Goal: Task Accomplishment & Management: Manage account settings

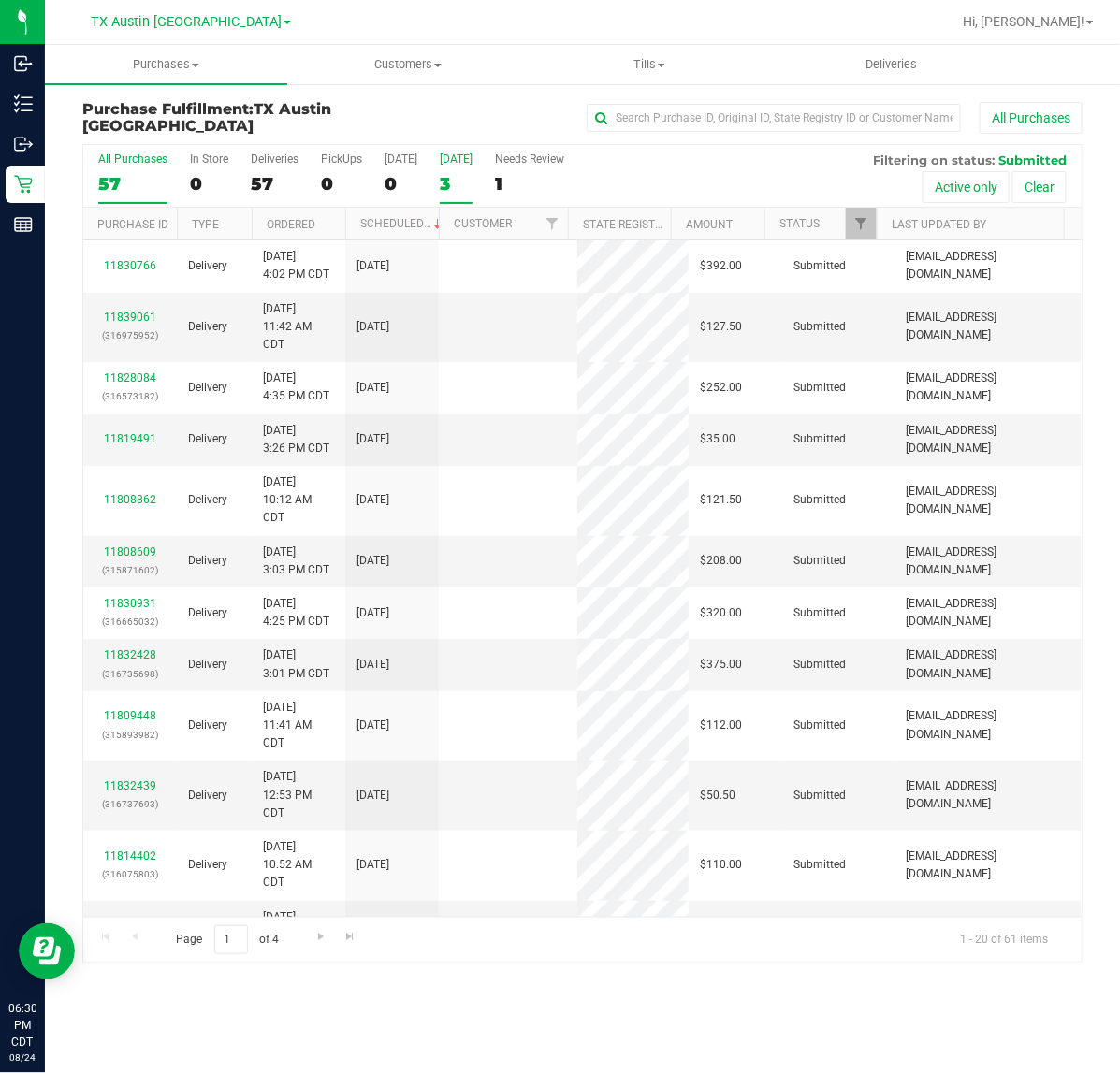
drag, startPoint x: 0, startPoint y: 0, endPoint x: 458, endPoint y: 162, distance: 485.8
click at [458, 162] on div "Tomorrow" at bounding box center [455, 158] width 32 height 13
click at [0, 0] on input "Tomorrow 3" at bounding box center [0, 0] width 0 height 0
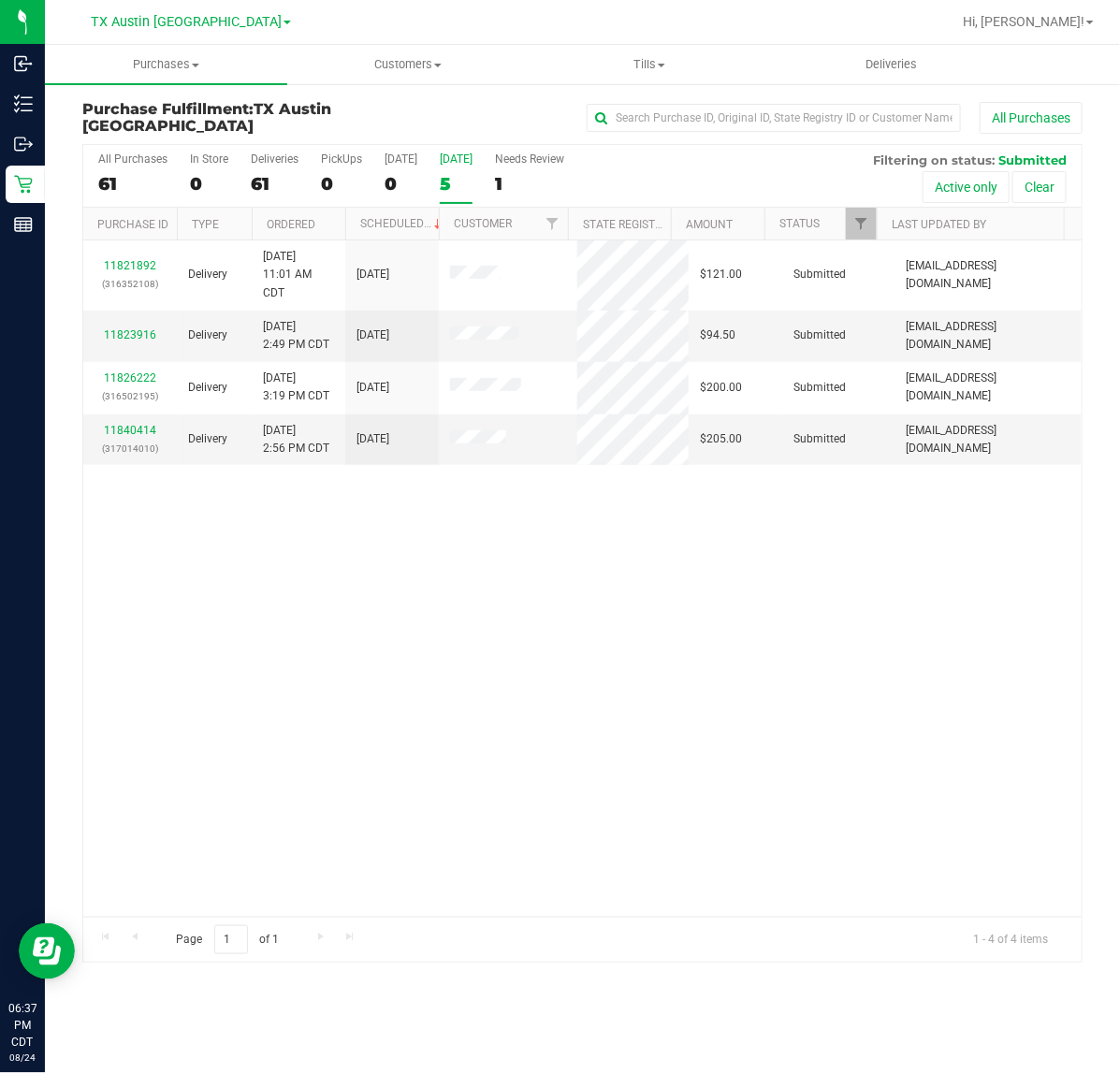
click at [440, 182] on div "5" at bounding box center [455, 184] width 32 height 22
click at [0, 0] on input "Tomorrow 5" at bounding box center [0, 0] width 0 height 0
click at [917, 58] on span "Deliveries" at bounding box center [891, 64] width 102 height 17
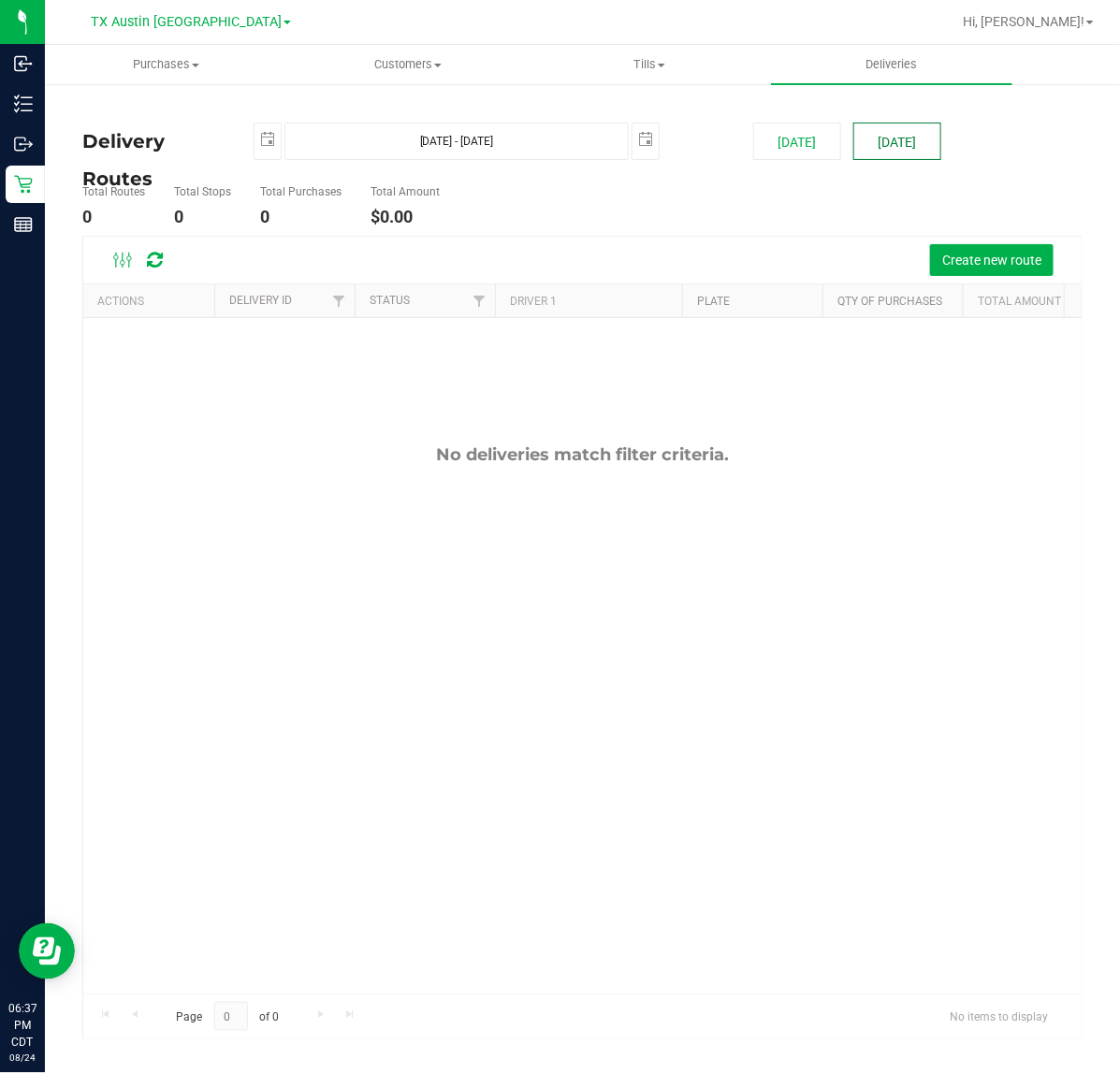
click at [879, 132] on button "Tomorrow" at bounding box center [896, 142] width 88 height 37
type input "Aug 25, 2025 - Aug 25, 2025"
type input "2025-08-25"
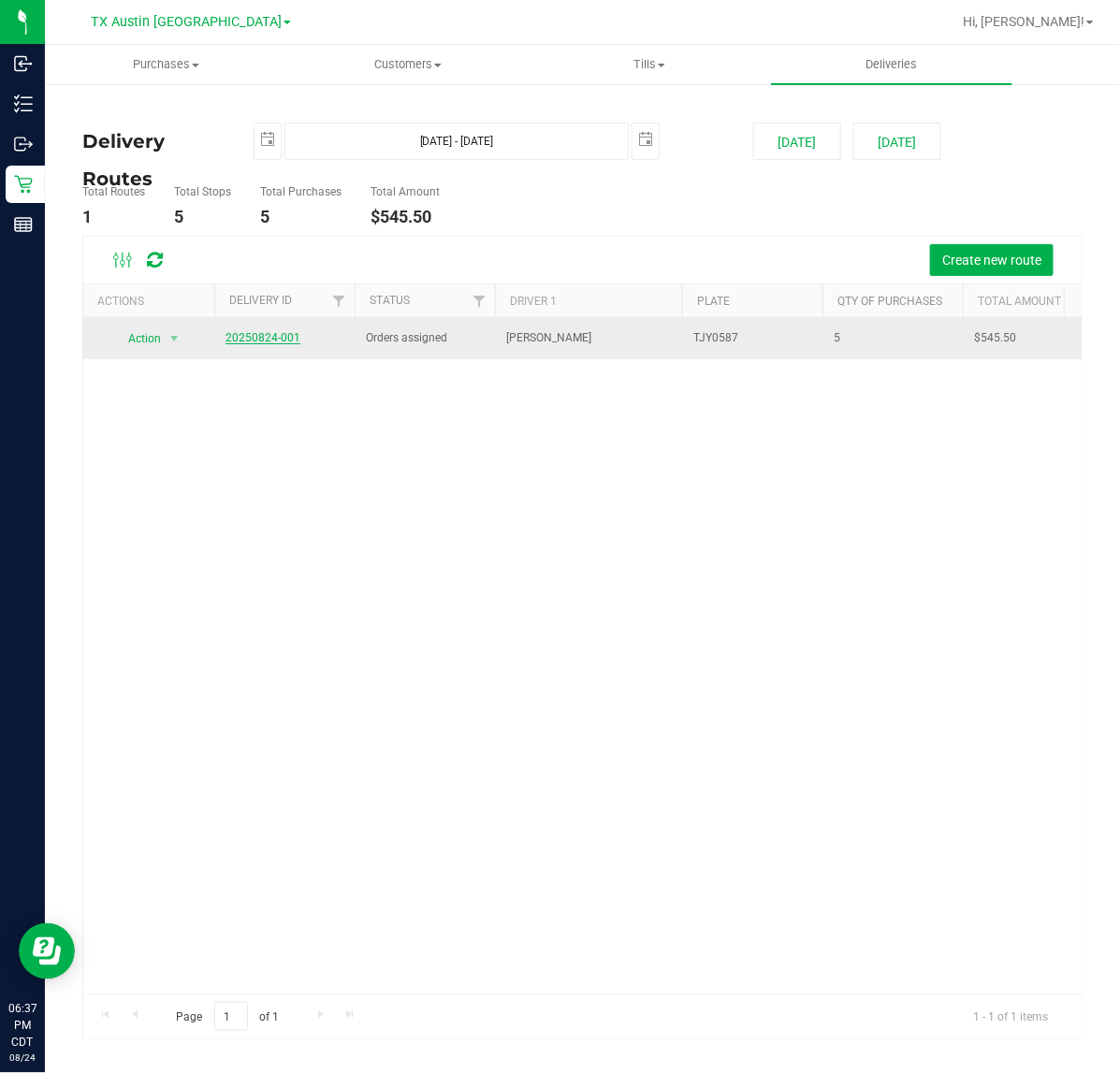
click at [239, 337] on link "20250824-001" at bounding box center [263, 337] width 75 height 13
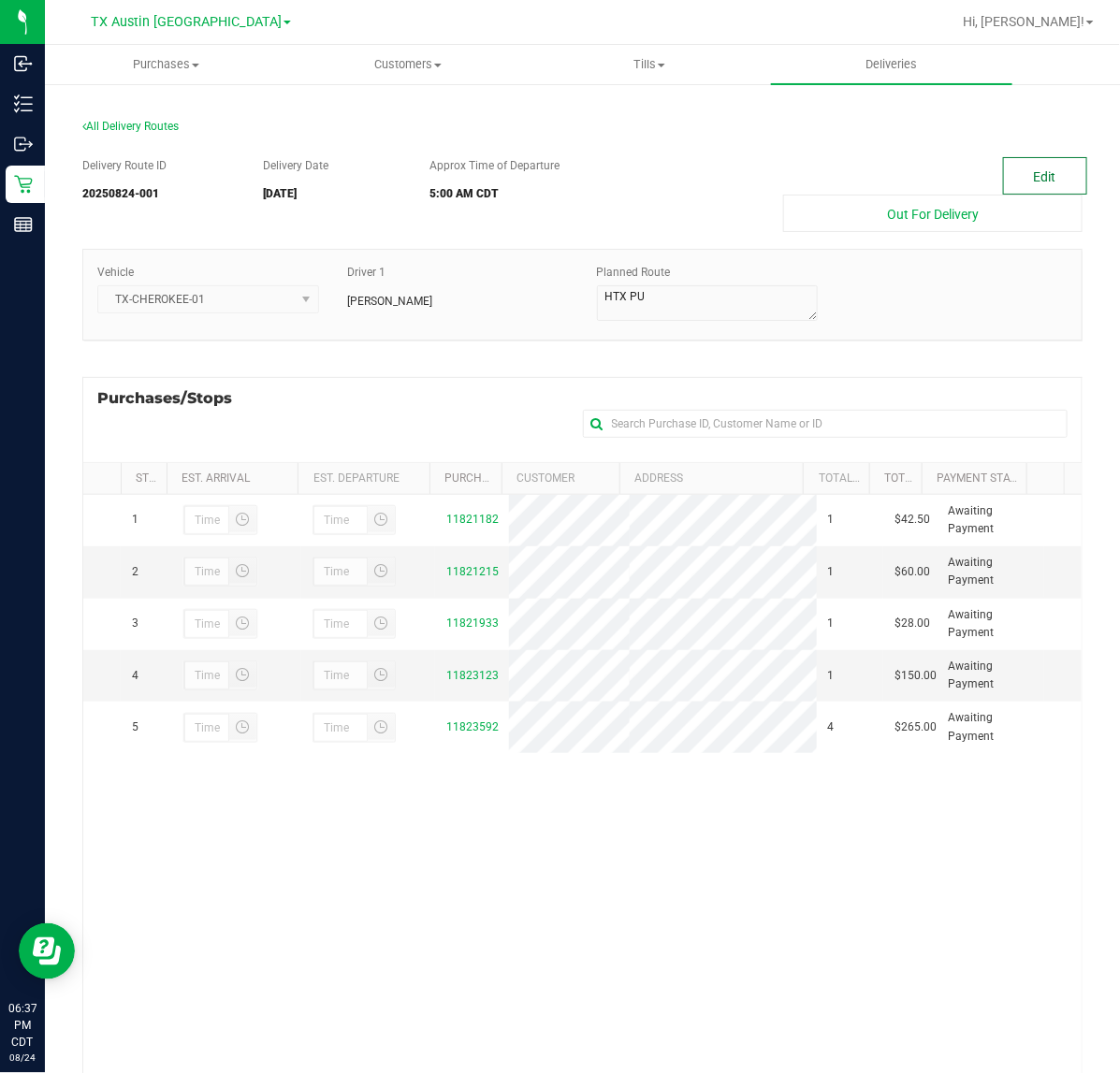
click at [1013, 184] on button "Edit" at bounding box center [1045, 176] width 85 height 37
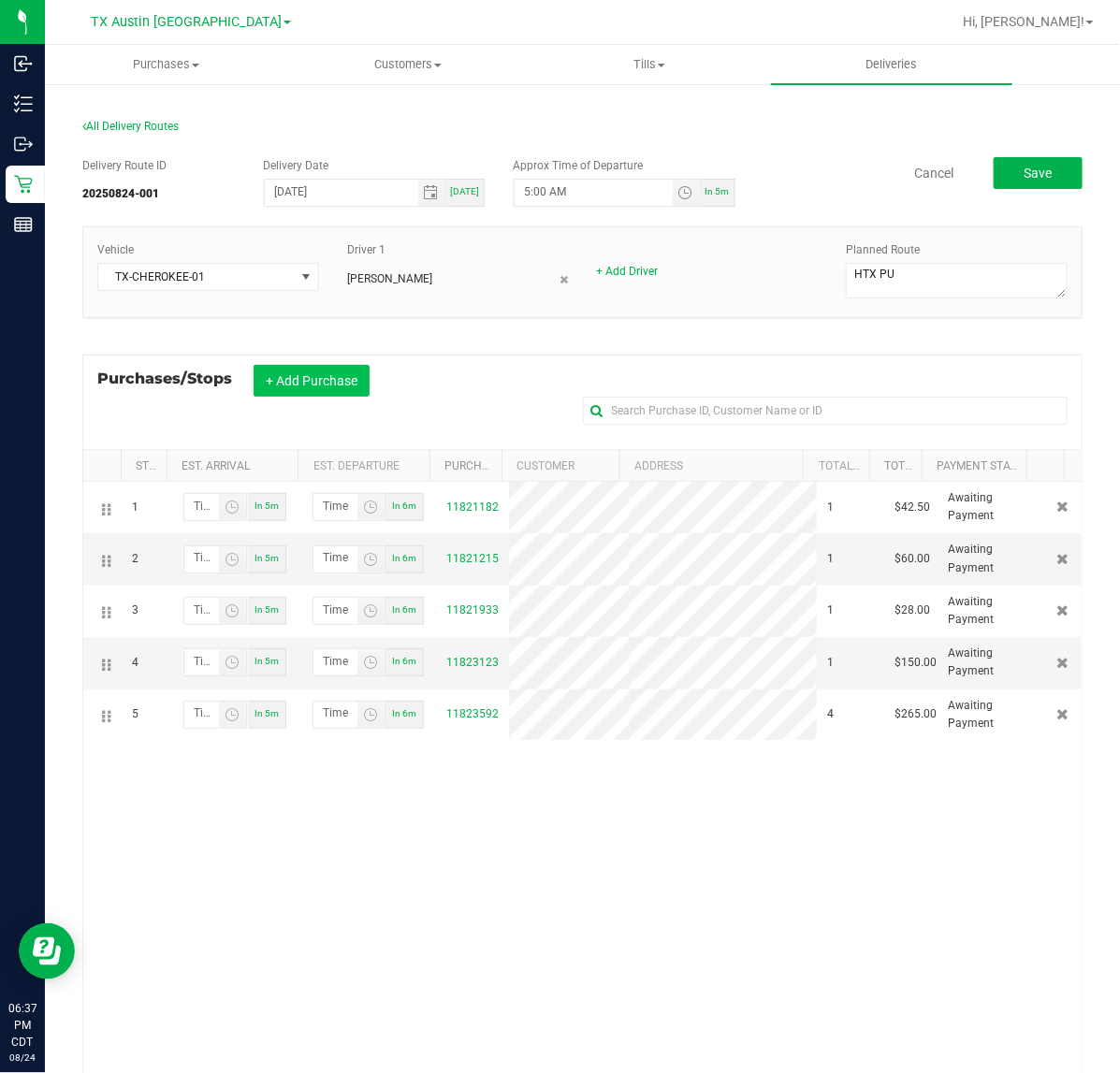
click at [339, 387] on button "+ Add Purchase" at bounding box center [312, 381] width 116 height 31
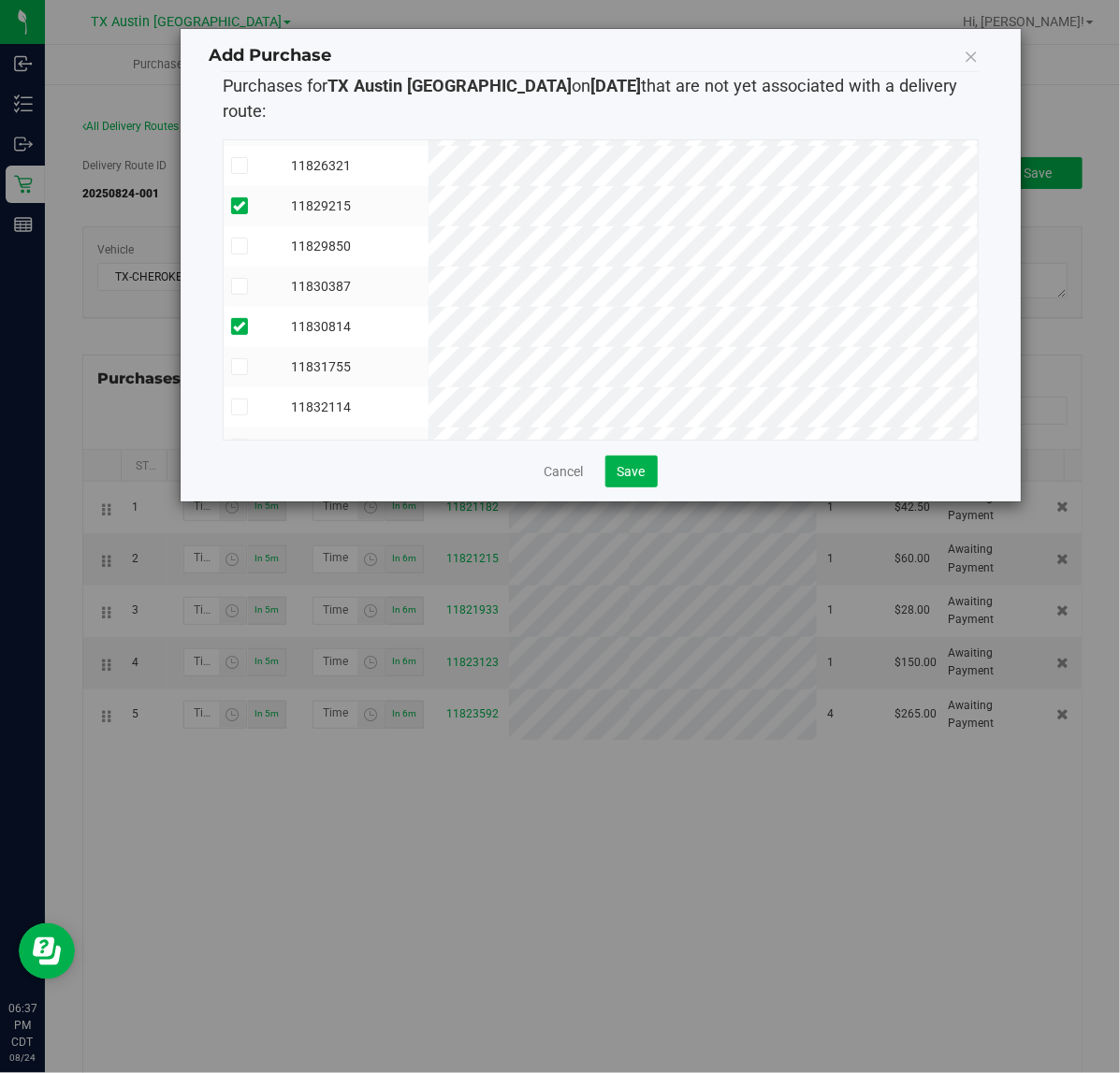
scroll to position [436, 0]
click at [647, 455] on button "Save" at bounding box center [630, 471] width 52 height 31
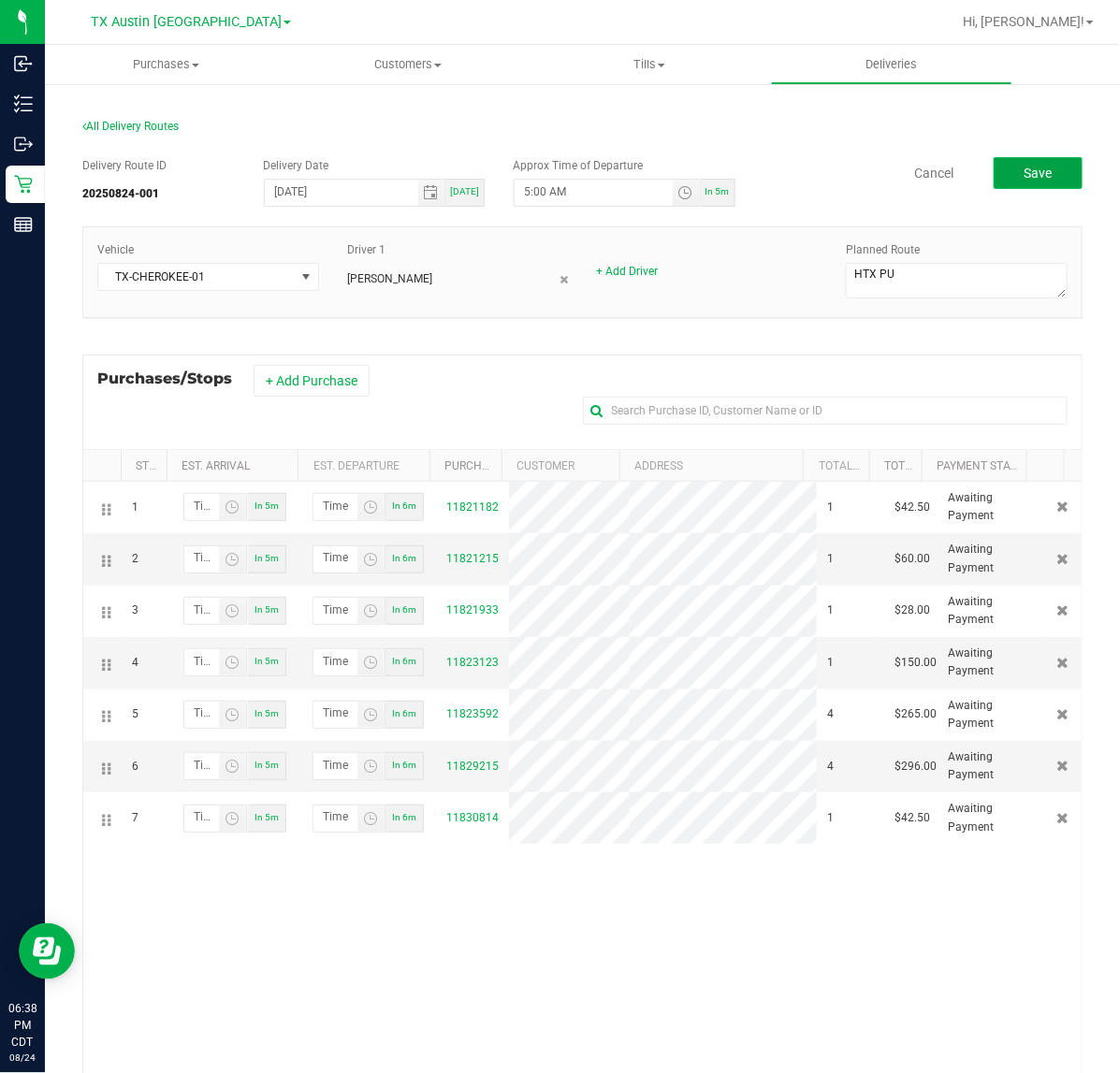
click at [1025, 182] on button "Save" at bounding box center [1037, 173] width 88 height 31
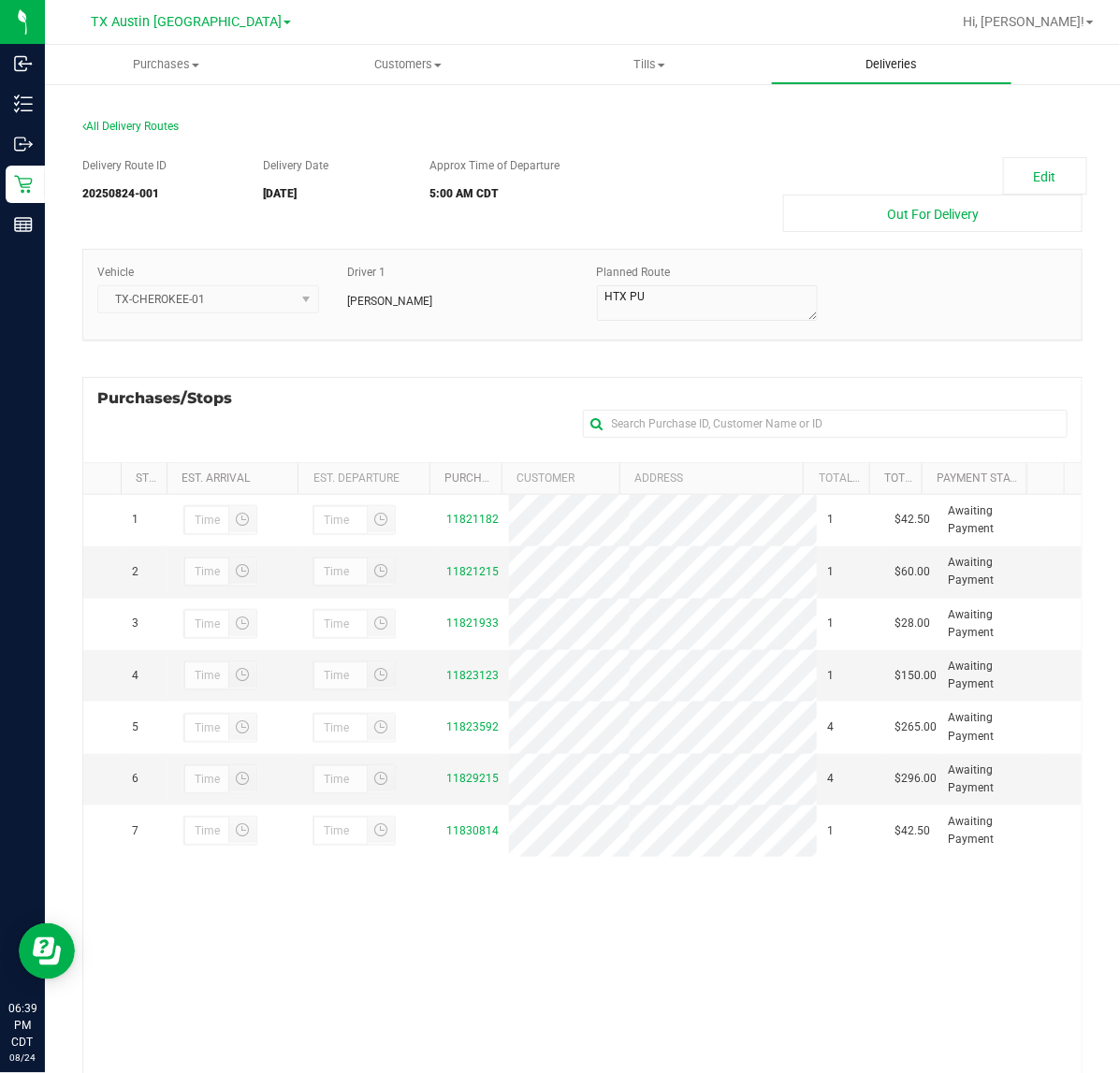
click at [931, 52] on uib-tab-heading "Deliveries" at bounding box center [892, 65] width 240 height 37
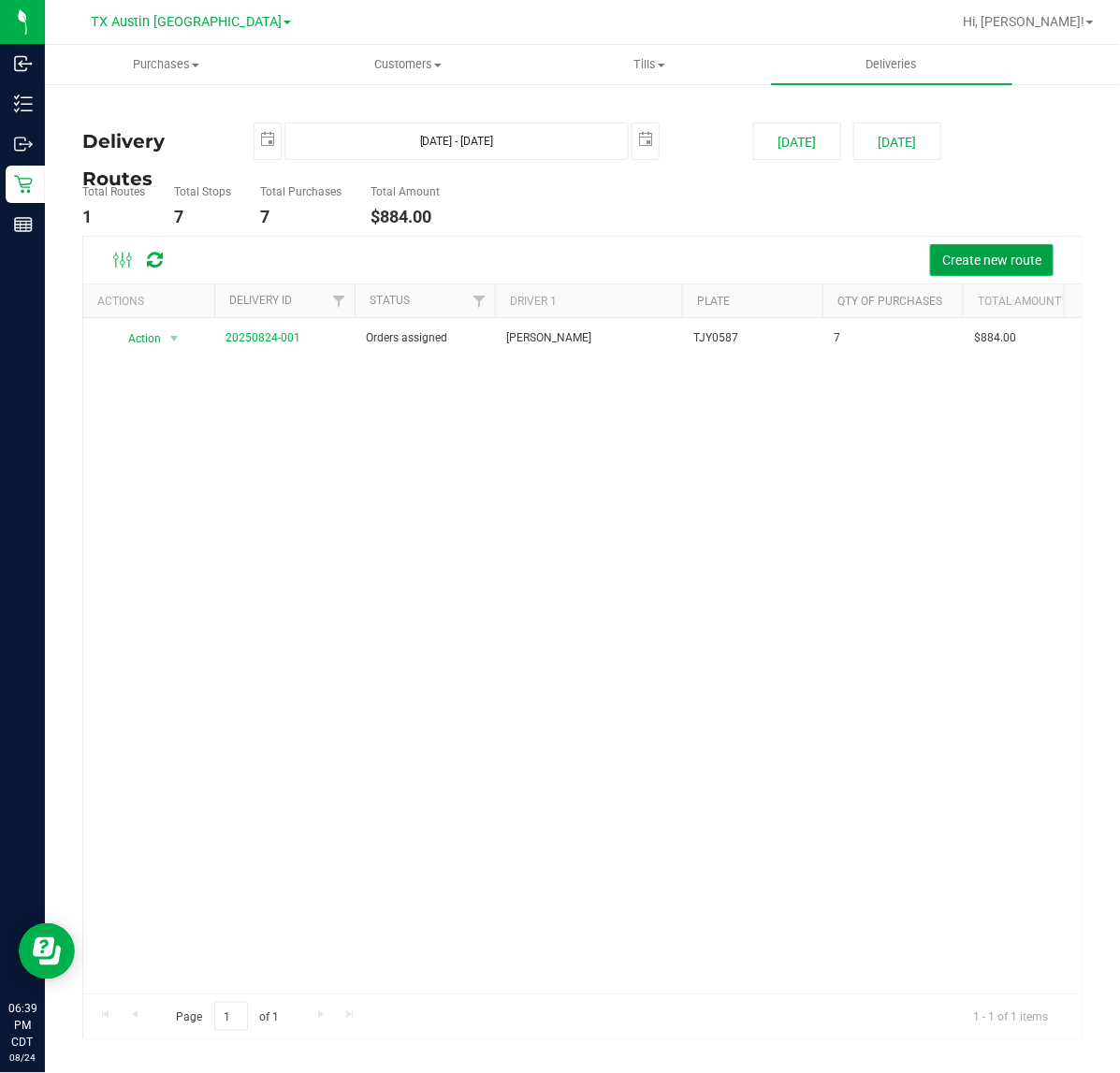
click at [973, 246] on button "Create new route" at bounding box center [991, 260] width 124 height 31
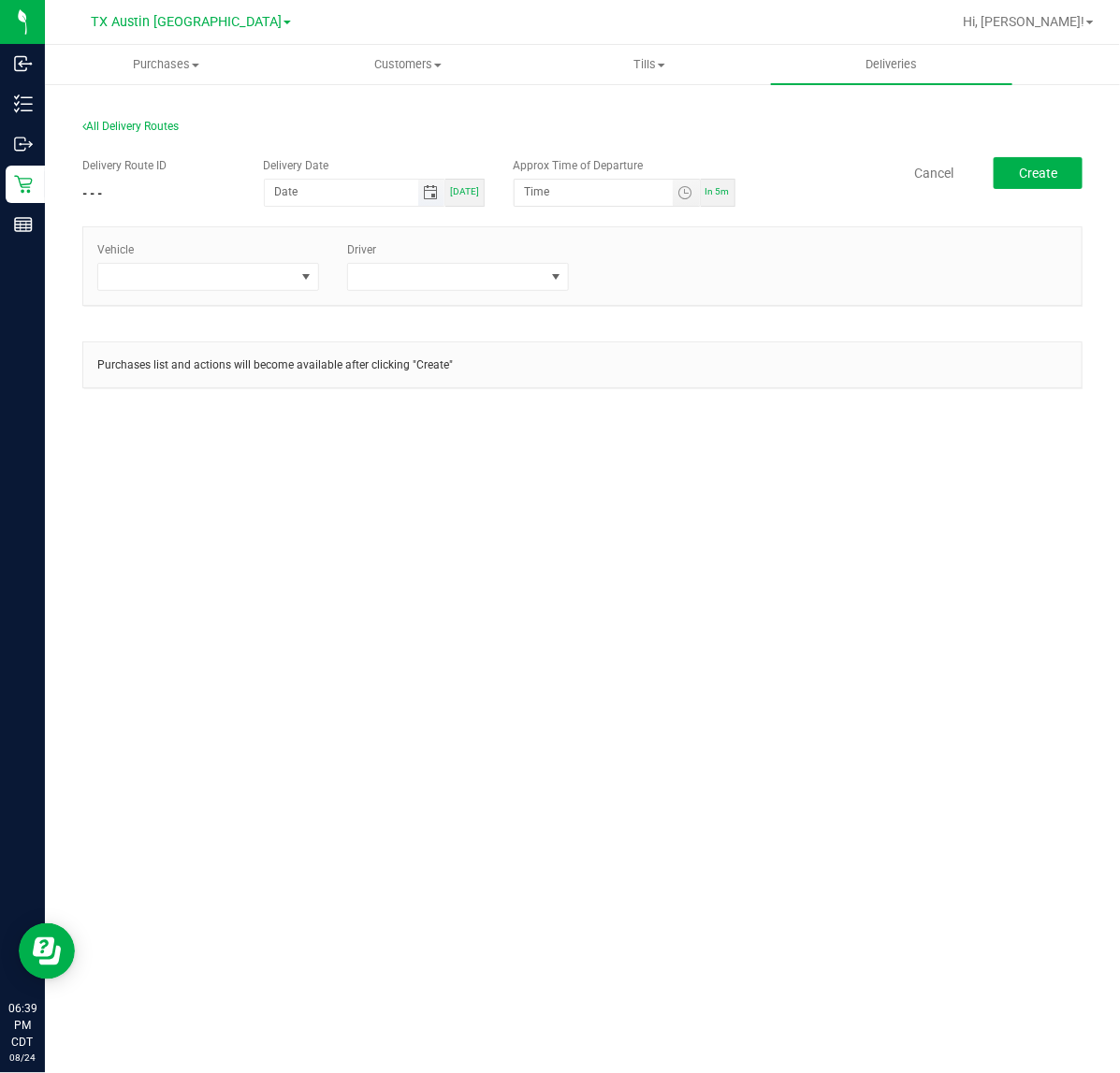
click at [438, 200] on span "Toggle calendar" at bounding box center [430, 192] width 15 height 15
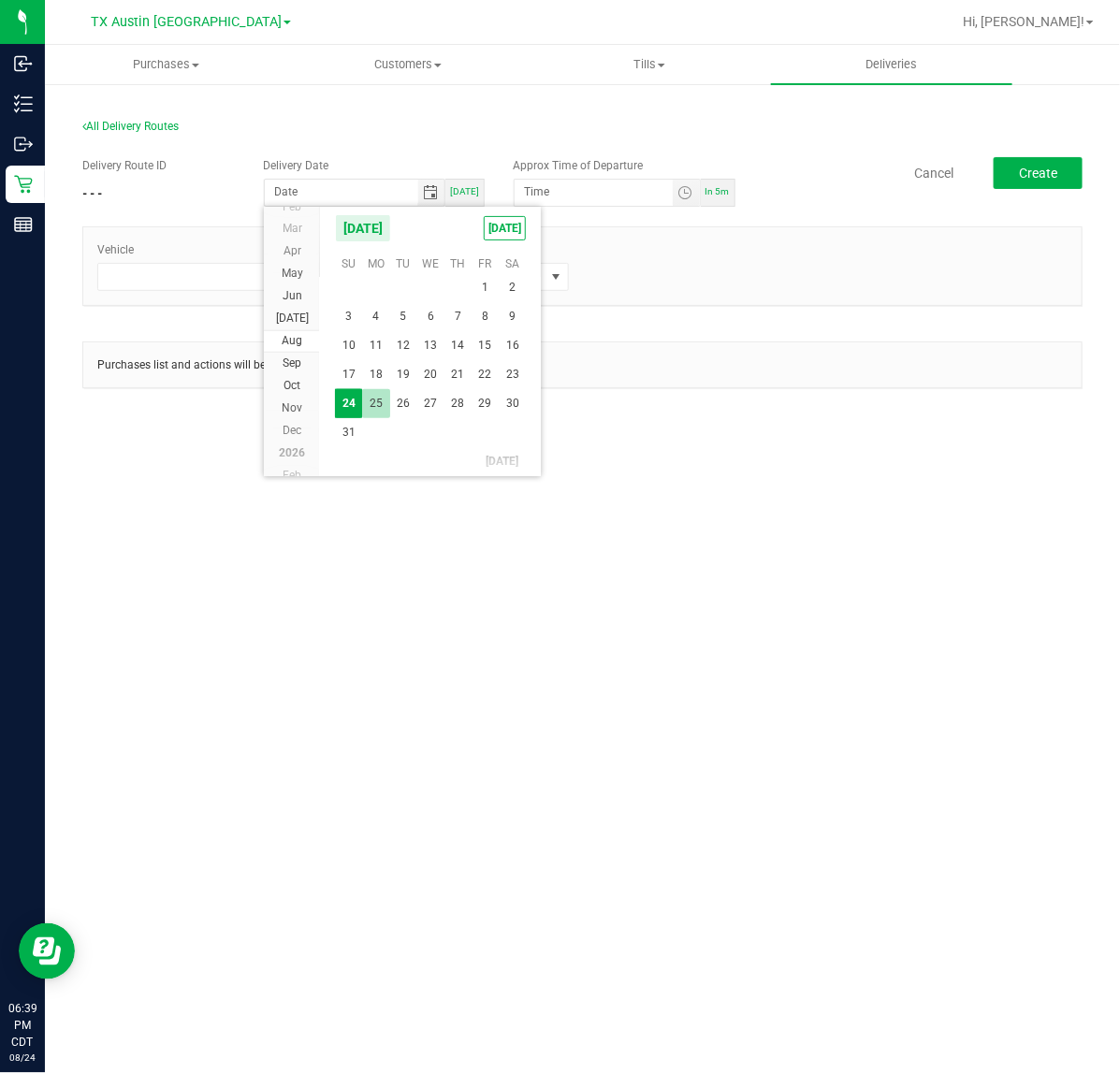
click at [382, 409] on span "25" at bounding box center [376, 403] width 28 height 29
type input "[DATE]"
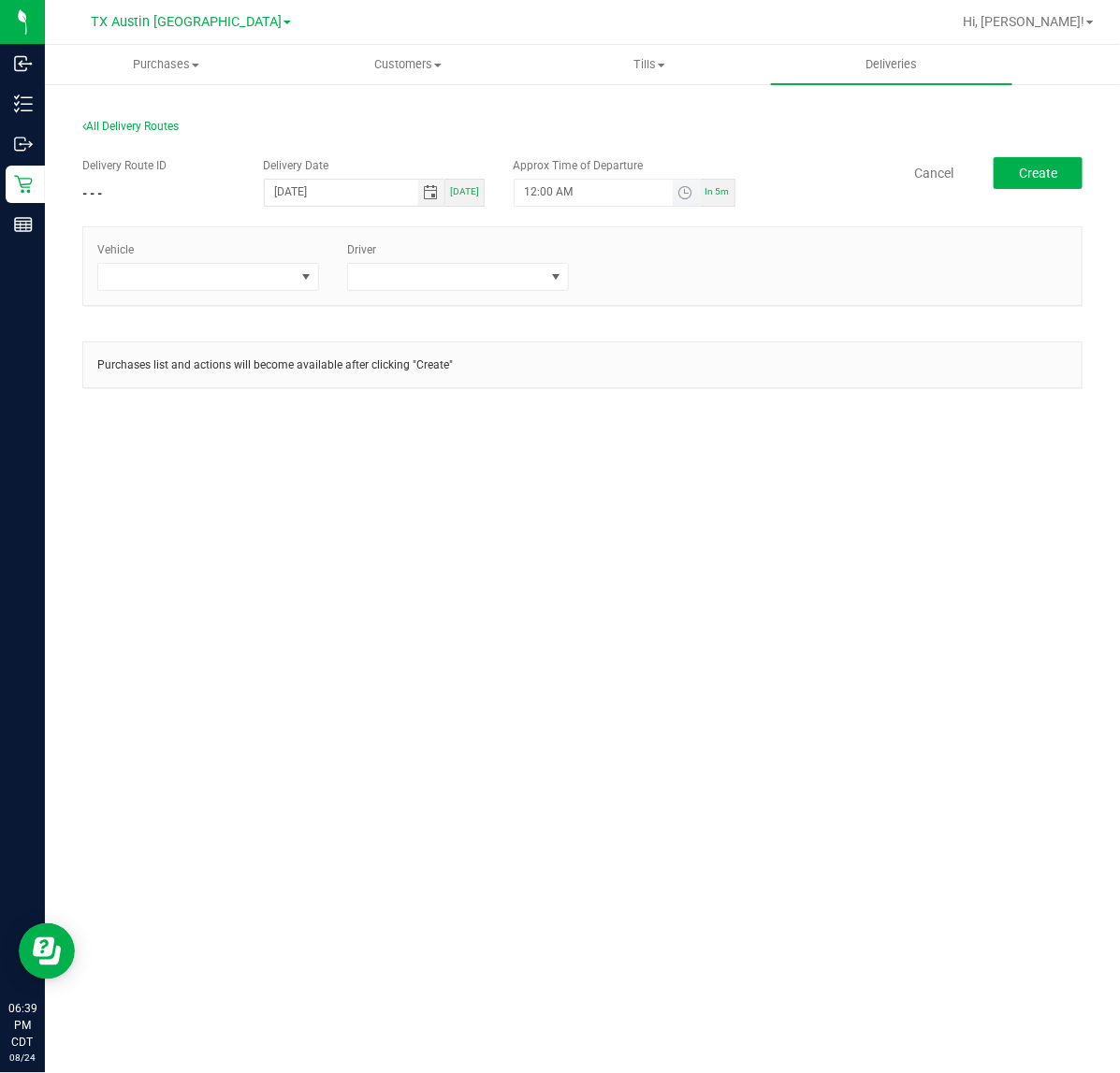
click at [688, 202] on span "Toggle time list" at bounding box center [686, 193] width 28 height 27
click at [634, 545] on button "Set" at bounding box center [650, 558] width 70 height 41
type input "5:00 AM"
click at [295, 276] on span at bounding box center [307, 276] width 24 height 27
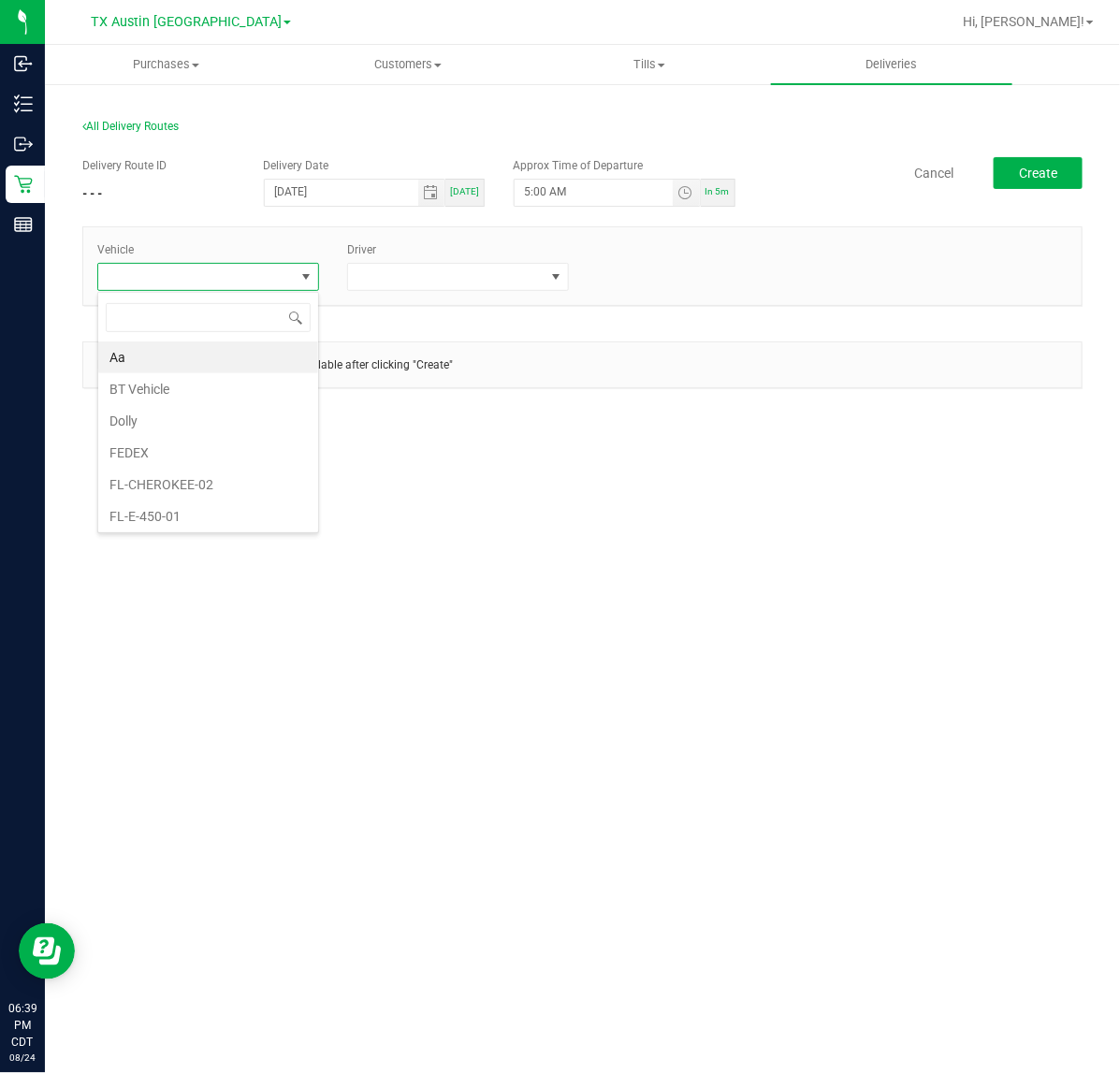
scroll to position [29, 221]
type input "tx"
click at [302, 278] on span at bounding box center [305, 276] width 15 height 15
type input "tx"
click at [179, 450] on li "TX-ESCAPE-54" at bounding box center [208, 452] width 220 height 31
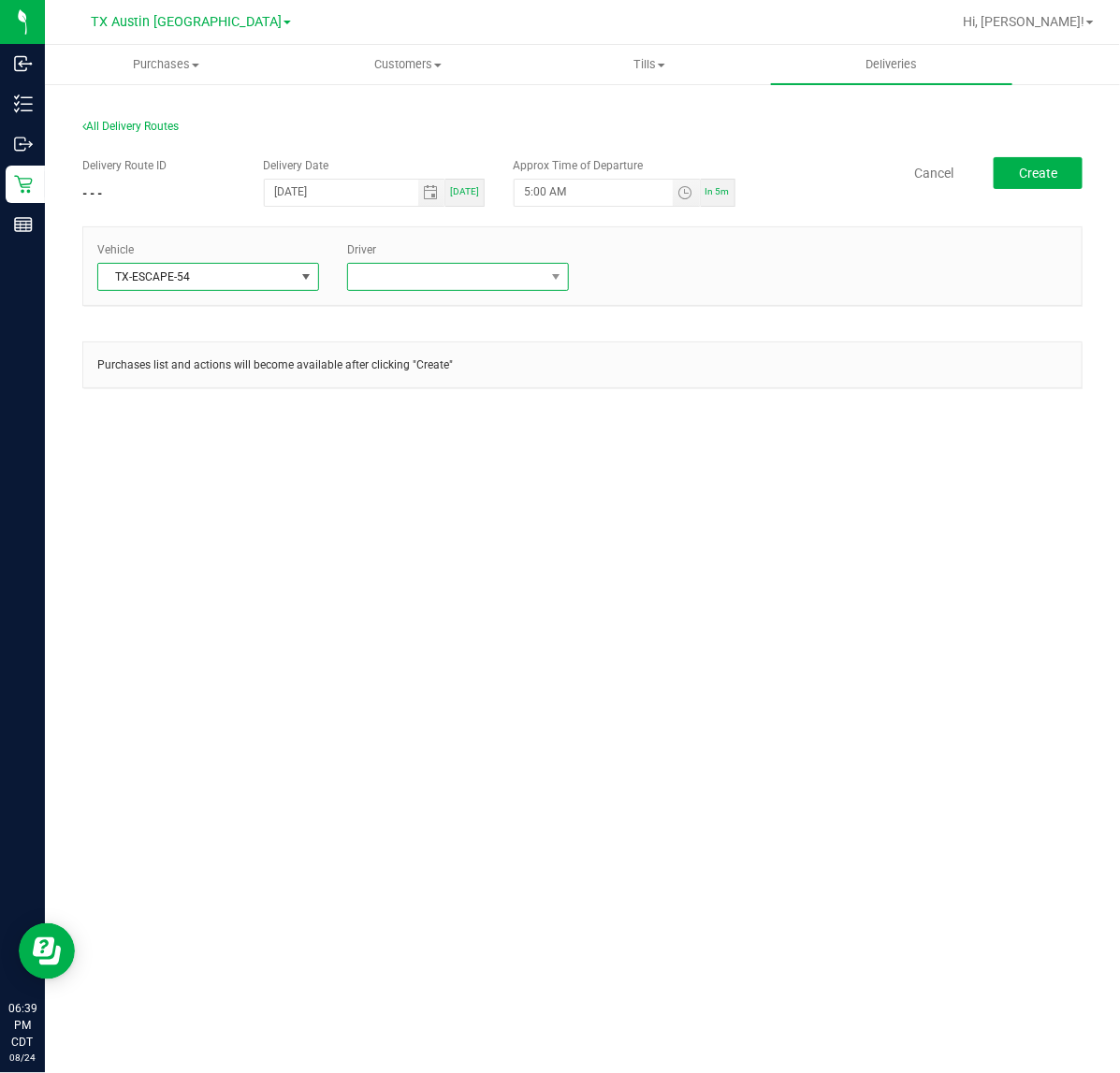
click at [374, 276] on span at bounding box center [446, 276] width 197 height 27
type input "kelton"
click at [475, 371] on li "Christopher Kelton" at bounding box center [458, 357] width 220 height 31
click at [1029, 169] on span "Create" at bounding box center [1037, 172] width 38 height 15
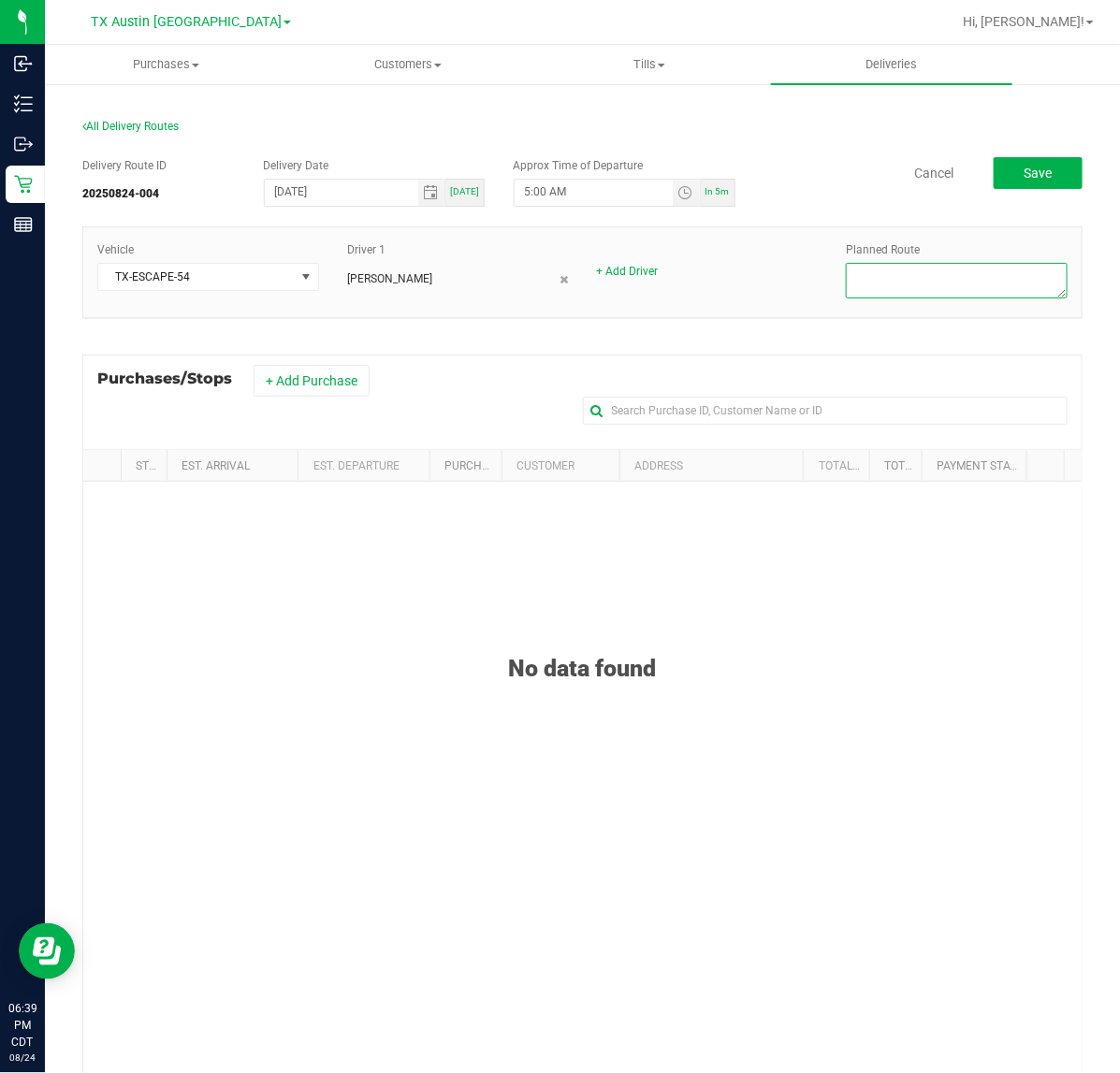
click at [900, 274] on textarea at bounding box center [956, 280] width 221 height 35
type textarea "FTW PU"
click at [271, 381] on button "+ Add Purchase" at bounding box center [312, 381] width 116 height 31
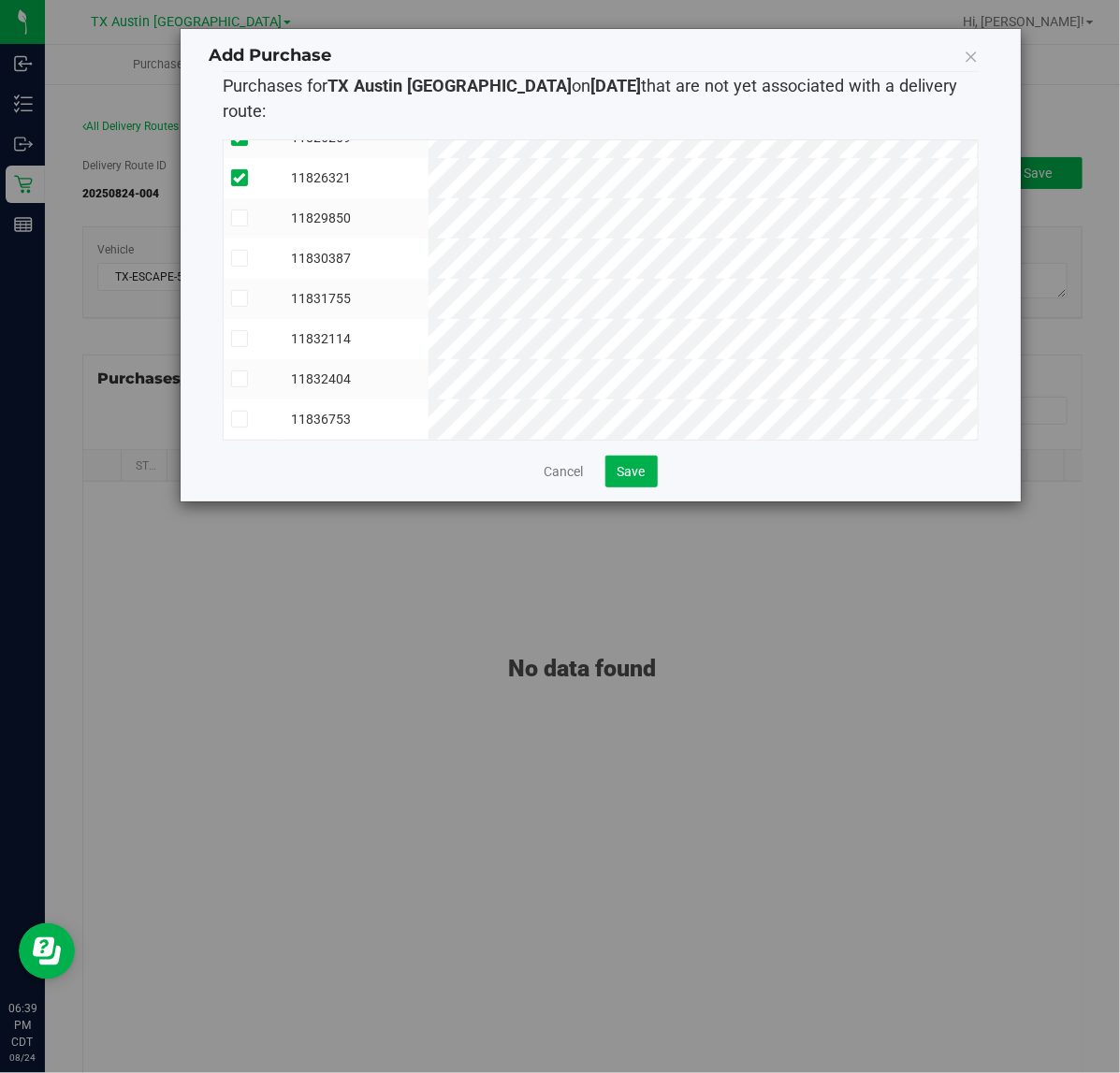
scroll to position [355, 0]
click at [632, 464] on div "Add Purchase Purchases for TX Austin DC on 8/25/2025 that are not yet associate…" at bounding box center [601, 265] width 840 height 472
click at [634, 458] on button "Save" at bounding box center [630, 471] width 52 height 31
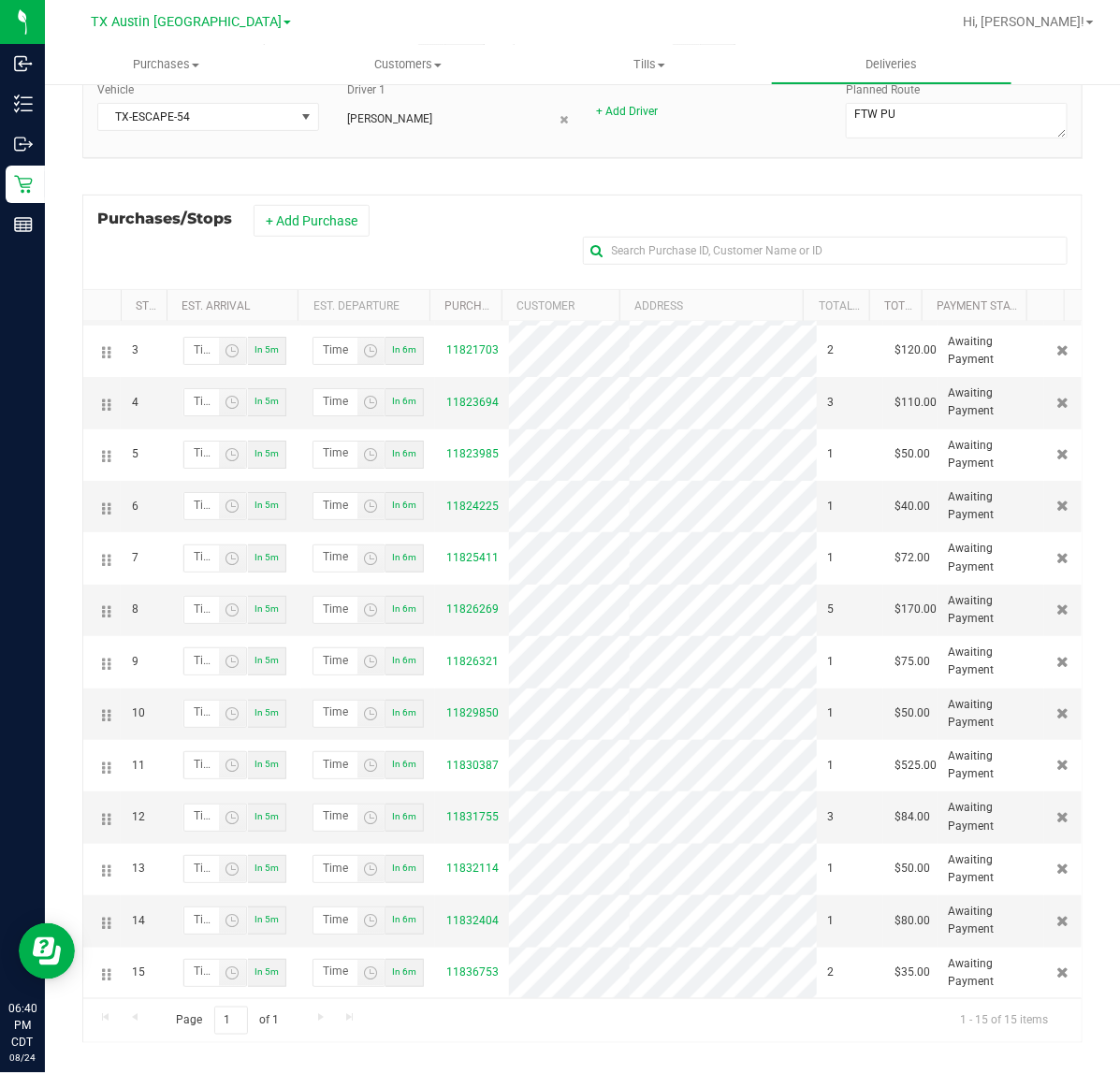
scroll to position [181, 0]
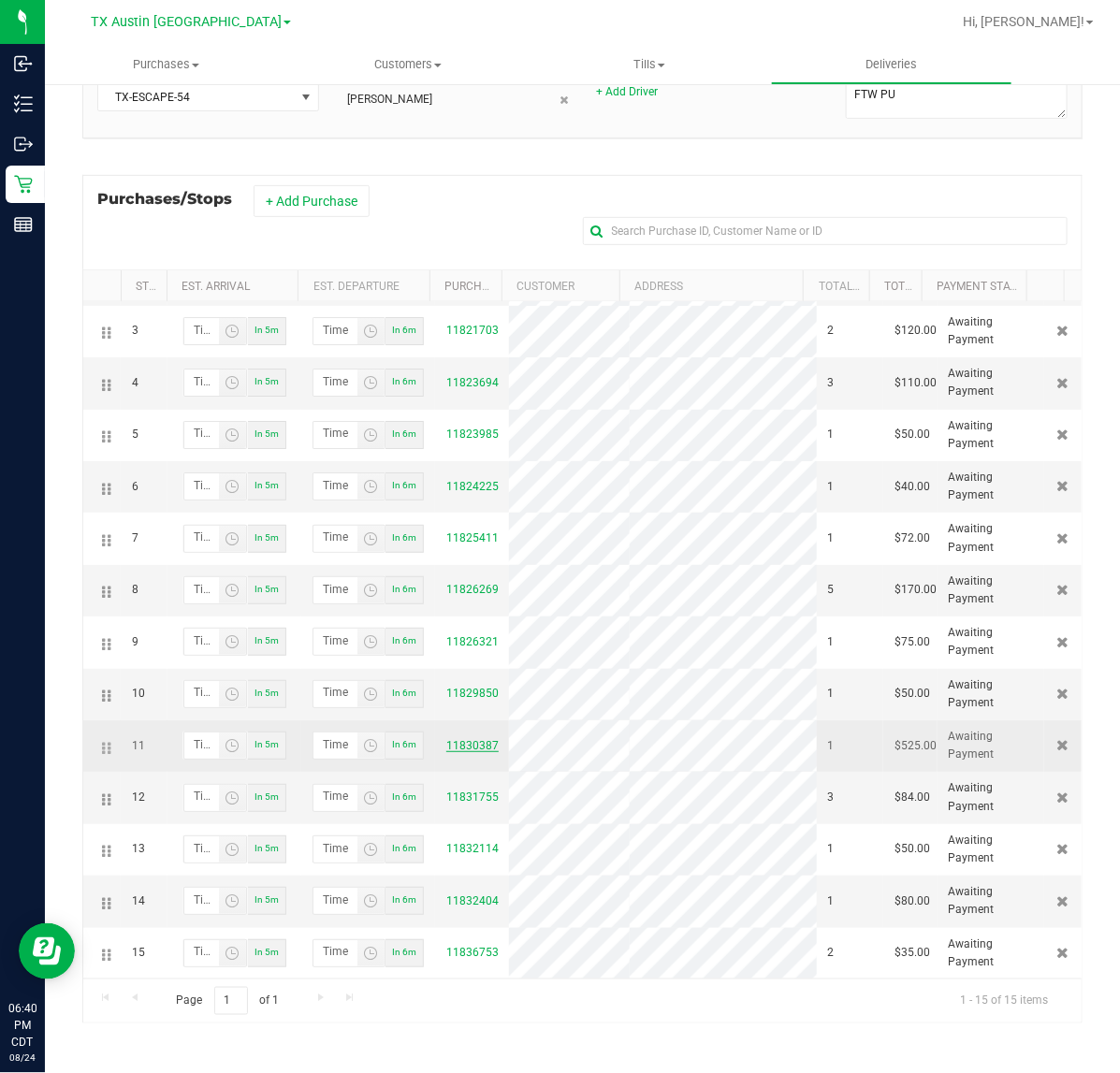
click at [466, 739] on link "11830387" at bounding box center [472, 745] width 52 height 13
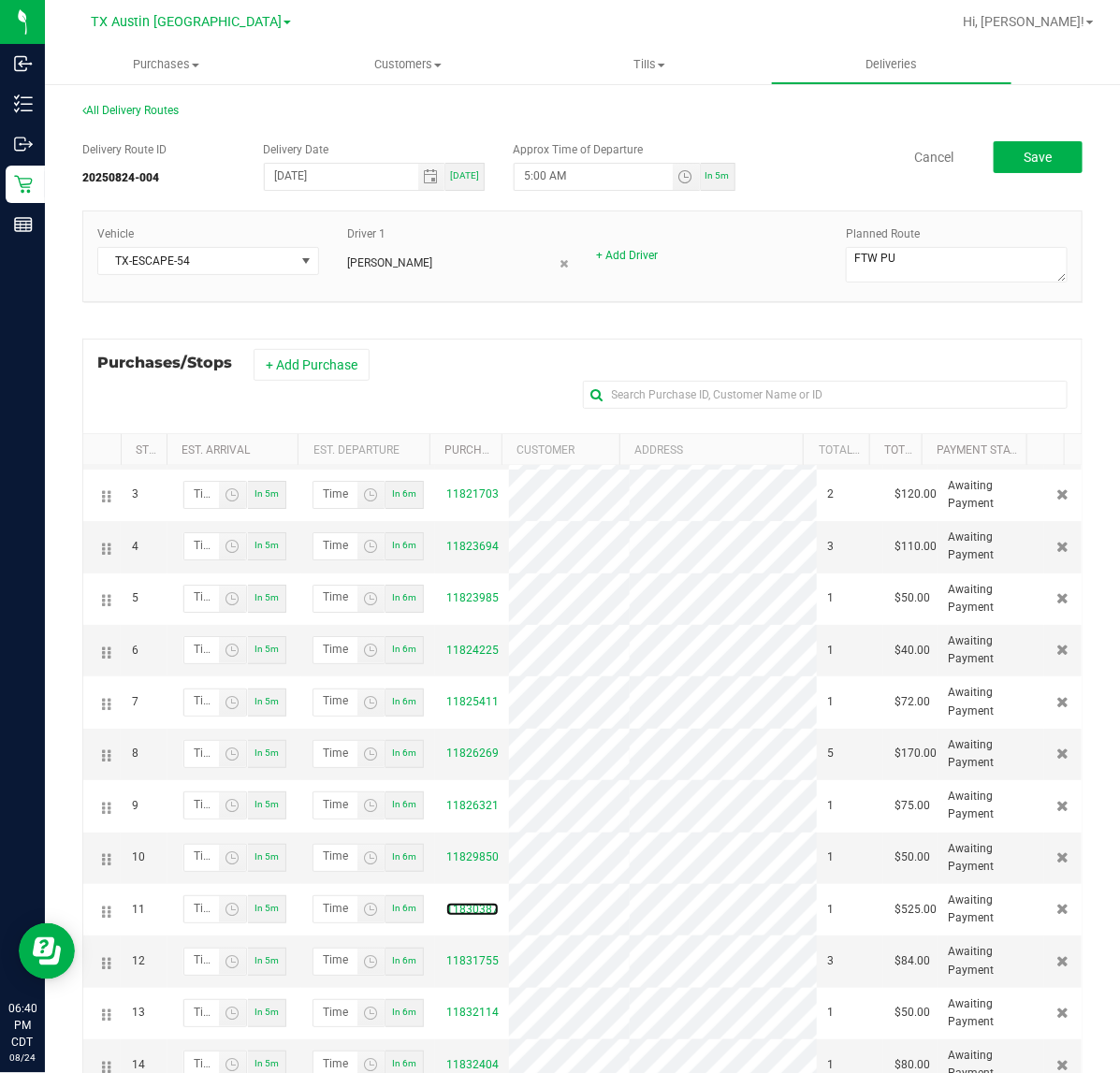
scroll to position [0, 0]
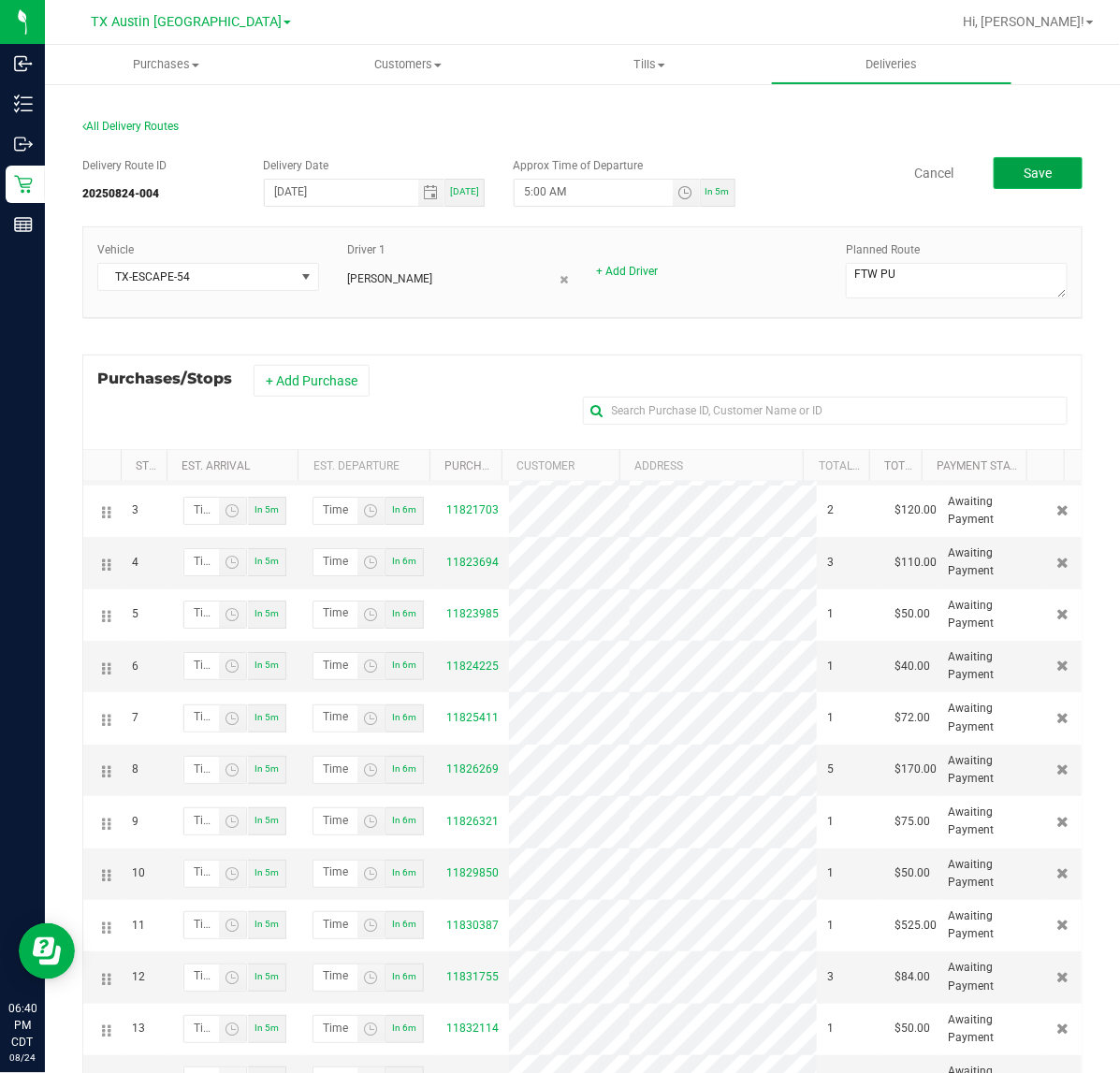
click at [993, 164] on button "Save" at bounding box center [1037, 173] width 88 height 31
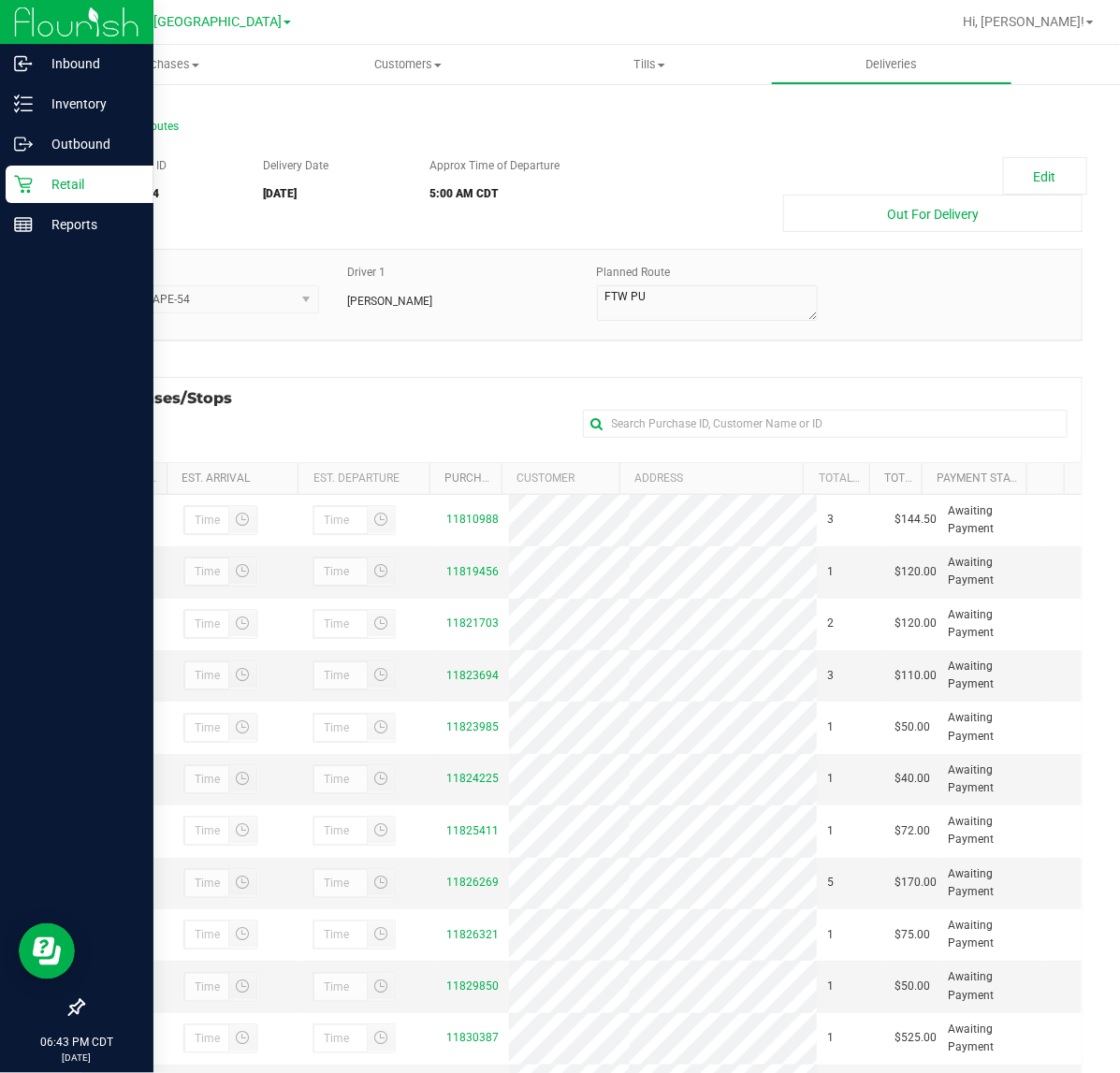
click at [37, 173] on p "Retail" at bounding box center [88, 184] width 112 height 23
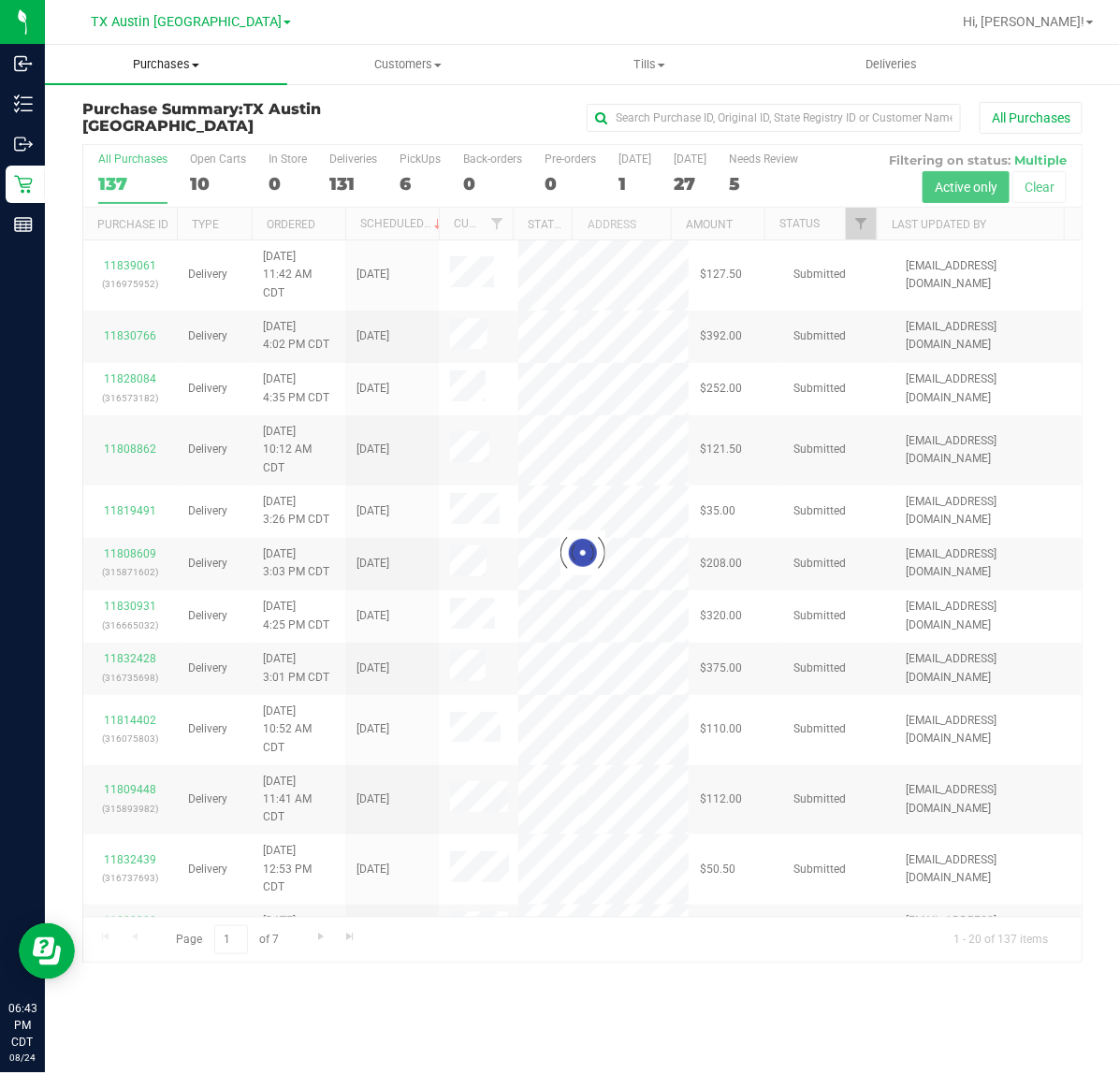
click at [159, 66] on span "Purchases" at bounding box center [166, 64] width 242 height 17
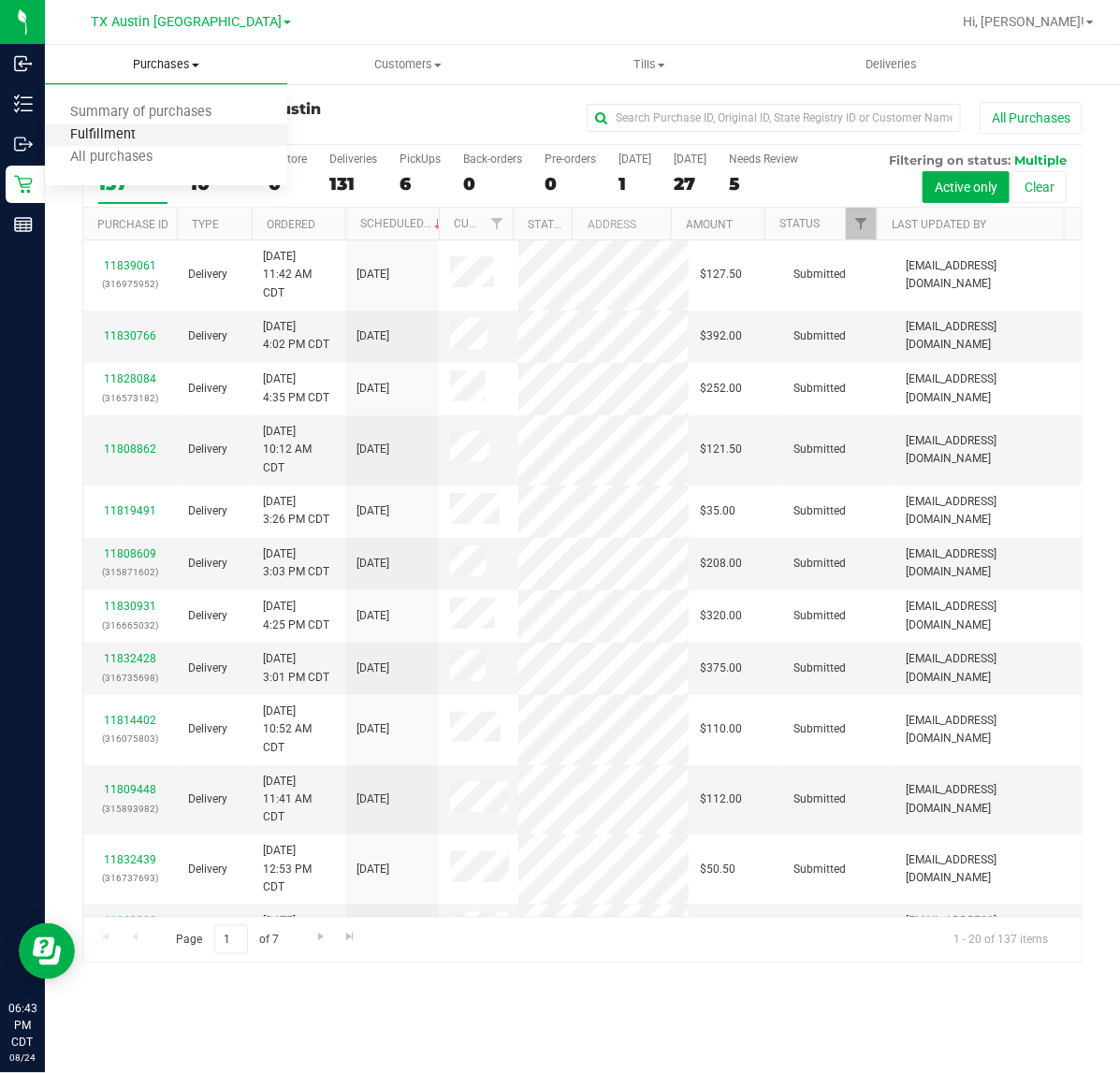
click at [139, 139] on span "Fulfillment" at bounding box center [103, 135] width 116 height 16
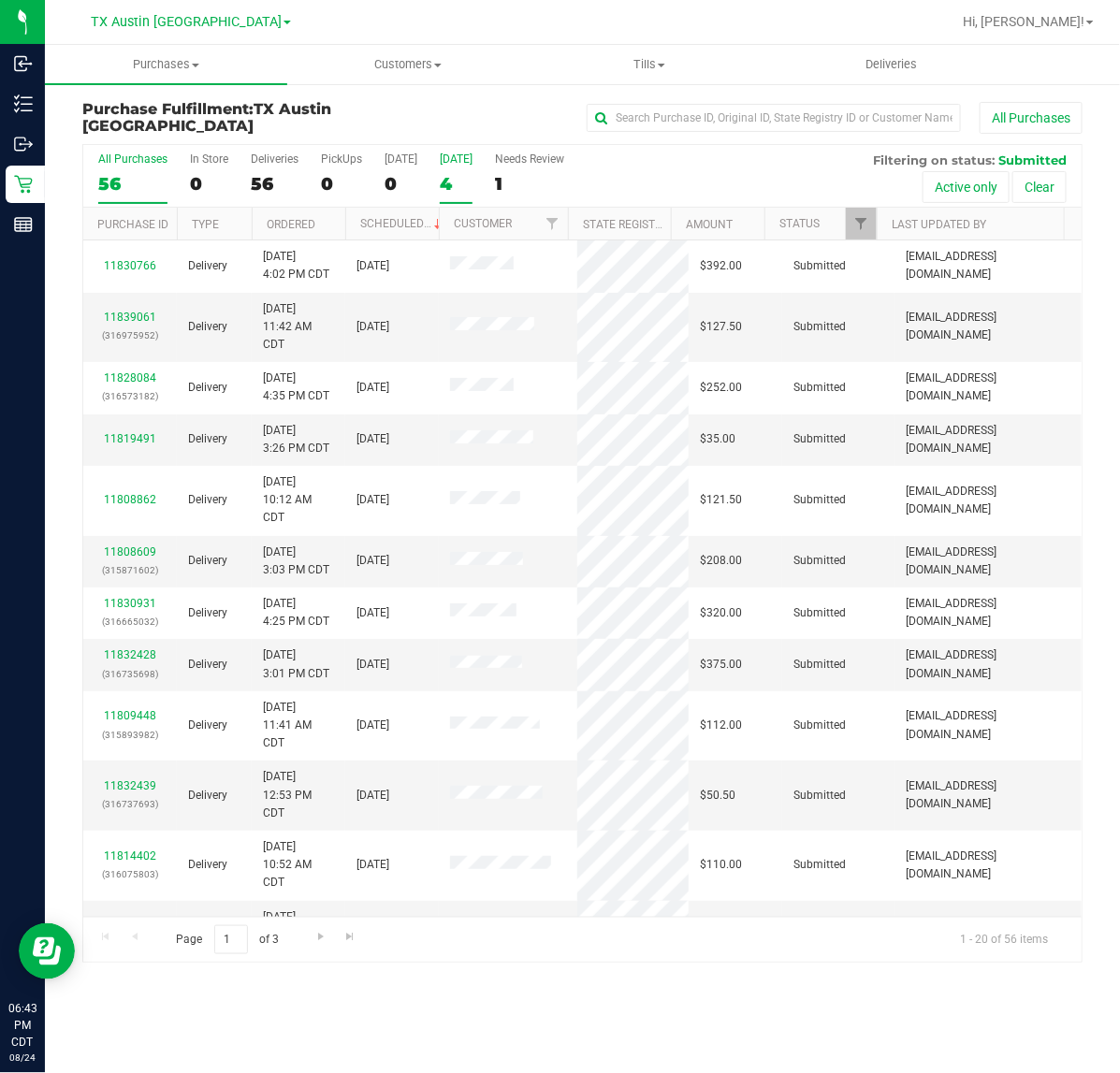
click at [444, 194] on label "Tomorrow 4" at bounding box center [455, 178] width 32 height 51
click at [0, 0] on input "Tomorrow 4" at bounding box center [0, 0] width 0 height 0
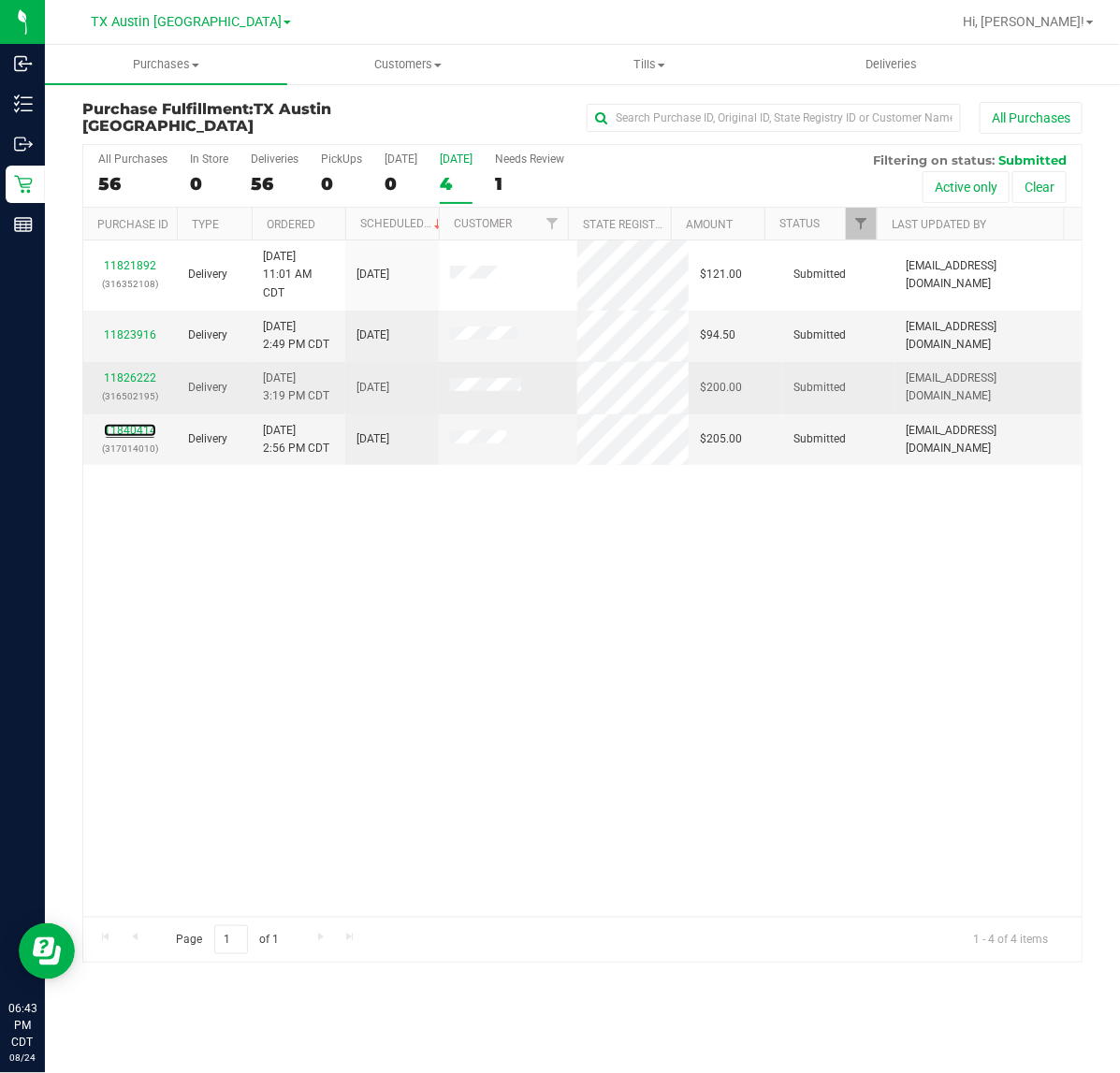
drag, startPoint x: 123, startPoint y: 426, endPoint x: 134, endPoint y: 402, distance: 26.4
click at [123, 424] on div "11840414 (317014010)" at bounding box center [130, 440] width 71 height 35
click at [141, 377] on link "11826222" at bounding box center [130, 378] width 52 height 13
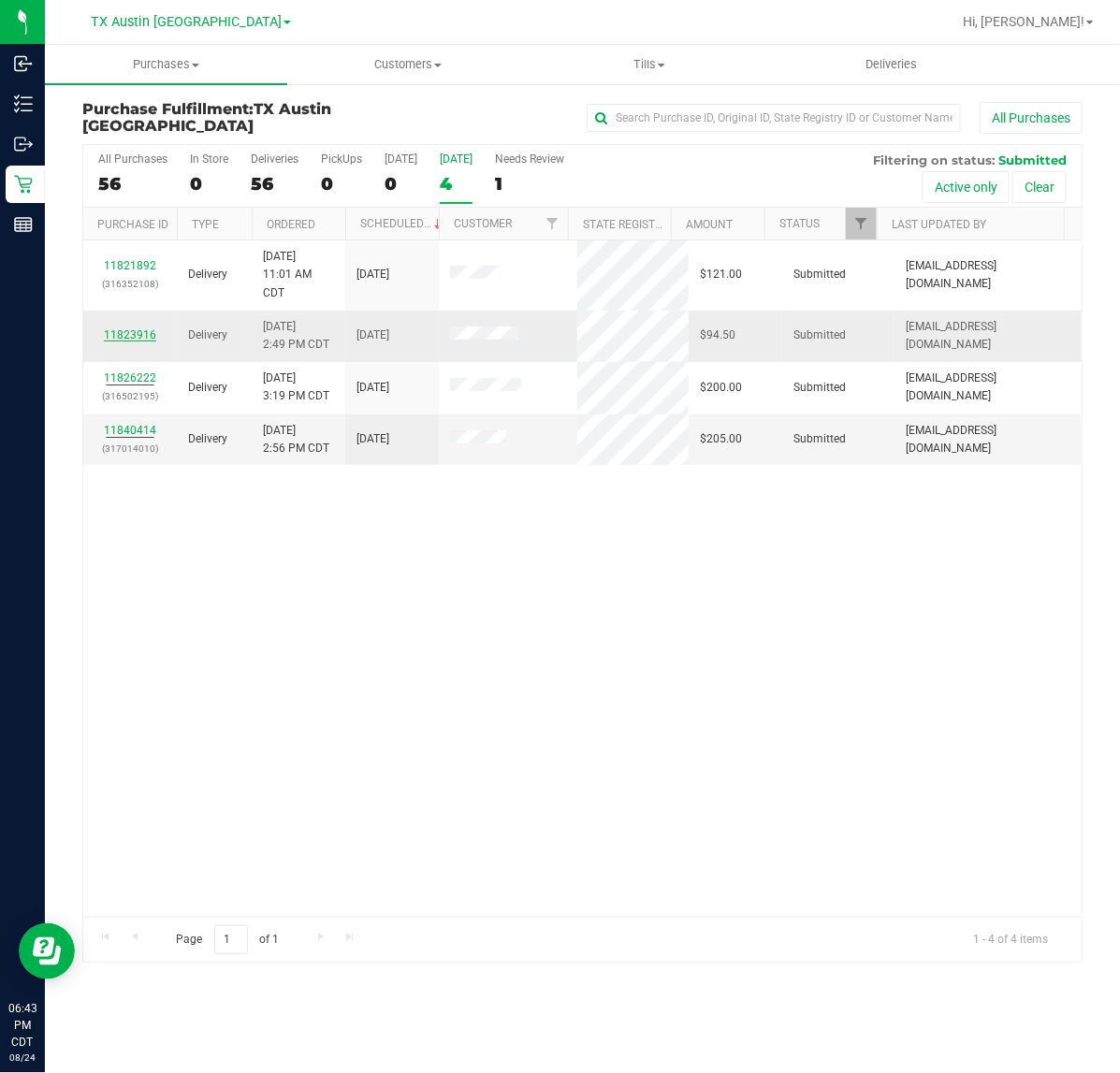
click at [143, 330] on link "11823916" at bounding box center [130, 334] width 52 height 13
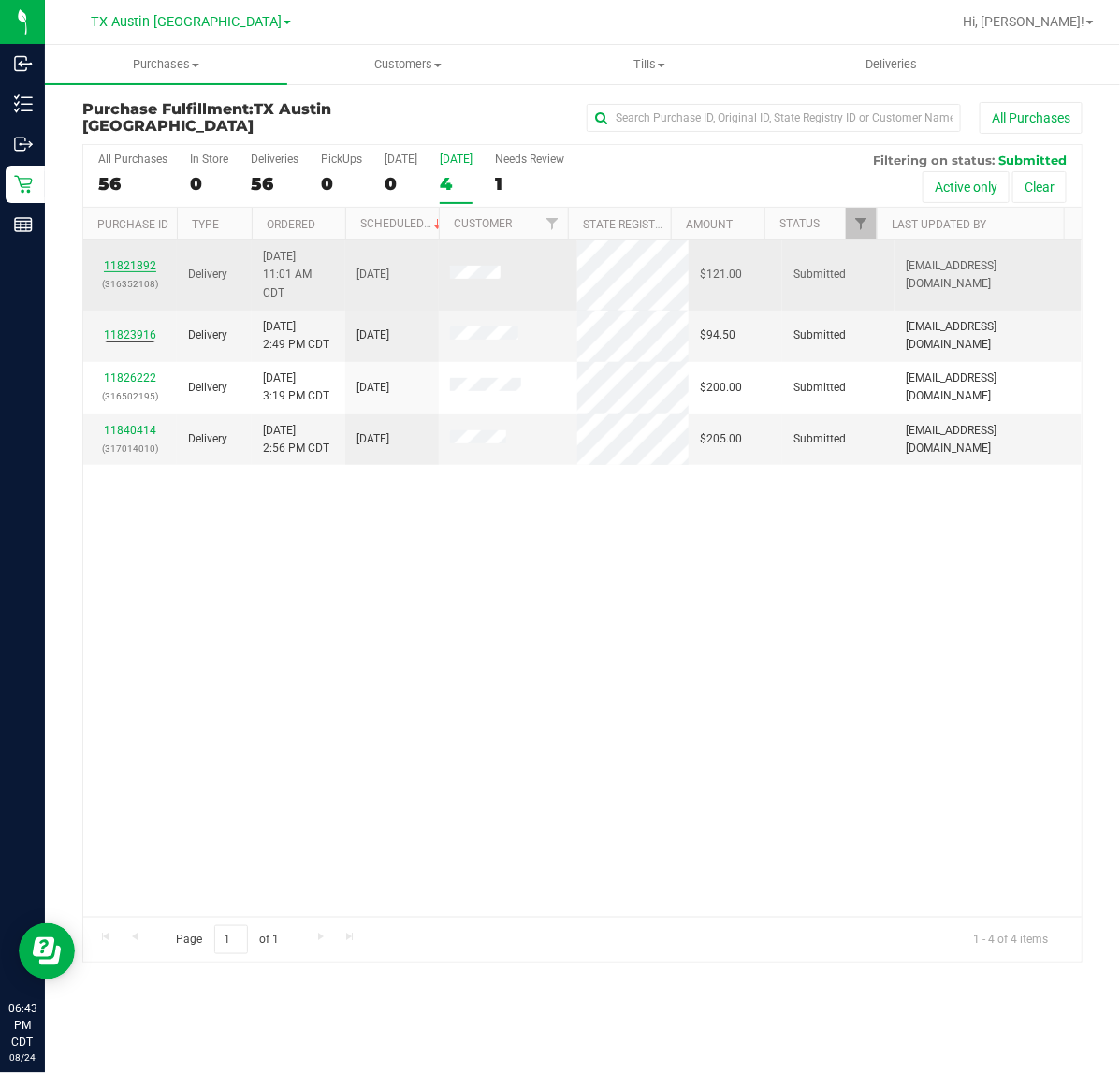
click at [134, 263] on link "11821892" at bounding box center [130, 265] width 52 height 13
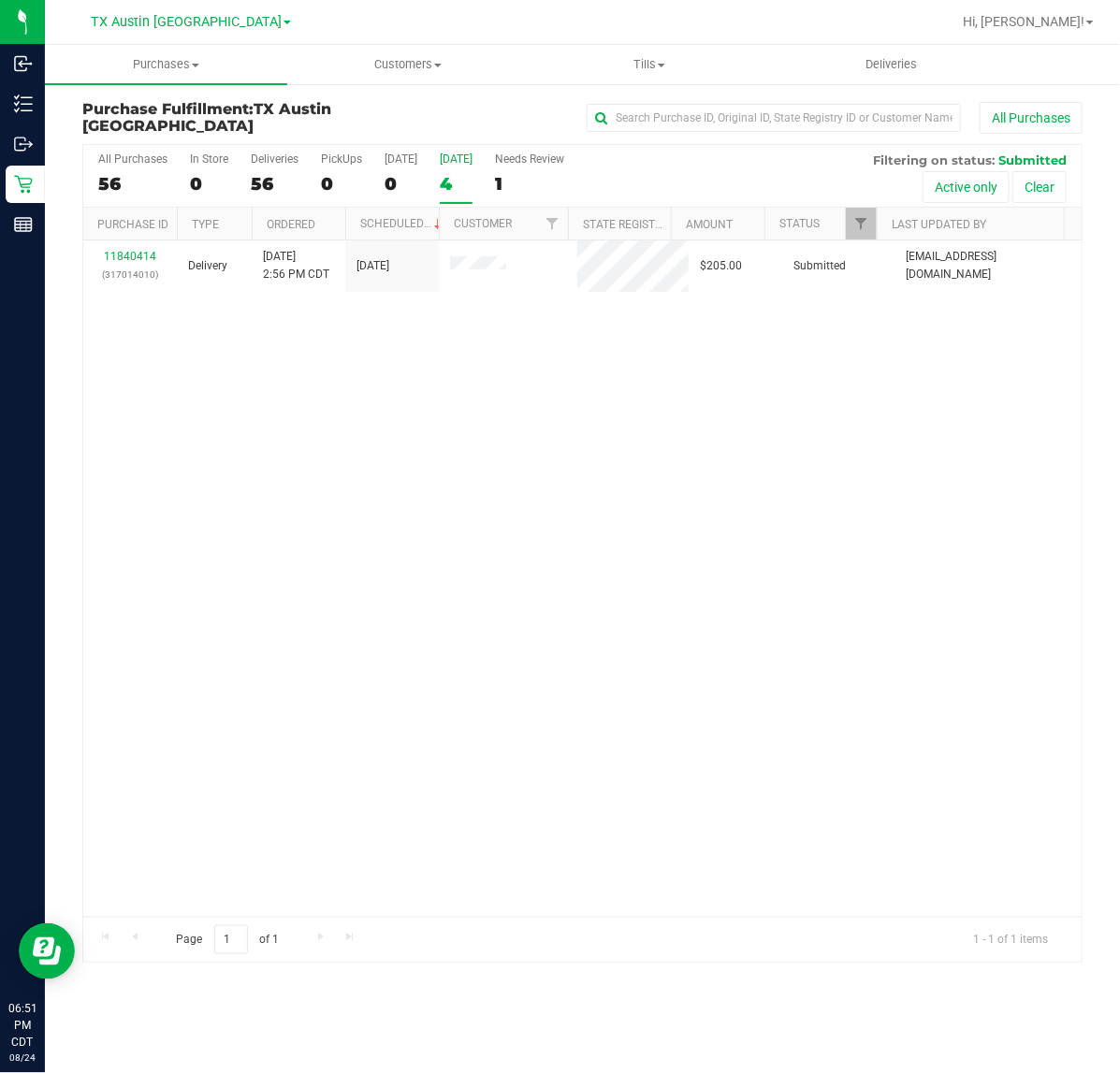
click at [440, 159] on div "[DATE]" at bounding box center [455, 158] width 32 height 13
click at [0, 0] on input "Tomorrow 4" at bounding box center [0, 0] width 0 height 0
click at [454, 189] on div "1" at bounding box center [455, 184] width 32 height 22
click at [0, 0] on input "Tomorrow 1" at bounding box center [0, 0] width 0 height 0
click at [220, 27] on span "TX Austin [GEOGRAPHIC_DATA]" at bounding box center [186, 22] width 191 height 17
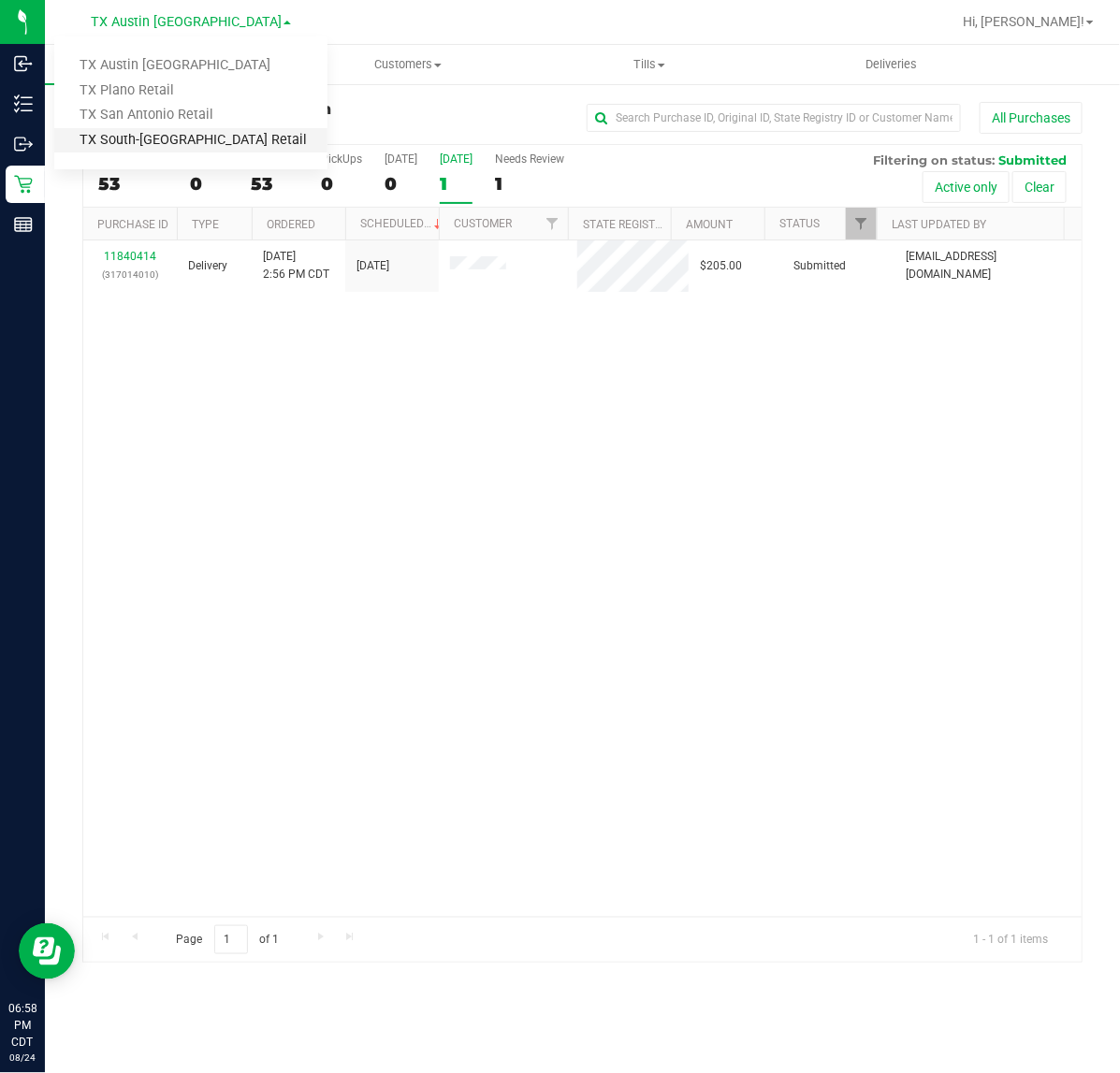
click at [195, 150] on link "TX South-[GEOGRAPHIC_DATA] Retail" at bounding box center [191, 141] width 273 height 26
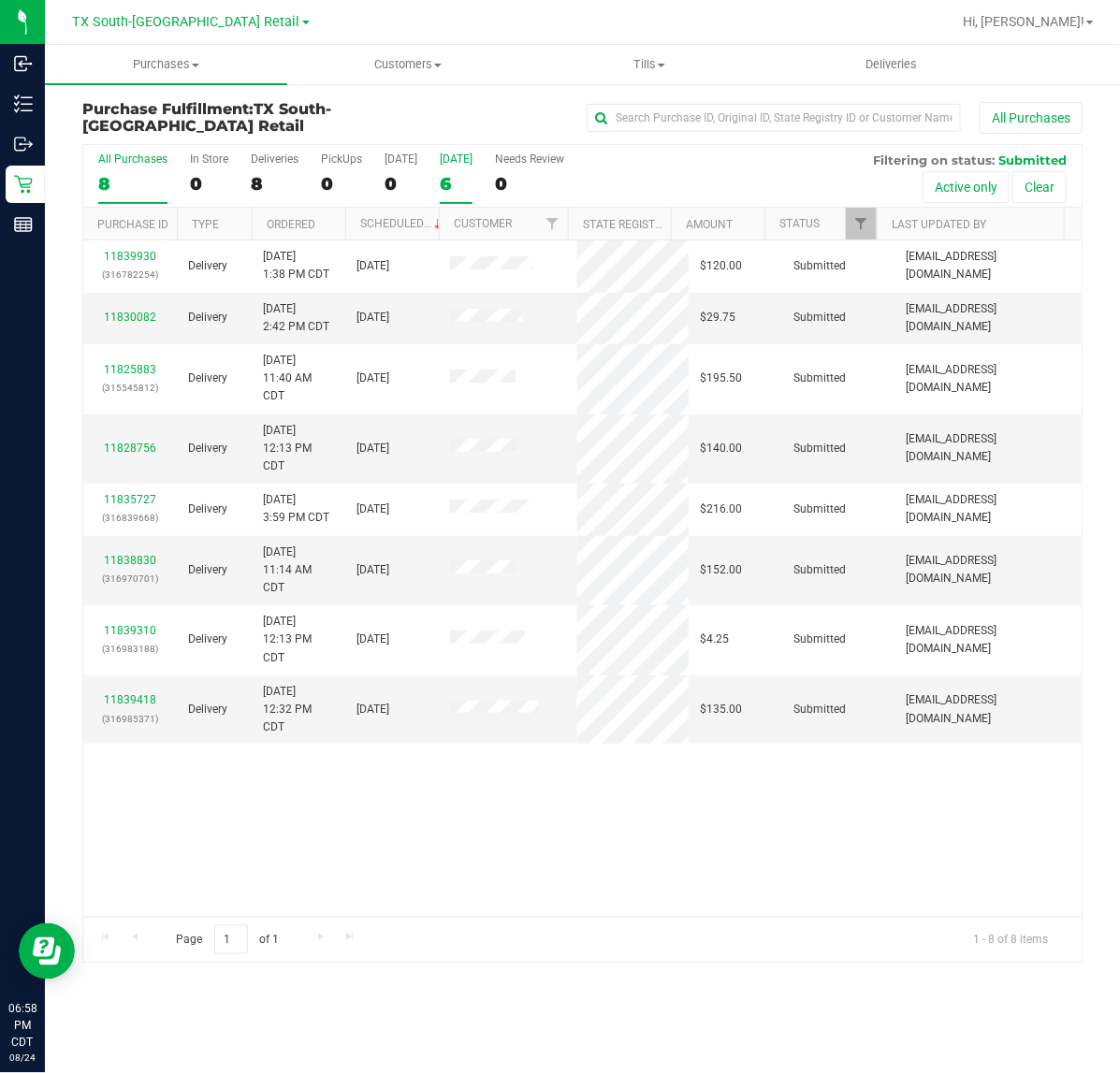
click at [468, 164] on div "[DATE]" at bounding box center [455, 158] width 32 height 13
click at [0, 0] on input "Tomorrow 6" at bounding box center [0, 0] width 0 height 0
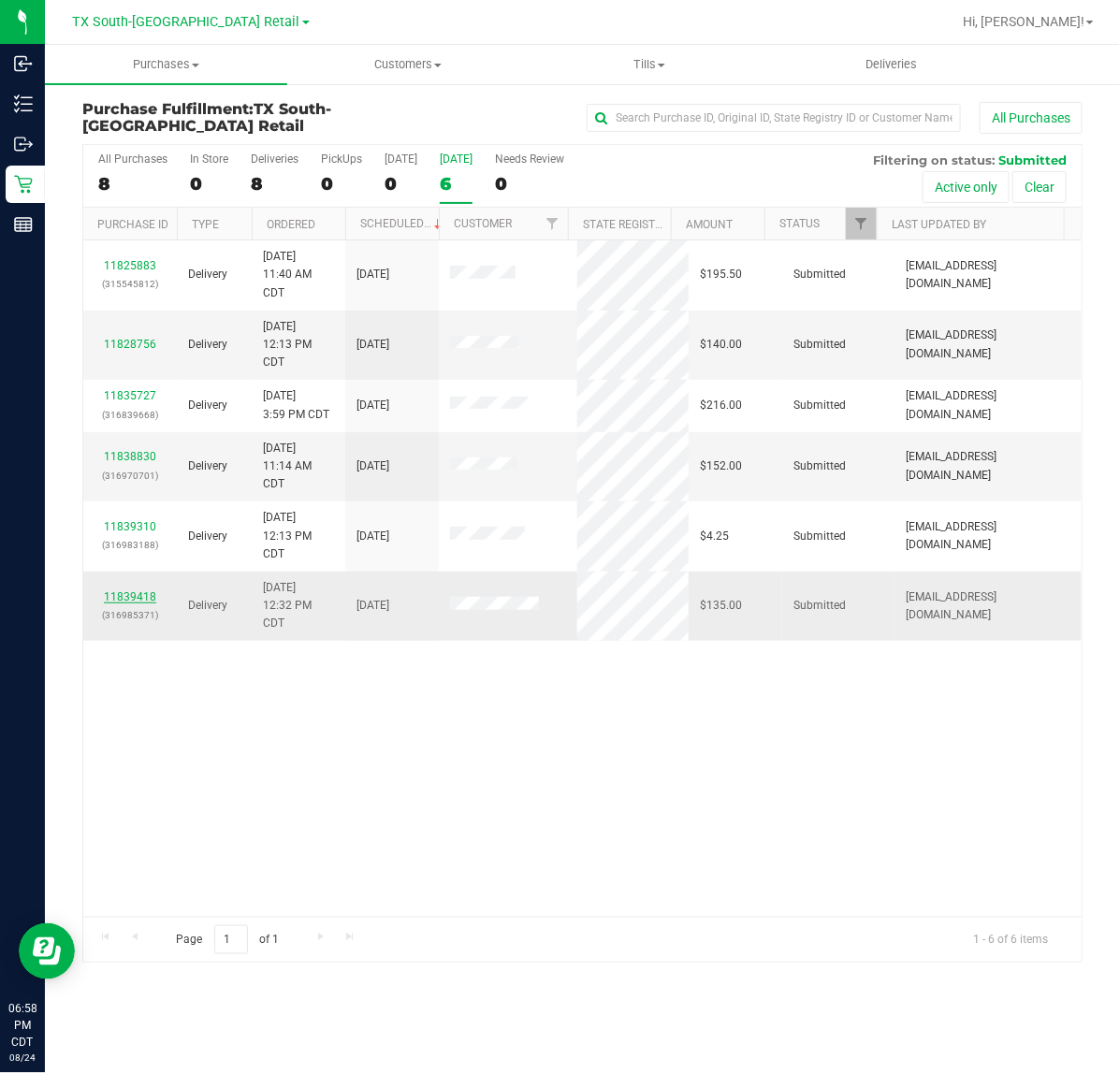
click at [122, 604] on link "11839418" at bounding box center [130, 596] width 52 height 13
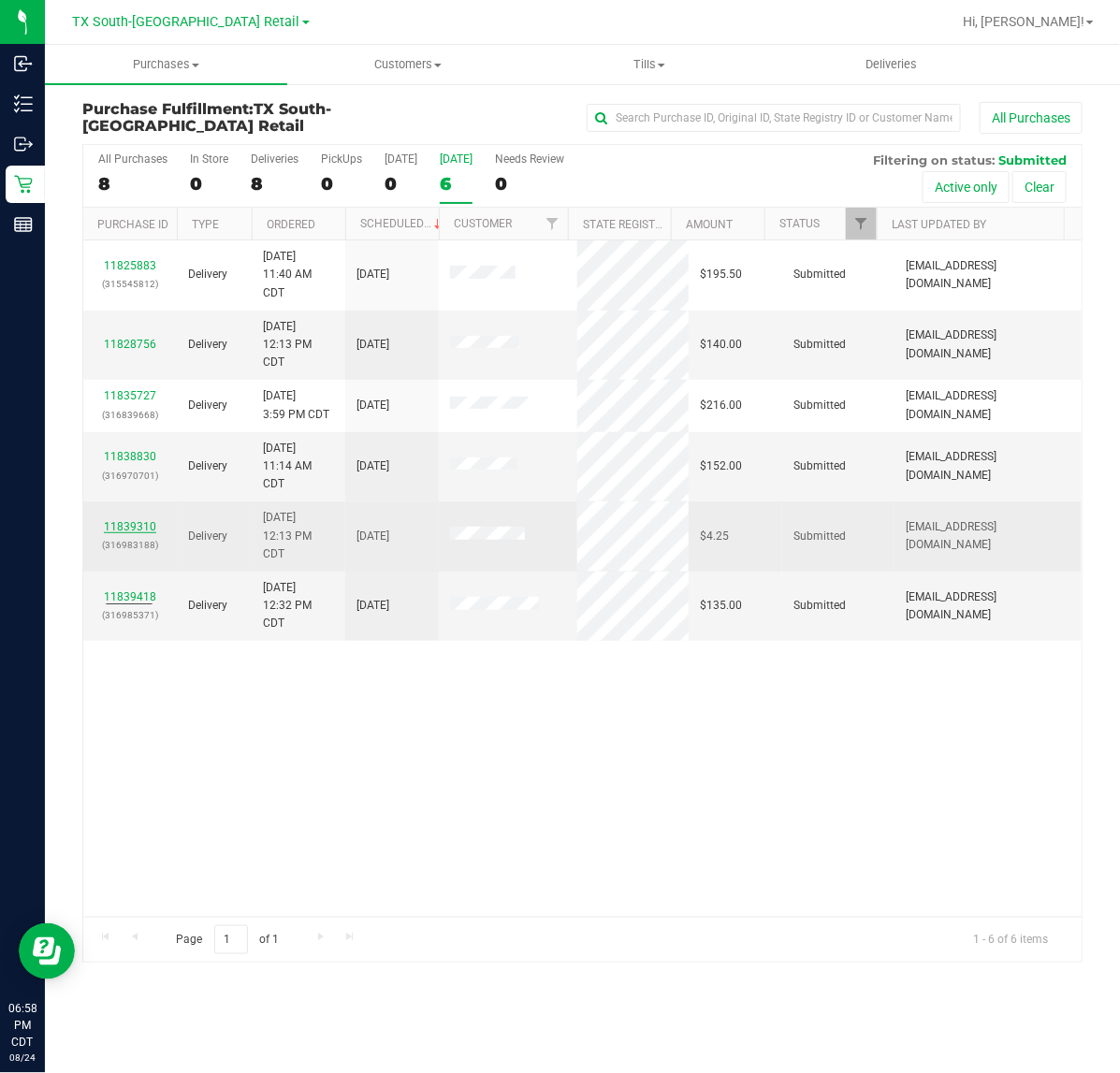
click at [128, 526] on link "11839310" at bounding box center [130, 526] width 52 height 13
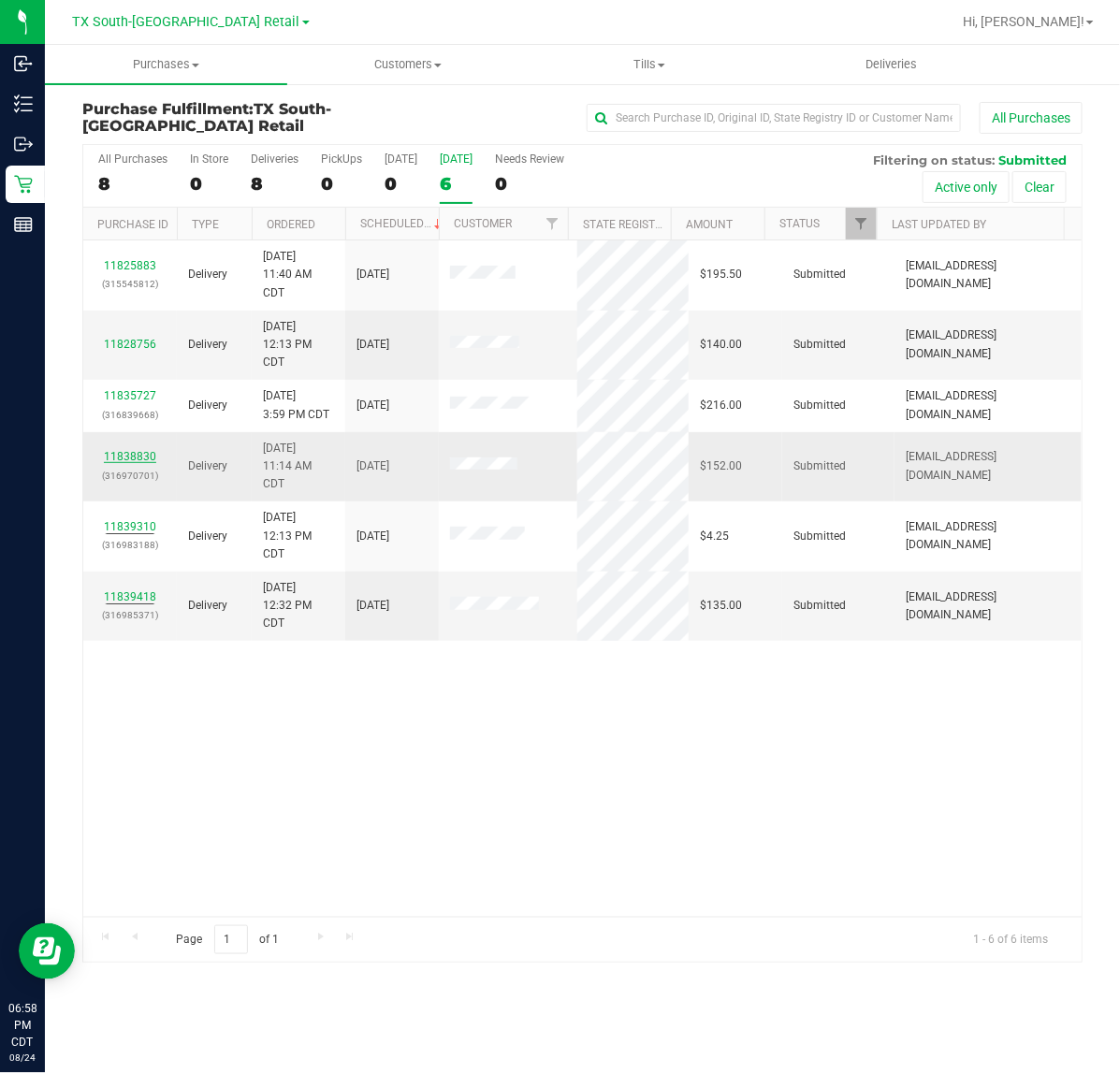
click at [133, 455] on link "11838830" at bounding box center [130, 456] width 52 height 13
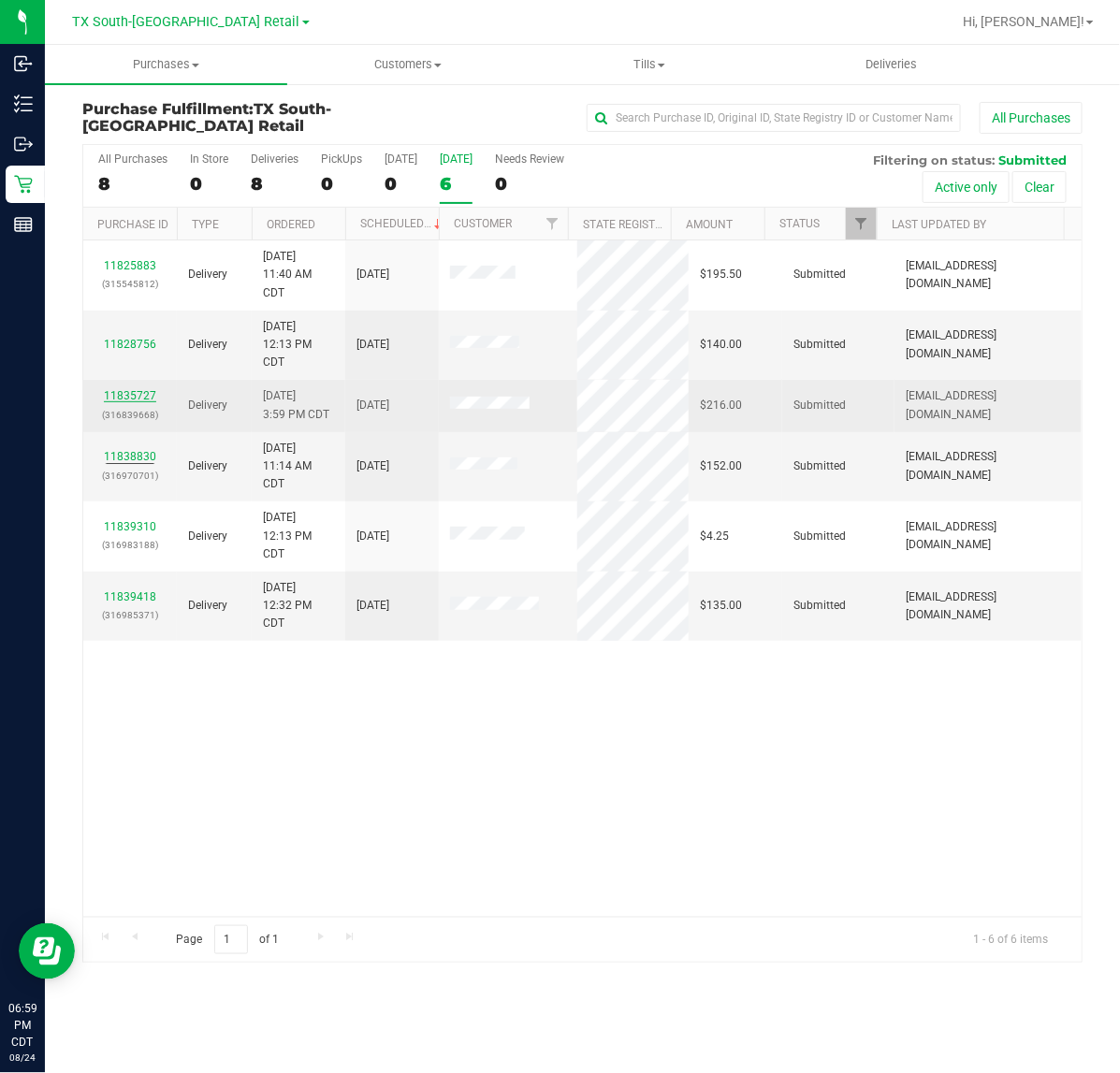
click at [141, 397] on link "11835727" at bounding box center [130, 395] width 52 height 13
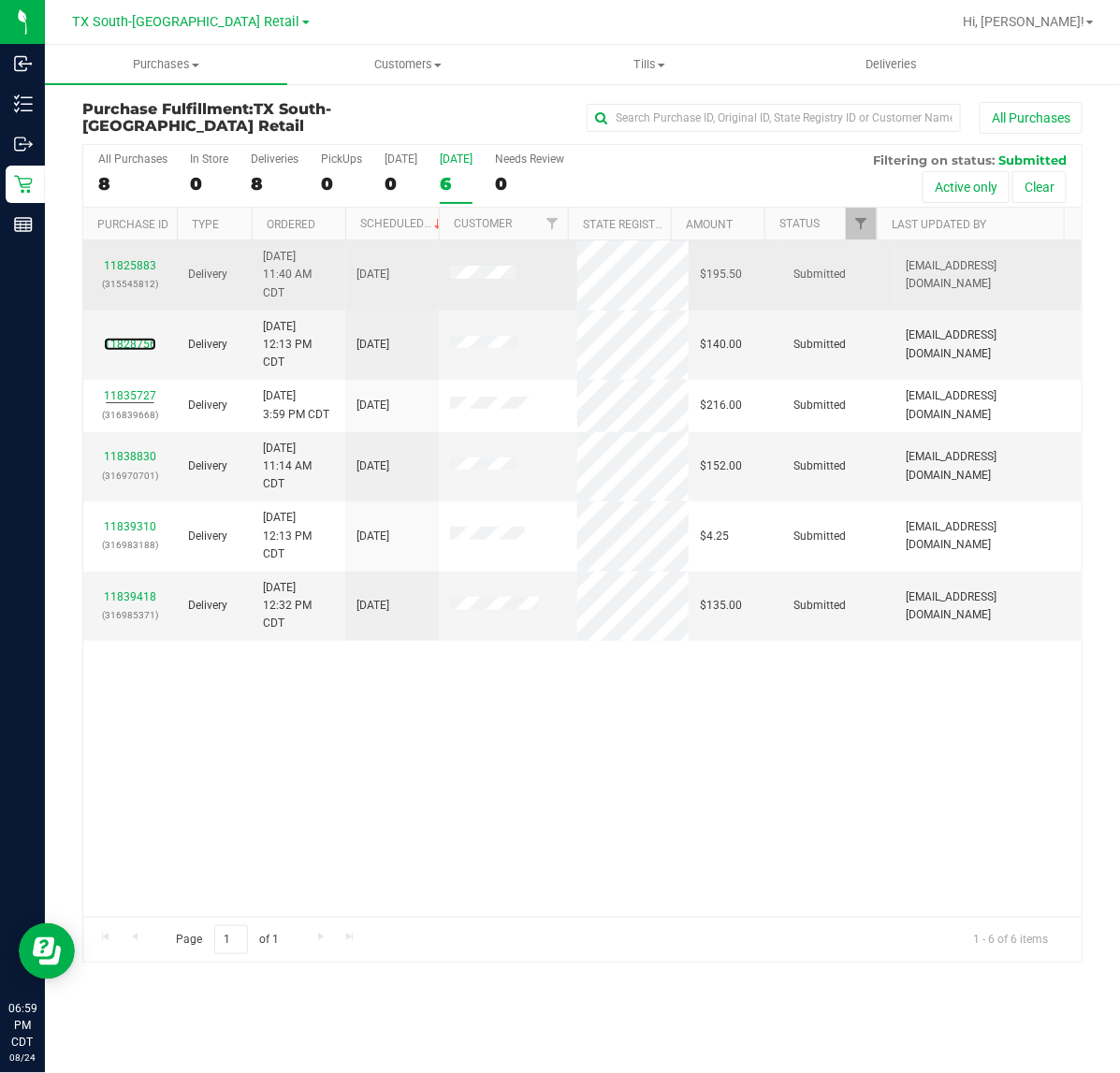
drag, startPoint x: 131, startPoint y: 342, endPoint x: 142, endPoint y: 290, distance: 53.2
click at [131, 341] on link "11828756" at bounding box center [130, 343] width 52 height 13
click at [143, 269] on link "11825883" at bounding box center [130, 265] width 52 height 13
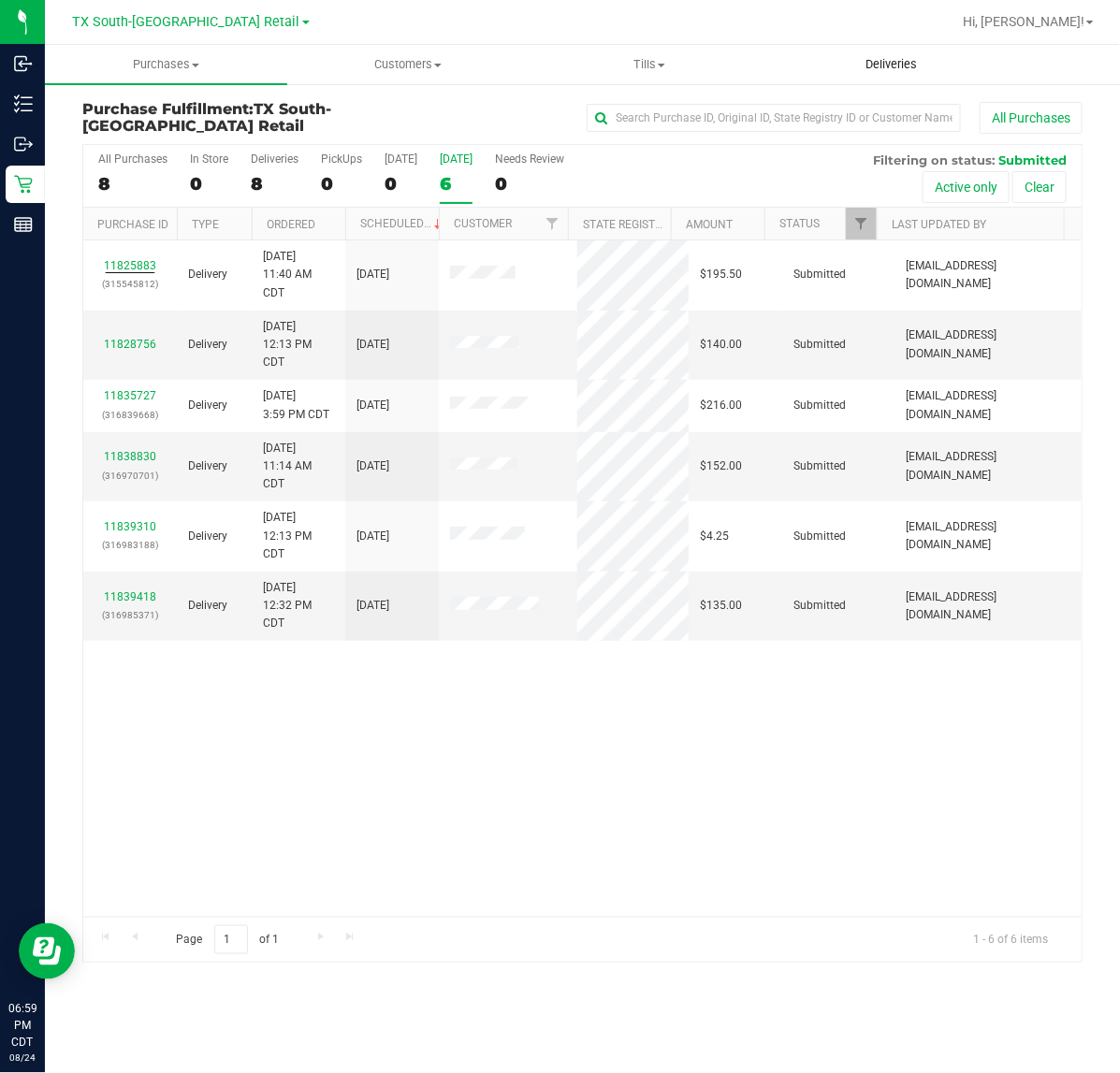
click at [916, 56] on span "Deliveries" at bounding box center [891, 64] width 102 height 17
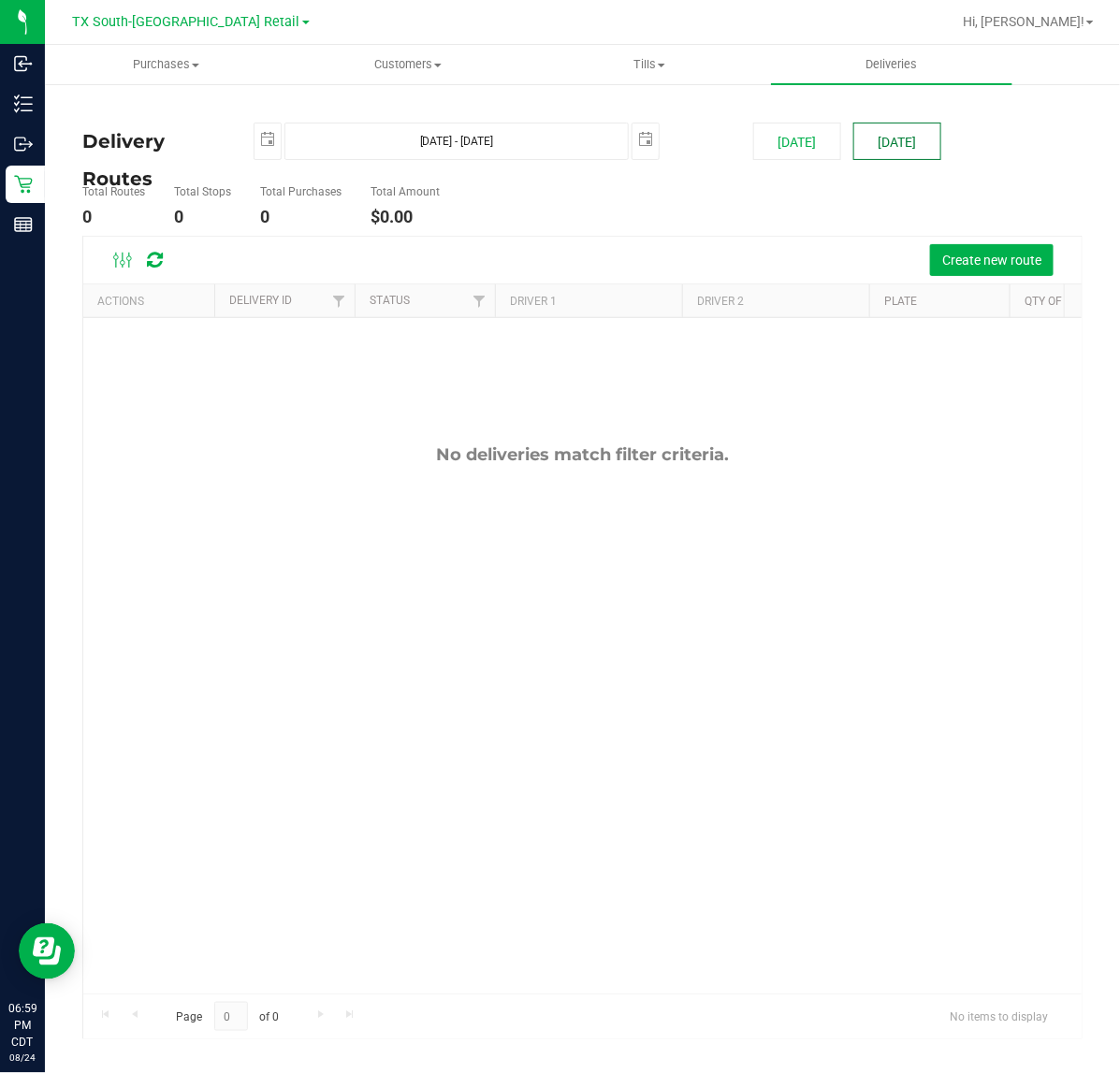
click at [935, 145] on button "[DATE]" at bounding box center [896, 142] width 88 height 37
click at [950, 260] on span "Create new route" at bounding box center [991, 260] width 99 height 15
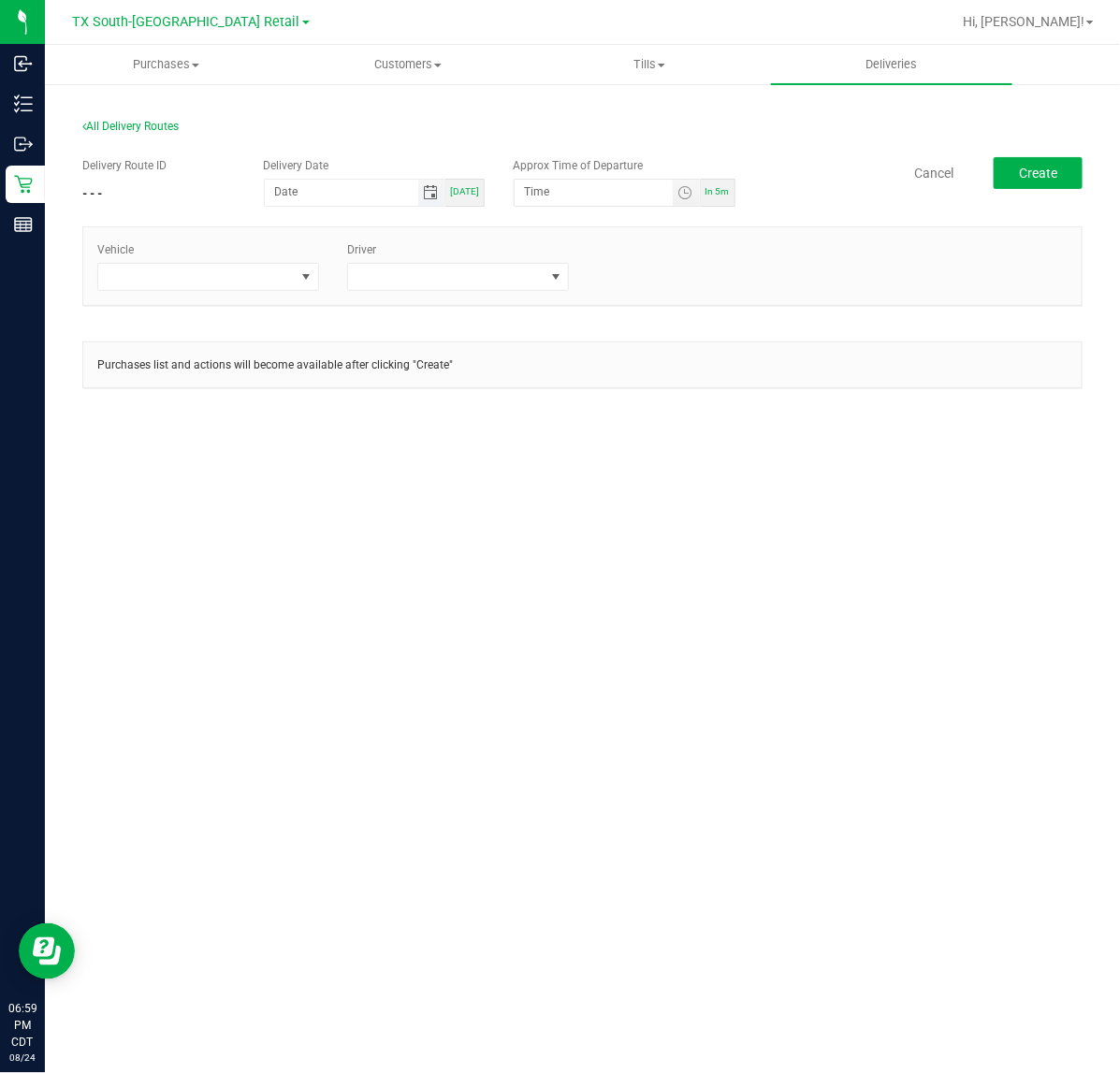
click at [428, 192] on span "Toggle calendar" at bounding box center [430, 192] width 15 height 15
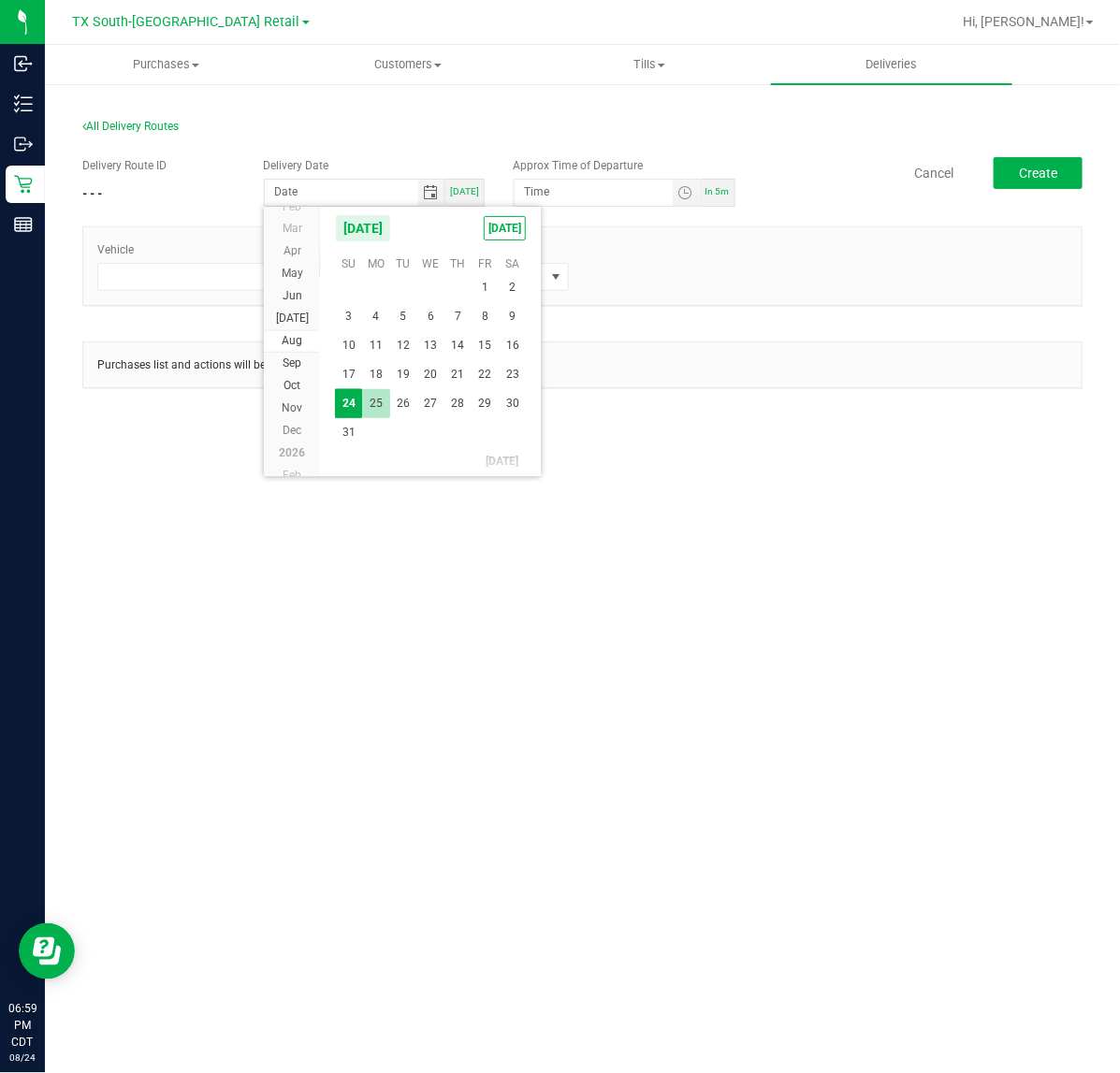
click at [383, 405] on span "25" at bounding box center [376, 403] width 28 height 29
type input "[DATE]"
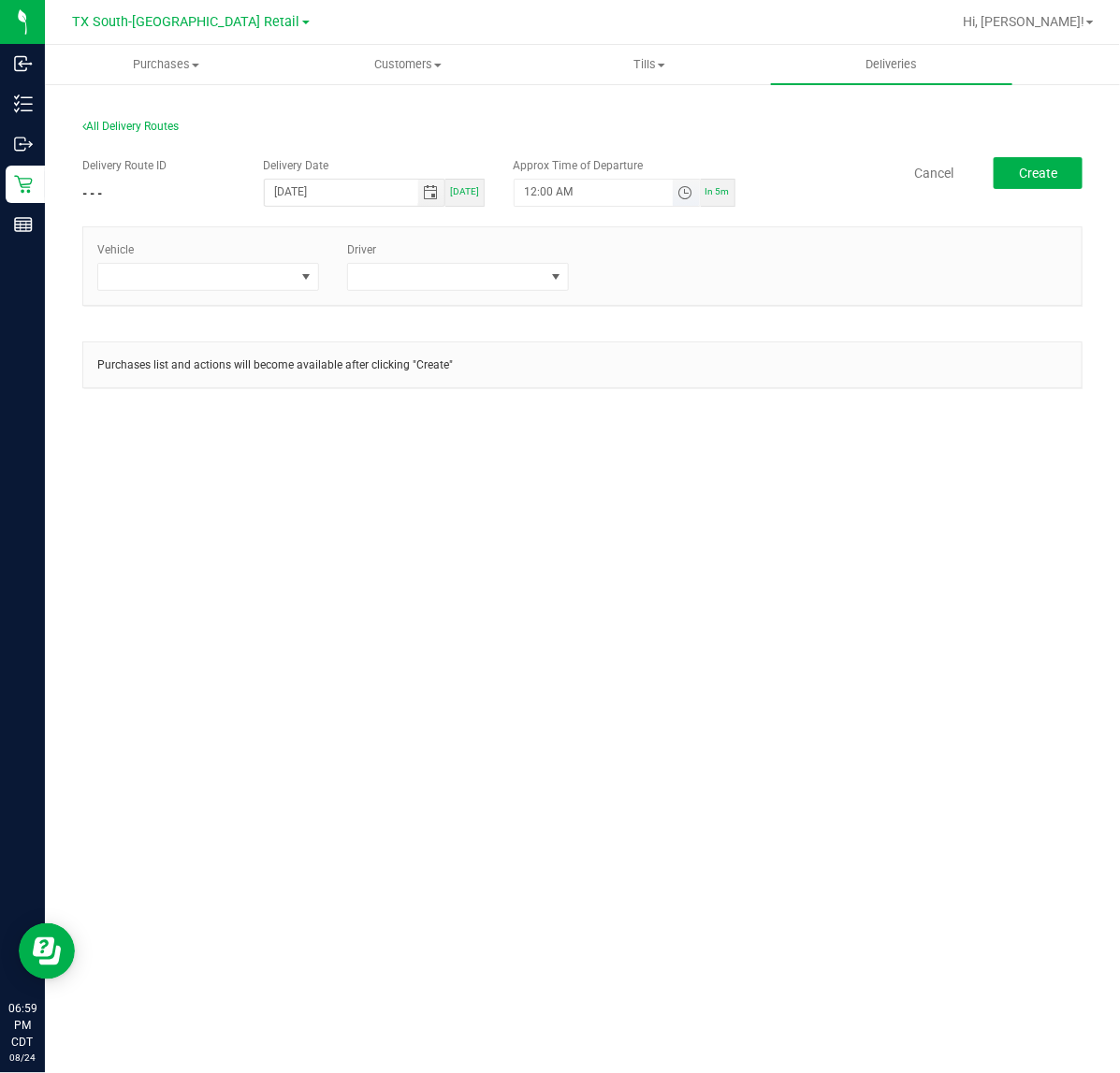
click at [680, 185] on span "Toggle time list" at bounding box center [684, 192] width 15 height 15
click at [633, 549] on button "Set" at bounding box center [650, 558] width 70 height 41
type input "5:00 AM"
click at [301, 282] on span at bounding box center [305, 276] width 15 height 15
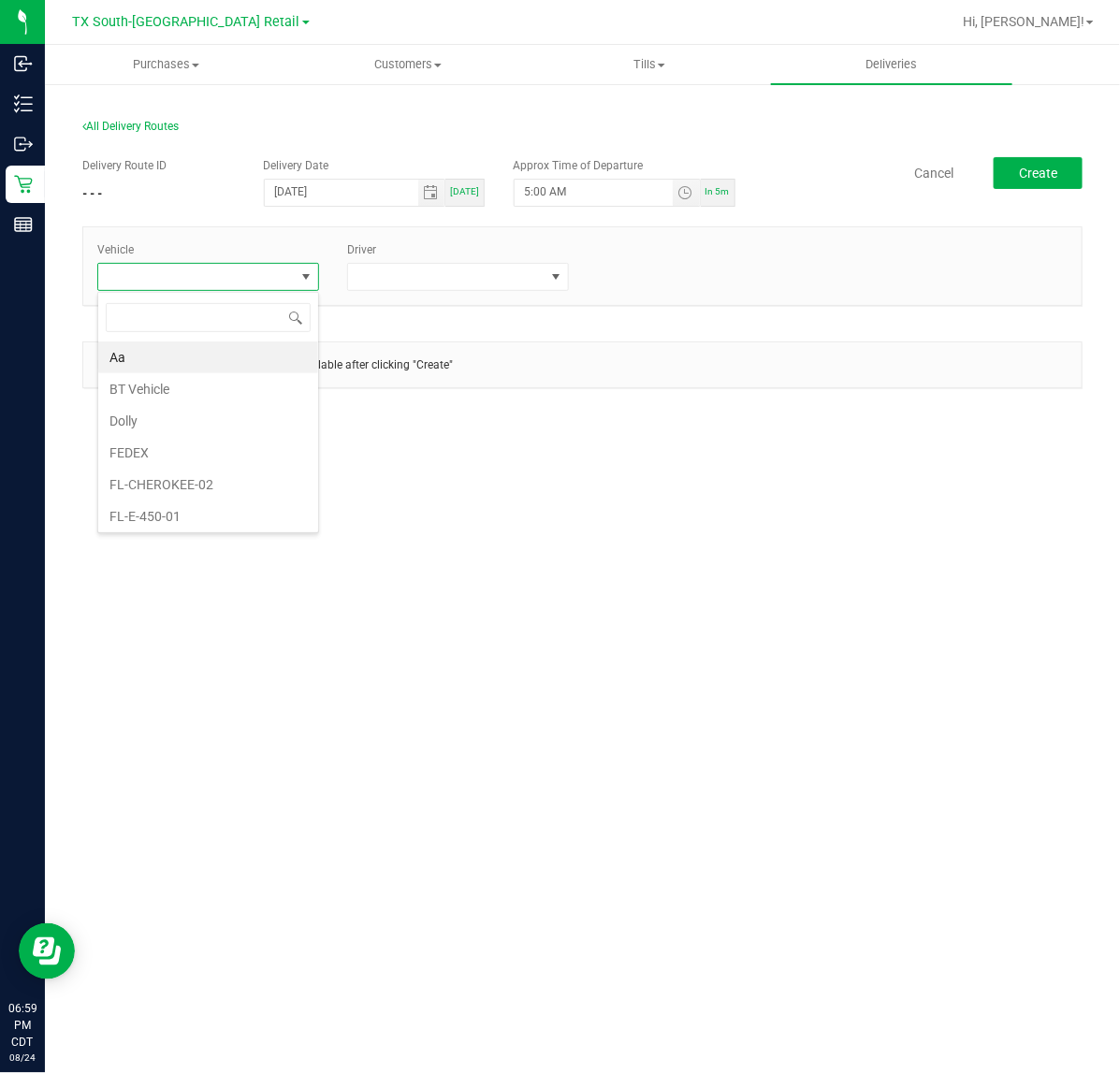
scroll to position [29, 221]
type input "tx"
click at [207, 512] on li "TX-Trax-04" at bounding box center [208, 512] width 220 height 31
click at [398, 259] on div "Driver" at bounding box center [458, 266] width 250 height 49
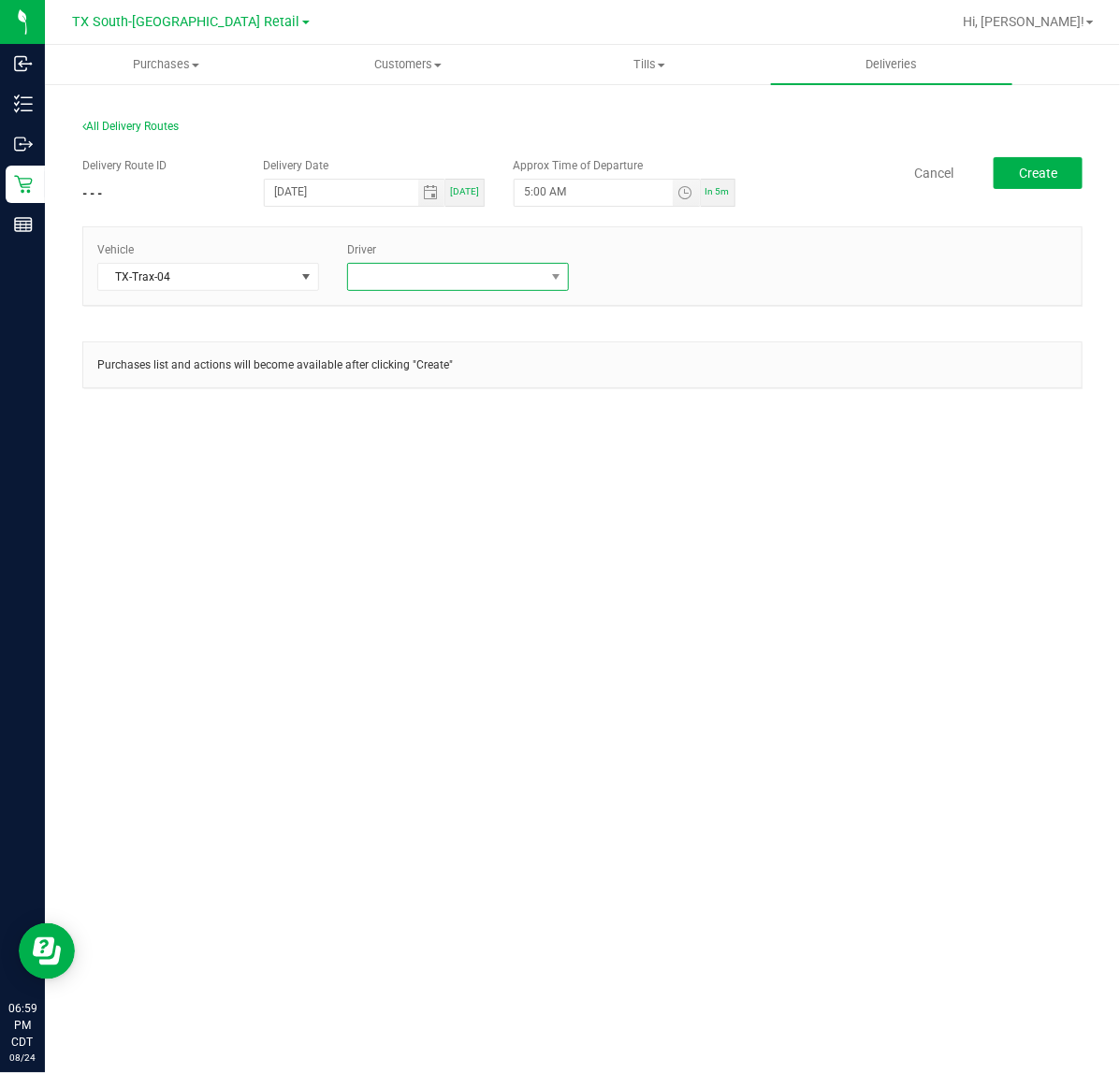
click at [395, 273] on span at bounding box center [446, 276] width 197 height 27
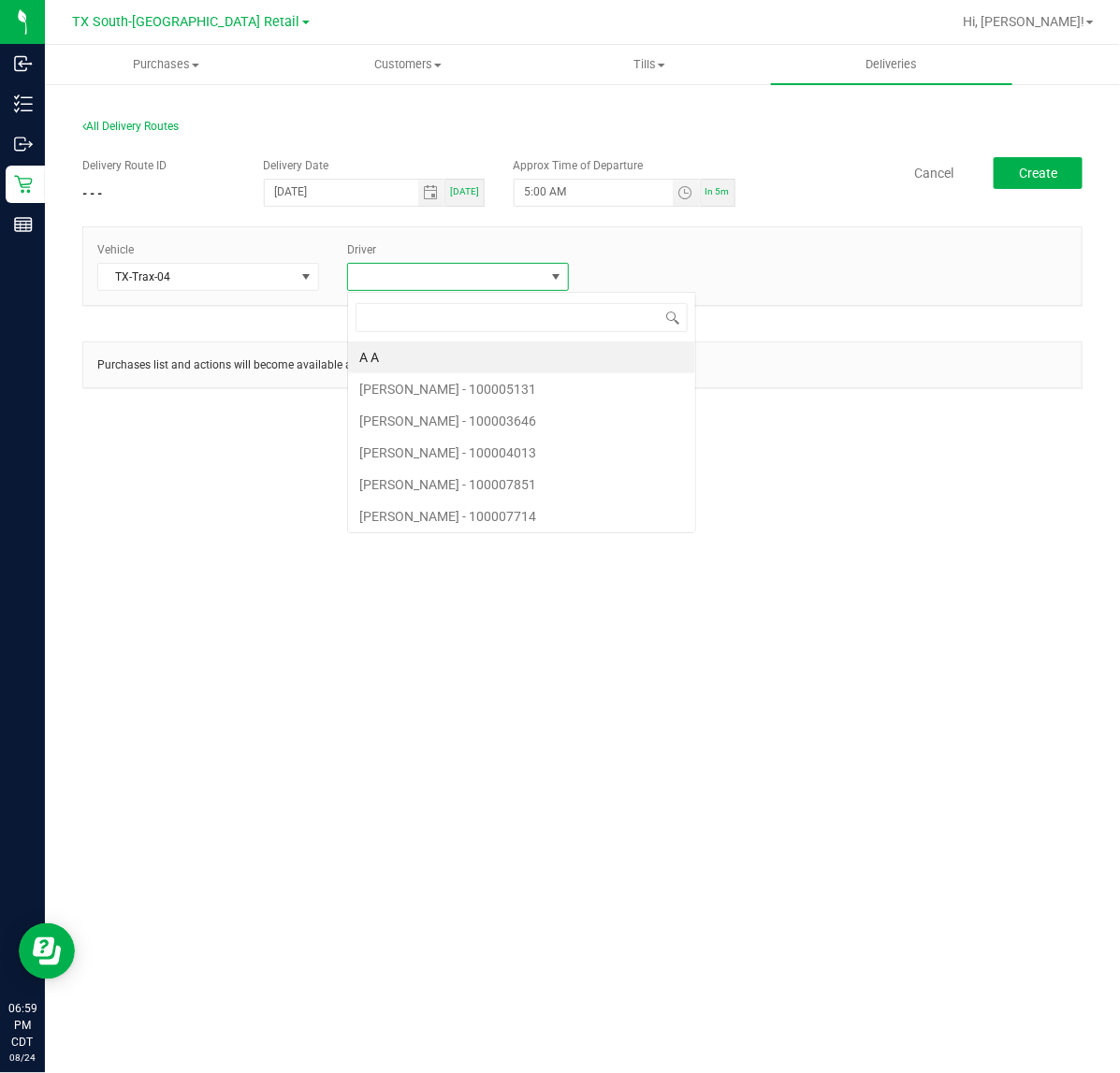
scroll to position [29, 221]
type input "cala"
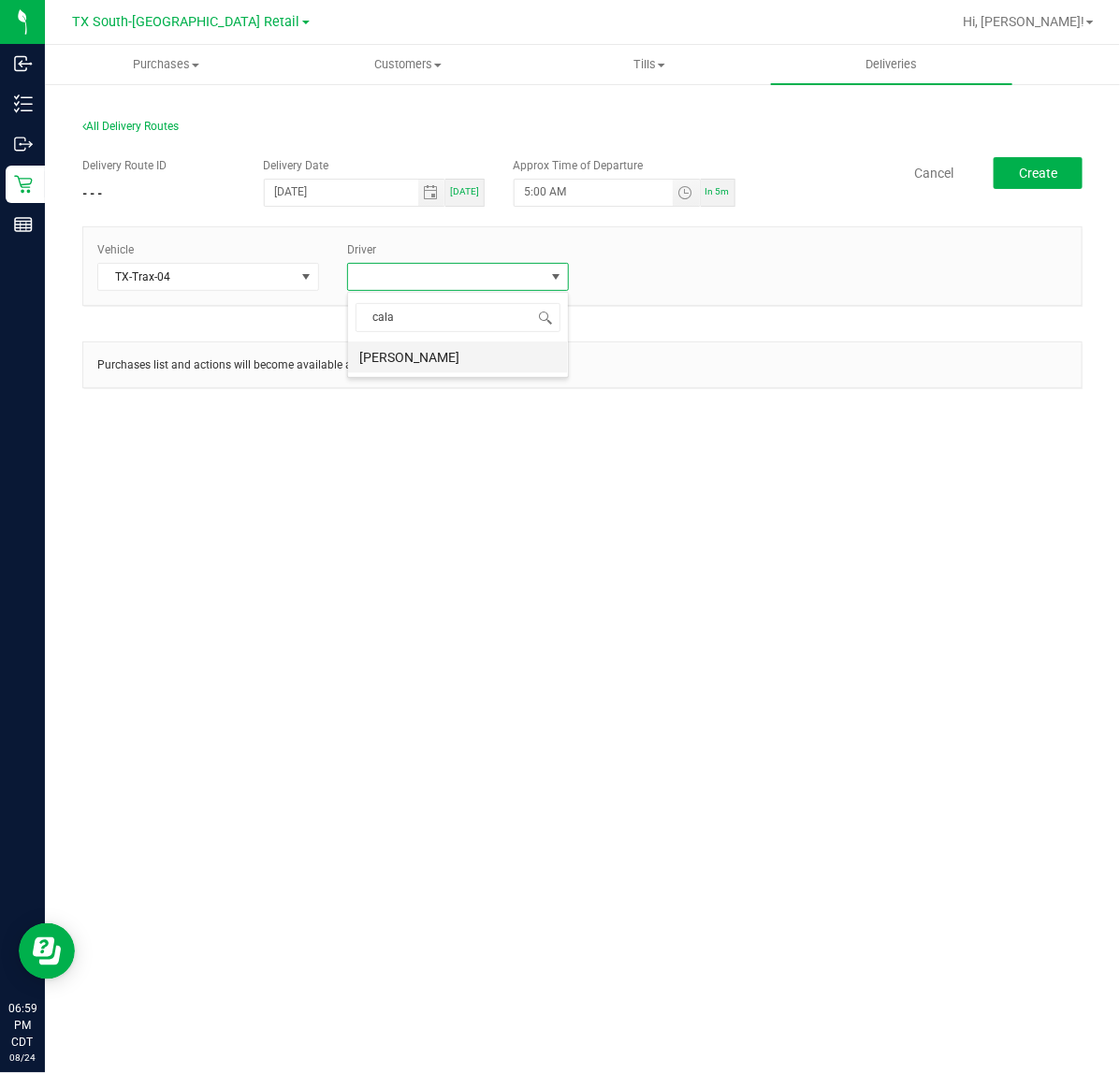
click at [436, 357] on li "Jade Calabro" at bounding box center [458, 357] width 220 height 31
click at [1043, 170] on span "Create" at bounding box center [1037, 172] width 38 height 15
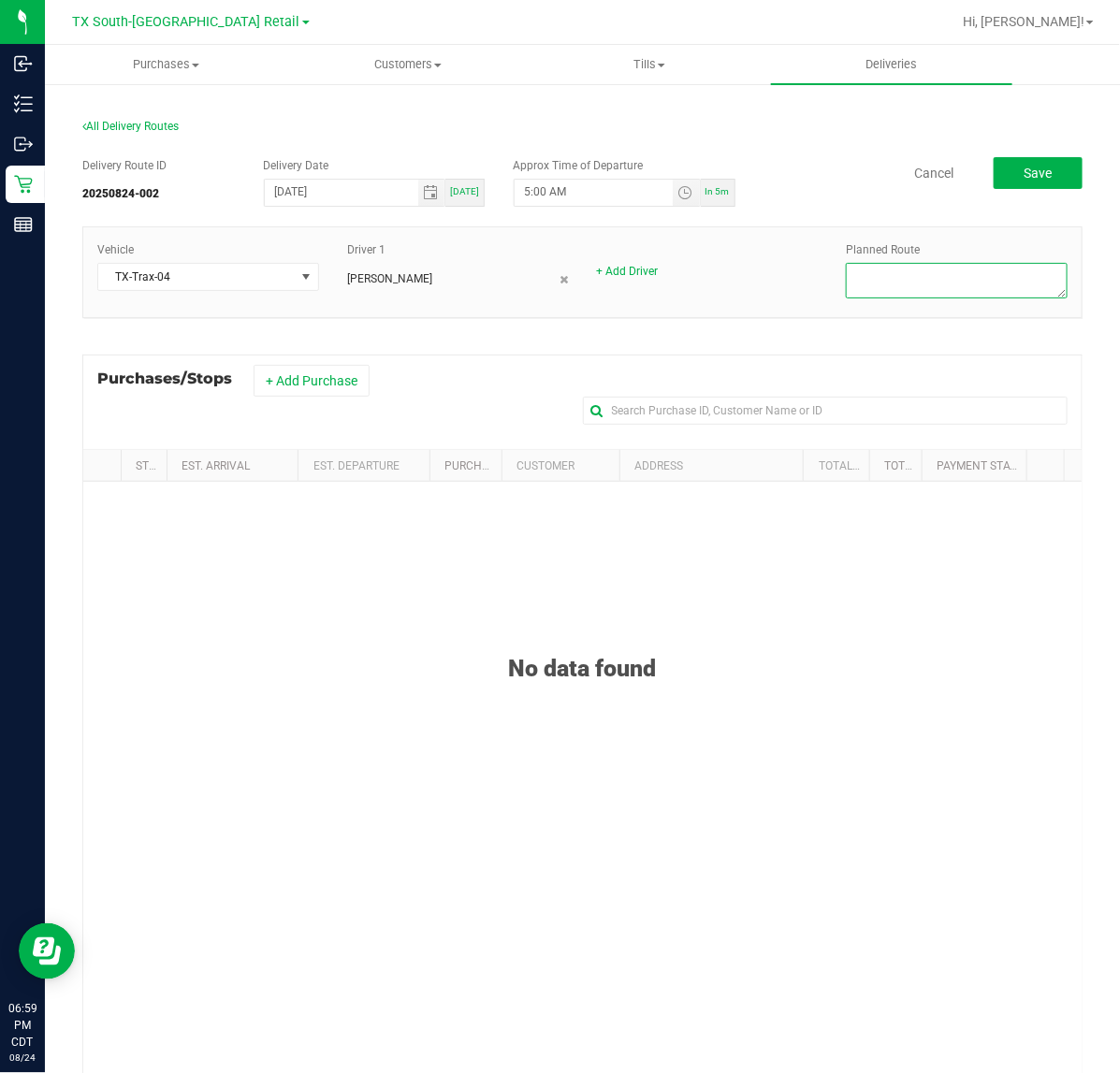
click at [951, 277] on textarea at bounding box center [956, 280] width 221 height 35
type textarea "S. ATX Retail"
click at [1063, 175] on button "Save" at bounding box center [1037, 173] width 88 height 31
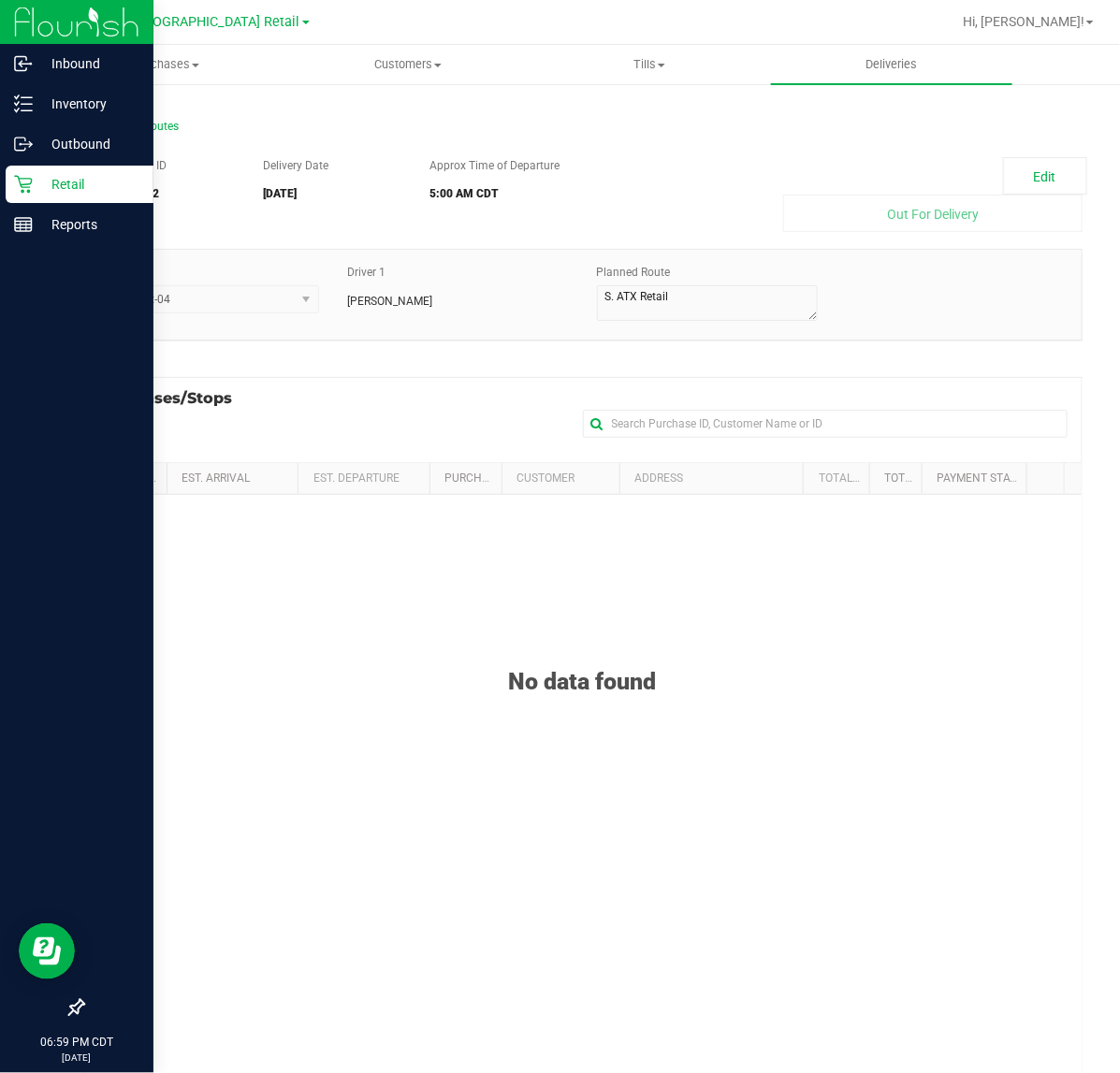
click at [37, 188] on p "Retail" at bounding box center [88, 184] width 112 height 23
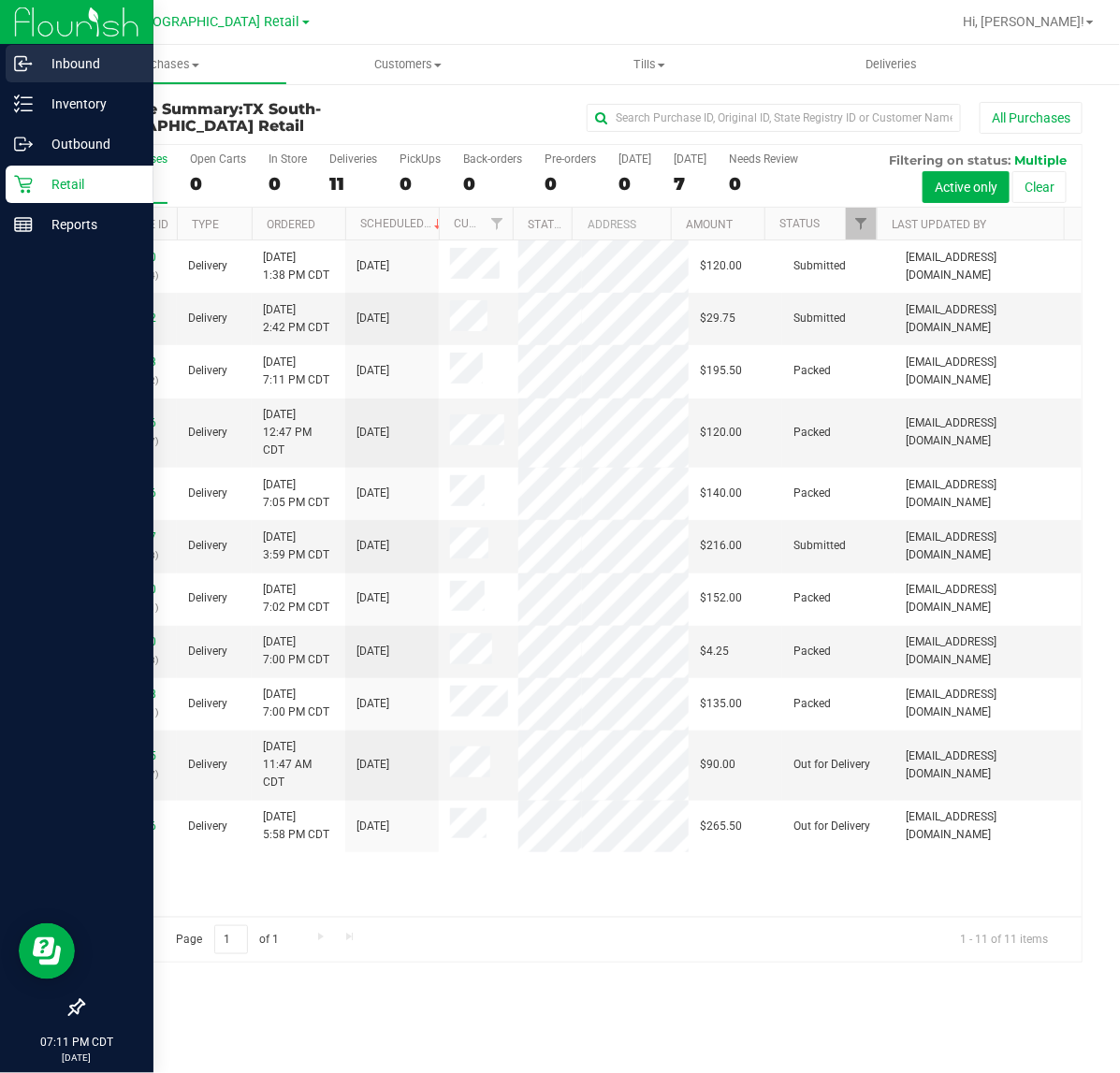
click at [42, 64] on p "Inbound" at bounding box center [88, 63] width 112 height 23
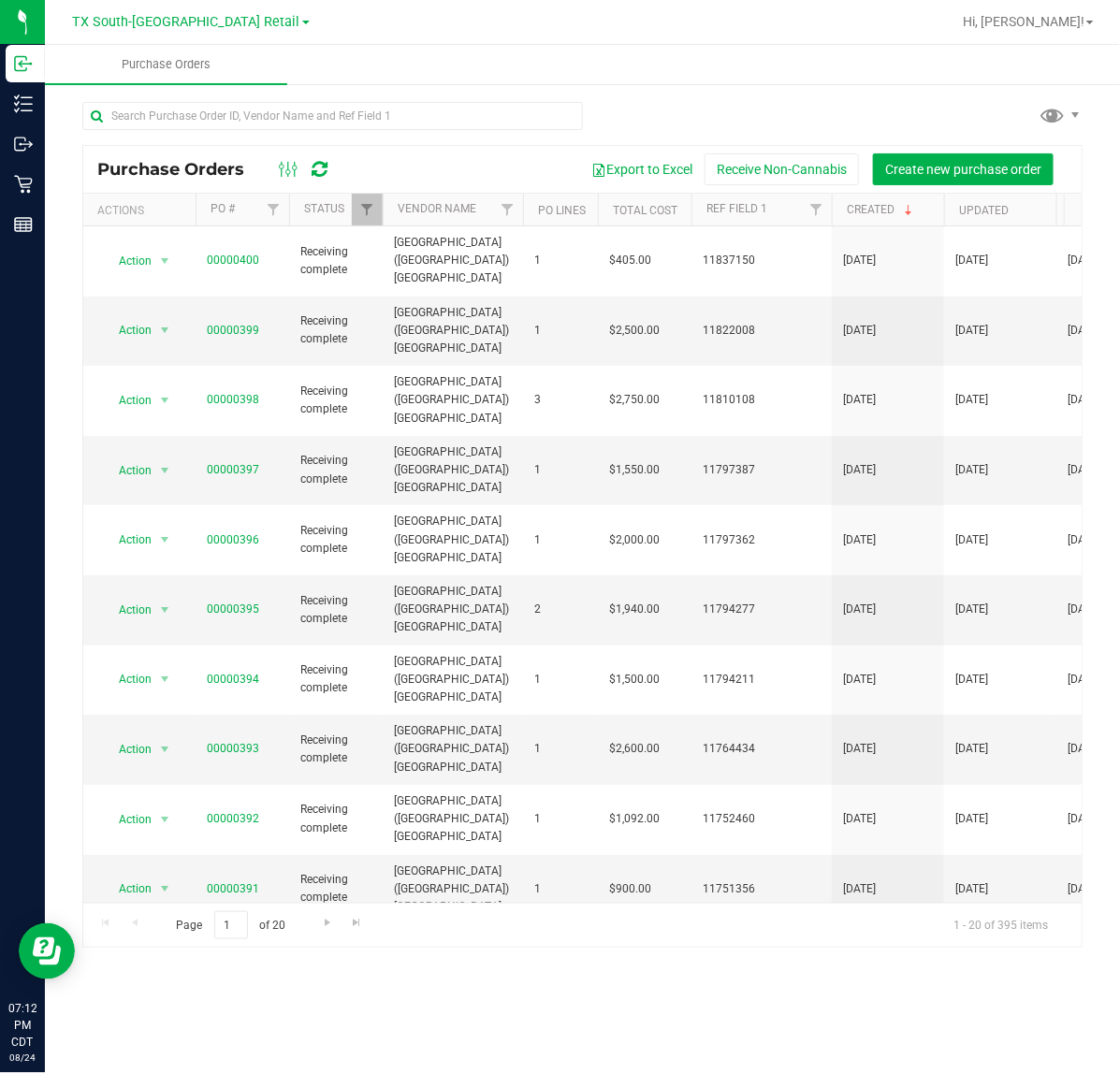
click at [316, 174] on icon at bounding box center [321, 169] width 16 height 19
click at [255, 254] on link "00000401" at bounding box center [232, 260] width 52 height 13
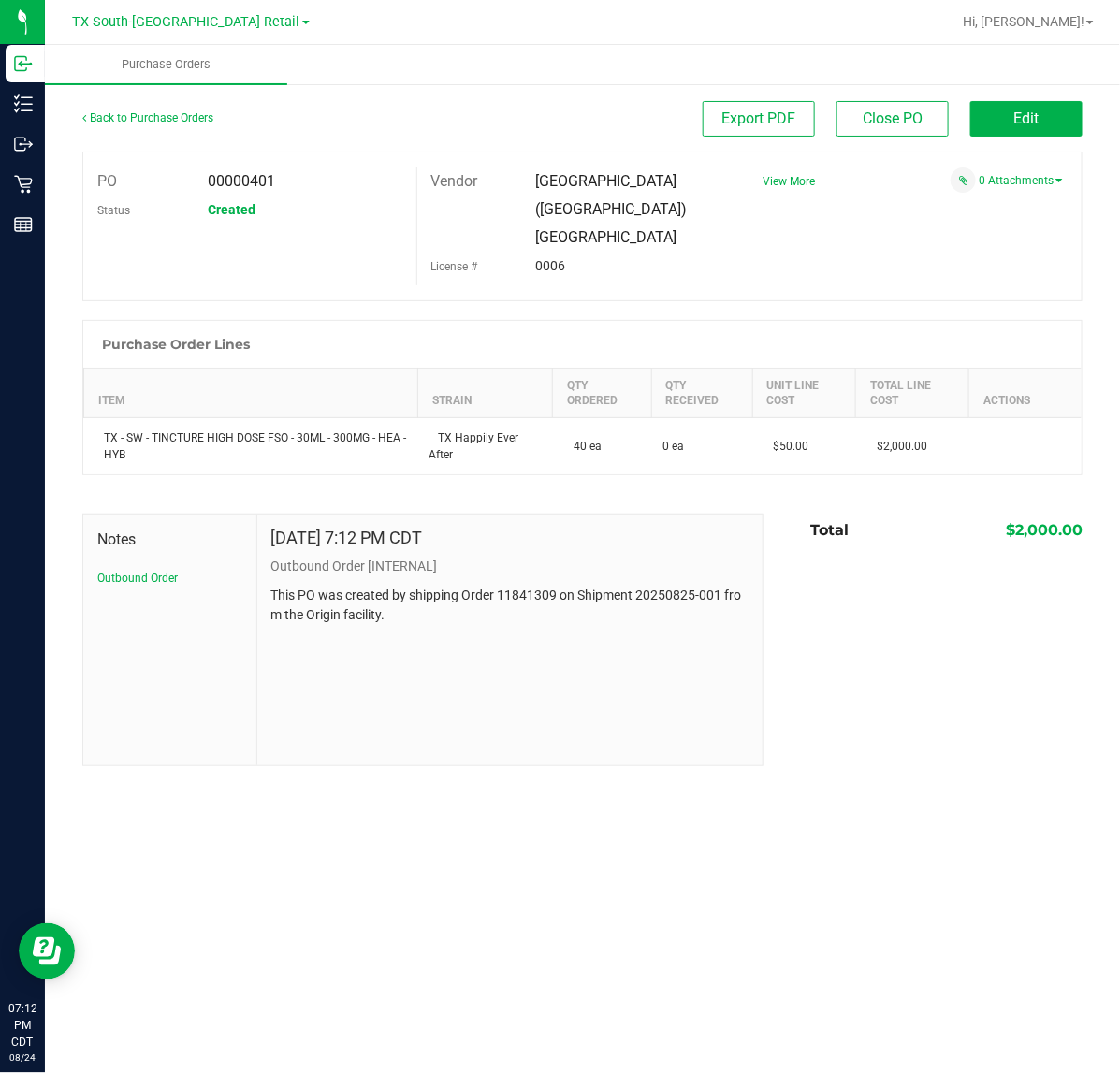
click at [1049, 145] on div "Back to Purchase Orders Export PDF Close PO Edit" at bounding box center [582, 126] width 1000 height 50
click at [1059, 131] on button "Edit" at bounding box center [1026, 119] width 112 height 35
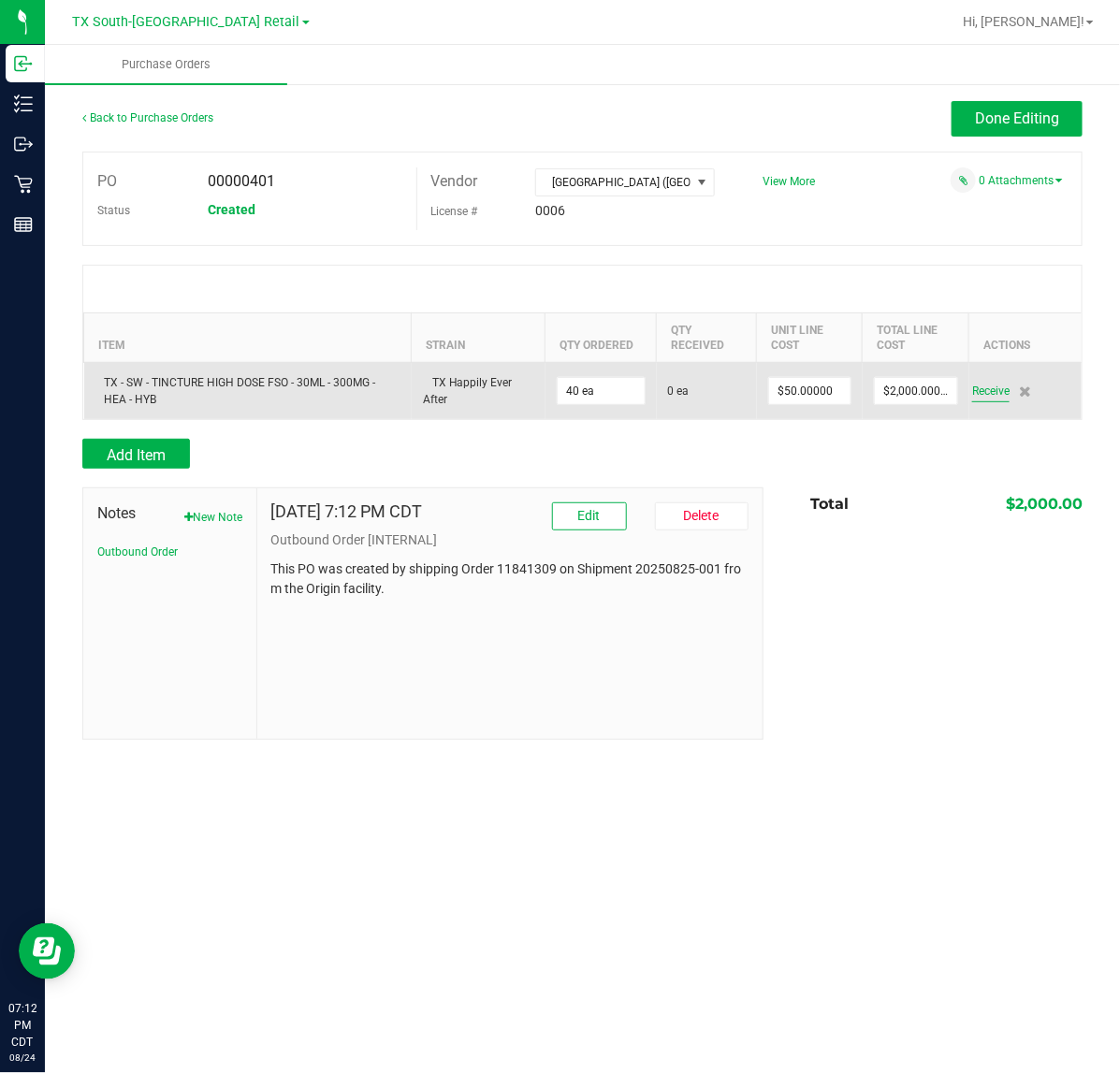
click at [980, 389] on span "Receive" at bounding box center [990, 390] width 37 height 23
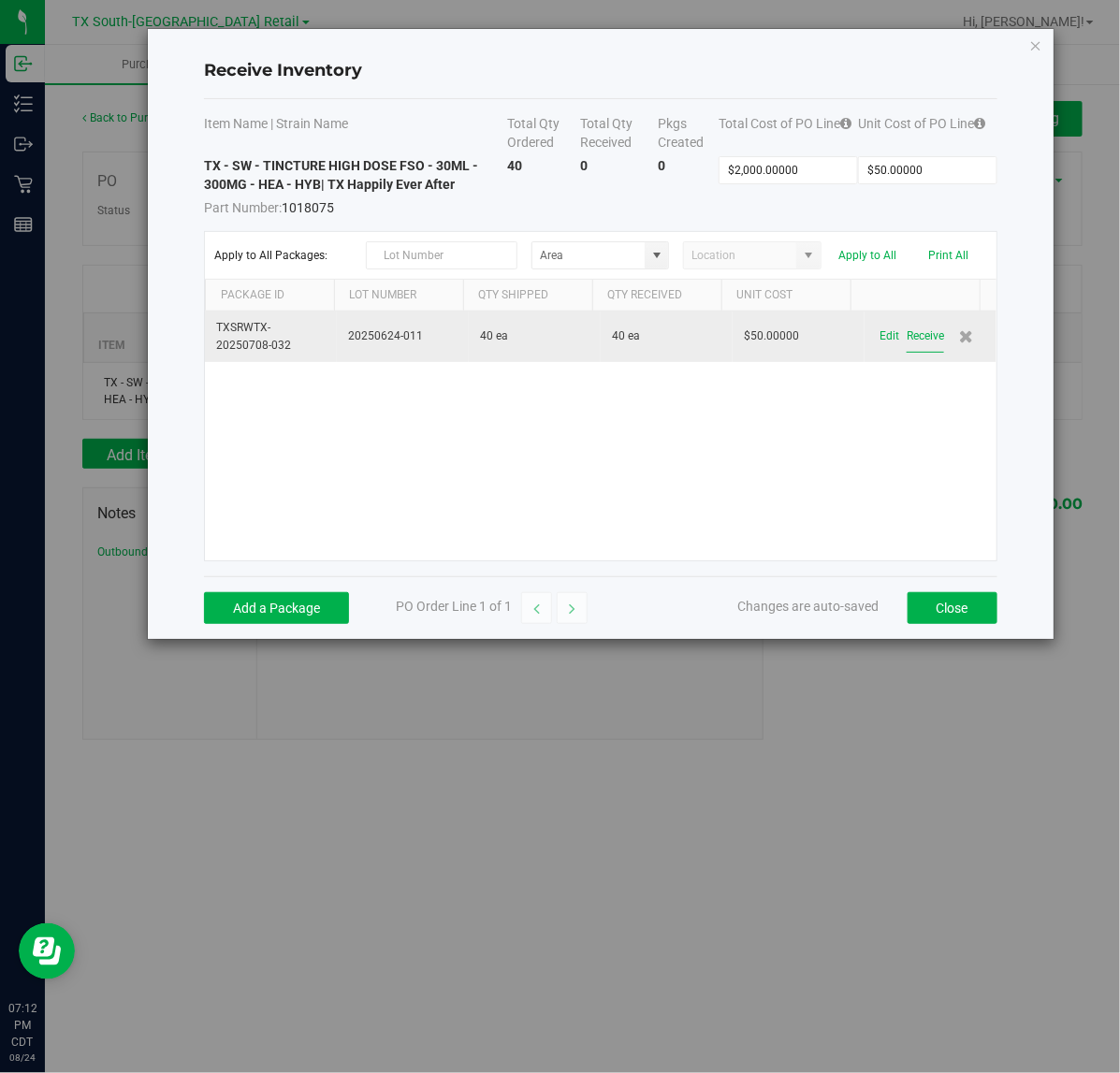
click at [907, 338] on button "Receive" at bounding box center [925, 335] width 37 height 32
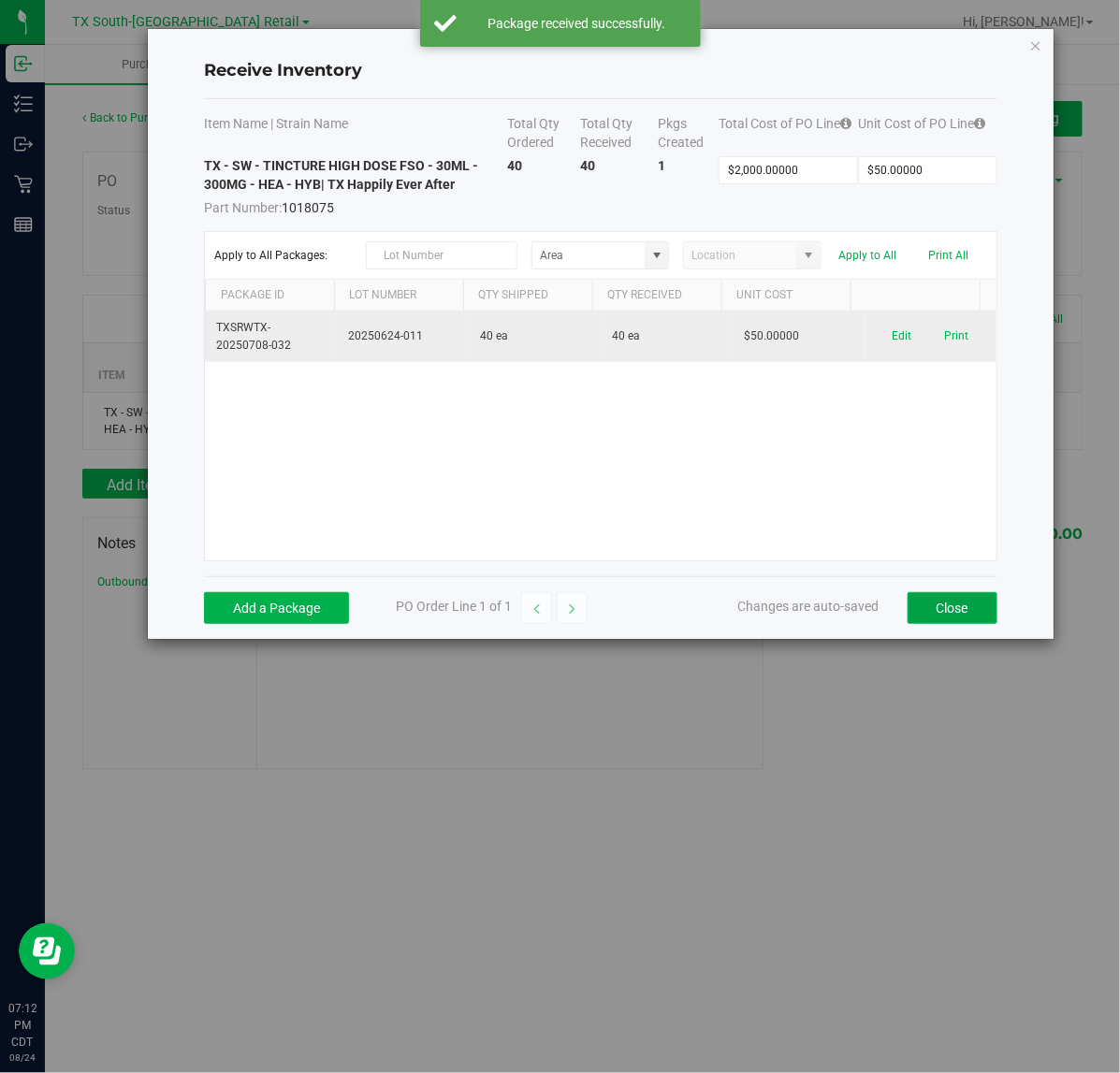
click at [955, 608] on button "Close" at bounding box center [952, 608] width 89 height 31
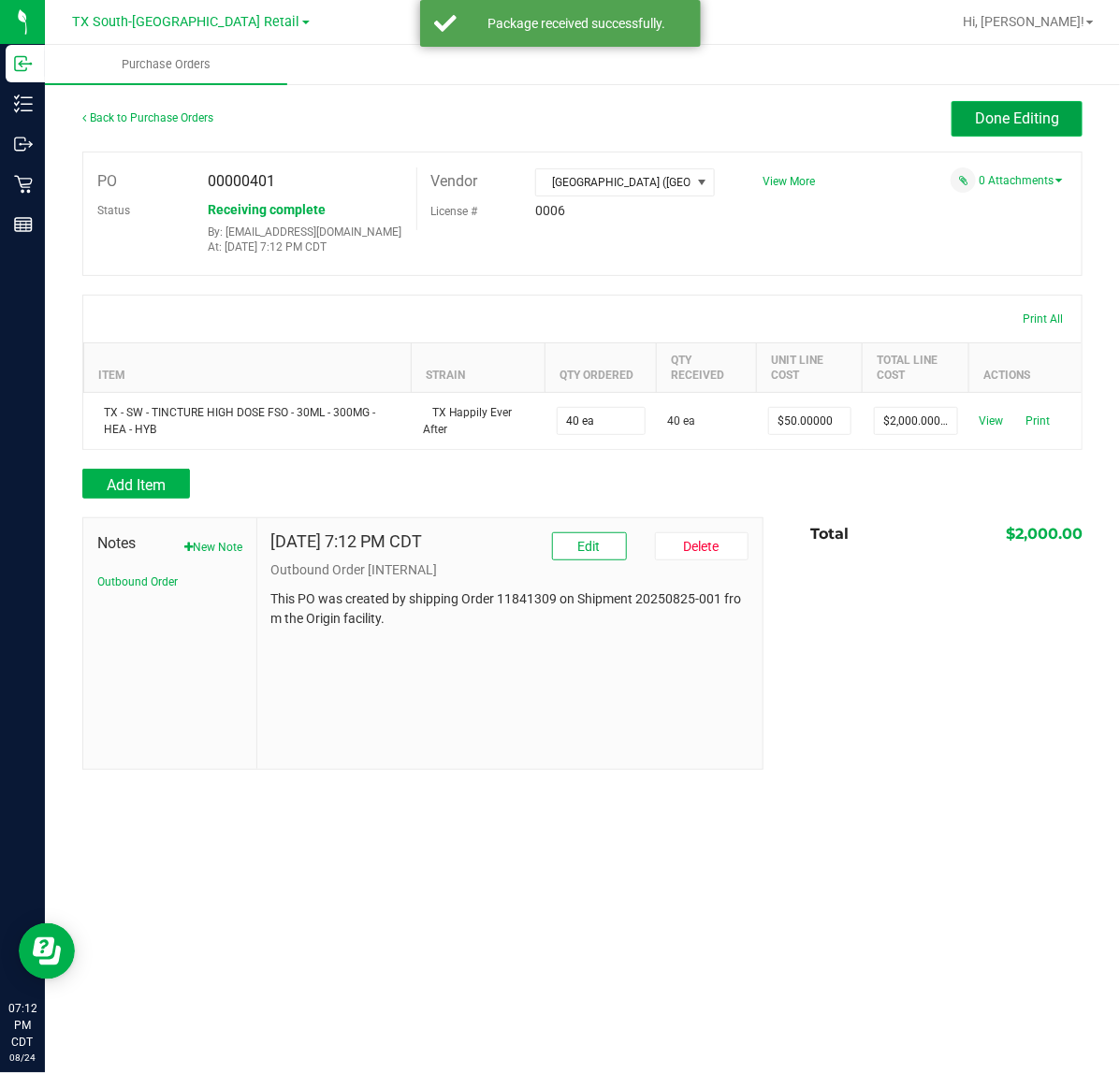
click at [1066, 124] on button "Done Editing" at bounding box center [1016, 119] width 131 height 35
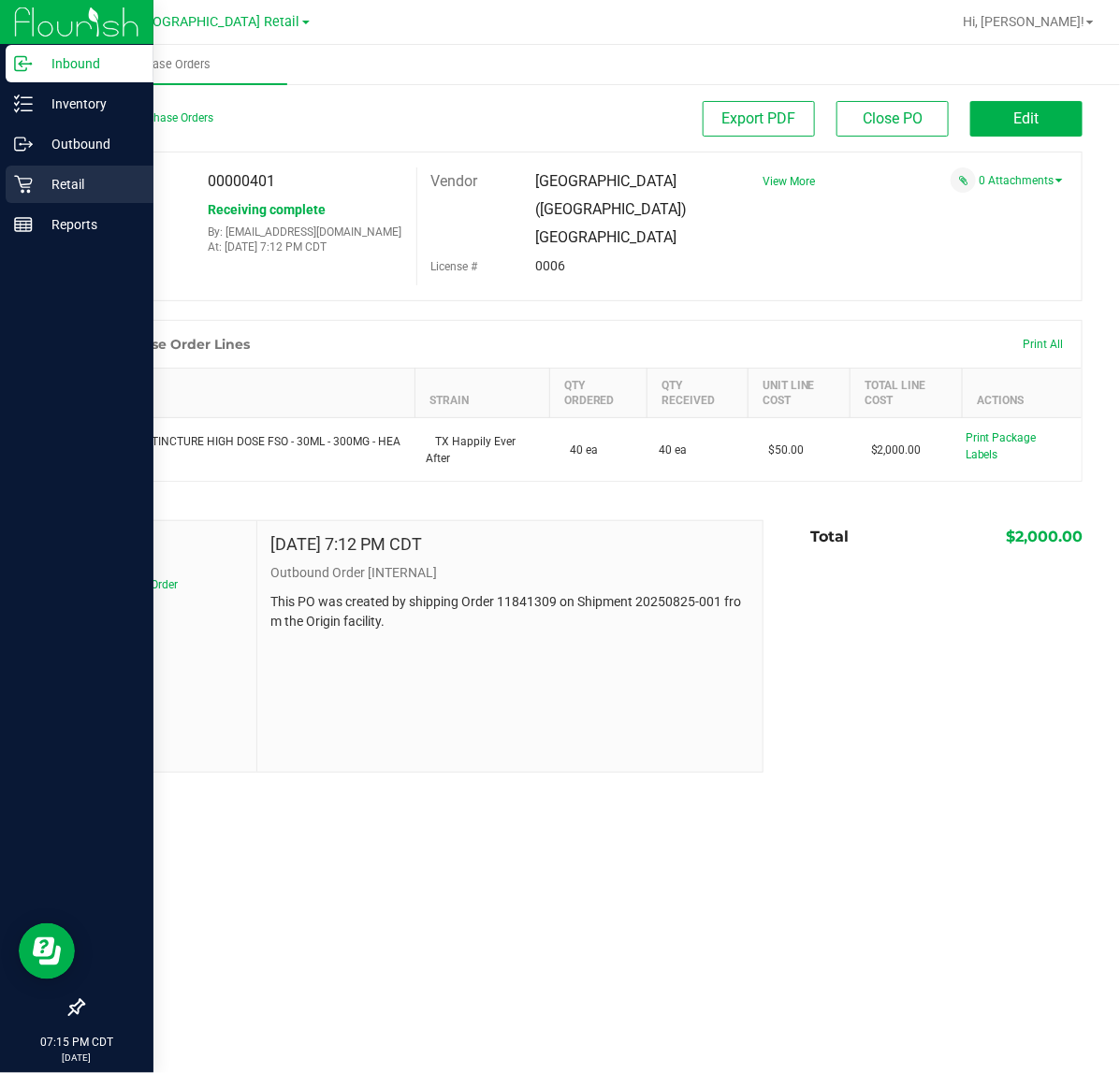
click at [29, 192] on icon at bounding box center [23, 185] width 18 height 18
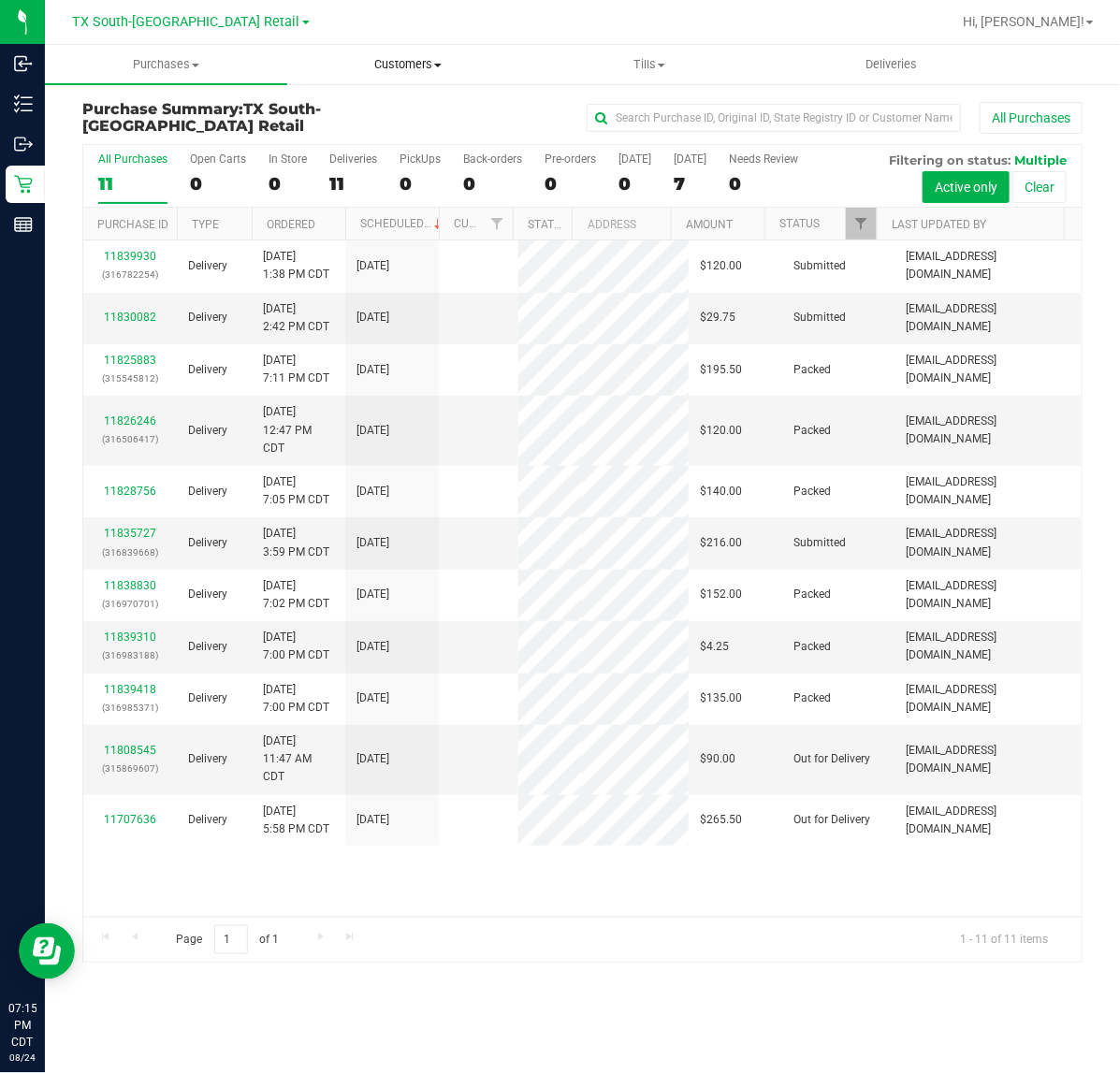
click at [408, 64] on span "Customers" at bounding box center [408, 64] width 240 height 17
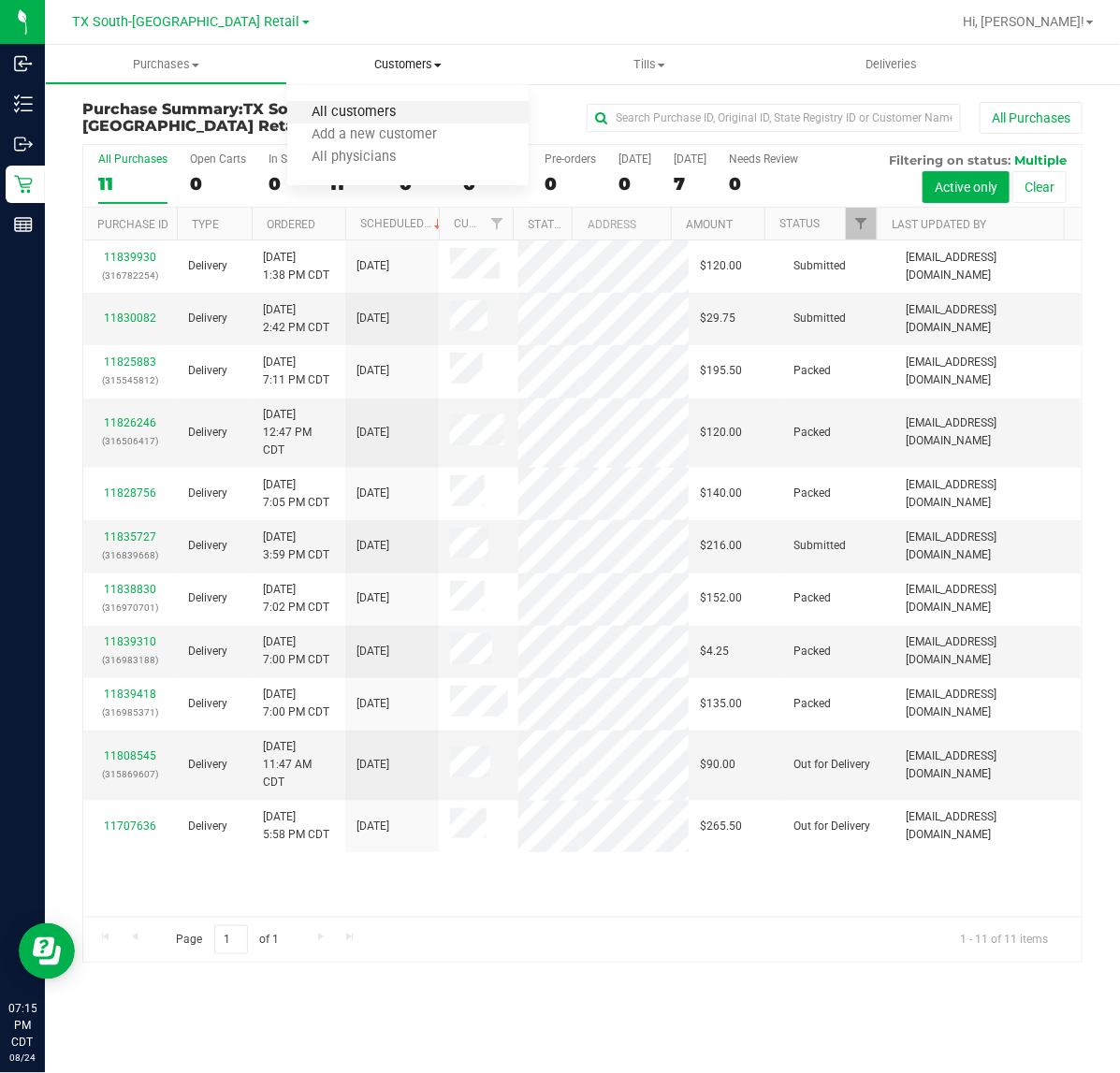
click at [376, 107] on span "All customers" at bounding box center [354, 113] width 135 height 16
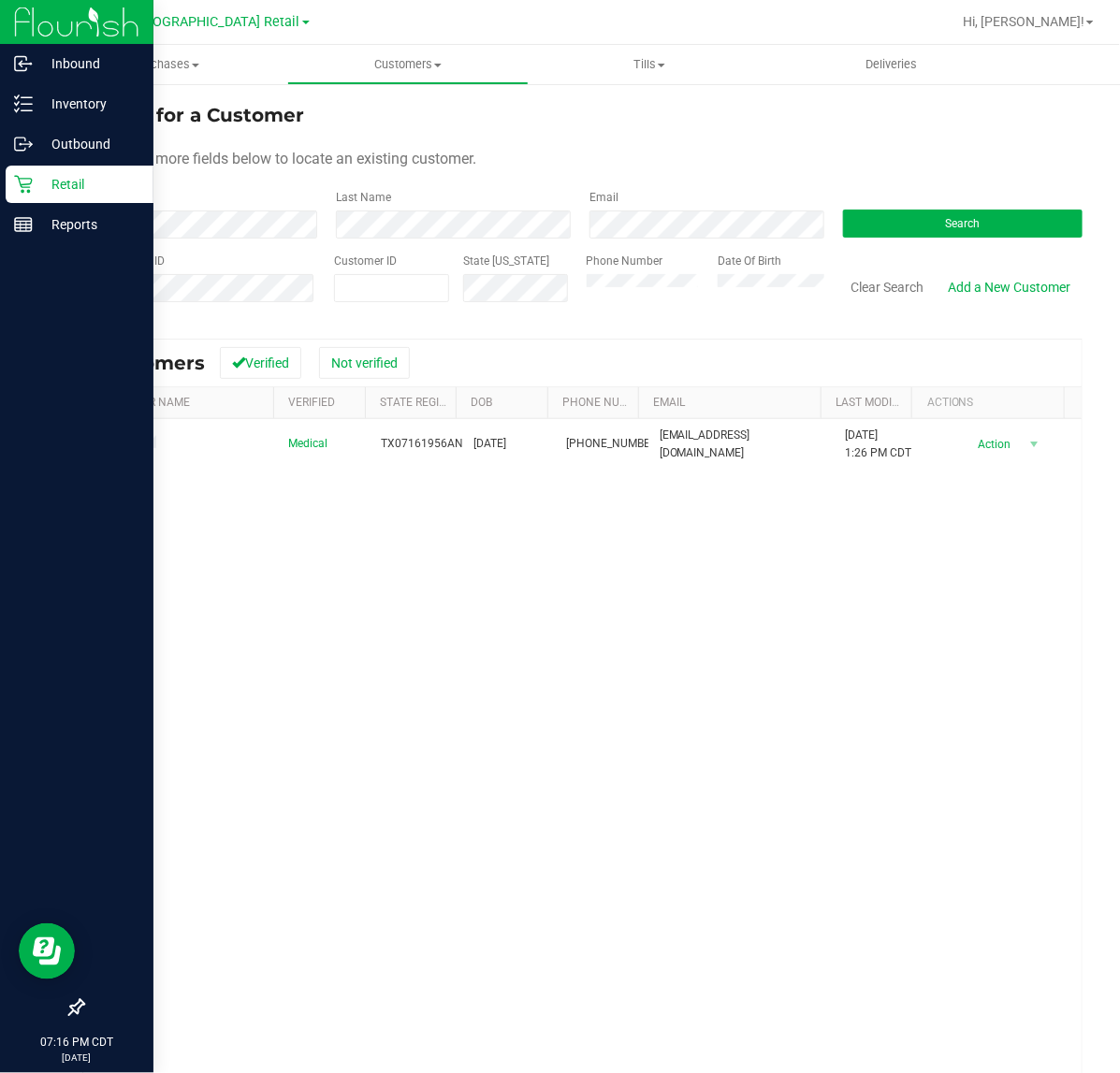
click at [29, 193] on icon at bounding box center [23, 184] width 19 height 19
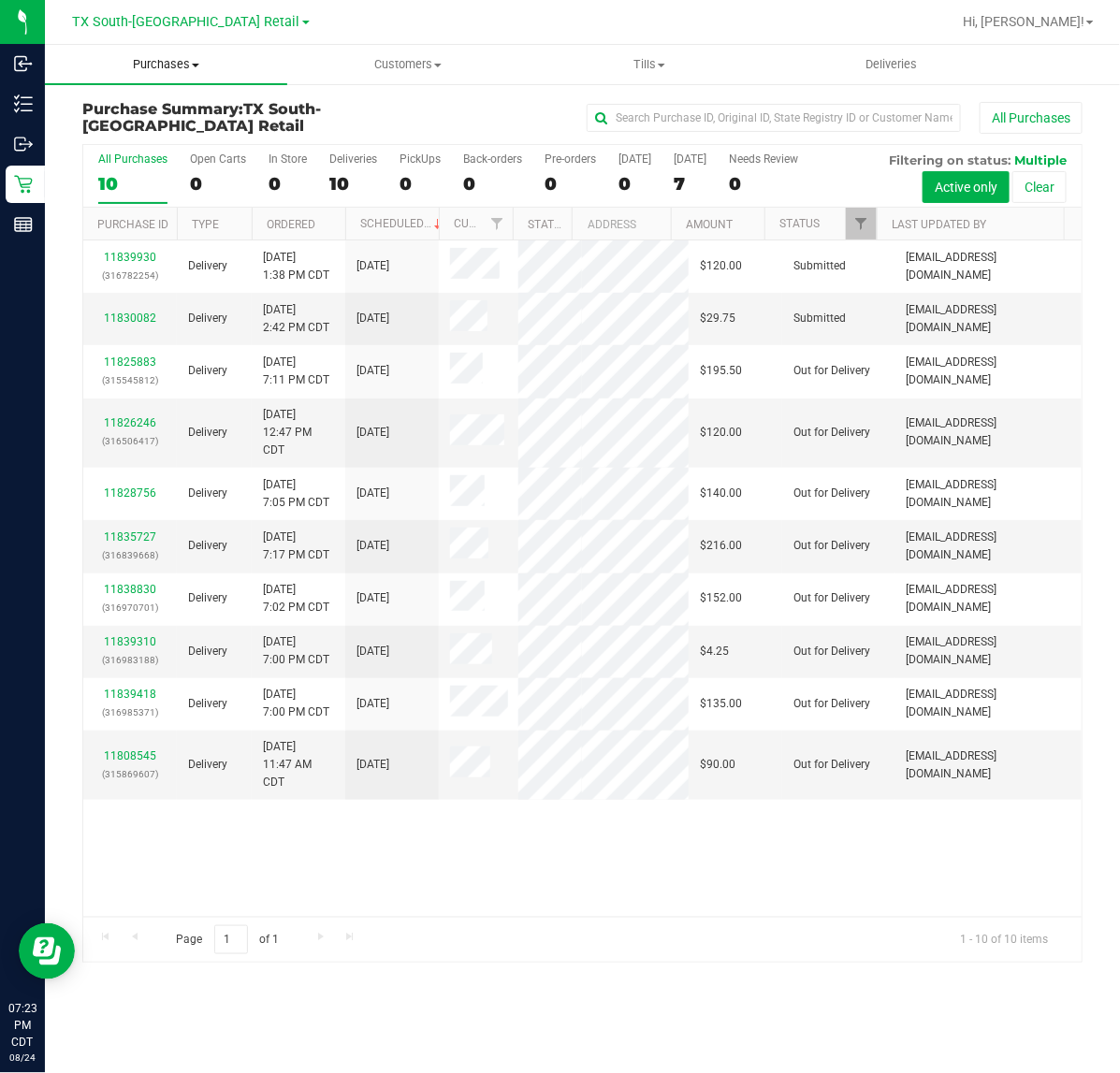
click at [175, 64] on span "Purchases" at bounding box center [166, 64] width 242 height 17
click at [161, 129] on li "Fulfillment" at bounding box center [166, 136] width 242 height 23
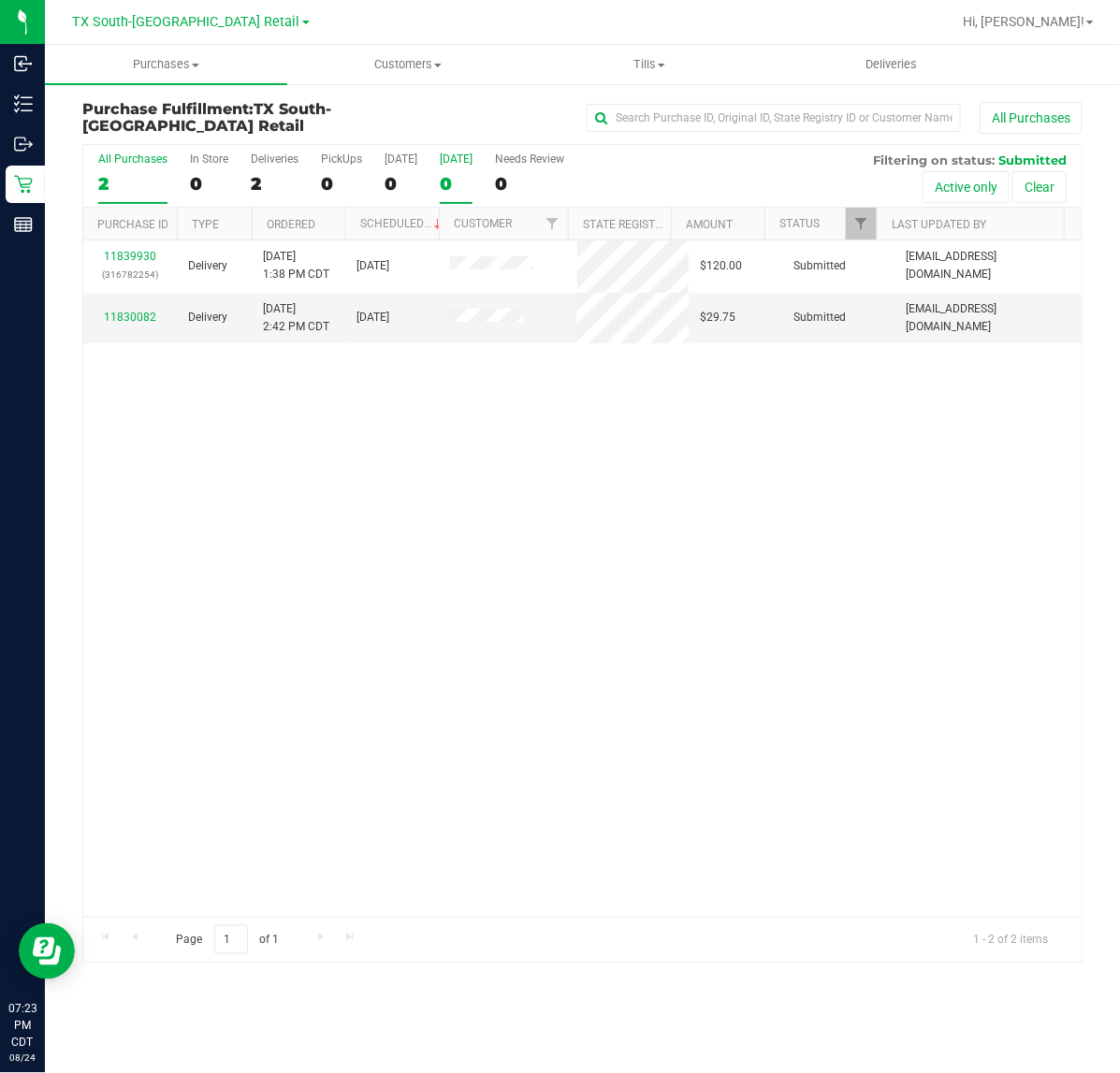
click at [464, 171] on label "Tomorrow 0" at bounding box center [455, 178] width 32 height 51
click at [0, 0] on input "Tomorrow 0" at bounding box center [0, 0] width 0 height 0
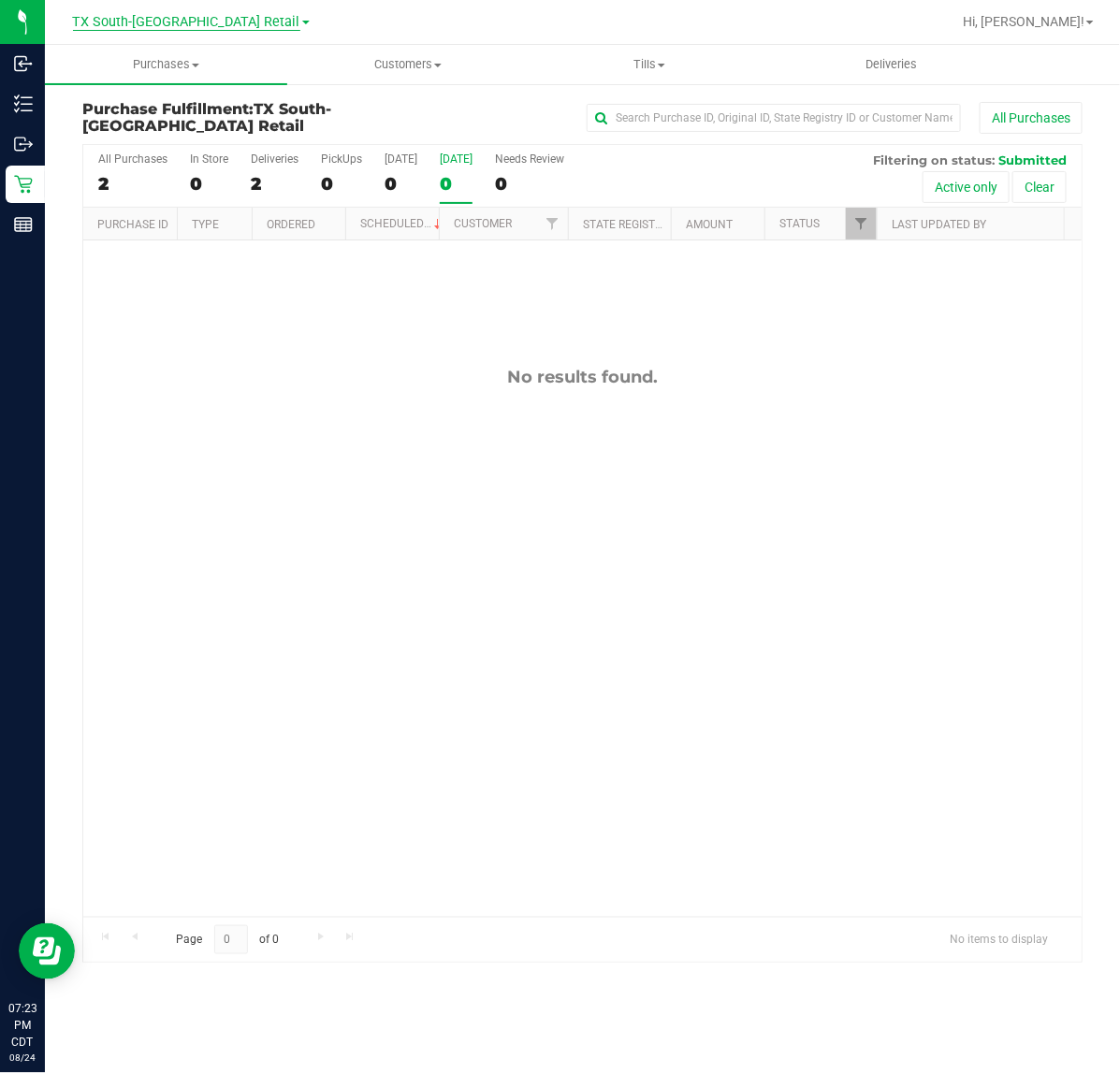
click at [231, 26] on span "TX South-[GEOGRAPHIC_DATA] Retail" at bounding box center [186, 22] width 227 height 17
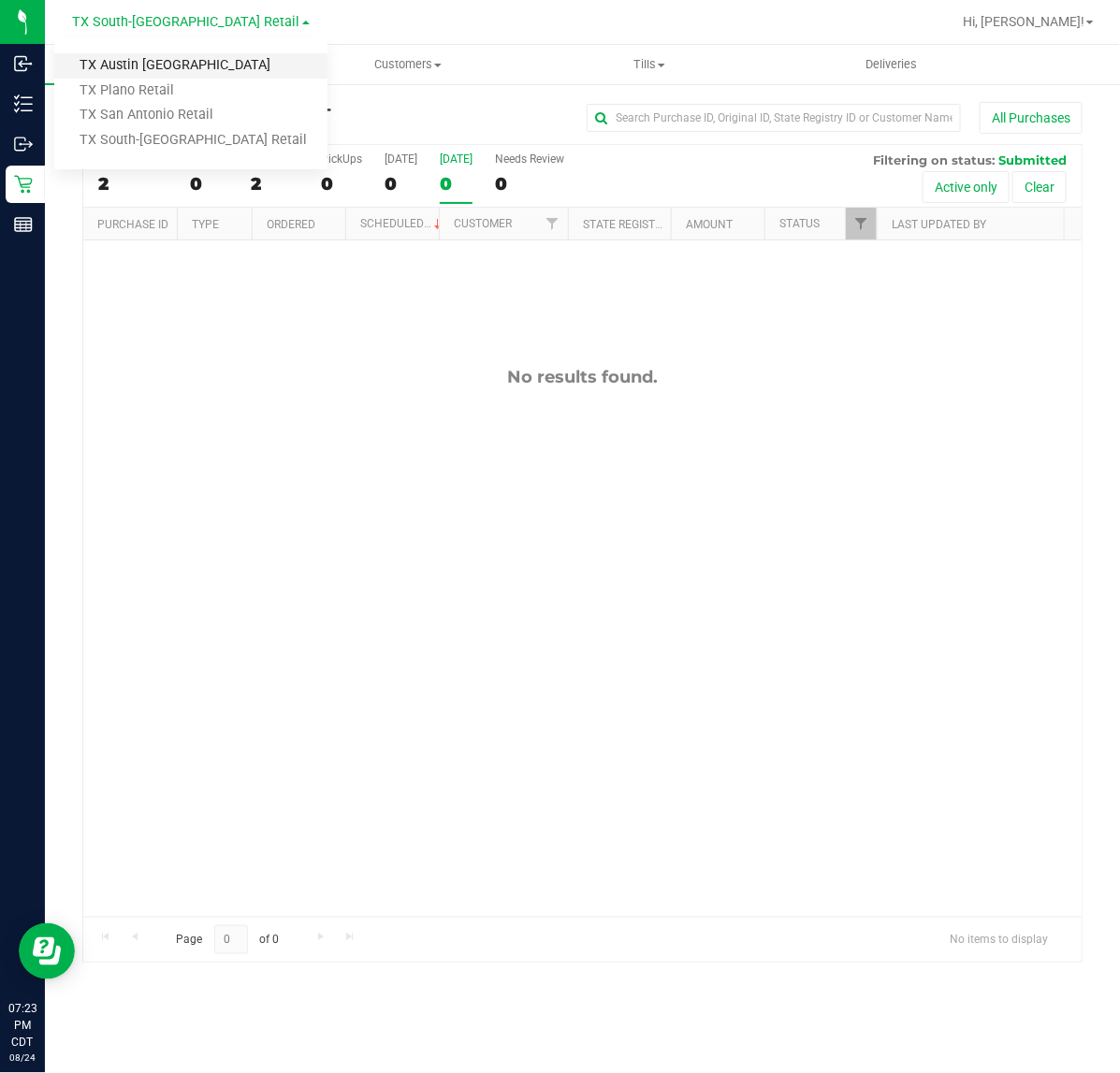
click at [217, 67] on link "TX Austin [GEOGRAPHIC_DATA]" at bounding box center [191, 66] width 273 height 26
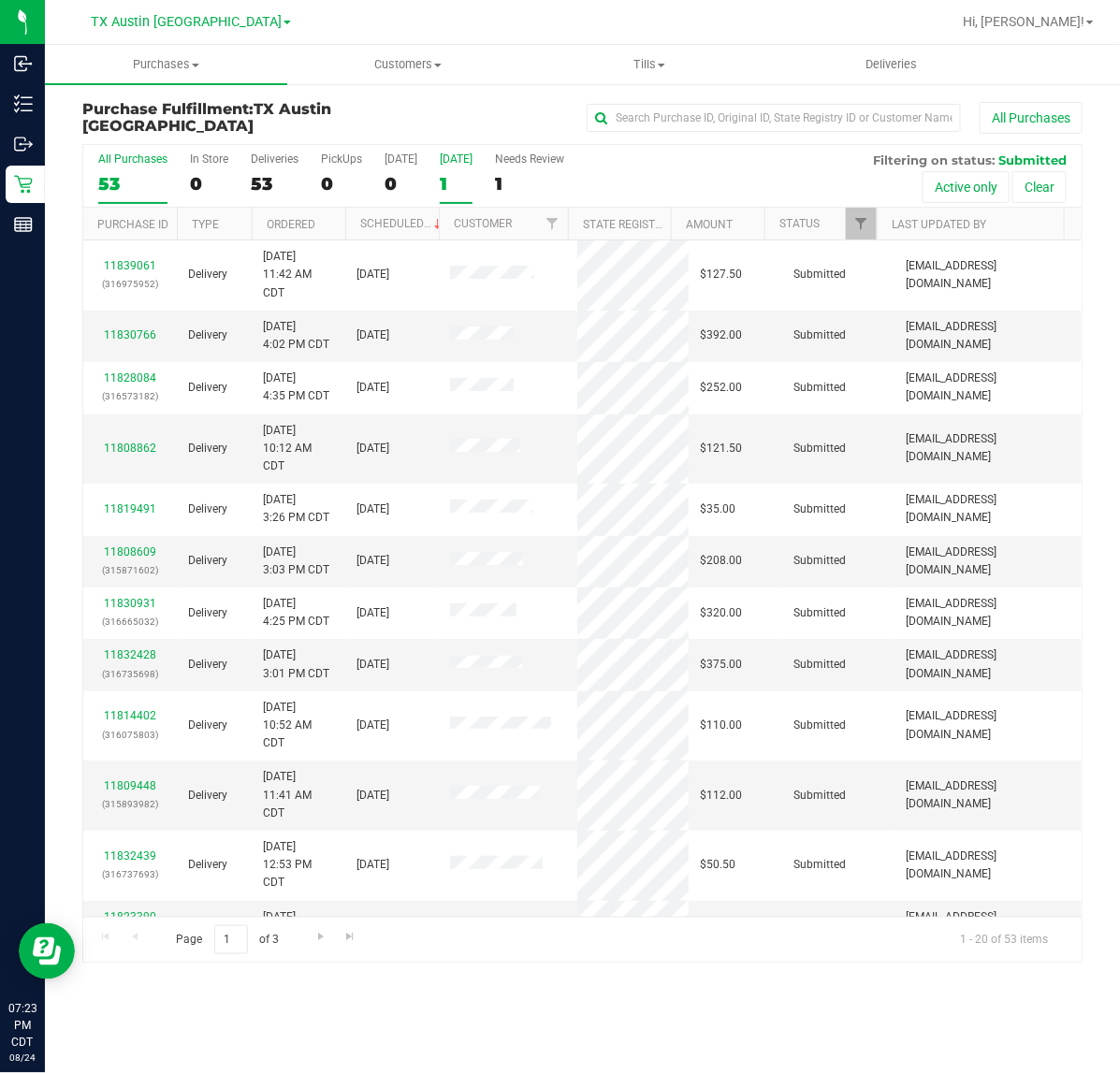
click at [450, 175] on div "1" at bounding box center [455, 184] width 32 height 22
click at [0, 0] on input "Tomorrow 1" at bounding box center [0, 0] width 0 height 0
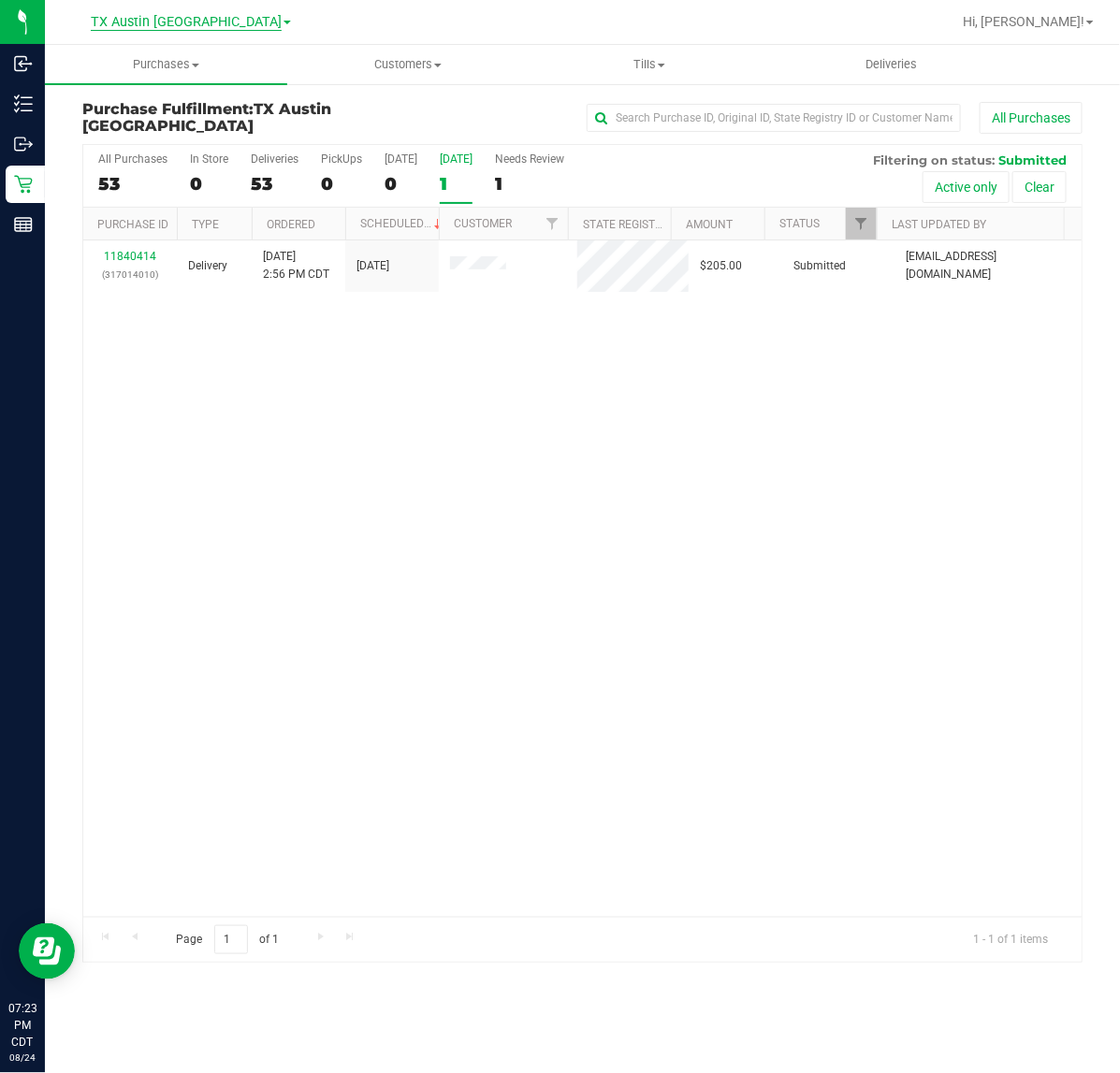
click at [195, 17] on span "TX Austin [GEOGRAPHIC_DATA]" at bounding box center [186, 22] width 191 height 17
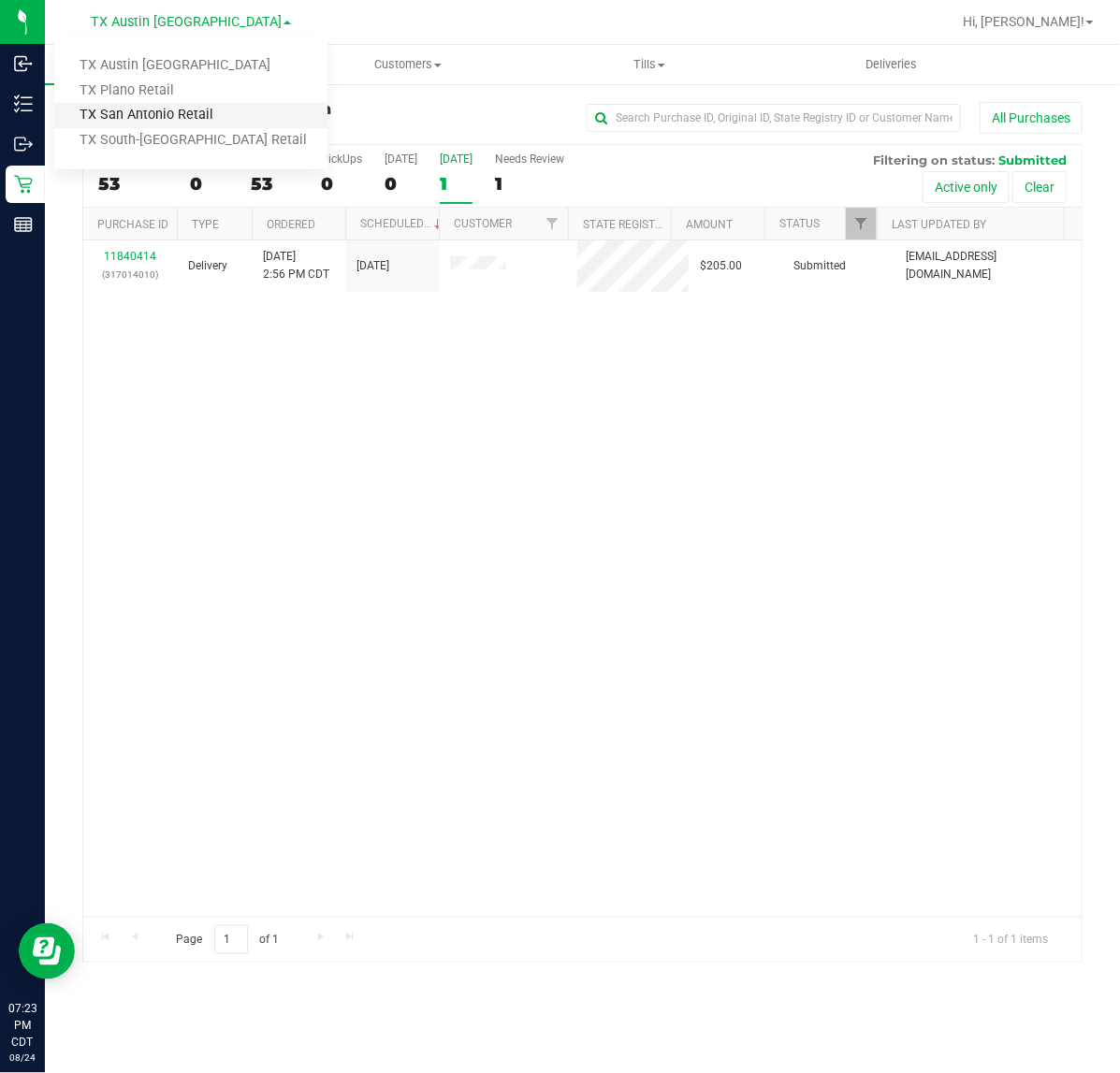
click at [206, 112] on link "TX San Antonio Retail" at bounding box center [191, 116] width 273 height 26
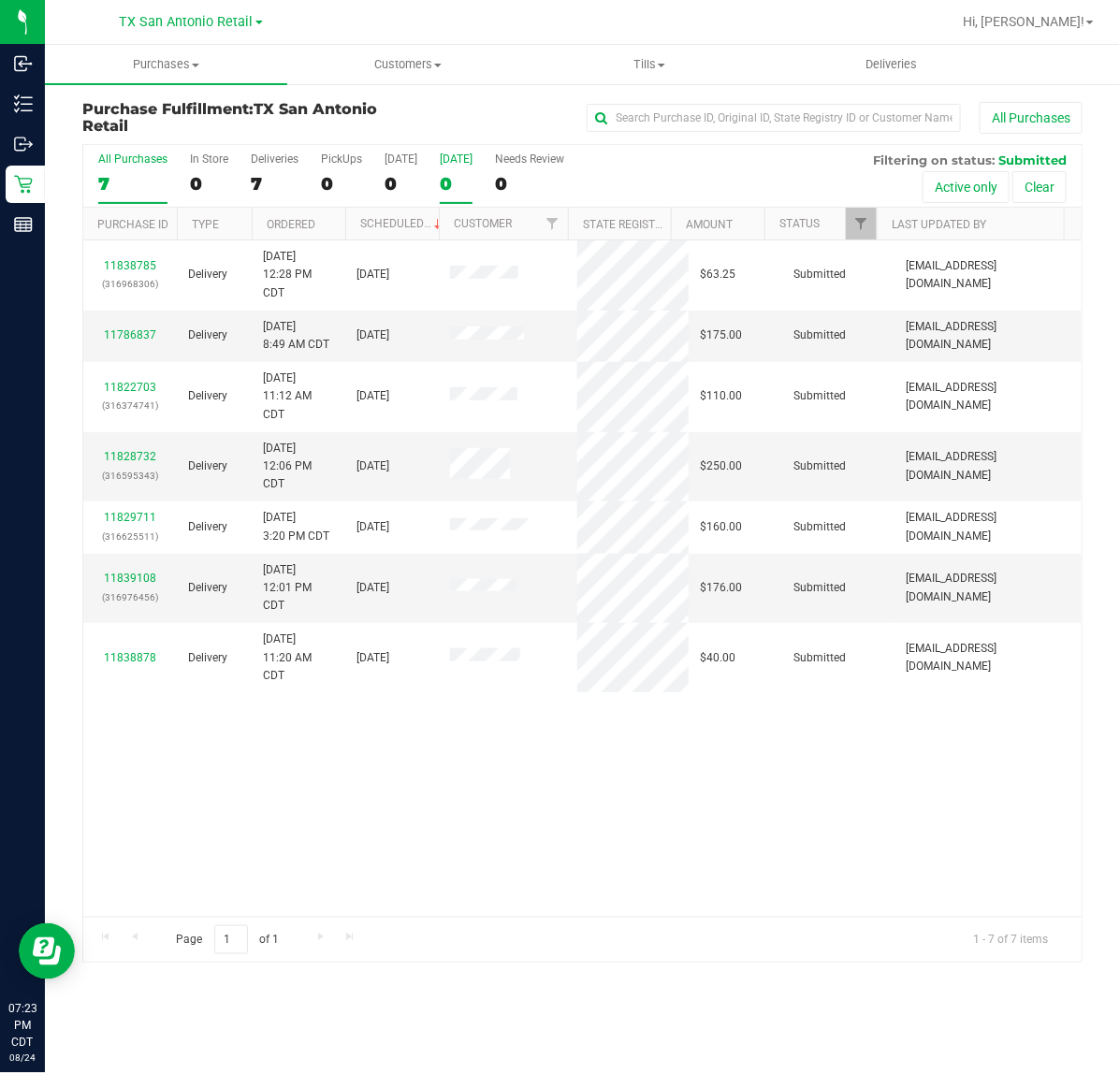
click at [447, 171] on label "Tomorrow 0" at bounding box center [455, 178] width 32 height 51
click at [0, 0] on input "Tomorrow 0" at bounding box center [0, 0] width 0 height 0
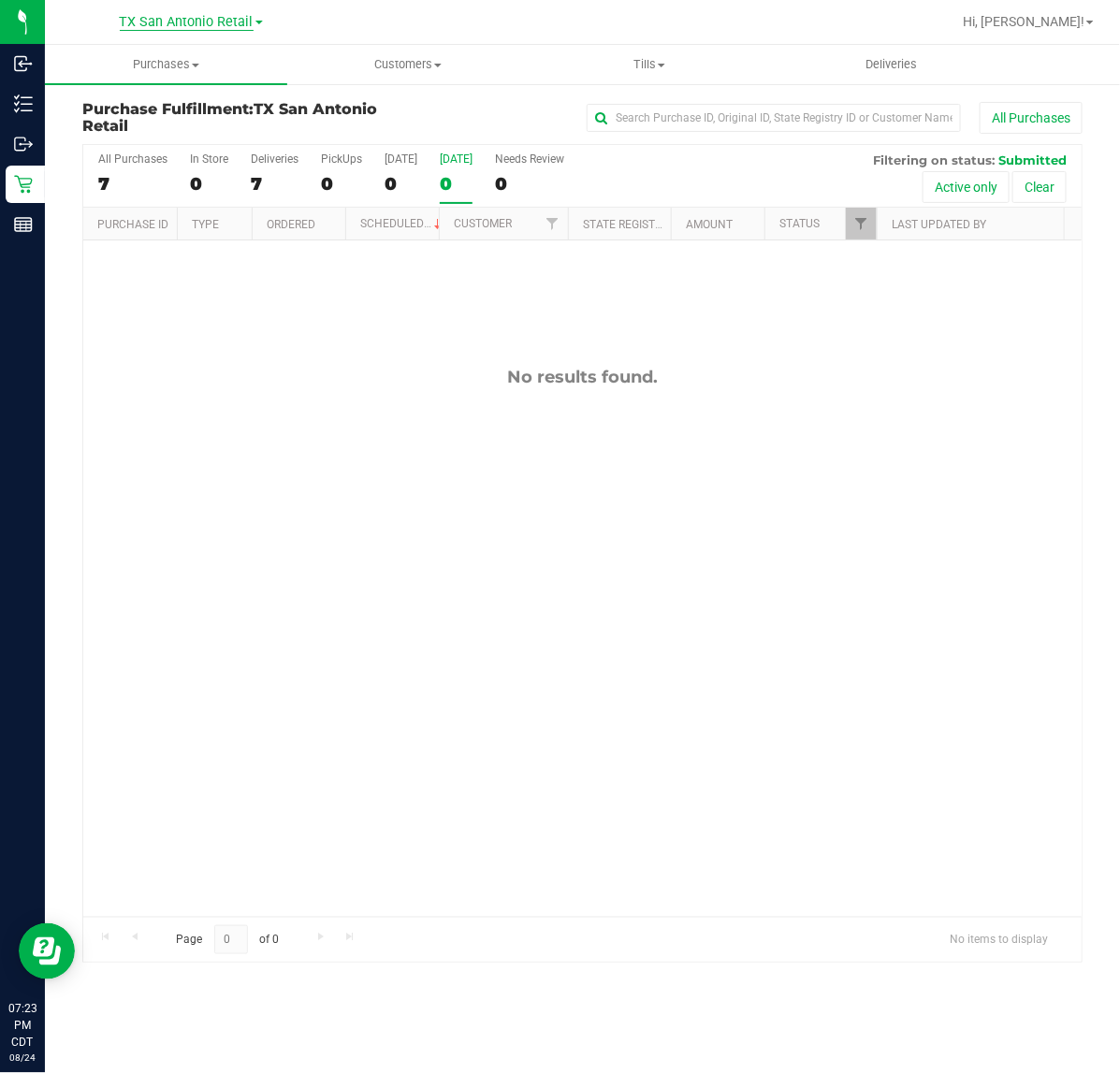
click at [232, 29] on span "TX San Antonio Retail" at bounding box center [187, 22] width 134 height 17
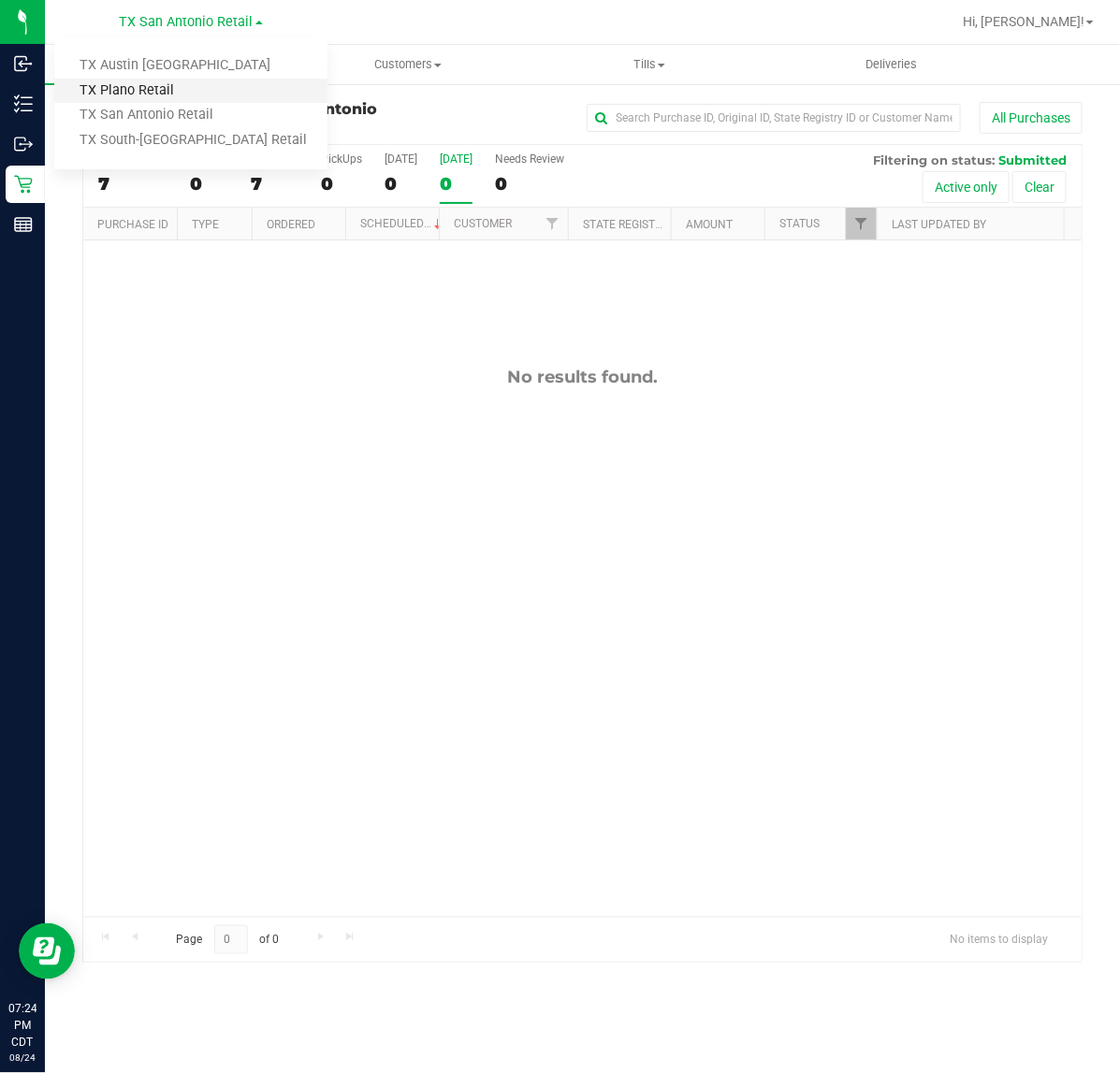
click at [207, 87] on link "TX Plano Retail" at bounding box center [191, 91] width 273 height 26
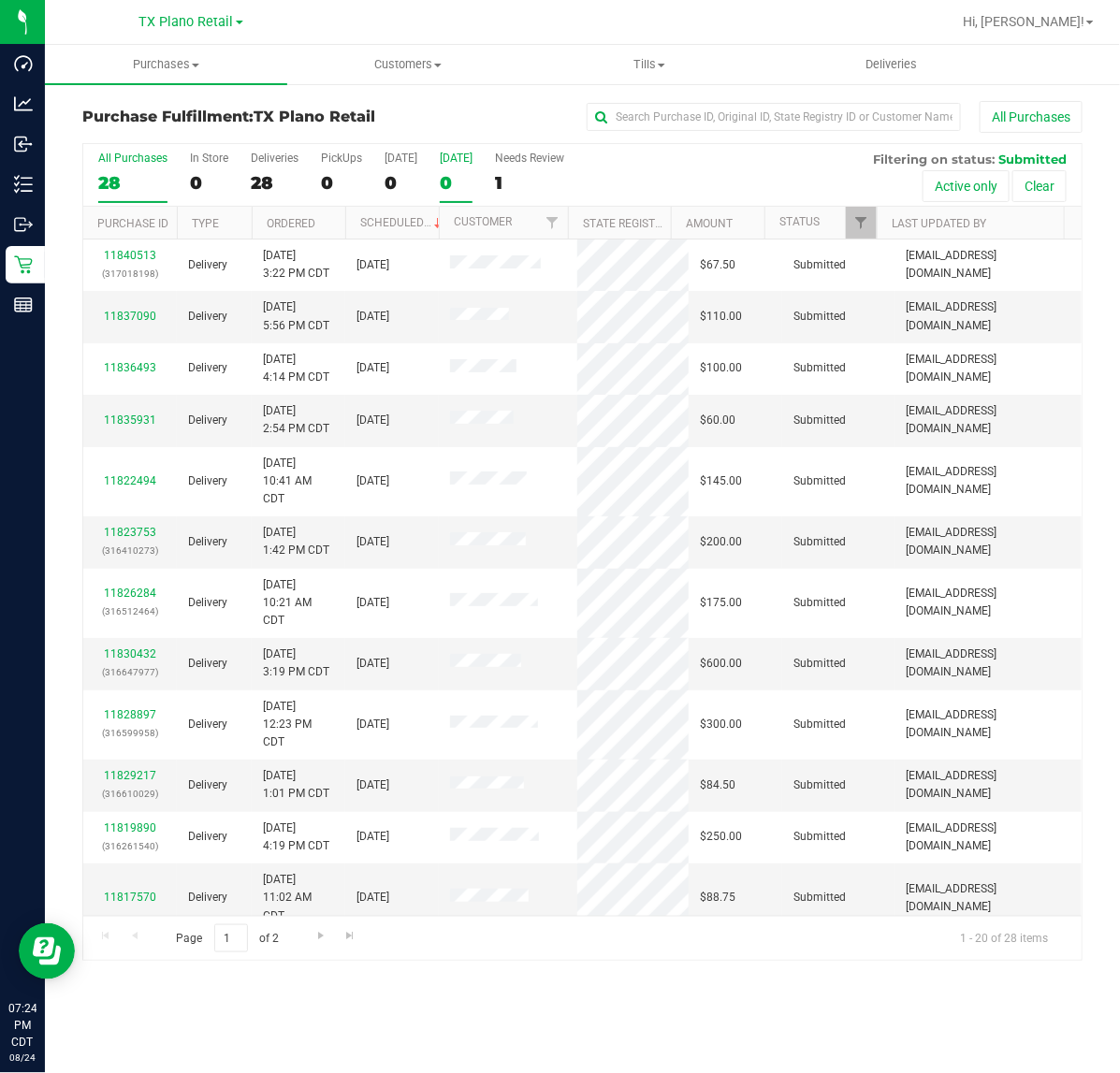
click at [442, 175] on div "0" at bounding box center [455, 183] width 32 height 22
click at [0, 0] on input "Tomorrow 0" at bounding box center [0, 0] width 0 height 0
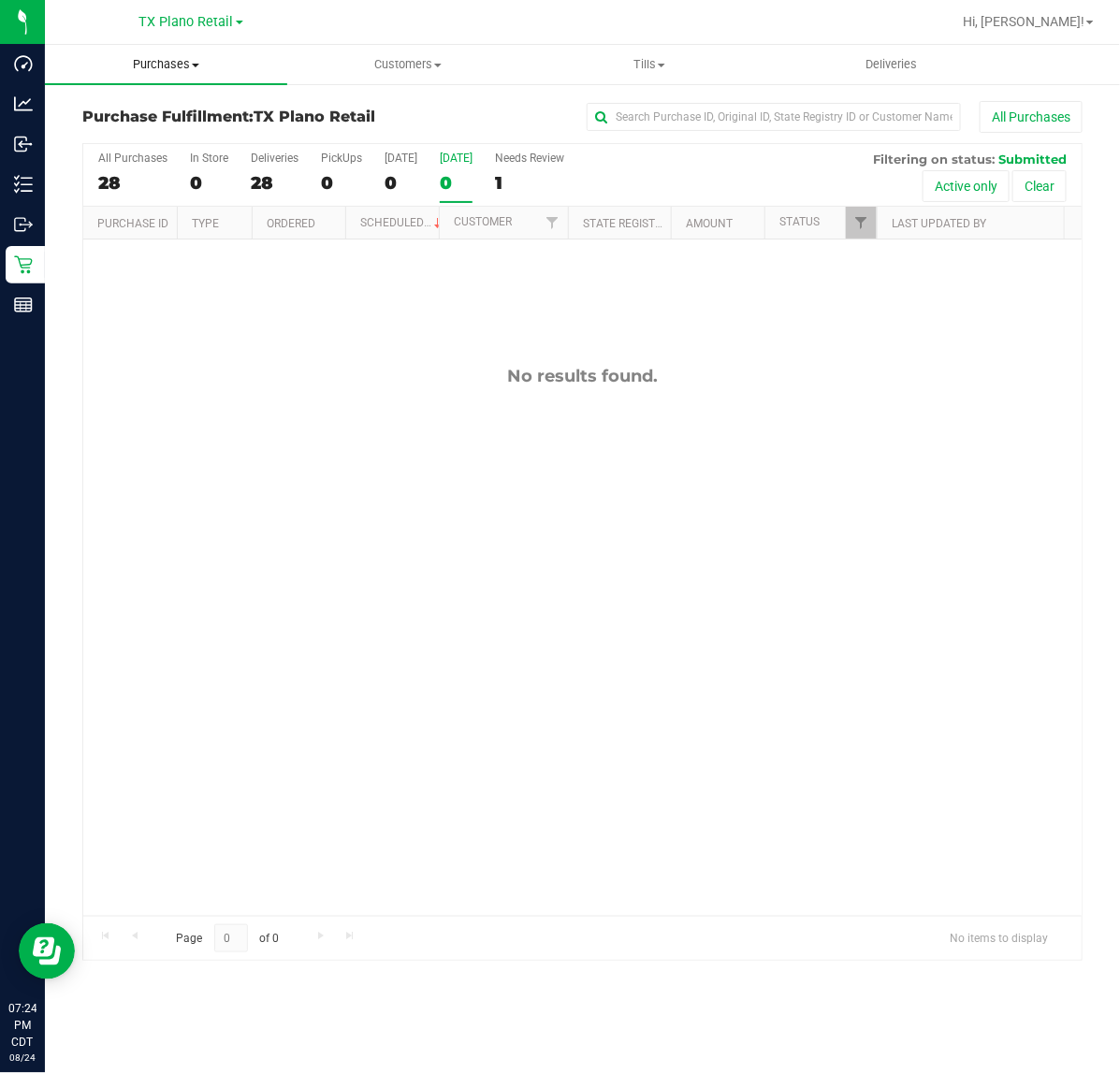
click at [175, 63] on span "Purchases" at bounding box center [166, 64] width 242 height 17
click at [183, 29] on span "TX Plano Retail" at bounding box center [187, 22] width 94 height 17
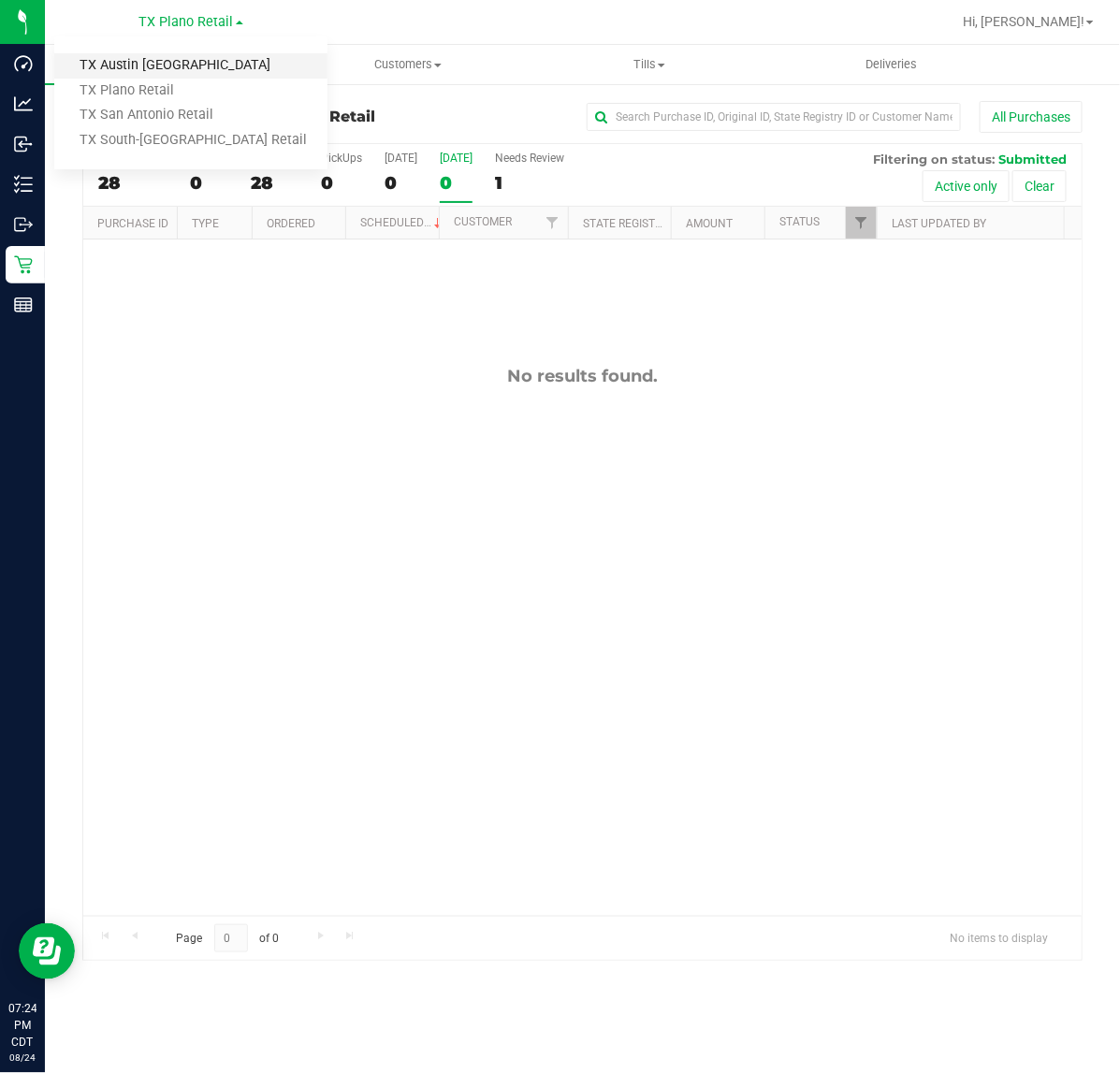
click at [180, 57] on link "TX Austin [GEOGRAPHIC_DATA]" at bounding box center [191, 66] width 273 height 26
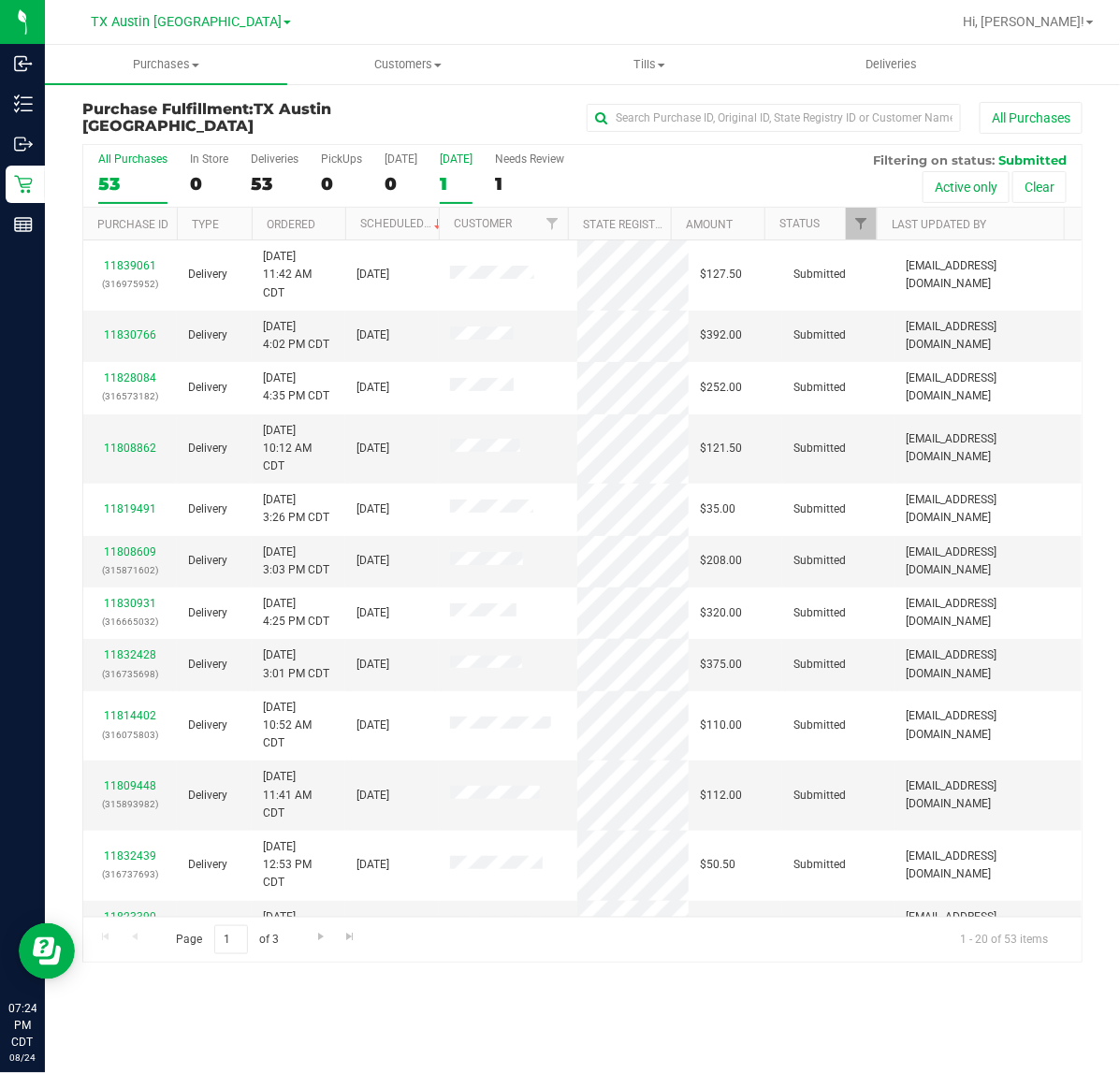
click at [440, 164] on div "[DATE]" at bounding box center [455, 158] width 32 height 13
click at [0, 0] on input "Tomorrow 1" at bounding box center [0, 0] width 0 height 0
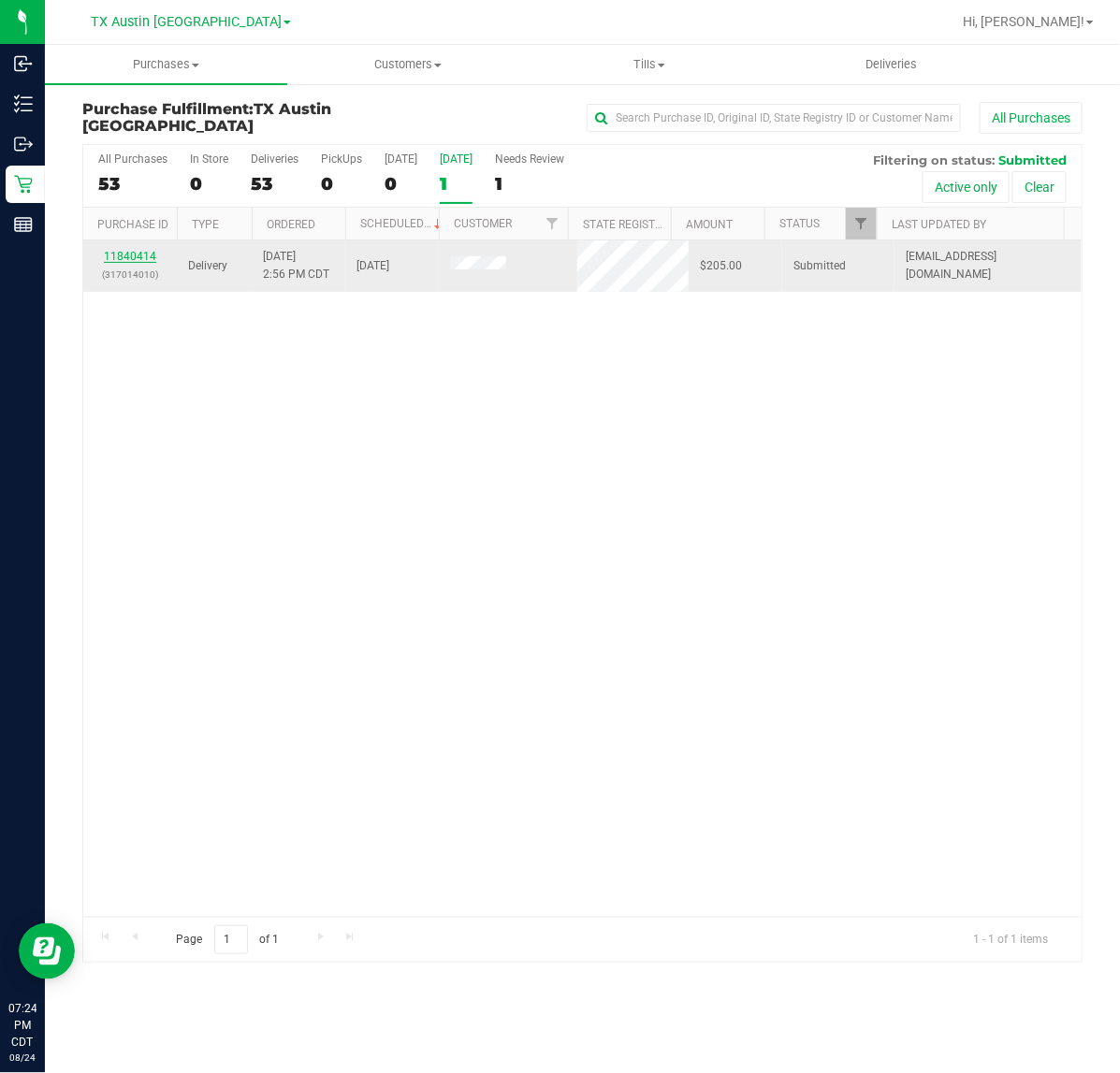
click at [108, 251] on link "11840414" at bounding box center [130, 256] width 52 height 13
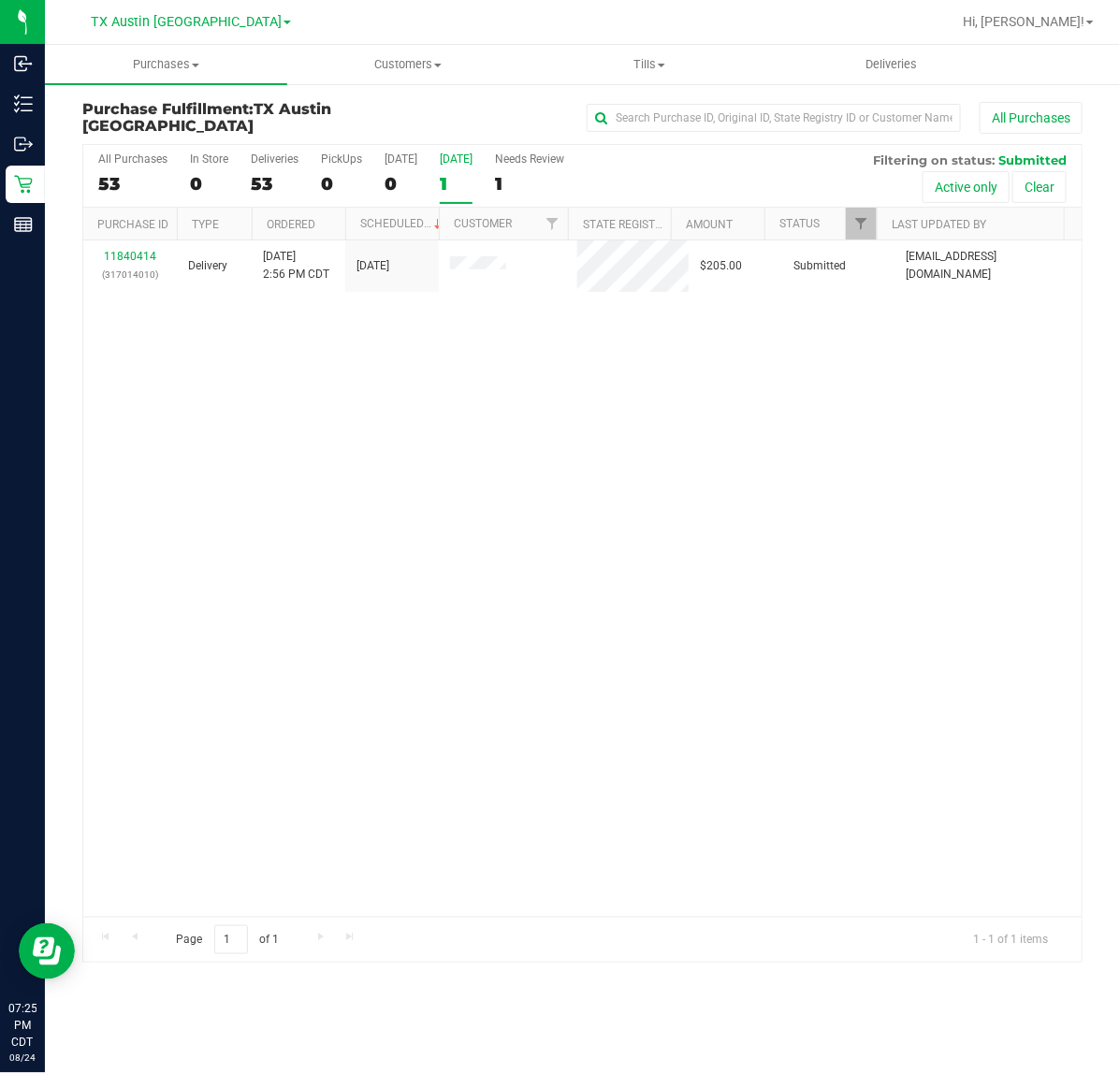
click at [458, 163] on div "[DATE]" at bounding box center [455, 158] width 32 height 13
click at [0, 0] on input "Tomorrow 1" at bounding box center [0, 0] width 0 height 0
click at [449, 163] on div "[DATE]" at bounding box center [455, 158] width 32 height 13
click at [0, 0] on input "Tomorrow 1" at bounding box center [0, 0] width 0 height 0
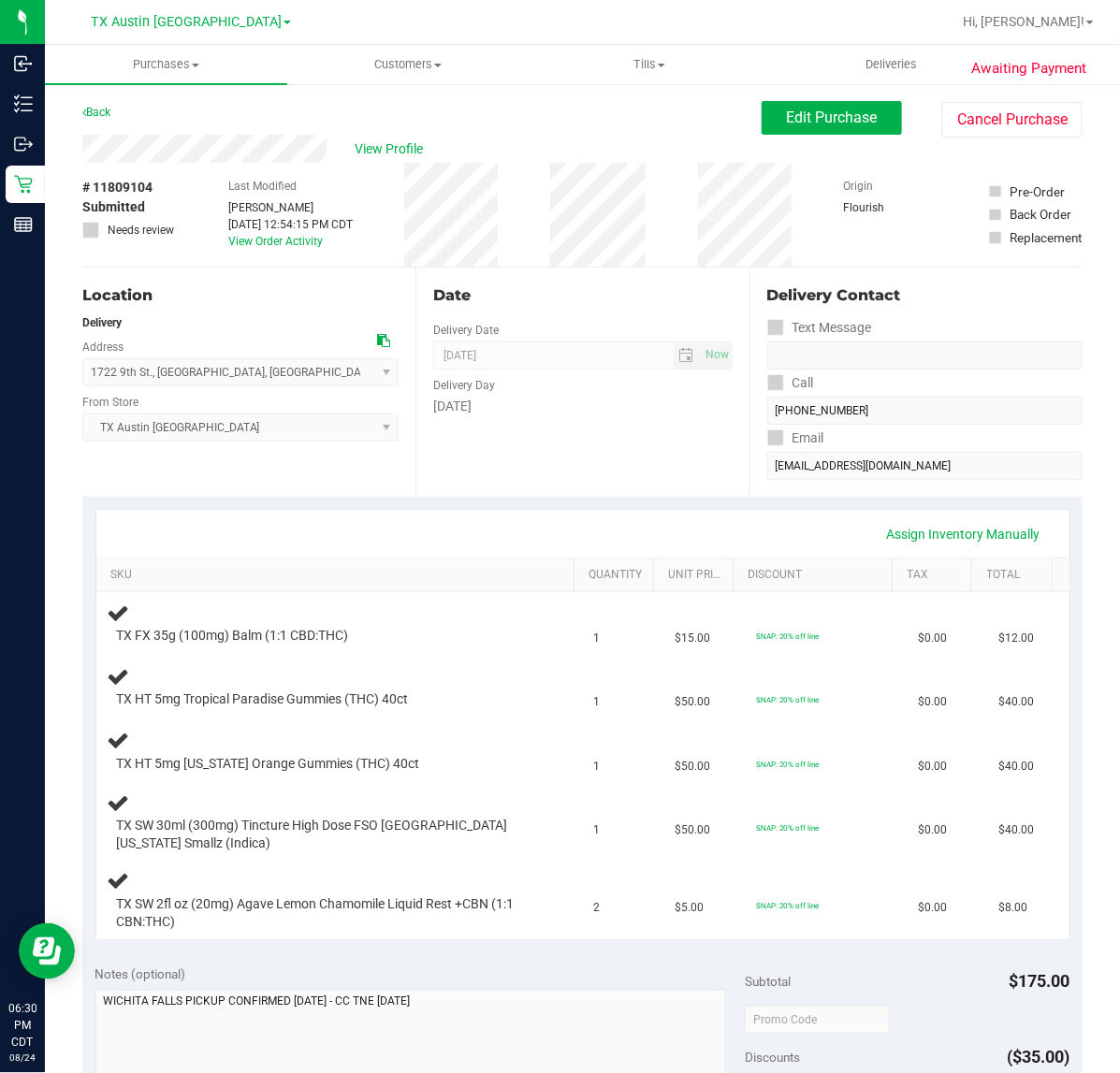
click at [547, 424] on div "Date Delivery Date 08/27/2025 Now 08/27/2025 07:00 AM Now Delivery Day Wednesday" at bounding box center [581, 382] width 333 height 229
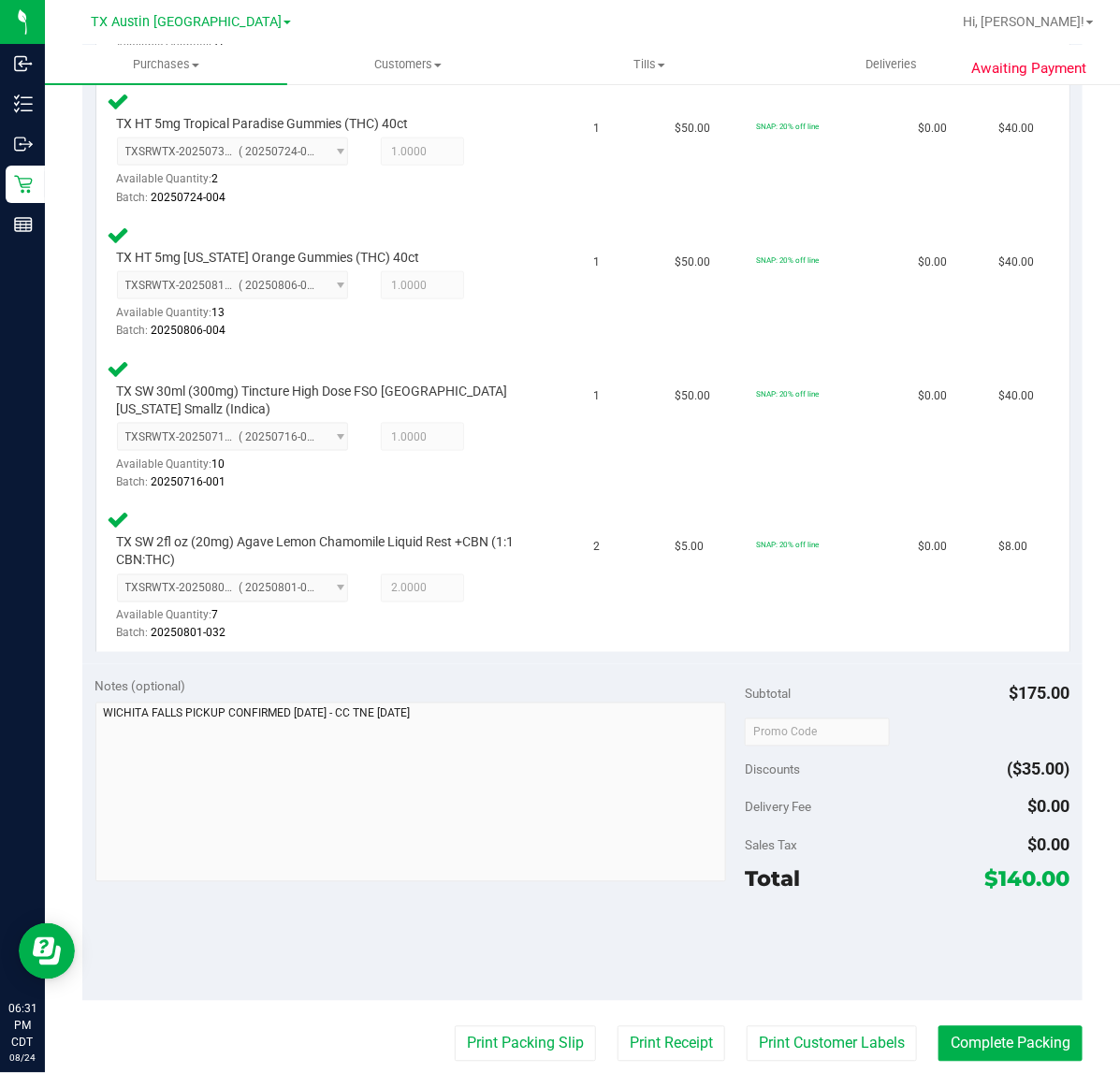
scroll to position [829, 0]
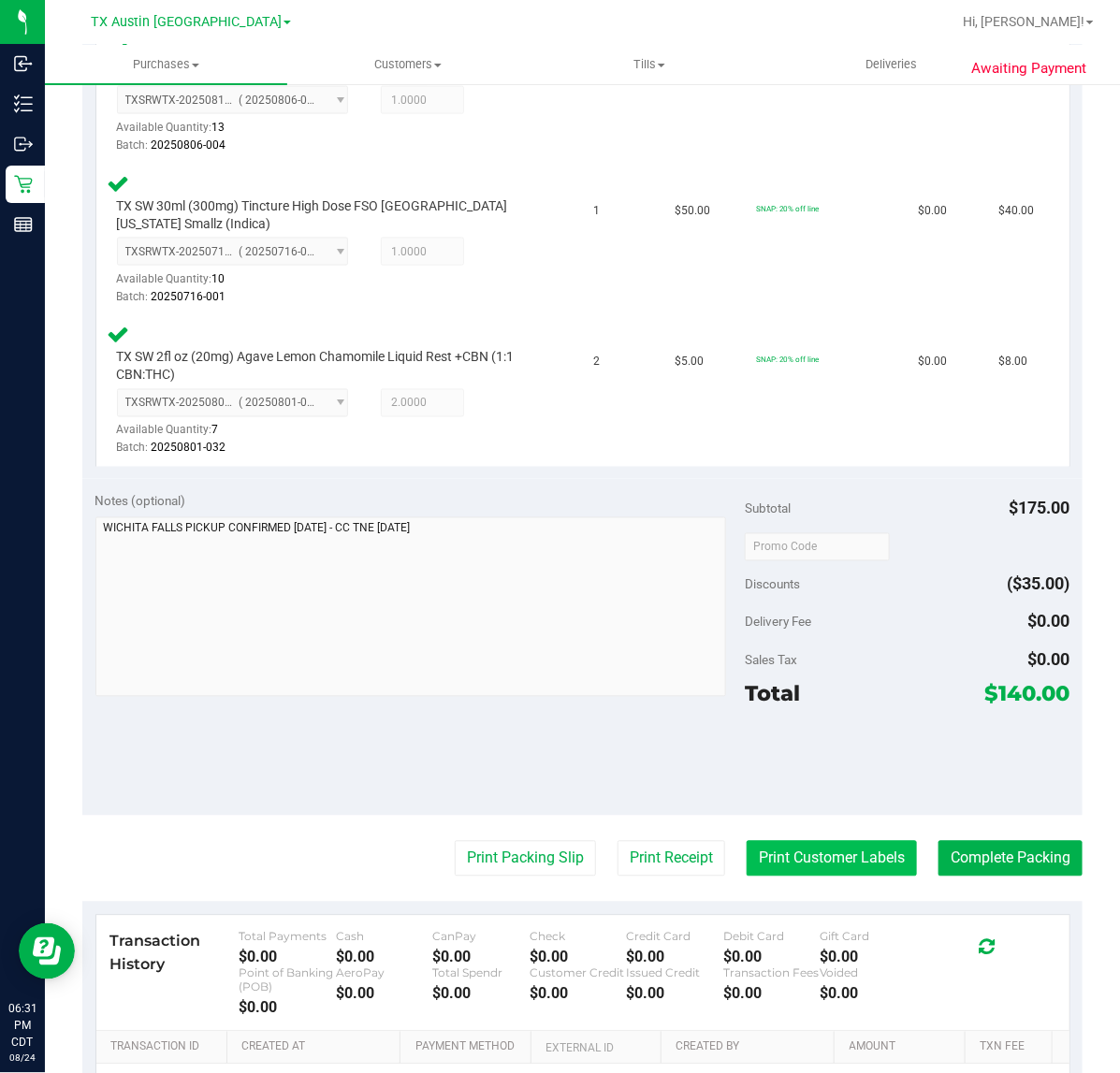
click at [867, 853] on button "Print Customer Labels" at bounding box center [831, 859] width 170 height 35
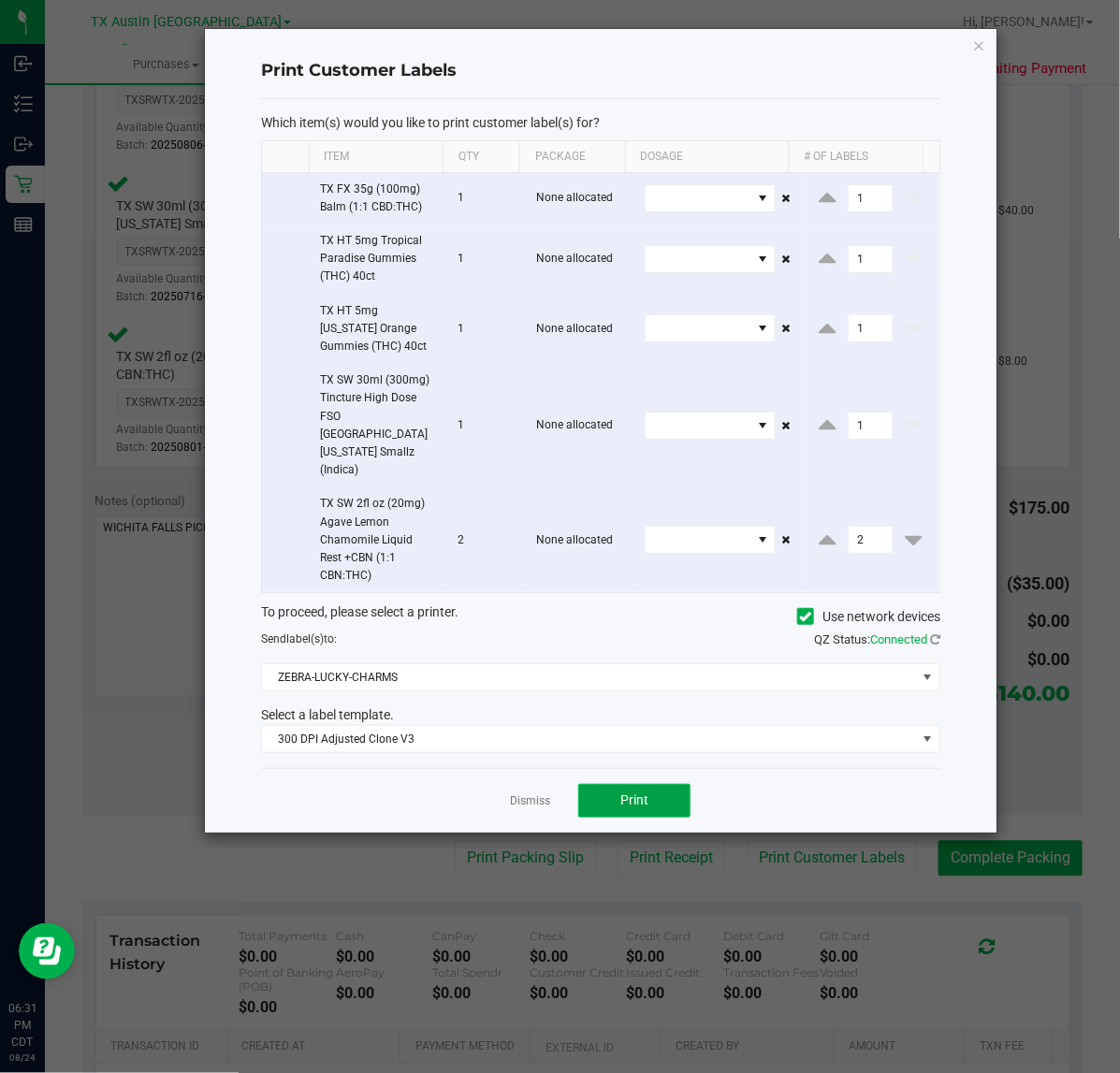
click at [637, 793] on span "Print" at bounding box center [634, 800] width 29 height 15
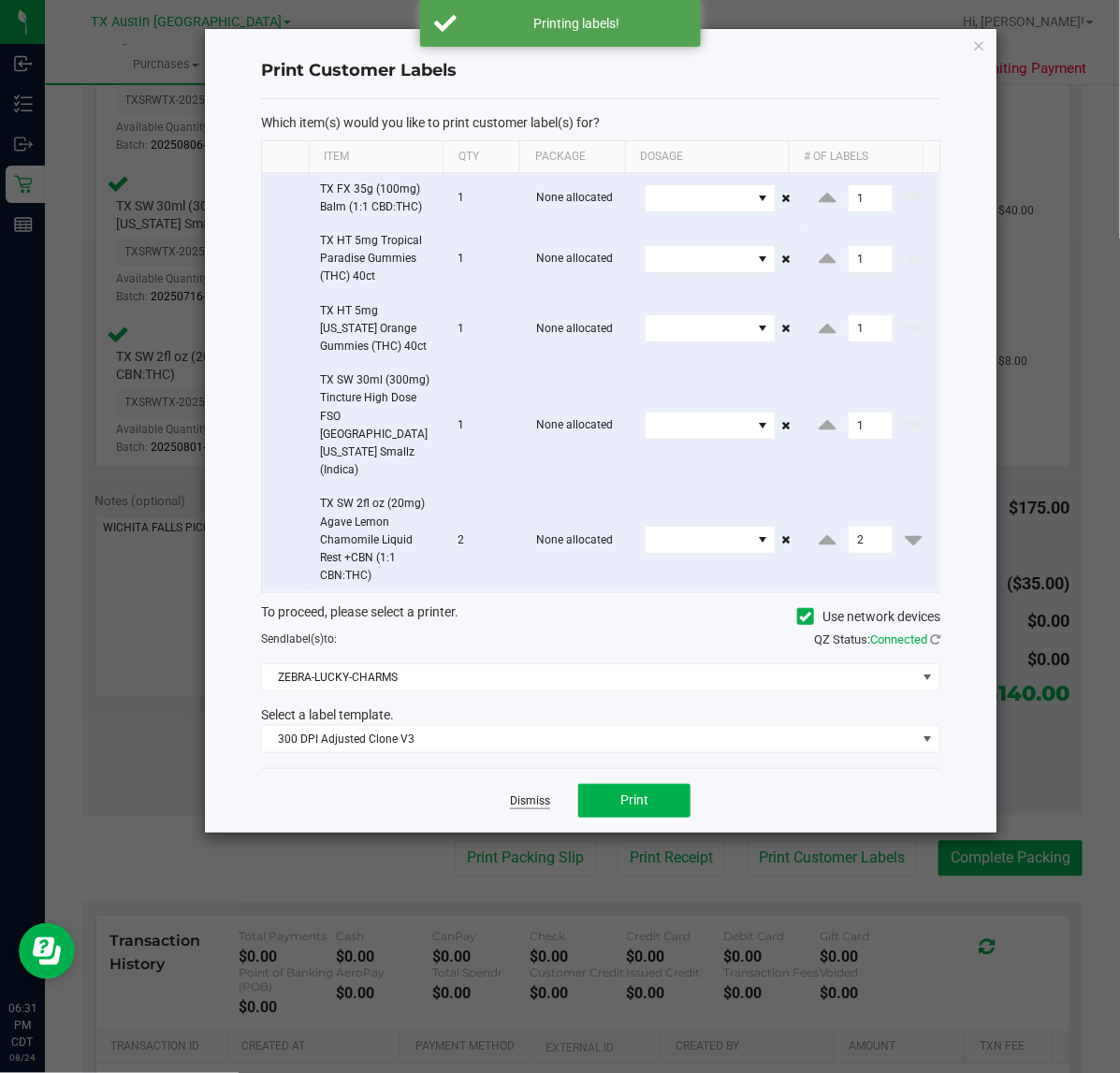
click at [528, 794] on link "Dismiss" at bounding box center [529, 802] width 40 height 16
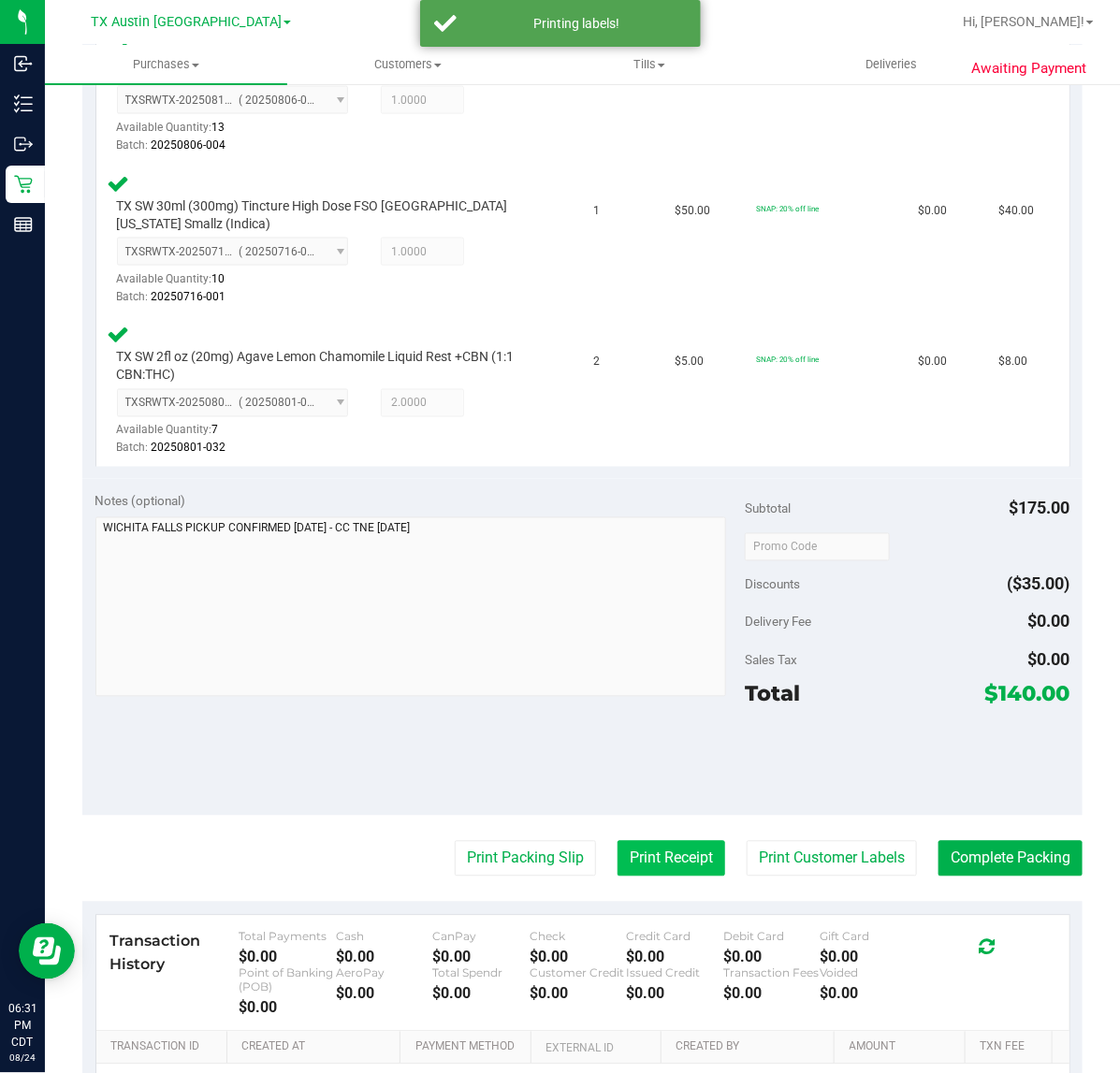
click at [629, 867] on button "Print Receipt" at bounding box center [671, 859] width 107 height 35
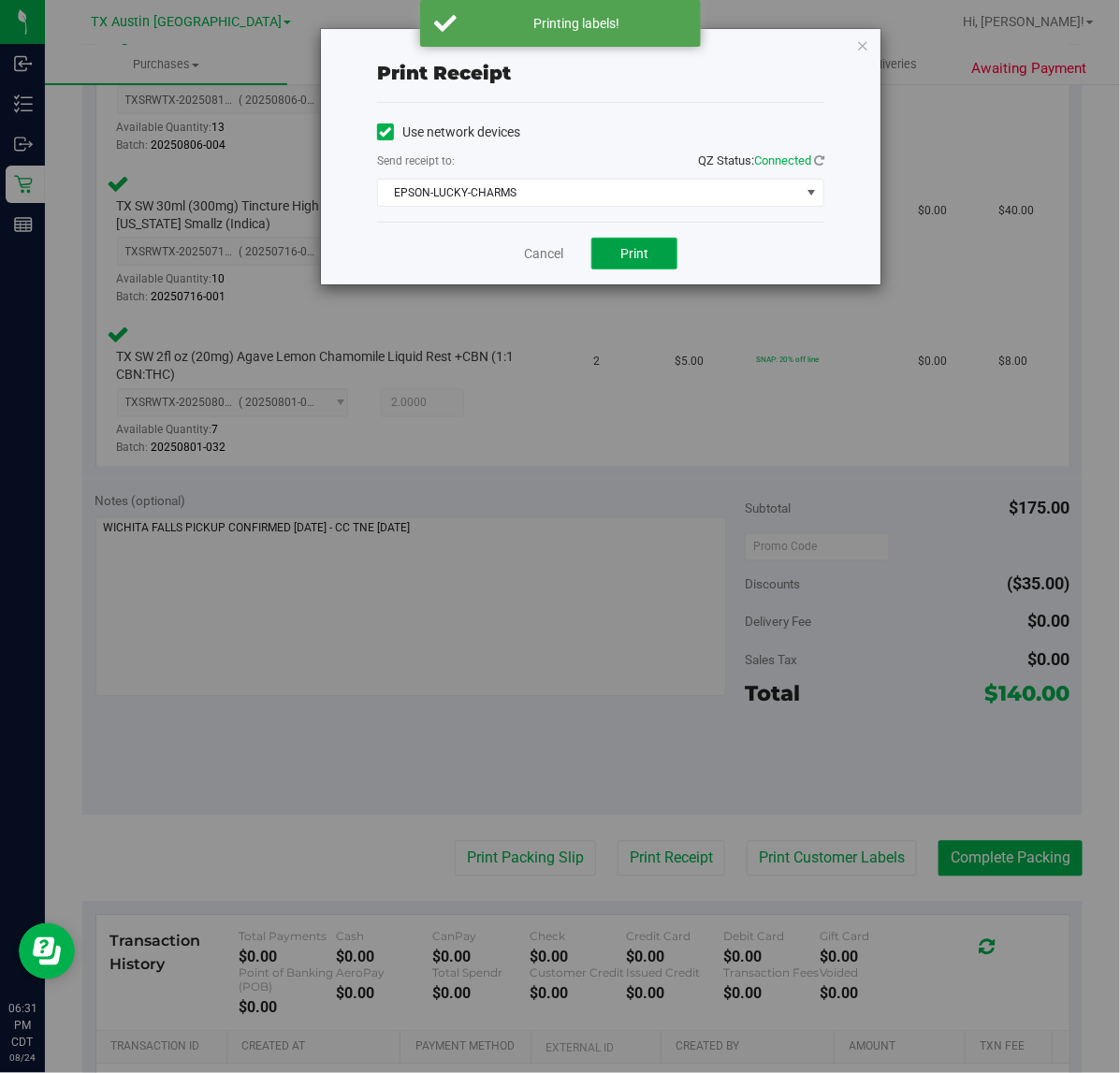
click at [634, 258] on span "Print" at bounding box center [634, 253] width 29 height 15
click at [525, 250] on link "Cancel" at bounding box center [536, 254] width 39 height 20
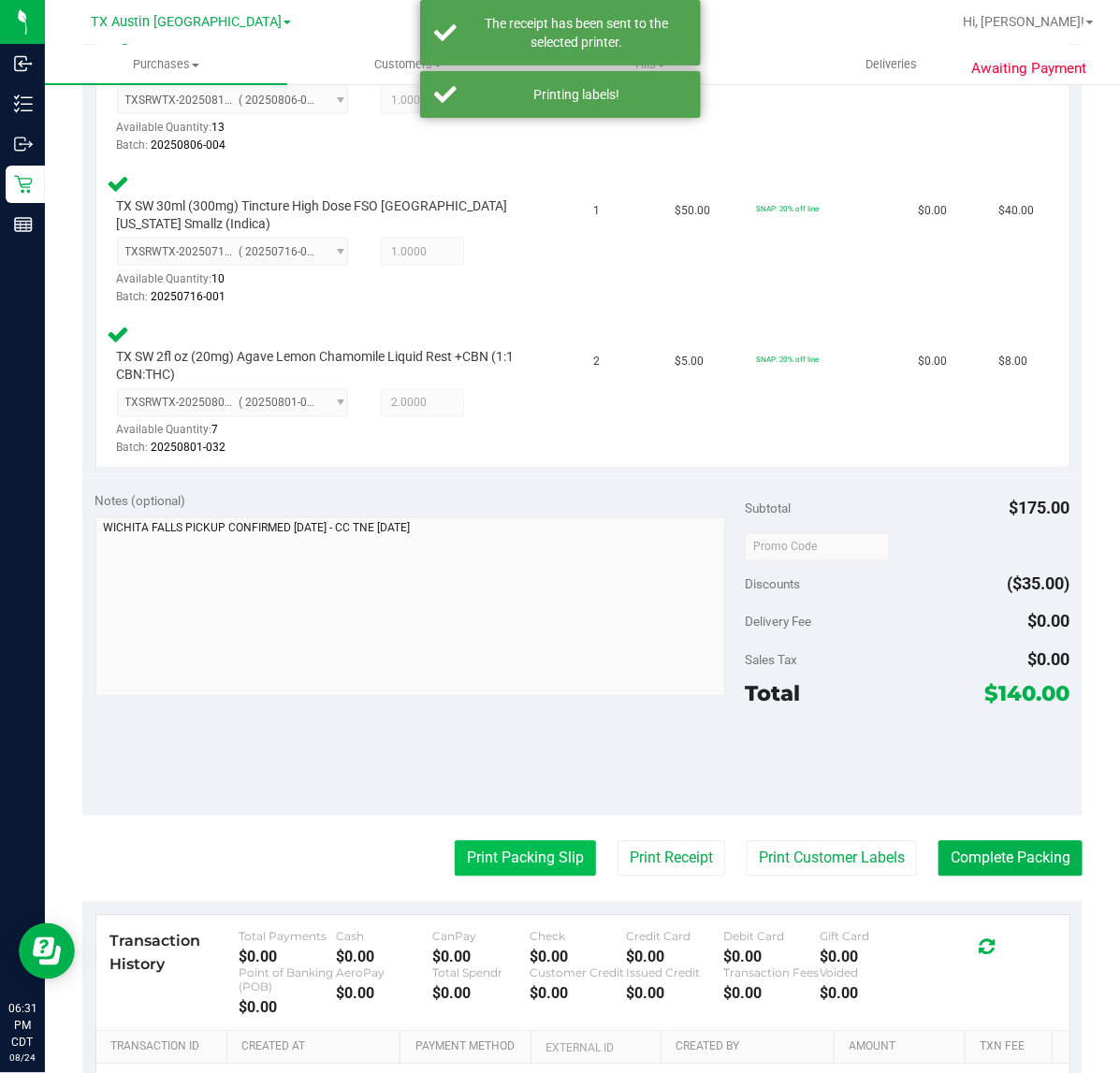
click at [502, 841] on button "Print Packing Slip" at bounding box center [525, 859] width 142 height 35
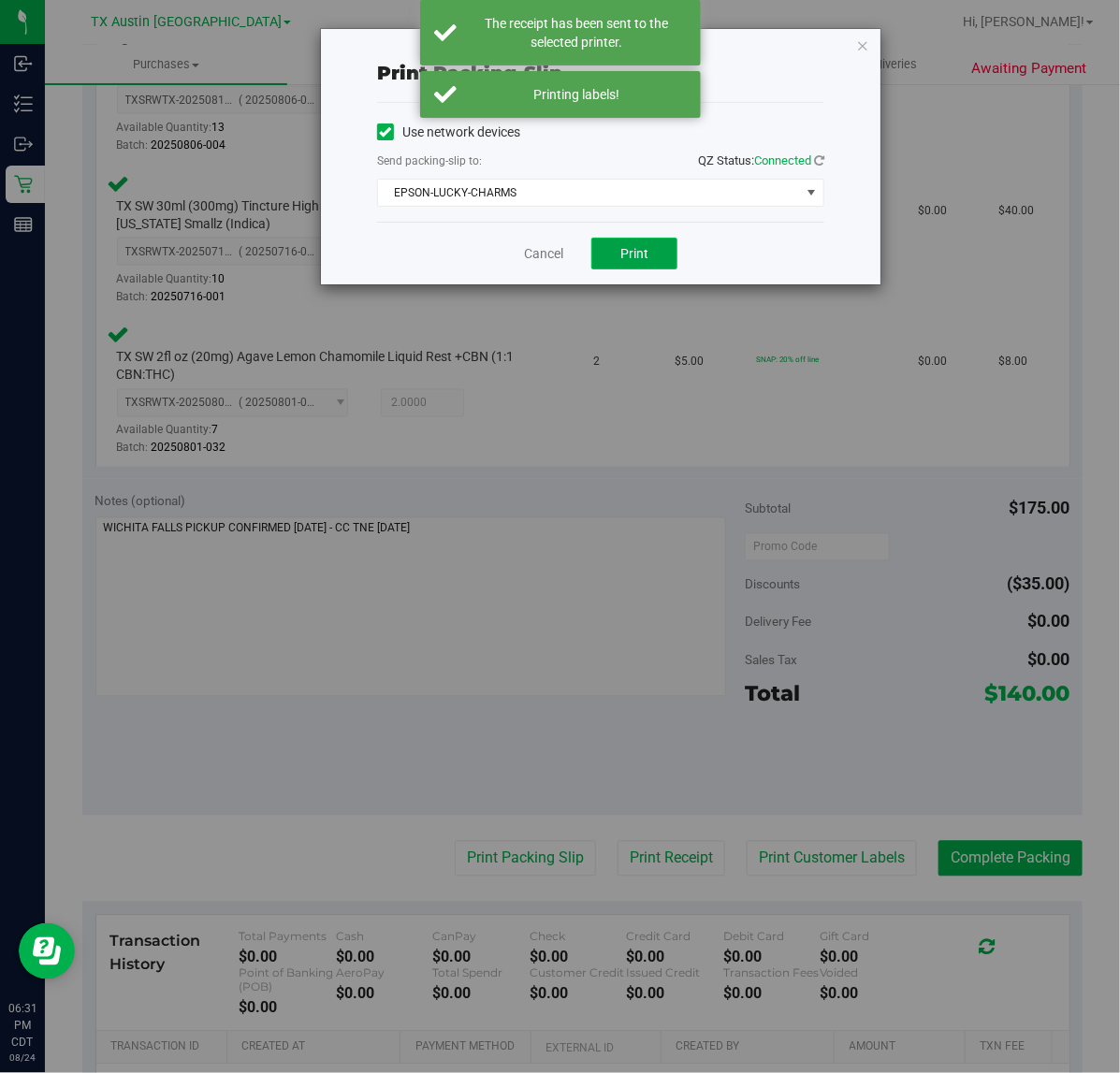
click at [634, 255] on span "Print" at bounding box center [634, 253] width 29 height 15
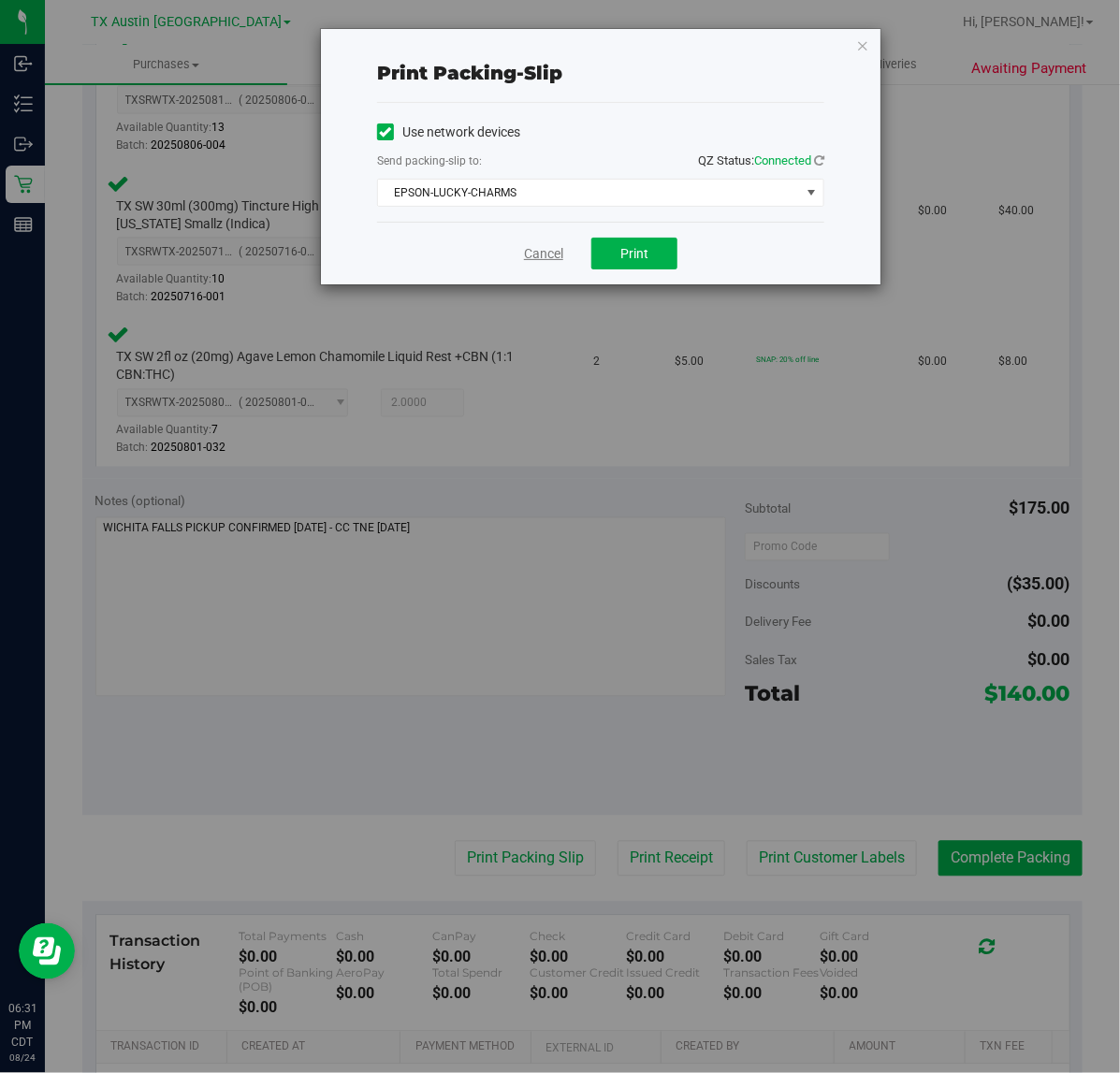
click at [548, 260] on link "Cancel" at bounding box center [544, 254] width 39 height 20
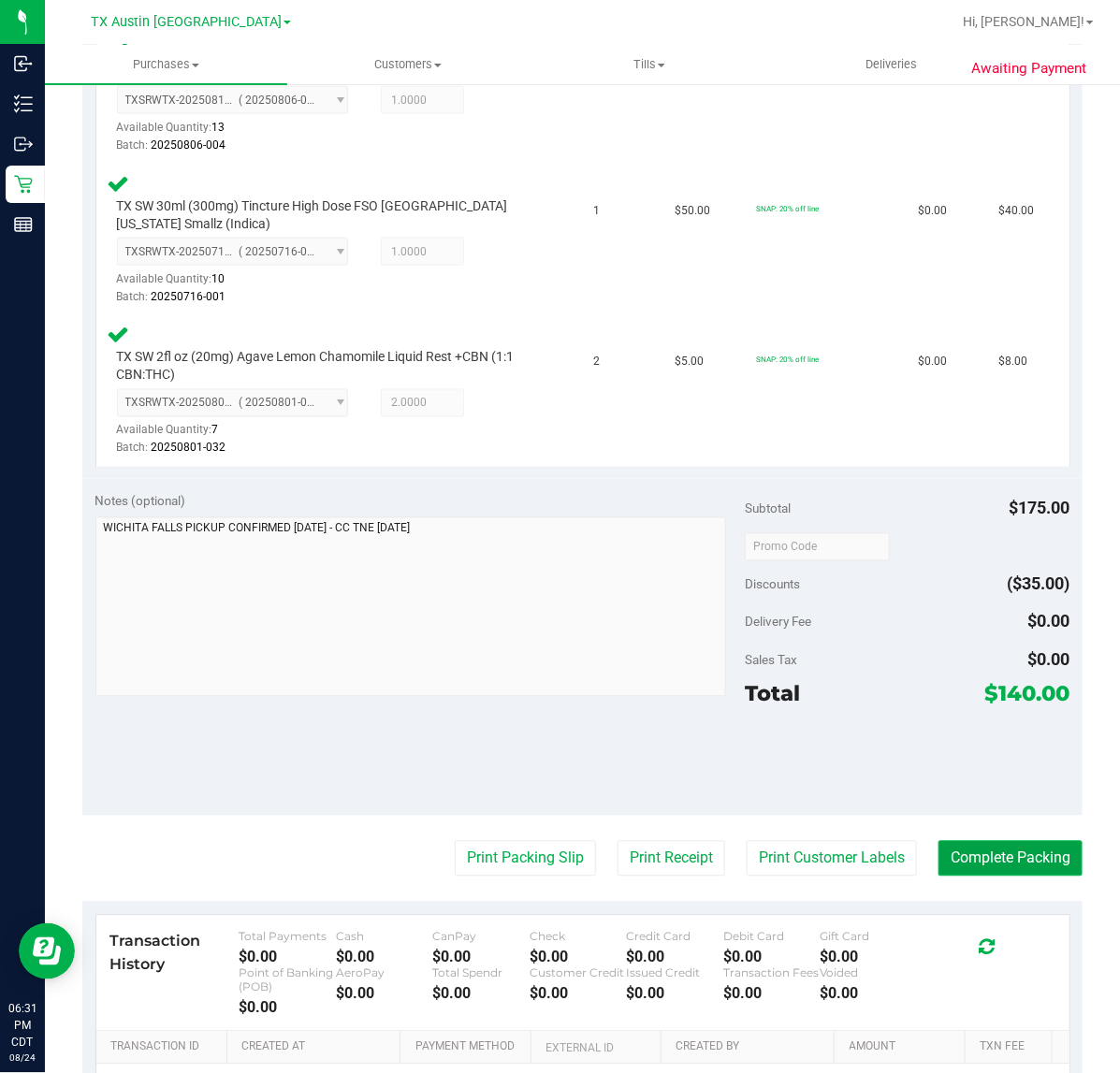
click at [938, 848] on button "Complete Packing" at bounding box center [1010, 859] width 144 height 35
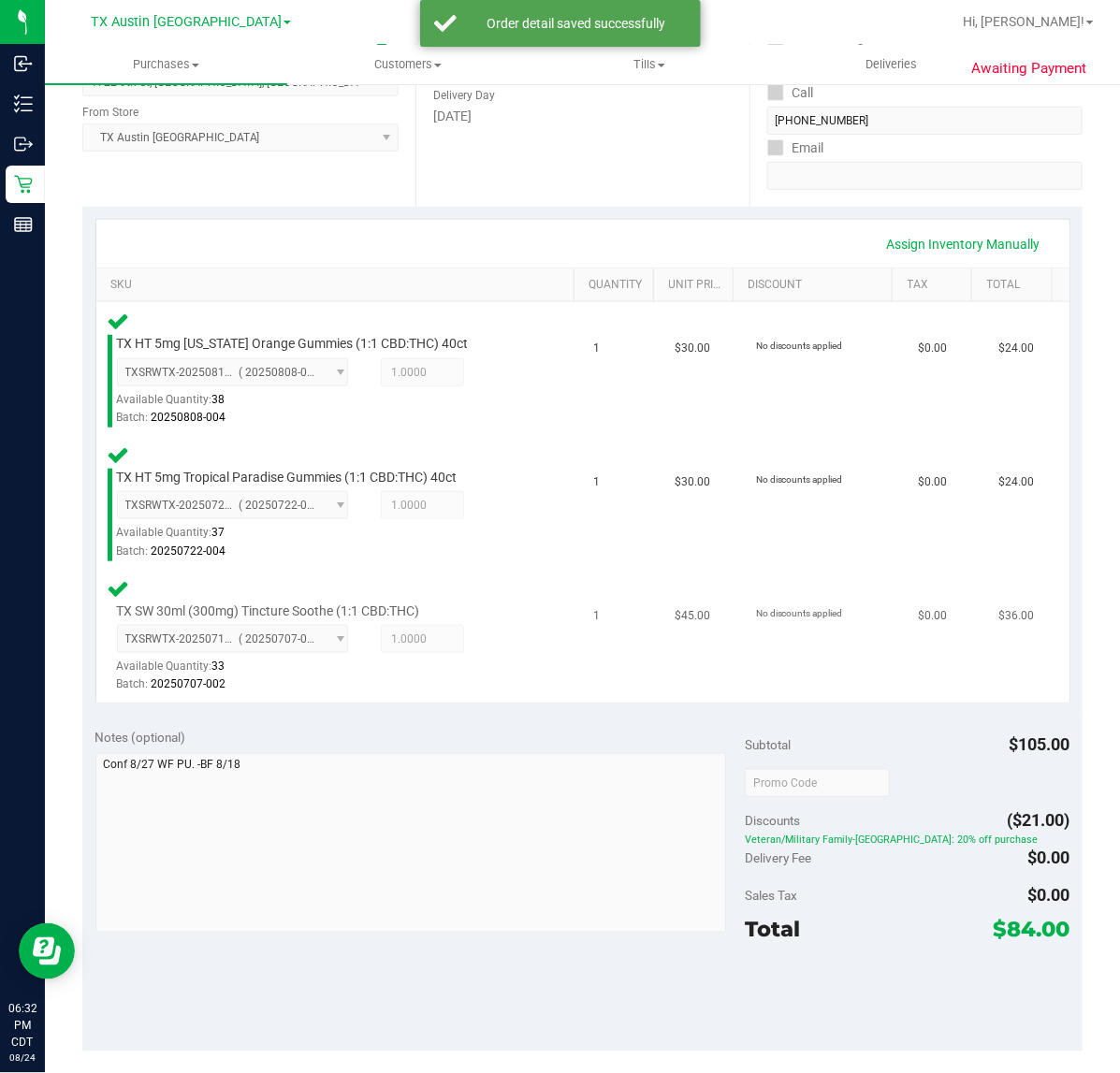
scroll to position [351, 0]
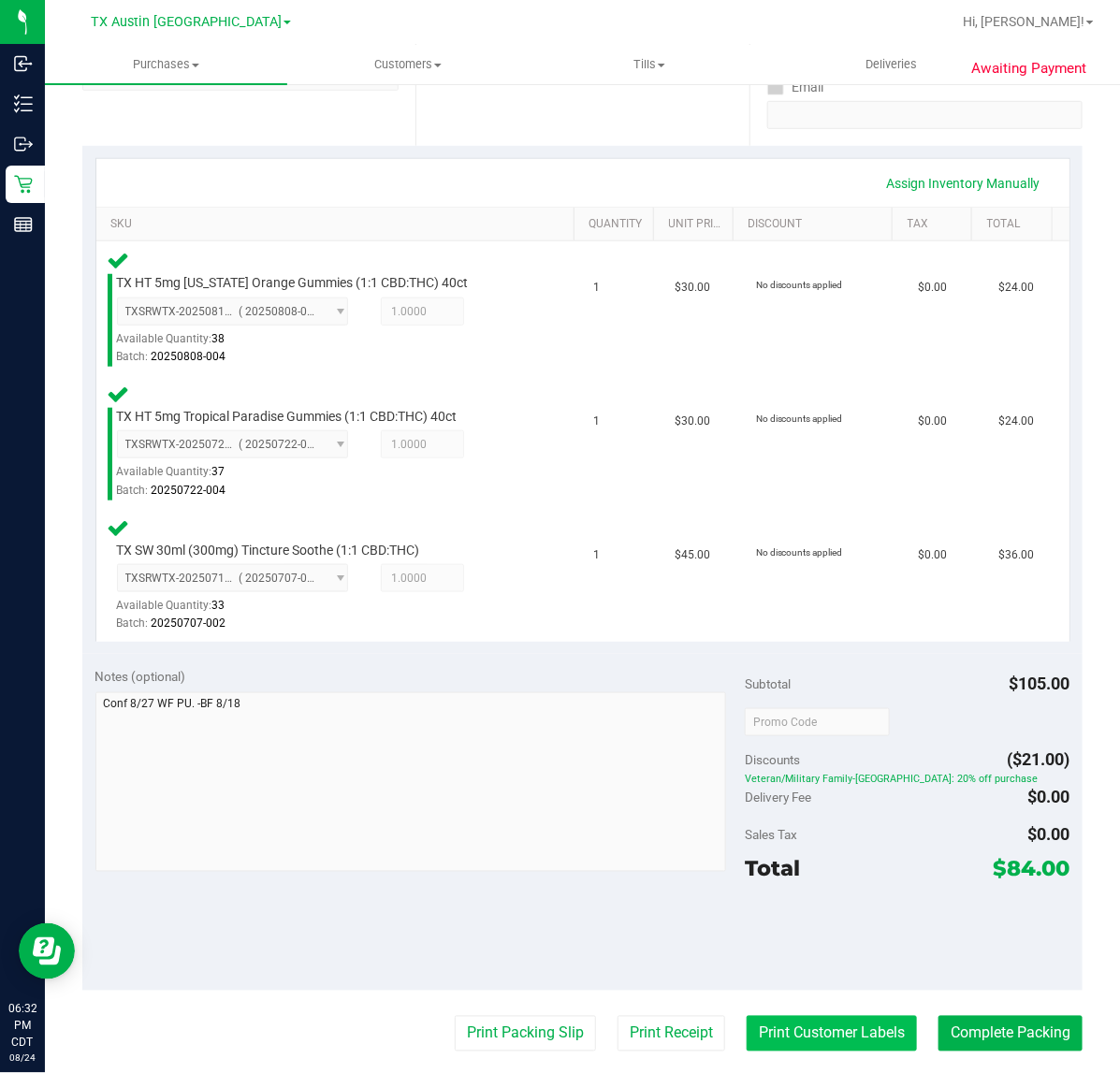
click at [768, 1029] on button "Print Customer Labels" at bounding box center [831, 1034] width 170 height 35
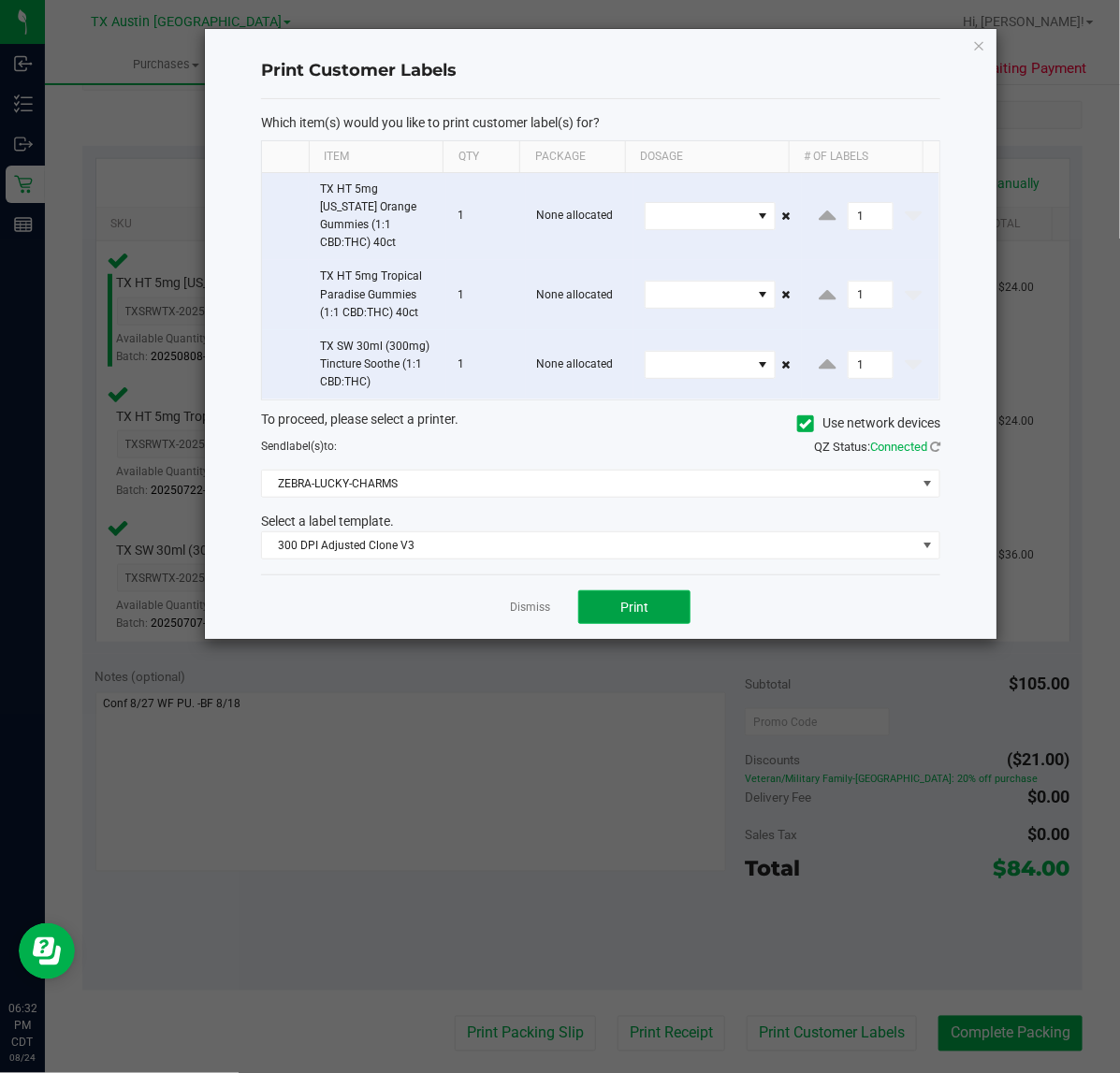
click at [633, 590] on button "Print" at bounding box center [634, 607] width 112 height 33
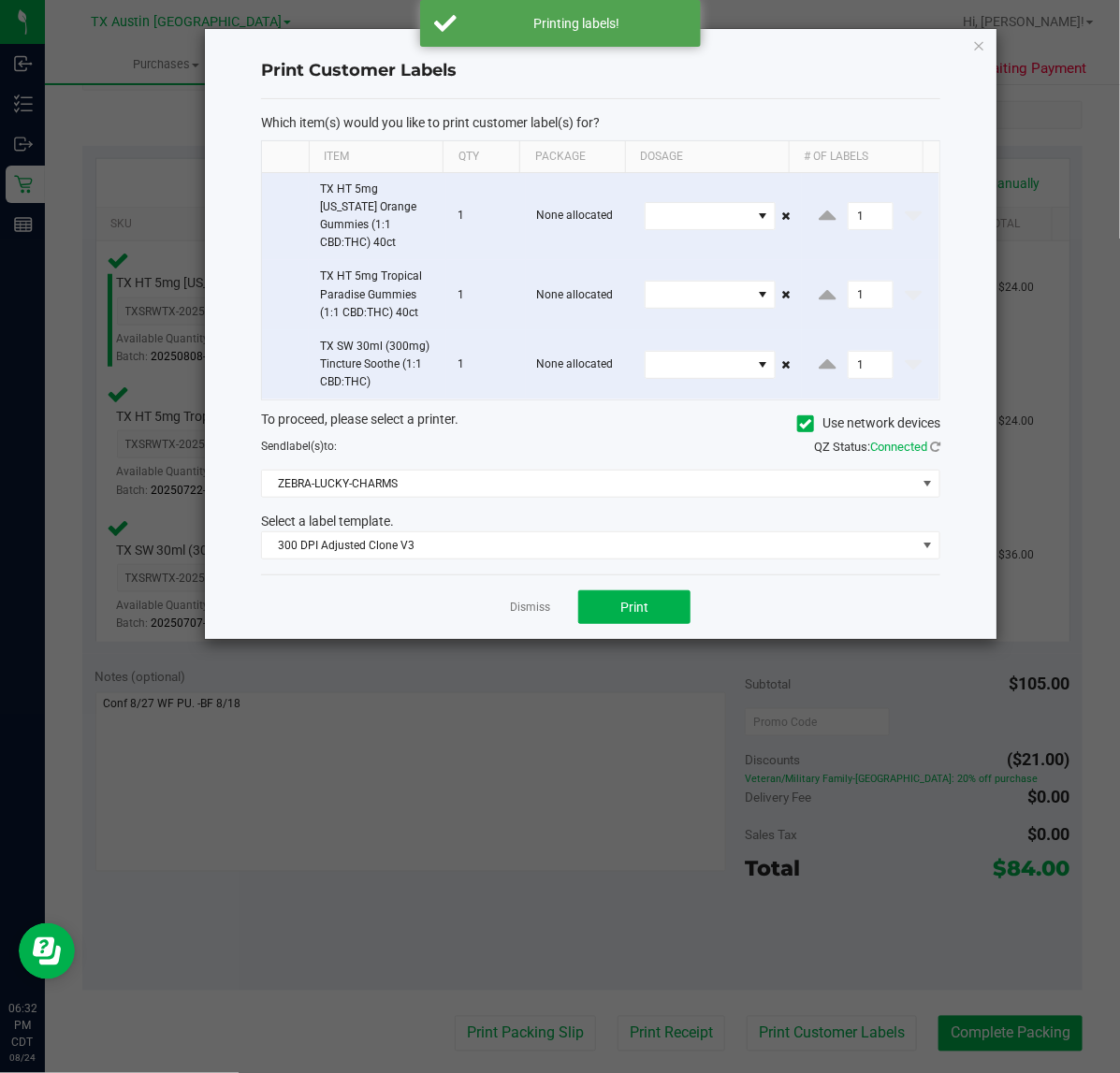
click at [549, 604] on div "Dismiss Print" at bounding box center [600, 607] width 679 height 65
click at [544, 601] on app-cancel-button "Dismiss" at bounding box center [529, 608] width 40 height 20
click at [538, 600] on link "Dismiss" at bounding box center [529, 608] width 40 height 16
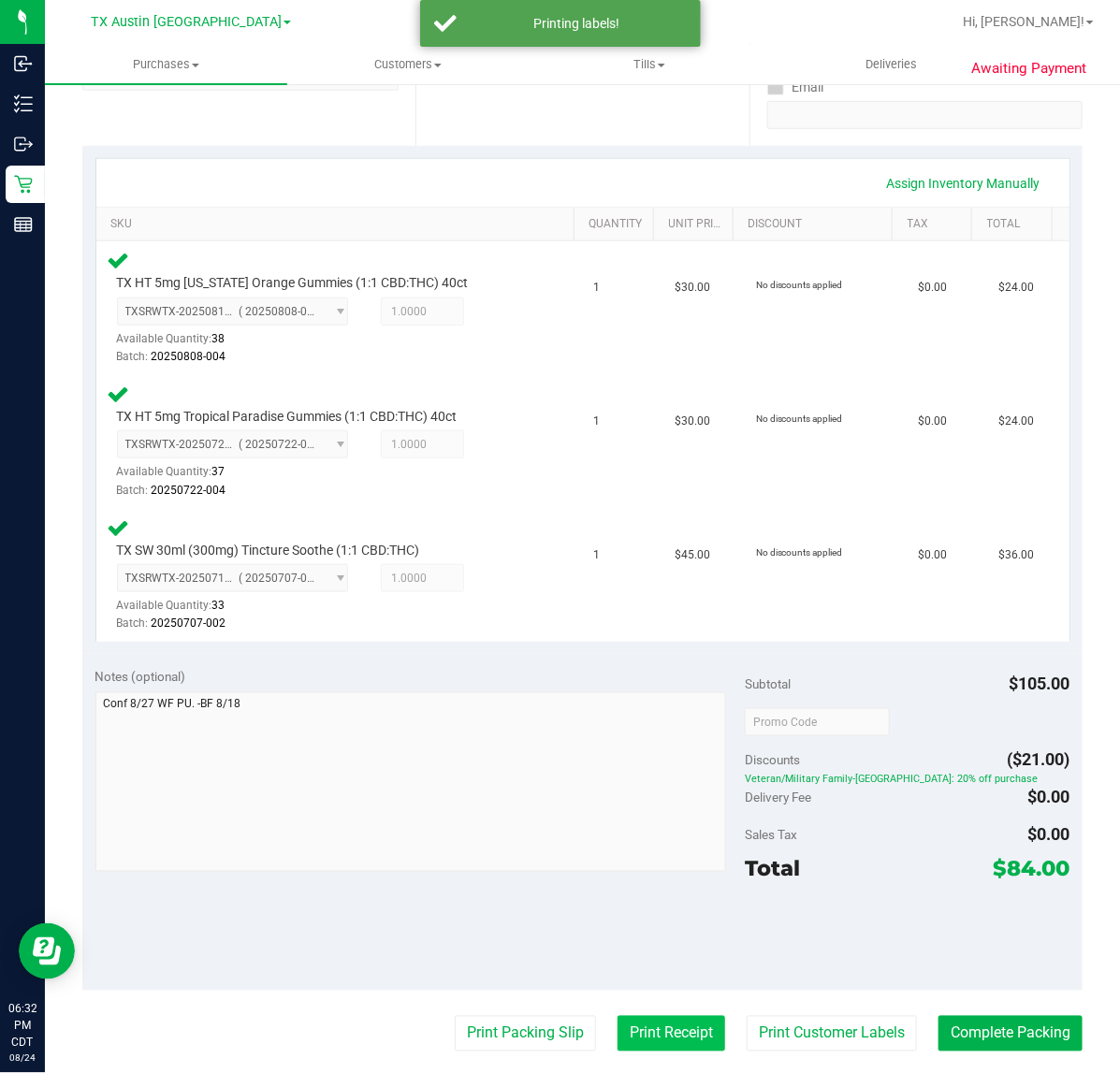
click at [628, 1035] on button "Print Receipt" at bounding box center [671, 1034] width 107 height 35
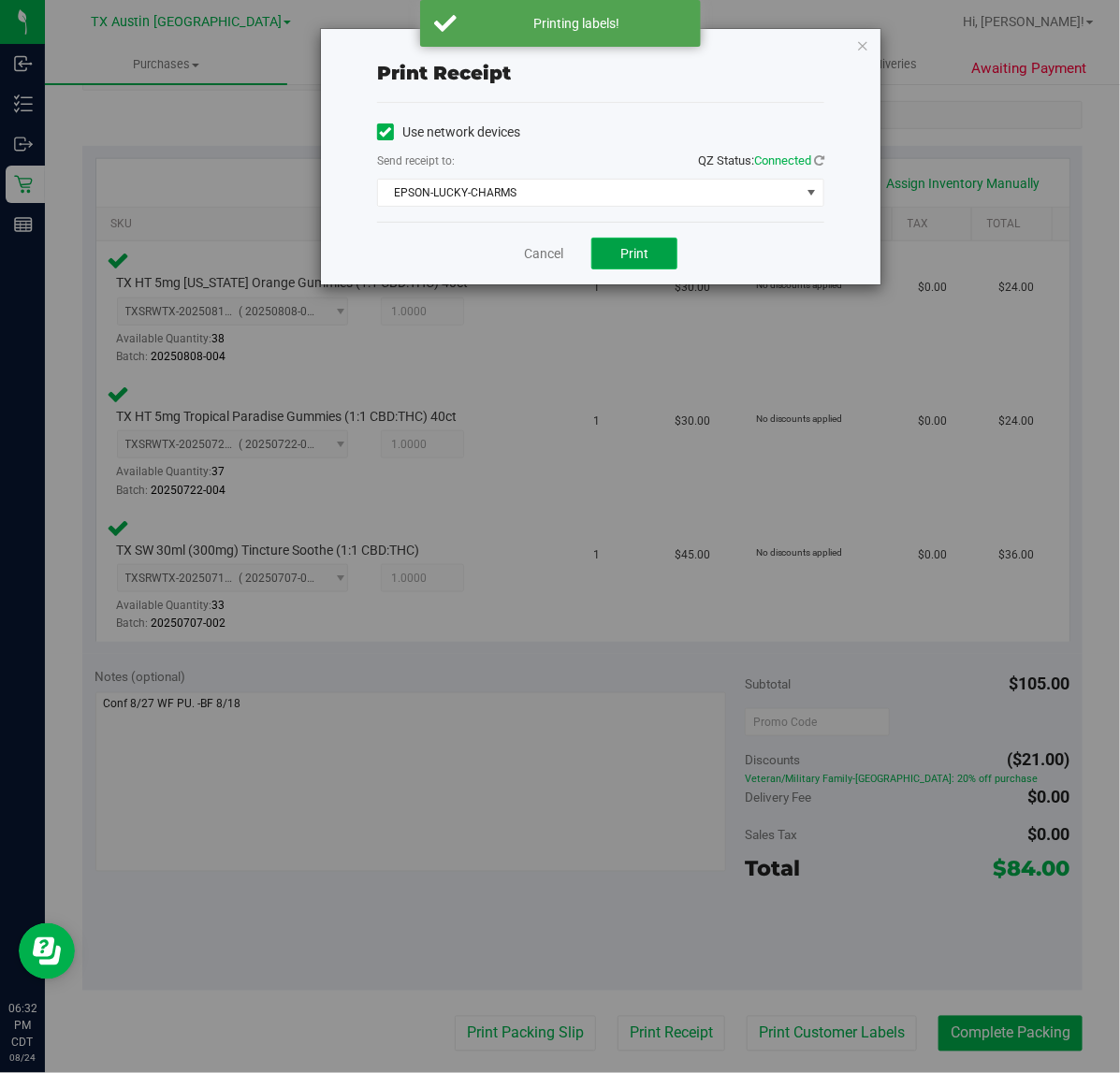
click at [641, 249] on span "Print" at bounding box center [634, 253] width 29 height 15
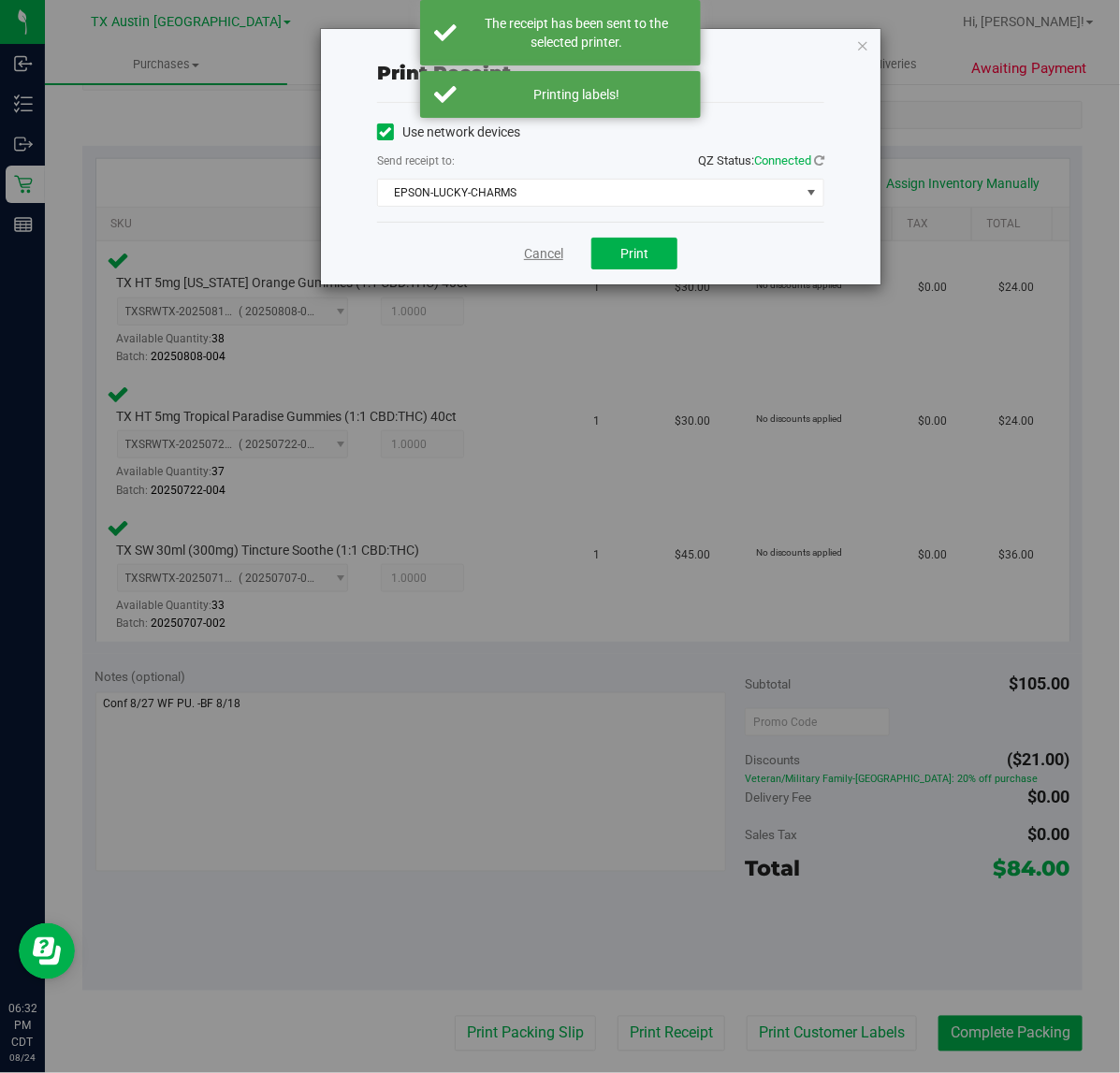
click at [563, 256] on link "Cancel" at bounding box center [544, 254] width 39 height 20
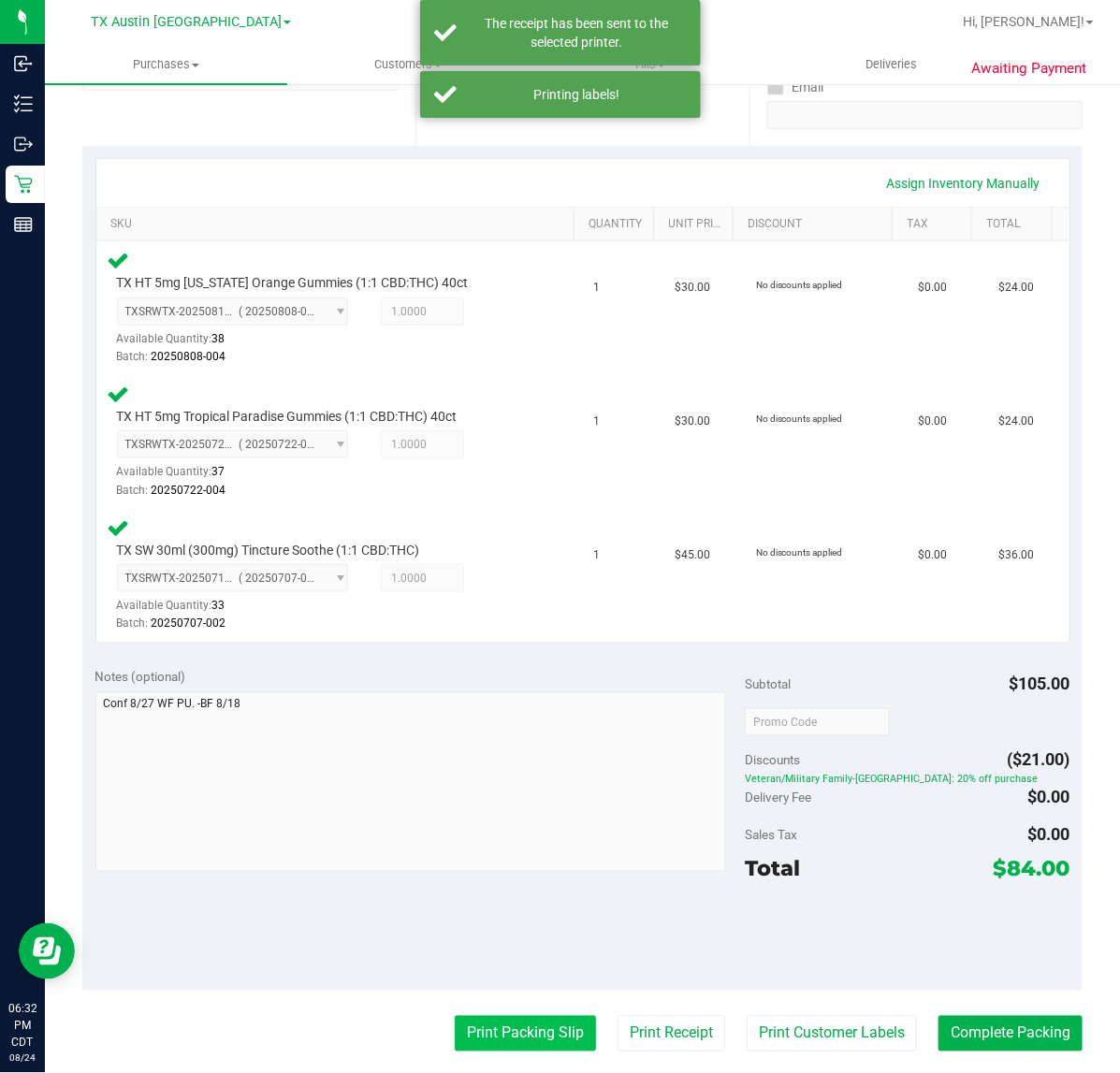
click at [541, 1022] on button "Print Packing Slip" at bounding box center [525, 1034] width 142 height 35
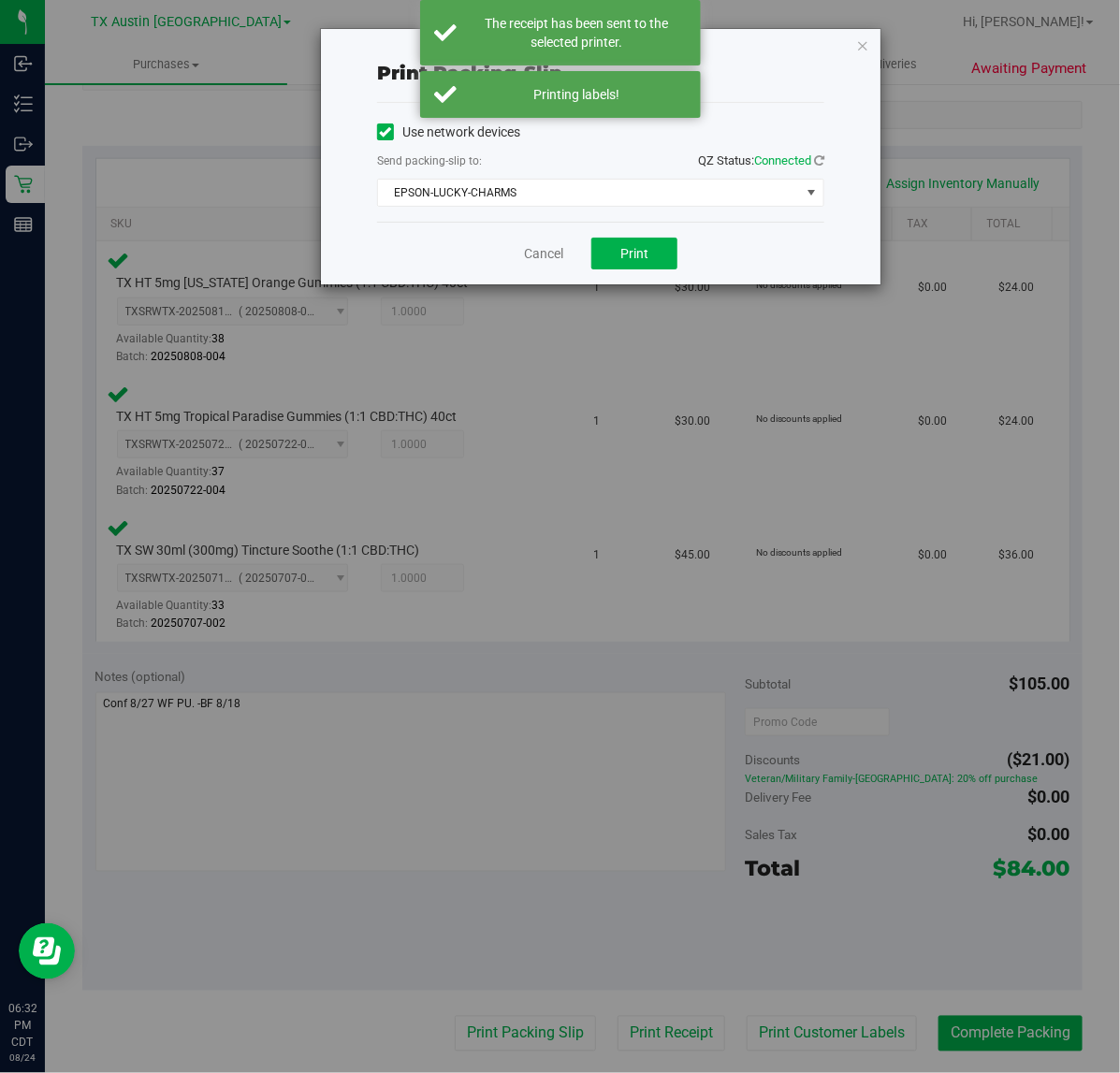
click at [629, 220] on div "Use network devices Send packing-slip to: QZ Status: Connected EPSON-LUCKY-CHAR…" at bounding box center [600, 162] width 447 height 119
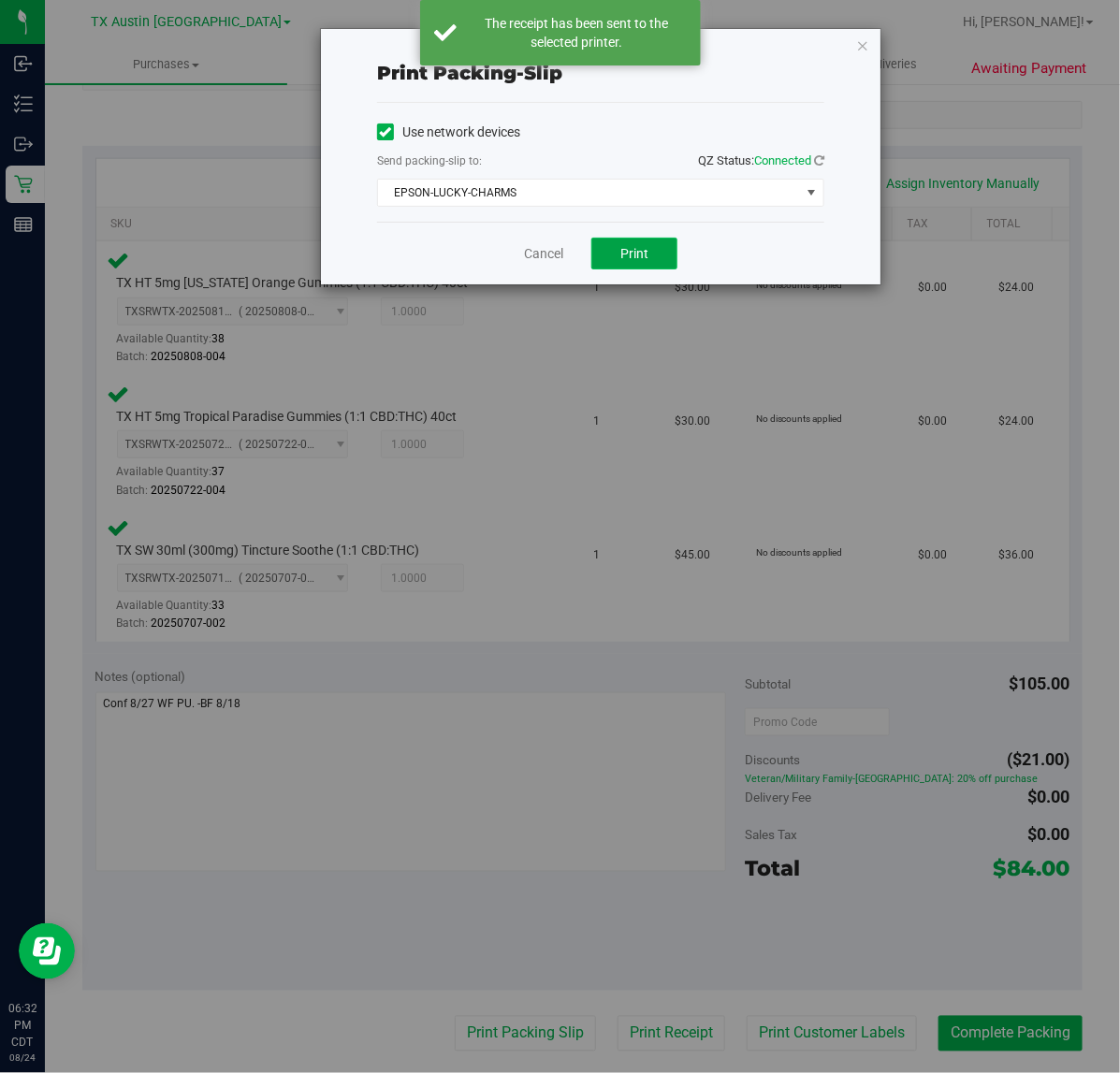
click at [623, 259] on span "Print" at bounding box center [634, 253] width 29 height 15
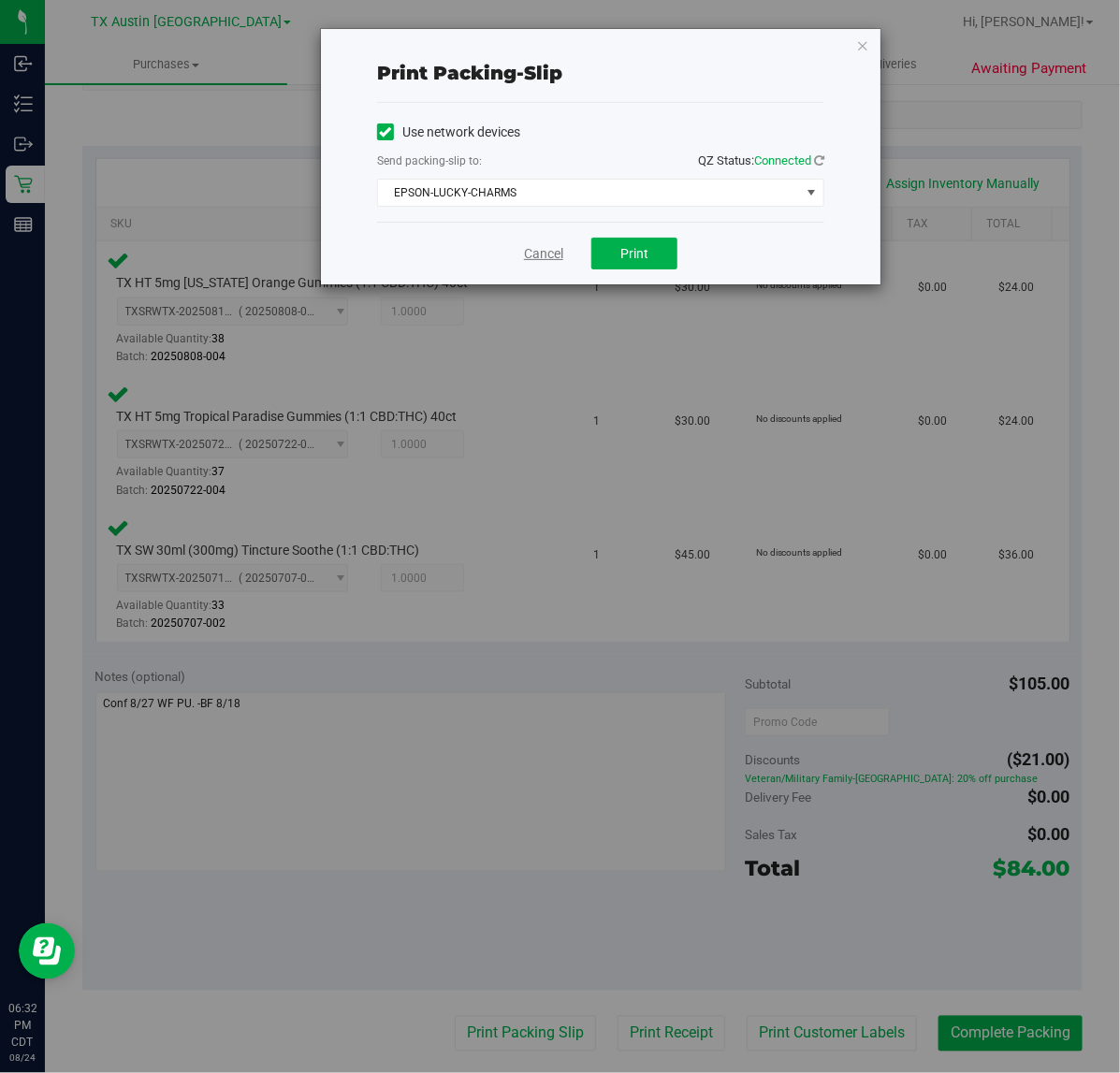
click at [553, 260] on link "Cancel" at bounding box center [544, 254] width 39 height 20
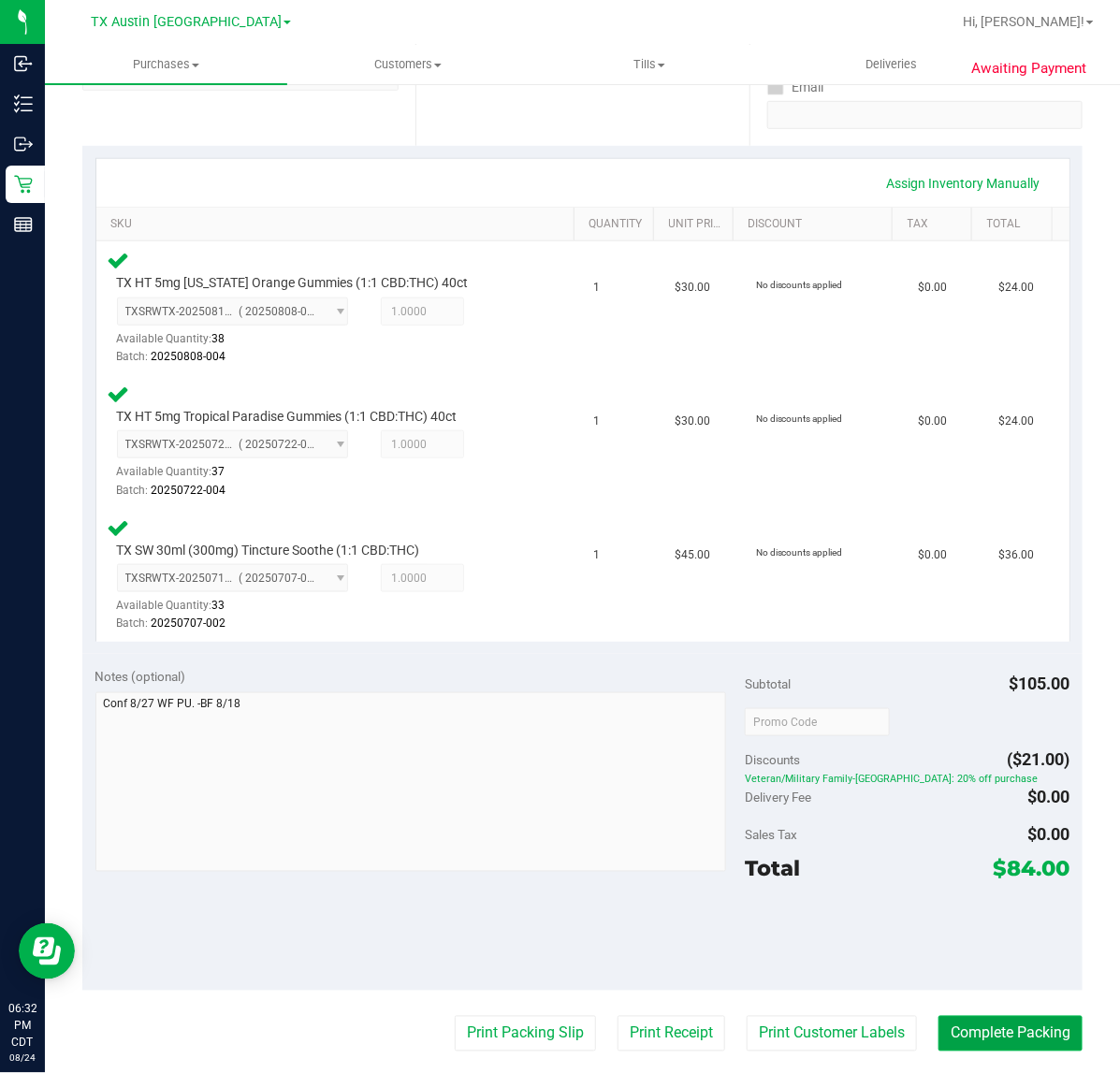
click at [1011, 1032] on button "Complete Packing" at bounding box center [1010, 1034] width 144 height 35
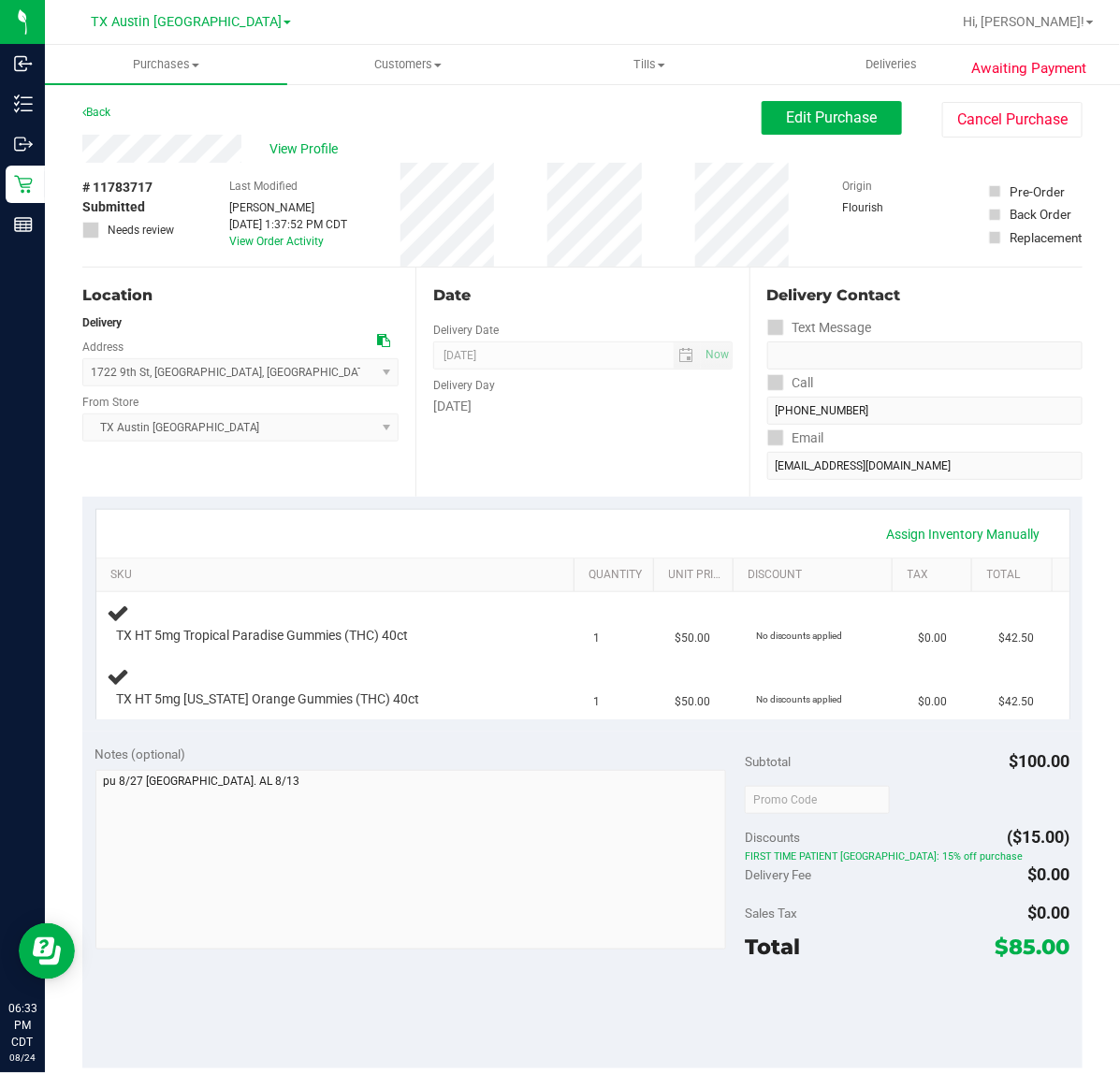
click at [456, 511] on div "Assign Inventory Manually" at bounding box center [582, 533] width 973 height 48
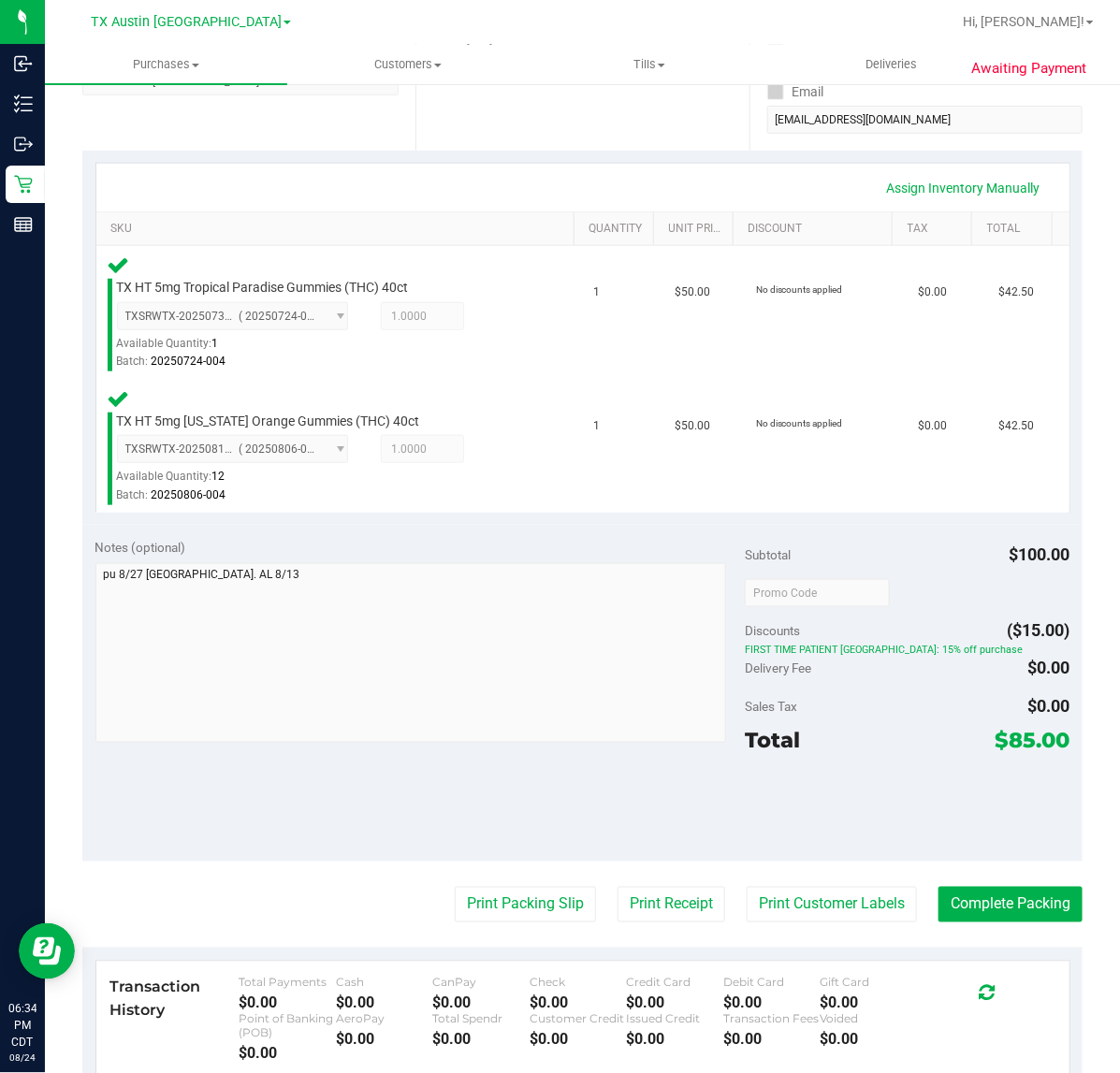
scroll to position [351, 0]
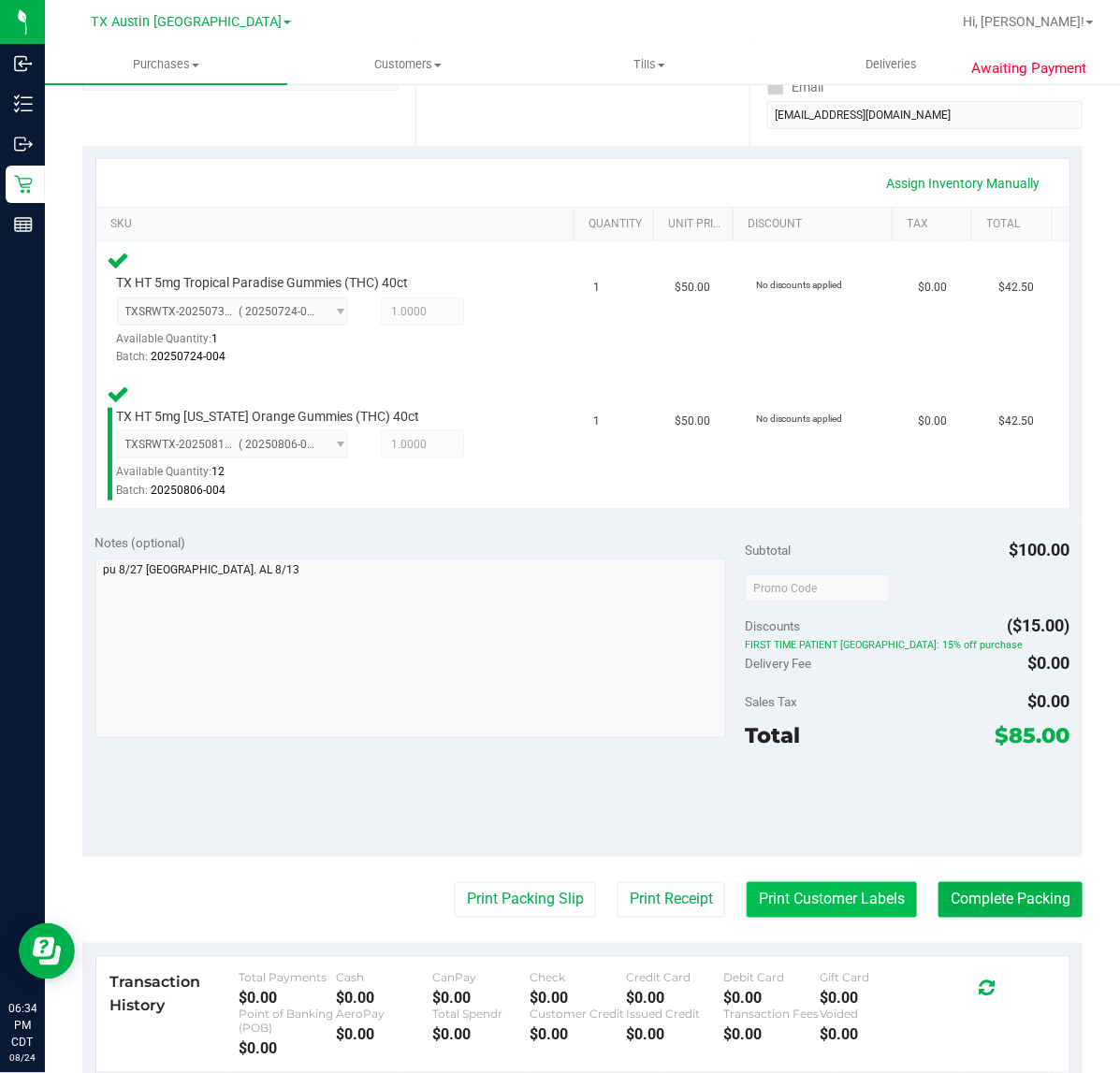
click at [831, 913] on button "Print Customer Labels" at bounding box center [831, 900] width 170 height 35
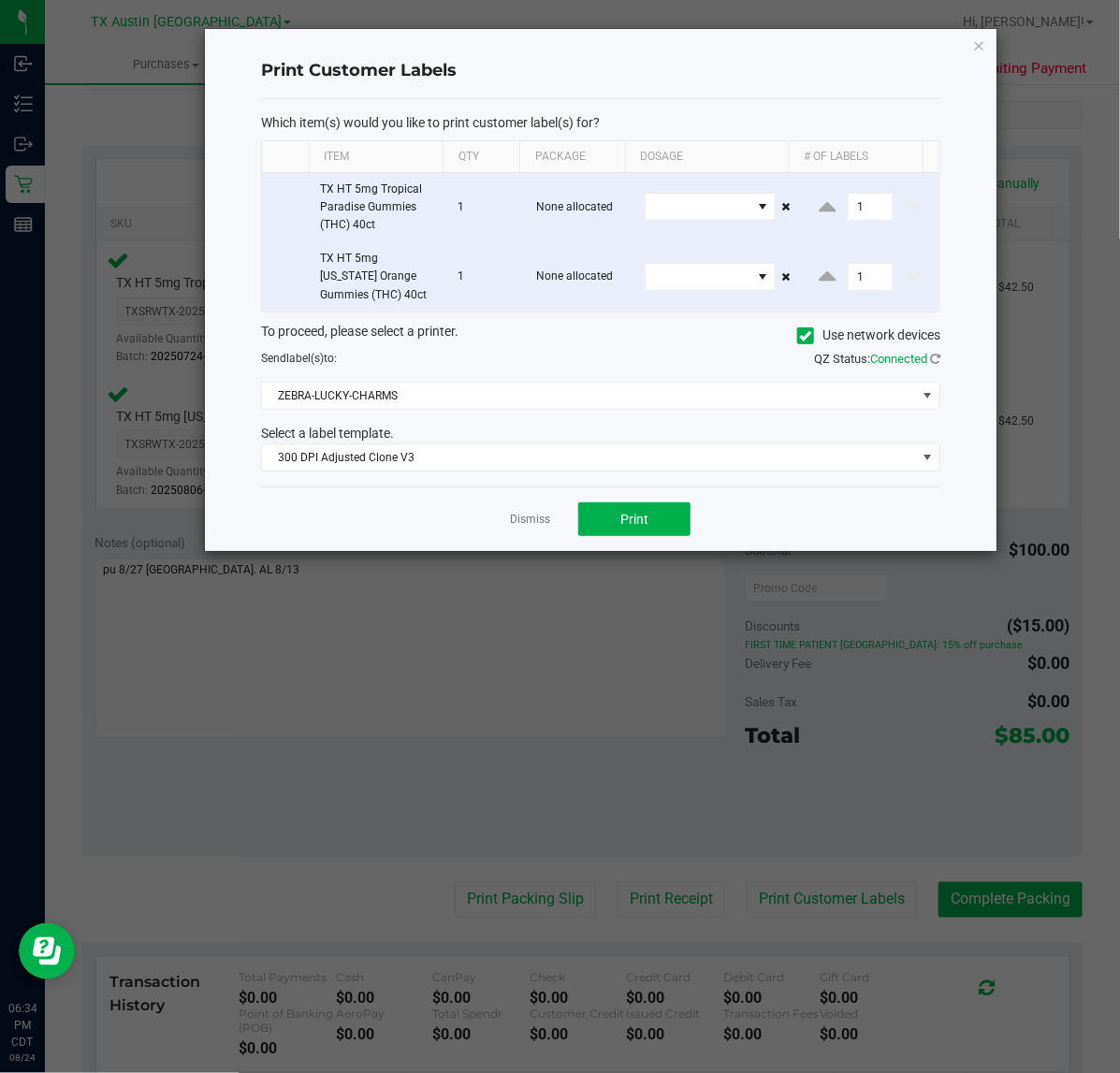
click at [604, 503] on div "Dismiss Print" at bounding box center [600, 519] width 679 height 65
click at [597, 520] on button "Print" at bounding box center [634, 519] width 112 height 33
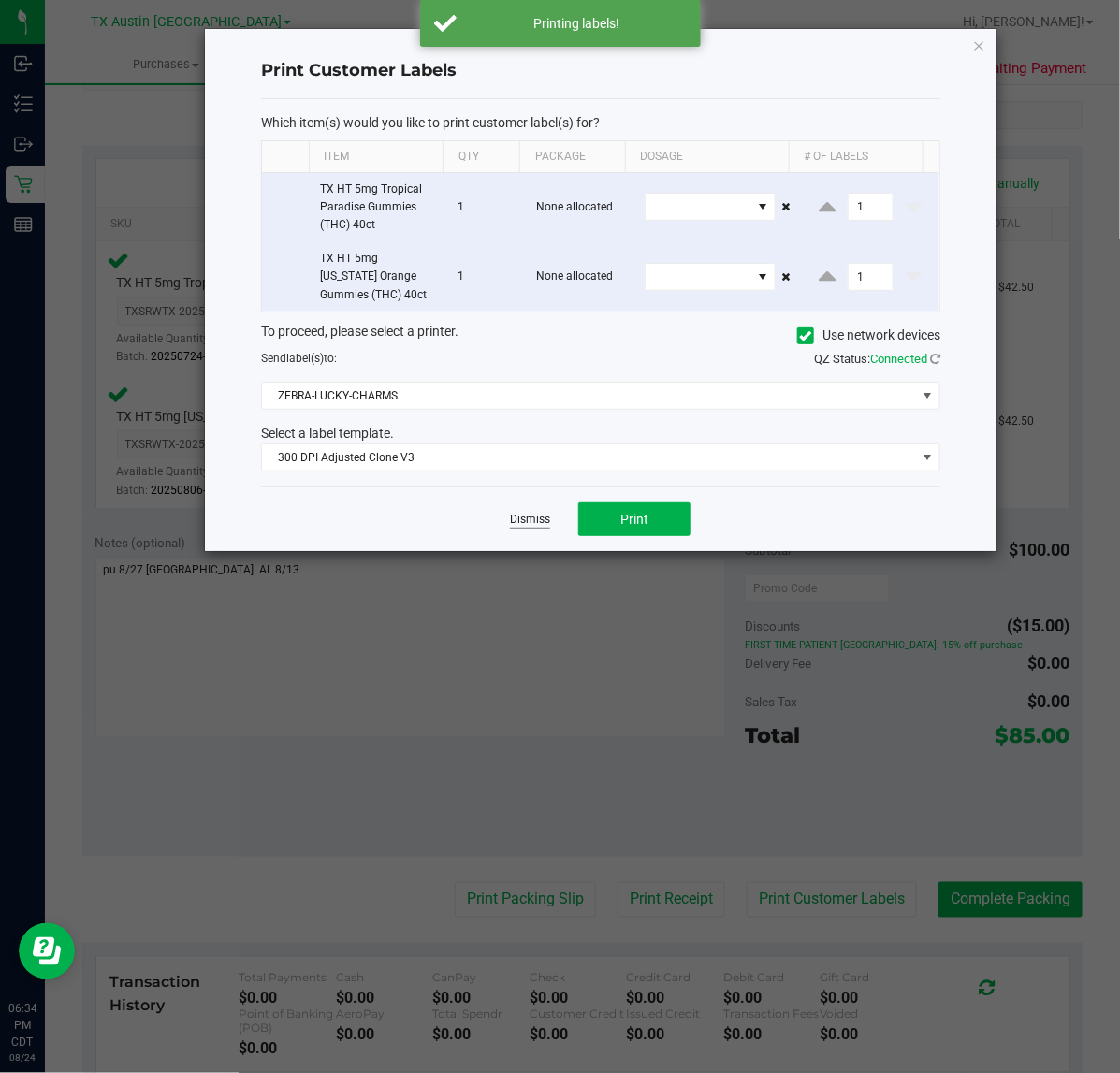
click at [544, 517] on link "Dismiss" at bounding box center [529, 519] width 40 height 16
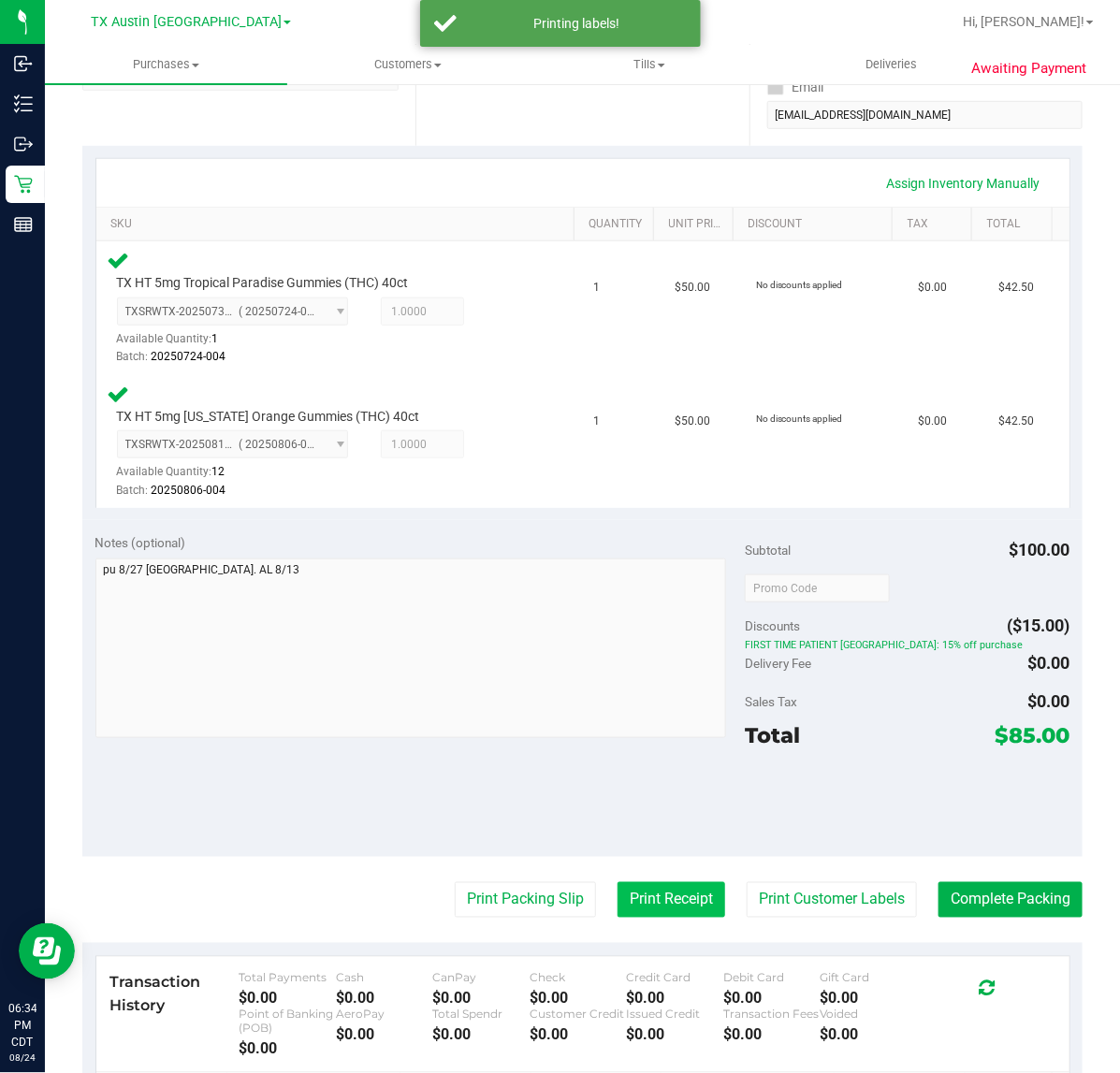
click at [639, 891] on button "Print Receipt" at bounding box center [671, 900] width 107 height 35
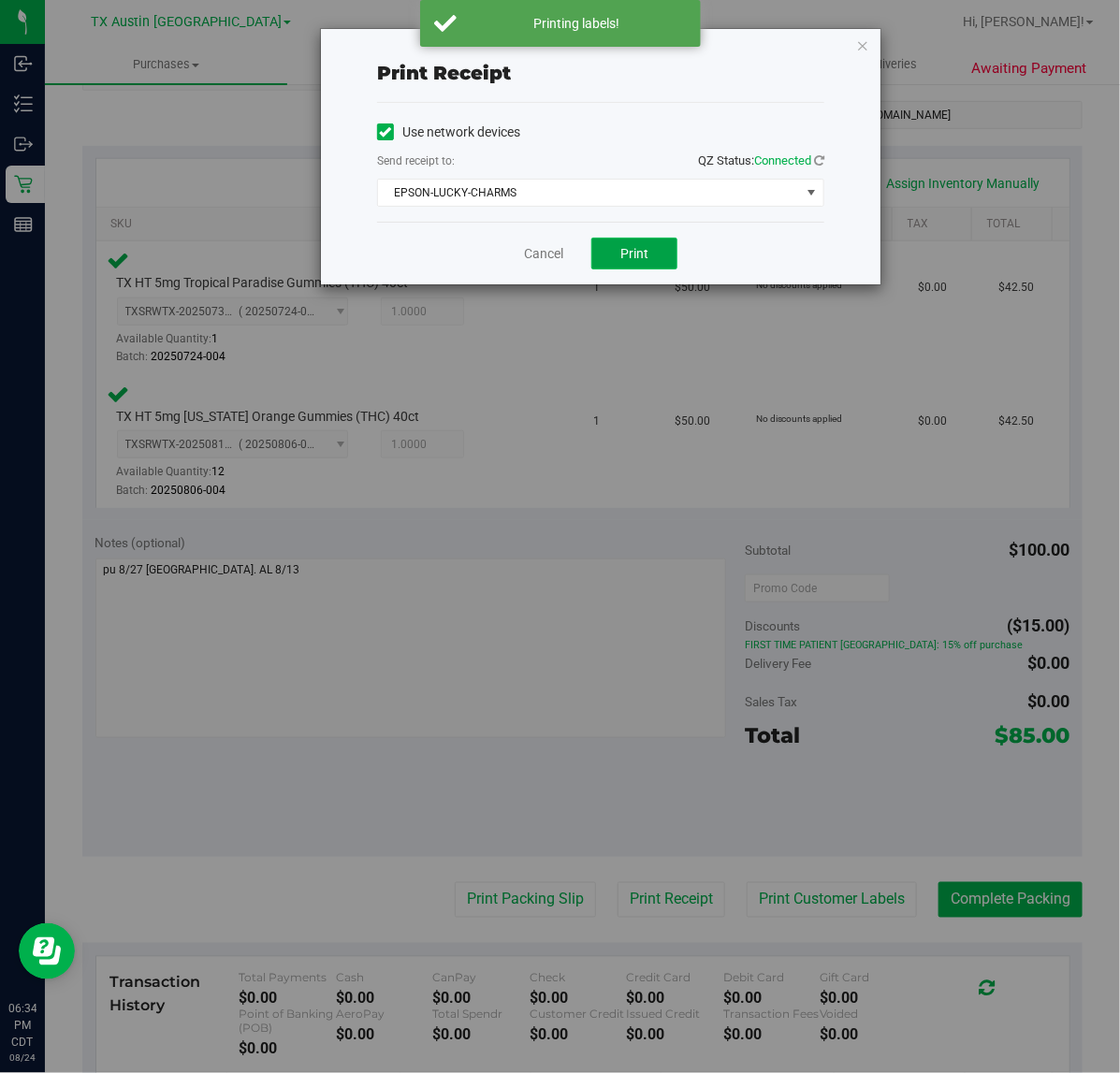
click at [610, 254] on button "Print" at bounding box center [634, 254] width 87 height 31
click at [541, 265] on div "Cancel Print" at bounding box center [600, 253] width 447 height 63
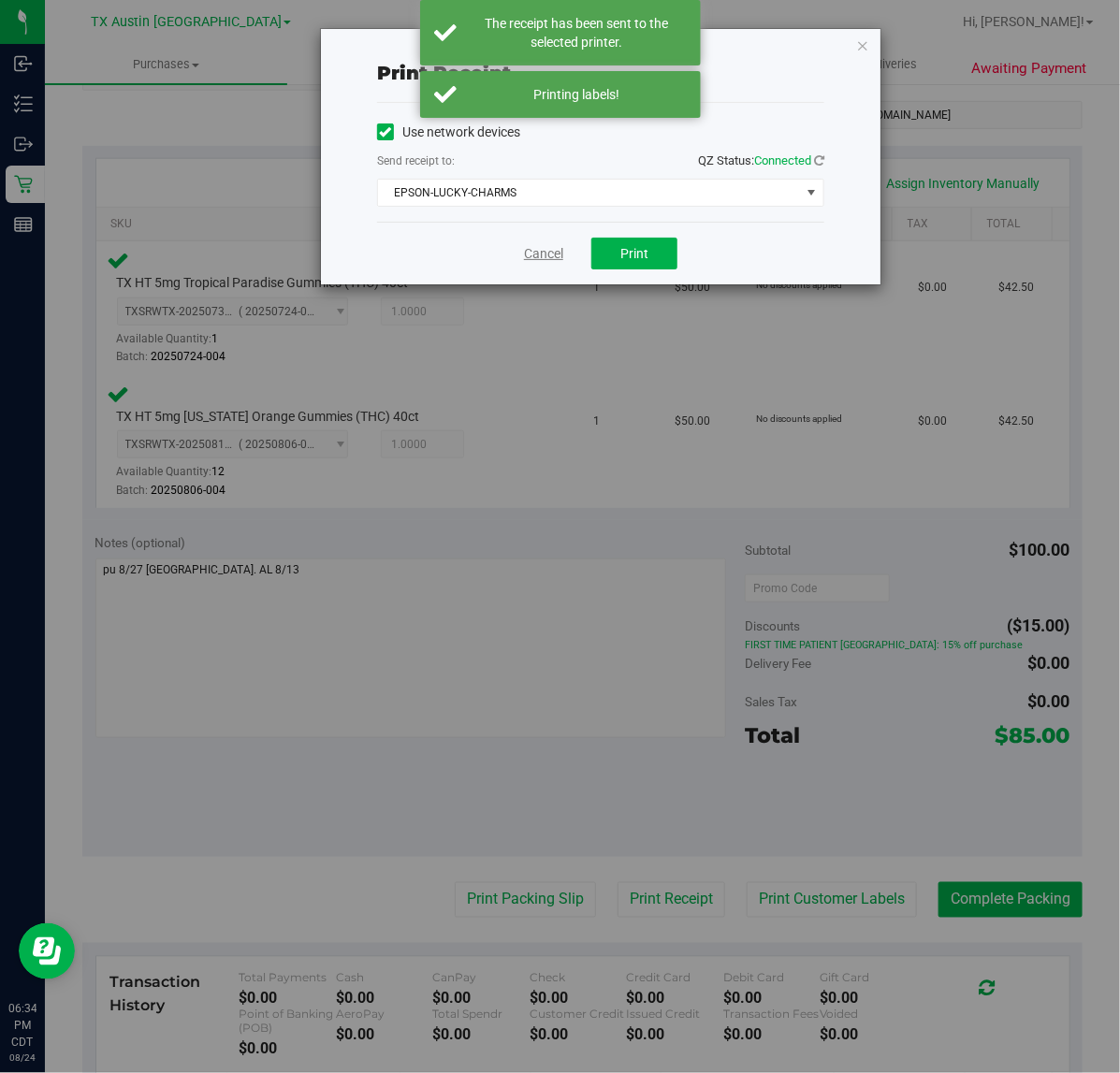
click at [548, 251] on link "Cancel" at bounding box center [544, 254] width 39 height 20
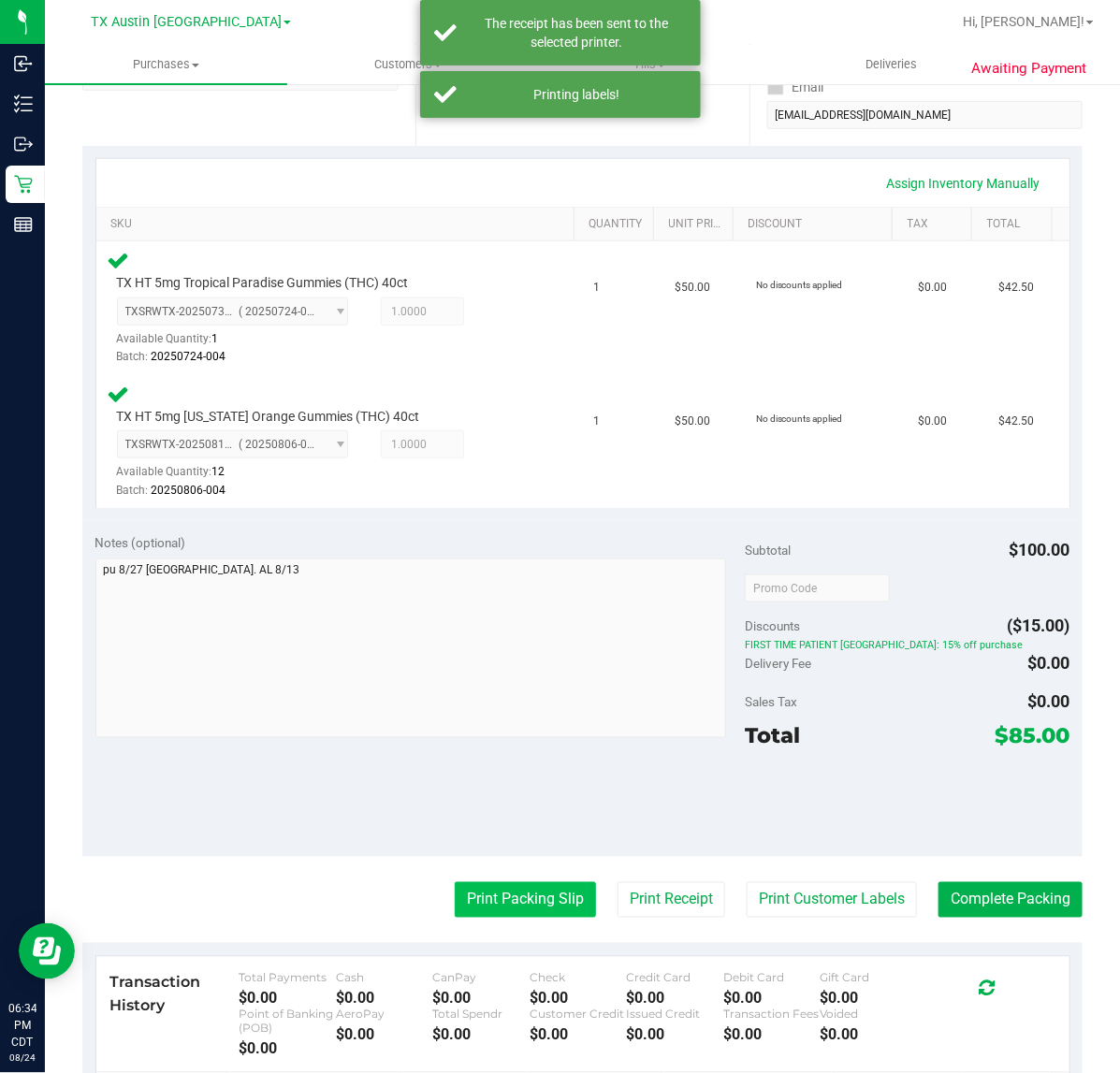
click at [506, 891] on button "Print Packing Slip" at bounding box center [525, 900] width 142 height 35
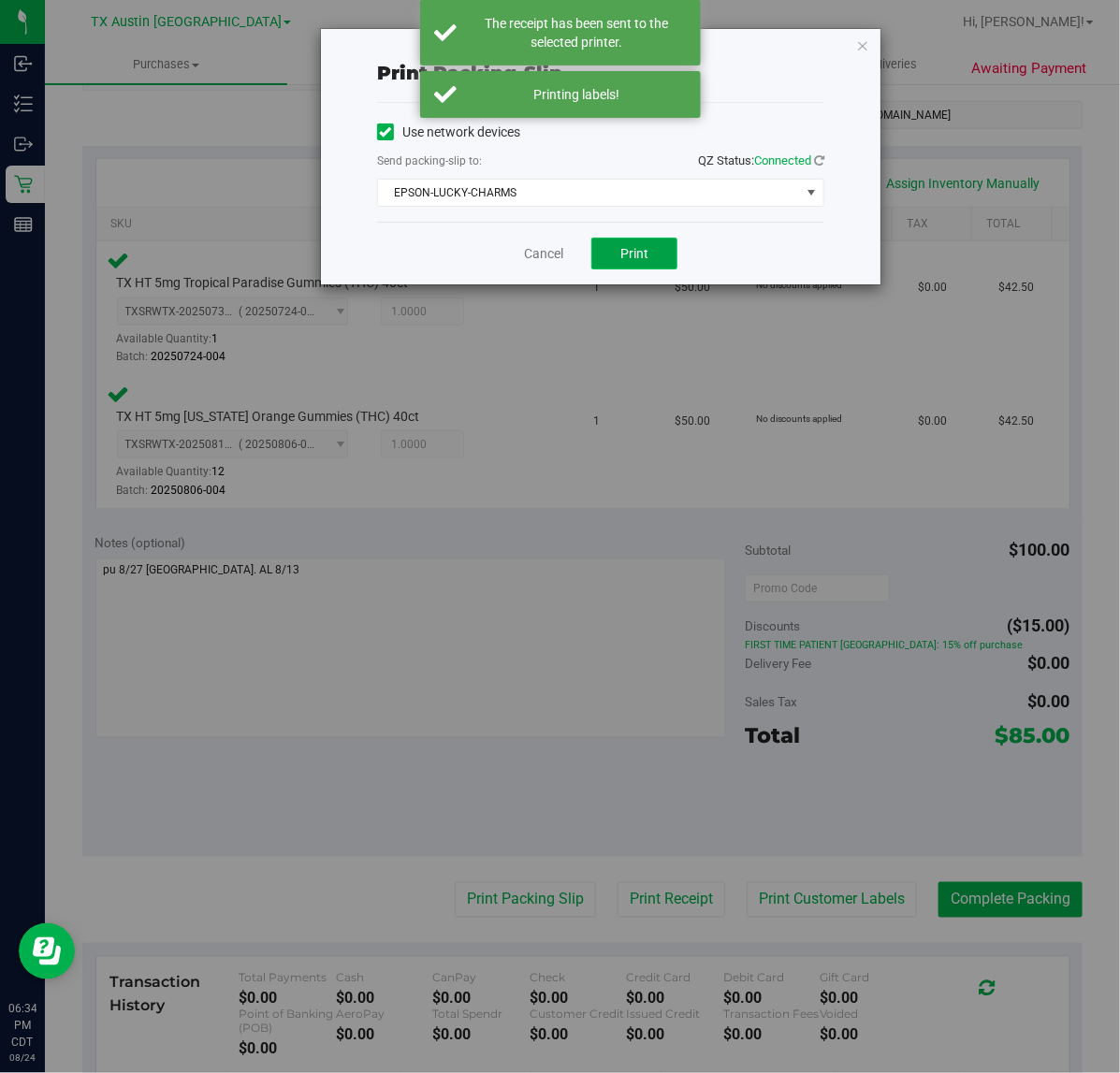
click at [627, 267] on button "Print" at bounding box center [634, 254] width 87 height 31
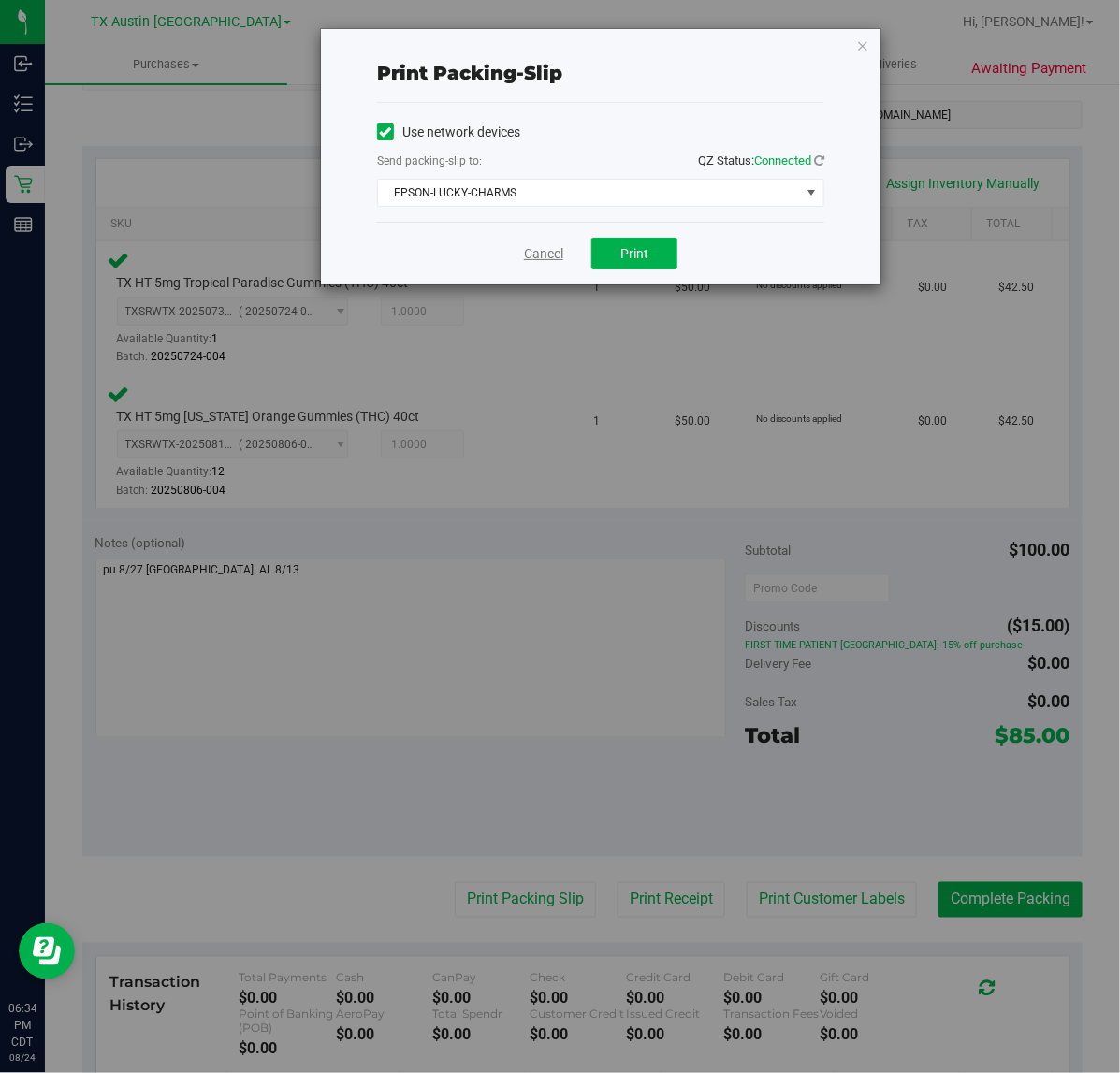
click at [540, 259] on link "Cancel" at bounding box center [544, 254] width 39 height 20
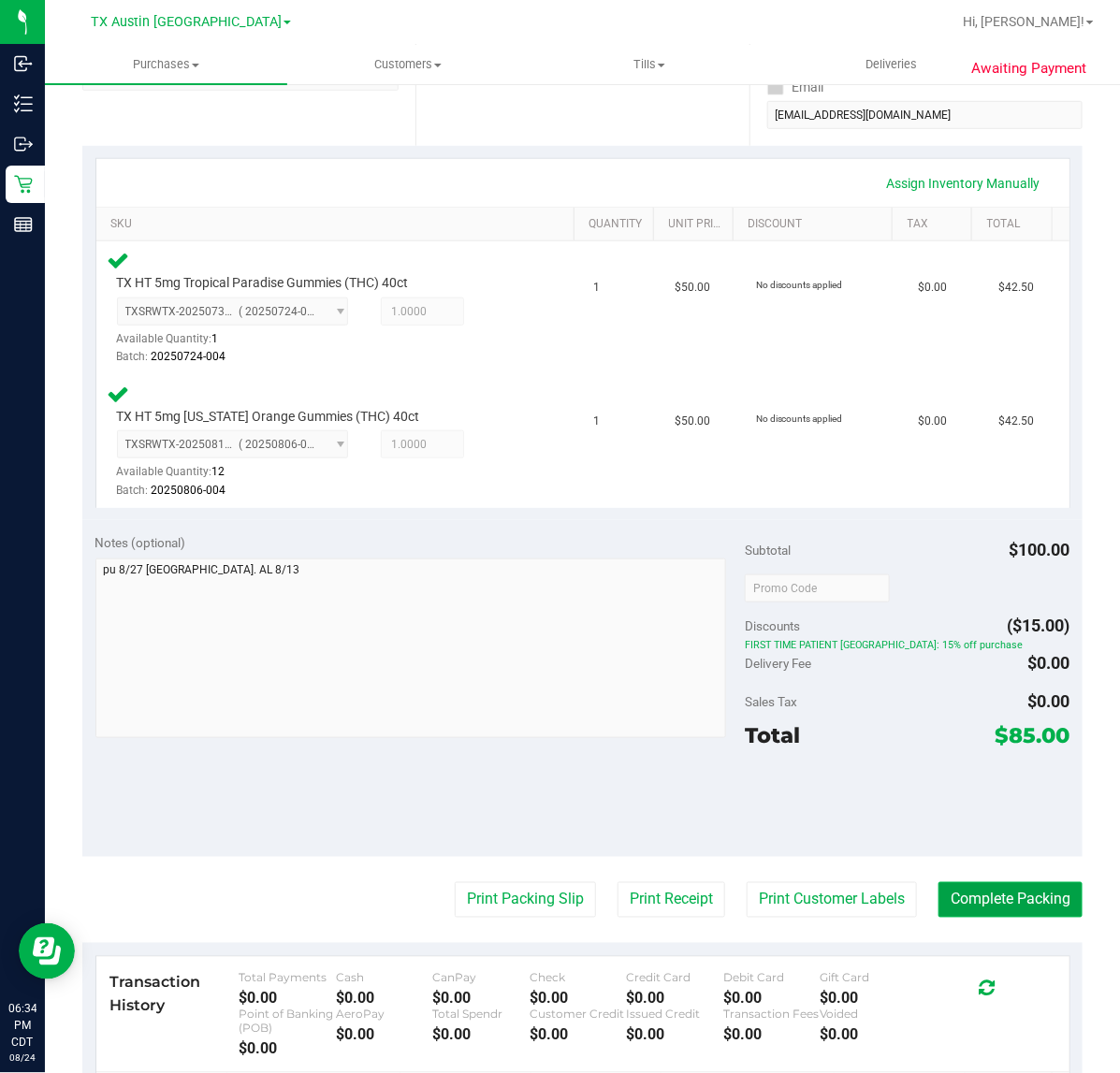
click at [1016, 894] on button "Complete Packing" at bounding box center [1010, 900] width 144 height 35
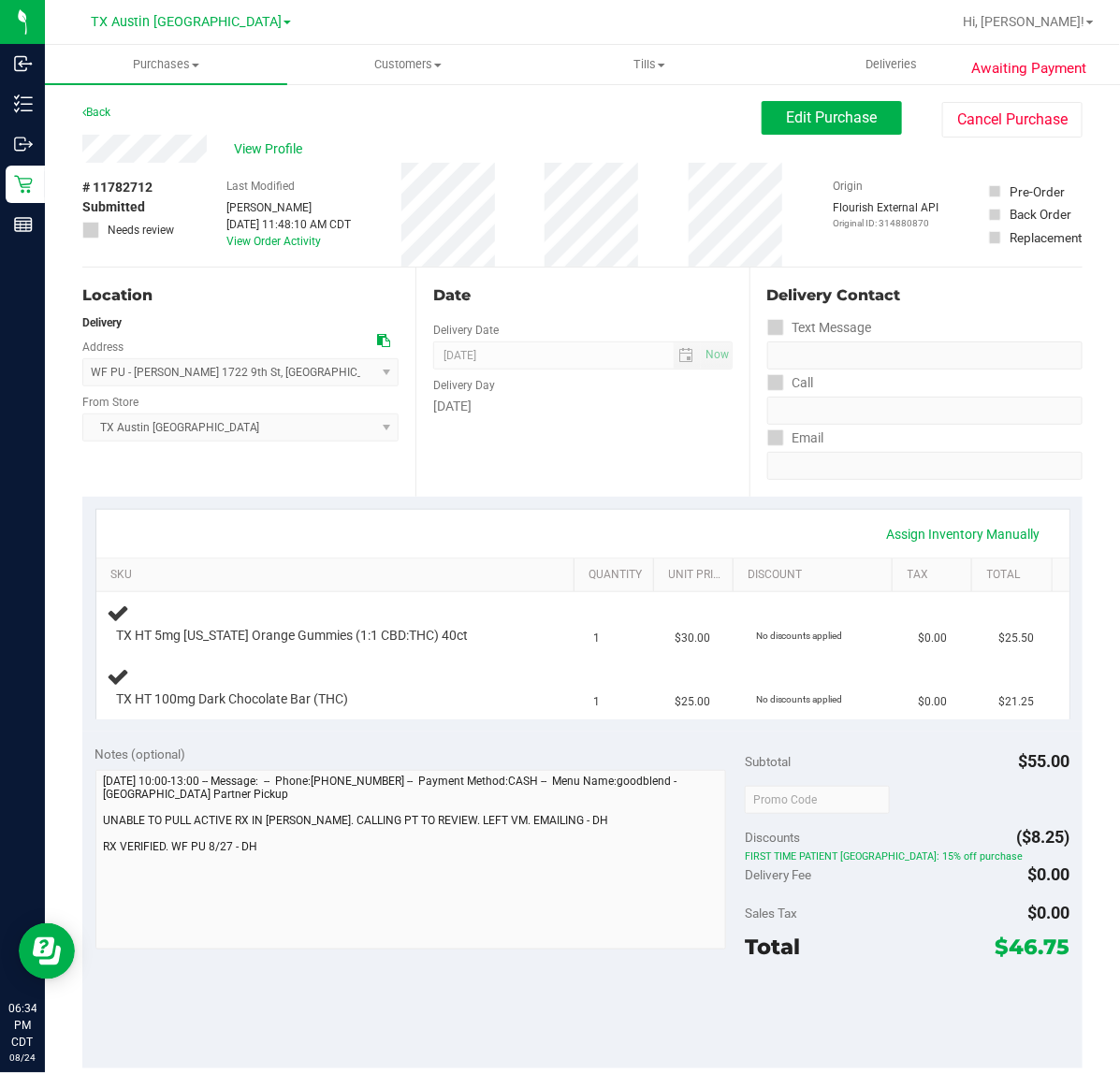
click at [577, 547] on div "Assign Inventory Manually" at bounding box center [582, 534] width 939 height 31
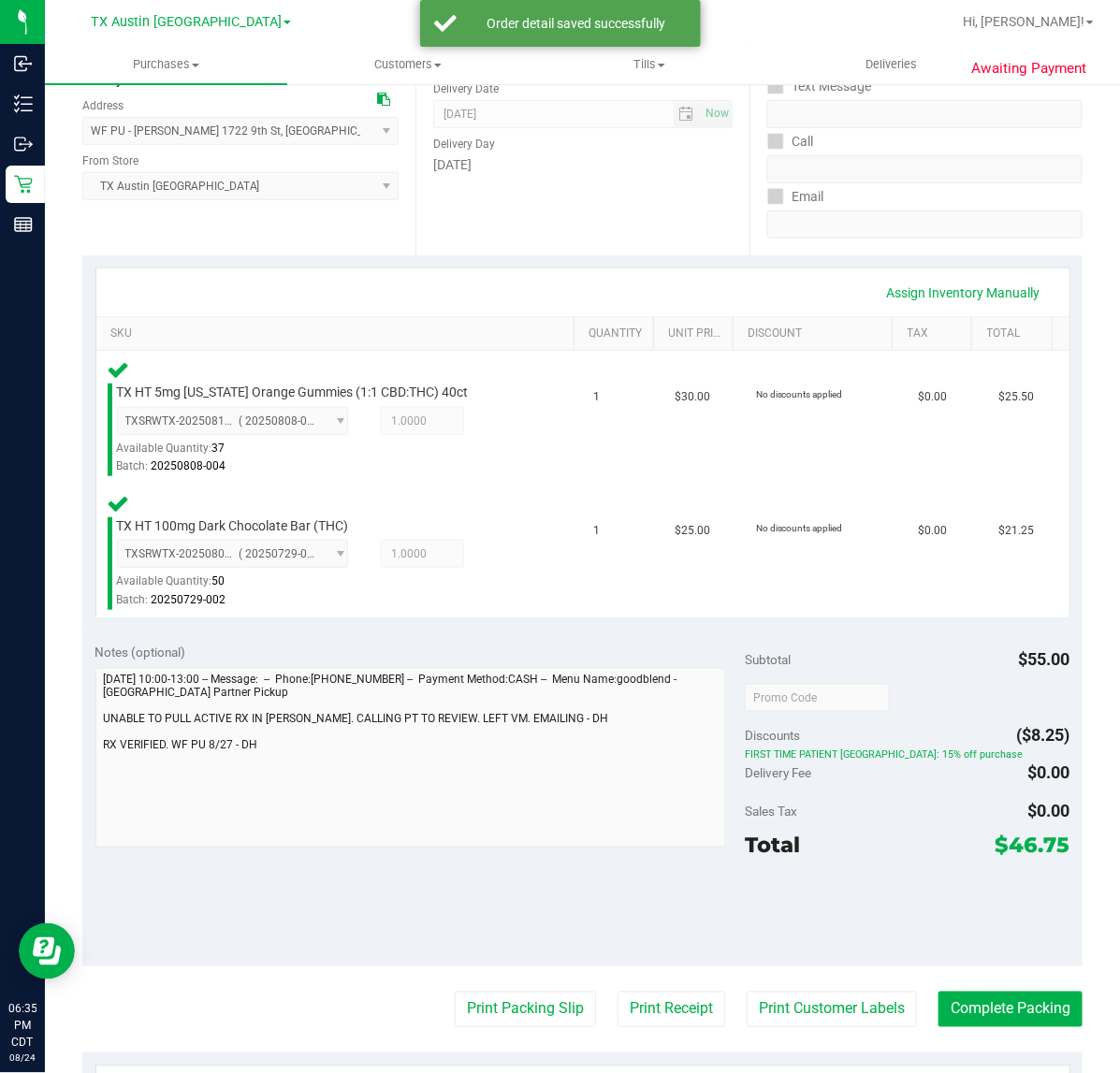
scroll to position [240, 0]
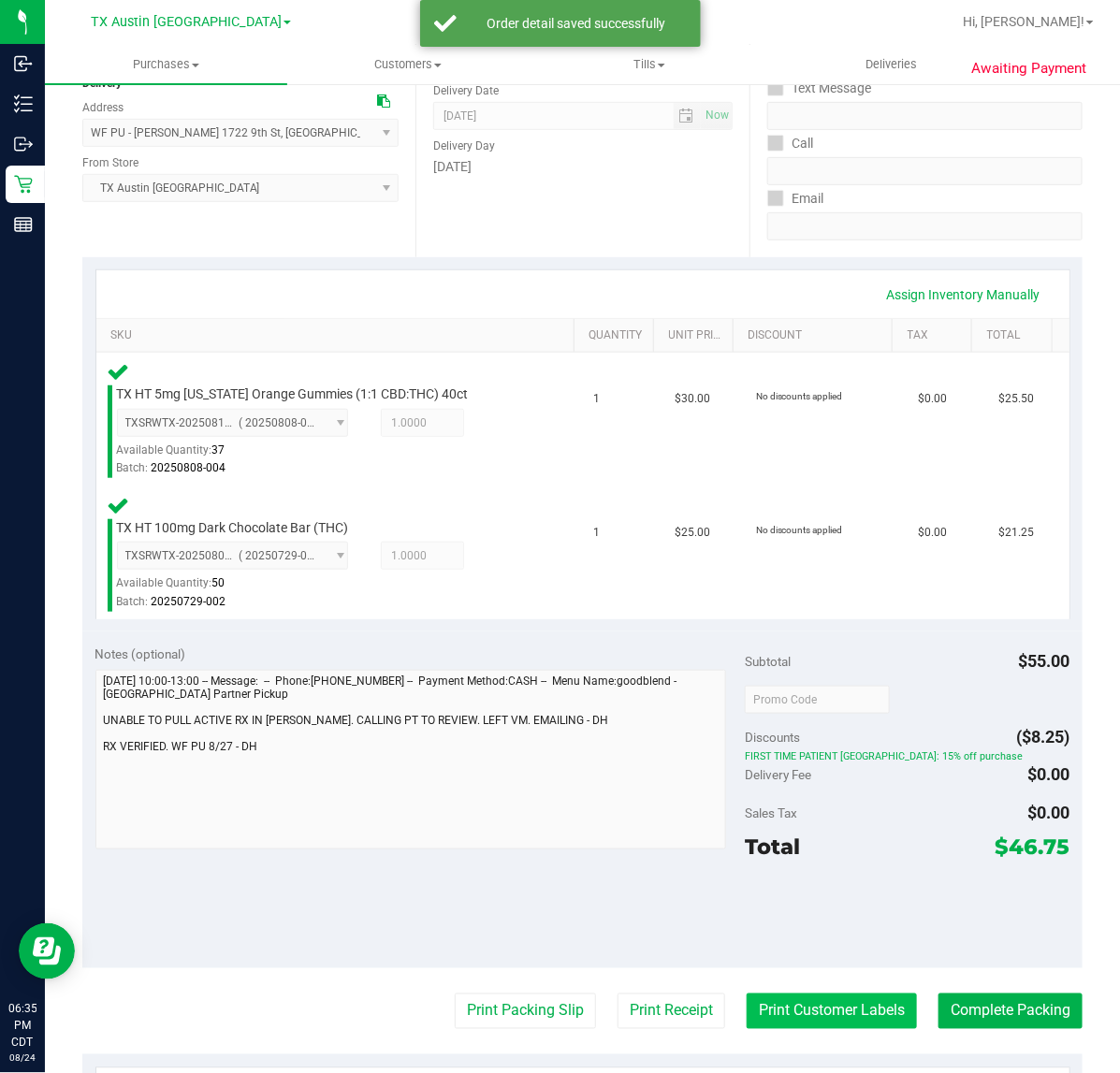
click at [834, 993] on button "Print Customer Labels" at bounding box center [831, 1011] width 170 height 35
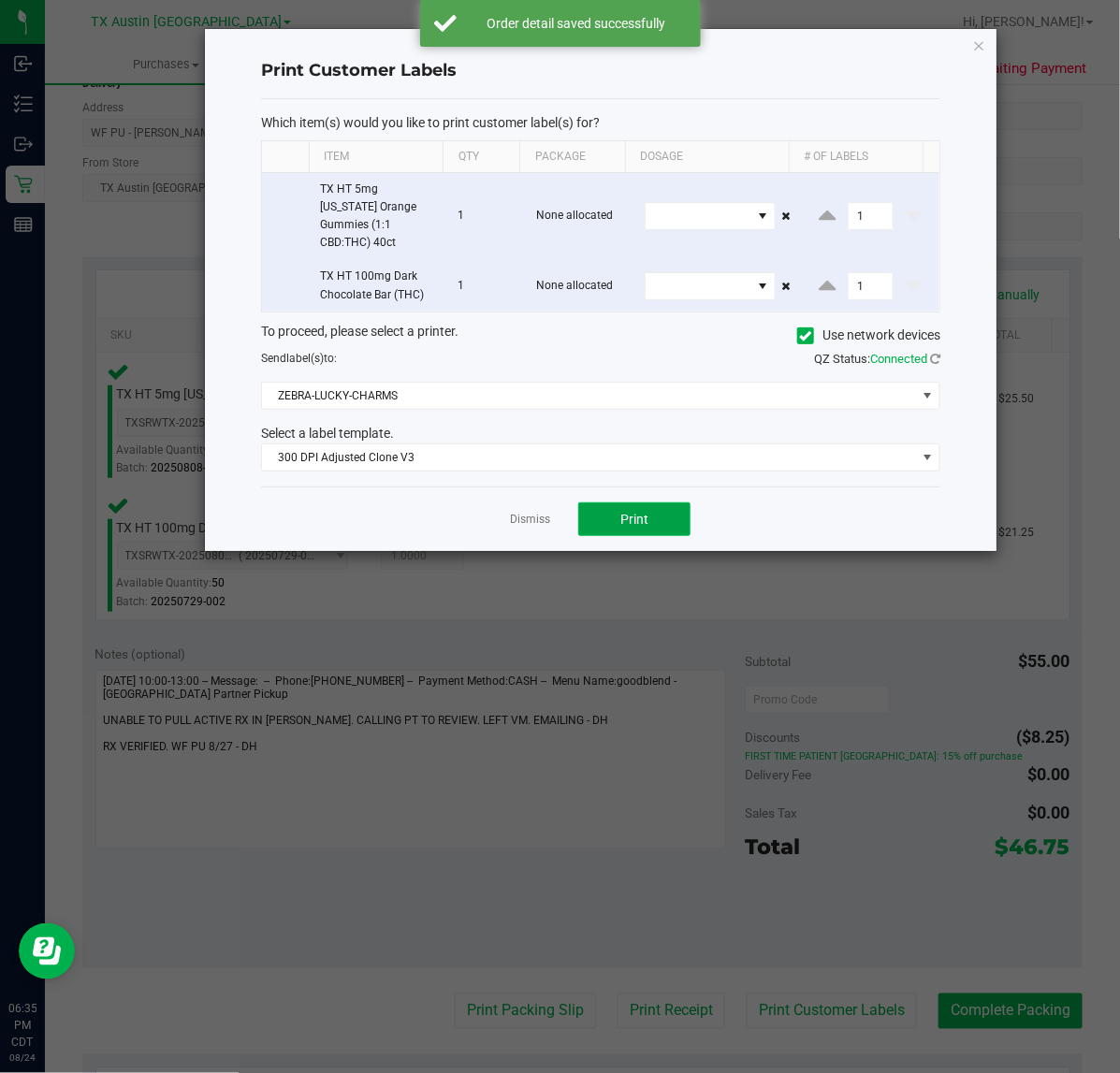
click at [657, 516] on button "Print" at bounding box center [634, 519] width 112 height 33
click at [539, 511] on link "Dismiss" at bounding box center [529, 519] width 40 height 16
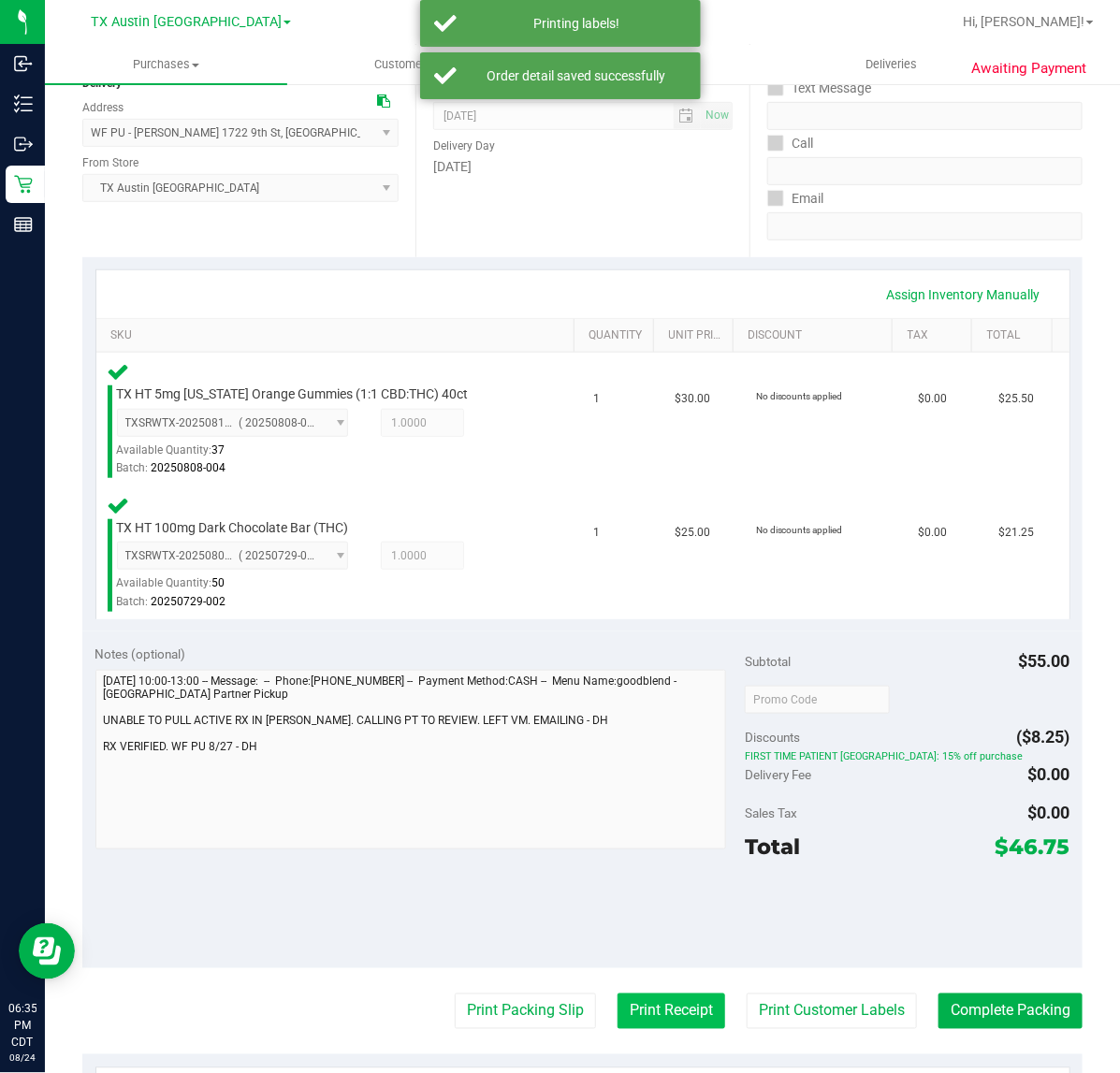
click at [647, 1008] on button "Print Receipt" at bounding box center [671, 1011] width 107 height 35
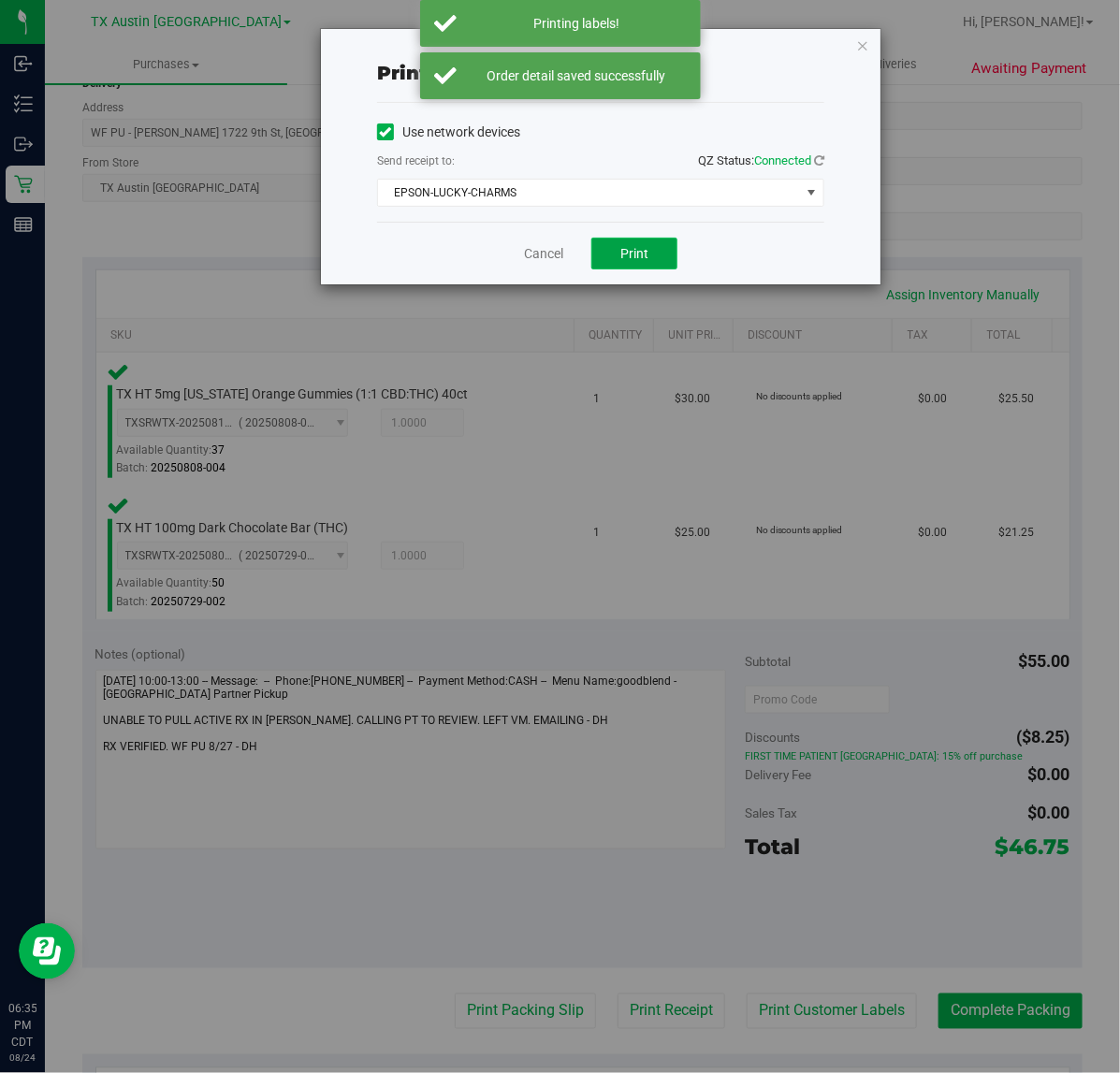
click at [646, 265] on button "Print" at bounding box center [634, 254] width 87 height 31
click at [540, 254] on link "Cancel" at bounding box center [536, 254] width 39 height 20
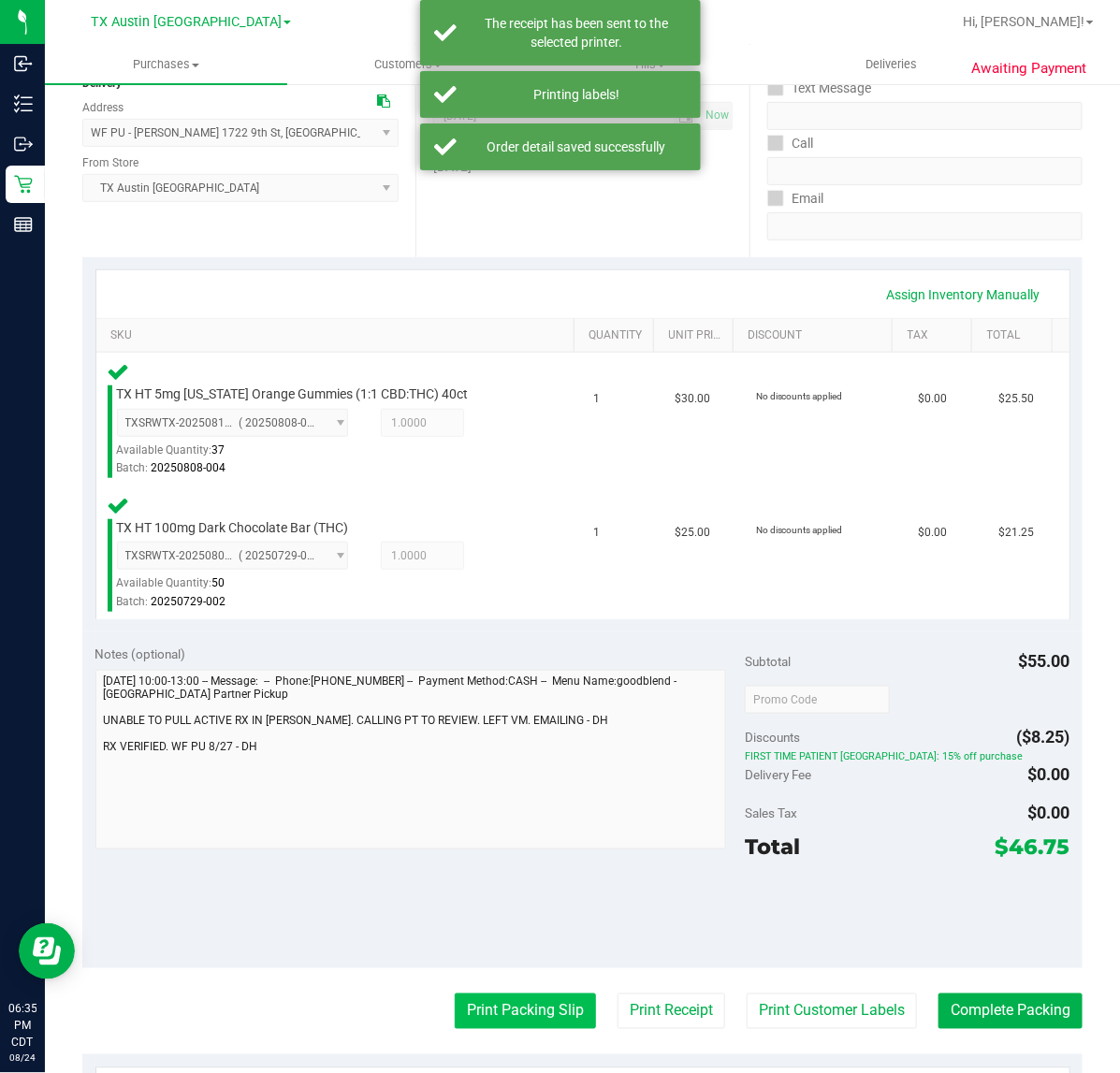
click at [525, 1012] on button "Print Packing Slip" at bounding box center [525, 1011] width 142 height 35
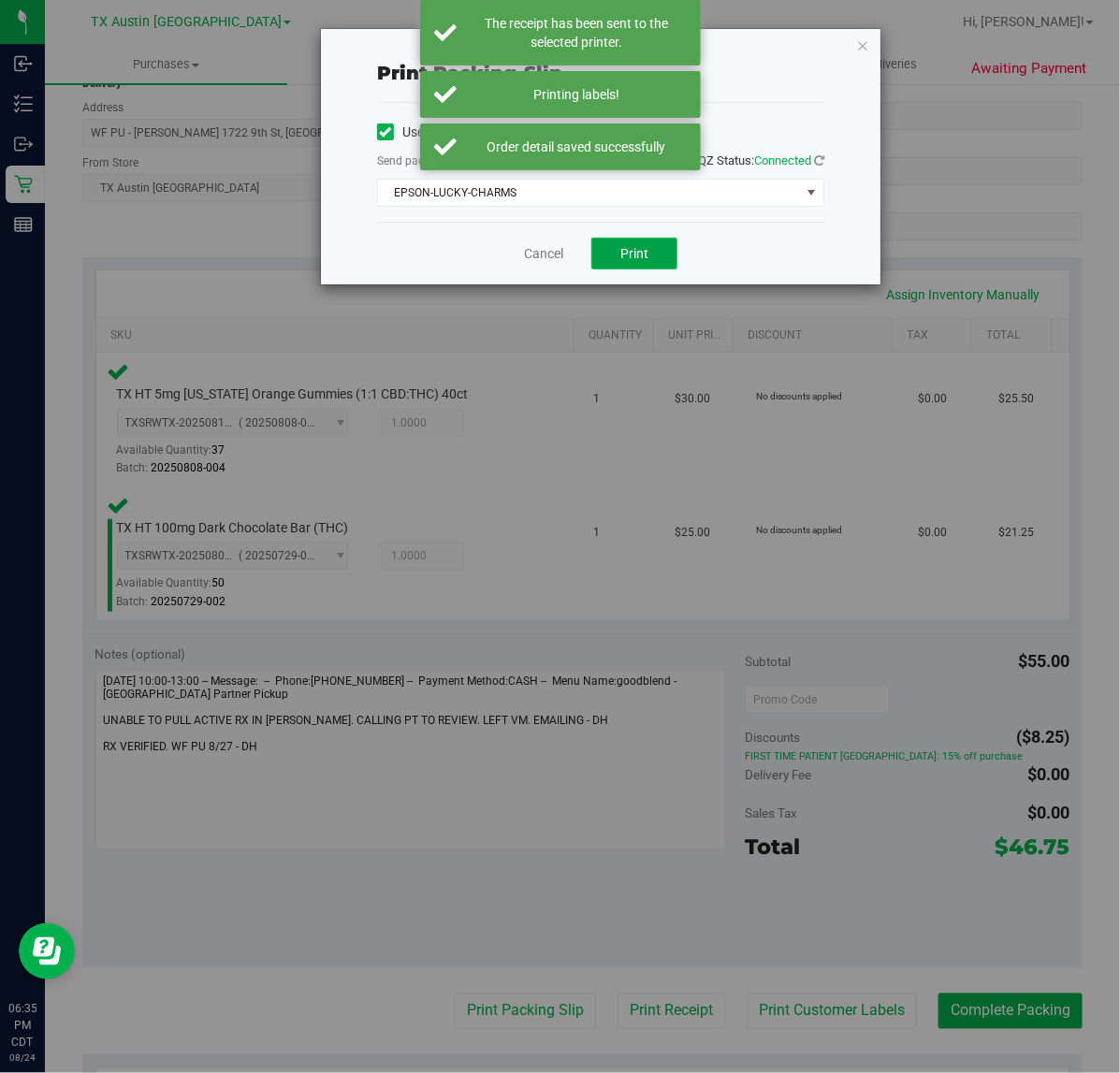
click at [658, 267] on button "Print" at bounding box center [634, 254] width 87 height 31
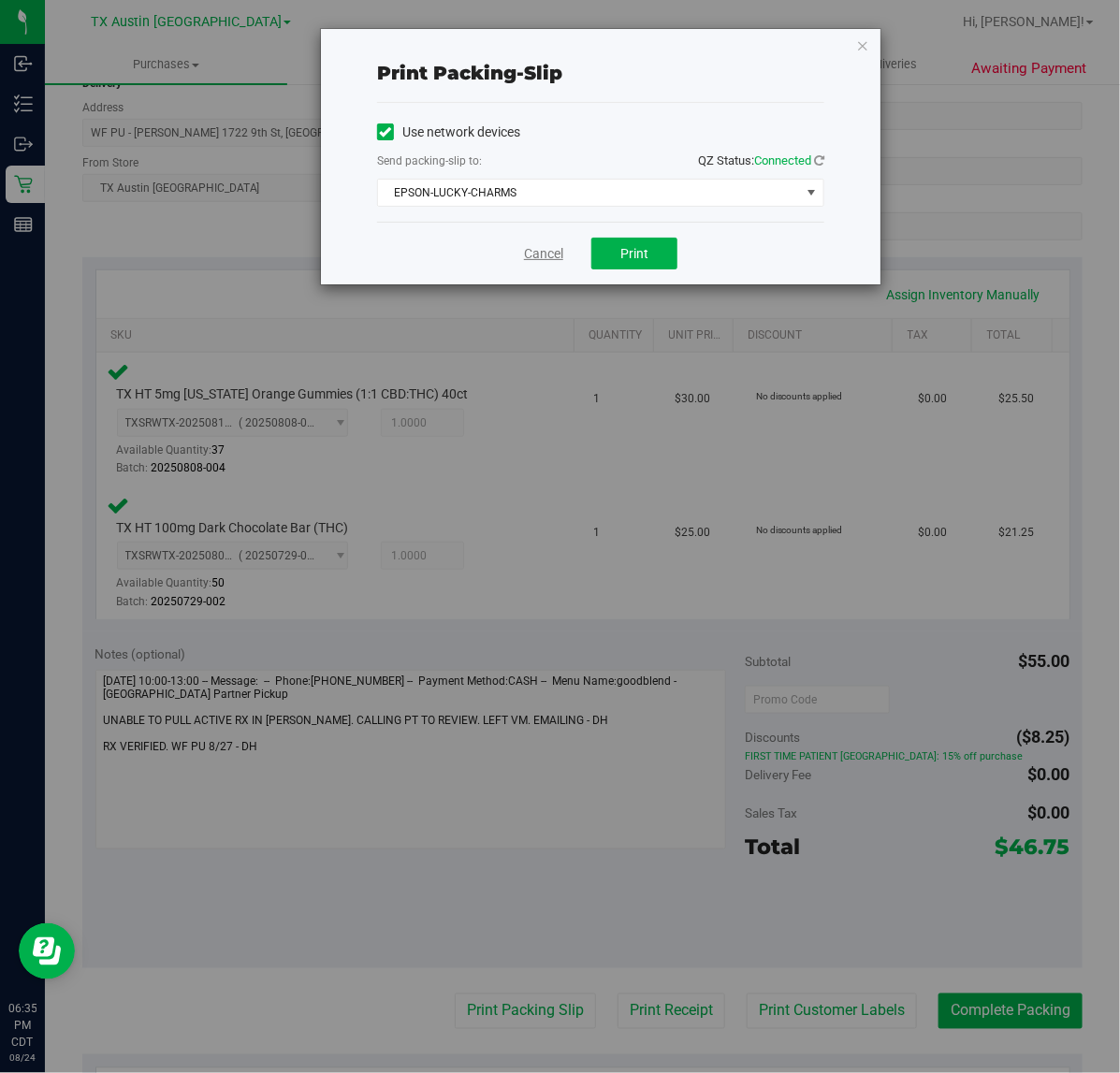
click at [534, 255] on link "Cancel" at bounding box center [544, 254] width 39 height 20
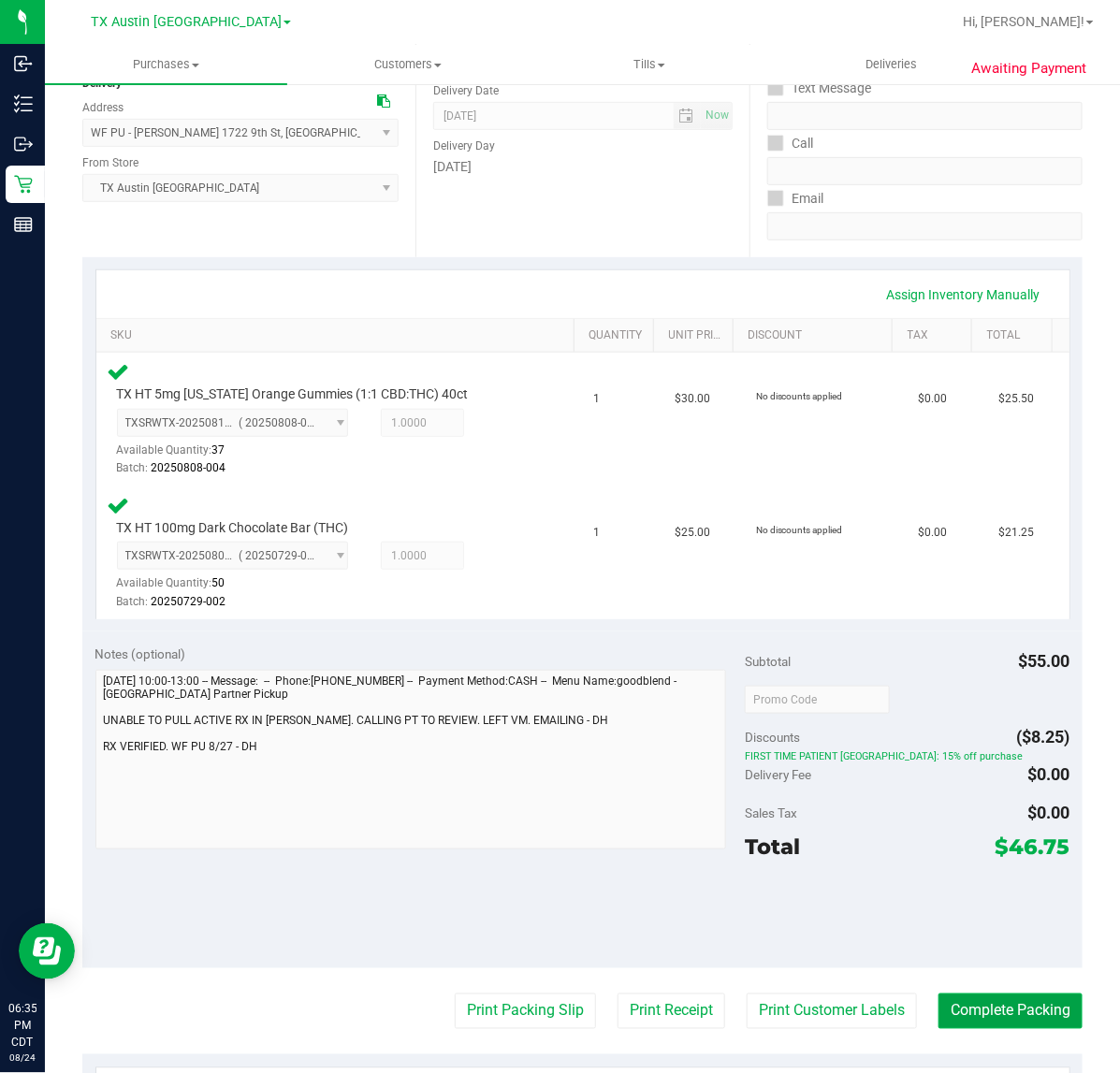
click at [980, 997] on button "Complete Packing" at bounding box center [1010, 1011] width 144 height 35
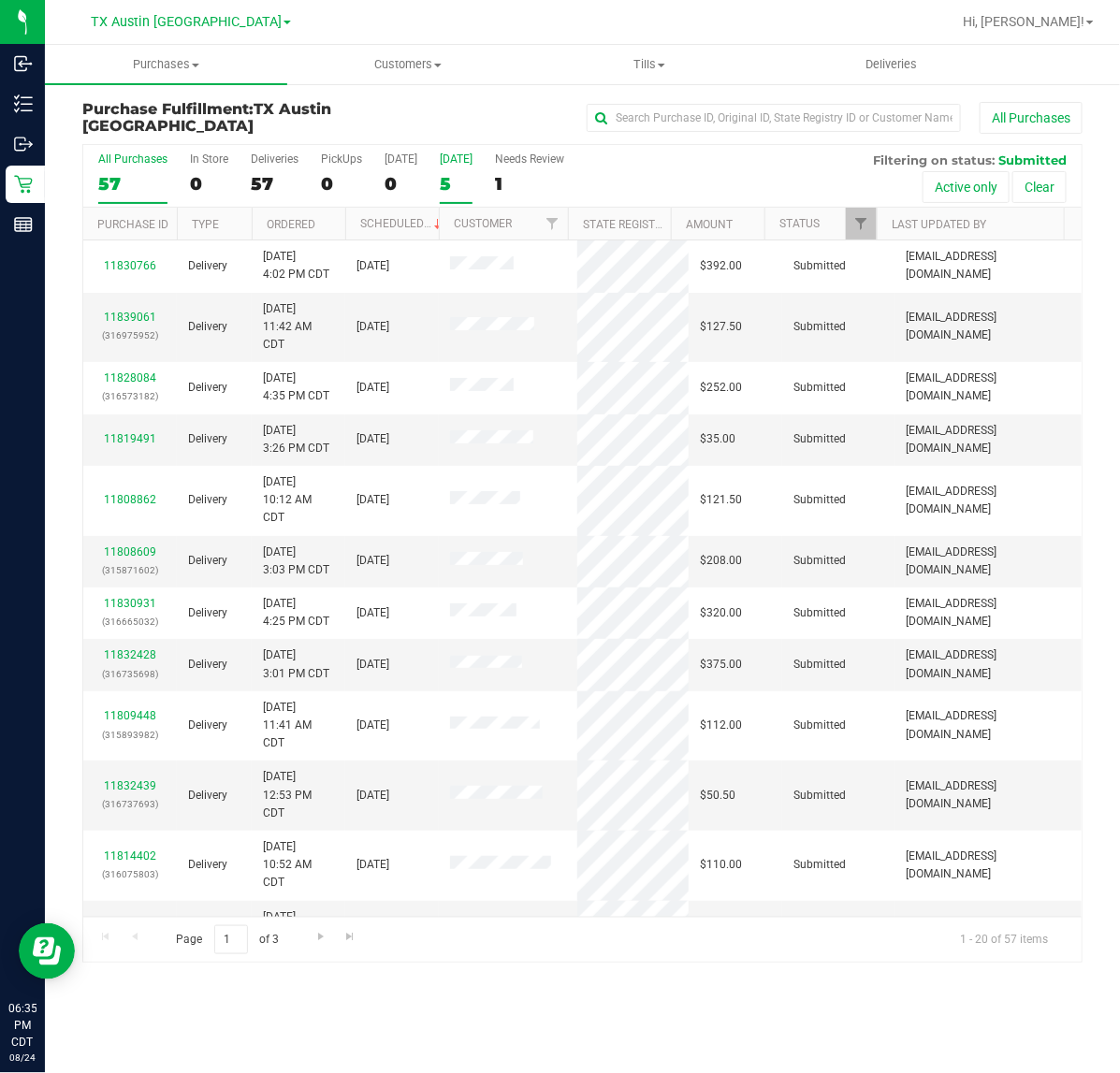
click at [446, 181] on div "5" at bounding box center [455, 184] width 32 height 22
click at [0, 0] on input "Tomorrow 5" at bounding box center [0, 0] width 0 height 0
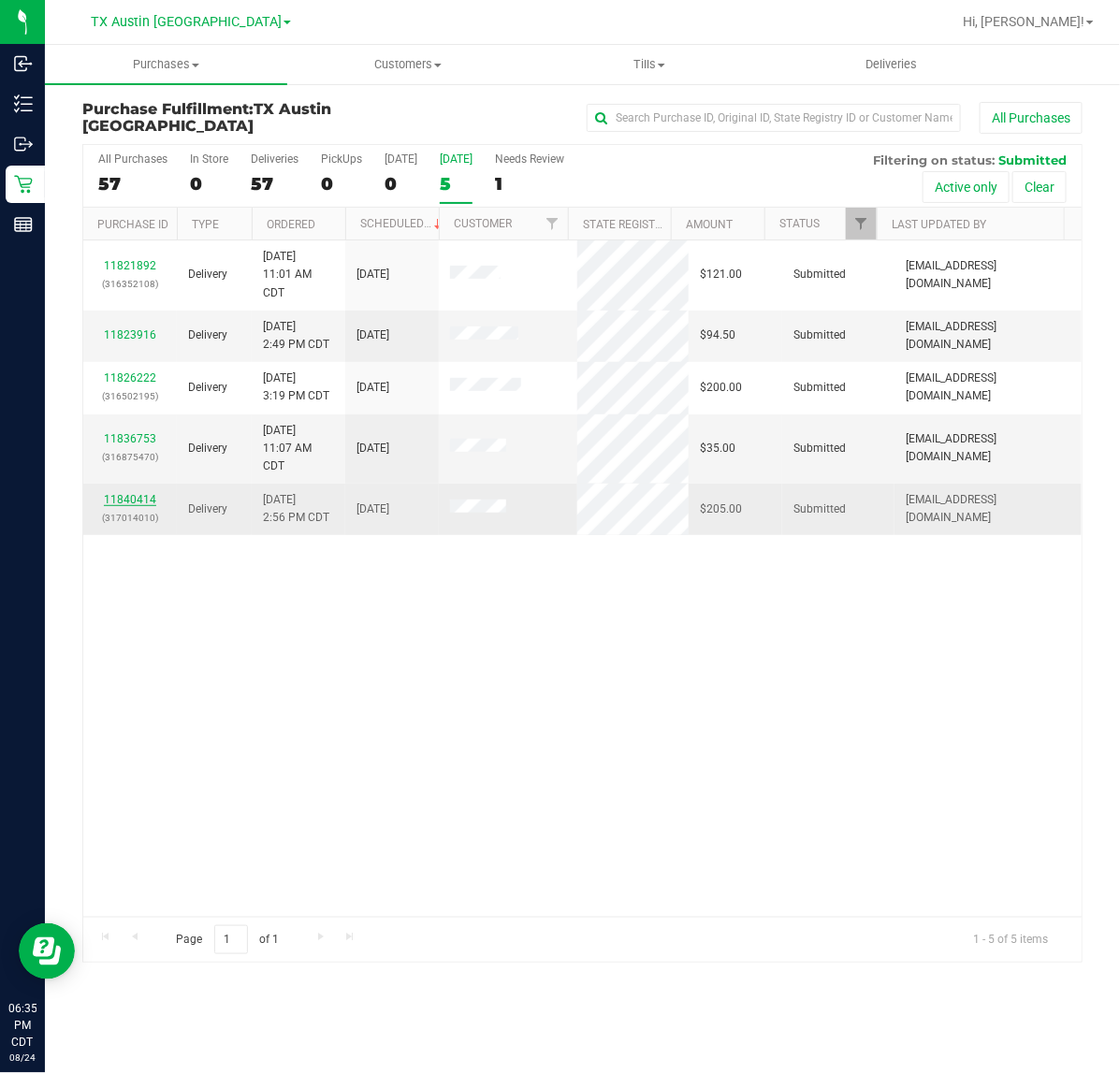
click at [137, 501] on link "11840414" at bounding box center [130, 499] width 52 height 13
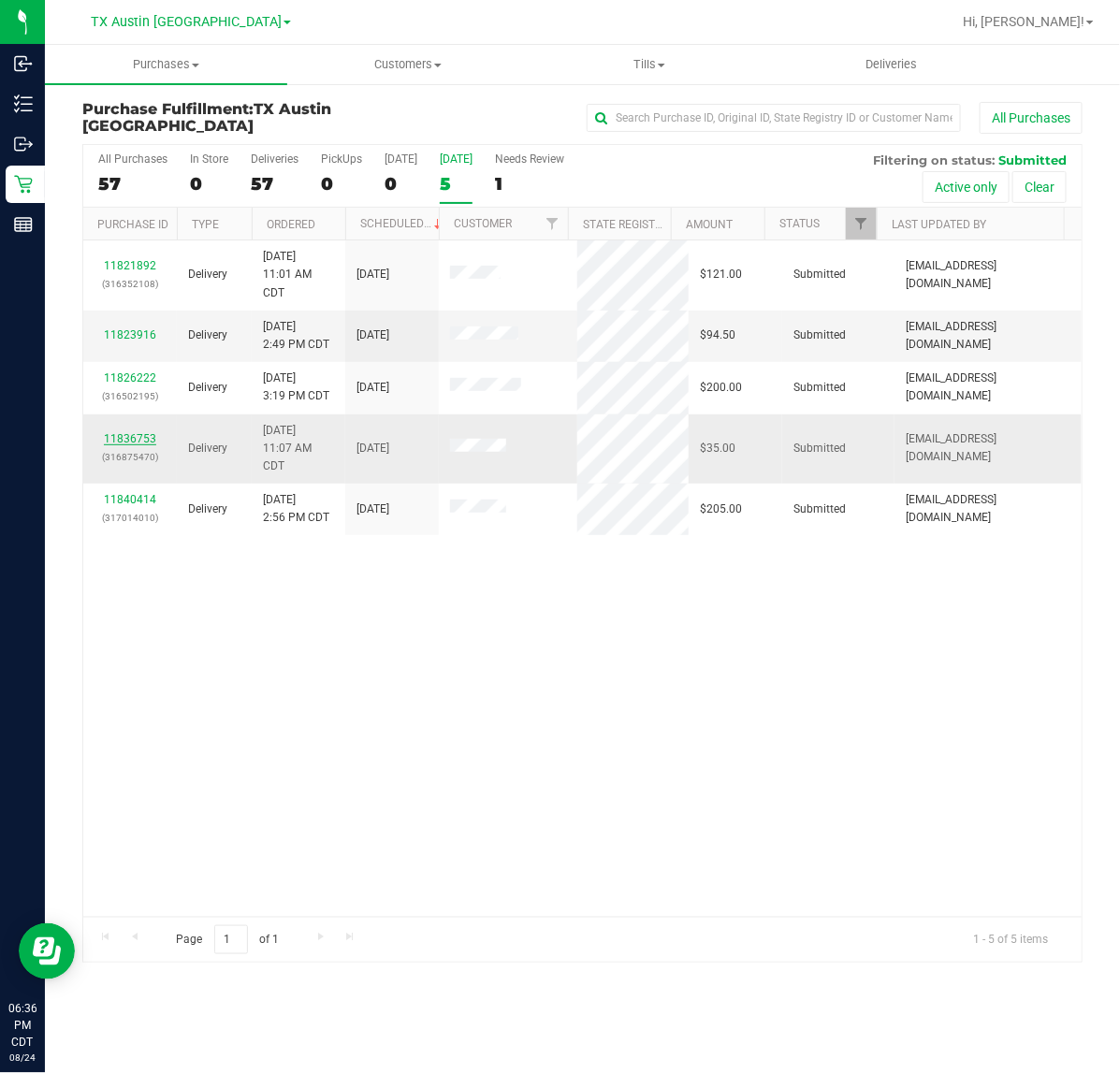
click at [144, 440] on link "11836753" at bounding box center [130, 438] width 52 height 13
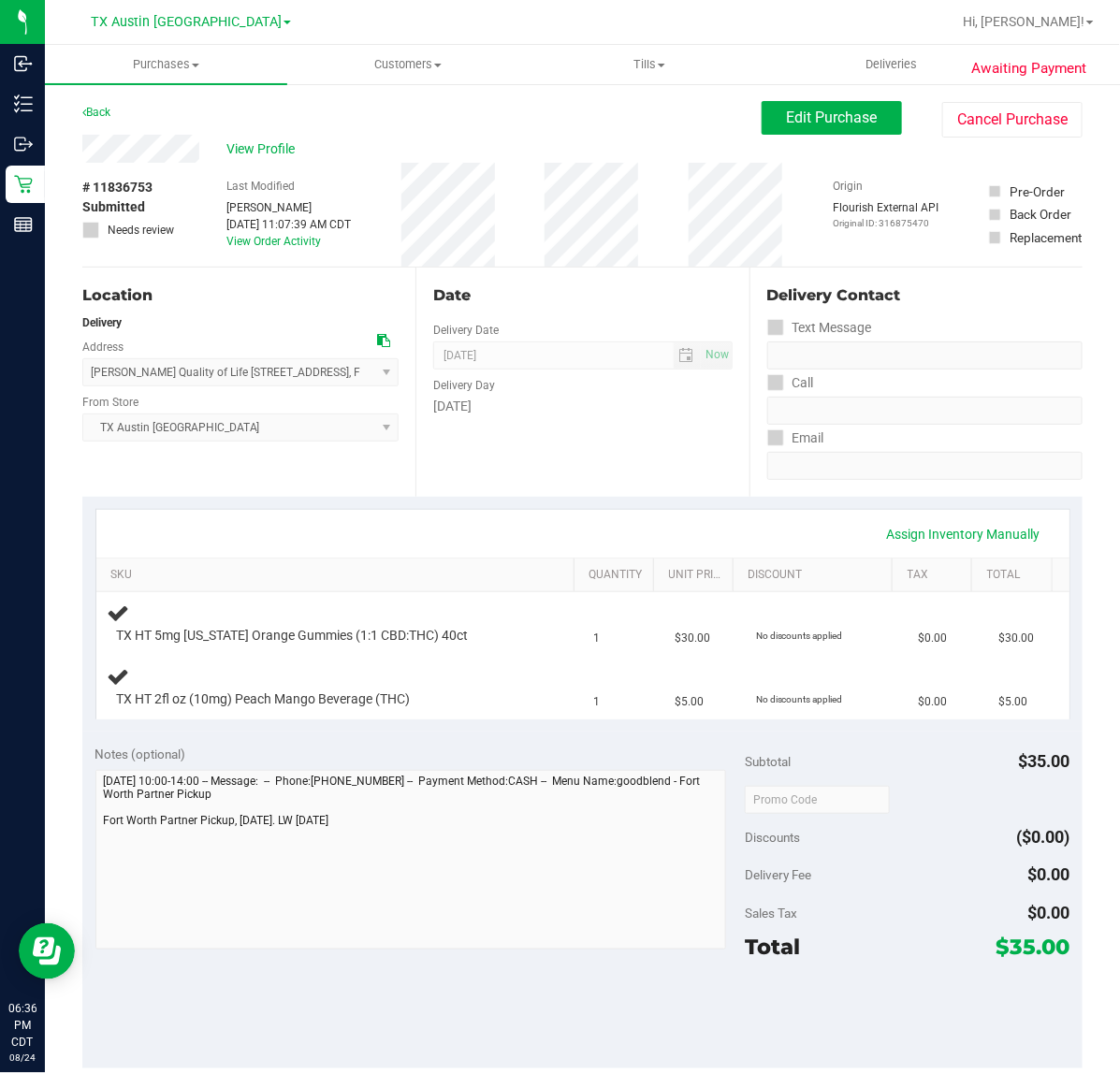
click at [478, 491] on div "Date Delivery Date [DATE] Now [DATE] 07:00 AM Now Delivery Day [DATE]" at bounding box center [581, 382] width 333 height 229
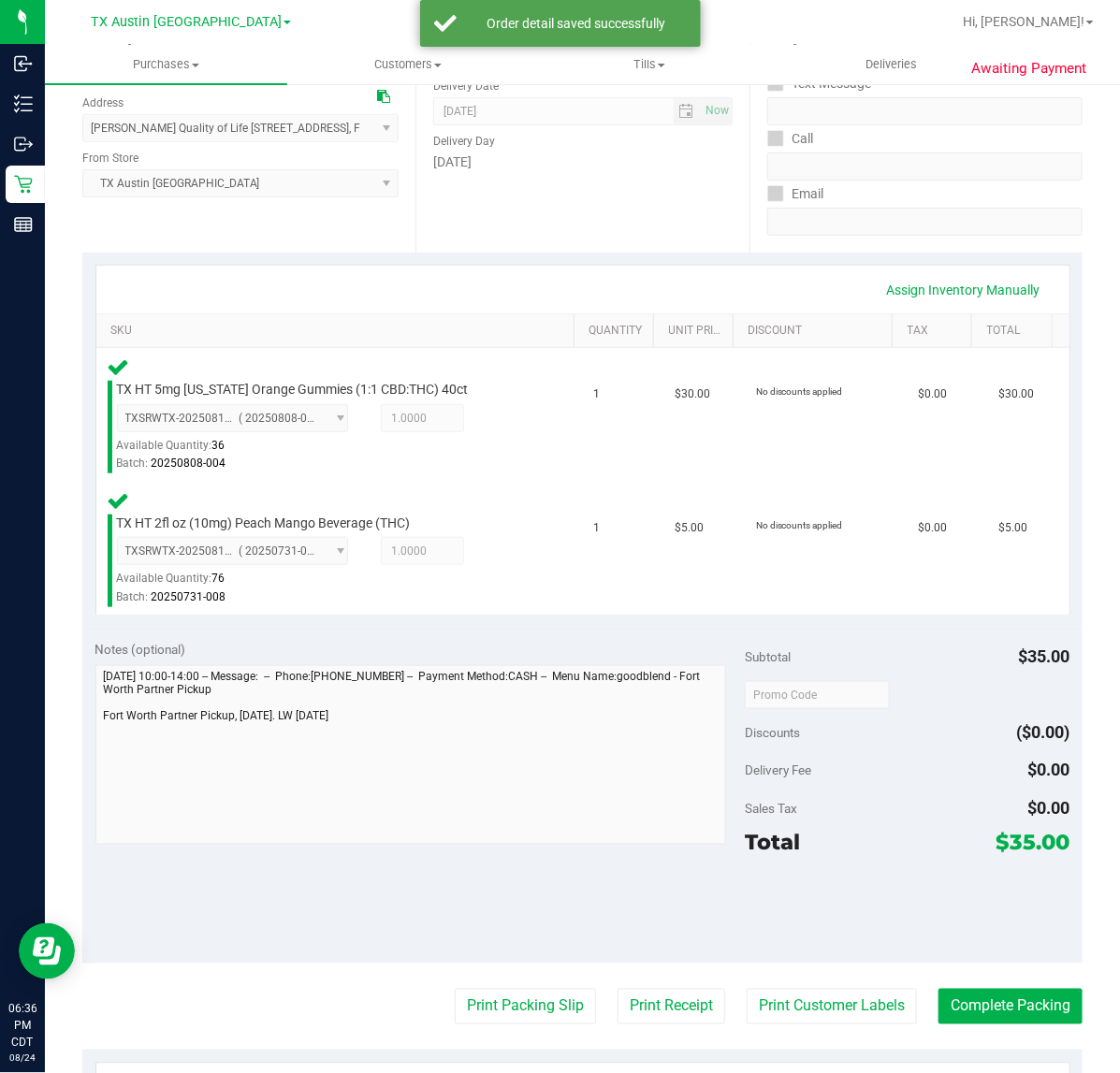
scroll to position [241, 0]
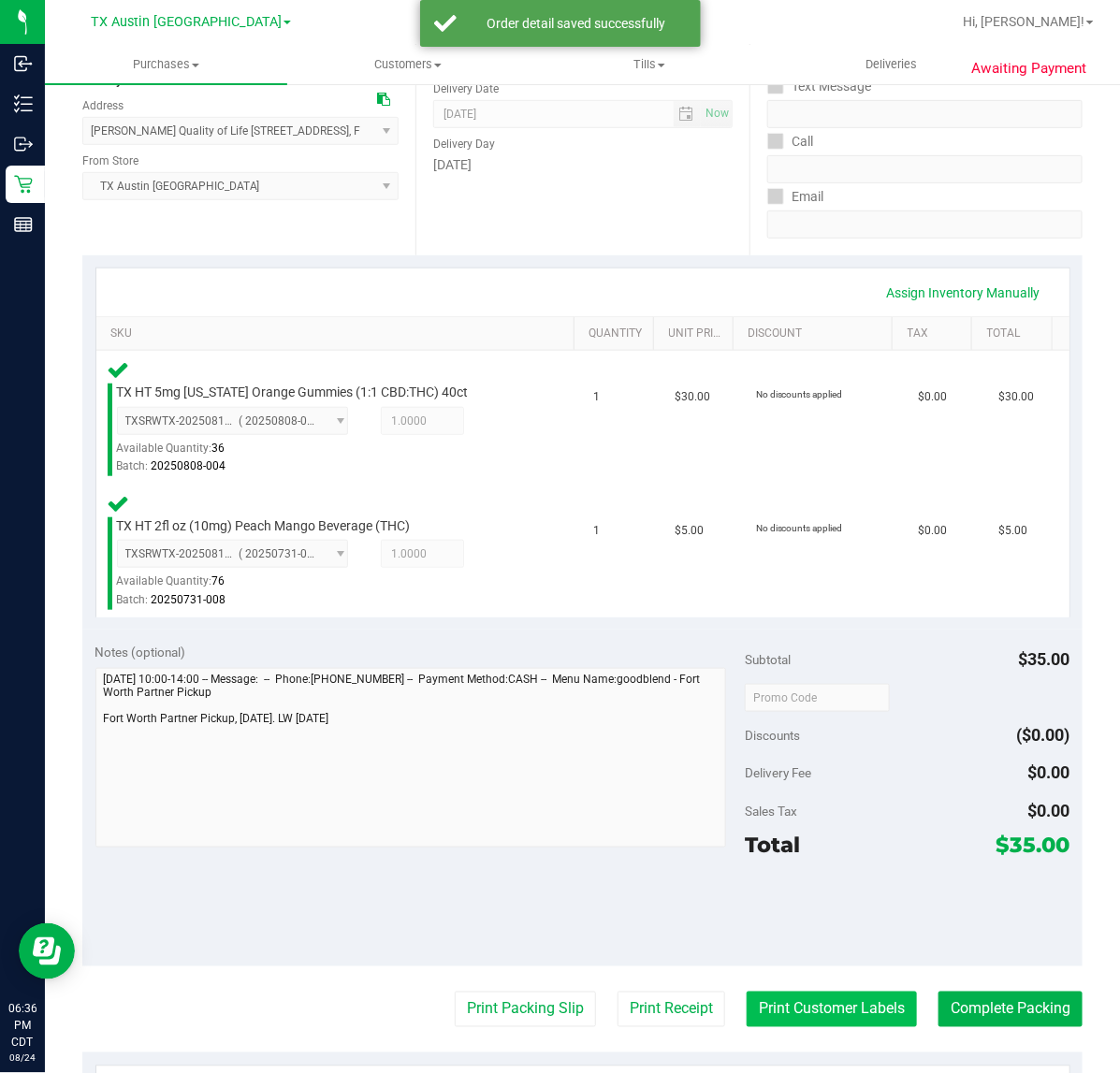
click at [814, 1020] on button "Print Customer Labels" at bounding box center [831, 1009] width 170 height 35
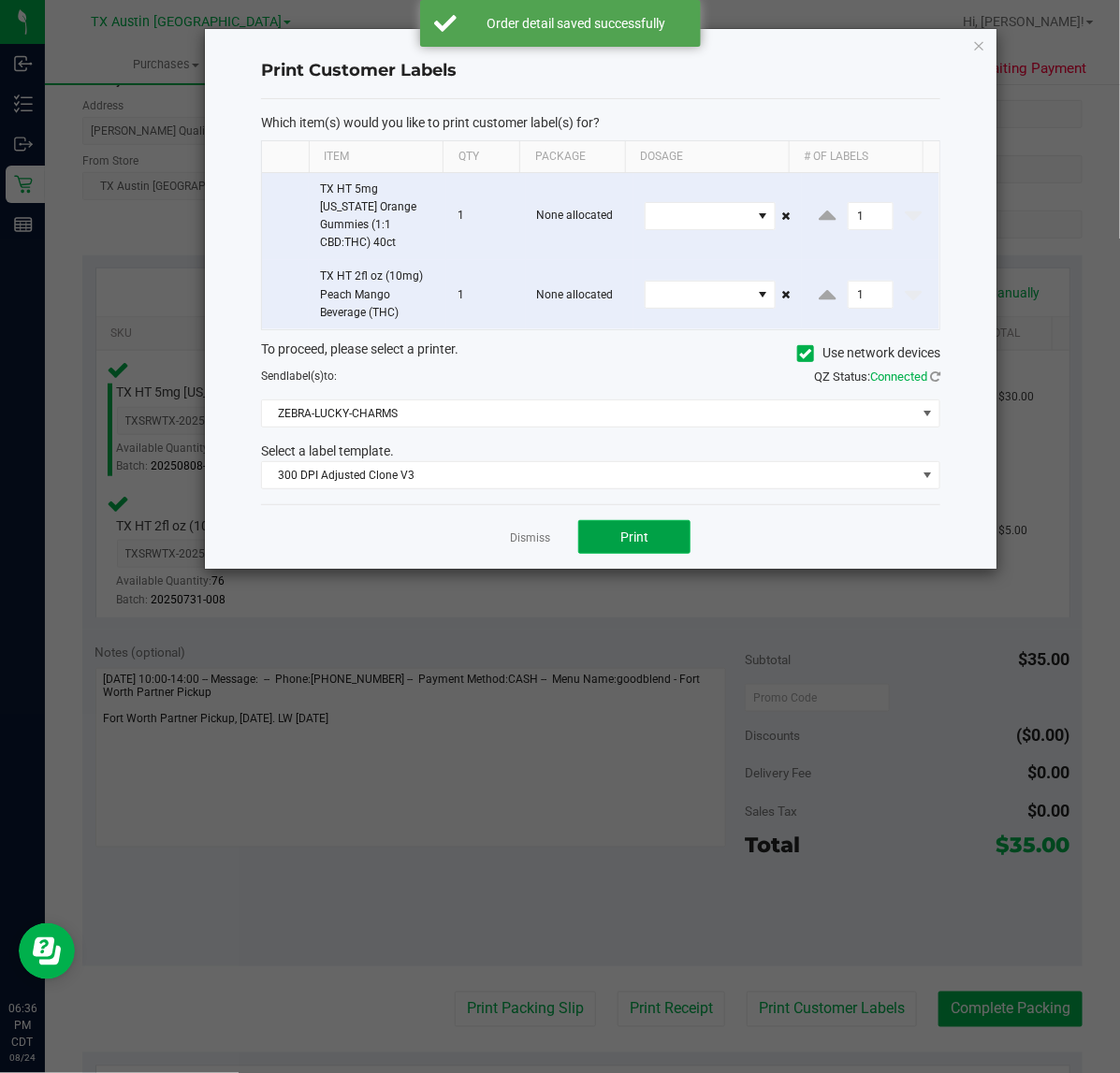
click at [622, 529] on button "Print" at bounding box center [634, 537] width 112 height 33
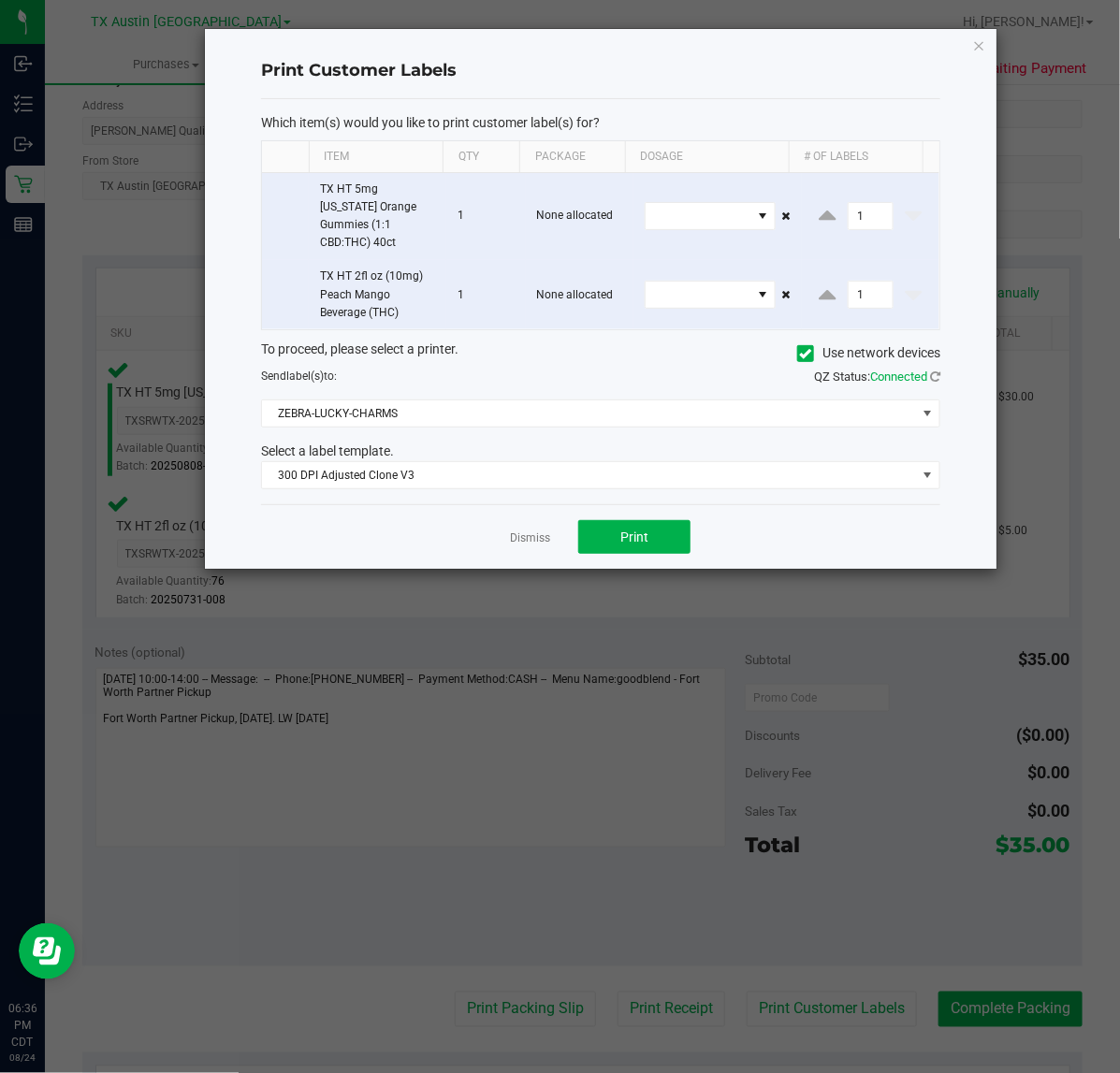
click at [526, 533] on div "Dismiss Print" at bounding box center [600, 537] width 679 height 65
click at [661, 989] on ngb-modal-window "Print Customer Labels Which item(s) would you like to print customer label(s) f…" at bounding box center [566, 536] width 1134 height 1073
click at [527, 530] on link "Dismiss" at bounding box center [529, 538] width 40 height 16
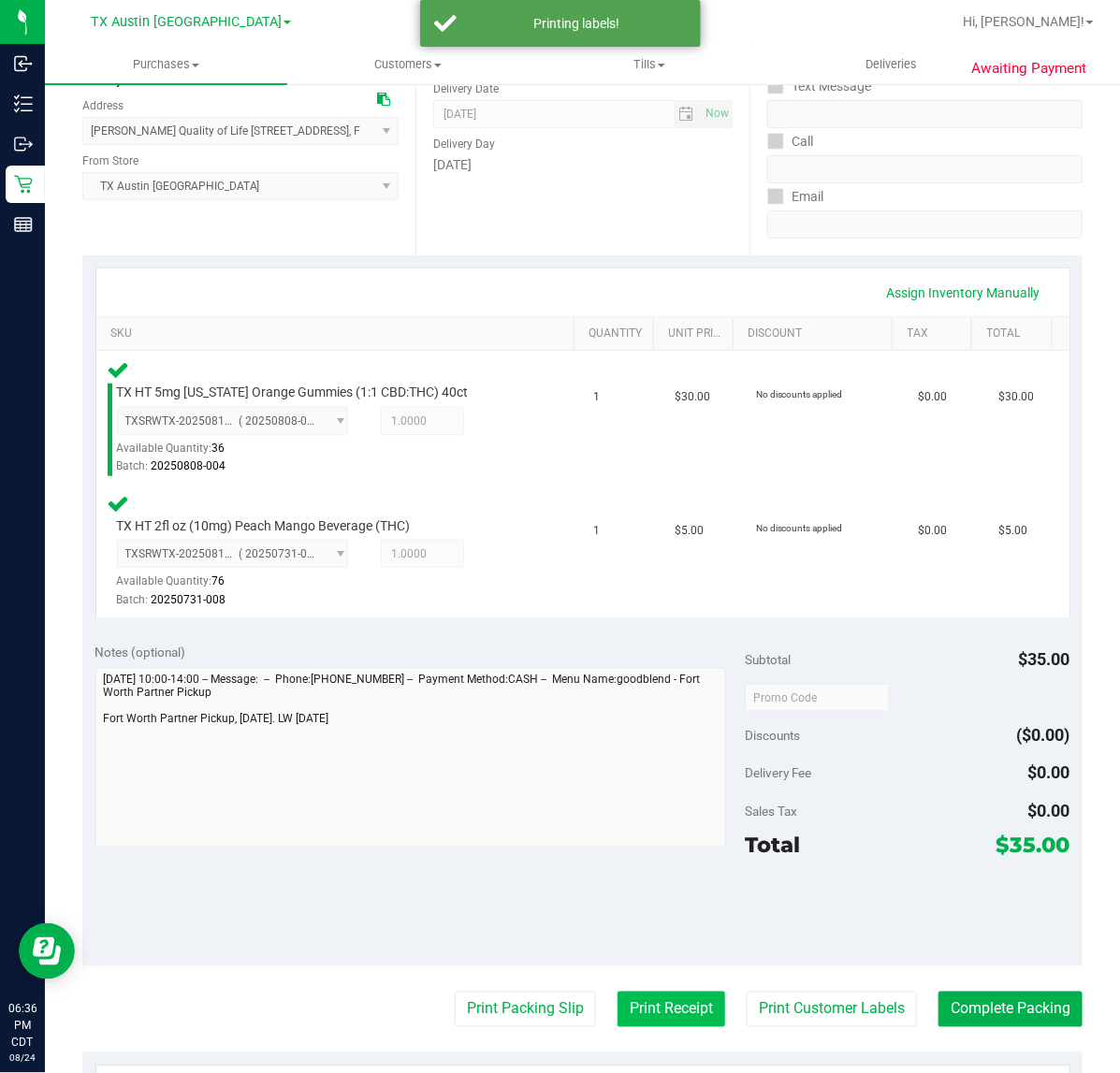
click at [670, 1007] on button "Print Receipt" at bounding box center [671, 1009] width 107 height 35
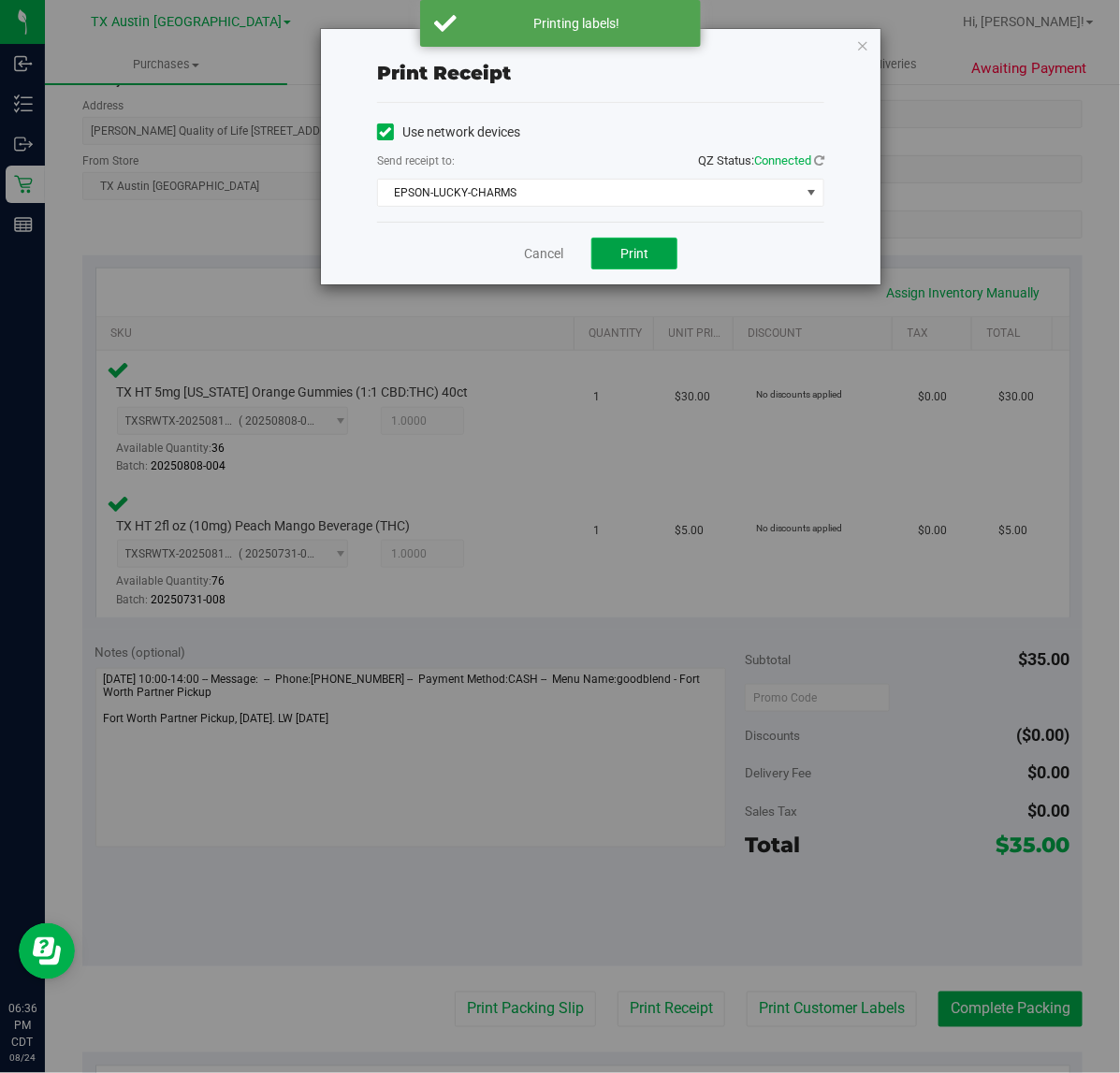
click at [655, 267] on button "Print" at bounding box center [634, 254] width 87 height 31
click at [533, 264] on link "Cancel" at bounding box center [536, 254] width 39 height 20
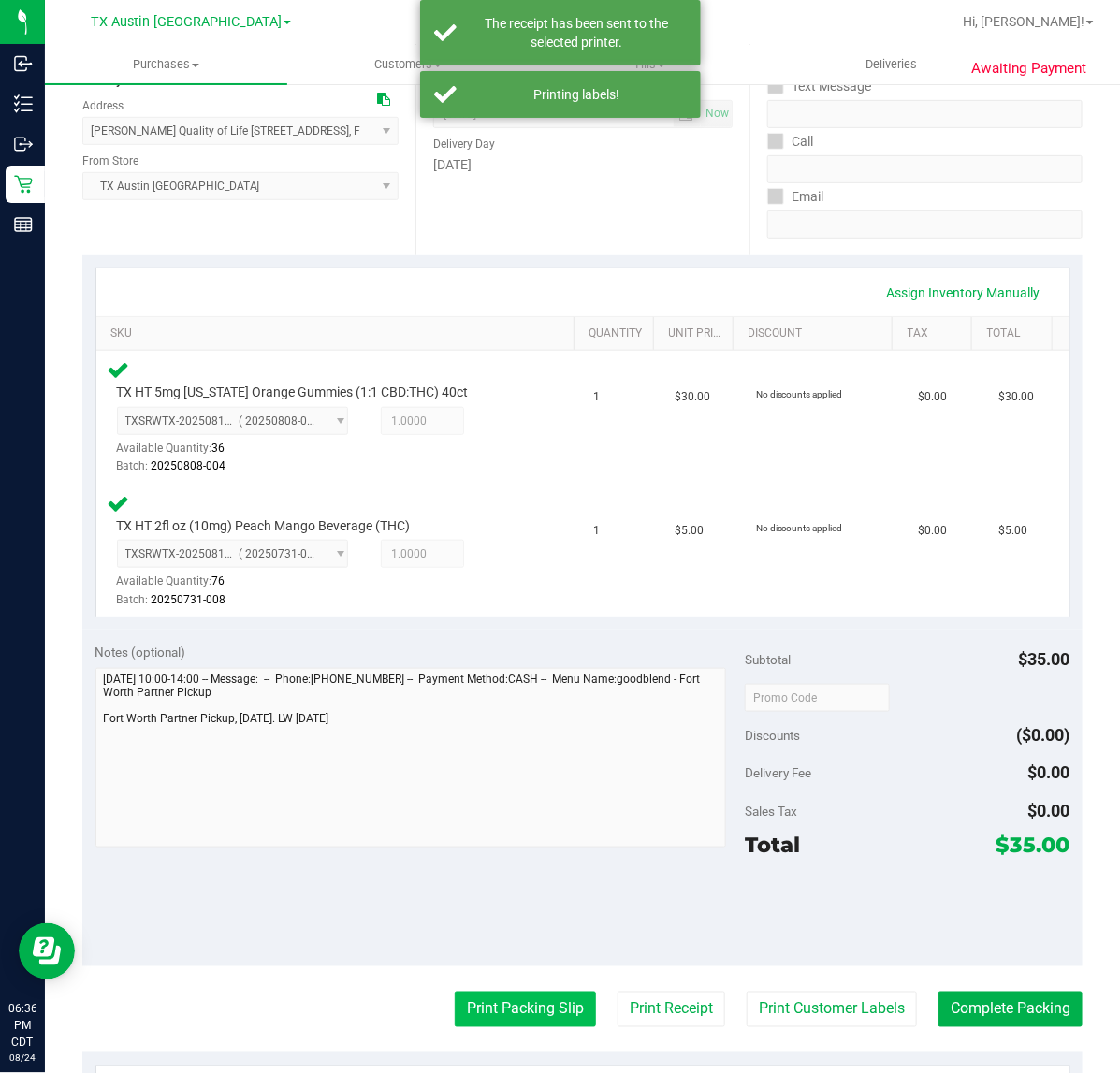
click at [521, 1007] on button "Print Packing Slip" at bounding box center [525, 1009] width 142 height 35
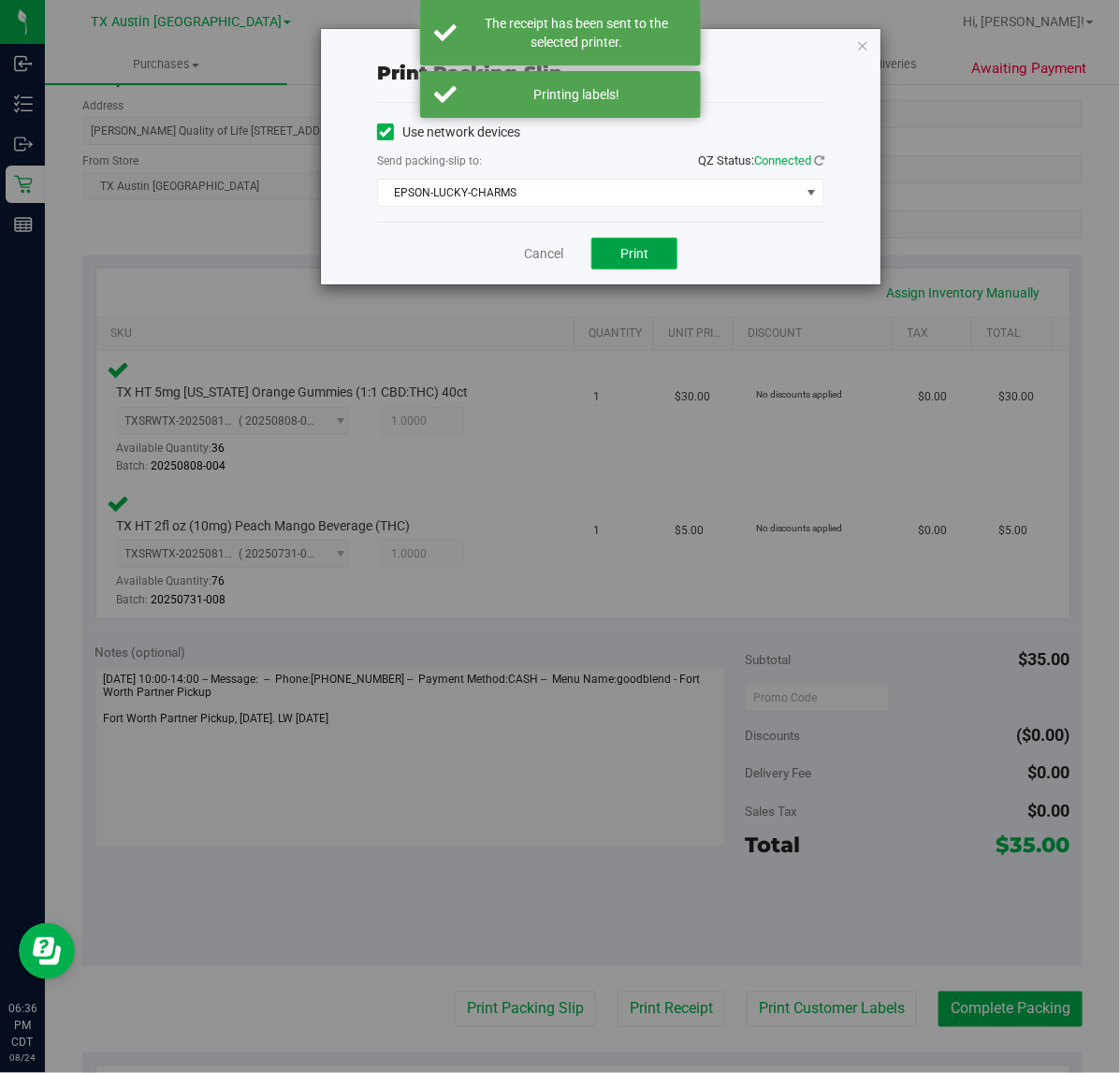
click at [618, 253] on button "Print" at bounding box center [634, 254] width 87 height 31
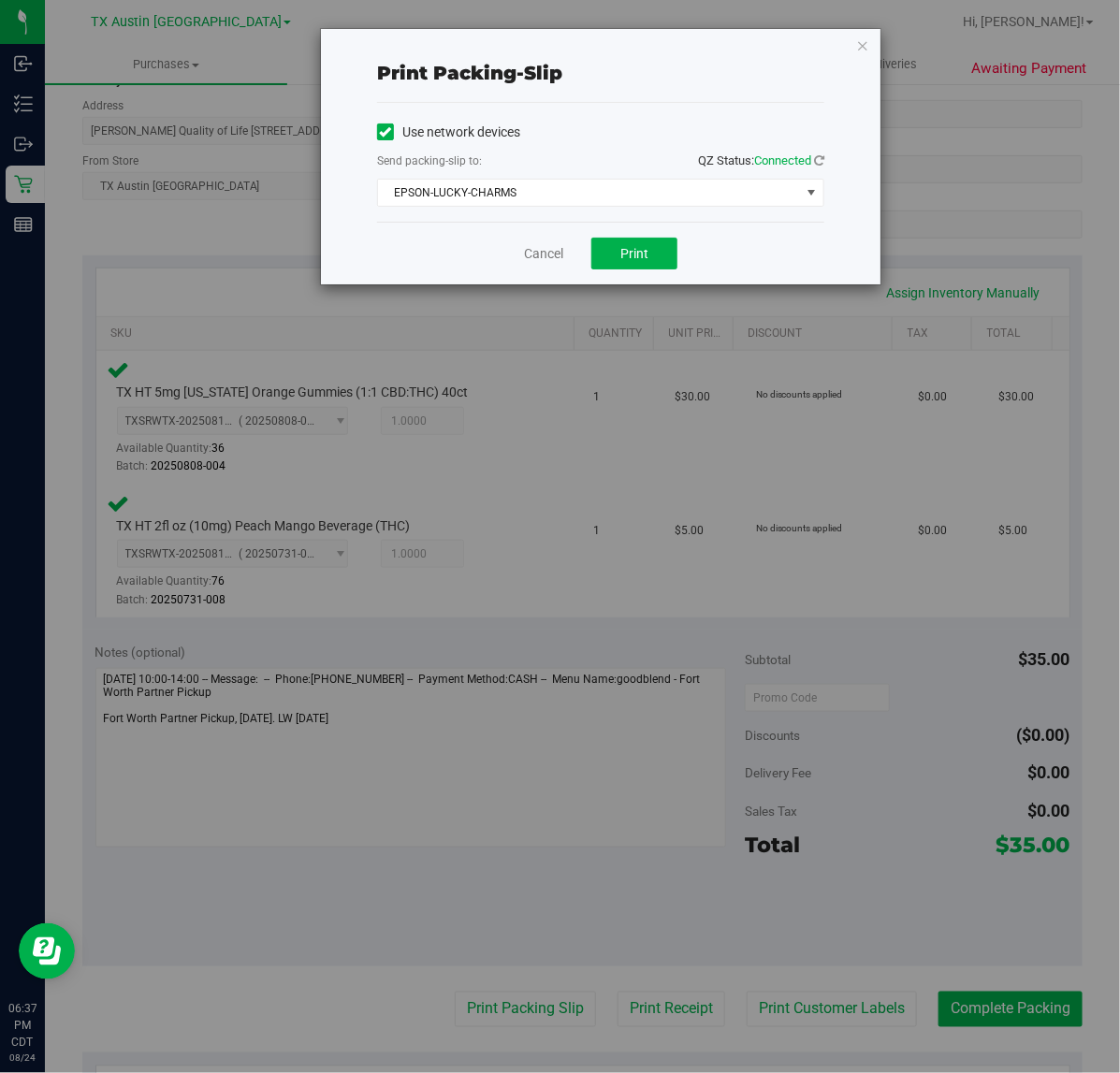
click at [567, 237] on div "Cancel Print" at bounding box center [600, 253] width 447 height 63
click at [550, 259] on link "Cancel" at bounding box center [544, 254] width 39 height 20
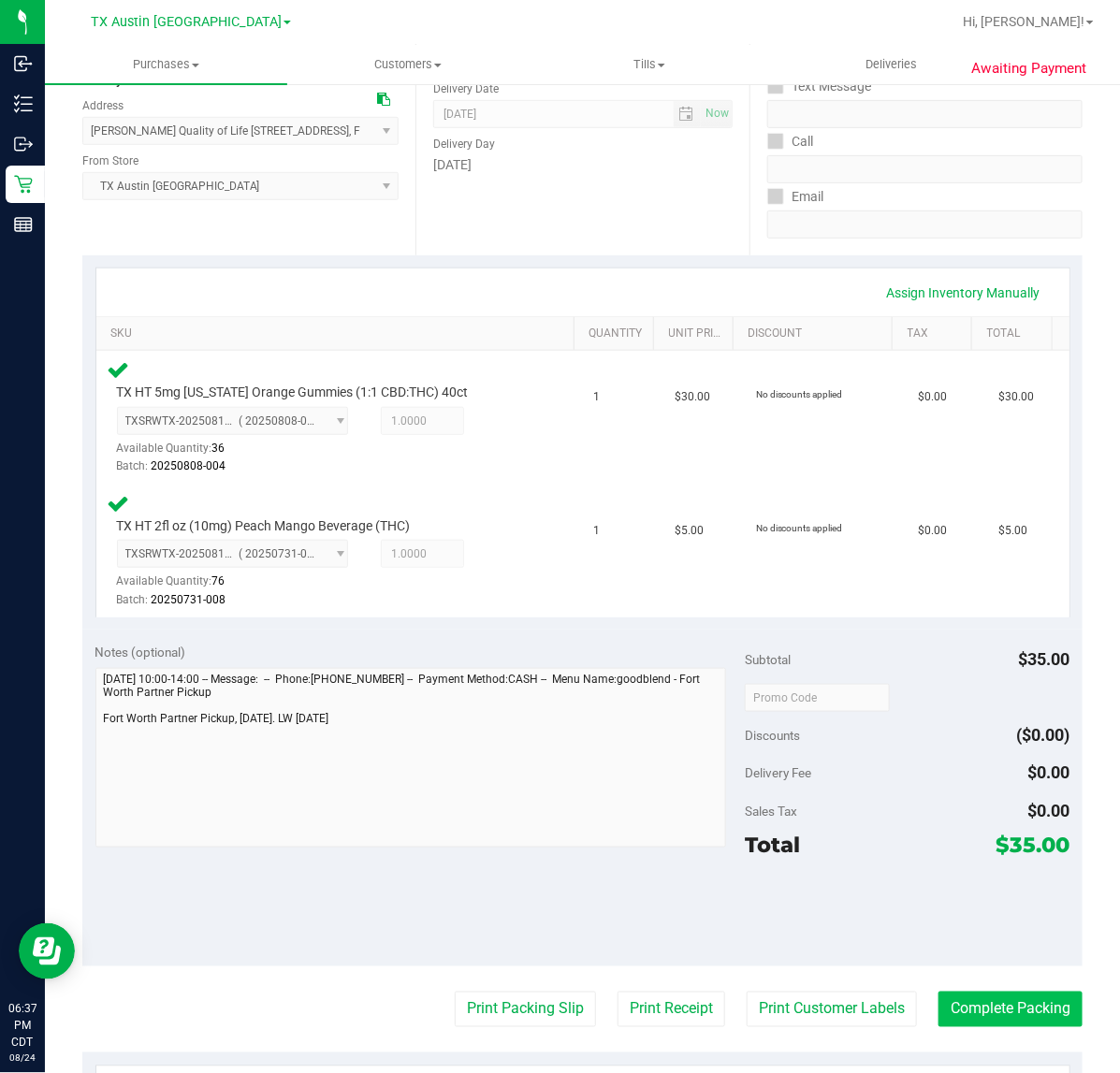
drag, startPoint x: 914, startPoint y: 1015, endPoint x: 933, endPoint y: 1013, distance: 19.1
click at [919, 1013] on div "Print Packing Slip Print Receipt Print Customer Labels Complete Packing" at bounding box center [582, 1009] width 1000 height 35
click at [938, 1013] on button "Complete Packing" at bounding box center [1010, 1009] width 144 height 35
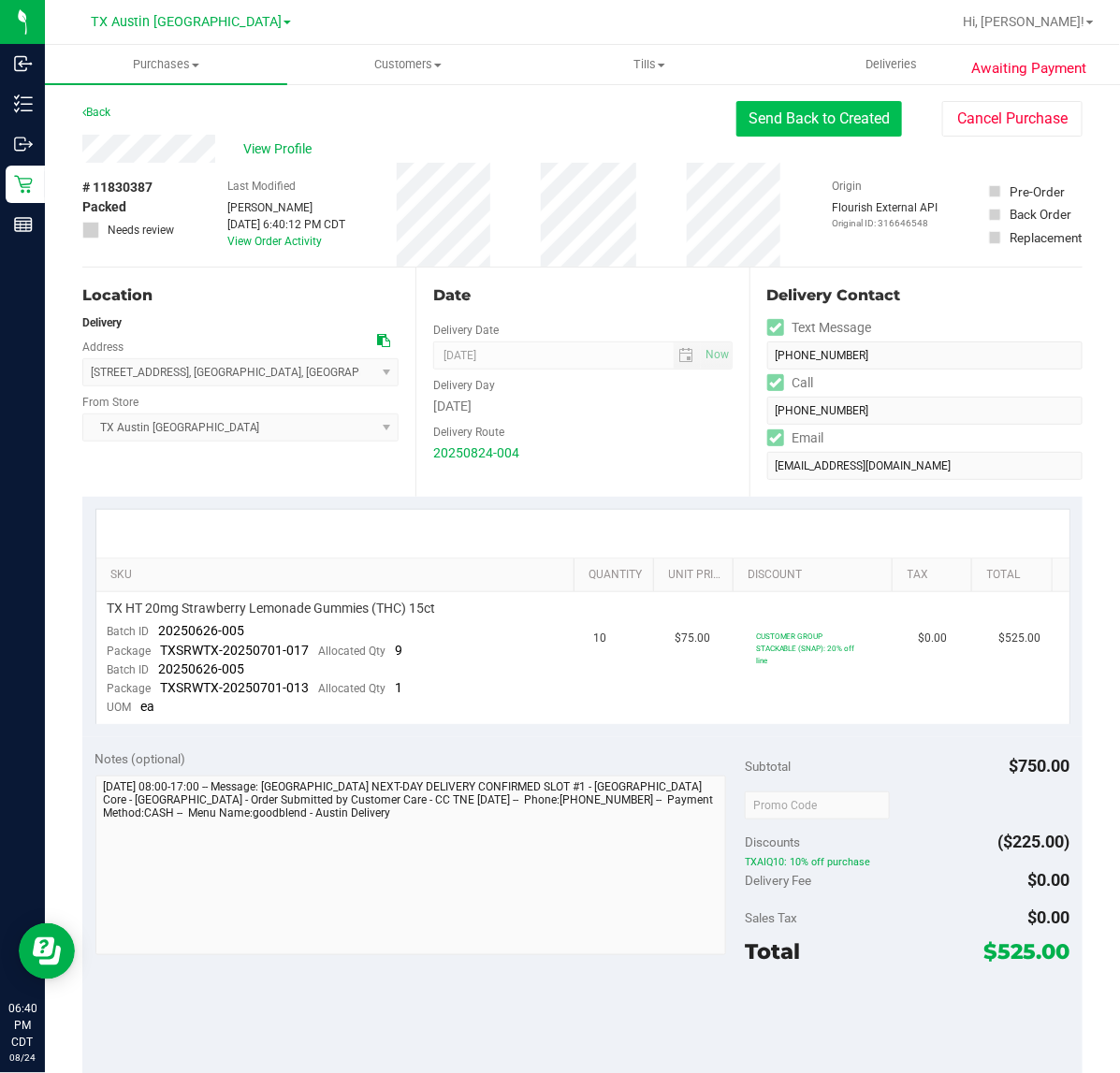
click at [792, 110] on button "Send Back to Created" at bounding box center [819, 119] width 165 height 35
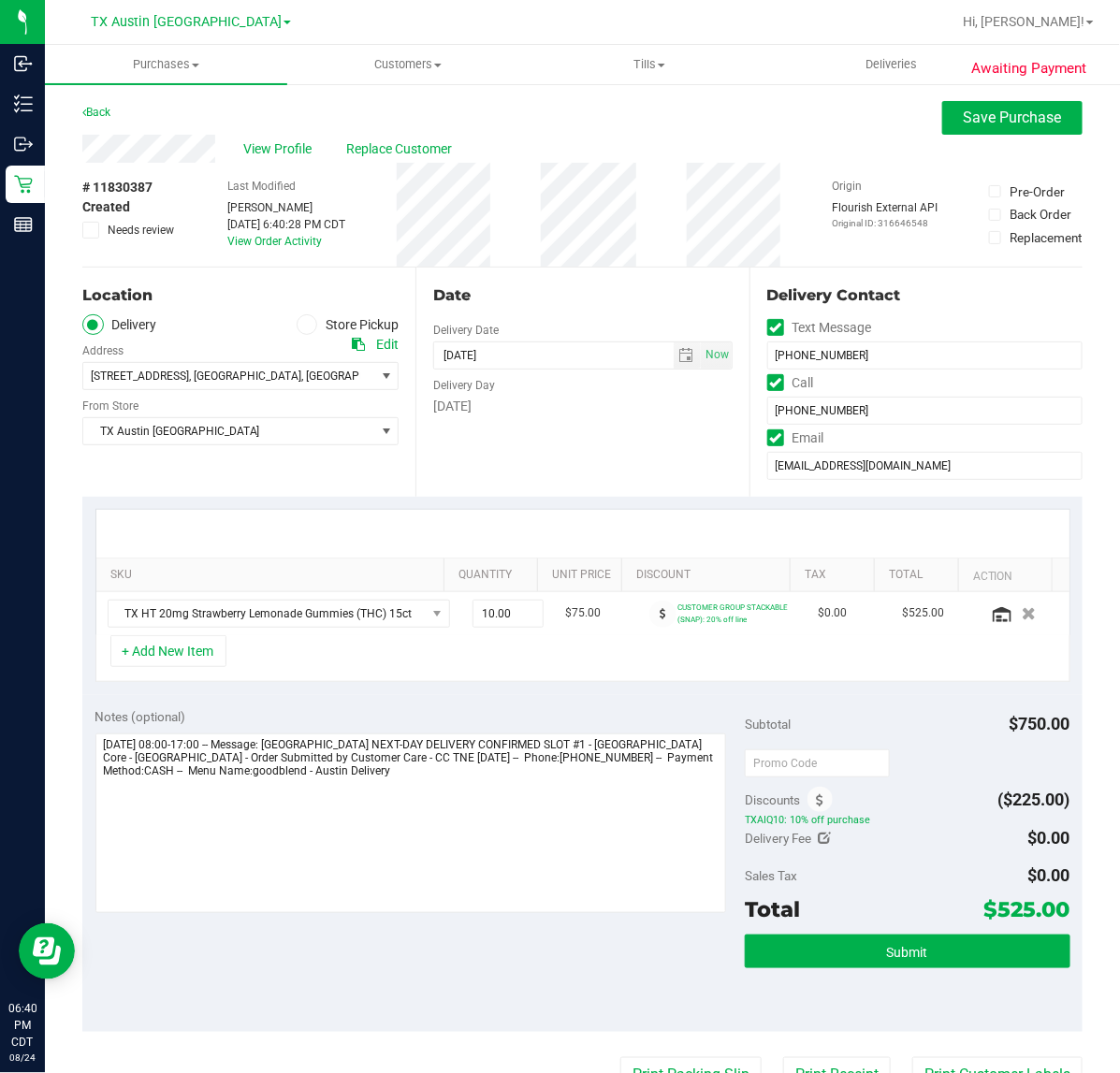
click at [847, 975] on div "Submit" at bounding box center [907, 977] width 324 height 85
click at [853, 964] on button "Submit" at bounding box center [907, 951] width 324 height 33
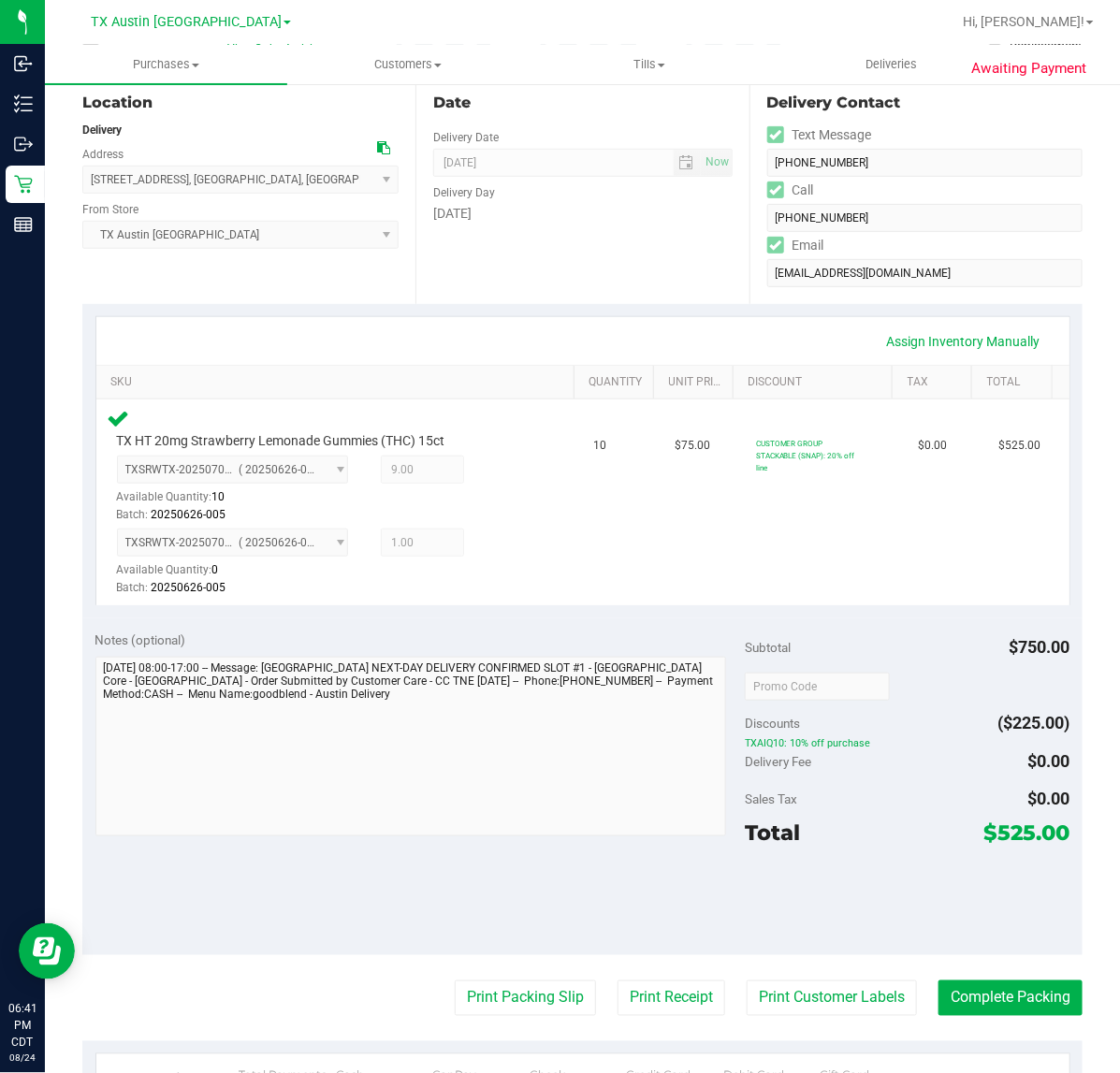
scroll to position [234, 0]
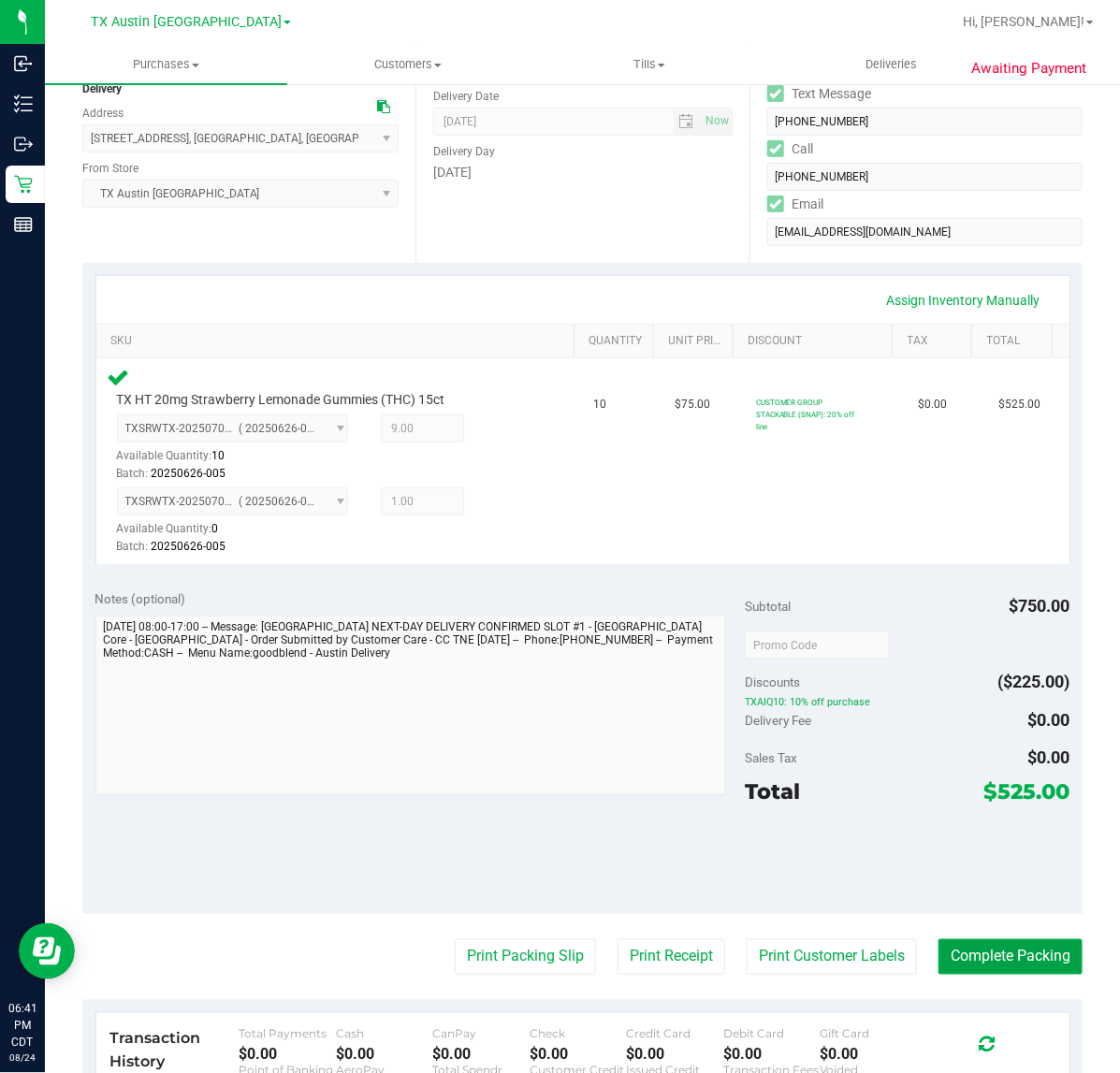
click at [938, 959] on button "Complete Packing" at bounding box center [1010, 957] width 144 height 35
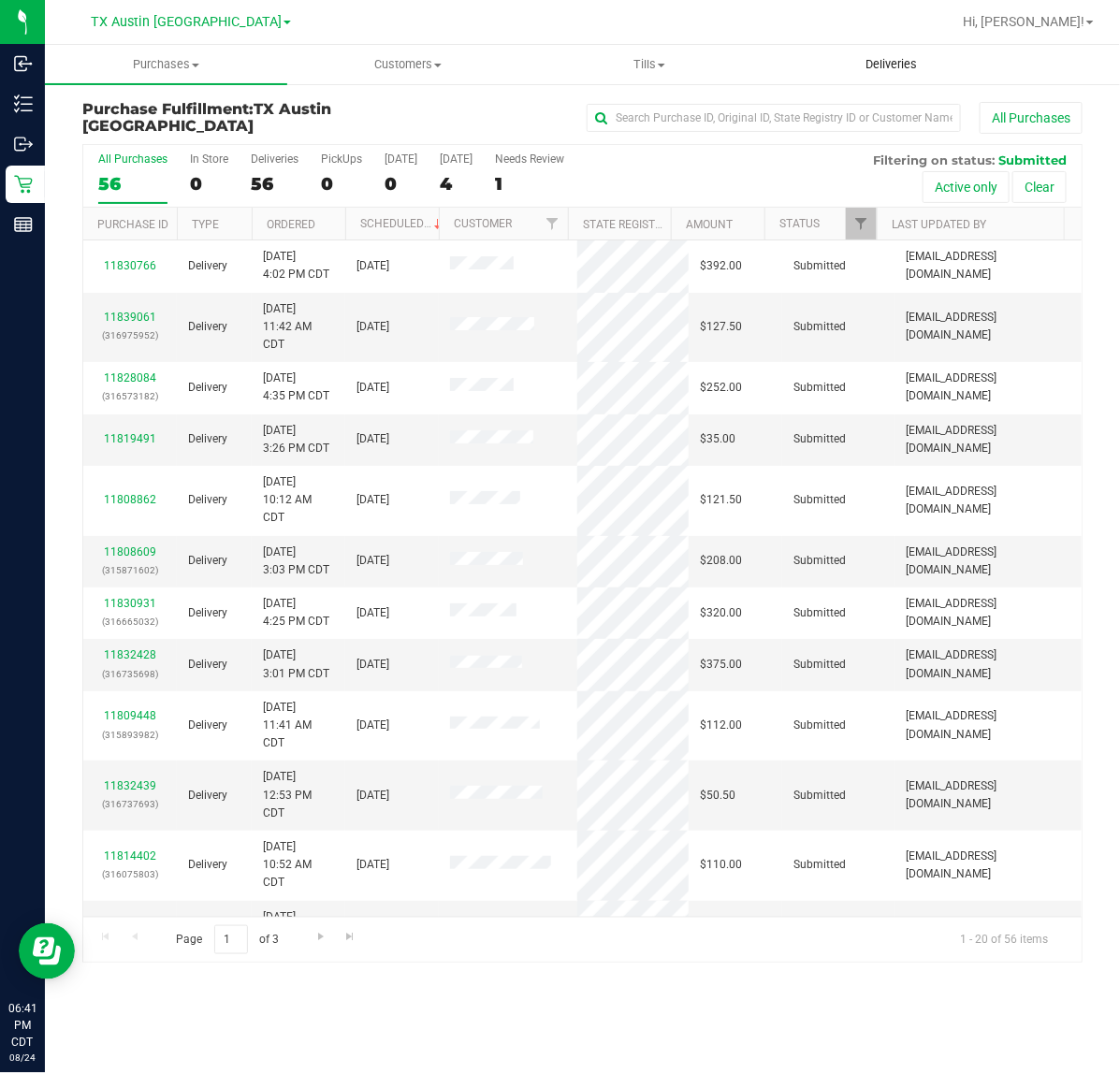
click at [900, 67] on span "Deliveries" at bounding box center [891, 64] width 102 height 17
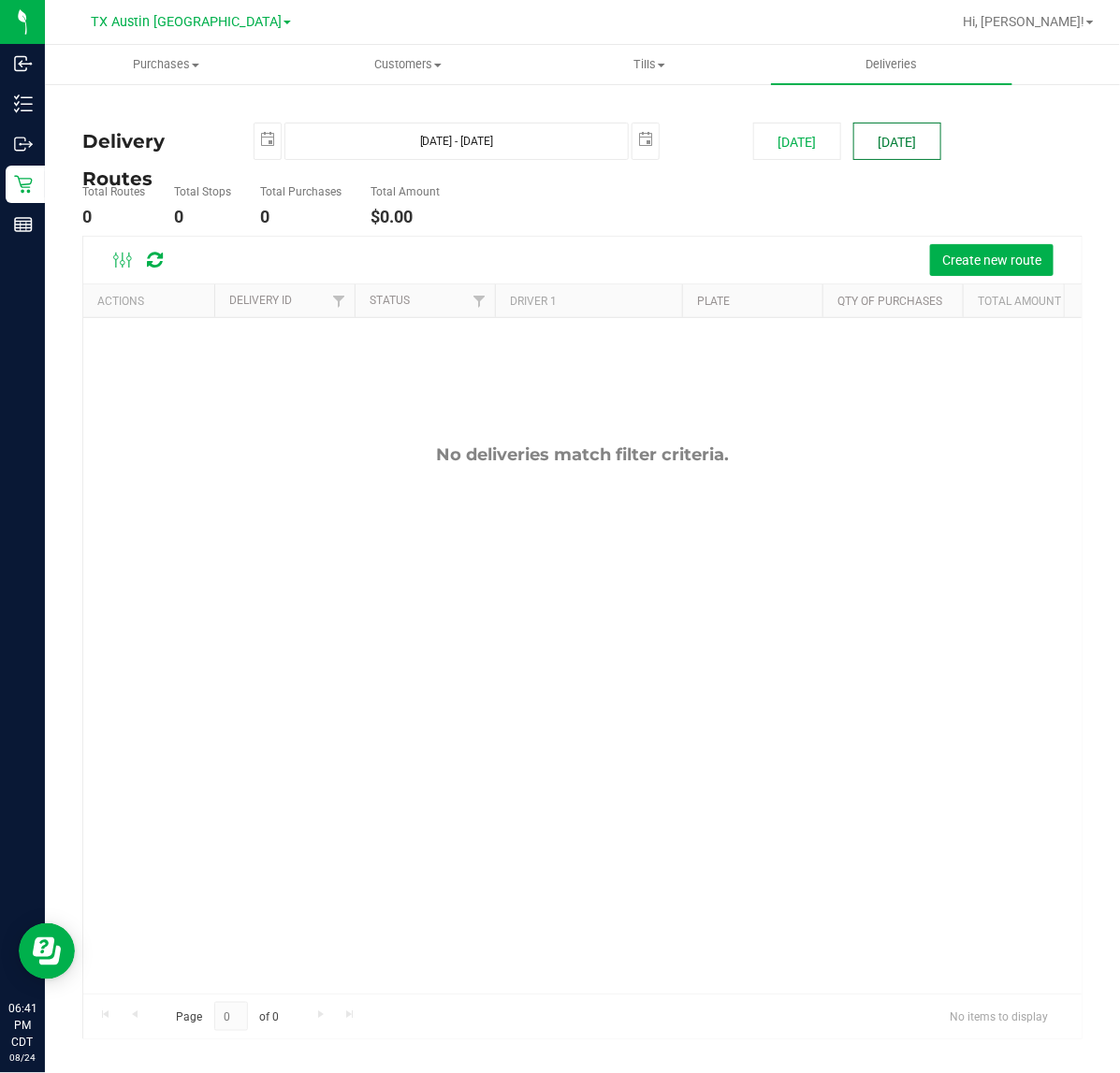
click at [937, 128] on button "[DATE]" at bounding box center [896, 142] width 88 height 37
type input "[DATE] - [DATE]"
type input "[DATE]"
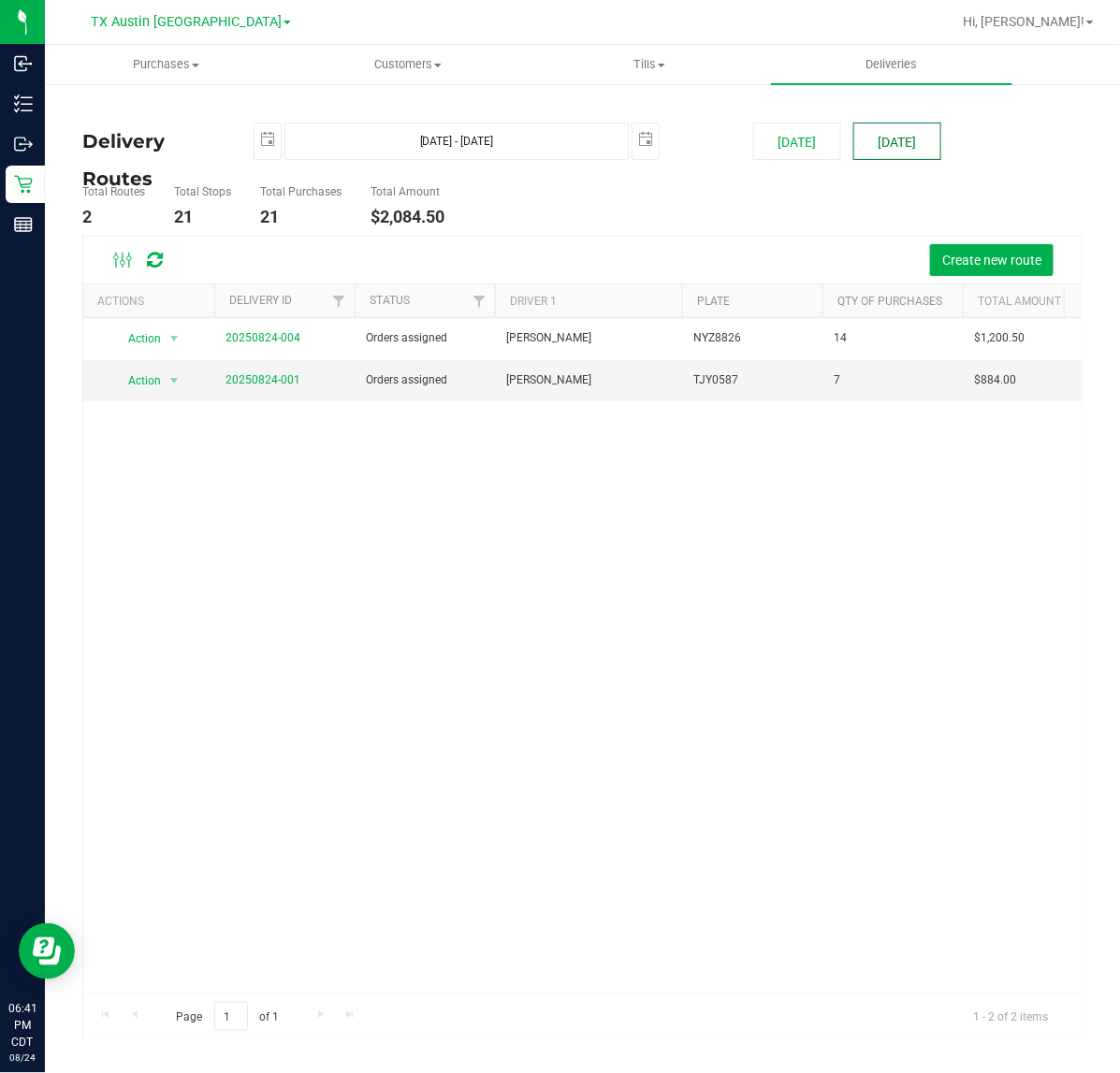
click at [913, 154] on button "[DATE]" at bounding box center [896, 142] width 88 height 37
click at [1002, 264] on span "Create new route" at bounding box center [991, 260] width 99 height 15
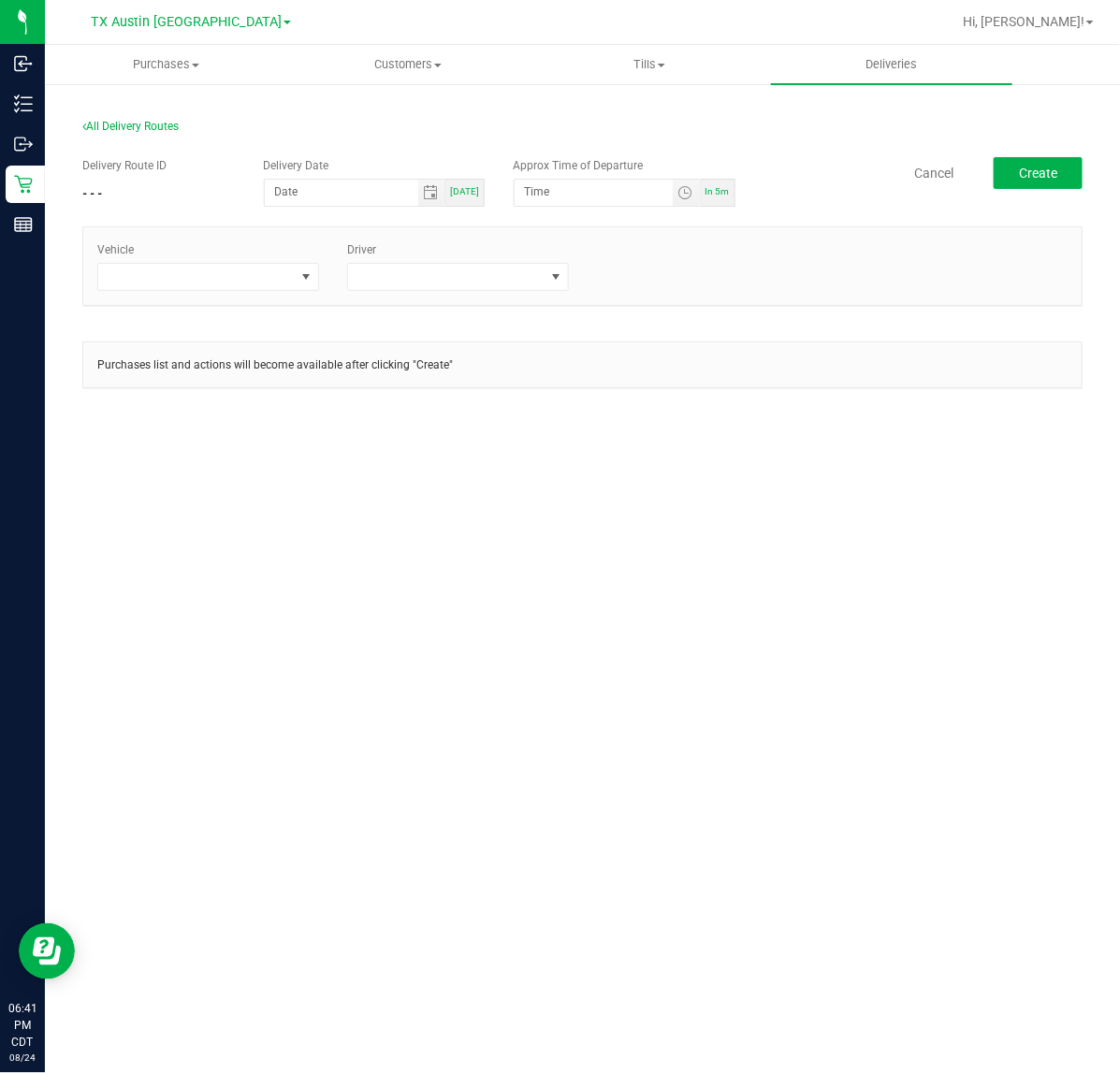
click at [450, 199] on div "[DATE]" at bounding box center [465, 193] width 39 height 29
type input "[DATE]"
type input "6:46 PM"
click at [444, 198] on span "Toggle calendar" at bounding box center [432, 193] width 28 height 27
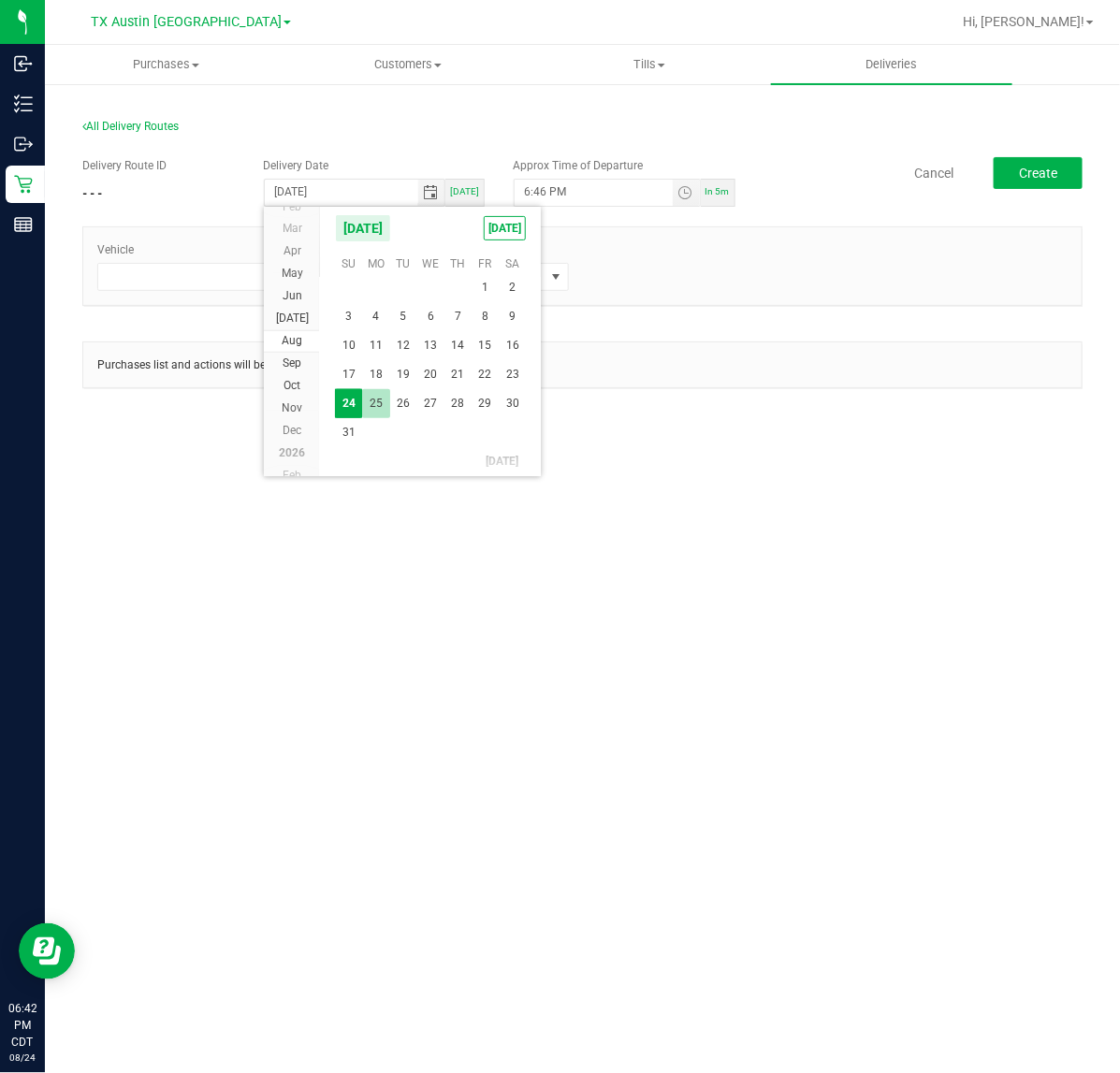
click at [374, 402] on span "25" at bounding box center [376, 403] width 28 height 29
type input "[DATE]"
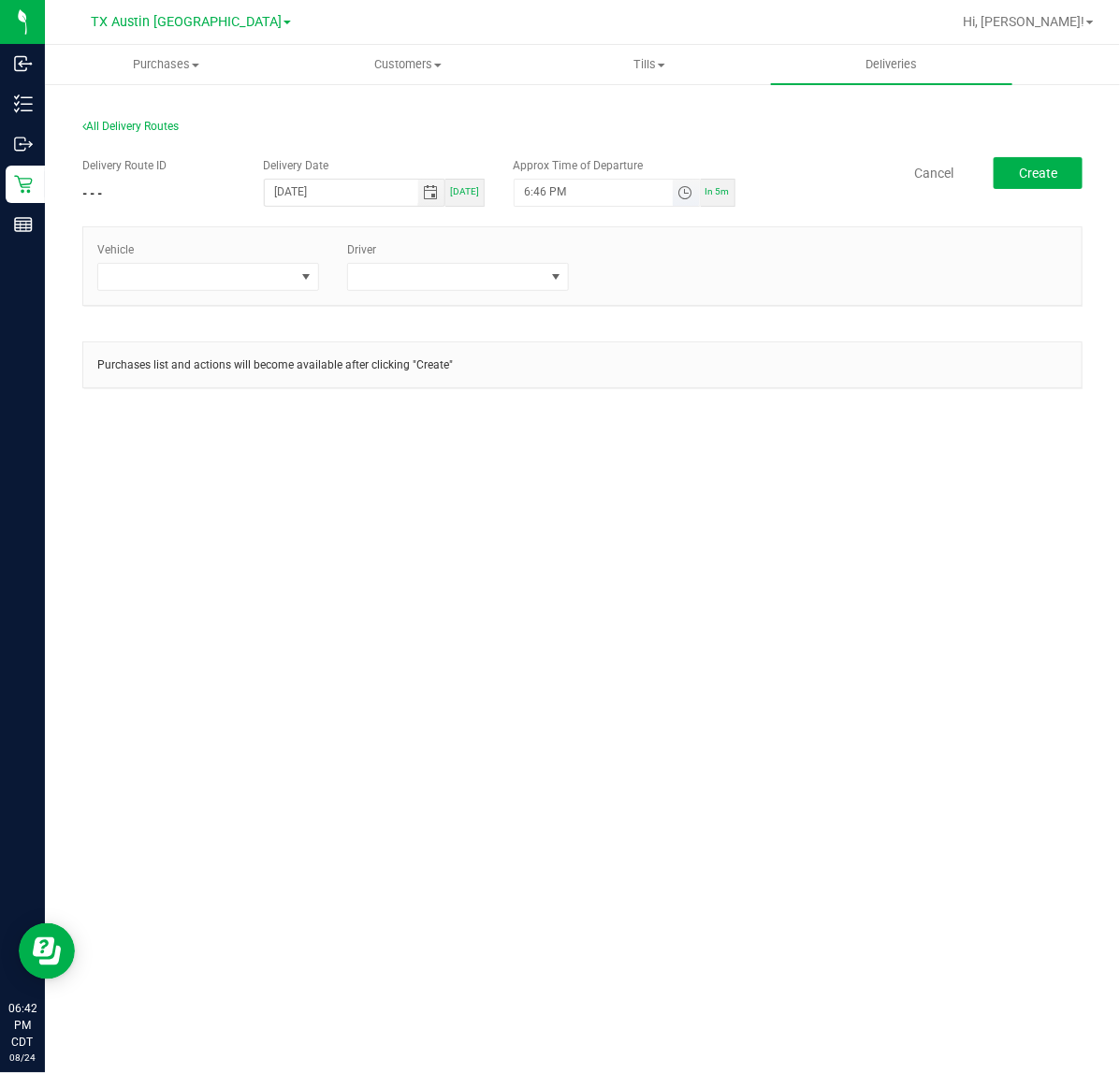
click at [680, 198] on span "Toggle time list" at bounding box center [684, 192] width 15 height 15
click at [660, 557] on button "Set" at bounding box center [650, 558] width 70 height 41
type input "5:00 AM"
click at [296, 272] on span at bounding box center [307, 276] width 24 height 27
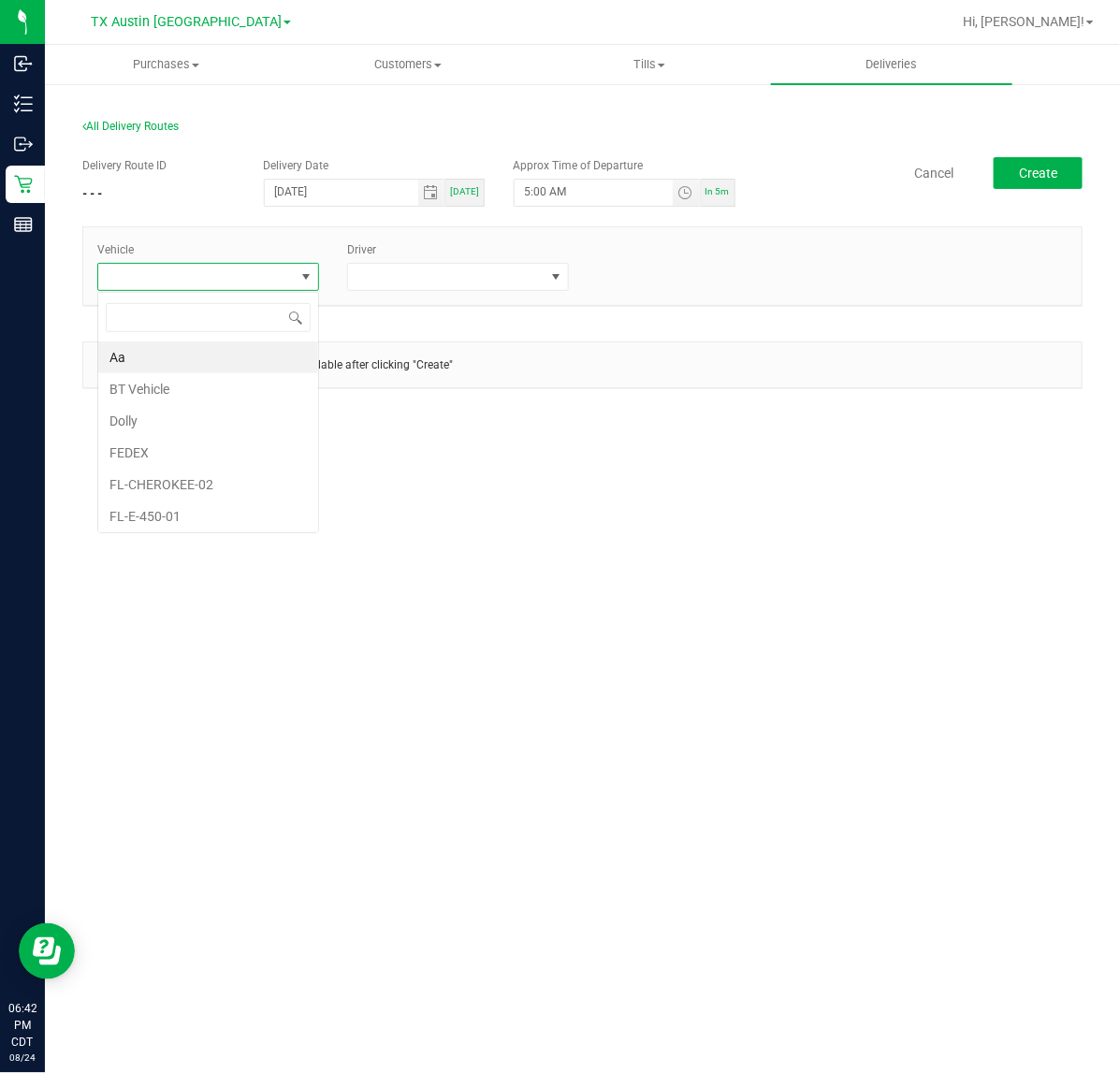
scroll to position [29, 221]
type input "tx"
click at [240, 384] on li "TX-CHEROKEE-01" at bounding box center [208, 389] width 220 height 31
click at [470, 272] on span at bounding box center [446, 276] width 197 height 27
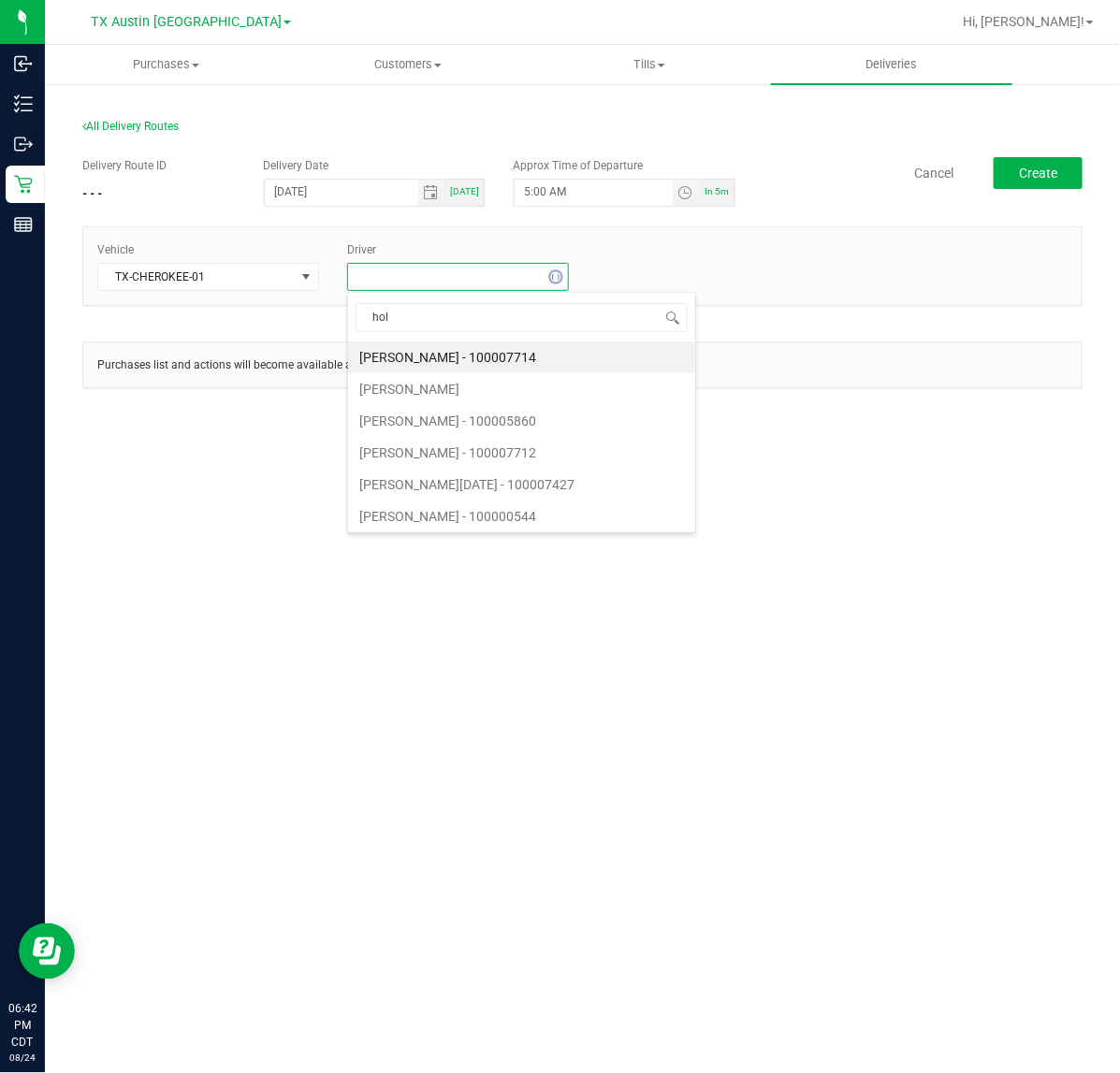
type input "holm"
click at [450, 347] on li "Paul Holman" at bounding box center [458, 357] width 220 height 31
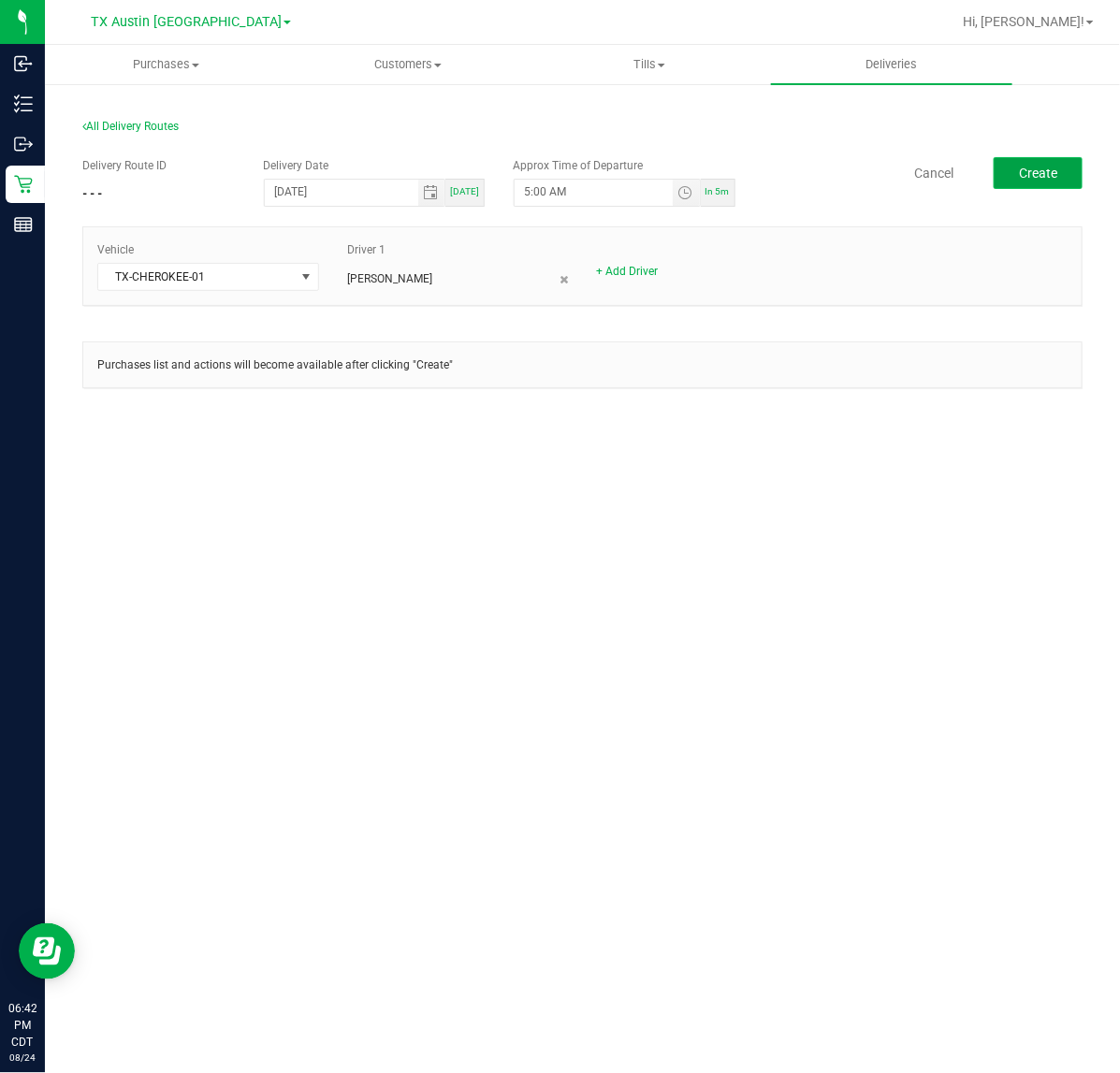
click at [1032, 185] on button "Create" at bounding box center [1037, 173] width 88 height 31
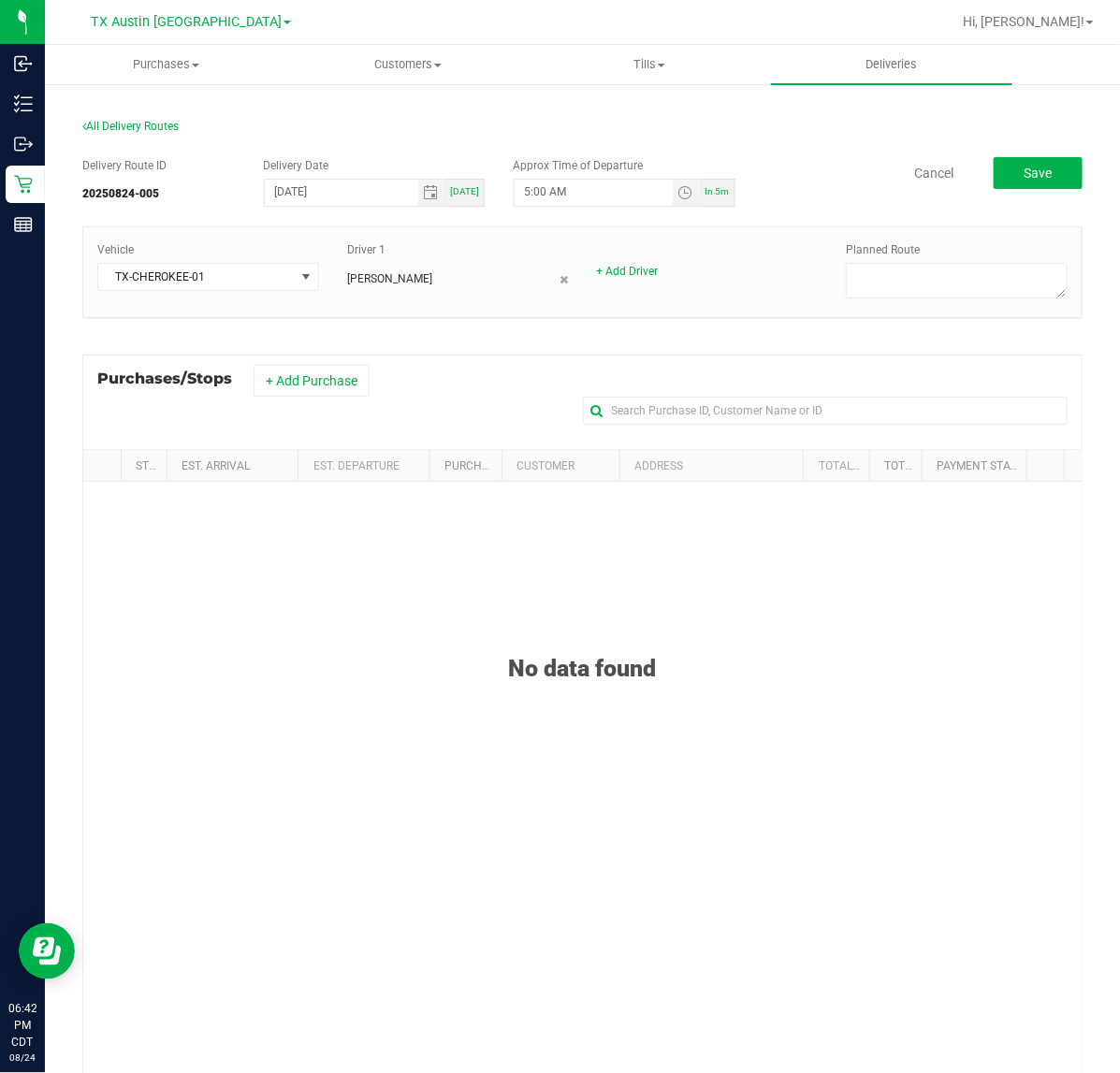
click at [942, 300] on div at bounding box center [956, 282] width 221 height 40
click at [948, 283] on textarea at bounding box center [956, 280] width 221 height 35
type textarea "HTX NXT DAY DEL"
click at [333, 395] on button "+ Add Purchase" at bounding box center [312, 381] width 116 height 31
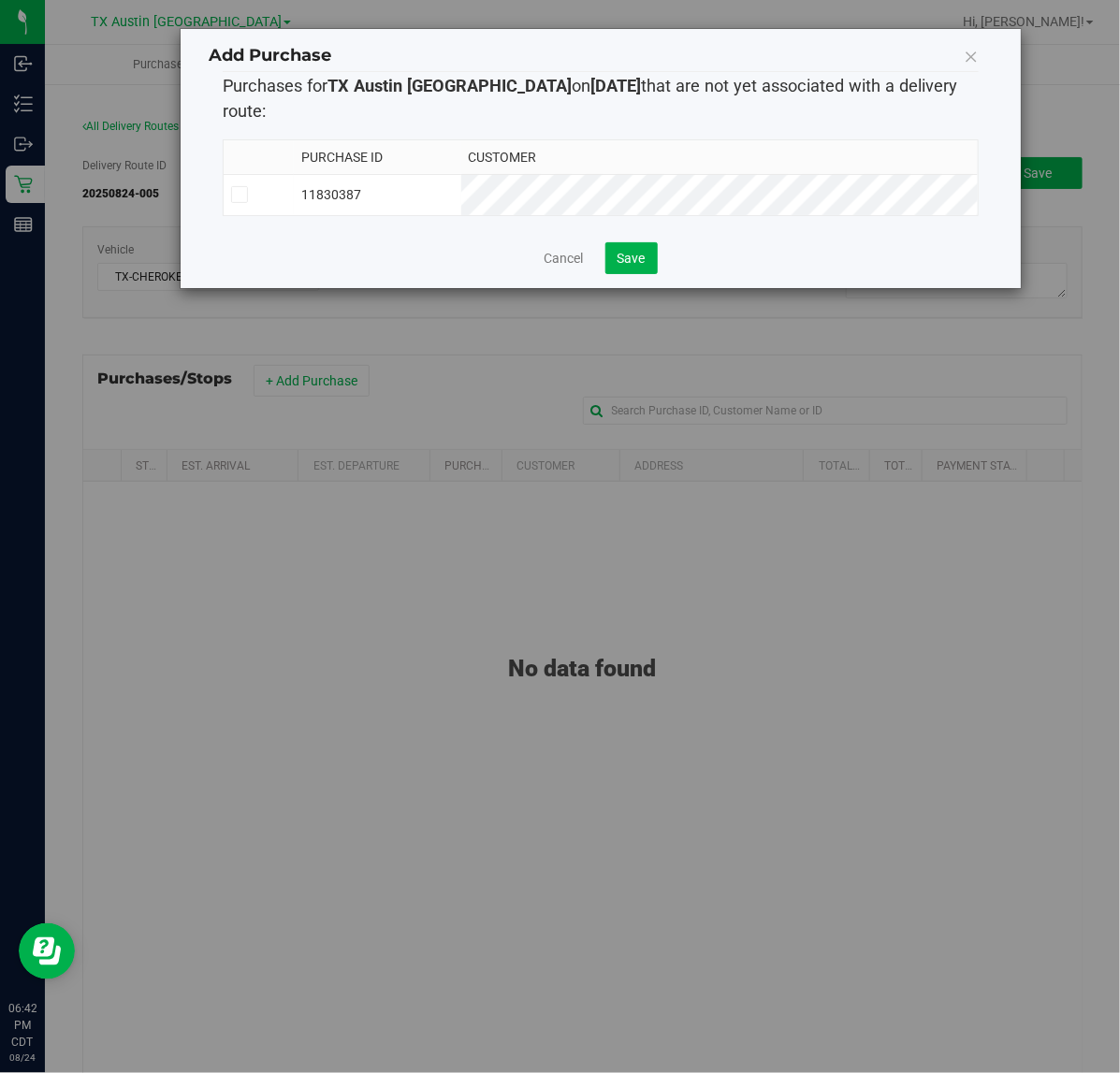
click at [461, 174] on td "11830387" at bounding box center [378, 195] width 167 height 41
click at [631, 251] on button "Save" at bounding box center [630, 258] width 52 height 31
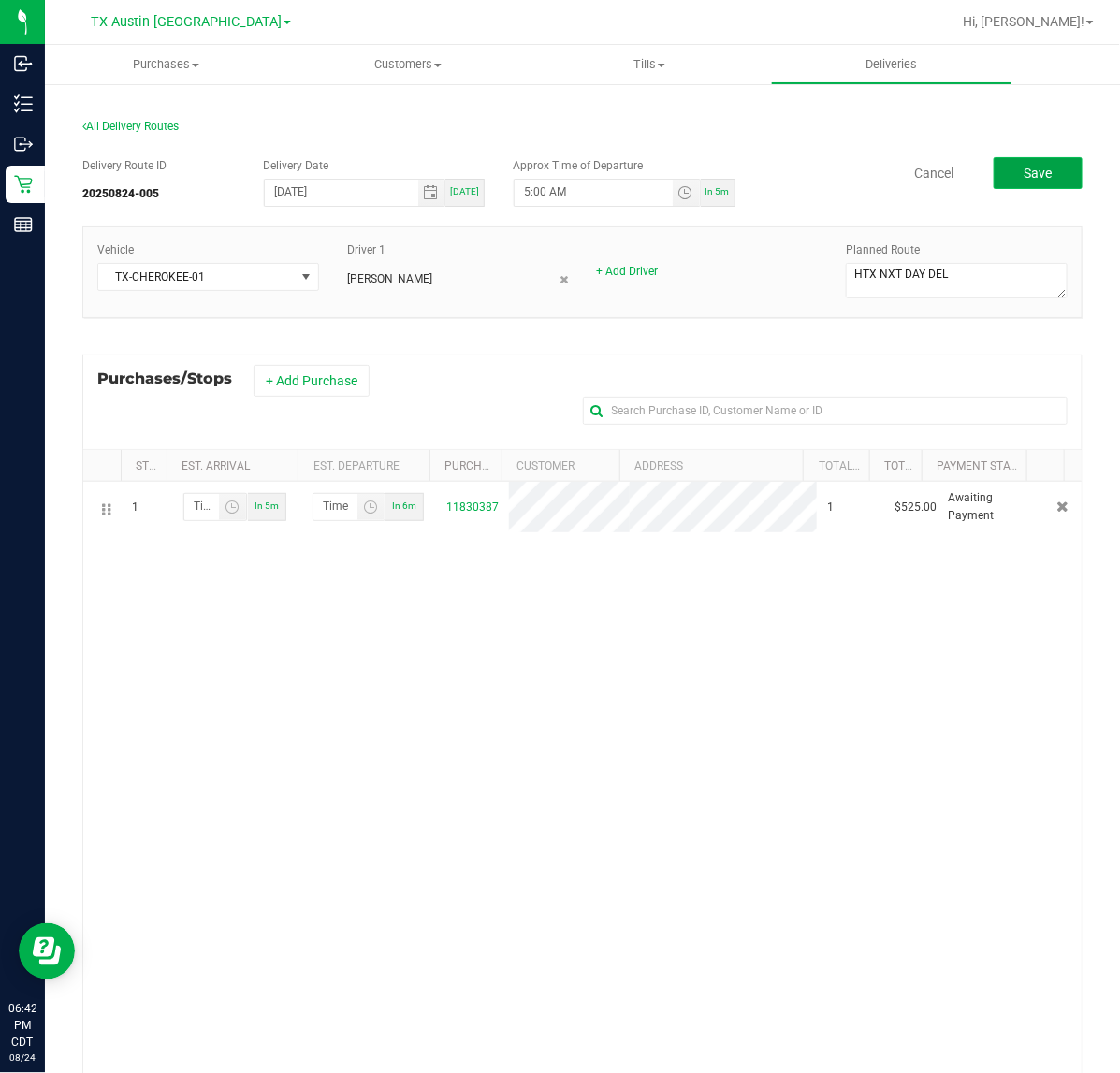
click at [1024, 168] on span "Save" at bounding box center [1037, 172] width 29 height 15
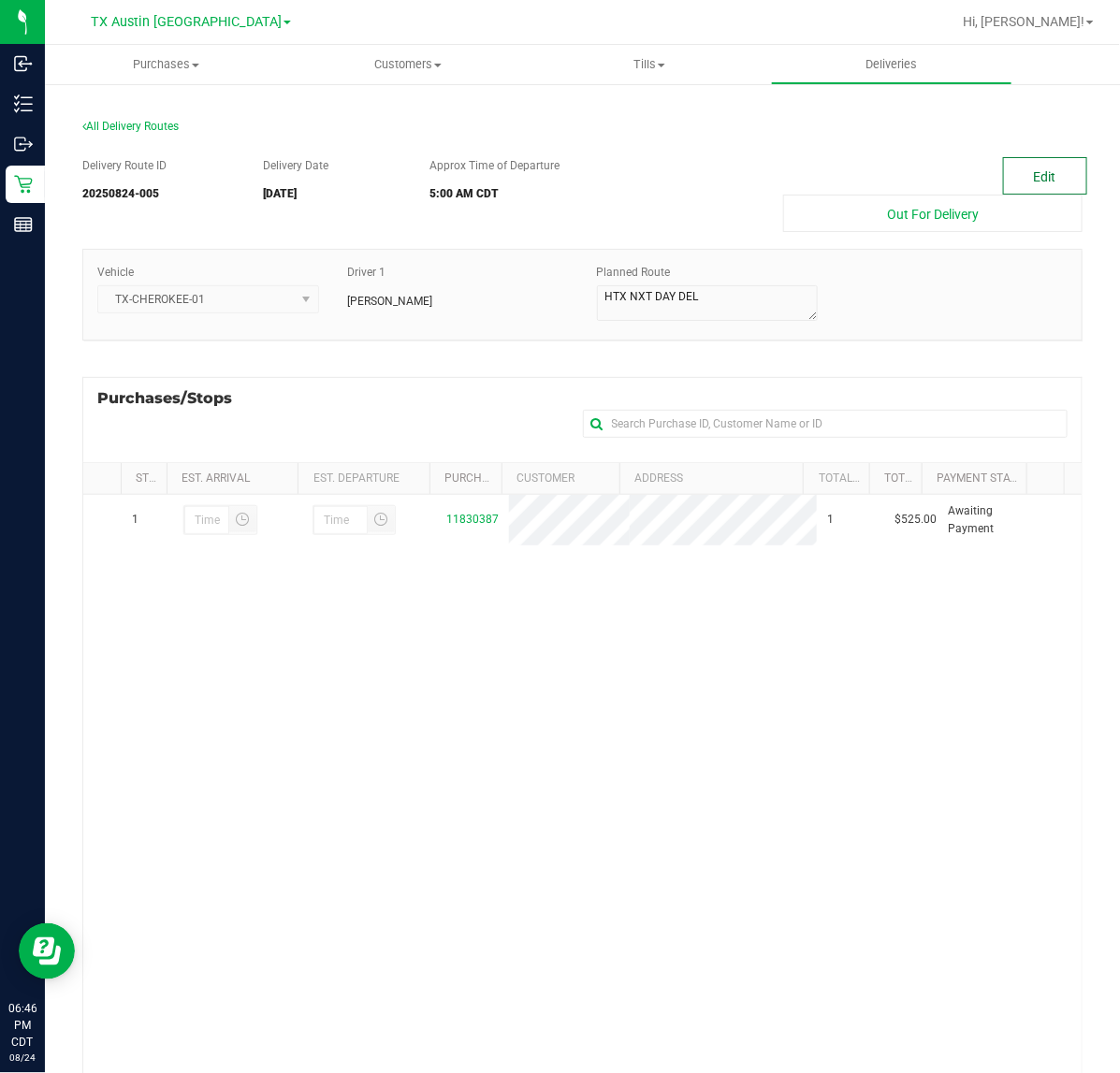
click at [1039, 160] on button "Edit" at bounding box center [1045, 176] width 85 height 37
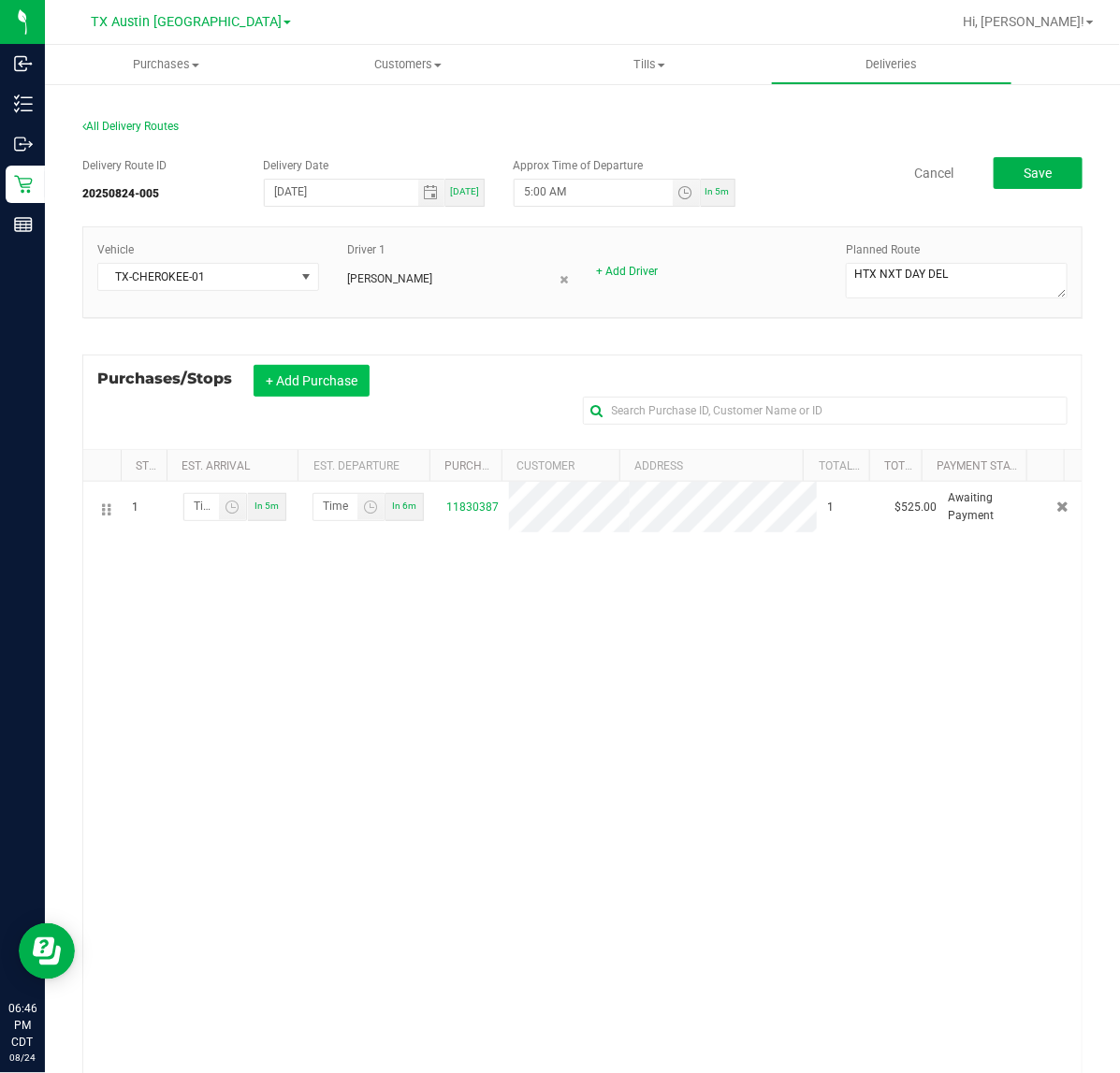
click at [351, 391] on button "+ Add Purchase" at bounding box center [312, 381] width 116 height 31
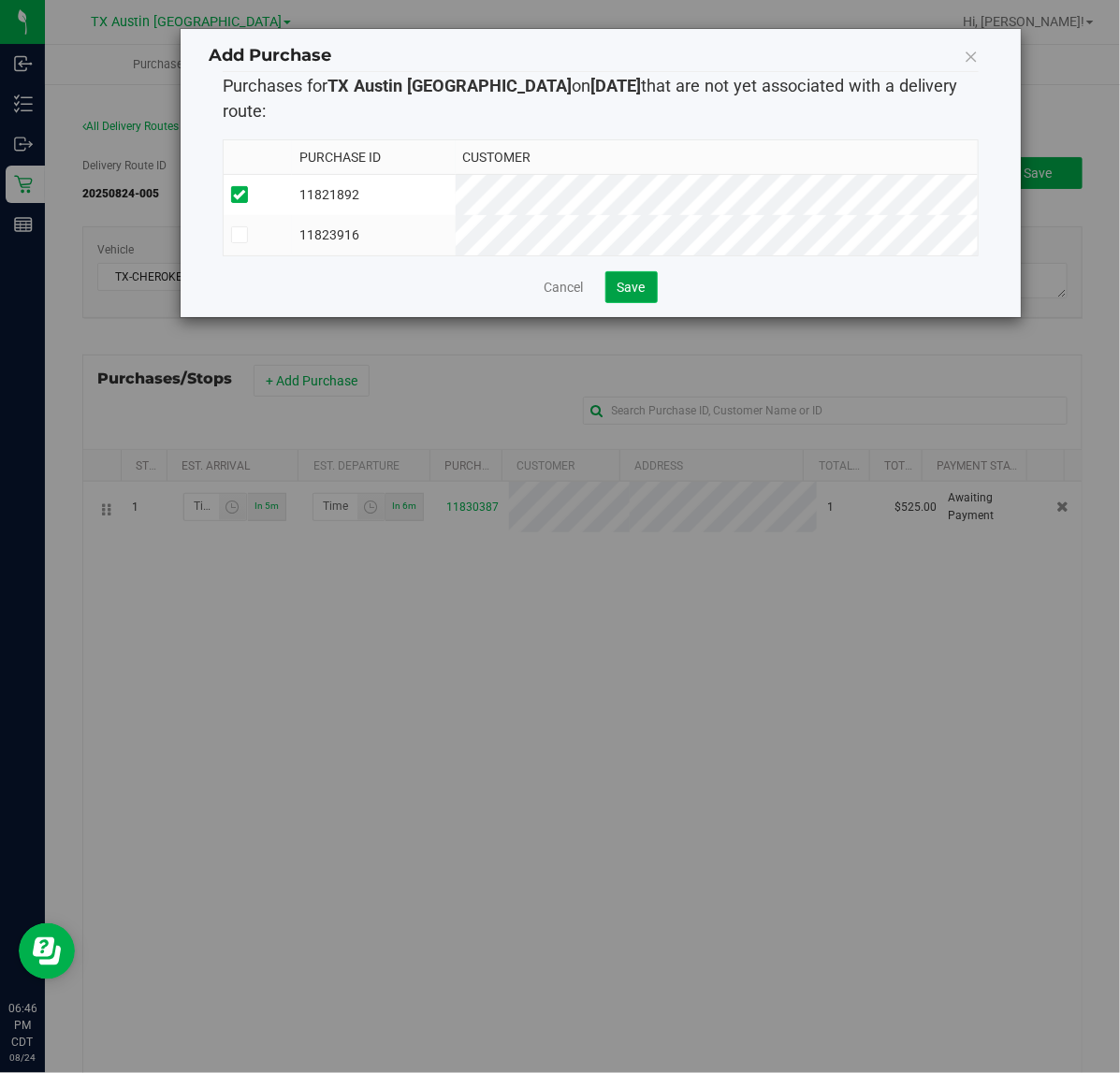
click at [618, 281] on span "Save" at bounding box center [631, 286] width 29 height 15
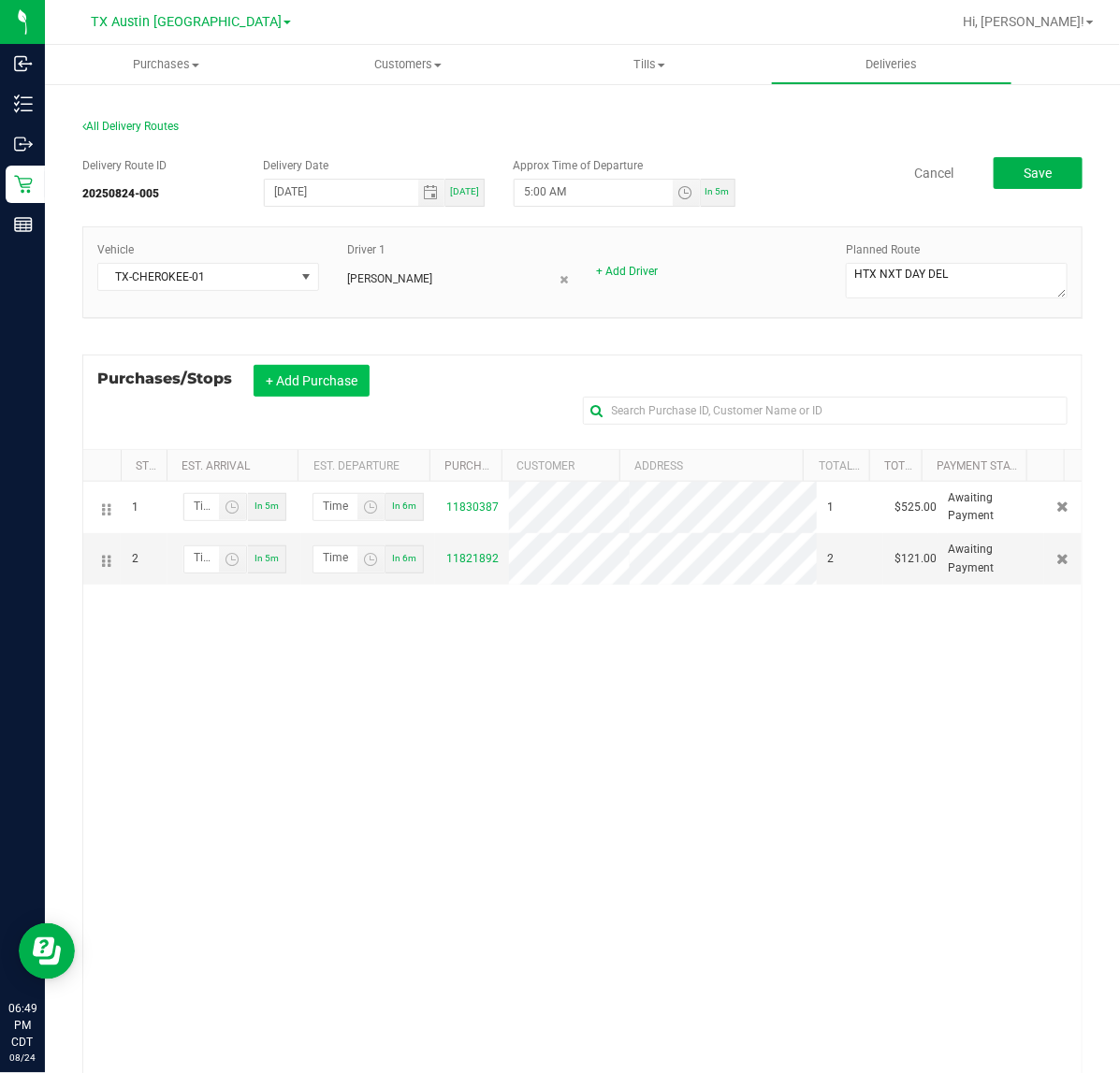
click at [346, 386] on button "+ Add Purchase" at bounding box center [312, 381] width 116 height 31
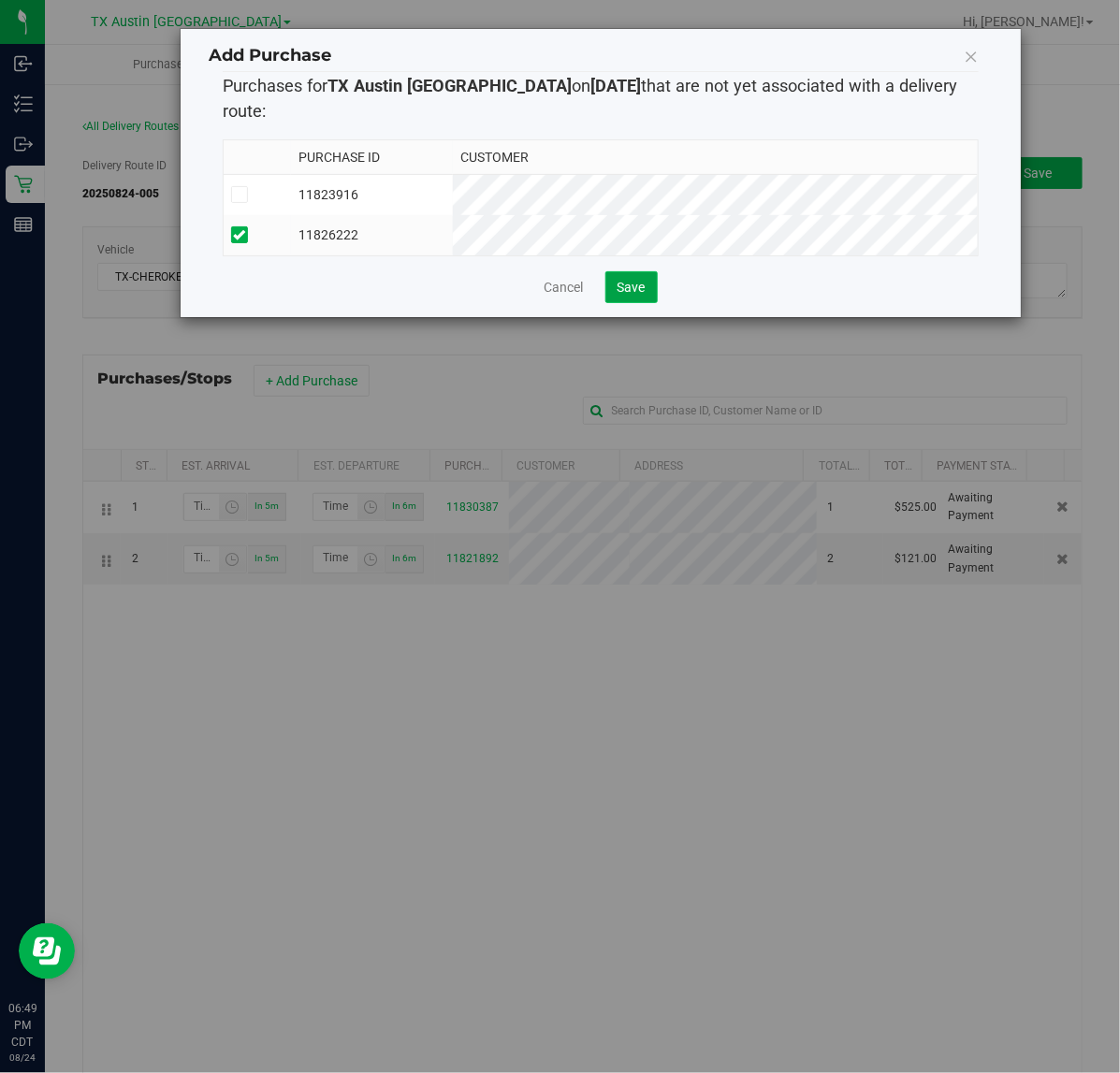
click at [624, 279] on span "Save" at bounding box center [631, 286] width 29 height 15
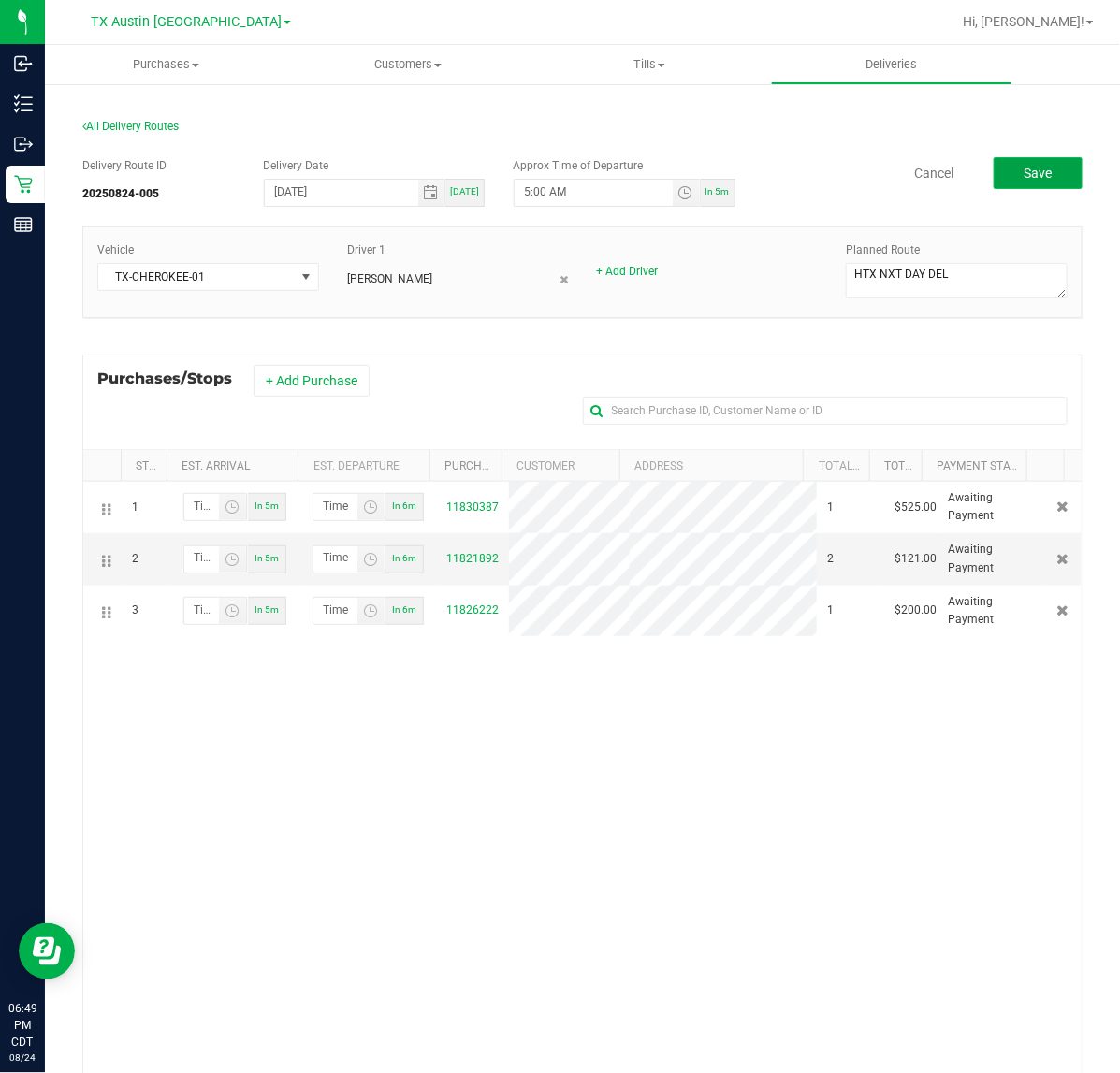
click at [993, 176] on button "Save" at bounding box center [1037, 173] width 88 height 31
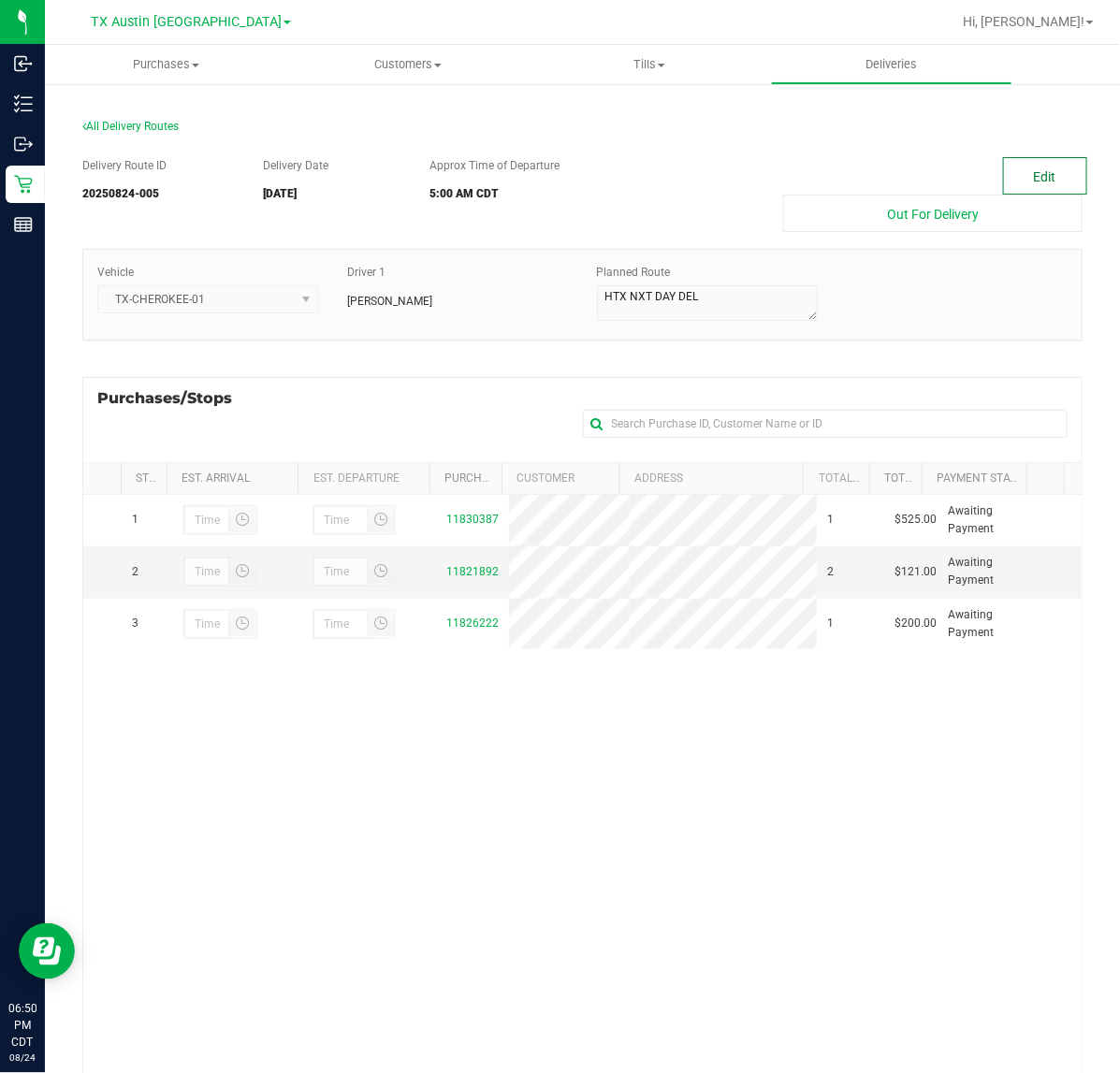
click at [1003, 170] on button "Edit" at bounding box center [1045, 176] width 85 height 37
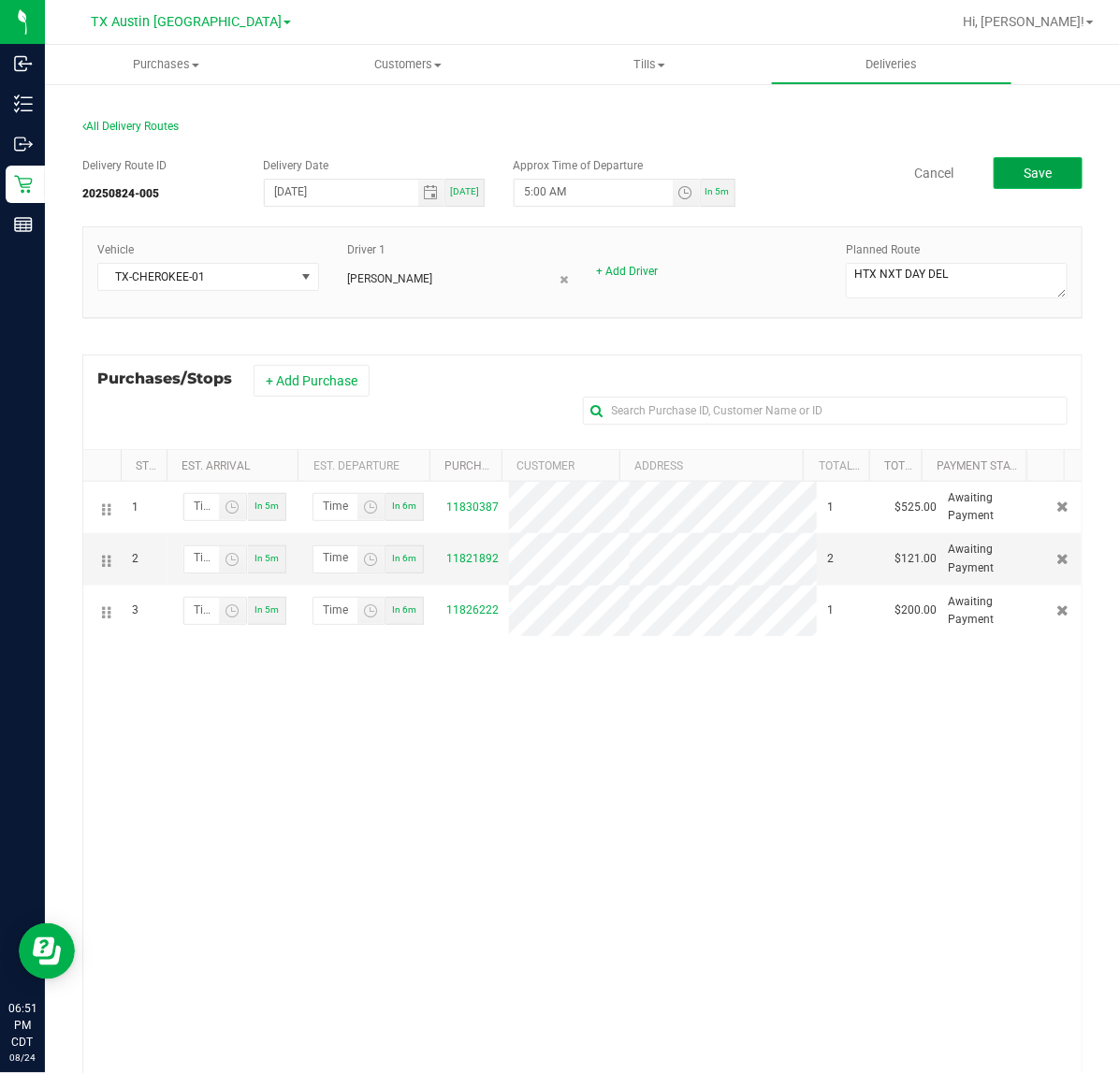
click at [1003, 173] on button "Save" at bounding box center [1037, 173] width 88 height 31
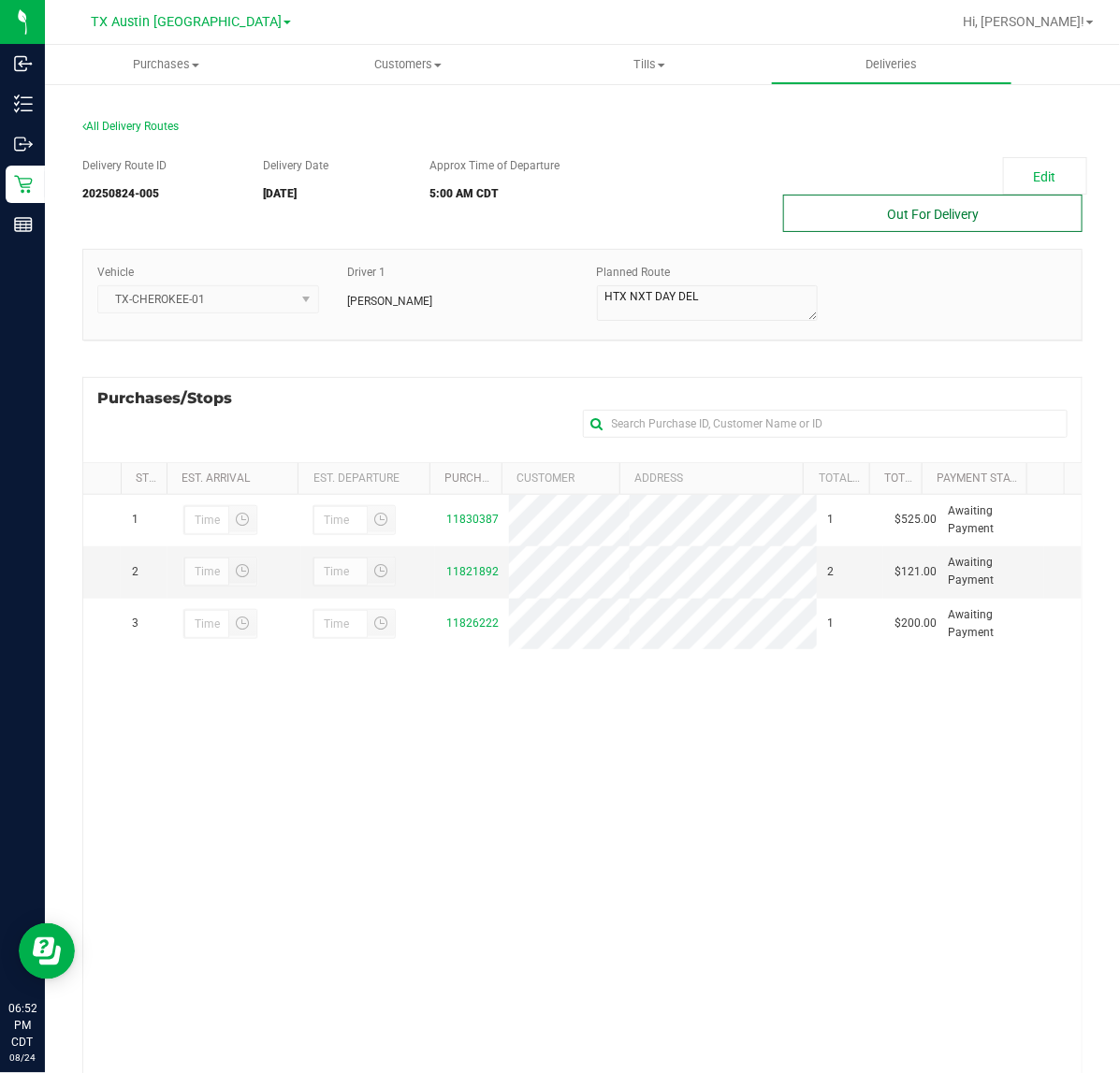
click at [875, 202] on button "Out For Delivery" at bounding box center [932, 213] width 299 height 37
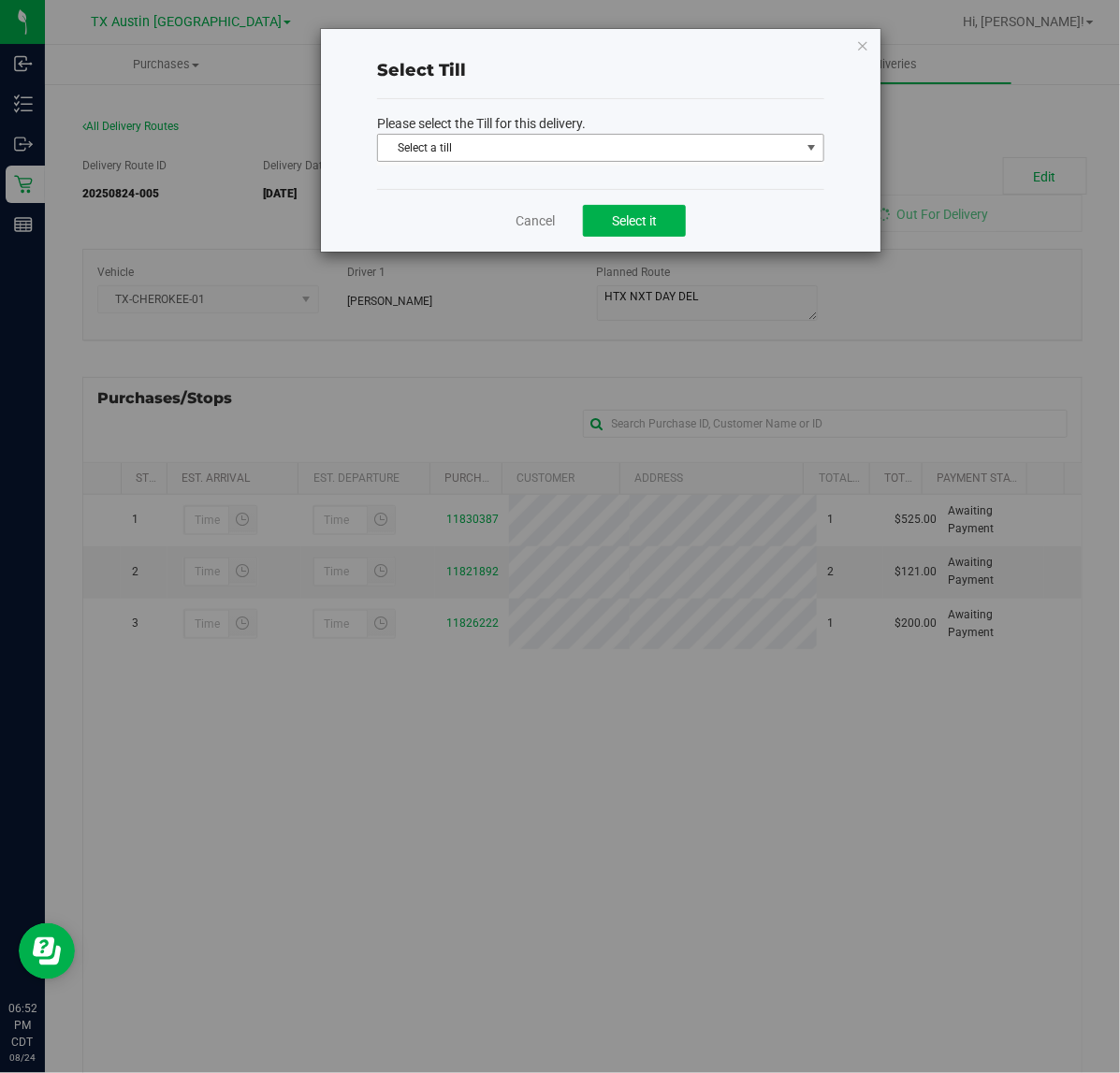
click at [794, 151] on span "Select a till" at bounding box center [588, 148] width 422 height 27
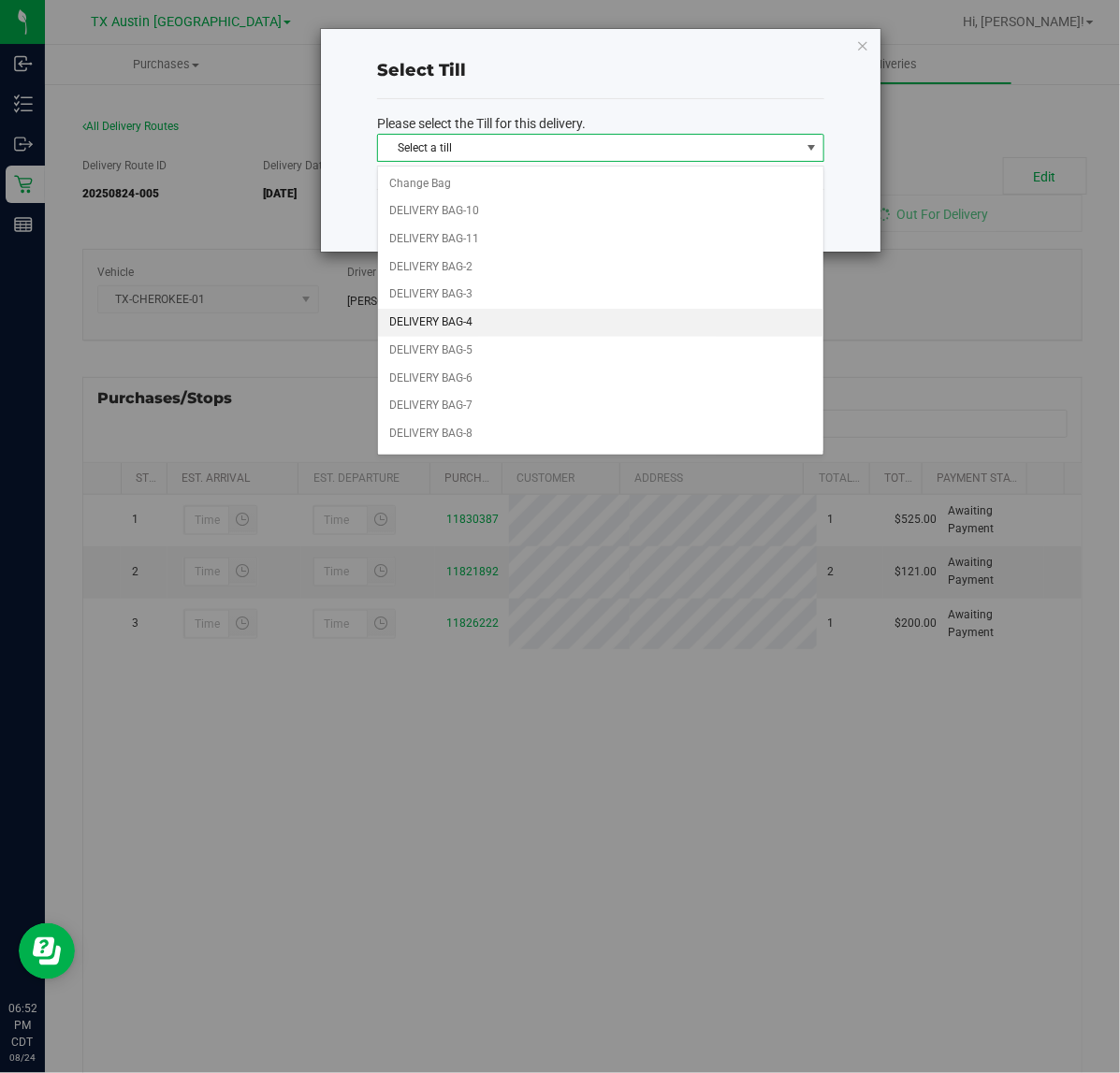
click at [712, 314] on li "DELIVERY BAG-4" at bounding box center [600, 323] width 445 height 29
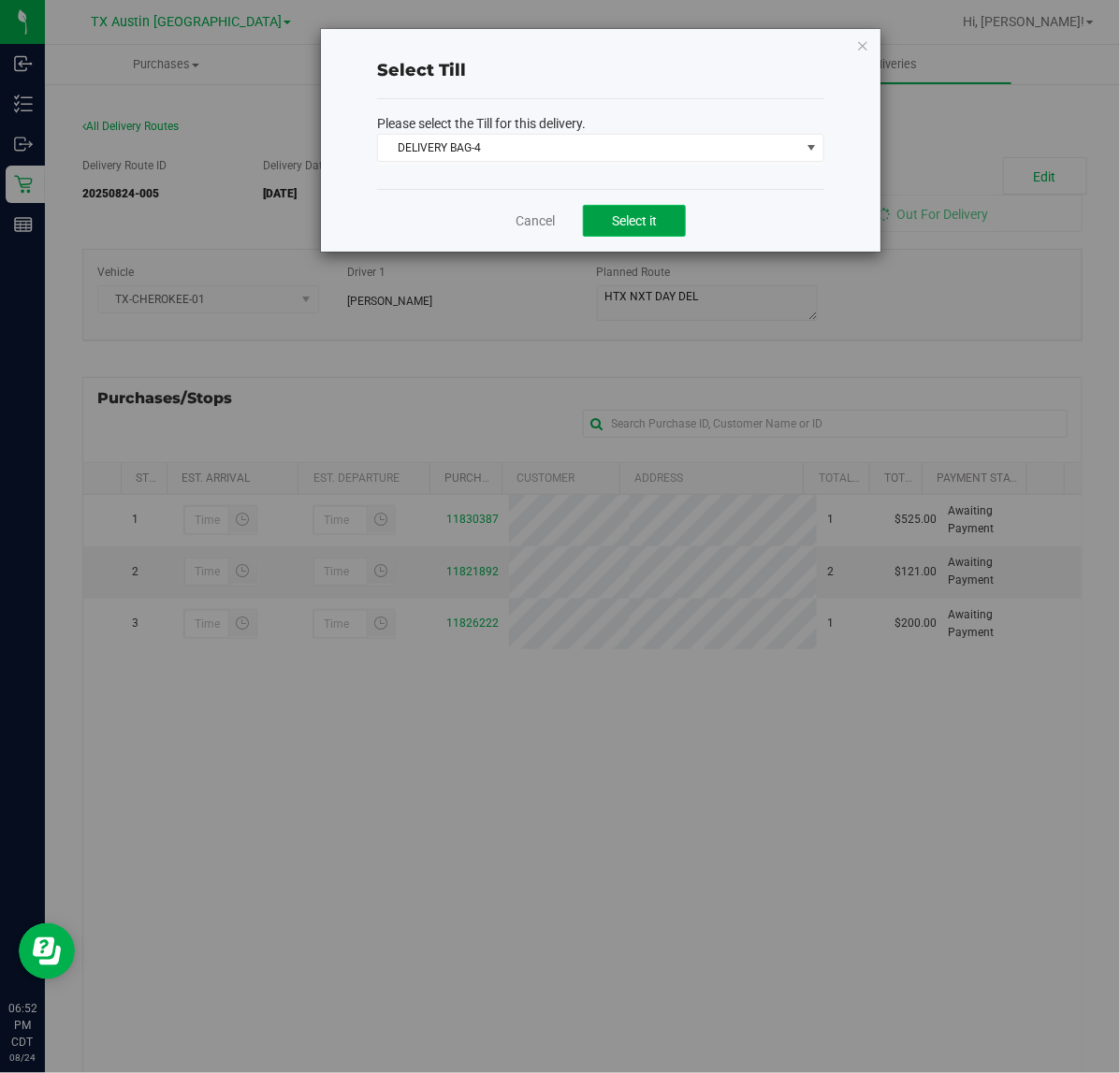
click at [660, 222] on button "Select it" at bounding box center [634, 220] width 103 height 31
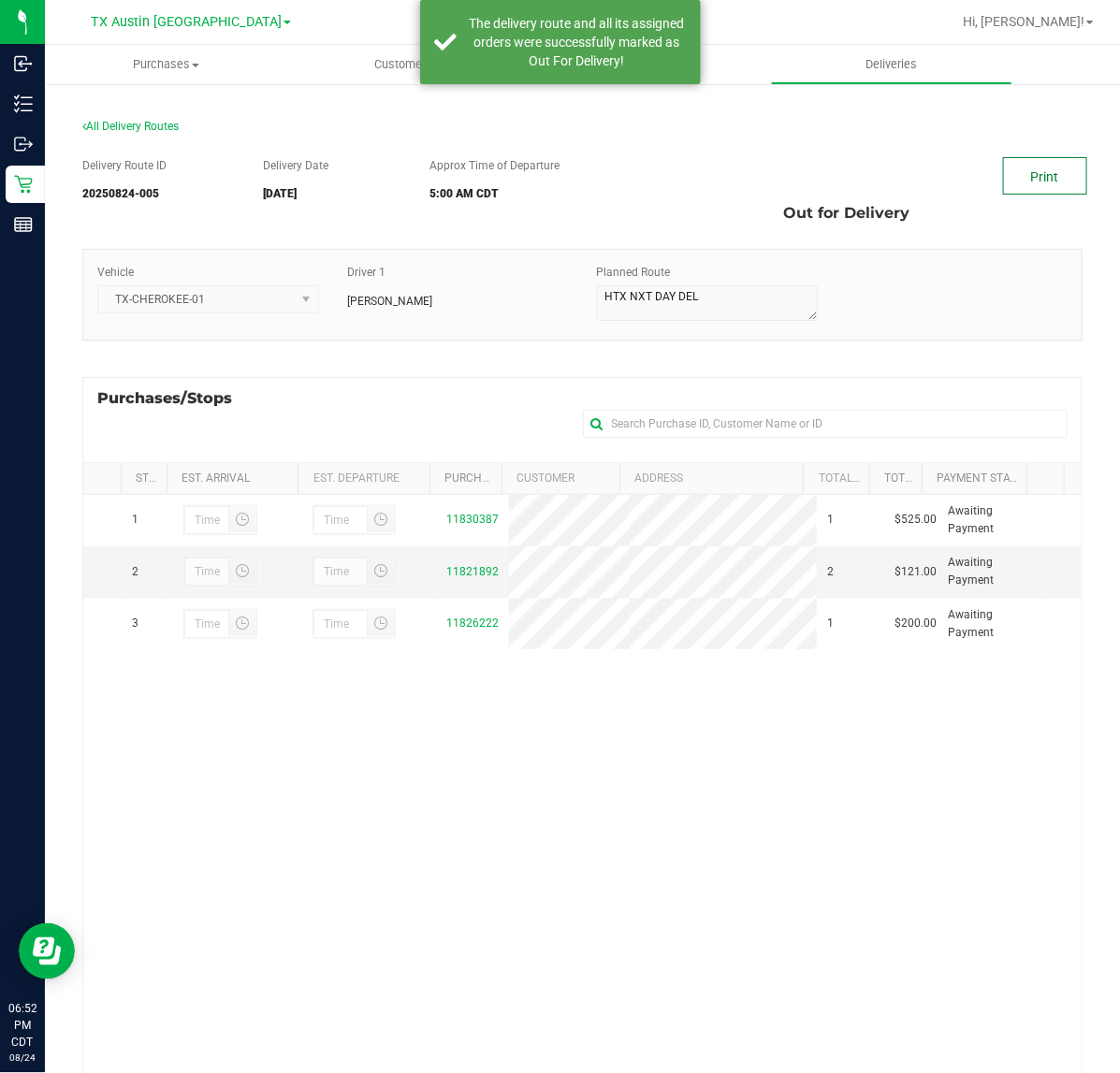
click at [1026, 173] on link "Print" at bounding box center [1045, 176] width 85 height 37
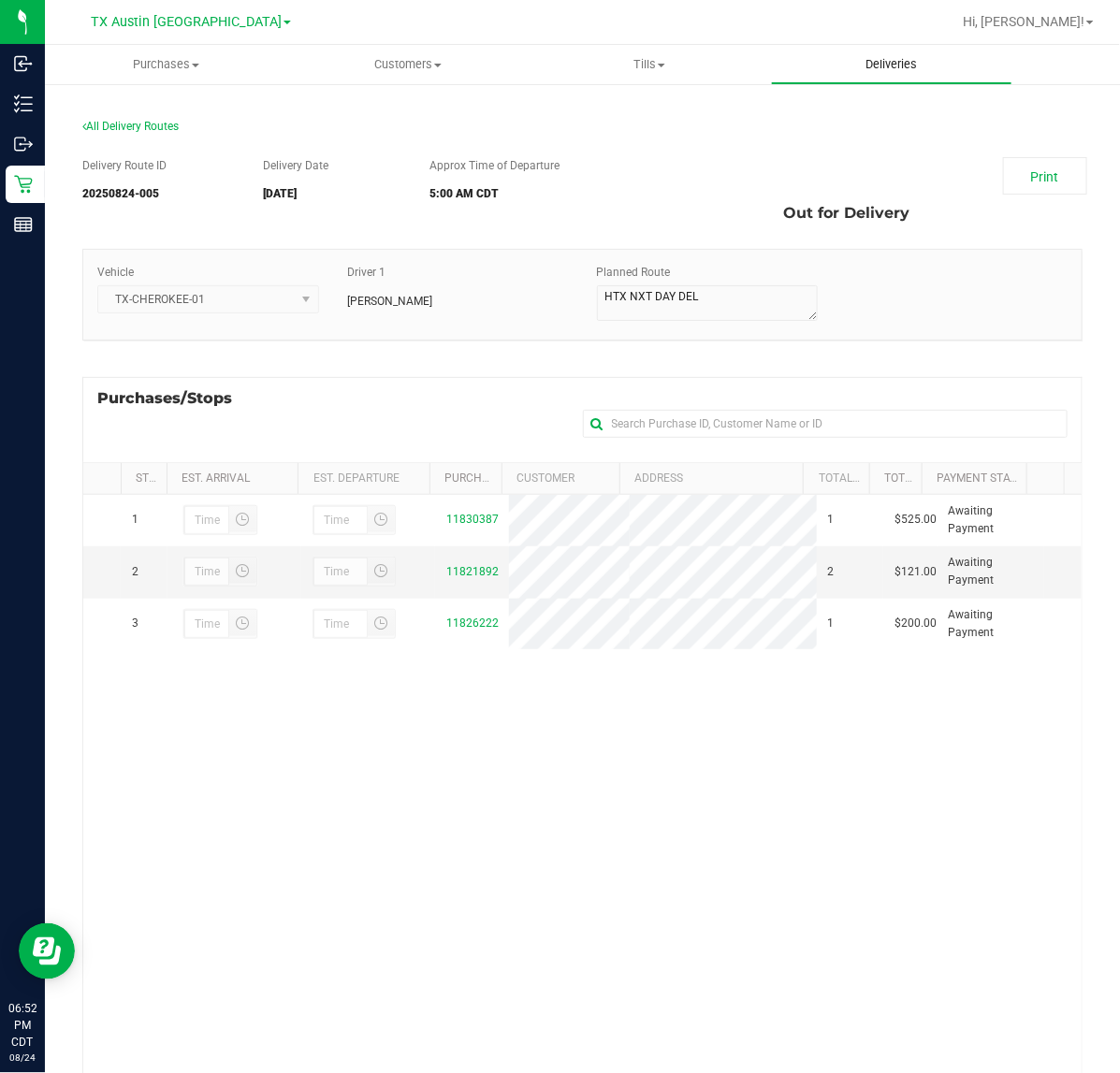
click at [908, 52] on uib-tab-heading "Deliveries" at bounding box center [892, 65] width 240 height 37
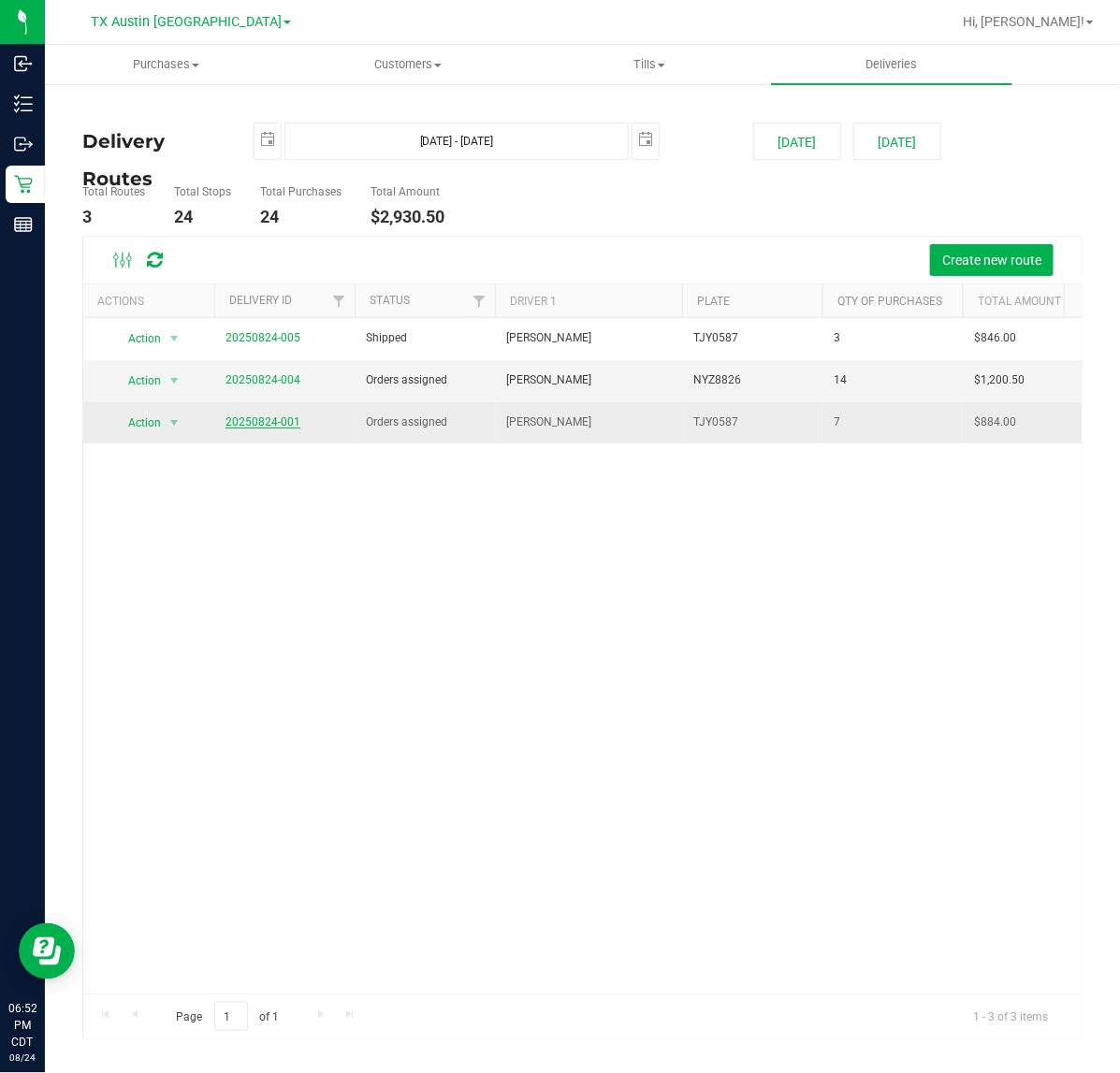
click at [287, 426] on link "20250824-001" at bounding box center [263, 421] width 75 height 13
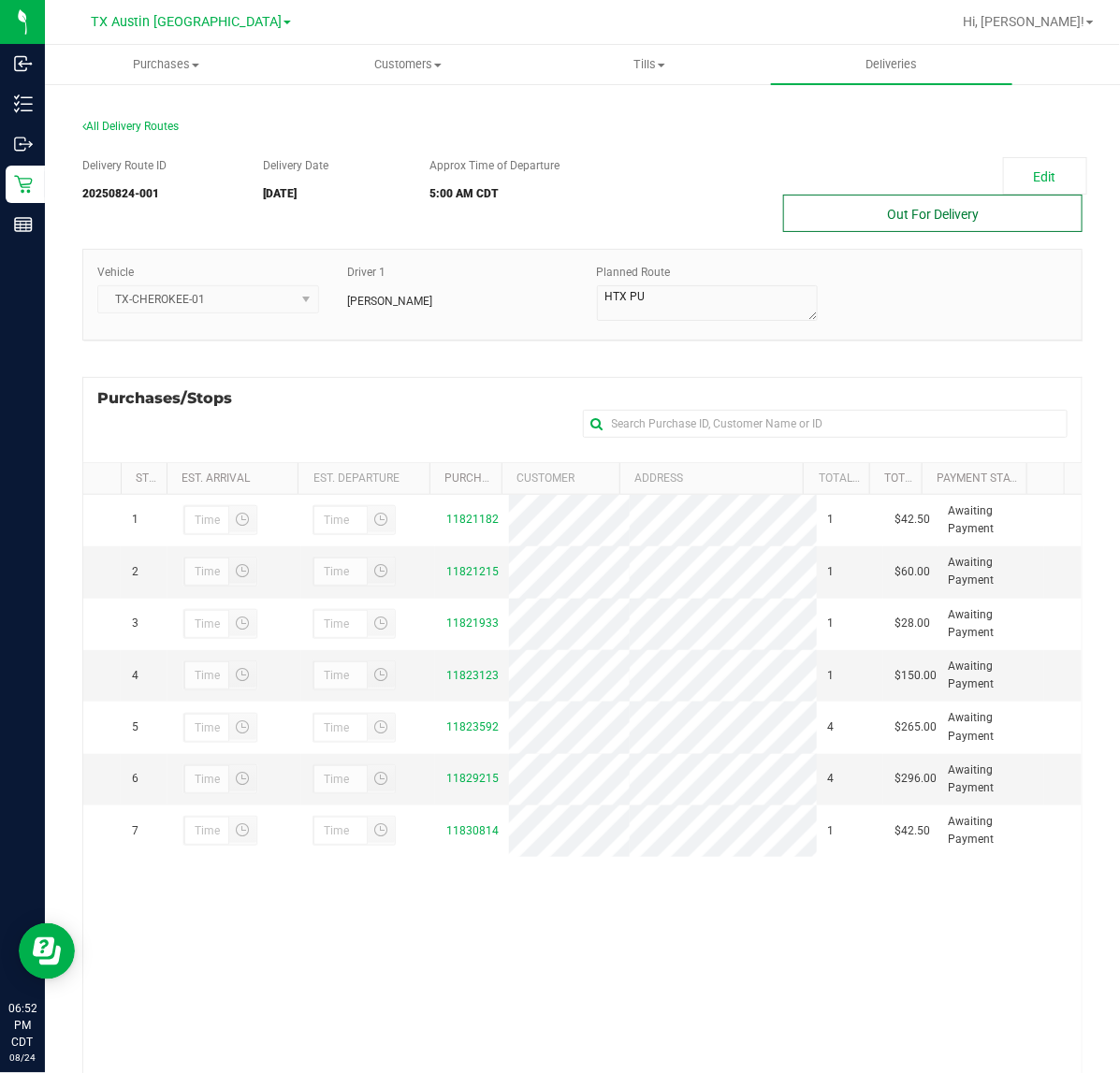
click at [967, 225] on button "Out For Delivery" at bounding box center [932, 213] width 299 height 37
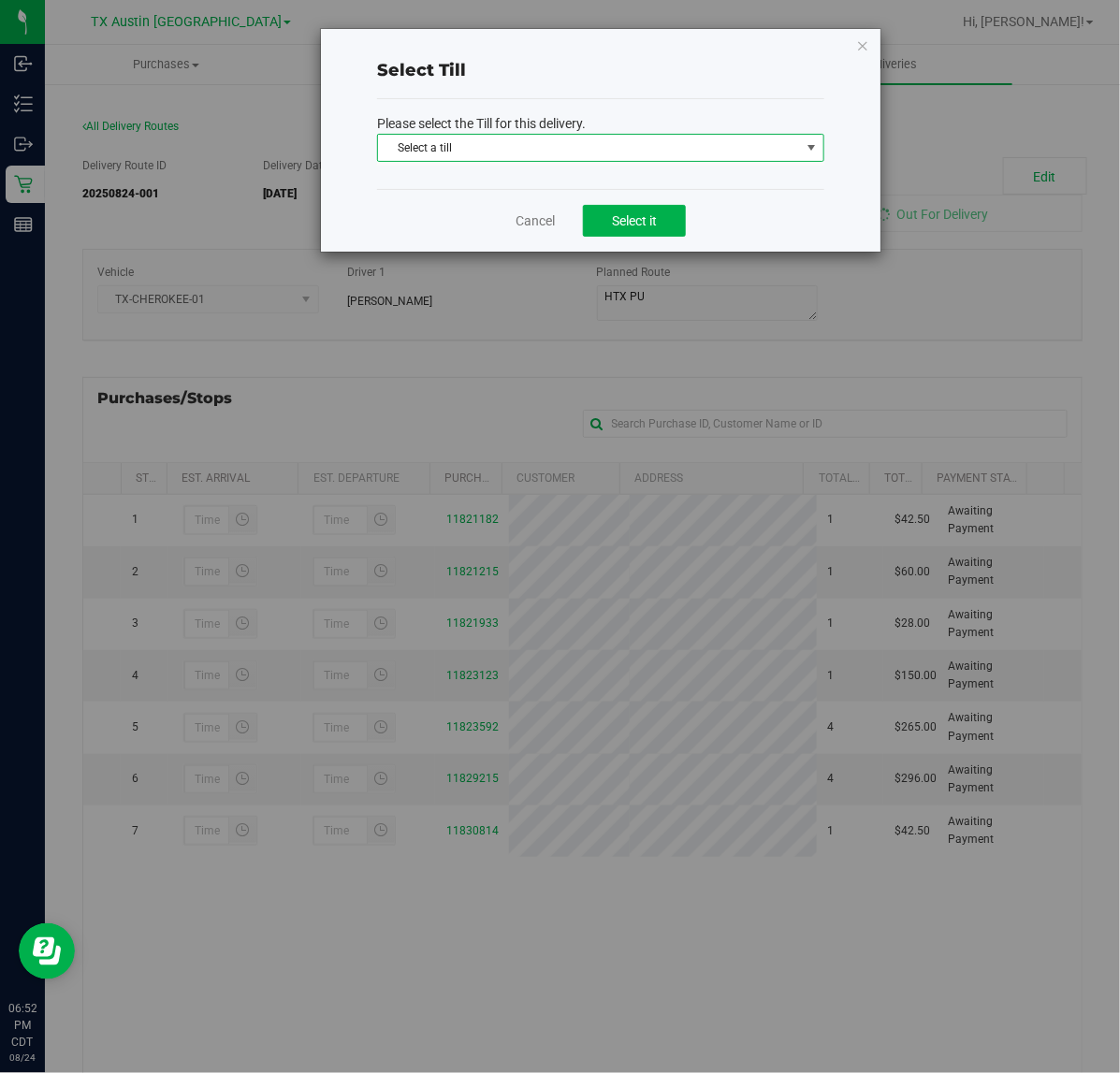
click at [746, 156] on span "Select a till" at bounding box center [588, 148] width 422 height 27
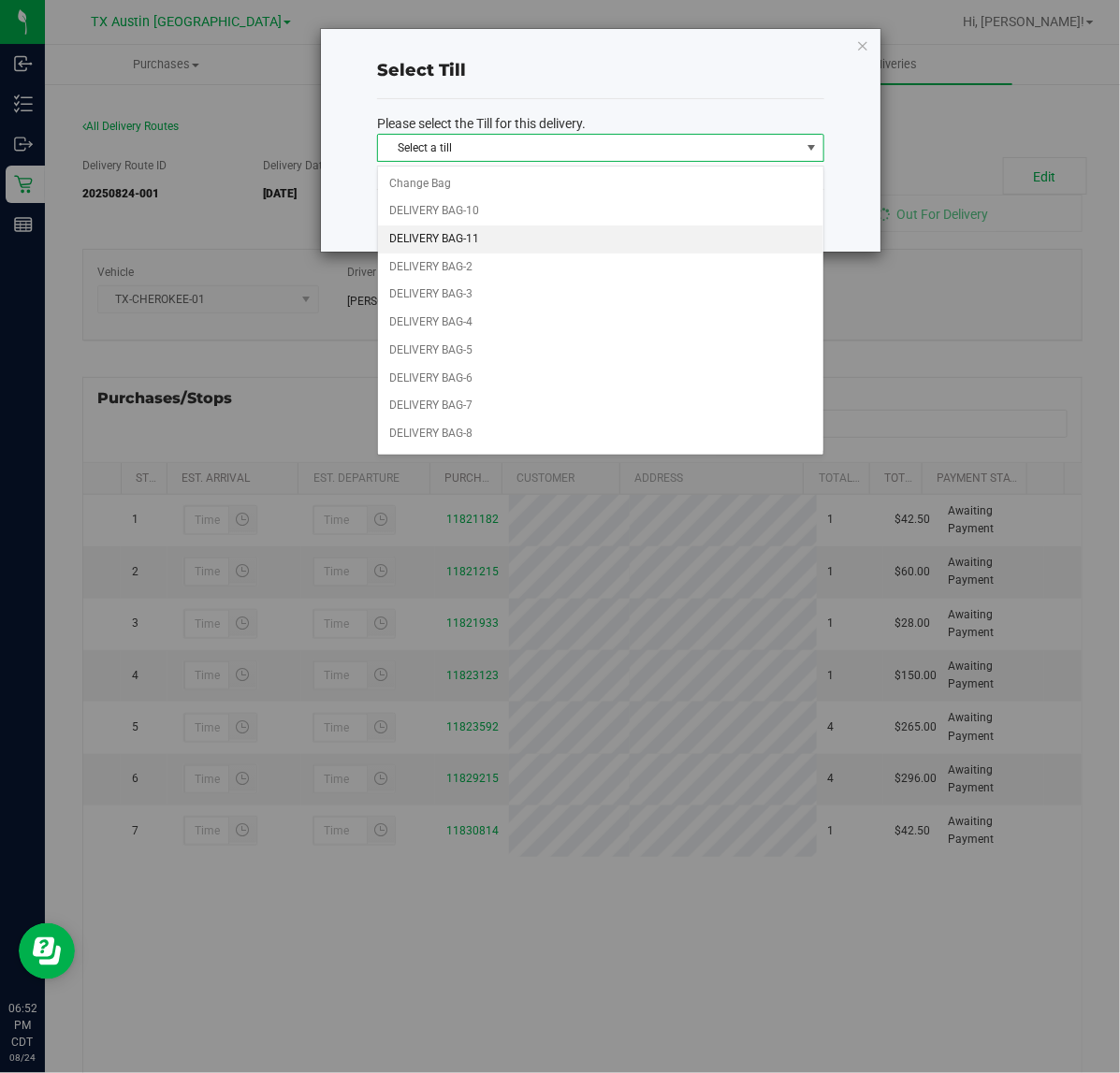
click at [632, 230] on li "DELIVERY BAG-11" at bounding box center [600, 239] width 445 height 29
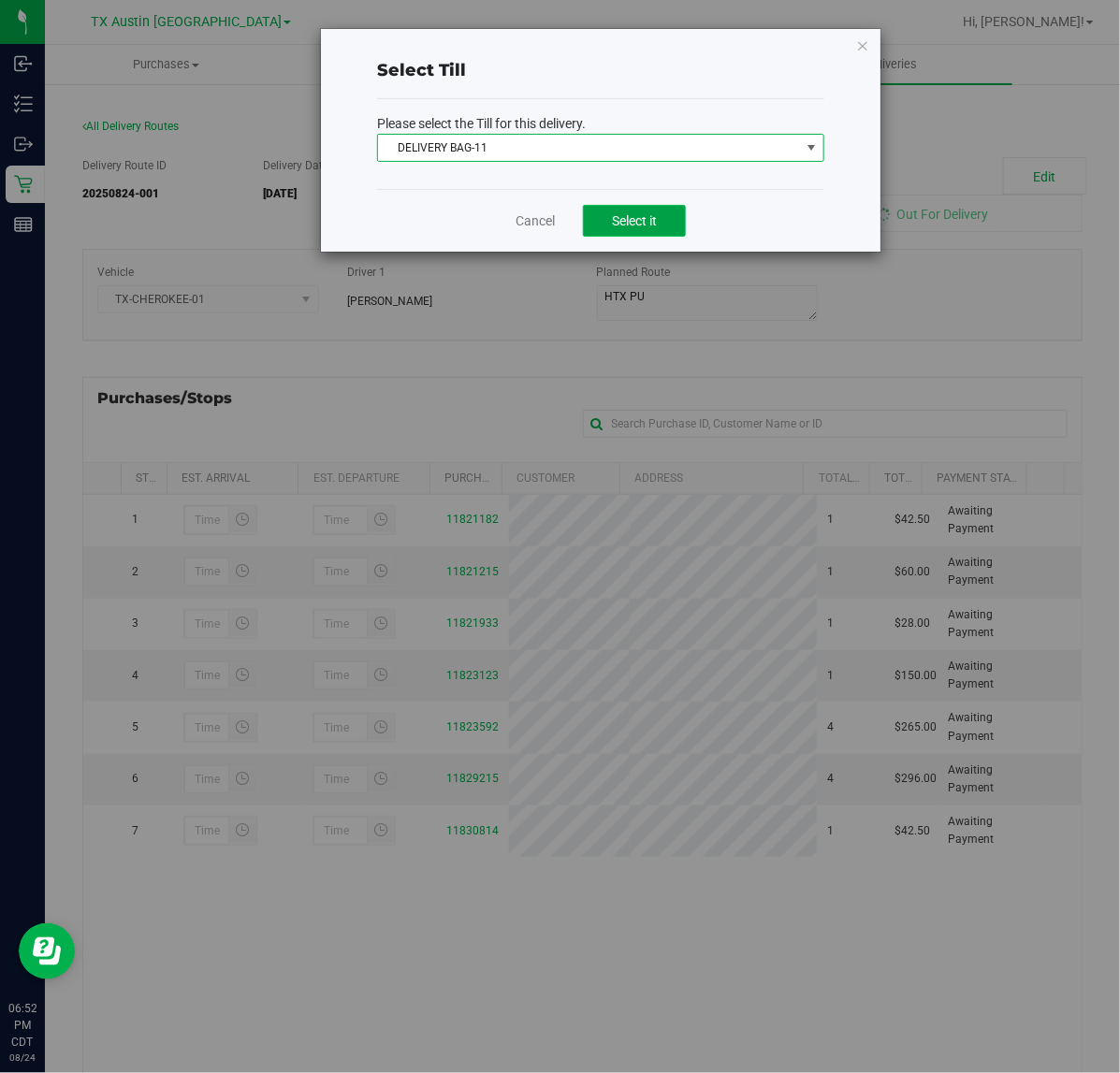
click at [643, 220] on span "Select it" at bounding box center [634, 220] width 45 height 15
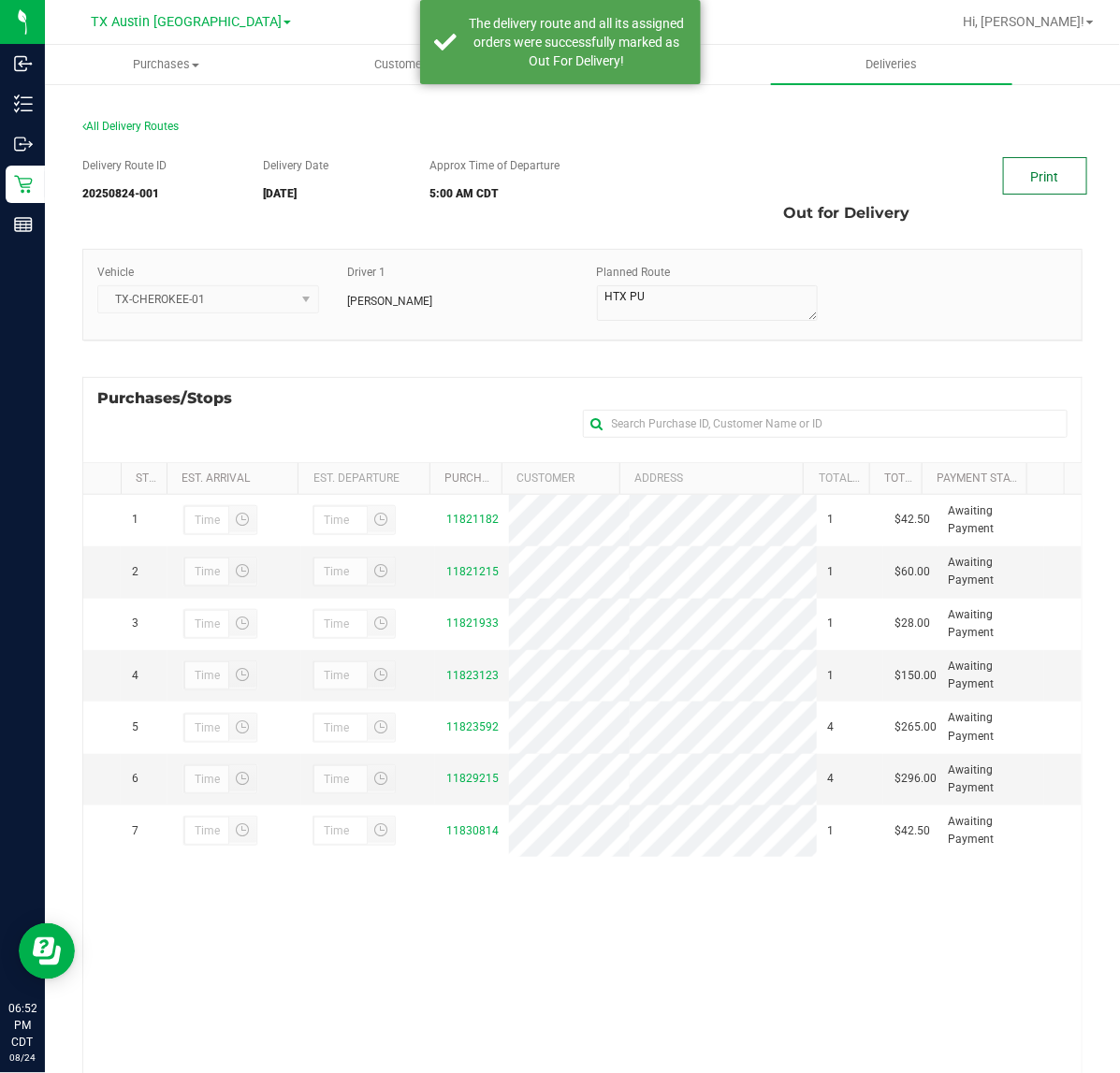
click at [1027, 188] on link "Print" at bounding box center [1045, 176] width 85 height 37
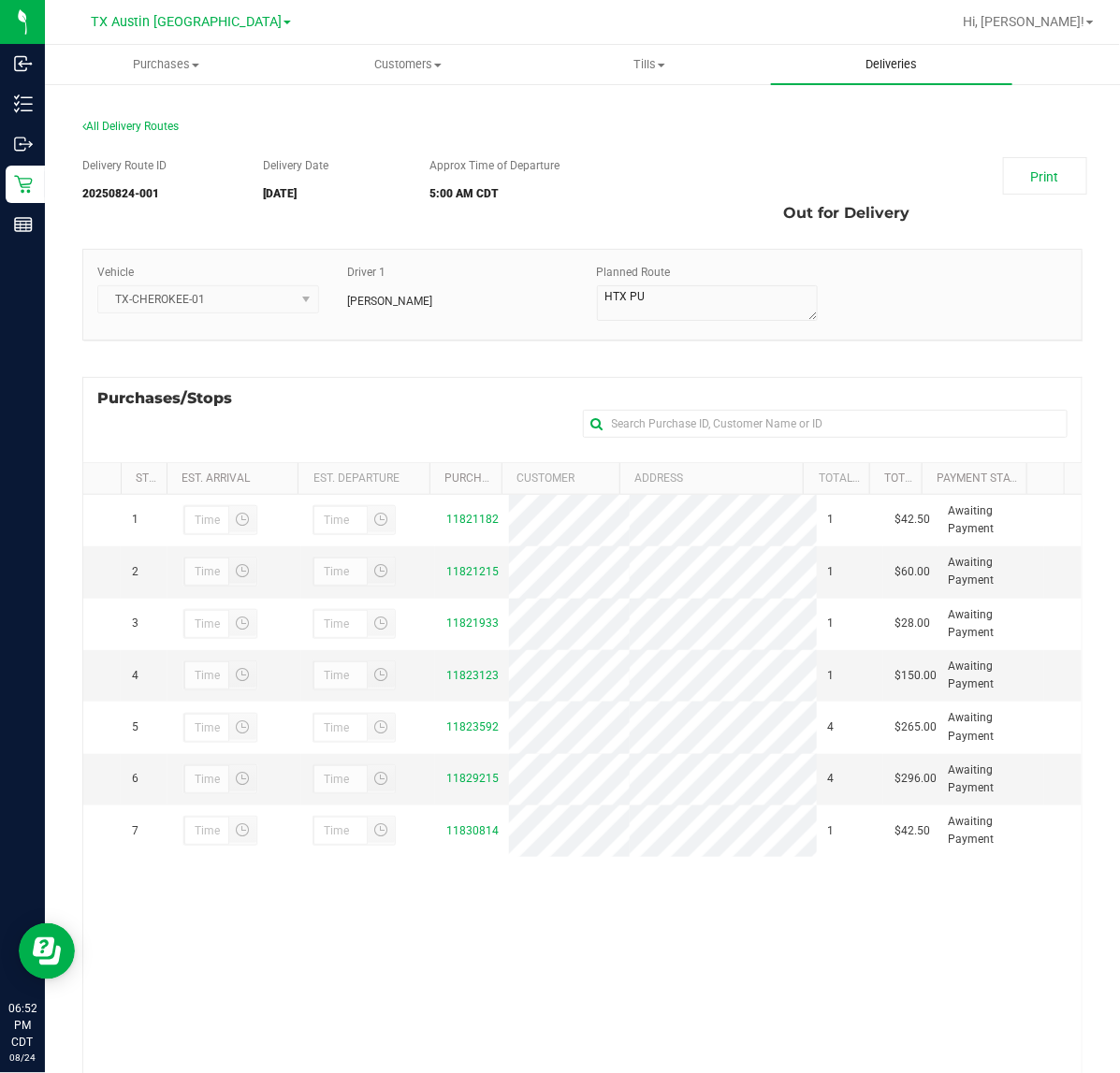
click at [852, 68] on span "Deliveries" at bounding box center [891, 64] width 102 height 17
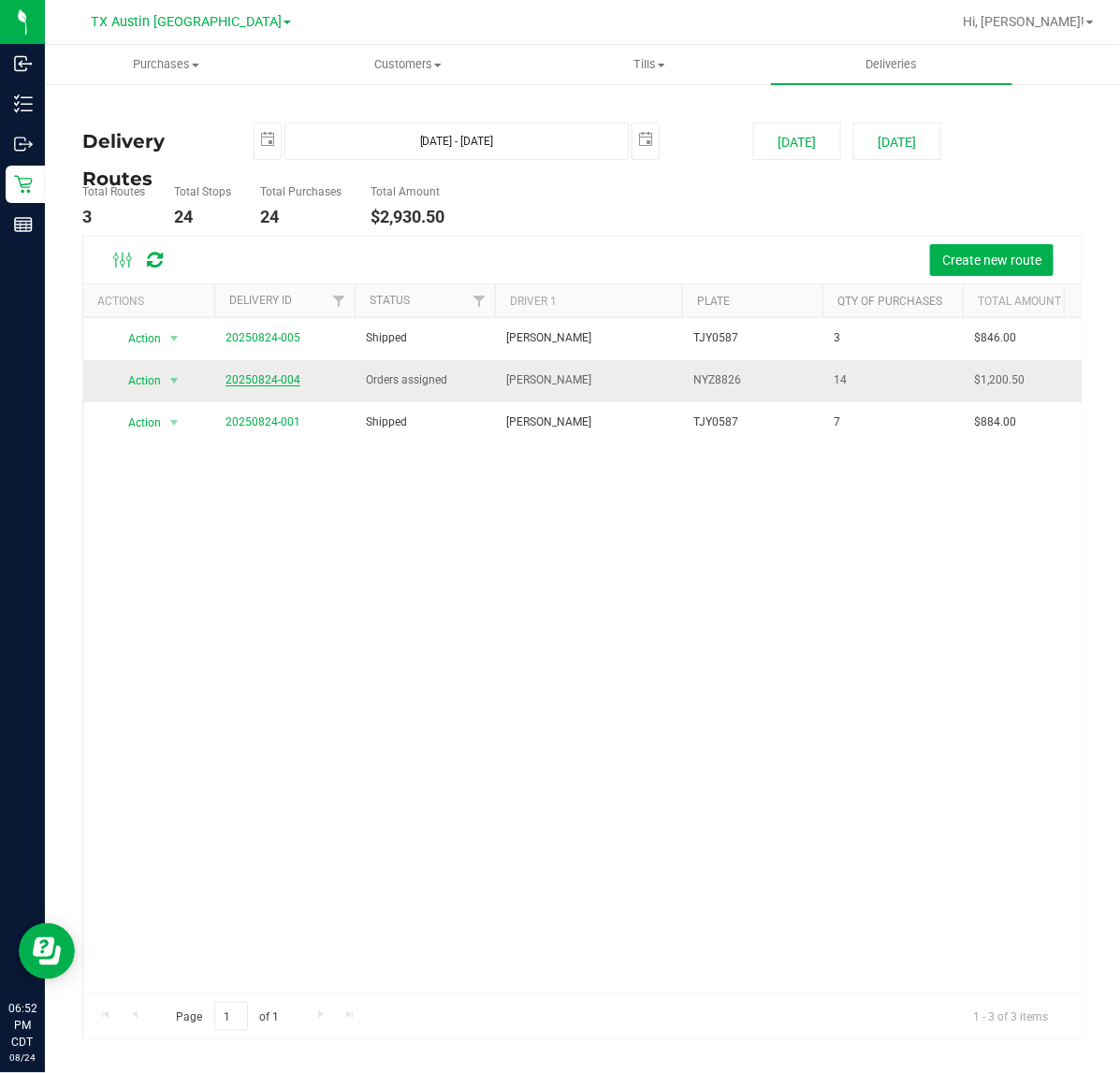
click at [282, 382] on link "20250824-004" at bounding box center [263, 380] width 75 height 13
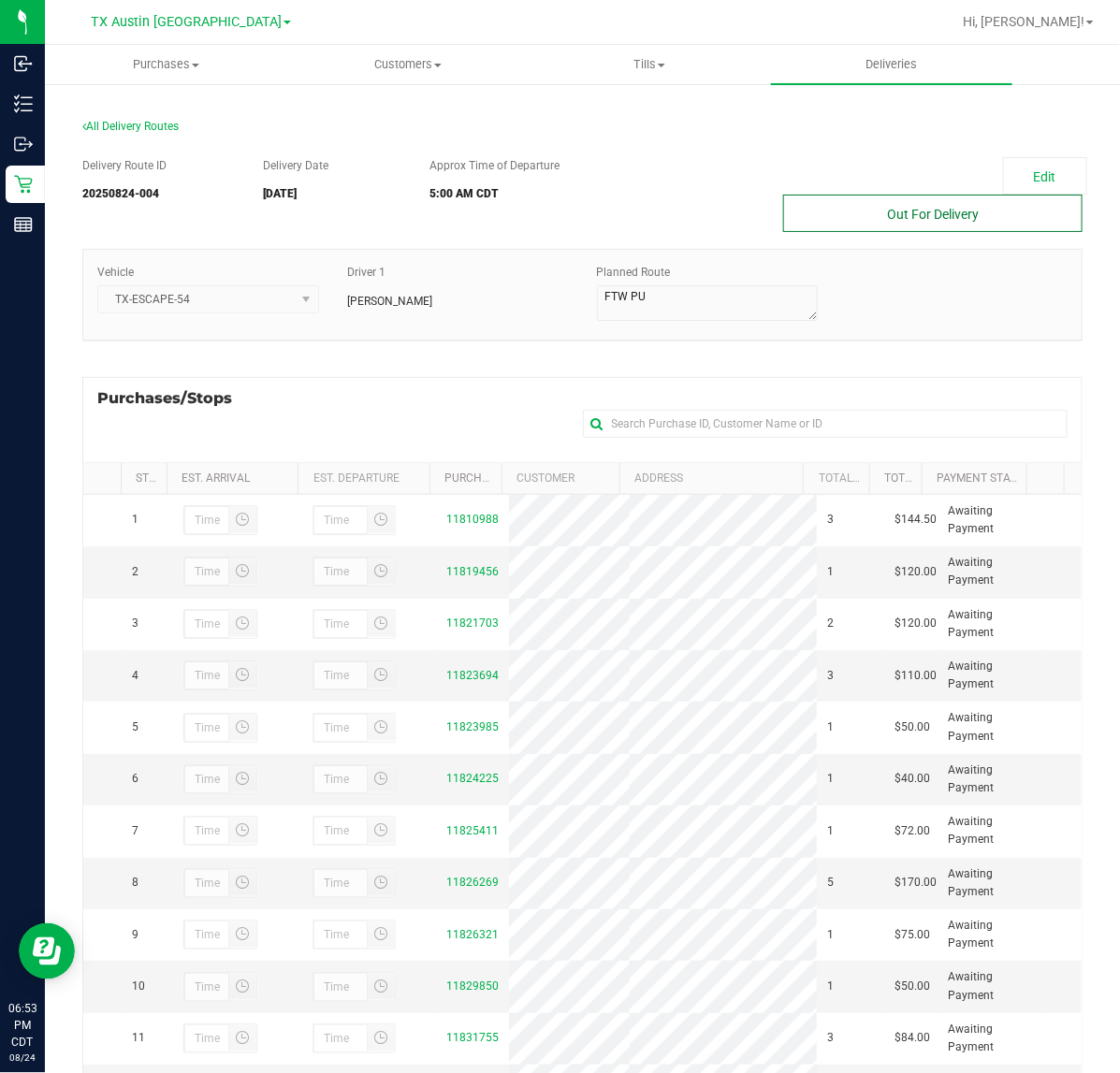
click at [891, 226] on button "Out For Delivery" at bounding box center [932, 213] width 299 height 37
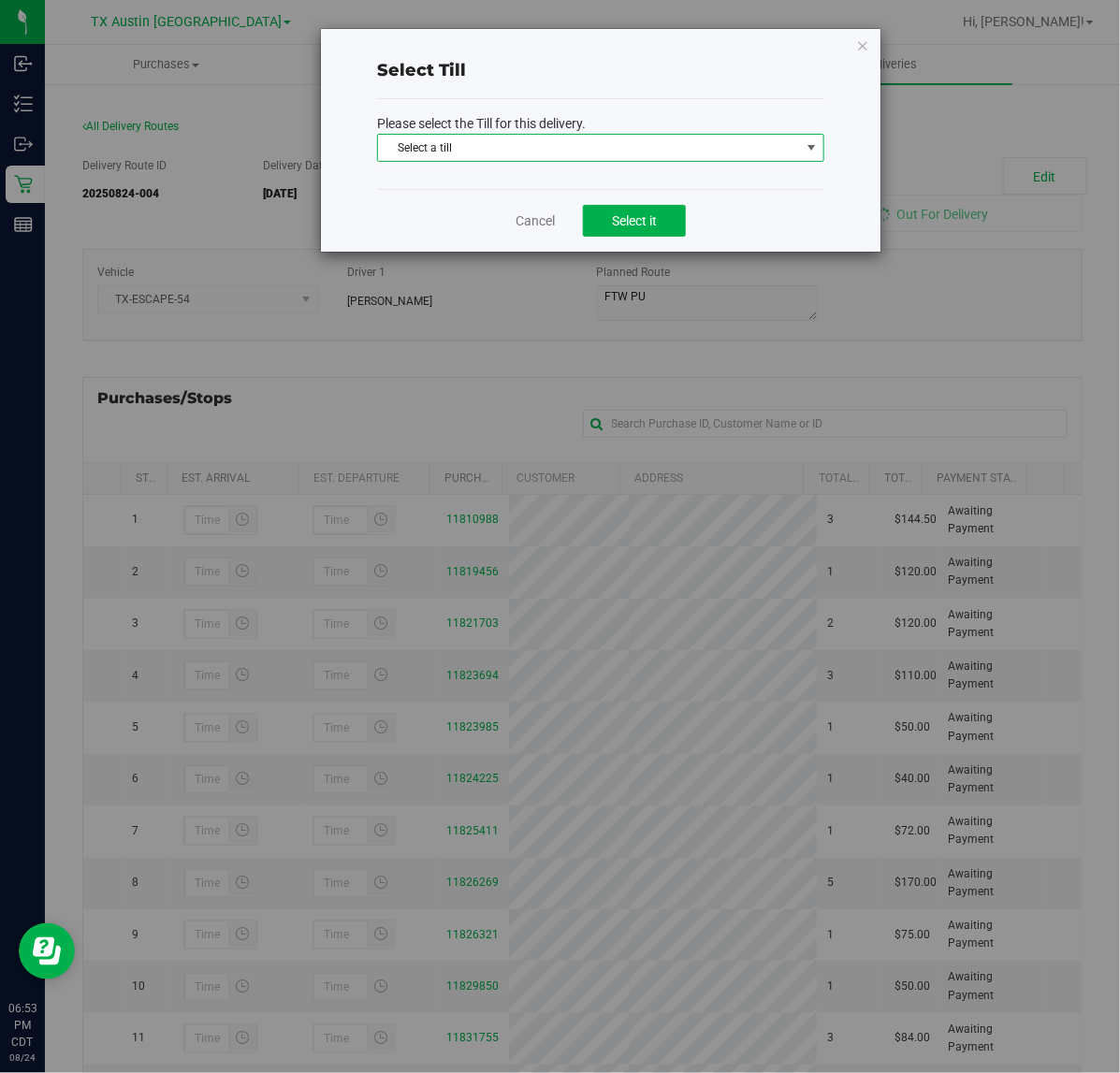
click at [680, 155] on span "Select a till" at bounding box center [588, 148] width 422 height 27
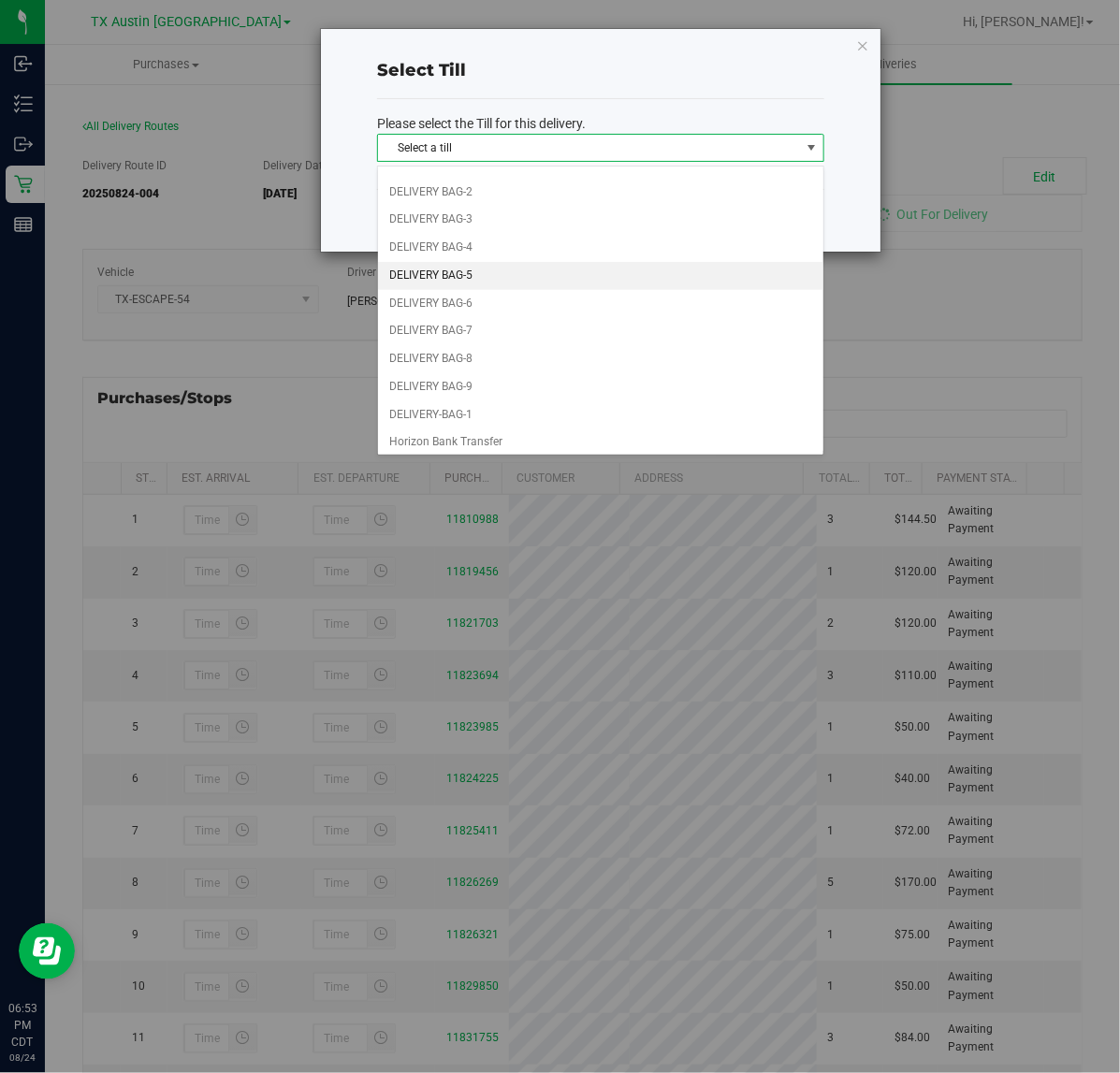
scroll to position [144, 0]
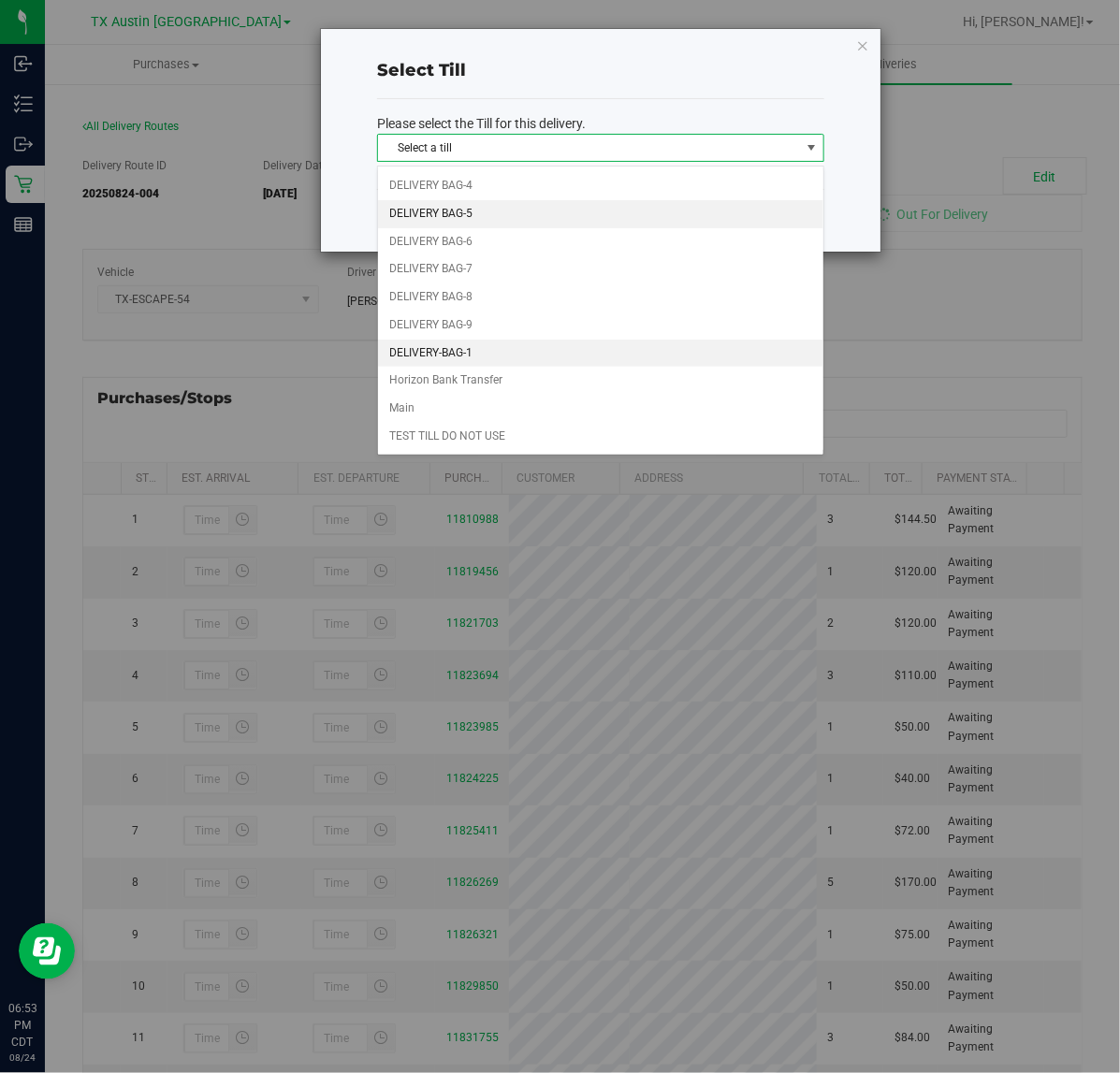
click at [587, 344] on li "DELIVERY-BAG-1" at bounding box center [600, 353] width 445 height 29
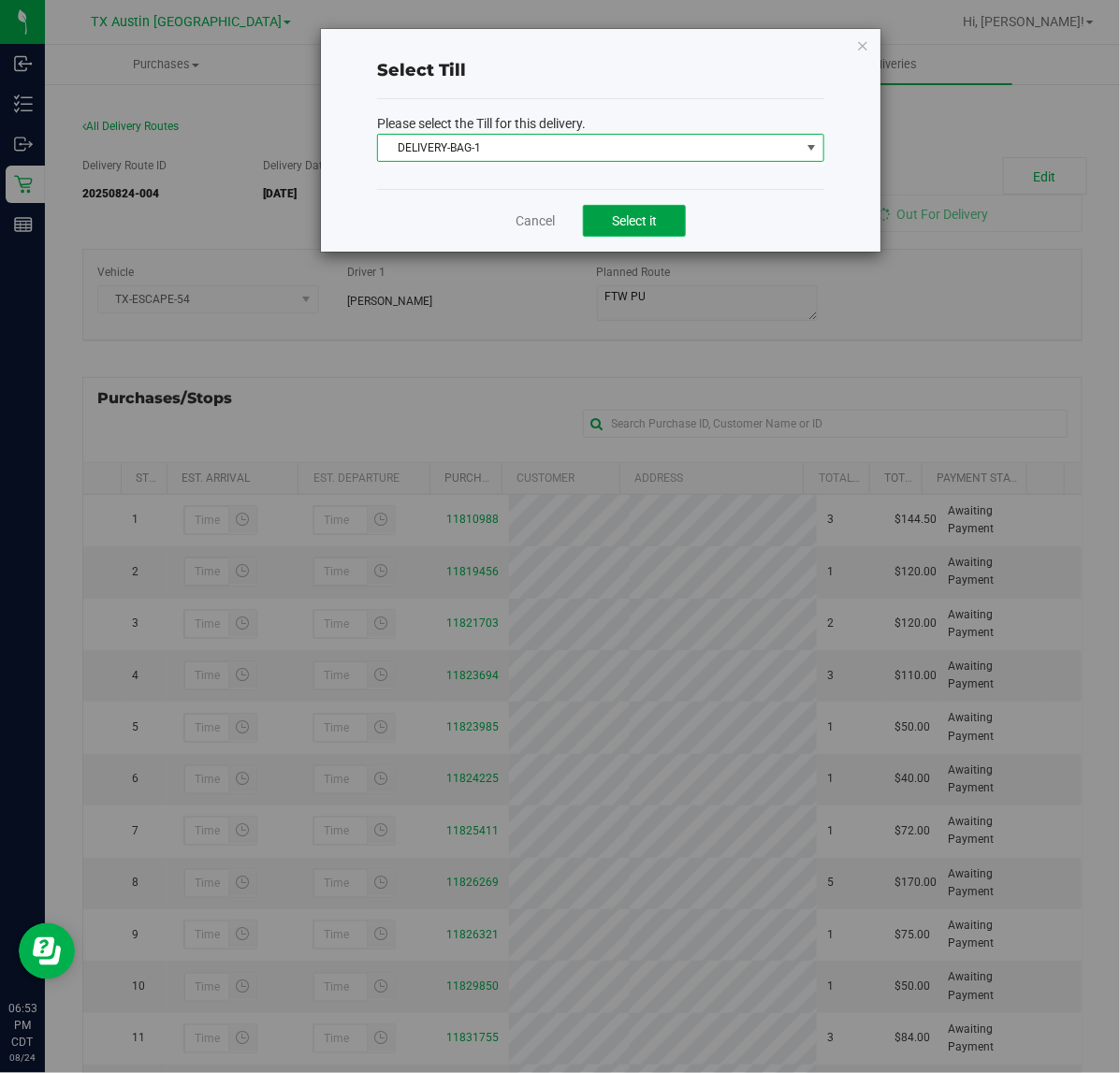
click at [597, 213] on button "Select it" at bounding box center [634, 220] width 103 height 31
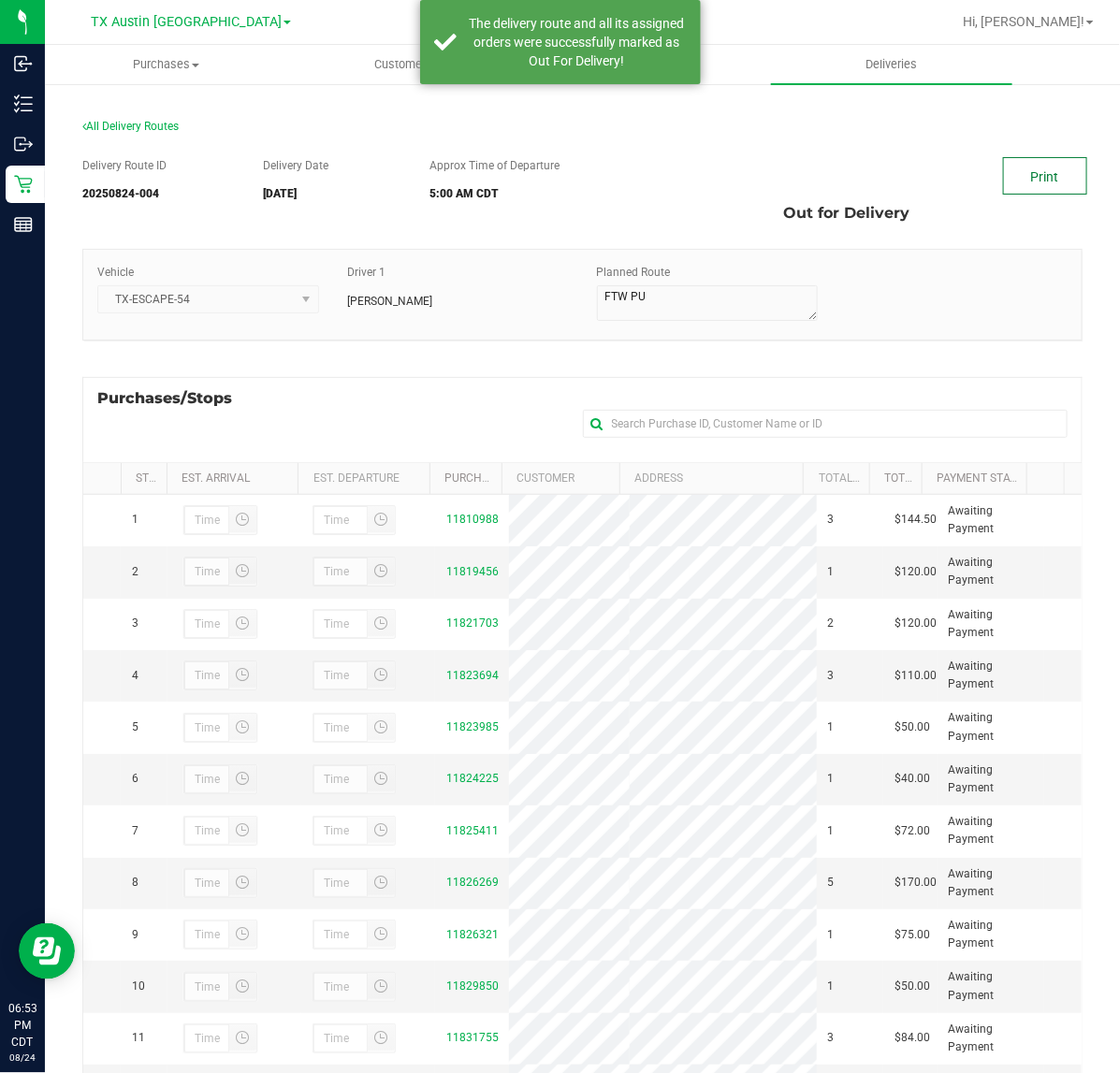
click at [1006, 169] on link "Print" at bounding box center [1045, 176] width 85 height 37
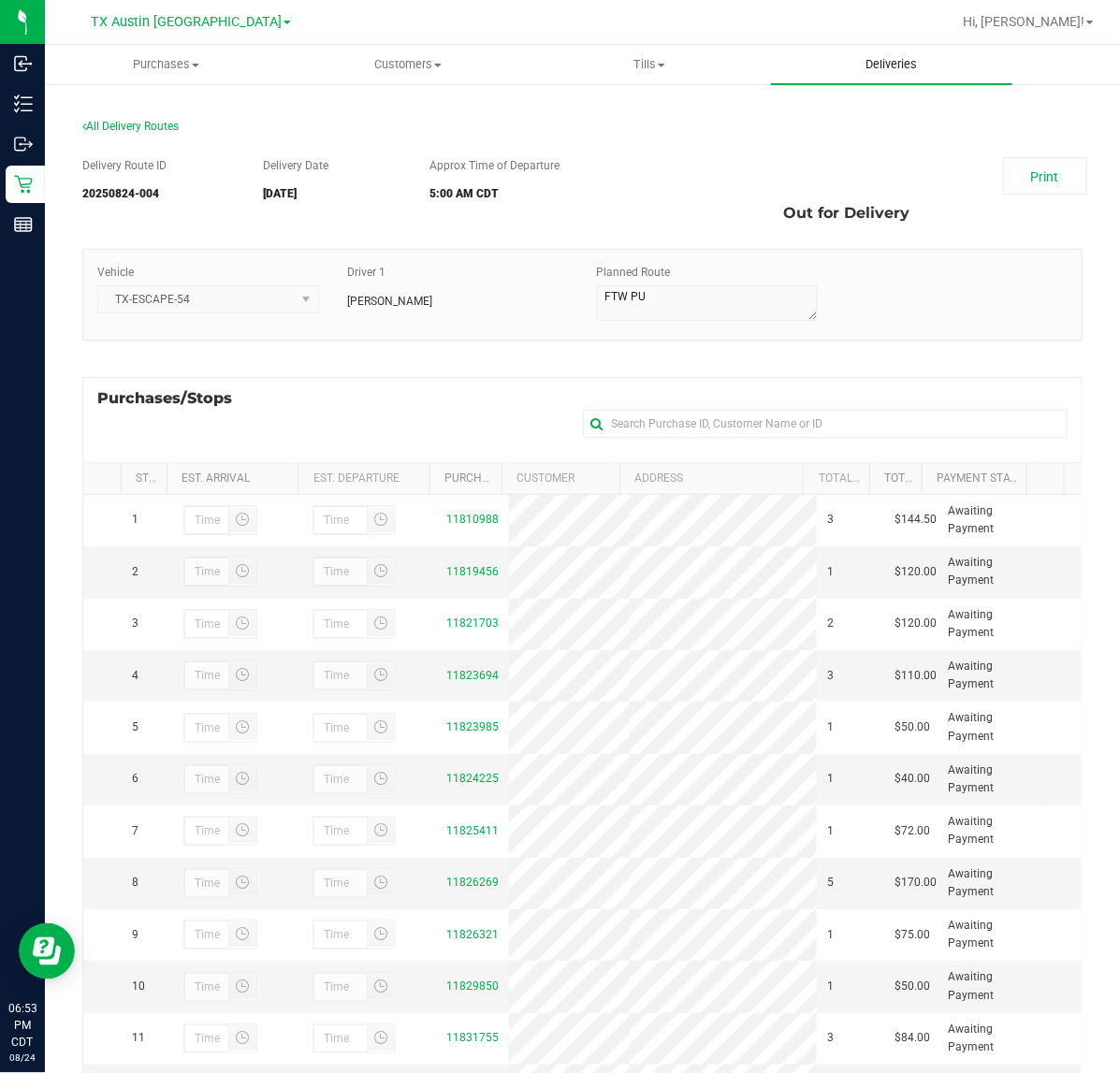
click at [919, 48] on uib-tab-heading "Deliveries" at bounding box center [892, 65] width 242 height 39
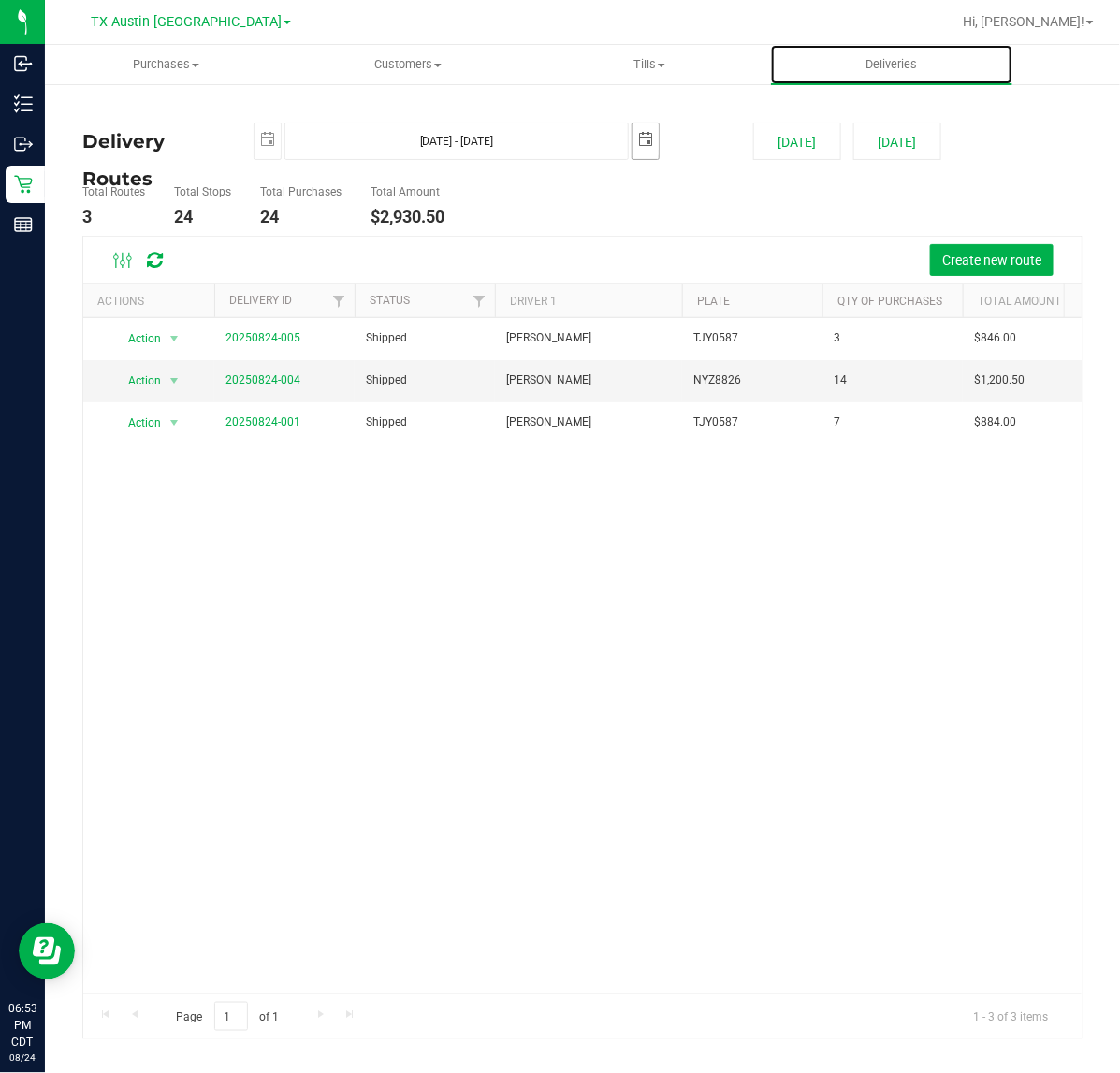
click at [657, 133] on span "select" at bounding box center [645, 140] width 27 height 32
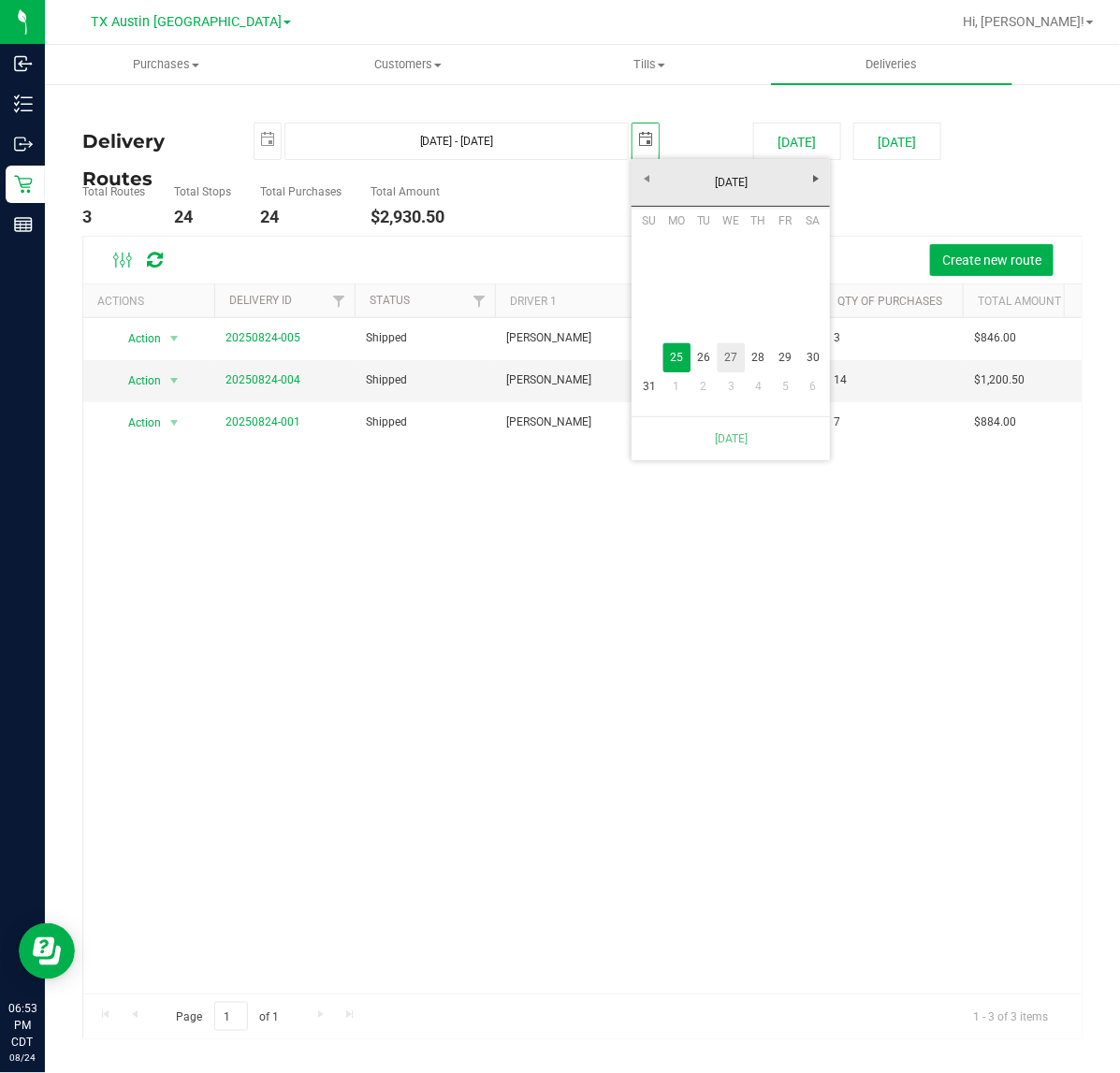
click at [737, 353] on link "27" at bounding box center [732, 357] width 28 height 29
type input "Aug 25, 2025 - Aug 27, 2025"
type input "2025-08-27"
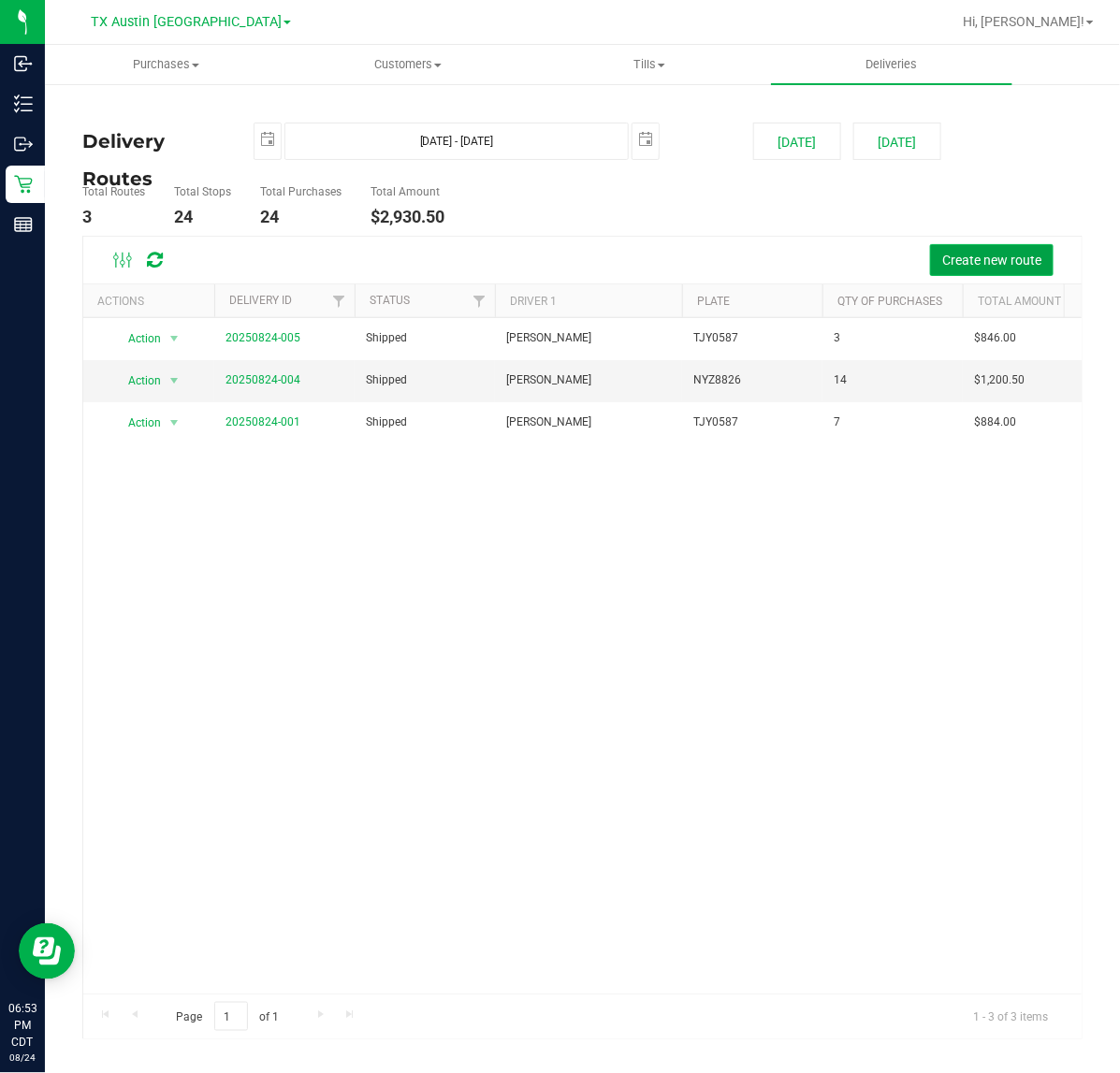
click at [962, 271] on button "Create new route" at bounding box center [991, 260] width 124 height 31
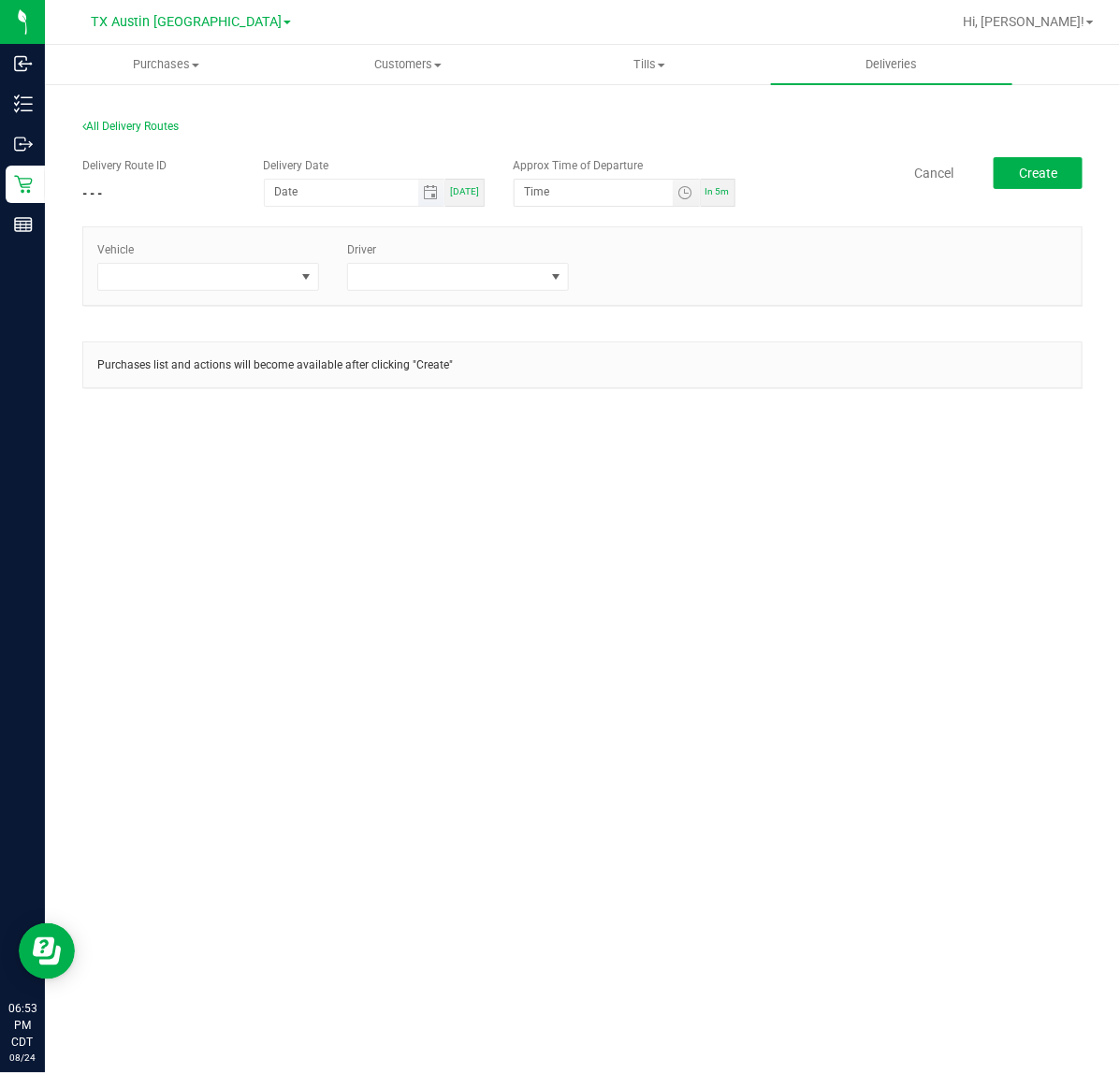
click at [442, 197] on span "Toggle calendar" at bounding box center [432, 193] width 28 height 27
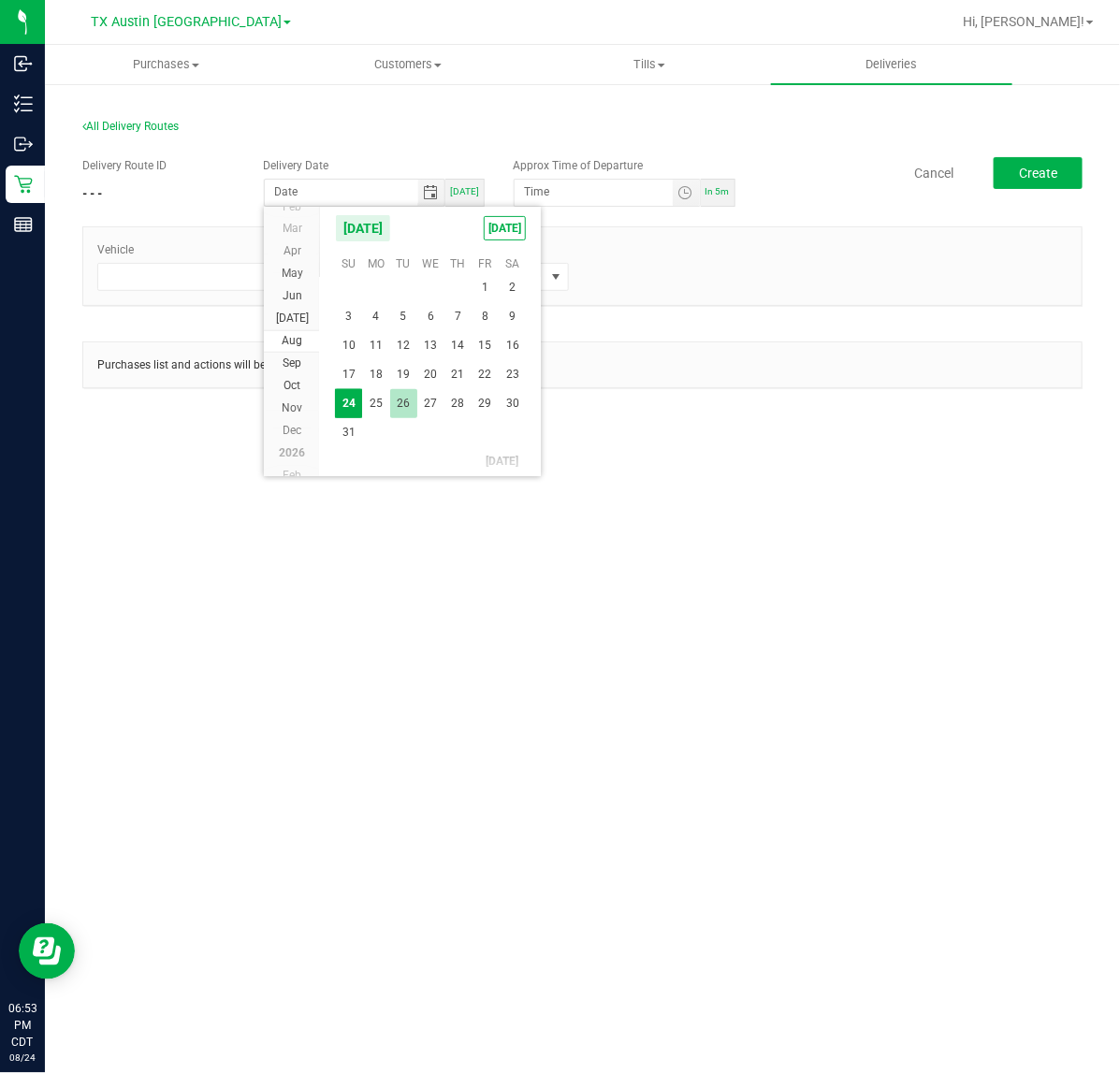
click at [408, 400] on span "26" at bounding box center [404, 403] width 28 height 29
type input "08/26/2025"
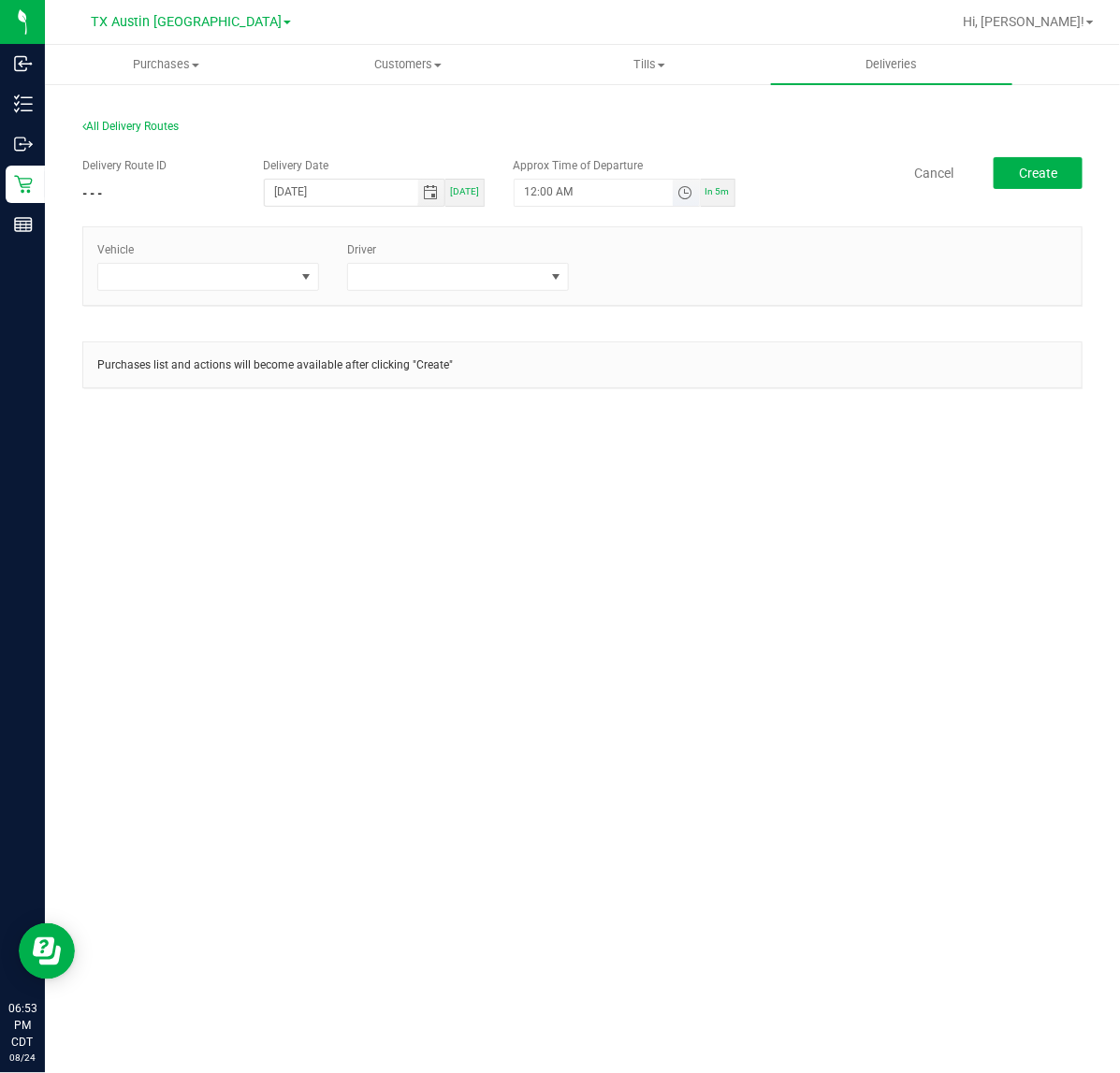
click at [682, 188] on span "Toggle time list" at bounding box center [684, 192] width 15 height 15
click at [641, 558] on button "Set" at bounding box center [650, 558] width 70 height 41
type input "5:00 AM"
click at [302, 290] on span at bounding box center [207, 276] width 221 height 29
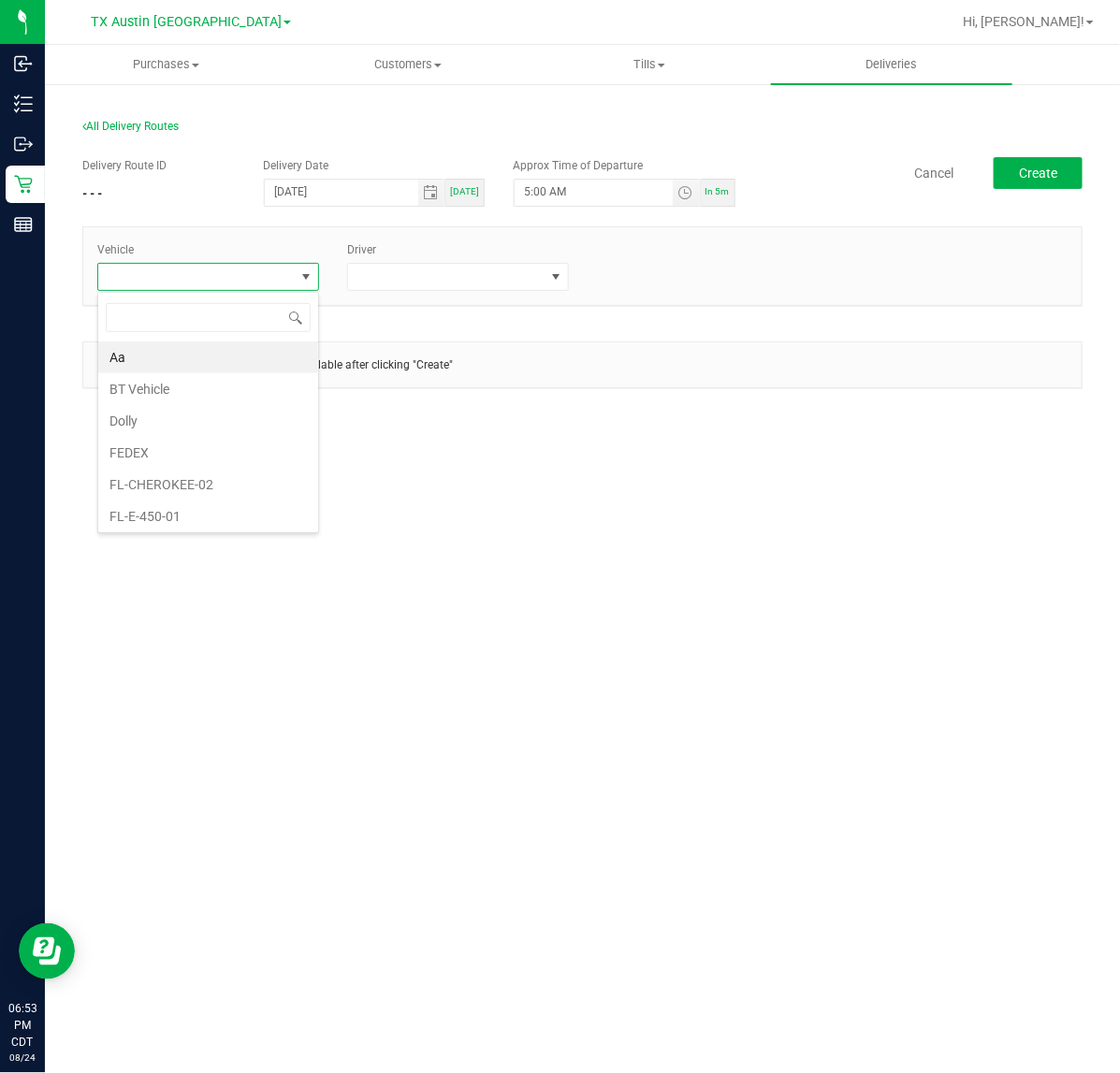
scroll to position [29, 221]
type input "tx"
click at [241, 461] on li "TX-ESCAPE-54" at bounding box center [208, 452] width 220 height 31
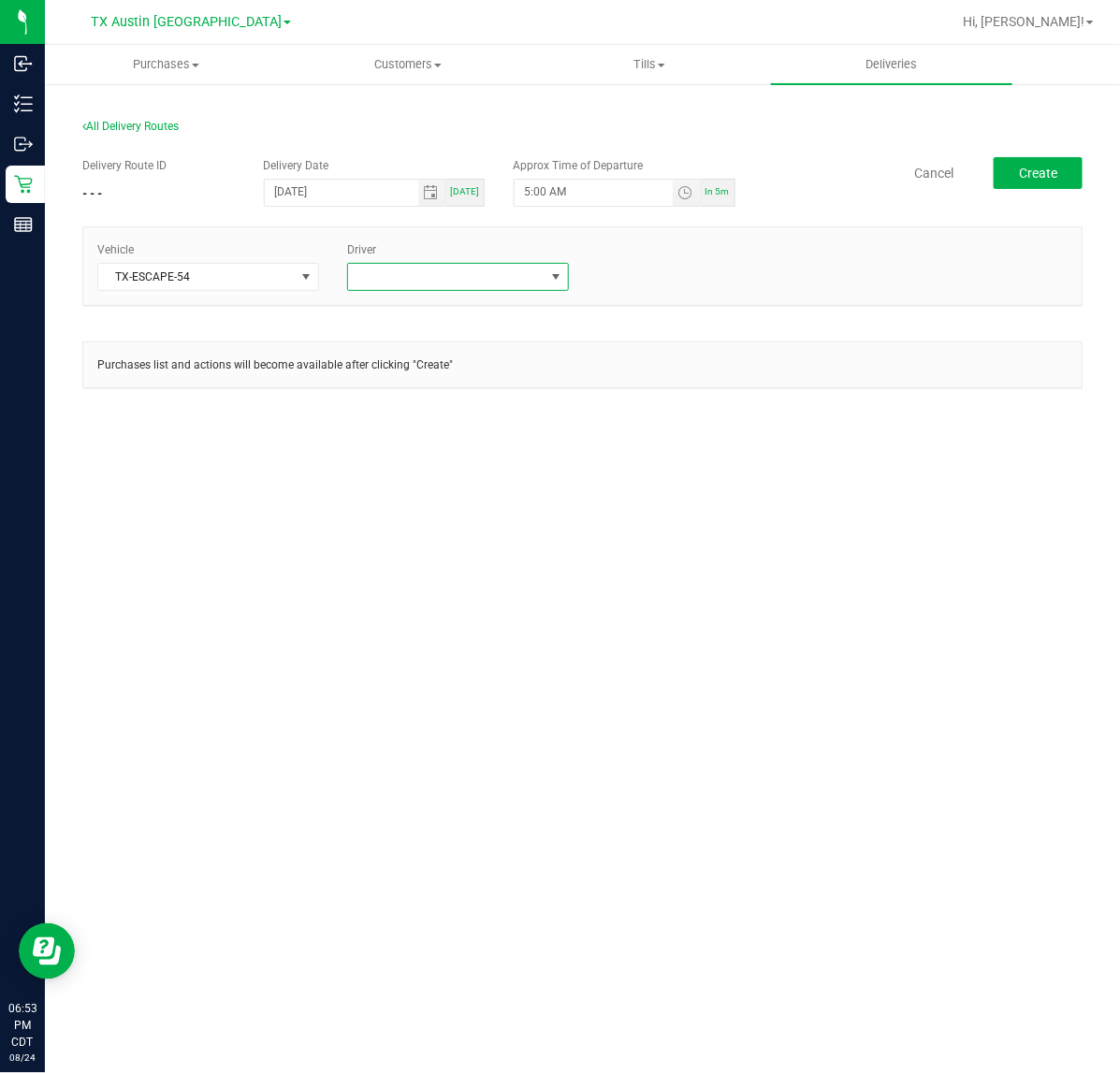
click at [453, 286] on span at bounding box center [446, 276] width 197 height 27
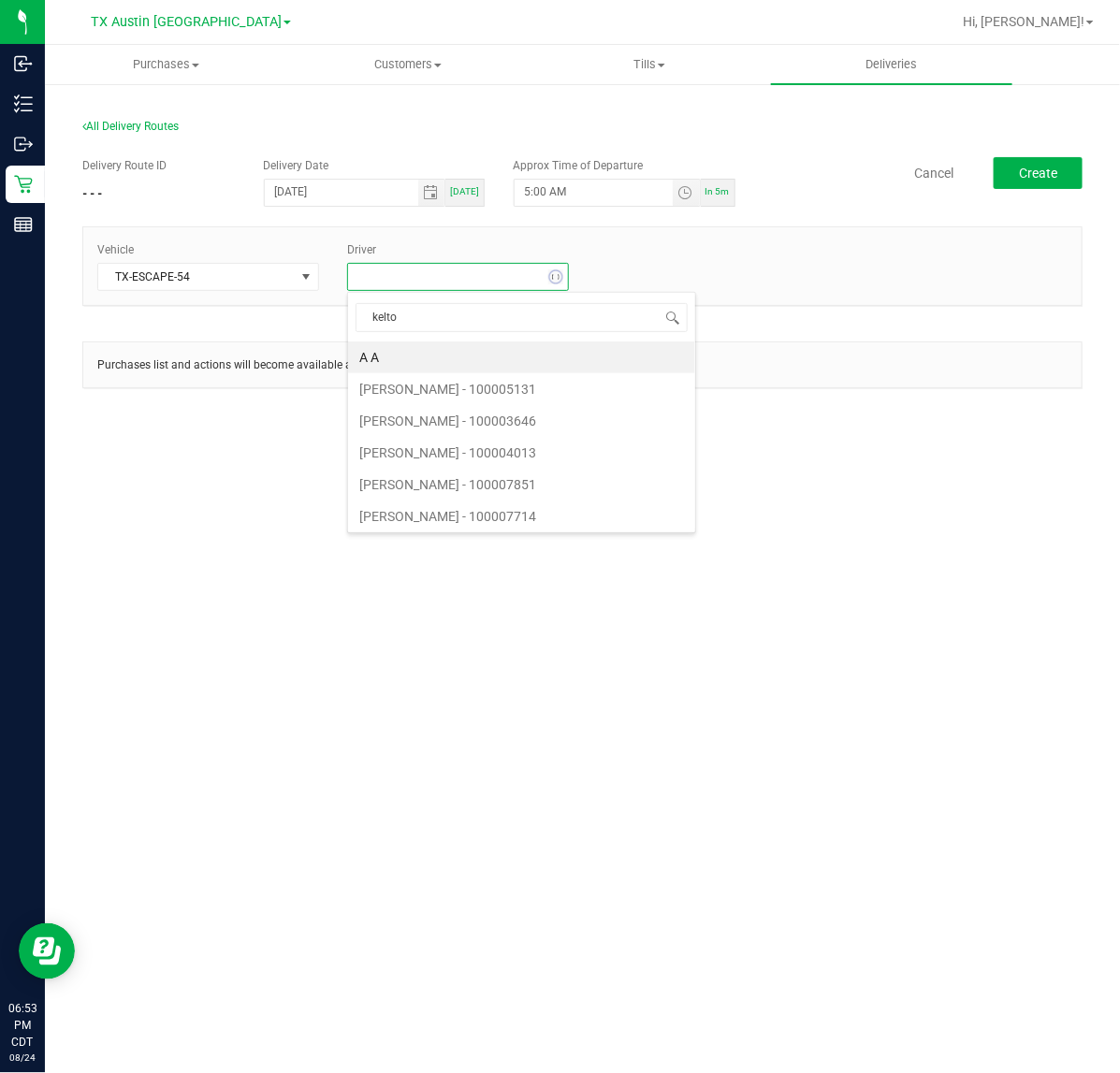
type input "kelton"
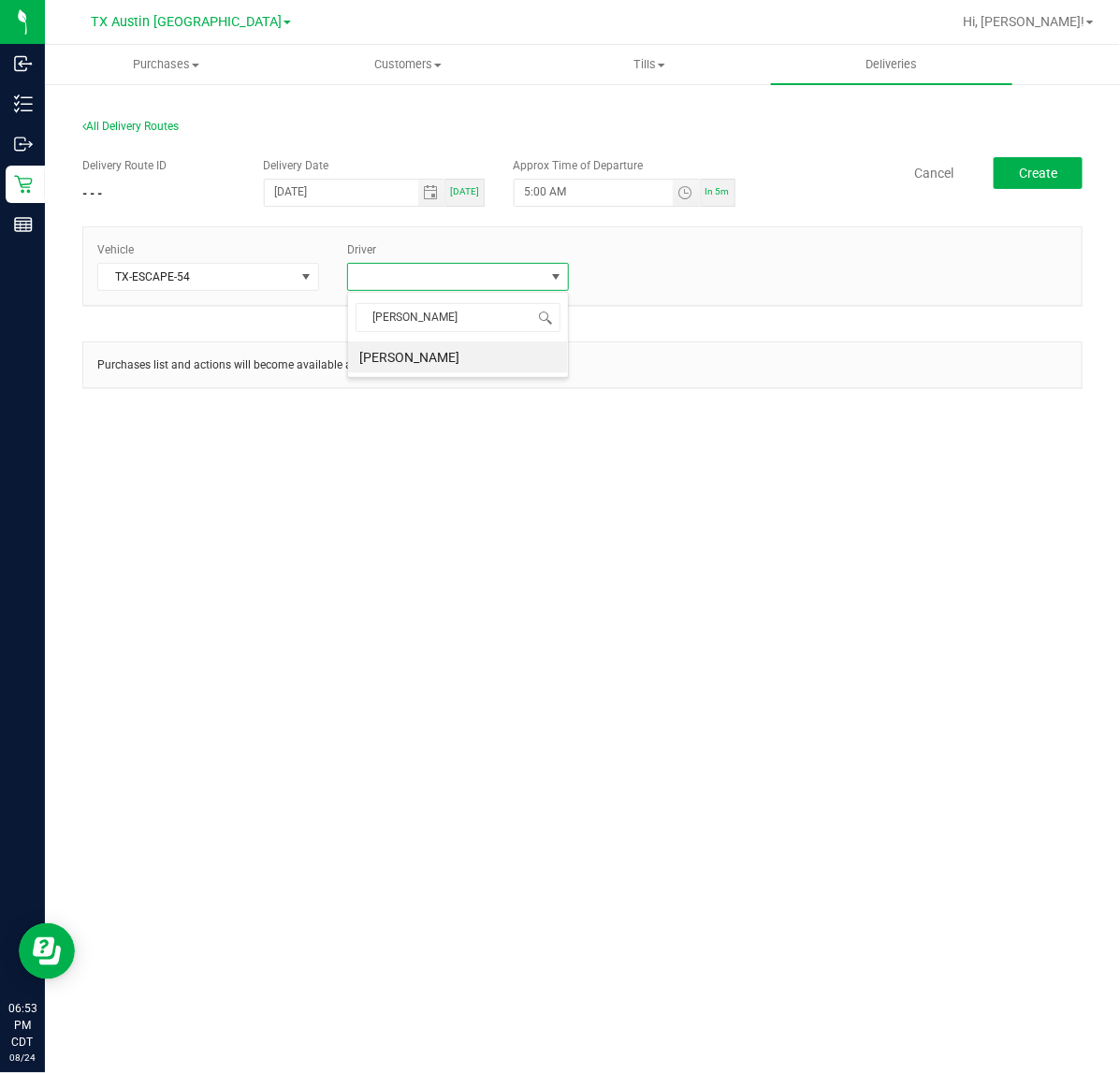
click at [477, 360] on li "Christopher Kelton" at bounding box center [458, 357] width 220 height 31
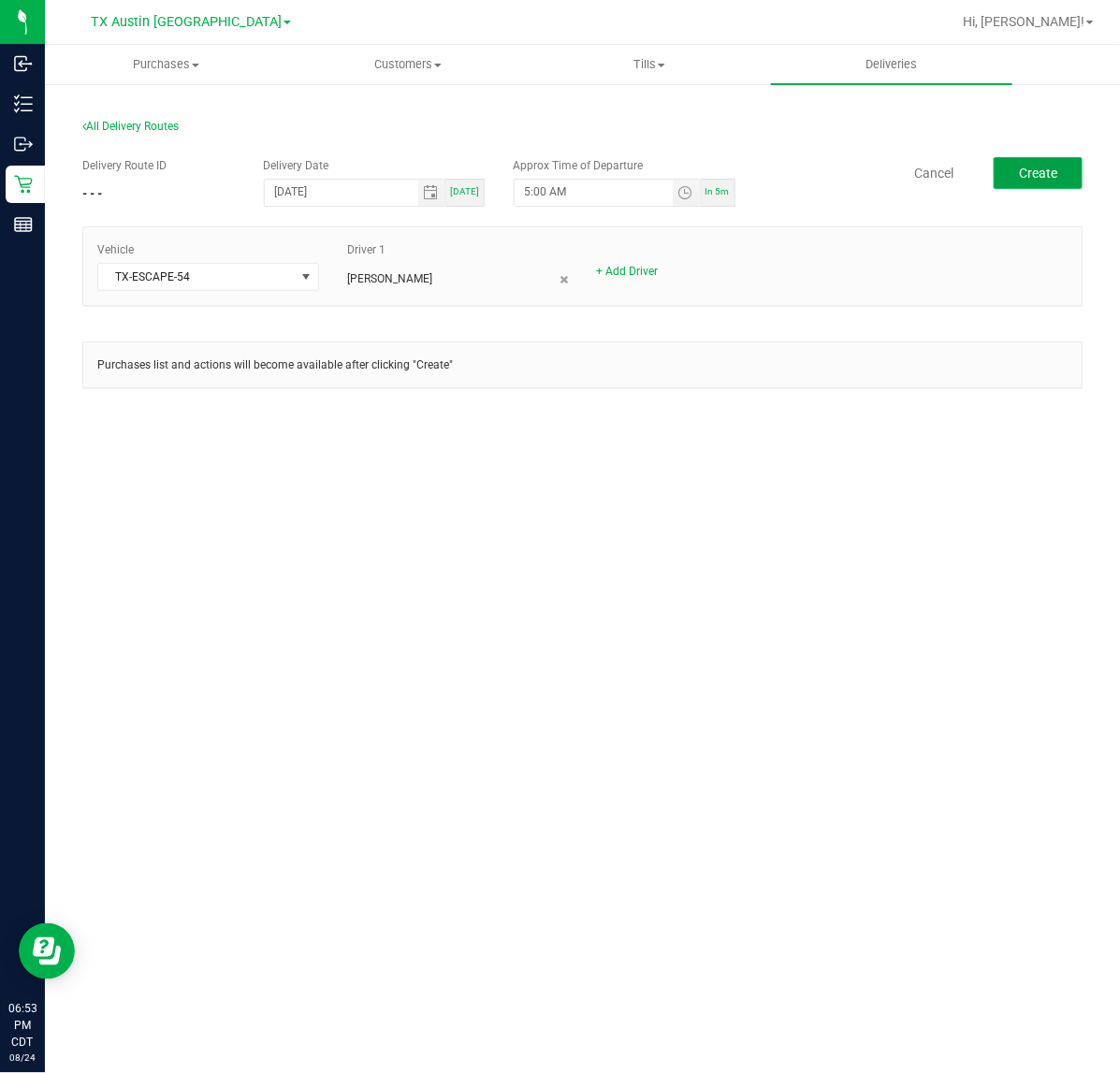
click at [1062, 181] on button "Create" at bounding box center [1037, 173] width 88 height 31
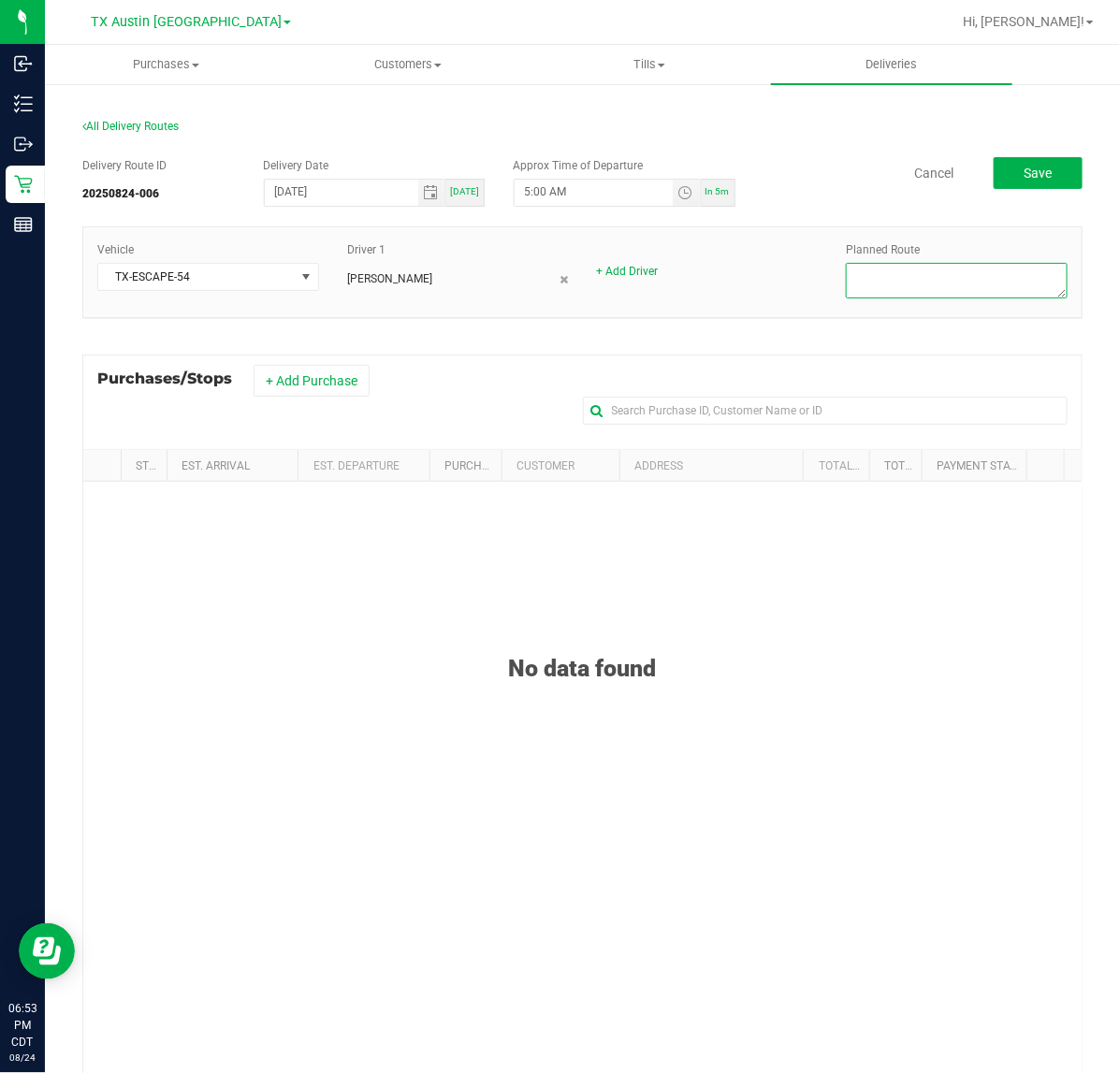
click at [1023, 269] on textarea at bounding box center [956, 280] width 221 height 35
click at [908, 278] on textarea at bounding box center [956, 280] width 221 height 35
type textarea "Ft. Worth West DEL (Austin DC)"
click at [318, 386] on button "+ Add Purchase" at bounding box center [312, 381] width 116 height 31
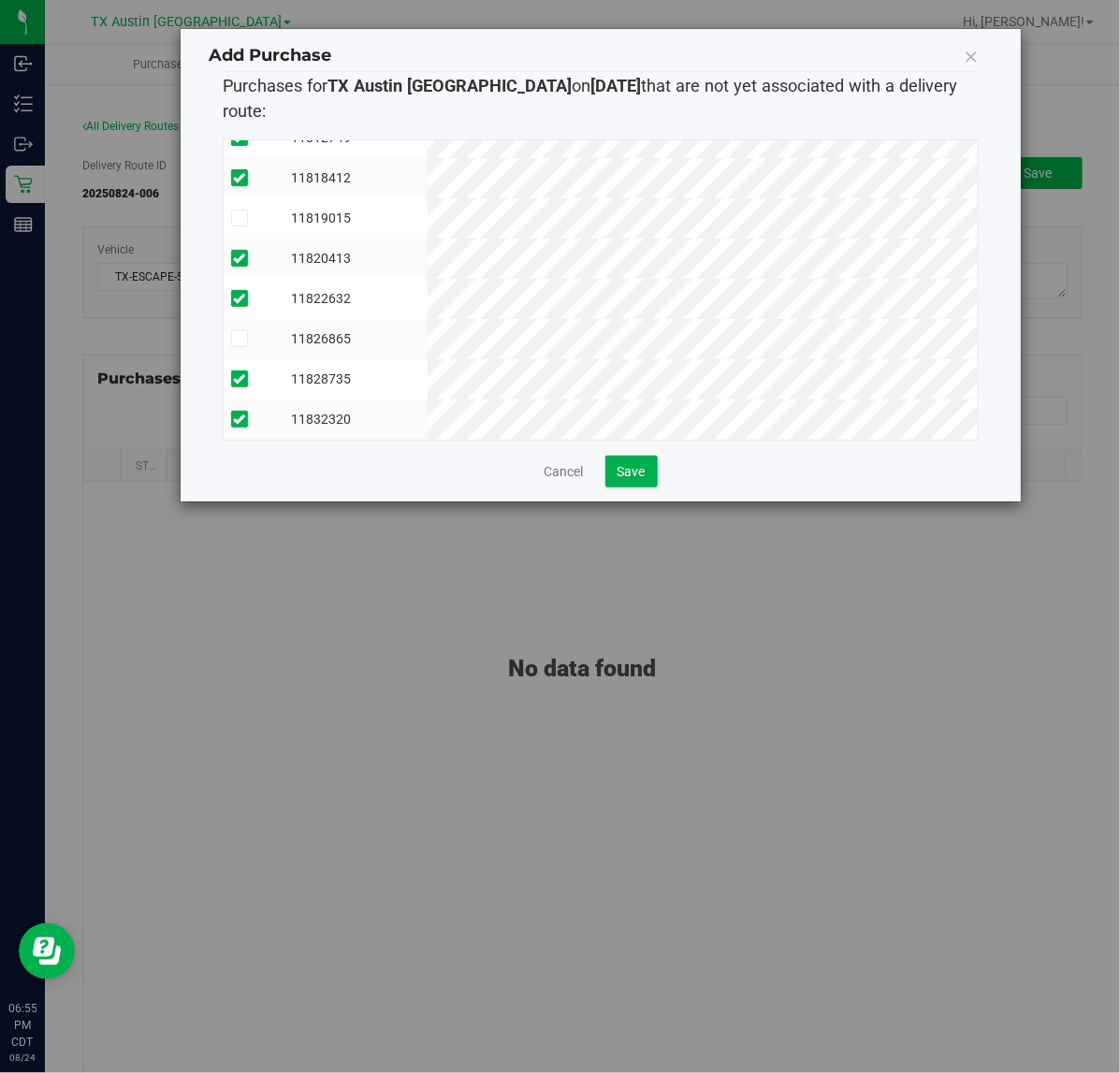
scroll to position [235, 0]
click at [627, 464] on span "Save" at bounding box center [631, 471] width 29 height 15
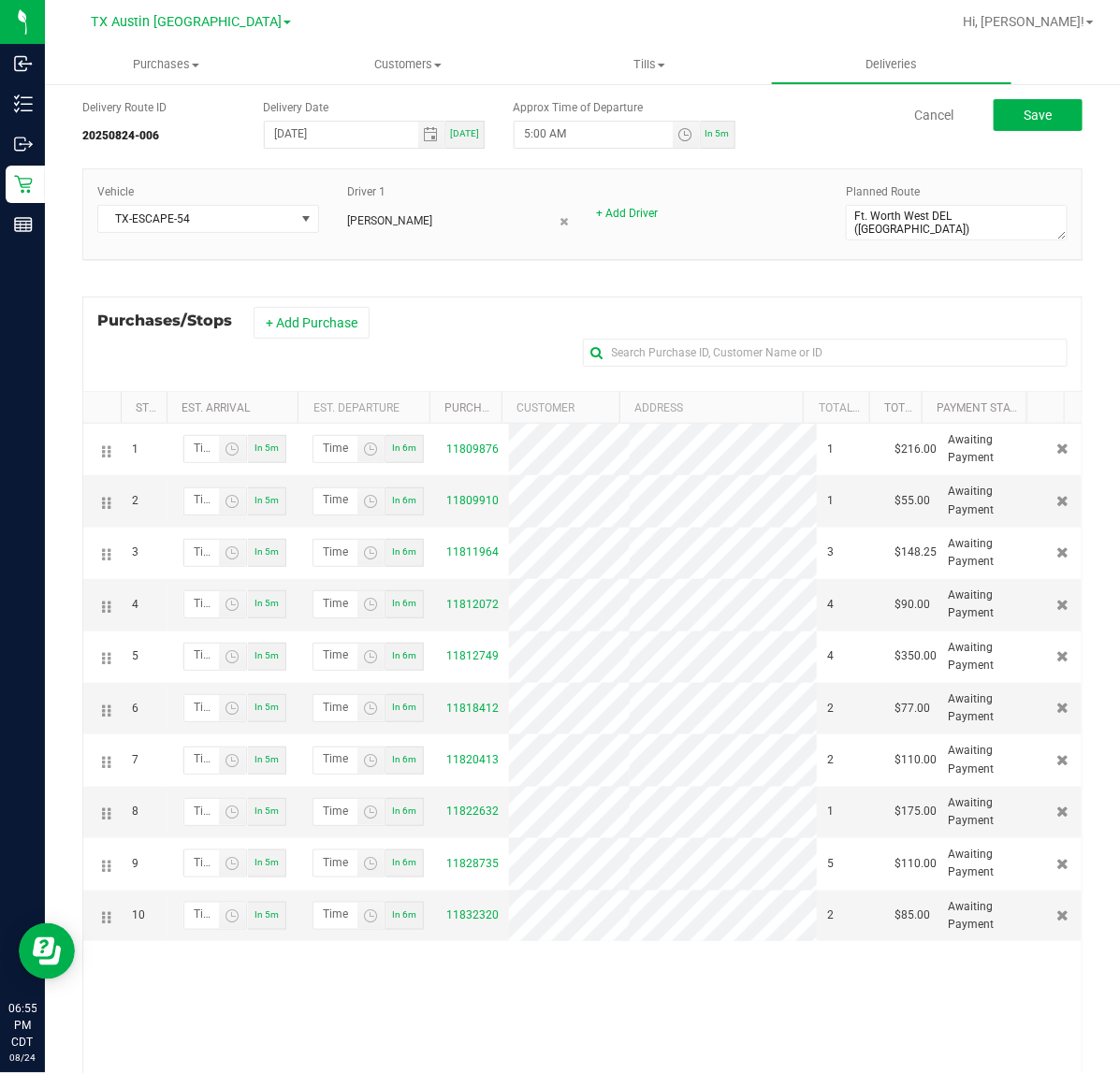
scroll to position [117, 0]
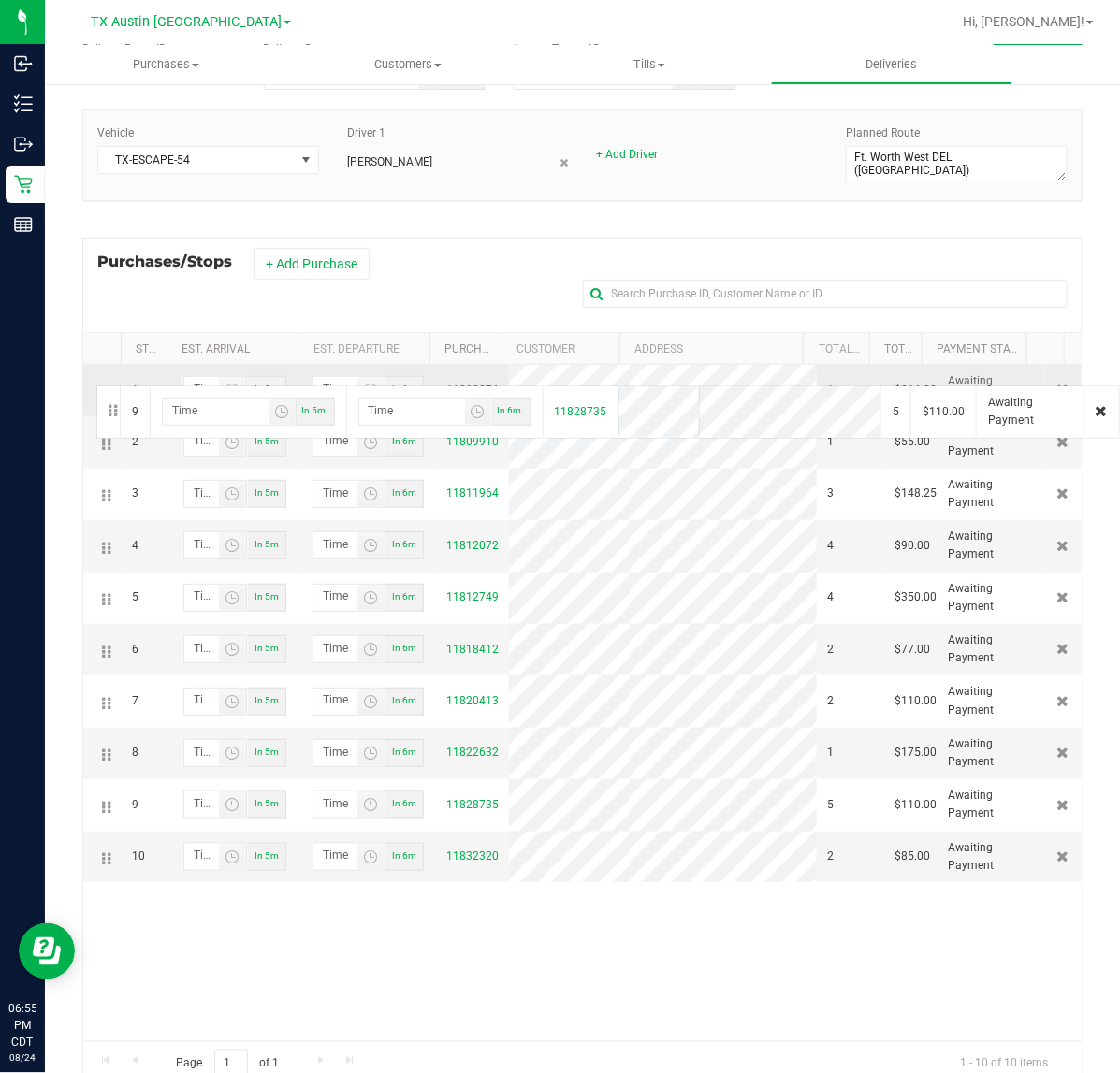
drag, startPoint x: 104, startPoint y: 803, endPoint x: 93, endPoint y: 384, distance: 419.1
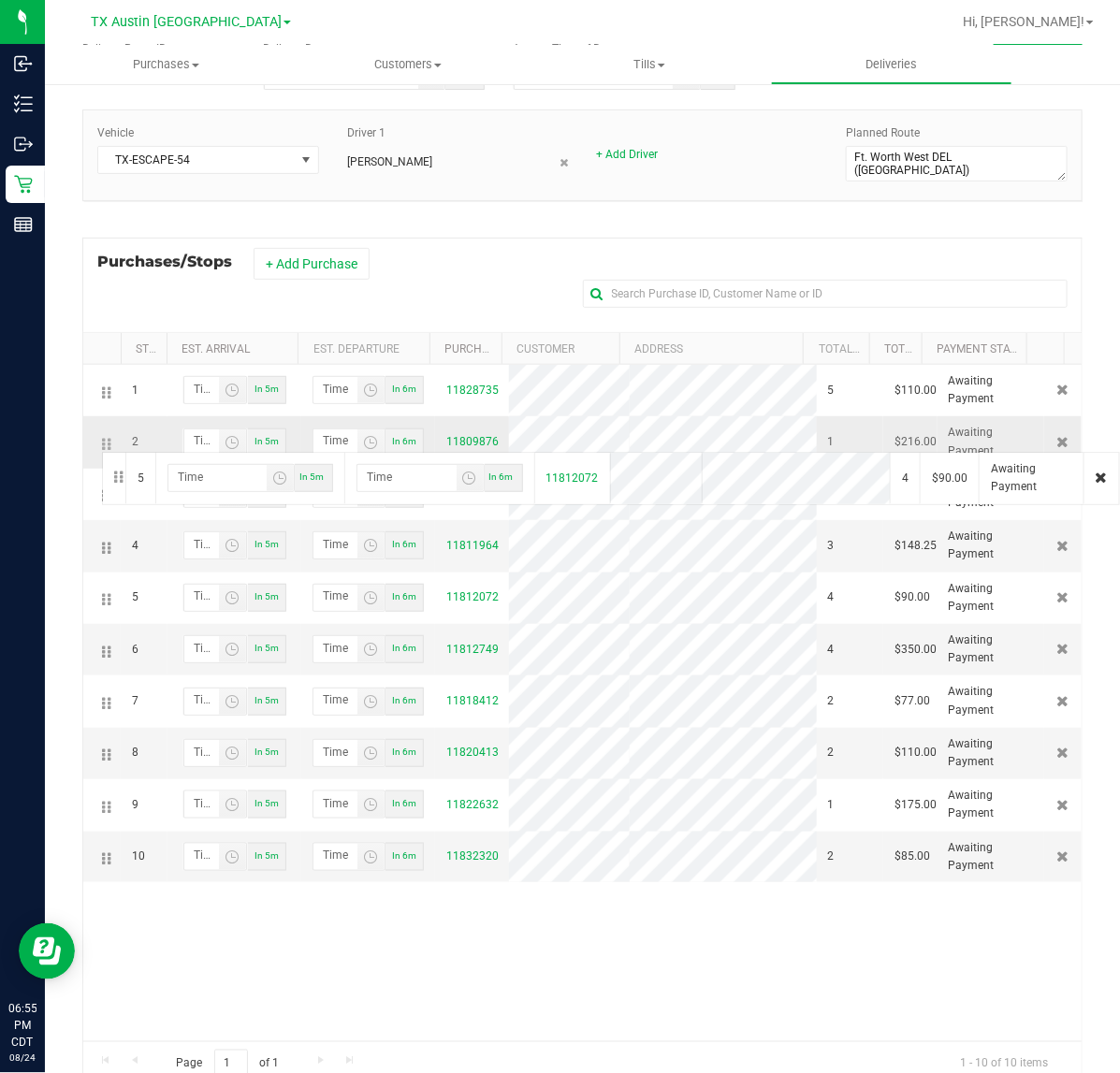
drag, startPoint x: 109, startPoint y: 609, endPoint x: 99, endPoint y: 447, distance: 162.3
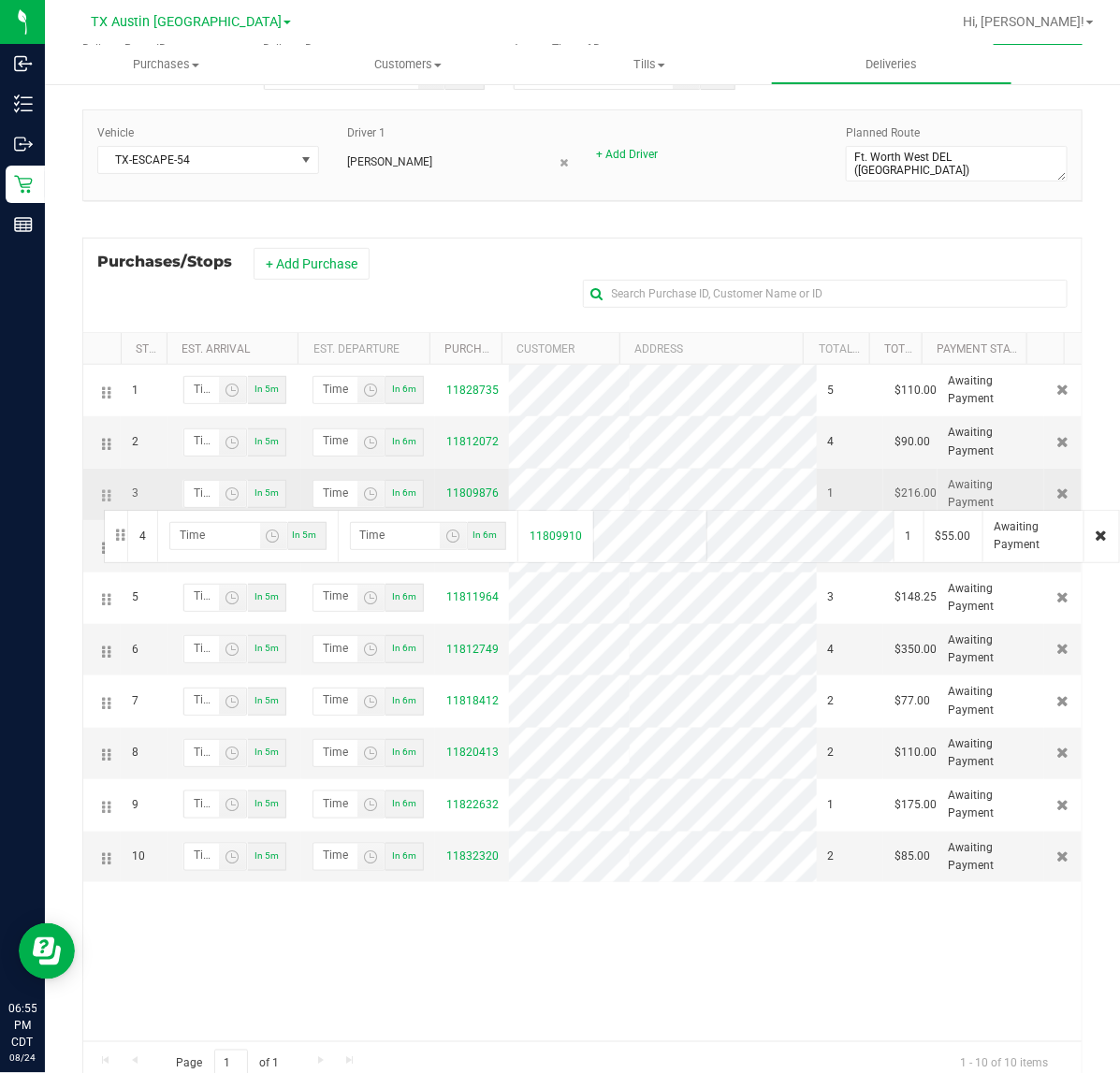
drag, startPoint x: 103, startPoint y: 554, endPoint x: 101, endPoint y: 501, distance: 53.0
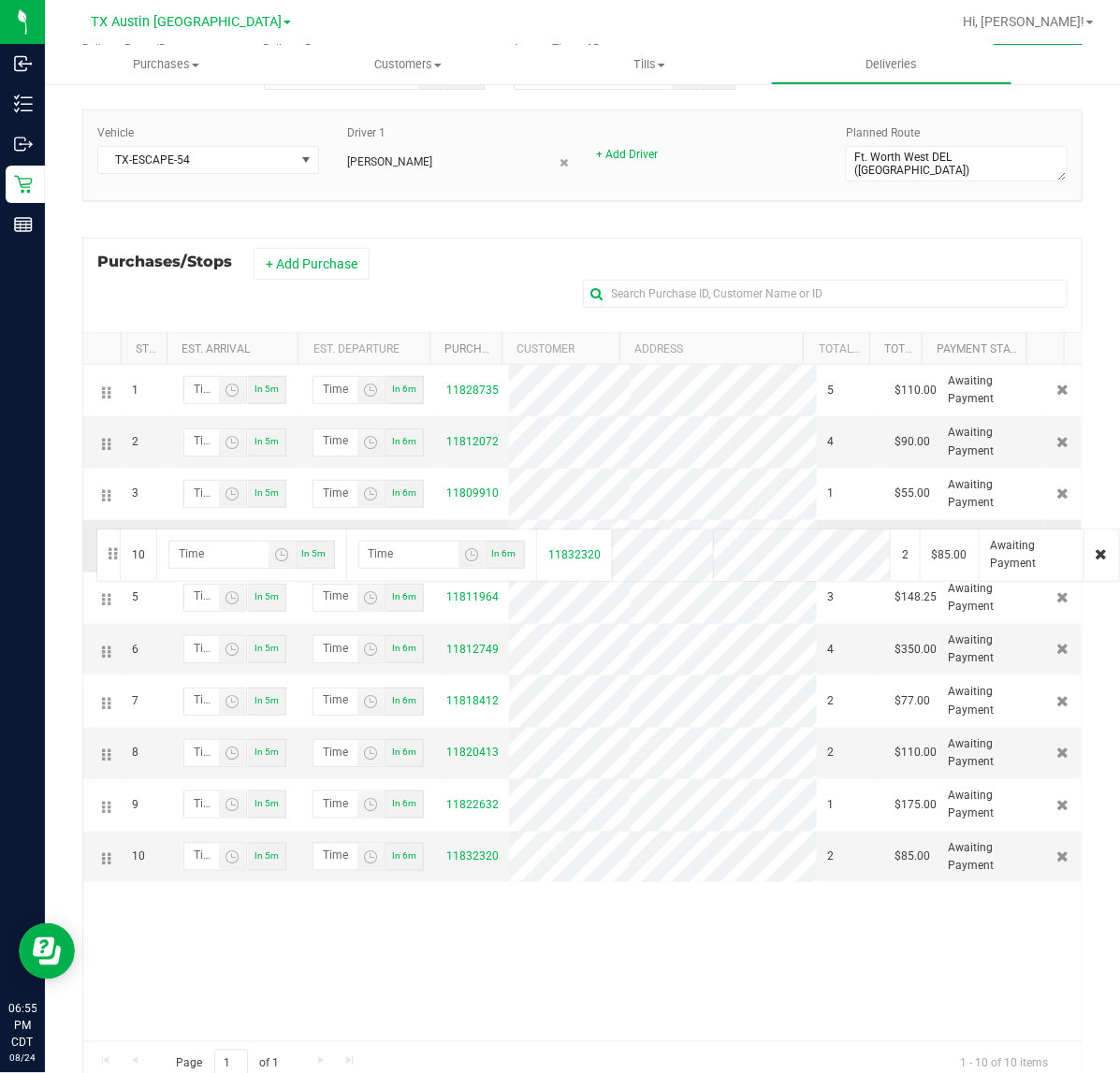
drag, startPoint x: 103, startPoint y: 862, endPoint x: 93, endPoint y: 527, distance: 335.1
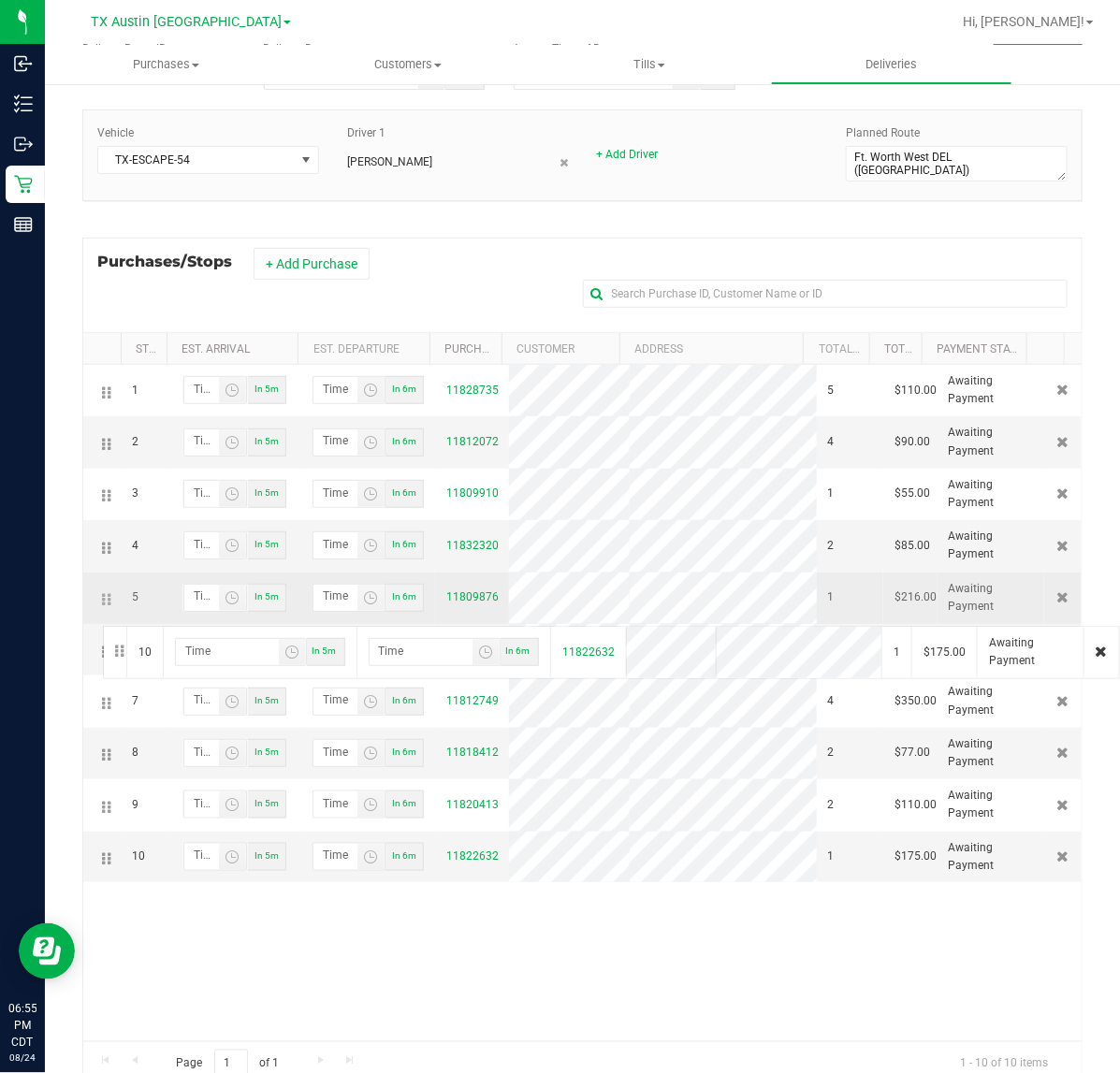
drag, startPoint x: 101, startPoint y: 863, endPoint x: 100, endPoint y: 624, distance: 239.0
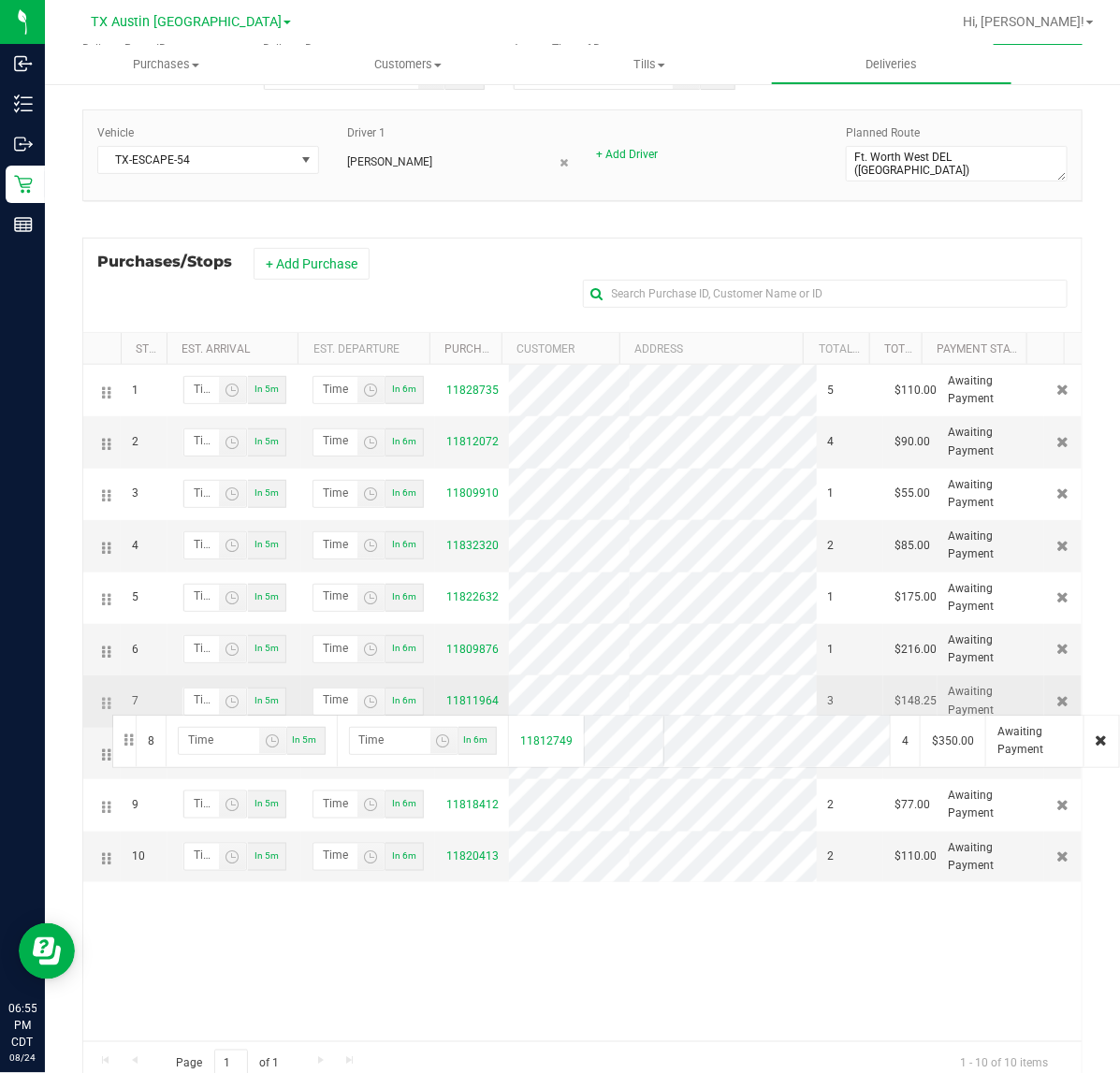
drag, startPoint x: 109, startPoint y: 763, endPoint x: 109, endPoint y: 713, distance: 50.0
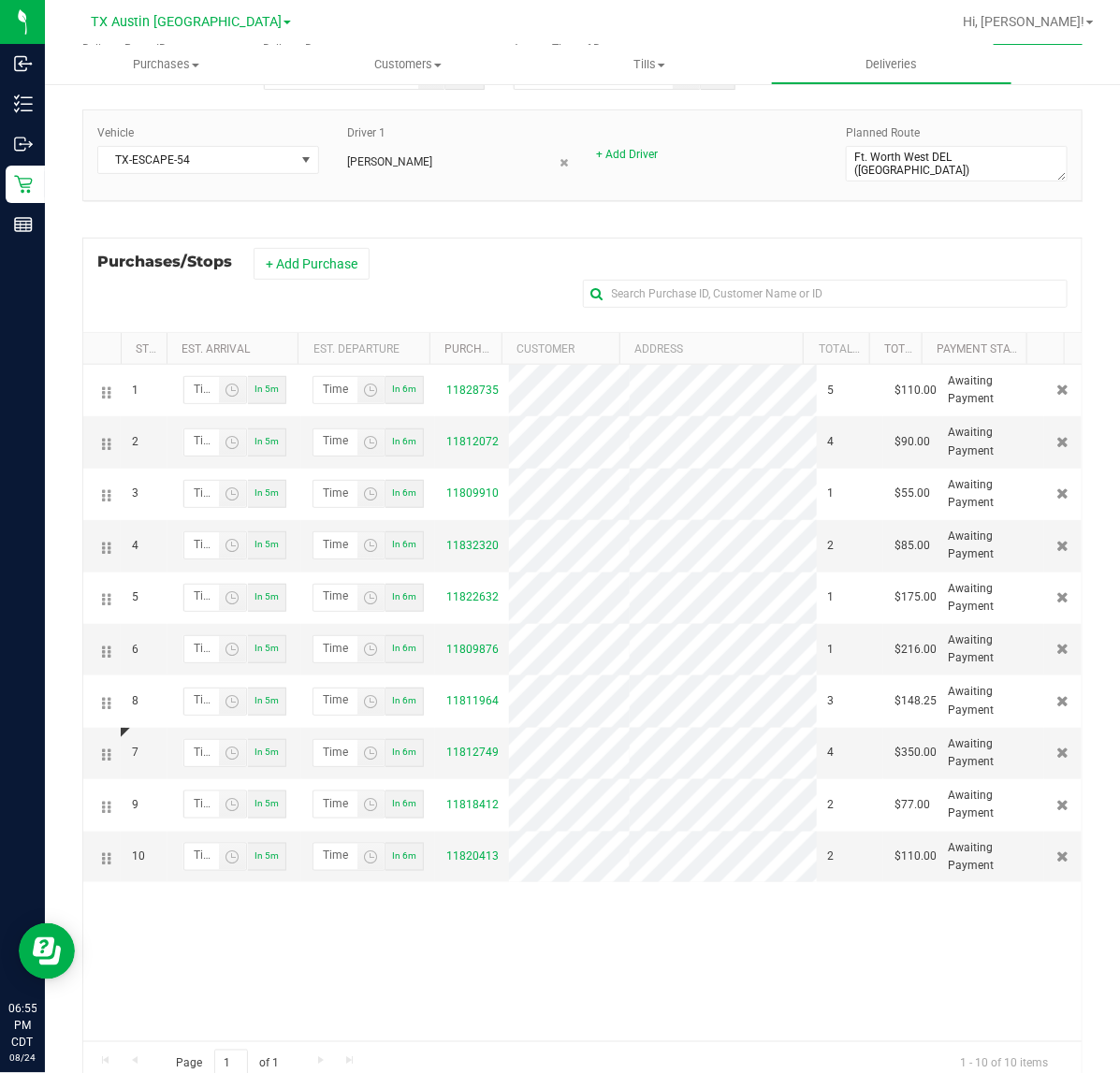
click at [109, 711] on icon at bounding box center [108, 703] width 3 height 15
drag, startPoint x: 109, startPoint y: 713, endPoint x: 114, endPoint y: 661, distance: 52.2
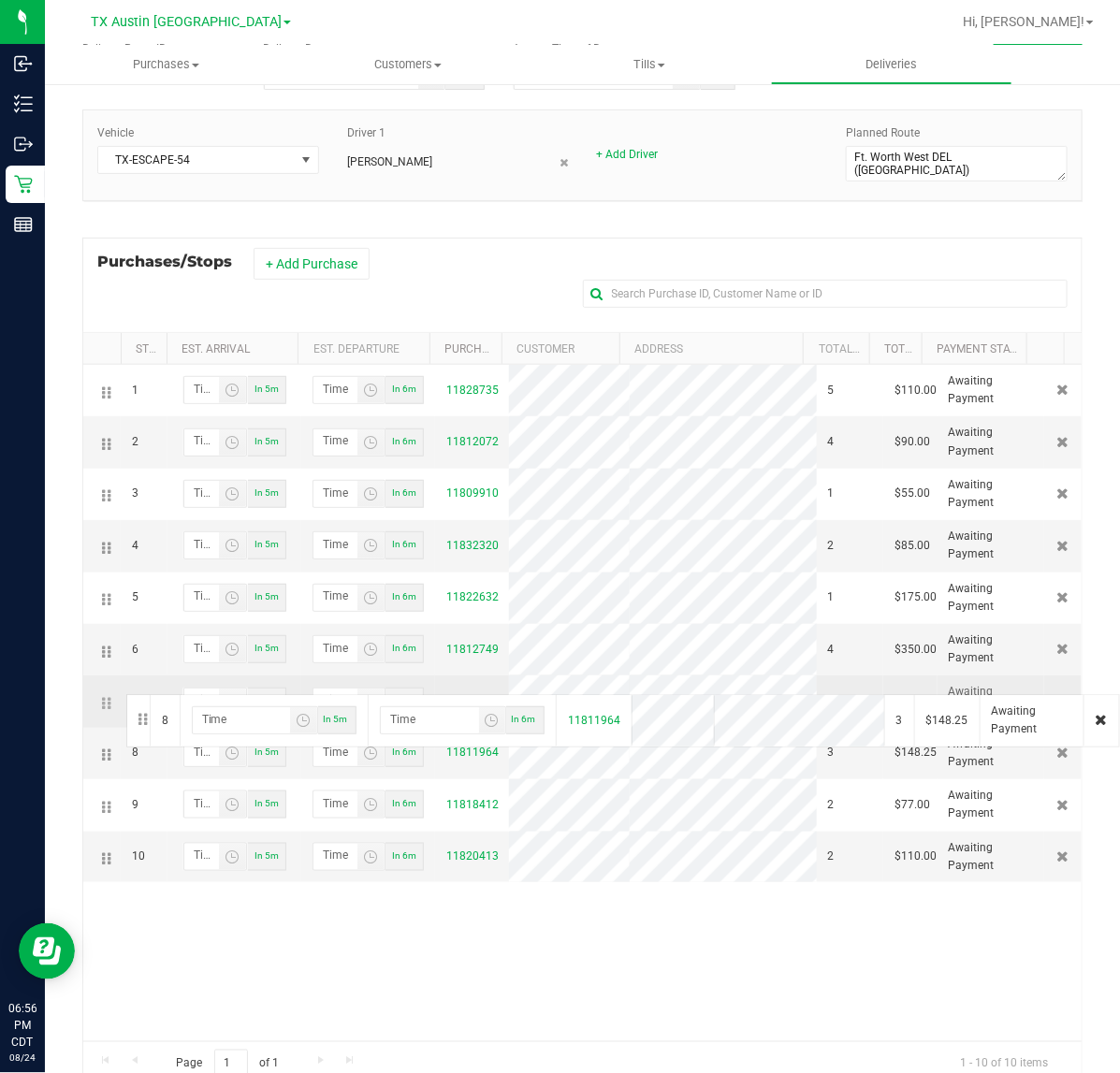
drag, startPoint x: 104, startPoint y: 762, endPoint x: 124, endPoint y: 692, distance: 72.8
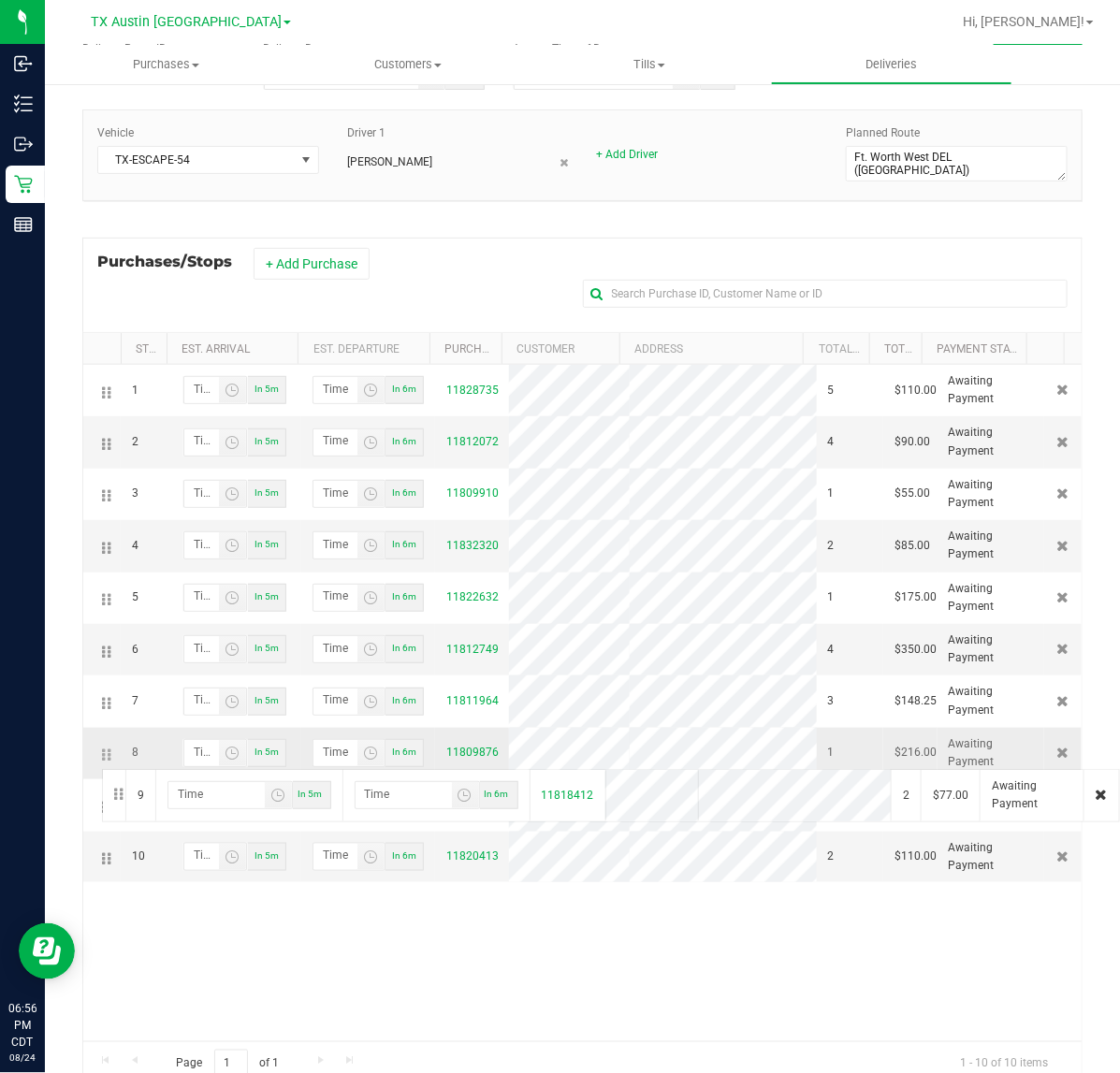
drag, startPoint x: 99, startPoint y: 806, endPoint x: 99, endPoint y: 767, distance: 39.0
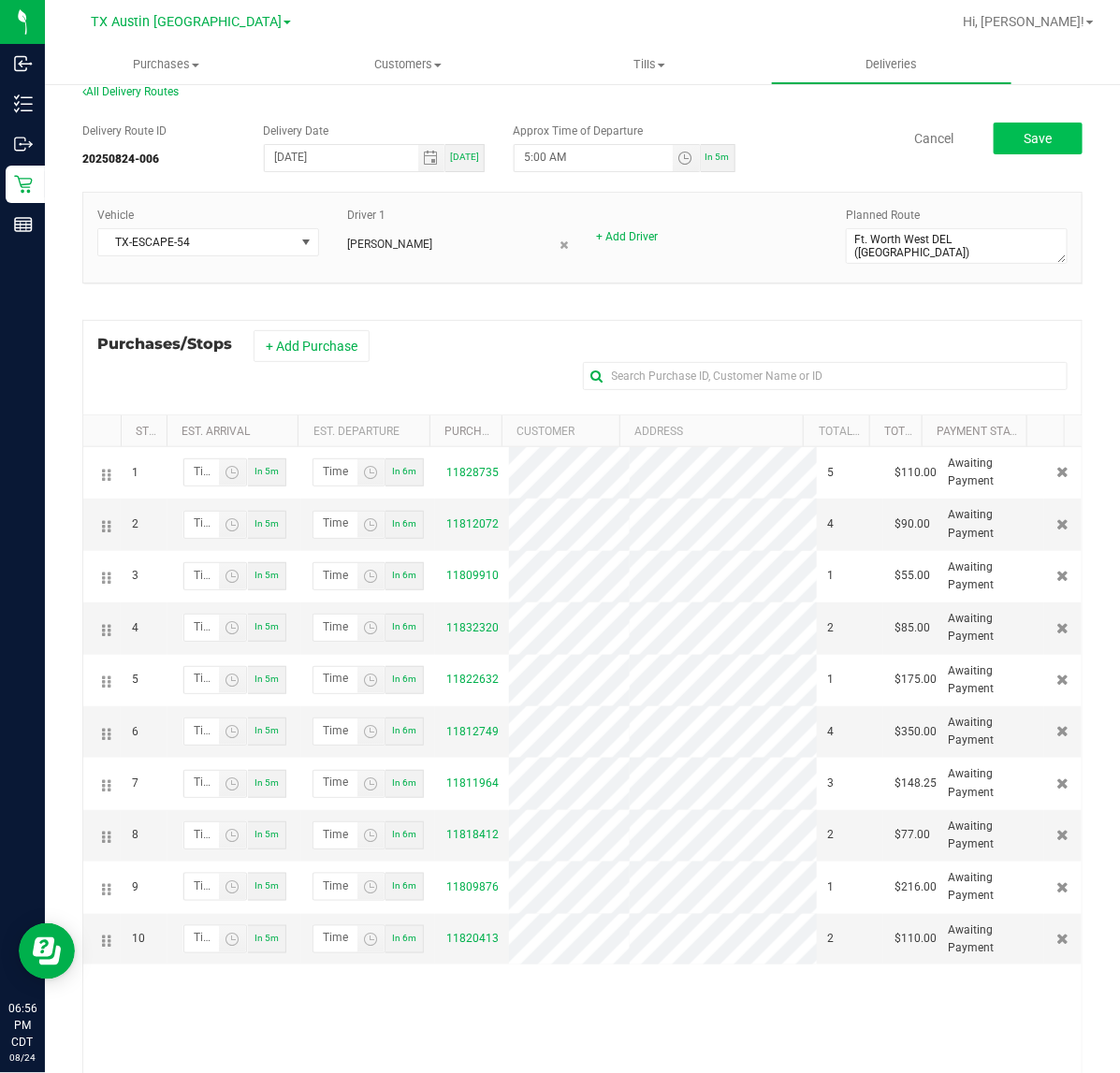
scroll to position [0, 0]
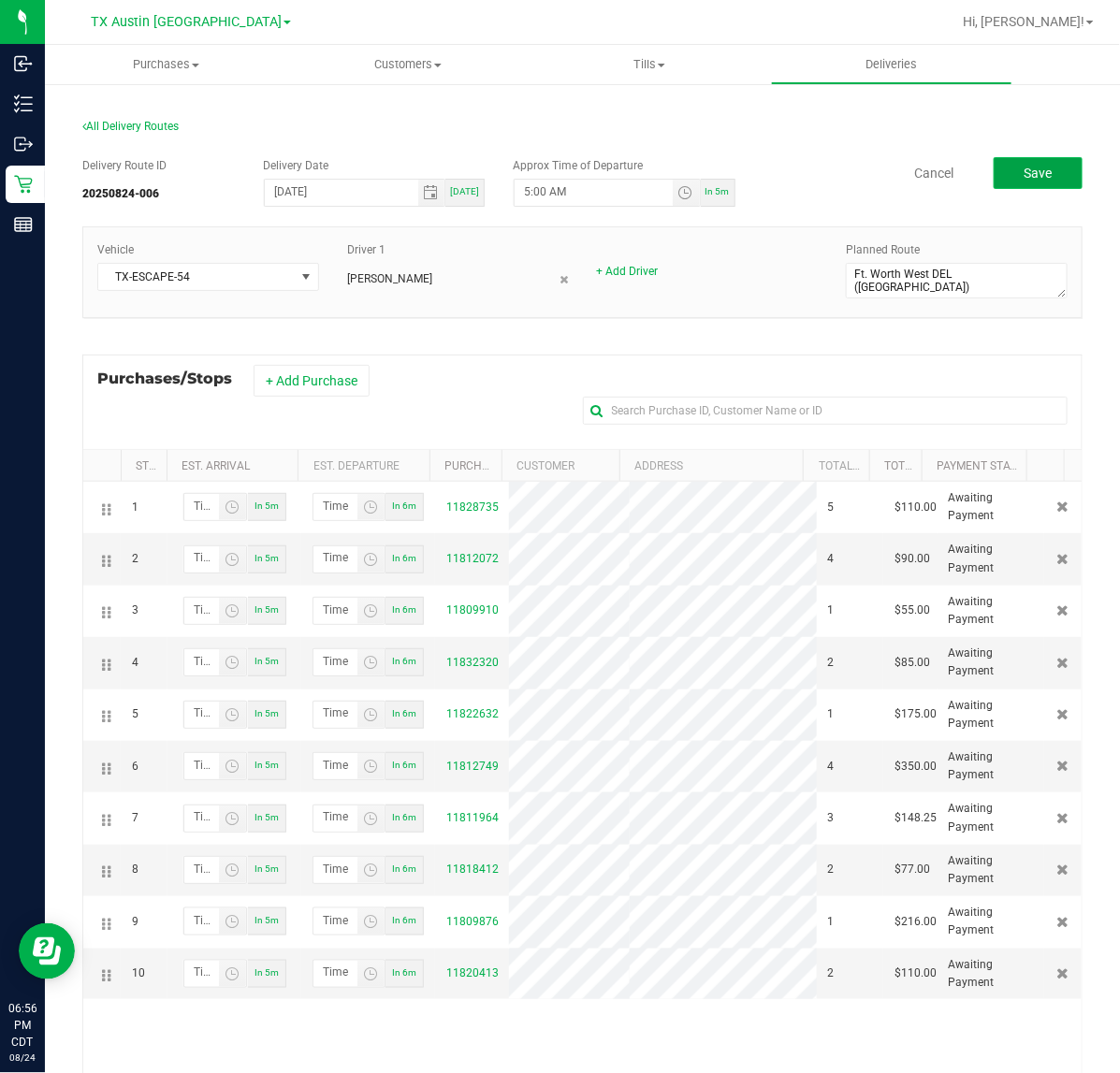
click at [998, 165] on button "Save" at bounding box center [1037, 173] width 88 height 31
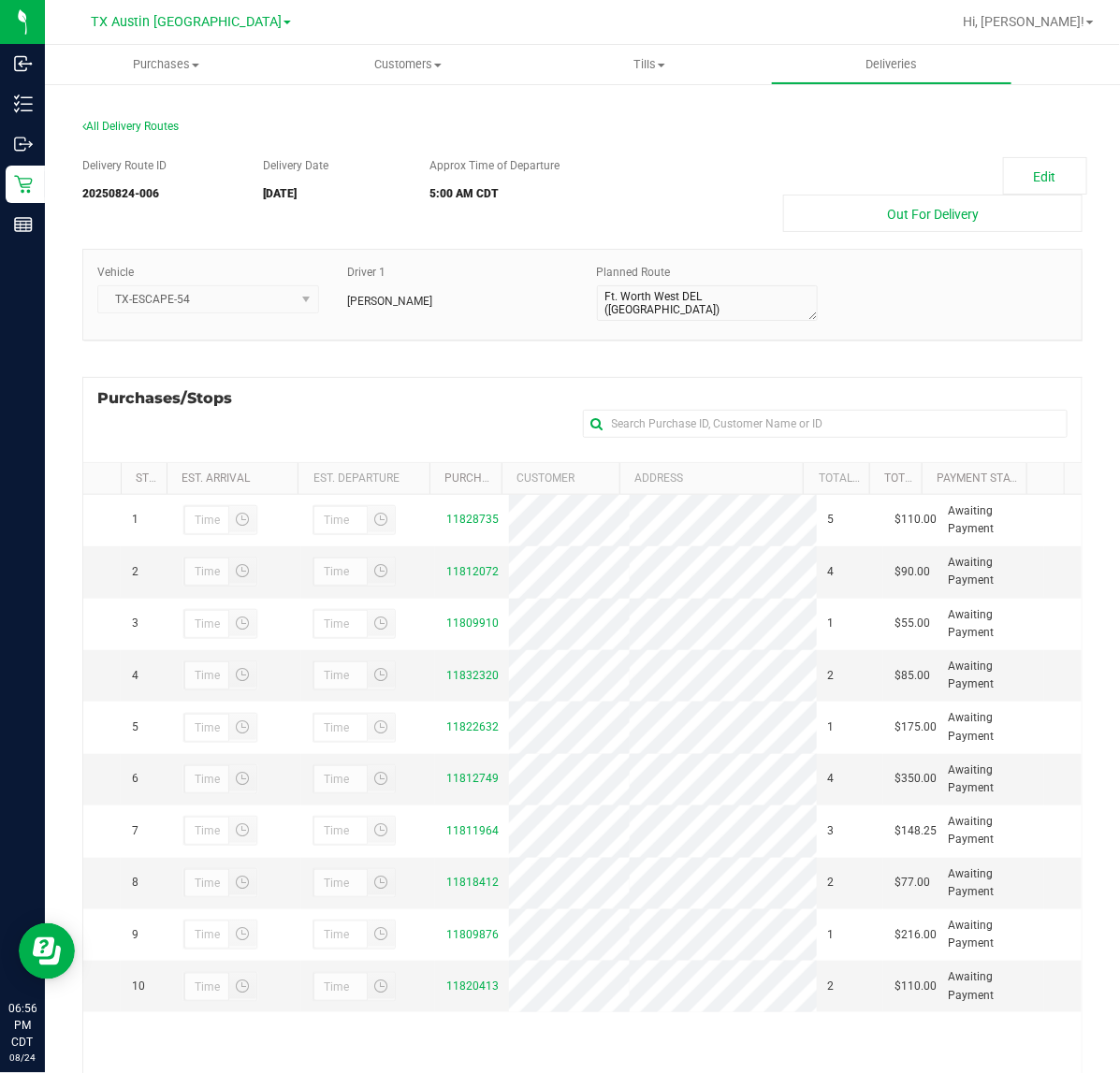
click at [919, 86] on div "All Delivery Routes Delivery Route ID 20250824-006 Delivery Date 08/26/2025 App…" at bounding box center [582, 674] width 1075 height 1183
click at [917, 73] on uib-tab-heading "Deliveries" at bounding box center [892, 65] width 240 height 37
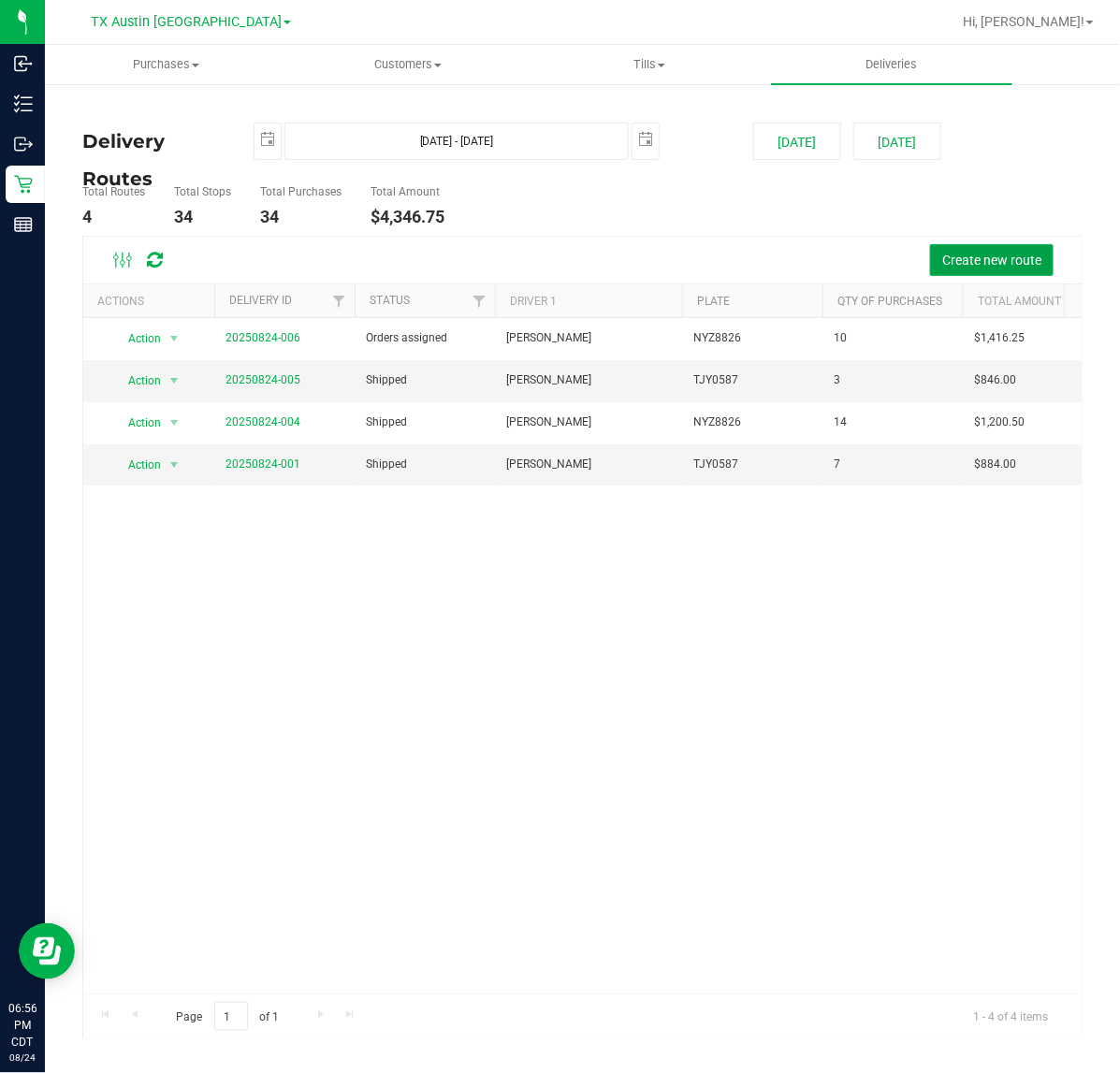
click at [960, 262] on span "Create new route" at bounding box center [991, 260] width 99 height 15
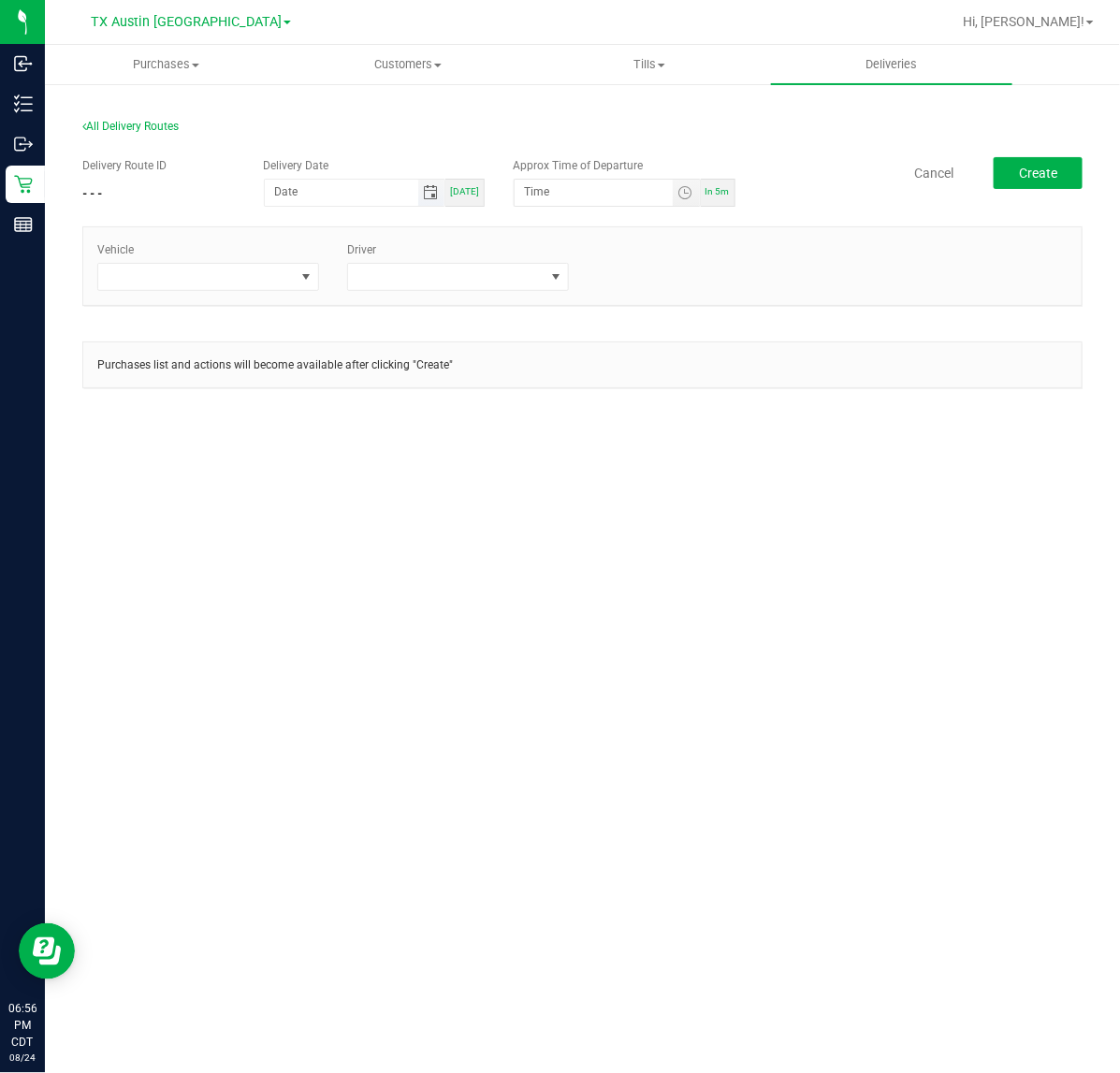
click at [433, 193] on span "Toggle calendar" at bounding box center [430, 192] width 15 height 15
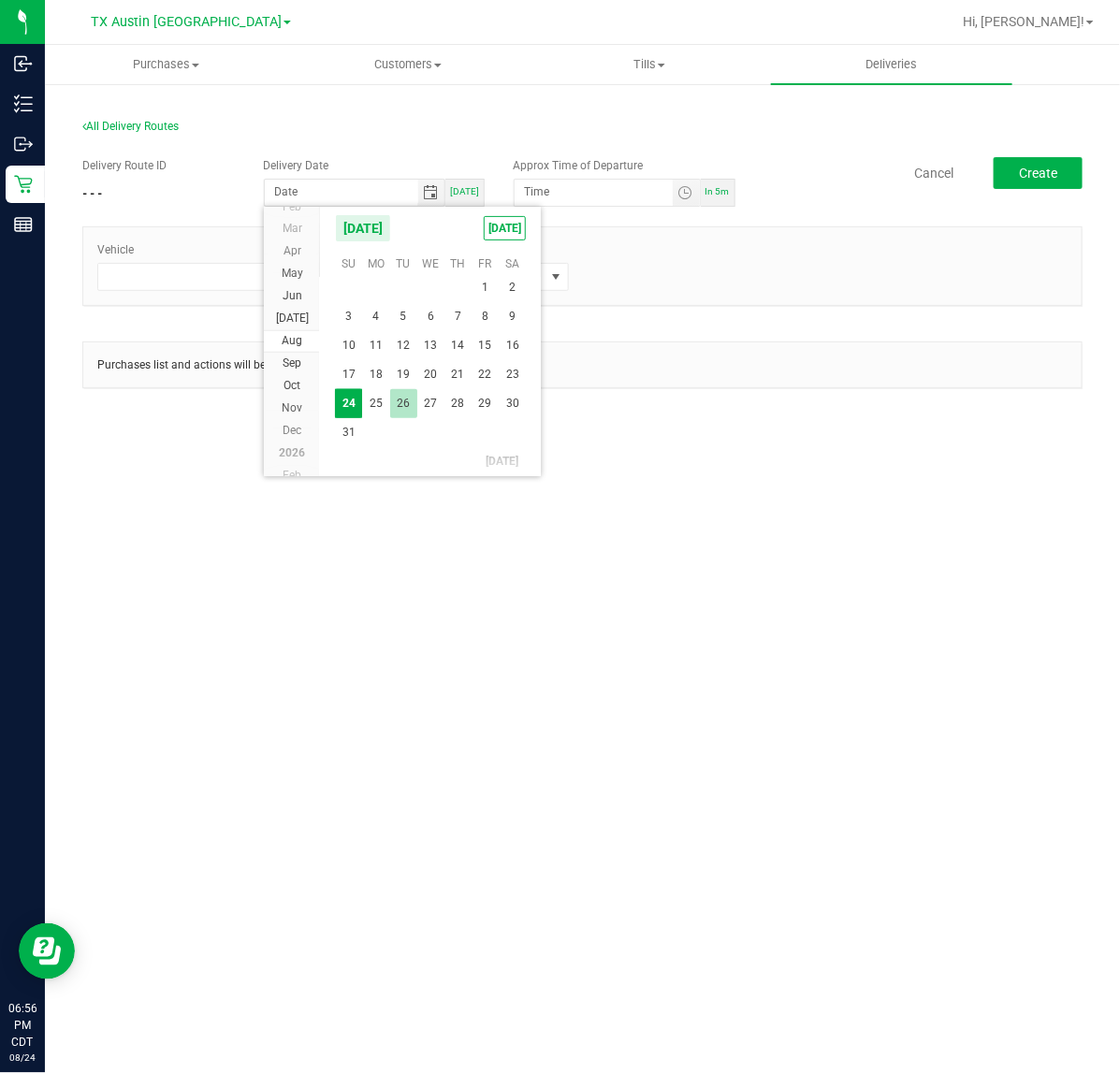
click at [412, 402] on span "26" at bounding box center [404, 403] width 28 height 29
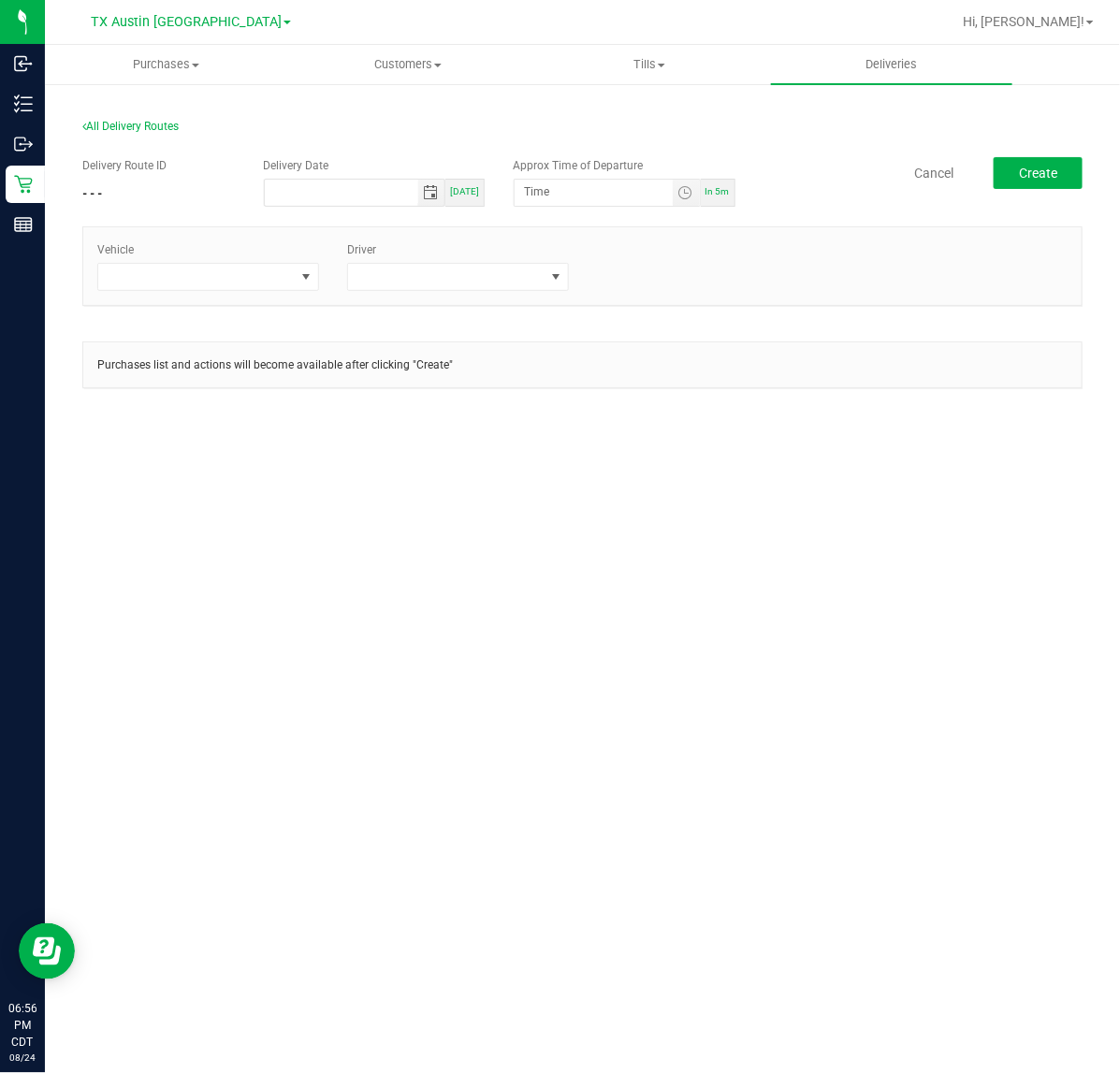
type input "08/26/2025"
click at [683, 187] on span "Toggle time list" at bounding box center [684, 192] width 15 height 15
click at [634, 554] on button "Set" at bounding box center [650, 558] width 70 height 41
type input "5:00 AM"
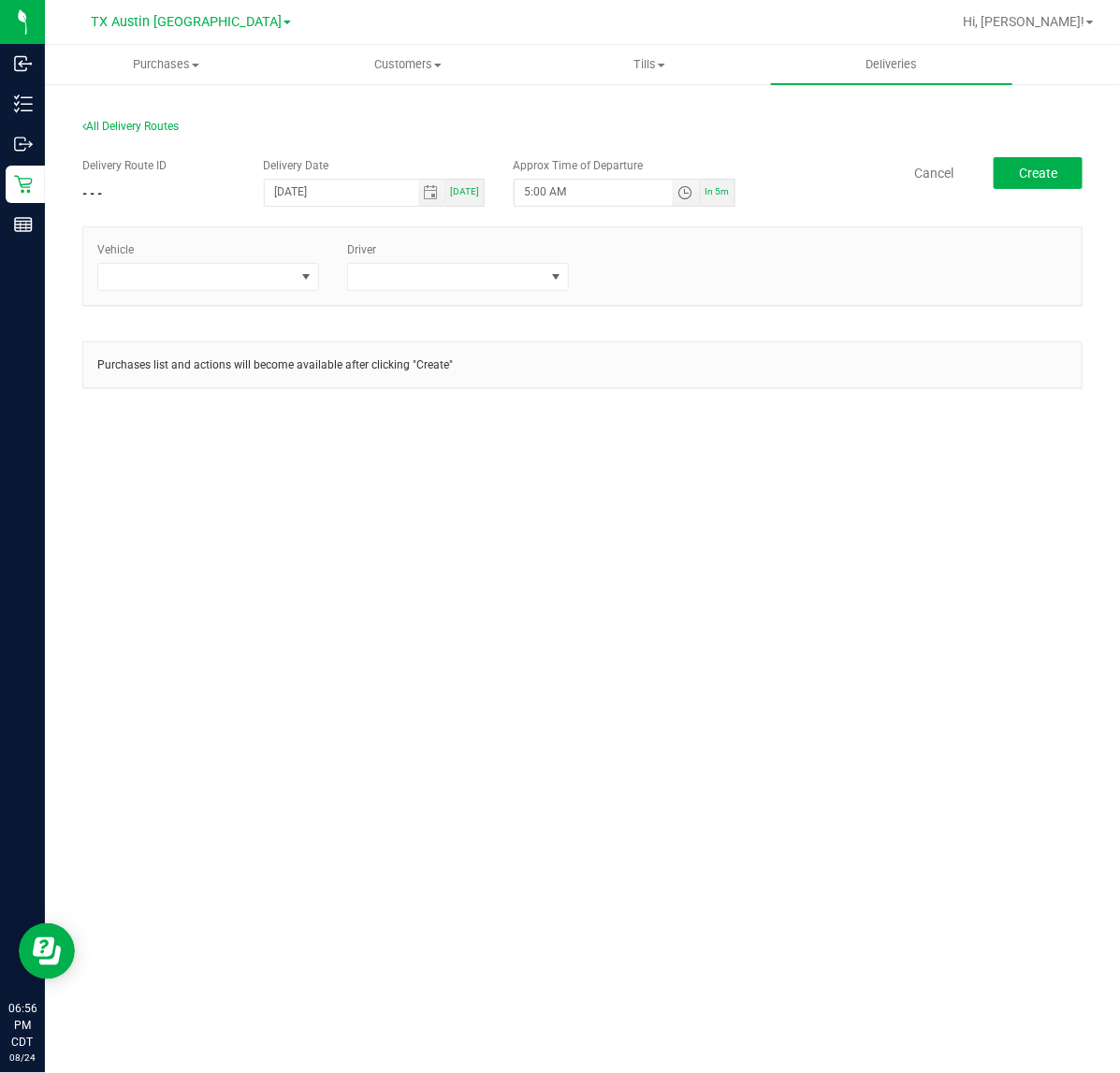
click at [1052, 142] on div "All Delivery Routes" at bounding box center [582, 131] width 1000 height 26
click at [1045, 173] on span "Create" at bounding box center [1037, 172] width 38 height 15
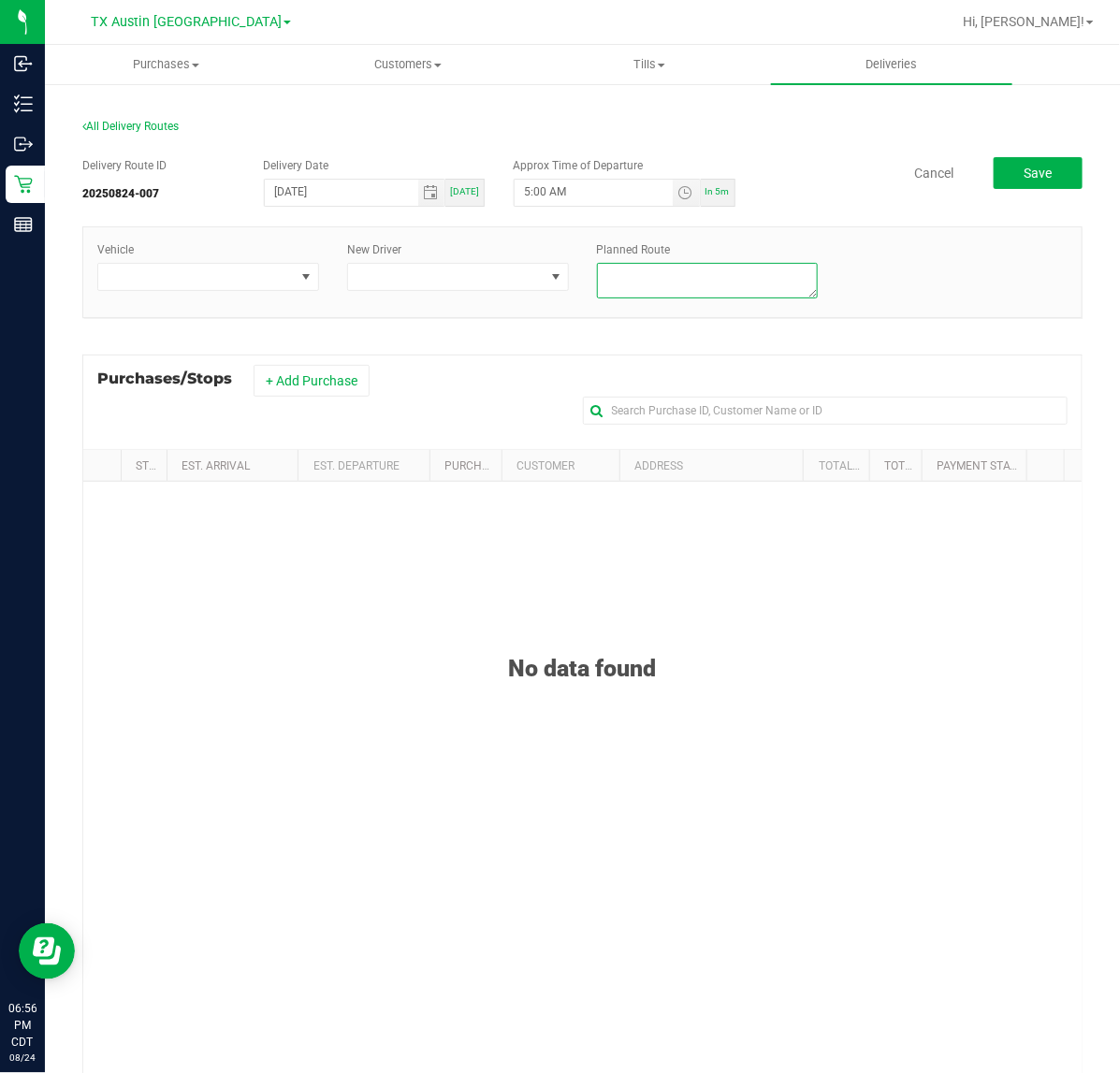
click at [717, 282] on textarea at bounding box center [707, 280] width 221 height 35
type textarea "HTX PU"
click at [309, 396] on button "+ Add Purchase" at bounding box center [312, 381] width 116 height 31
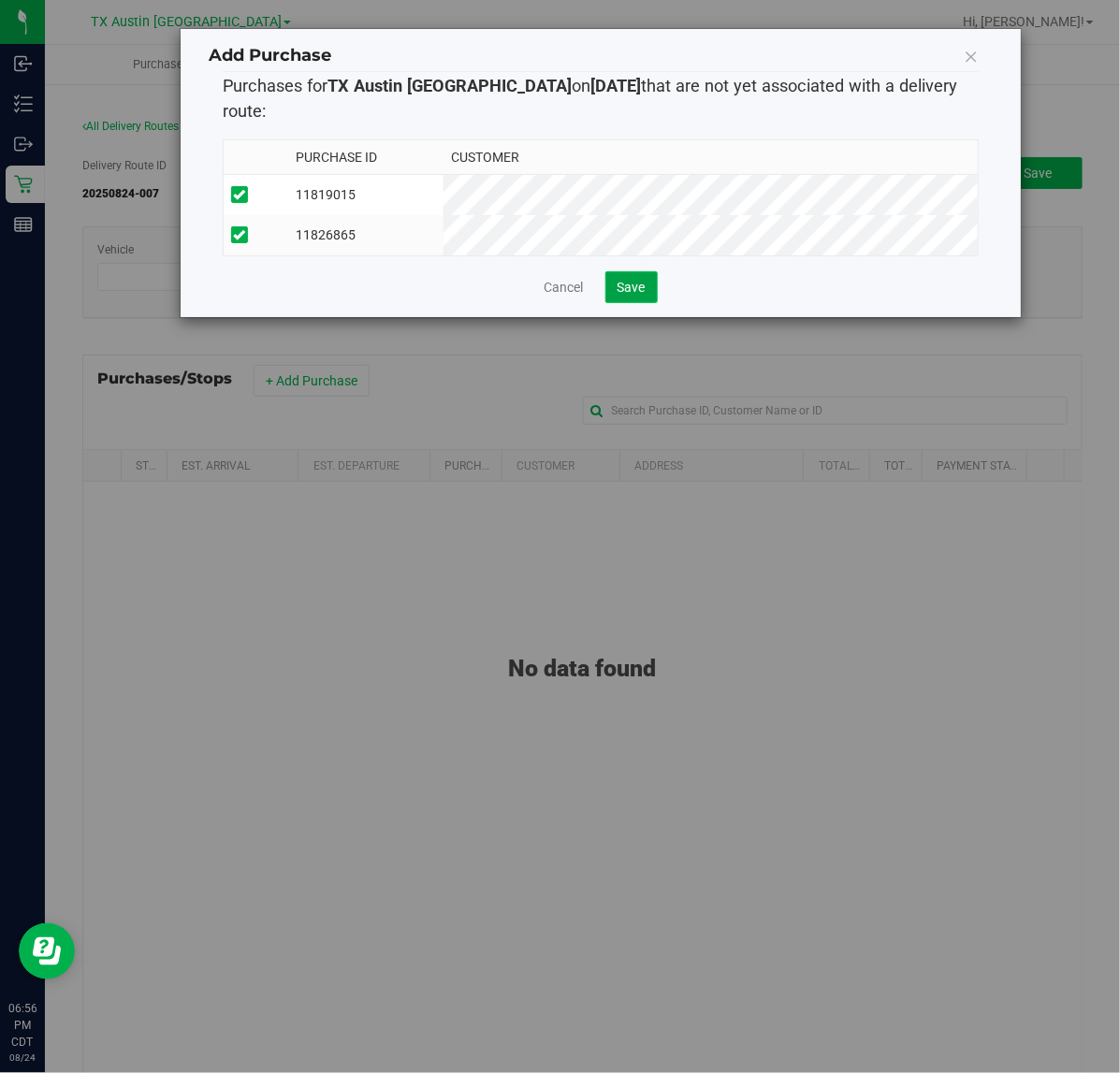
click at [611, 291] on button "Save" at bounding box center [630, 287] width 52 height 31
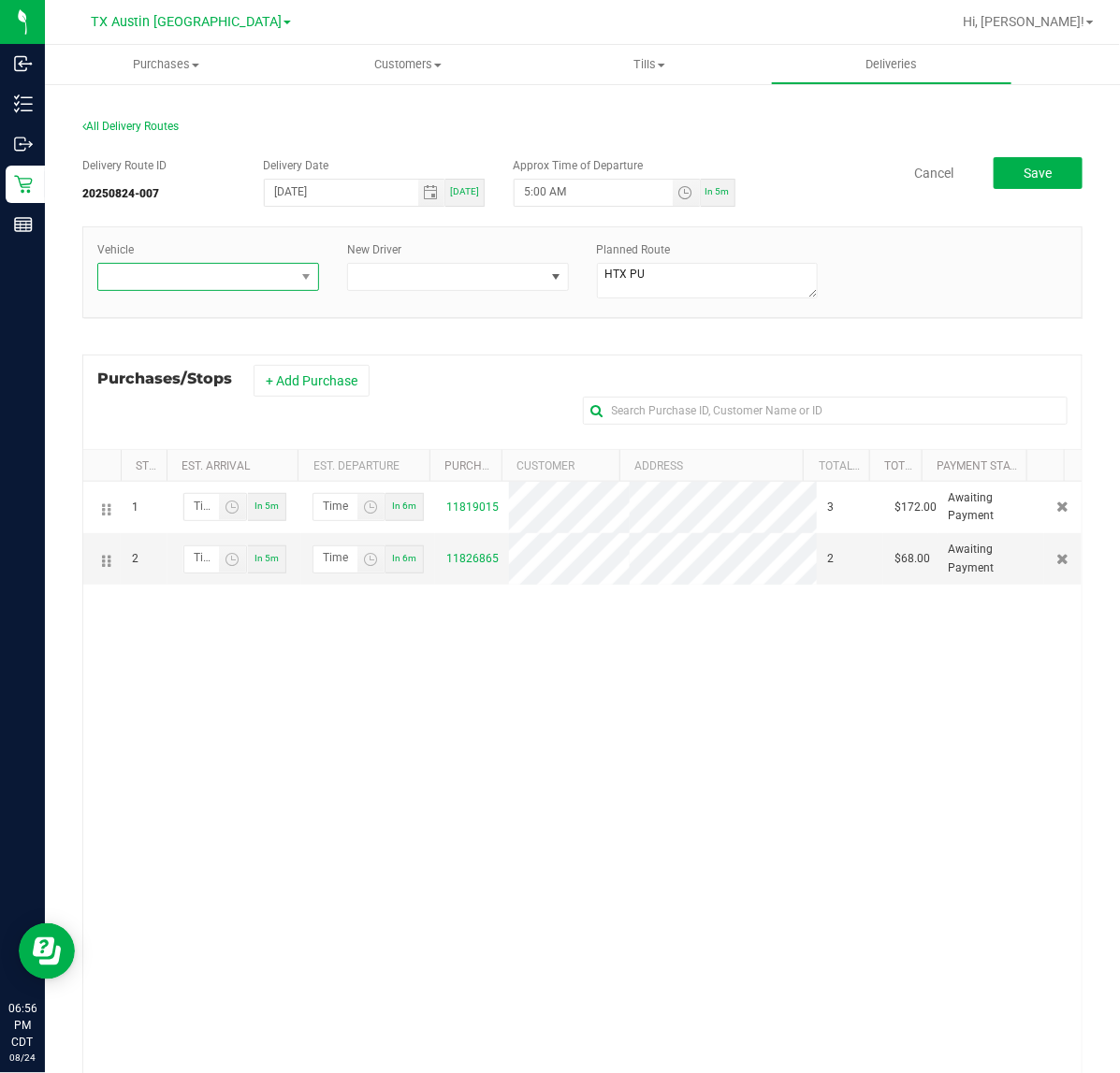
click at [282, 276] on span at bounding box center [197, 276] width 197 height 27
type input "tx"
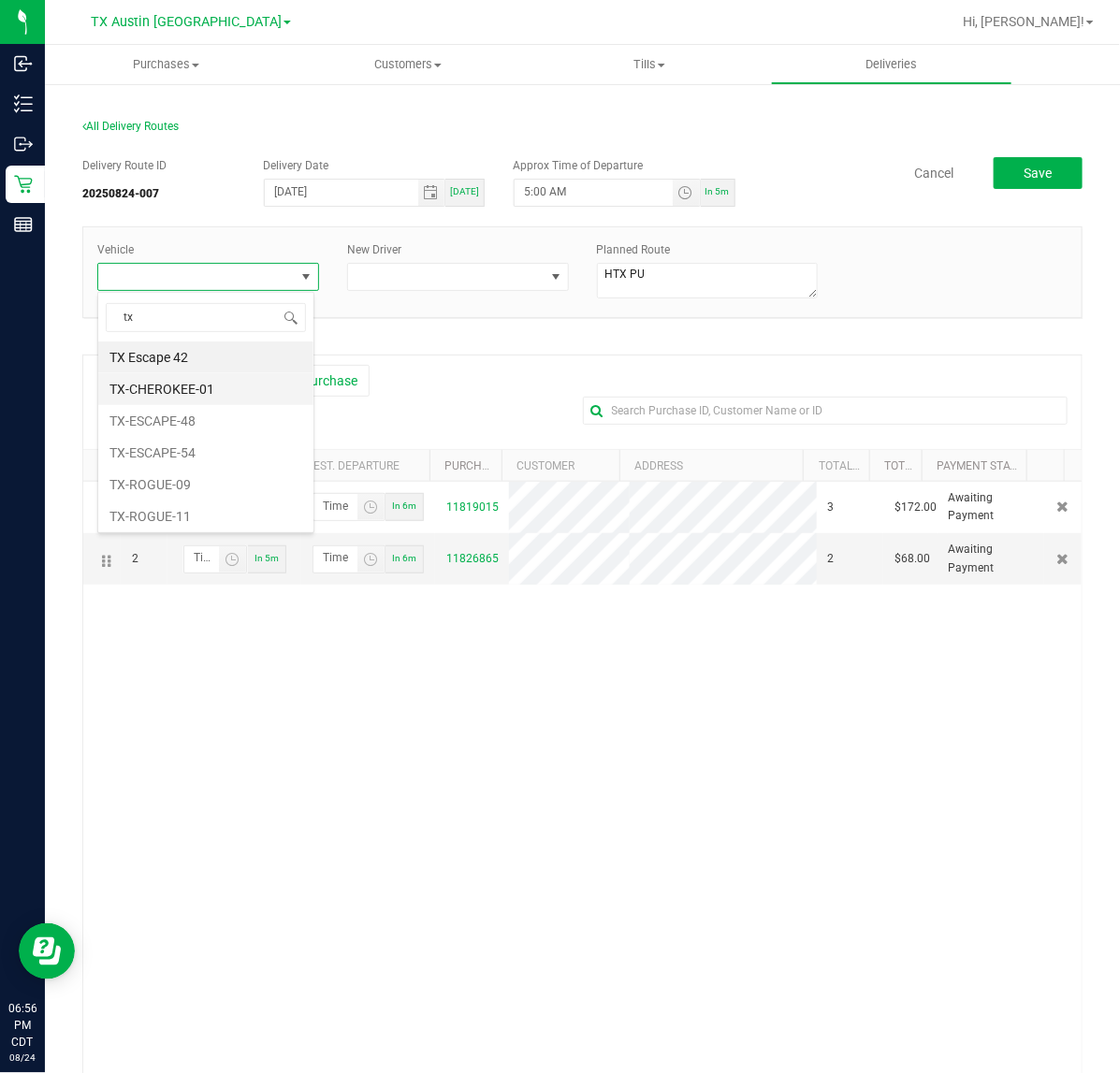
click at [225, 399] on li "TX-CHEROKEE-01" at bounding box center [206, 389] width 215 height 31
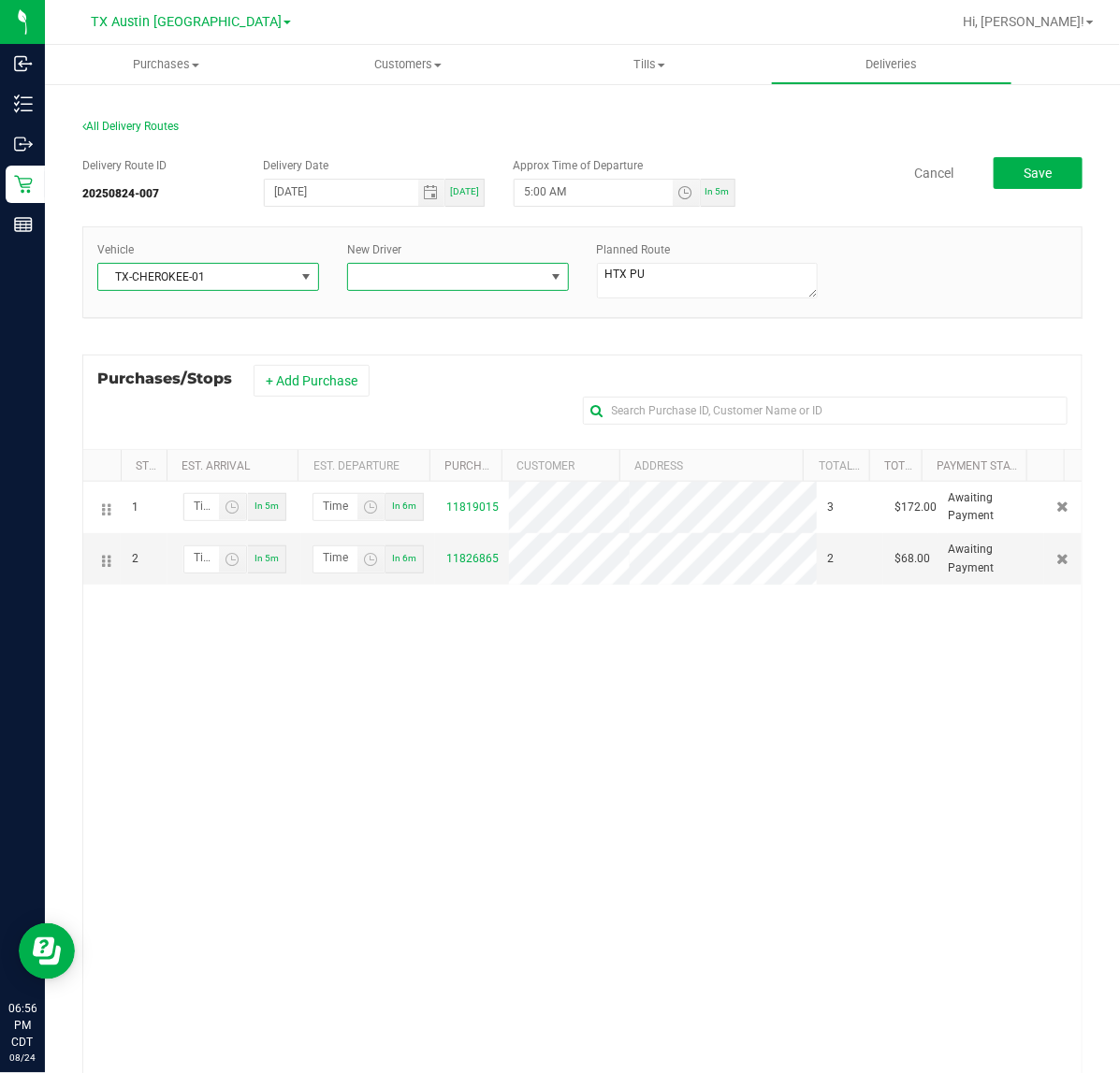
click at [437, 268] on span at bounding box center [446, 276] width 197 height 27
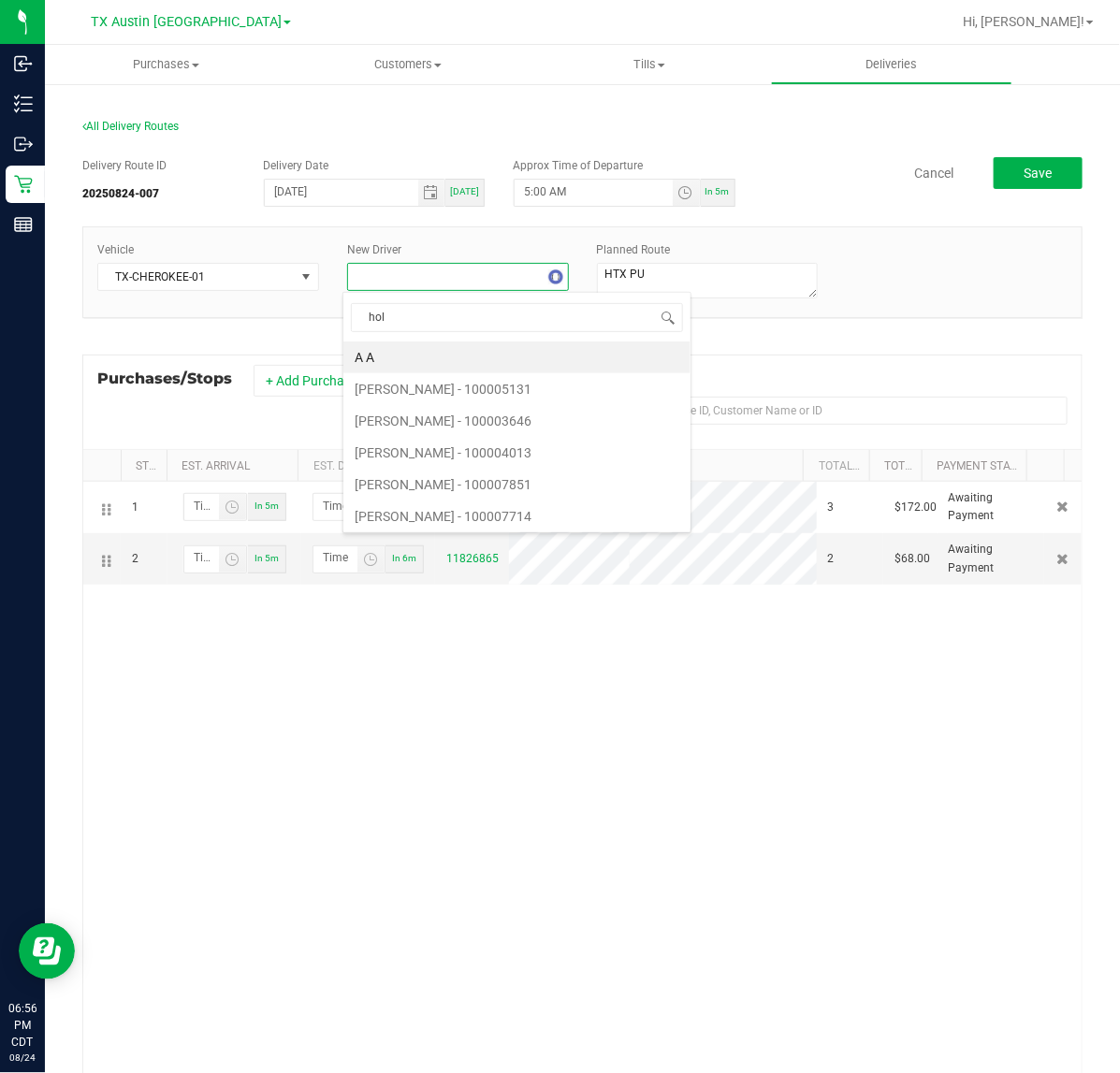
type input "holm"
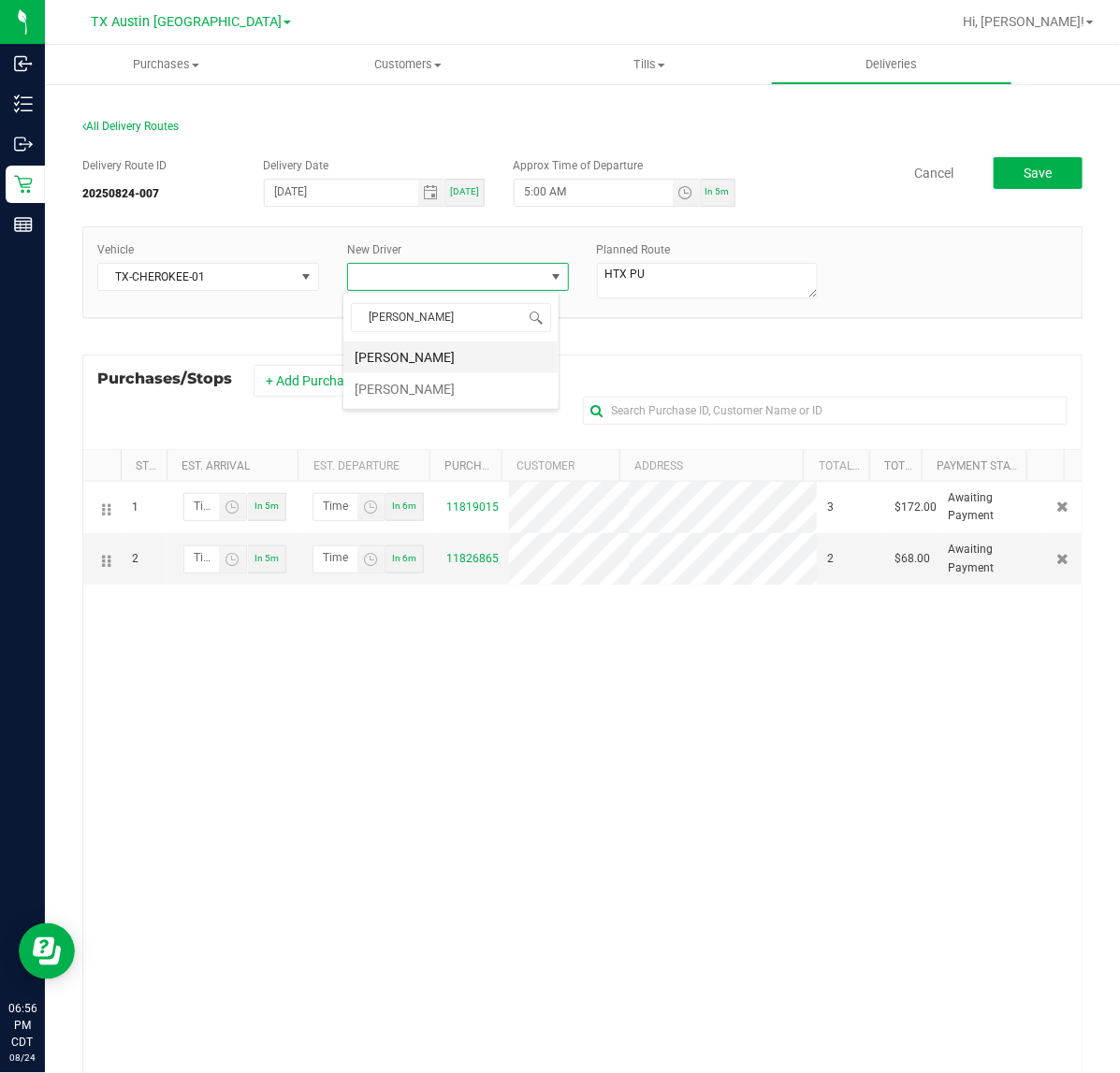
click at [480, 358] on li "Paul Holman" at bounding box center [450, 357] width 215 height 31
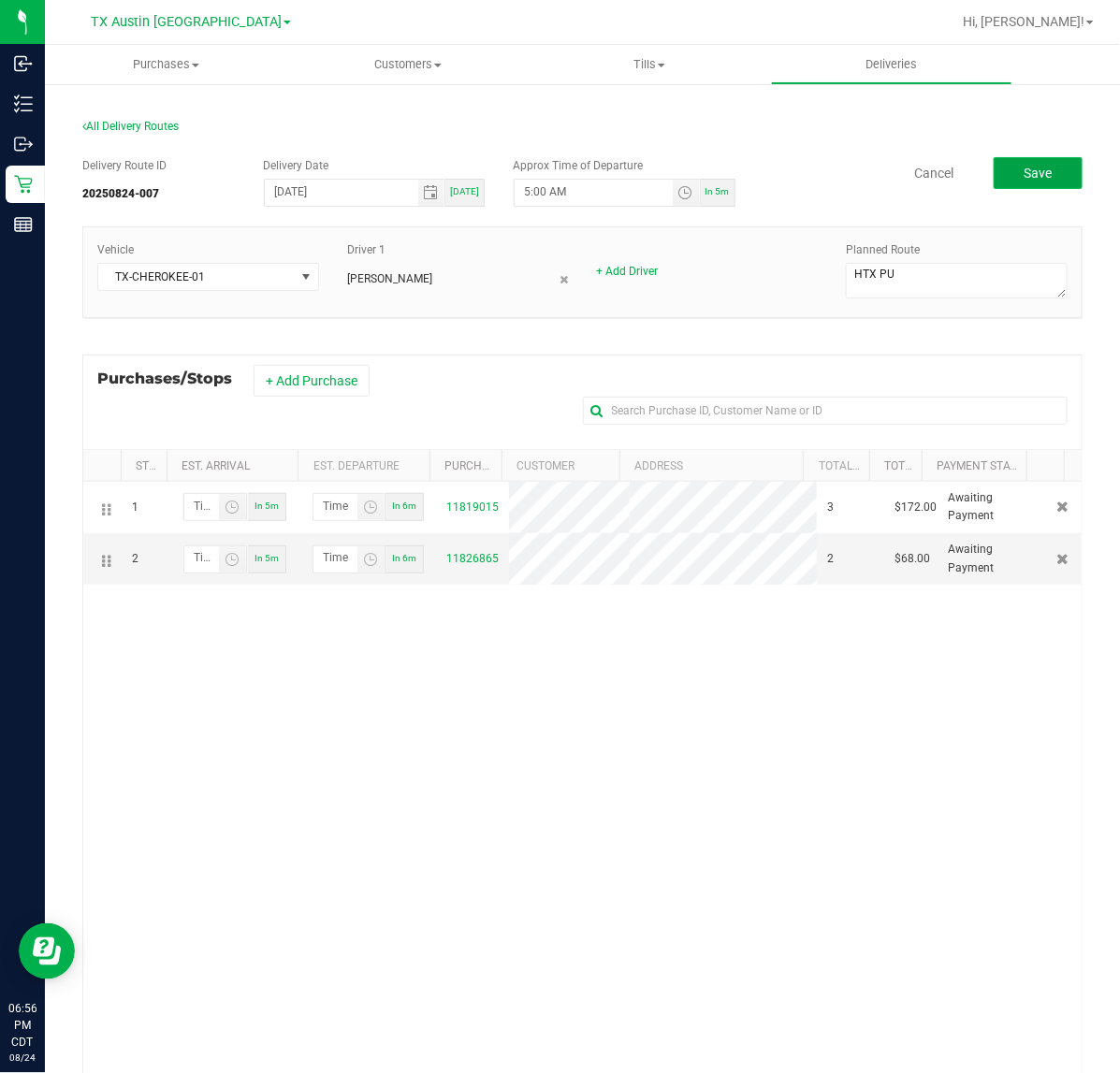
click at [1060, 176] on button "Save" at bounding box center [1037, 173] width 88 height 31
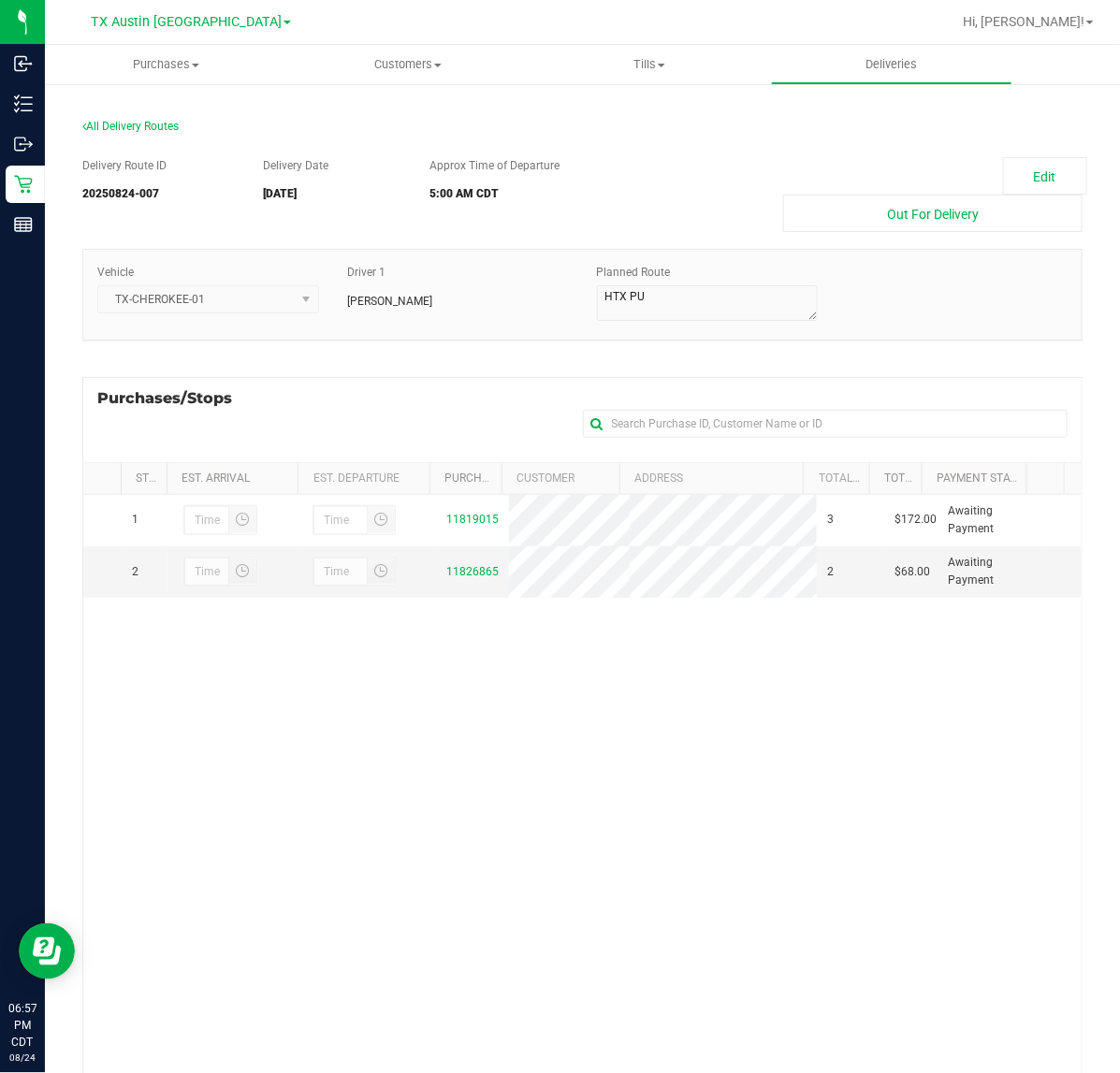
click at [919, 81] on link "Deliveries" at bounding box center [892, 65] width 242 height 39
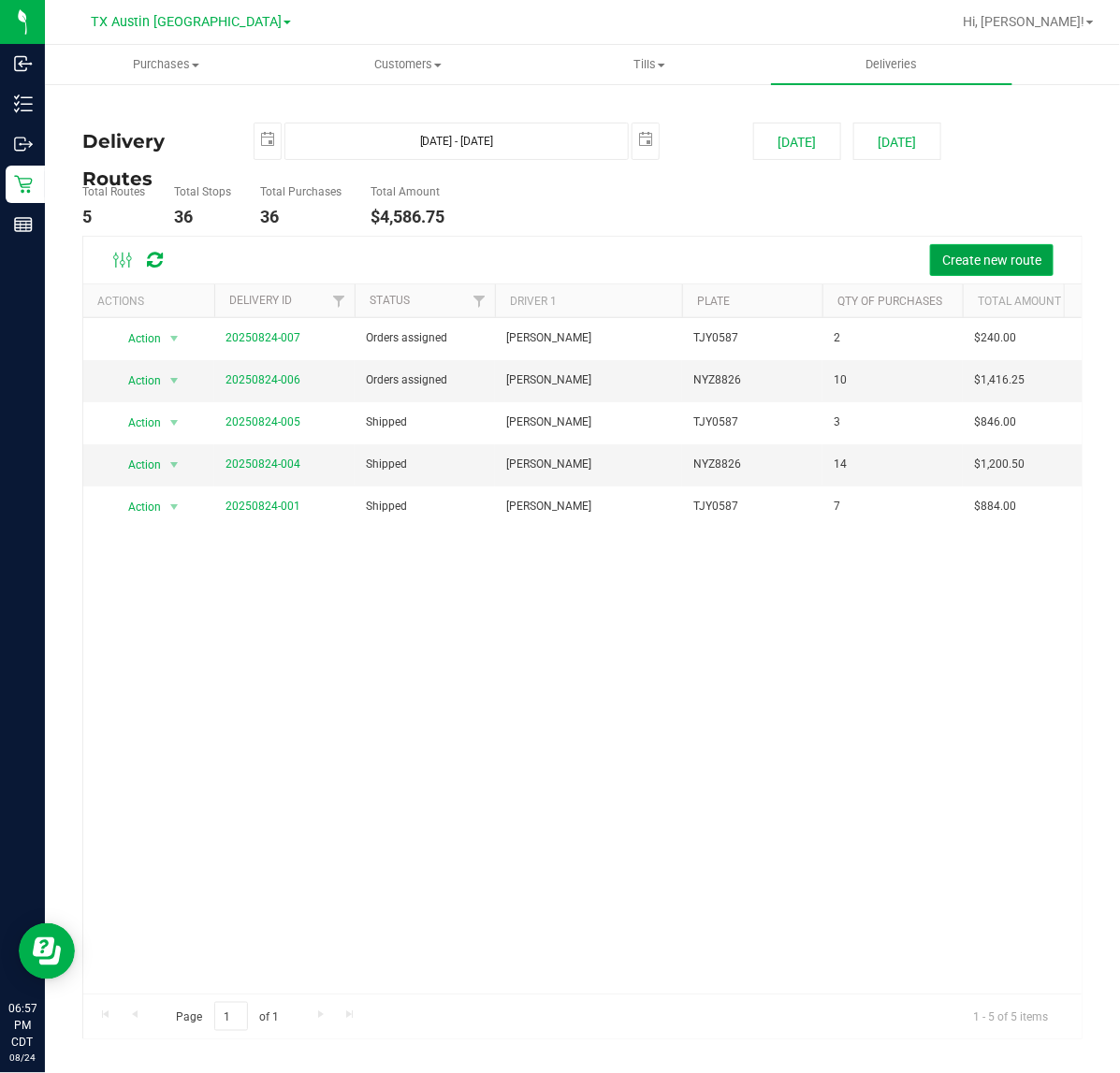
click at [994, 268] on button "Create new route" at bounding box center [991, 260] width 124 height 31
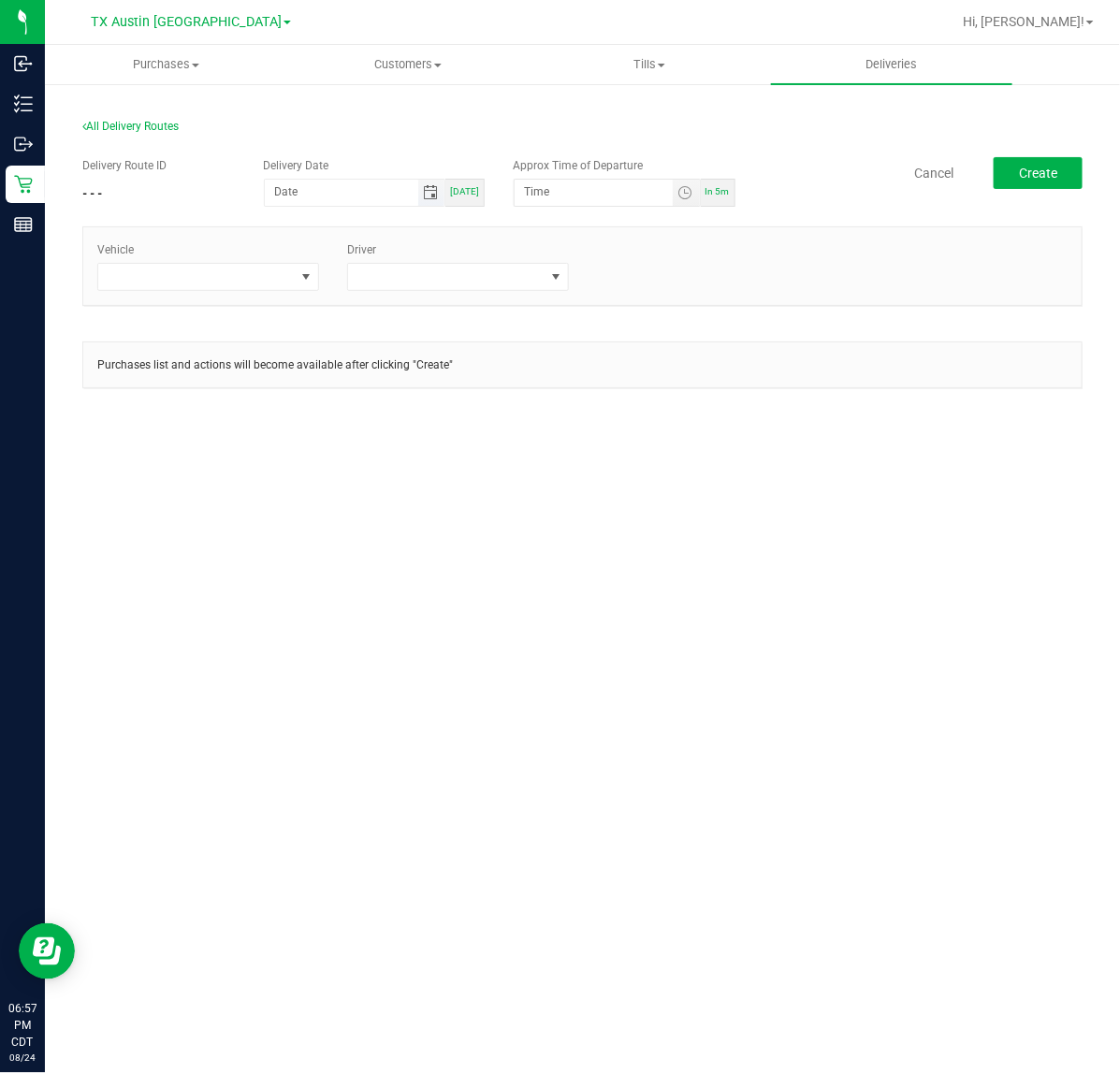
click at [431, 200] on span "Toggle calendar" at bounding box center [430, 192] width 15 height 15
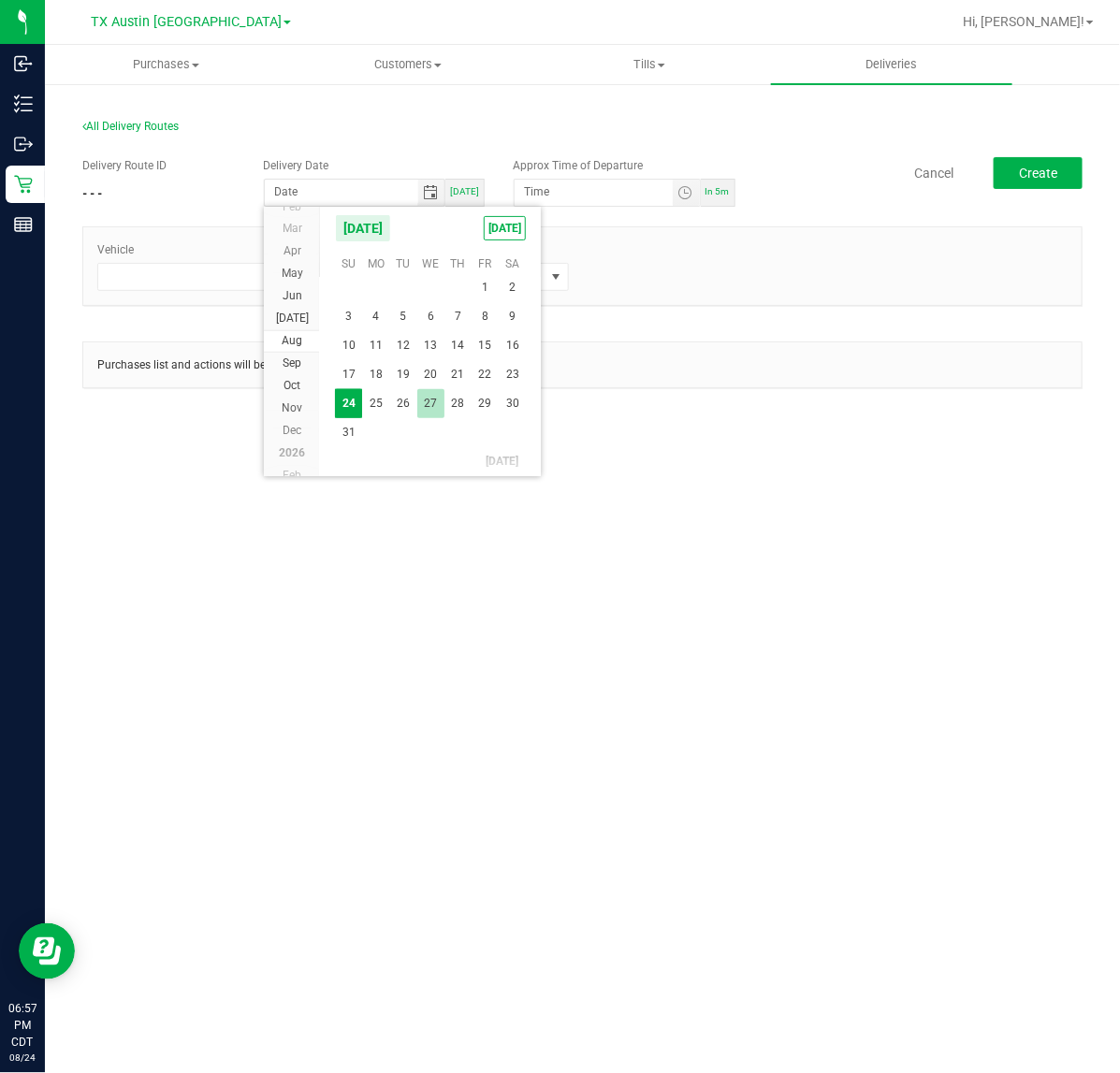
click at [437, 410] on span "27" at bounding box center [431, 403] width 28 height 29
type input "08/27/2025"
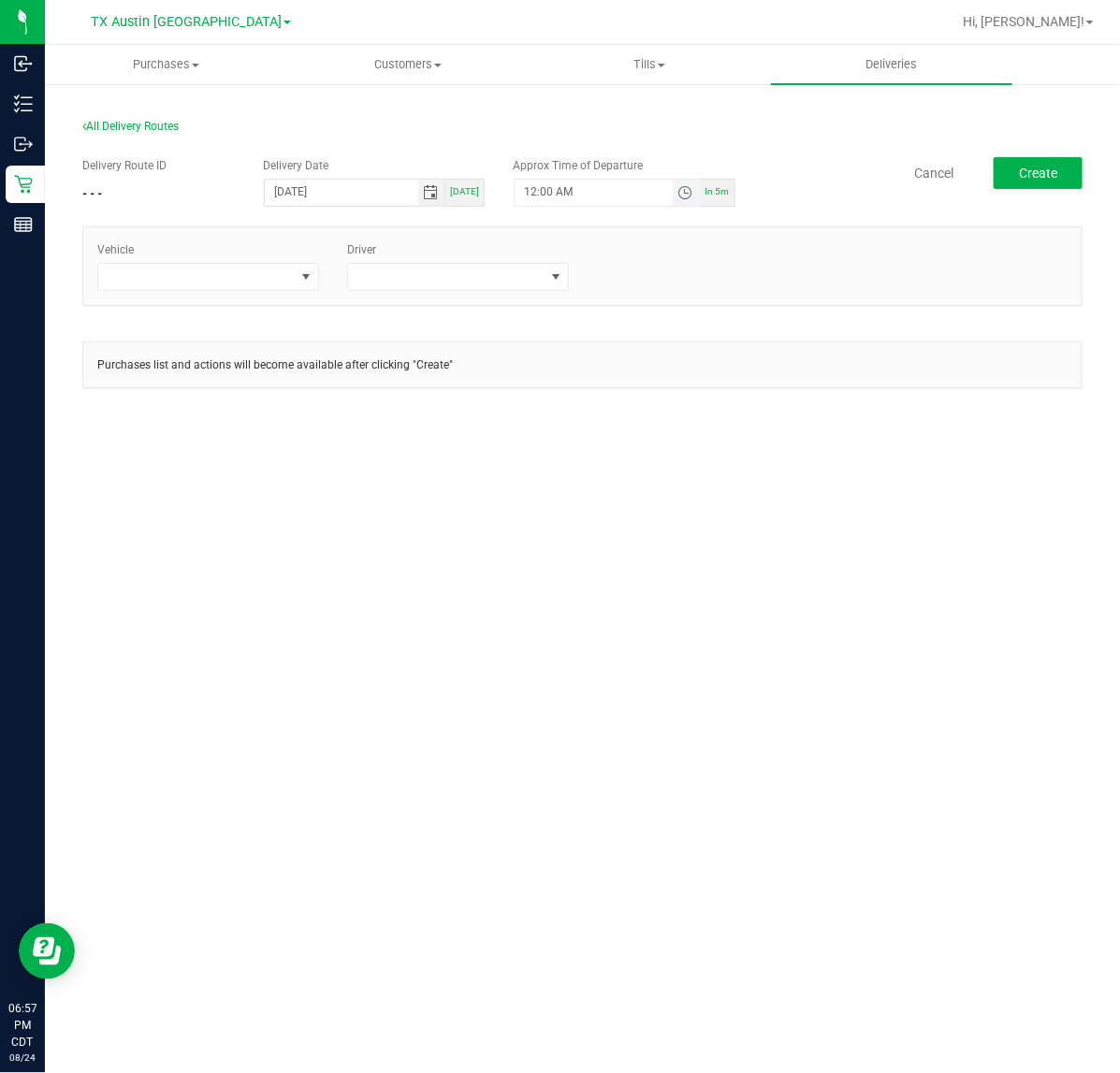
click at [678, 193] on span "Toggle time list" at bounding box center [684, 192] width 15 height 15
click at [632, 550] on button "Set" at bounding box center [650, 558] width 70 height 41
type input "5:00 AM"
drag, startPoint x: 319, startPoint y: 292, endPoint x: 273, endPoint y: 285, distance: 46.5
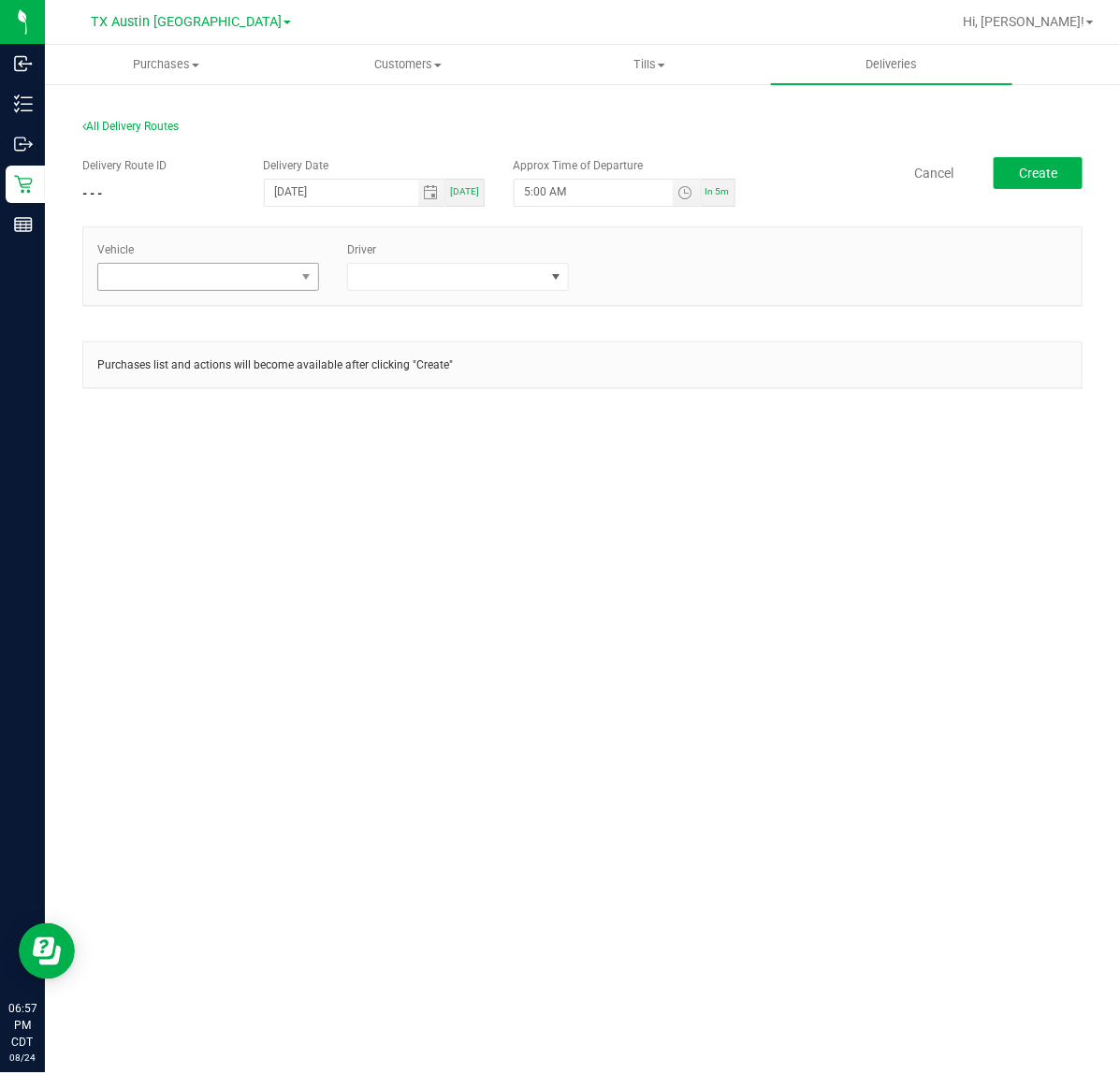
click at [311, 291] on div "Vehicle Driver" at bounding box center [582, 266] width 998 height 78
click at [273, 285] on span at bounding box center [197, 276] width 197 height 27
type input "tx"
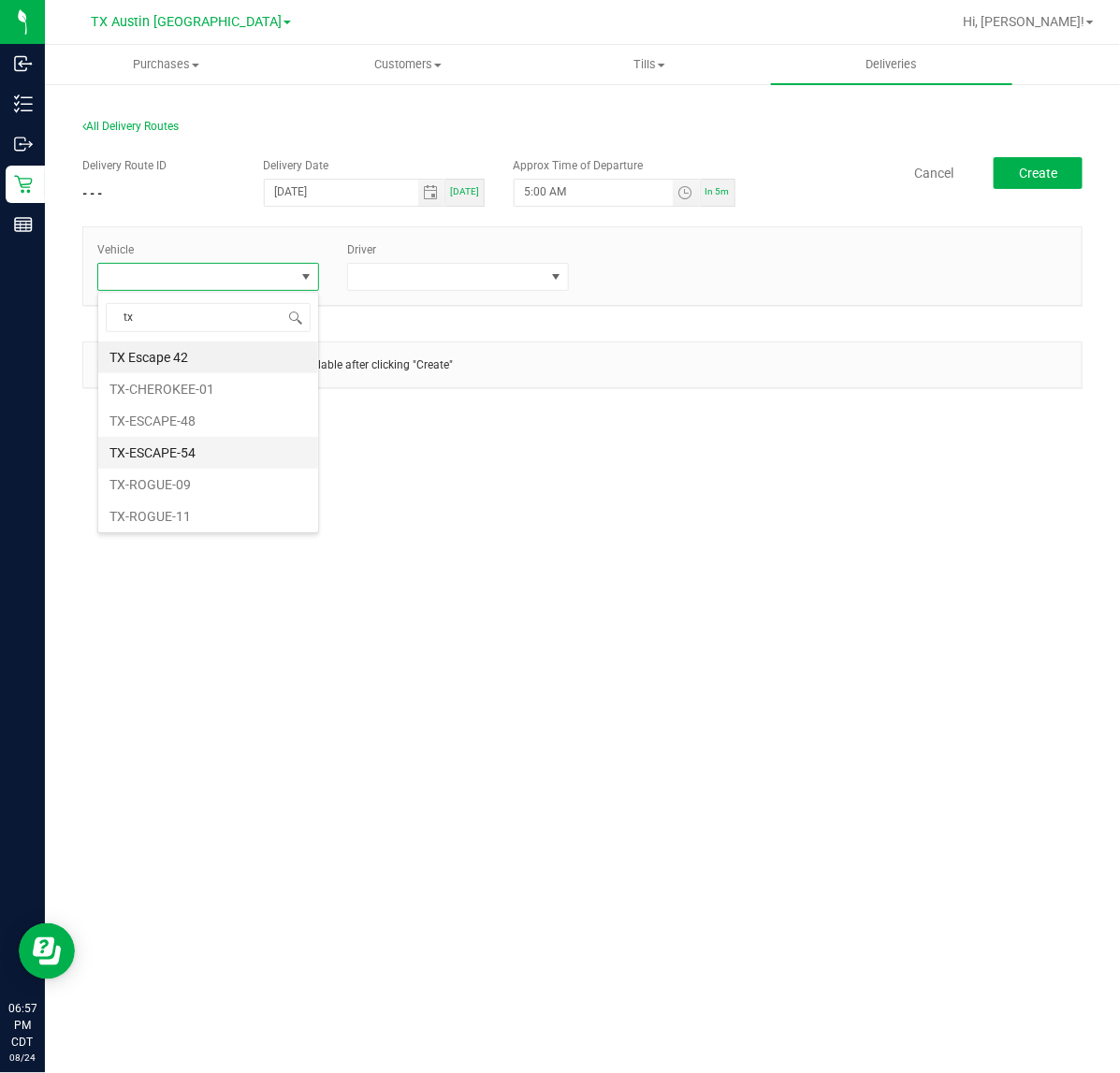
click at [221, 458] on li "TX-ESCAPE-54" at bounding box center [208, 452] width 220 height 31
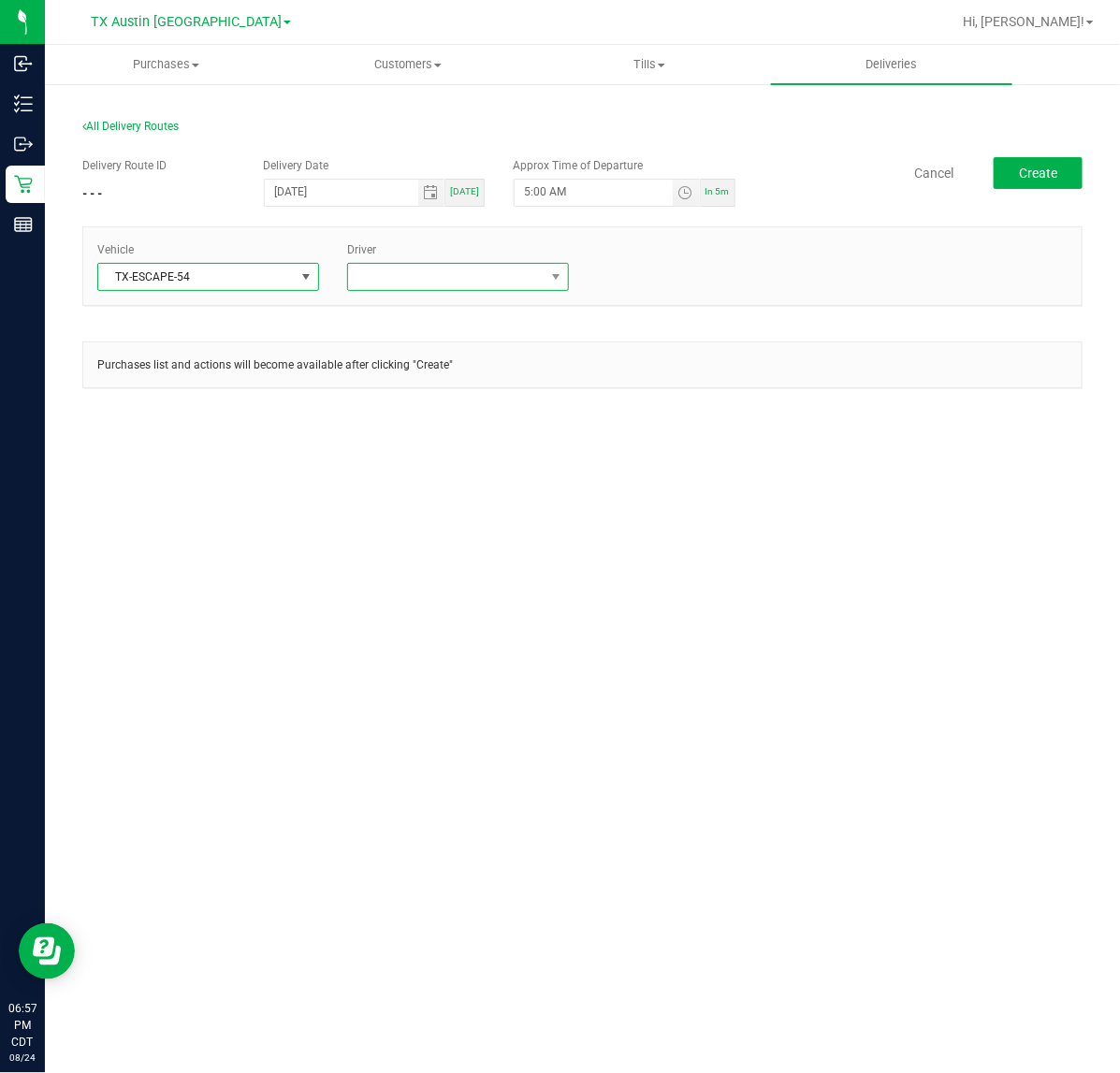
click at [410, 278] on span at bounding box center [446, 276] width 197 height 27
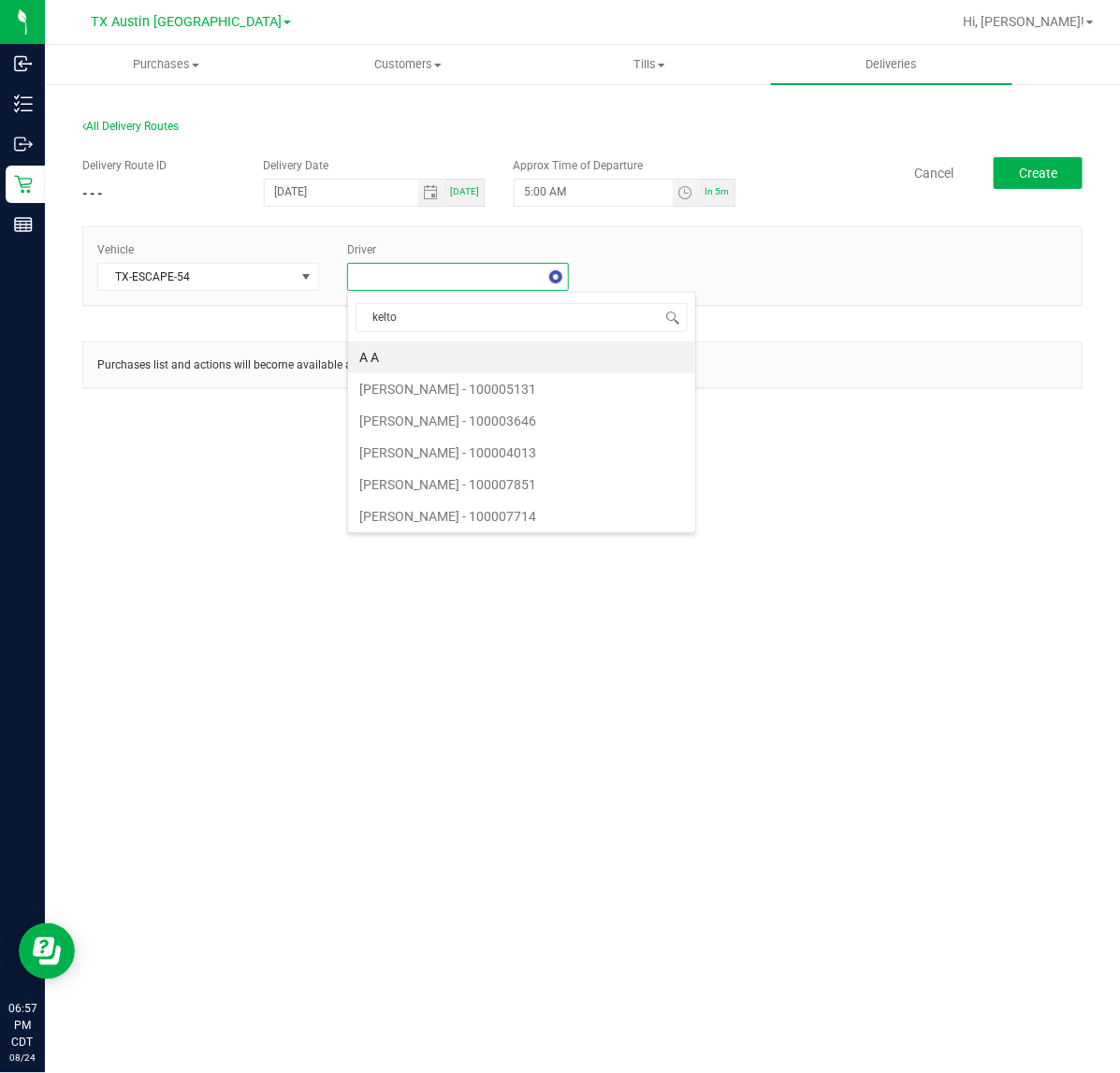
type input "kelton"
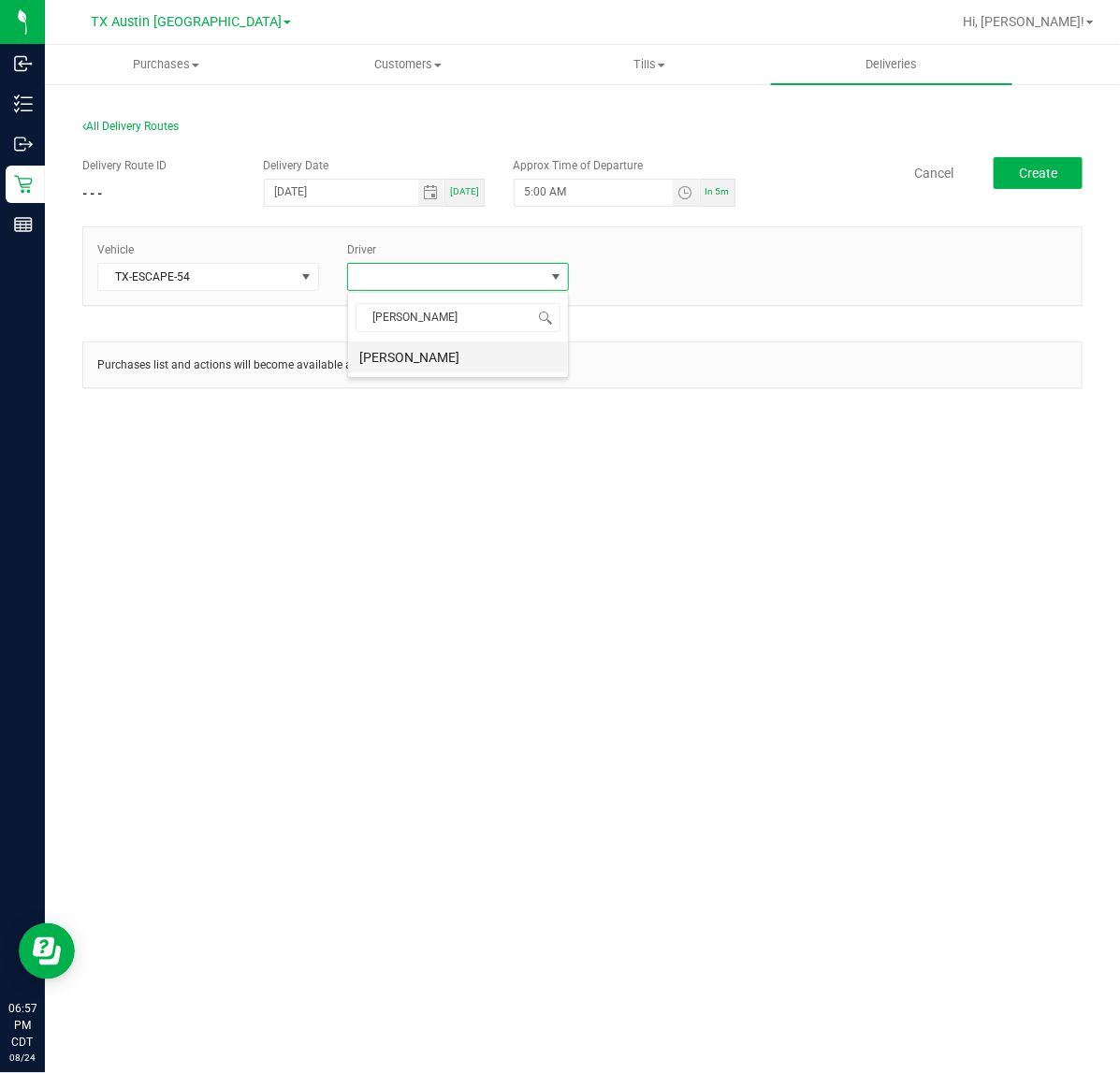
click at [429, 368] on li "Christopher Kelton" at bounding box center [458, 357] width 220 height 31
click at [1088, 165] on div "All Delivery Routes Delivery Route ID - - - Delivery Date 08/27/2025 Today Appr…" at bounding box center [581, 269] width 1028 height 336
drag, startPoint x: 1062, startPoint y: 181, endPoint x: 1060, endPoint y: 218, distance: 37.1
click at [1060, 181] on button "Create" at bounding box center [1037, 173] width 88 height 31
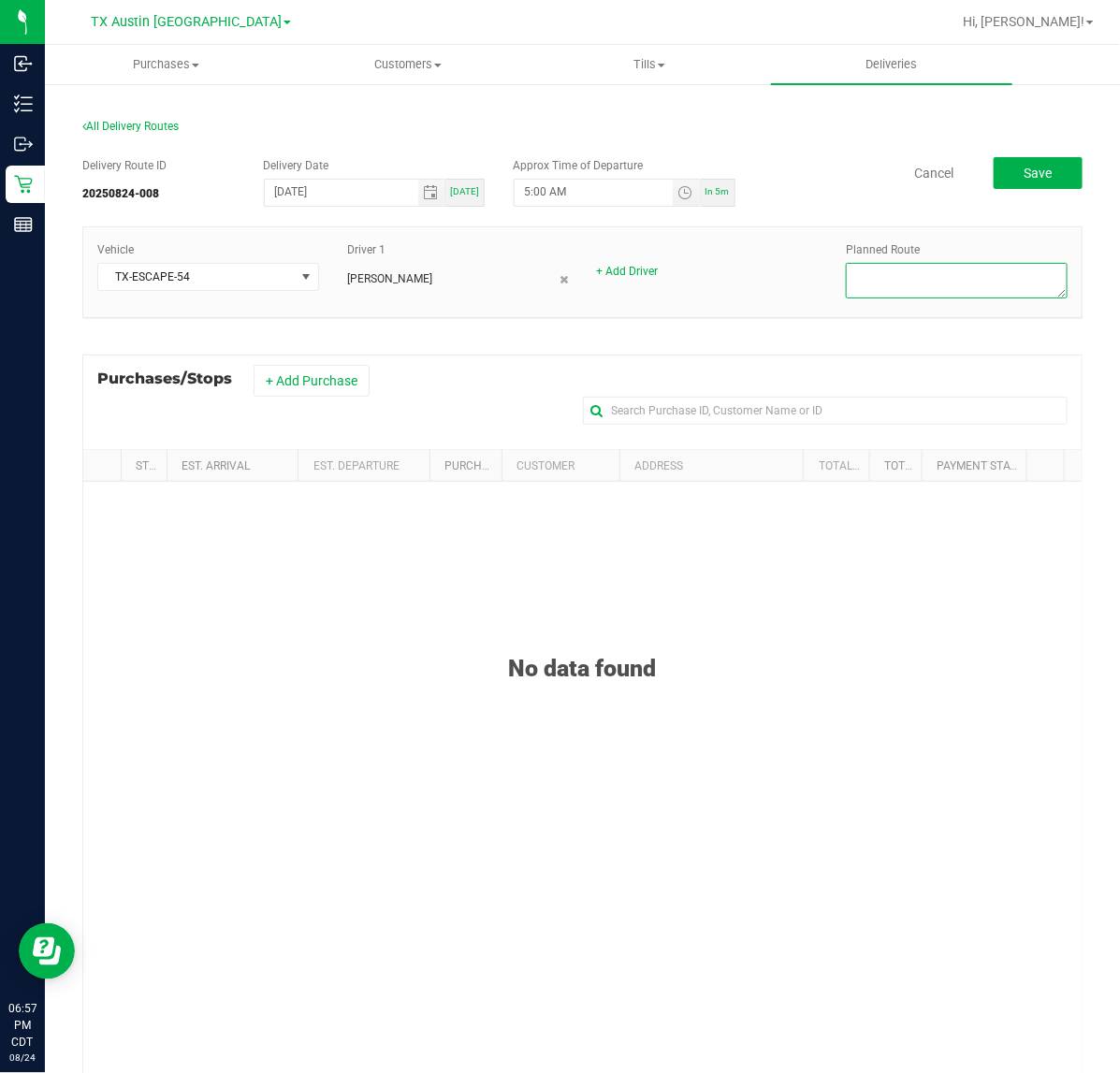
click at [932, 277] on textarea at bounding box center [956, 280] width 221 height 35
type textarea "Wichita Falls PU"
click at [314, 385] on button "+ Add Purchase" at bounding box center [312, 381] width 116 height 31
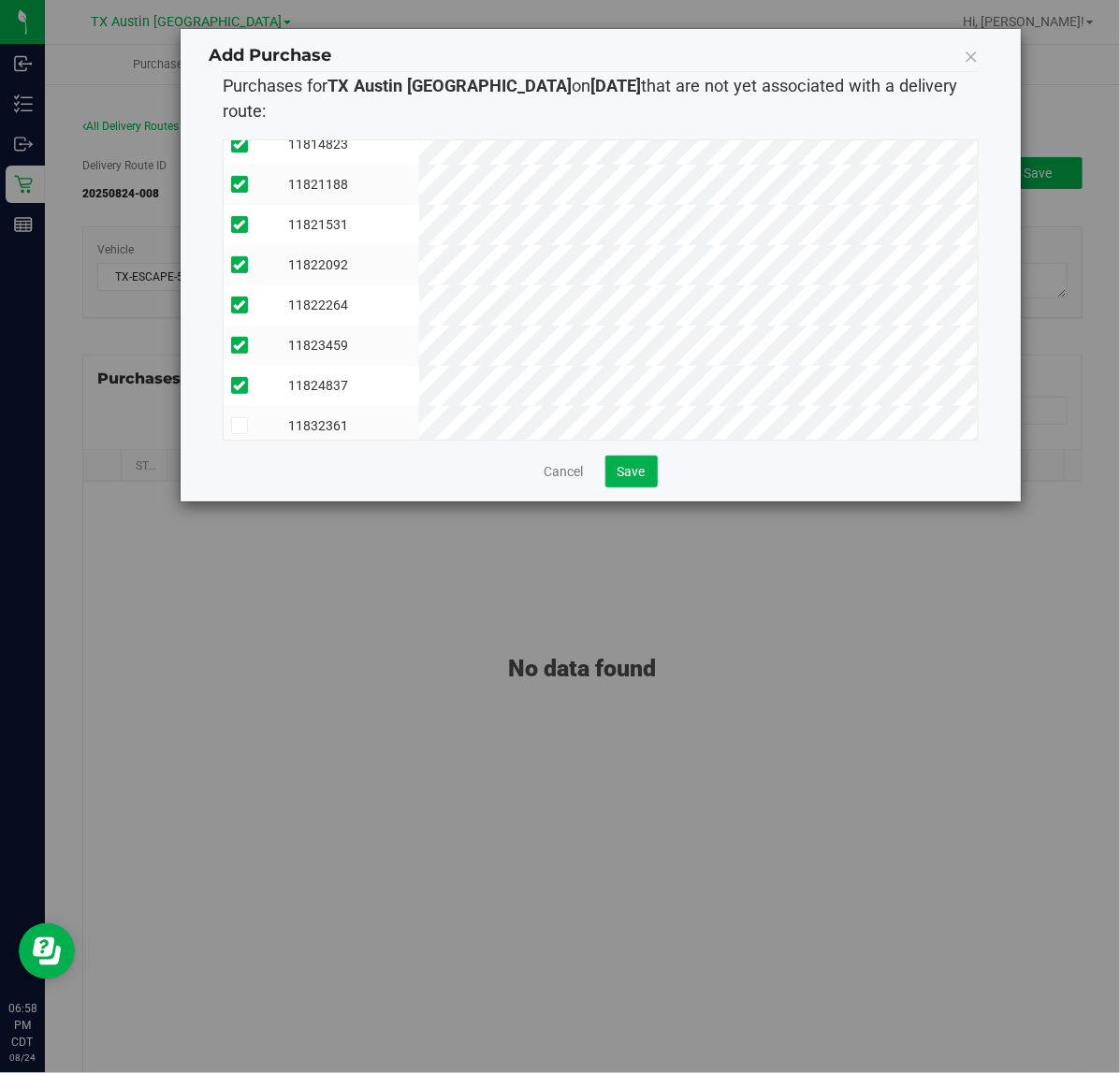
scroll to position [1039, 0]
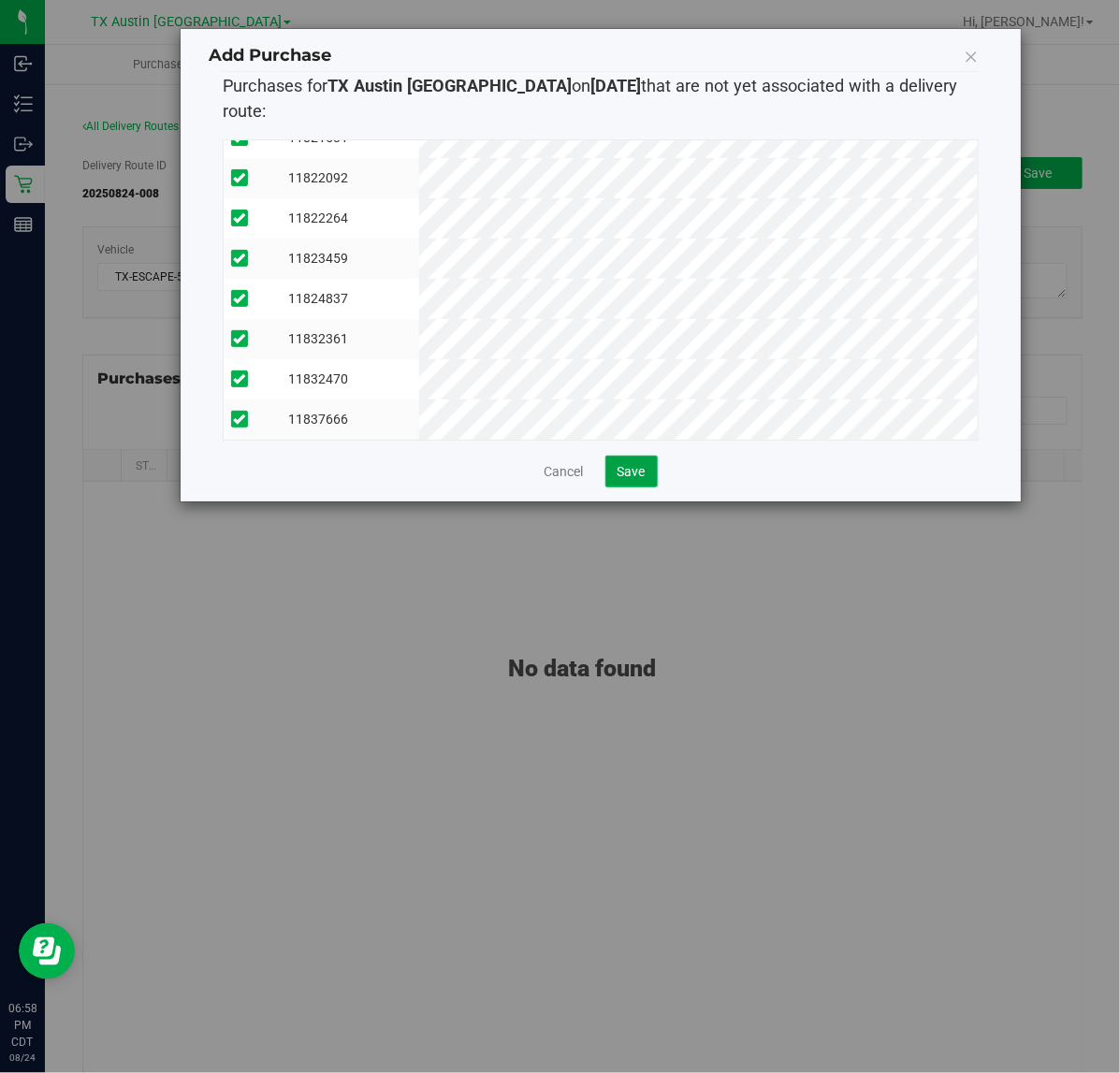
click at [638, 464] on span "Save" at bounding box center [631, 471] width 29 height 15
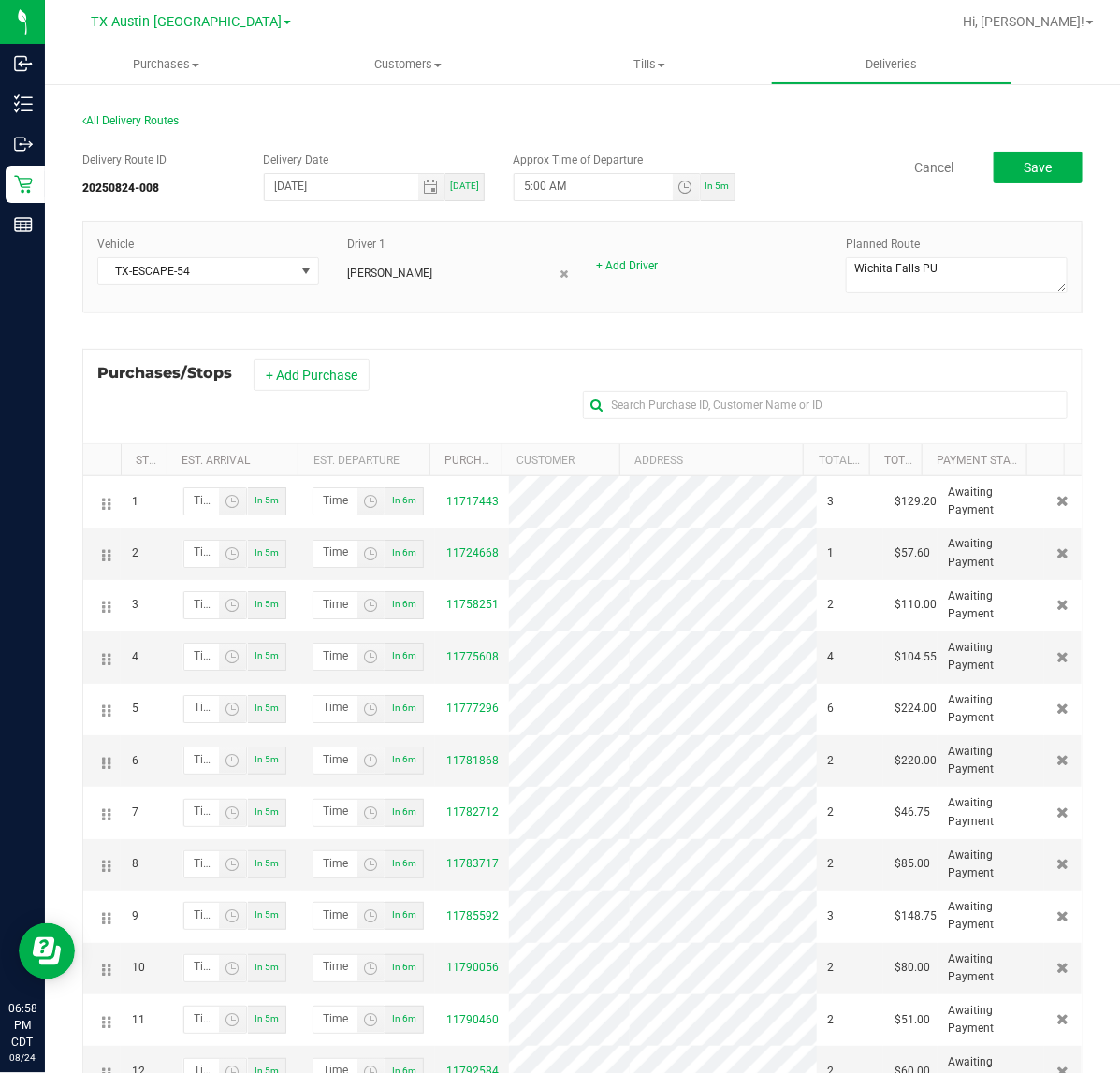
scroll to position [0, 0]
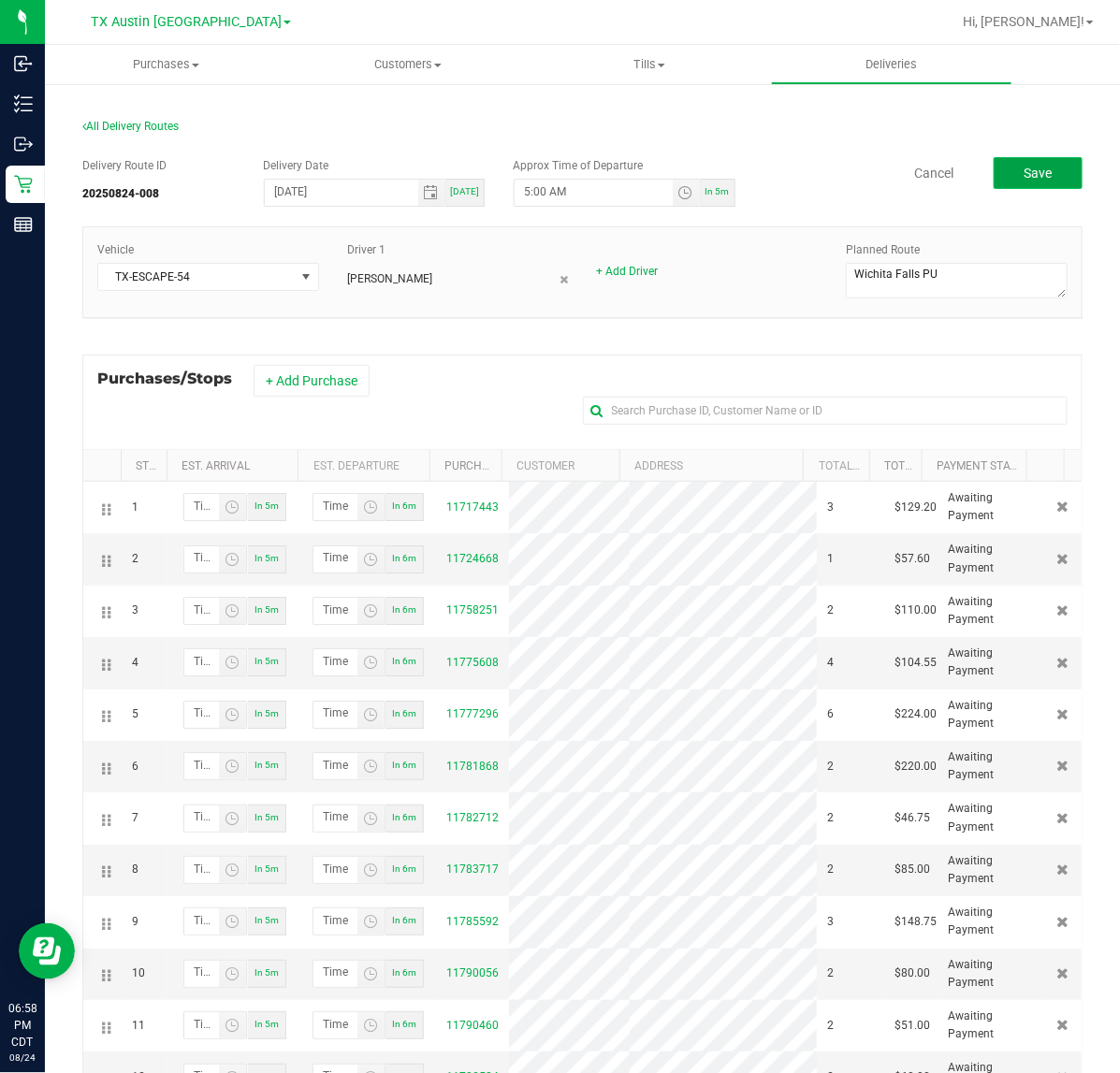
click at [1024, 176] on span "Save" at bounding box center [1037, 172] width 29 height 15
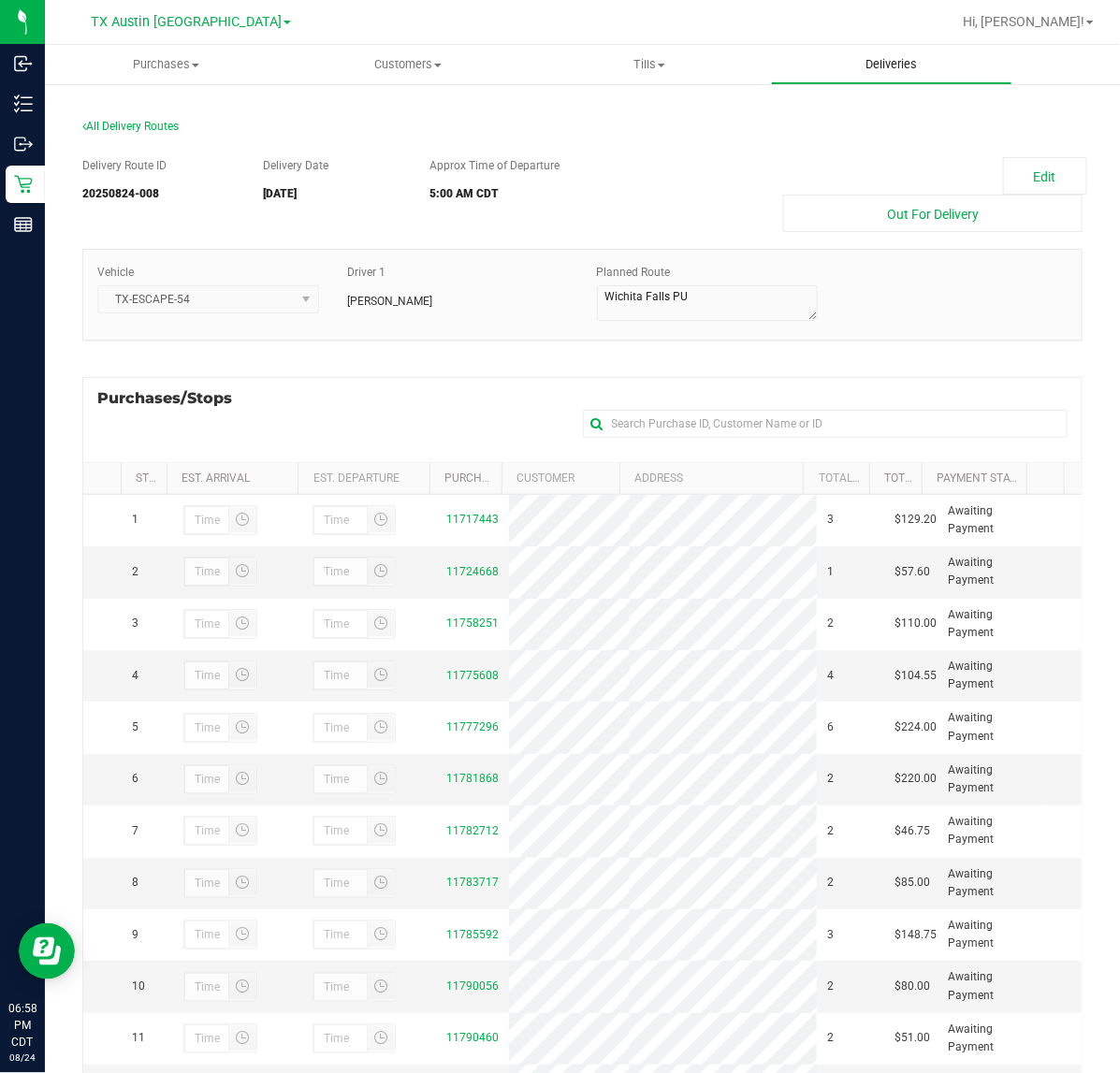
click at [954, 77] on uib-tab-heading "Deliveries" at bounding box center [892, 65] width 240 height 37
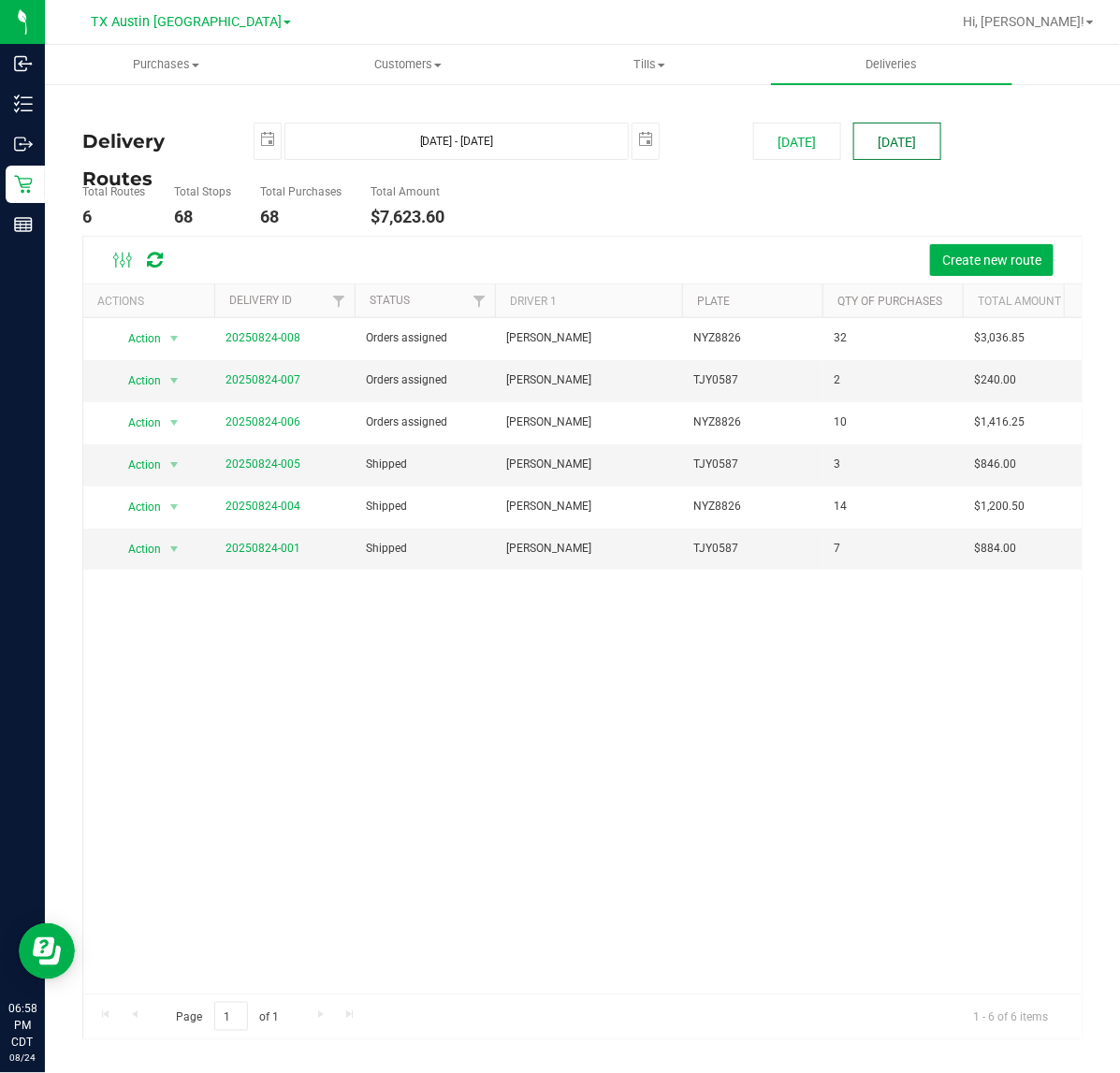
click at [940, 137] on button "Tomorrow" at bounding box center [896, 142] width 88 height 37
type input "Aug 25, 2025 - Aug 25, 2025"
type input "2025-08-25"
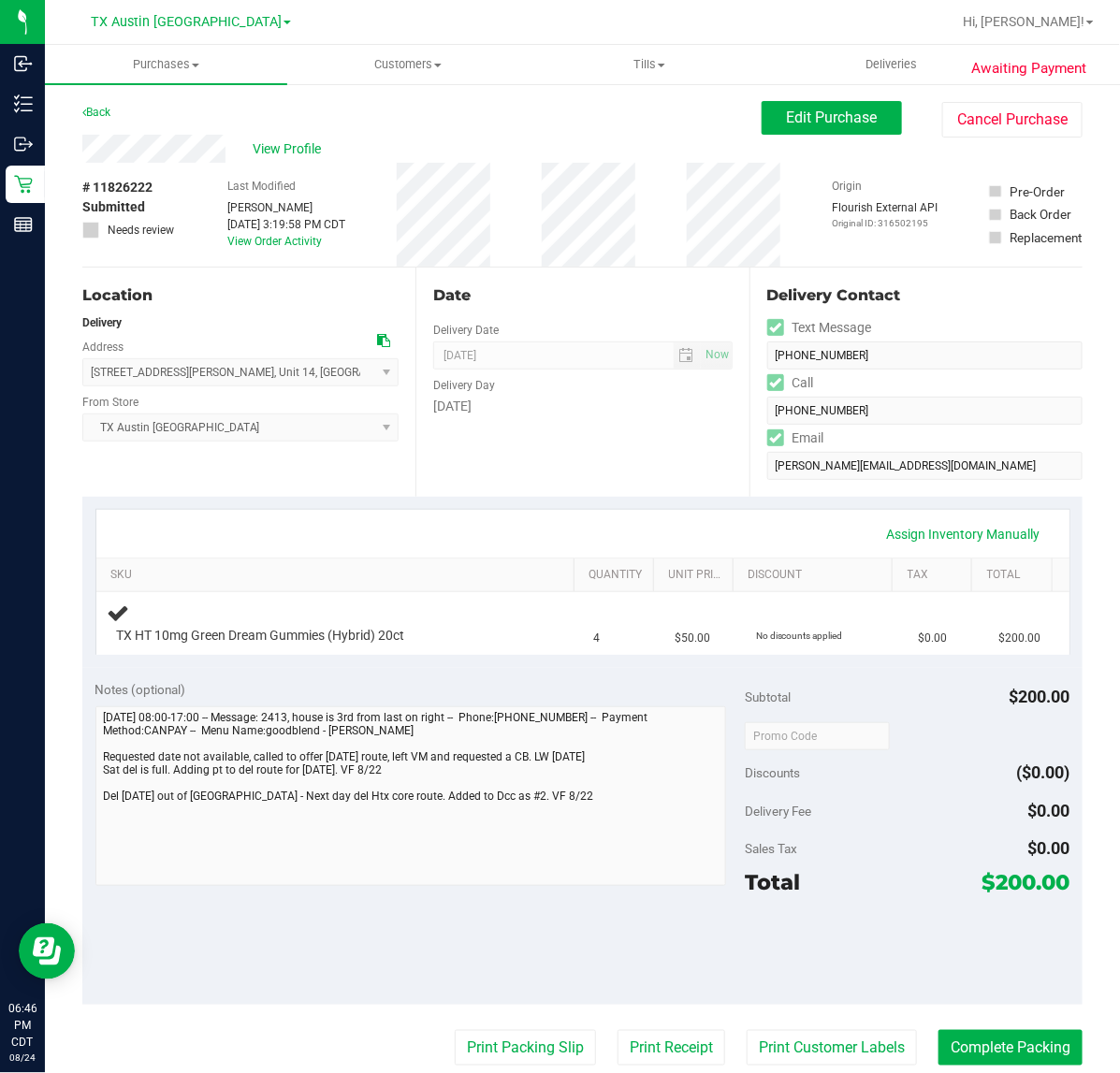
click at [550, 447] on div "Date Delivery Date [DATE] Now [DATE] 07:00 AM Now Delivery Day [DATE]" at bounding box center [581, 382] width 333 height 229
click at [555, 431] on div "Date Delivery Date [DATE] Now [DATE] 07:00 AM Now Delivery Day [DATE]" at bounding box center [581, 382] width 333 height 229
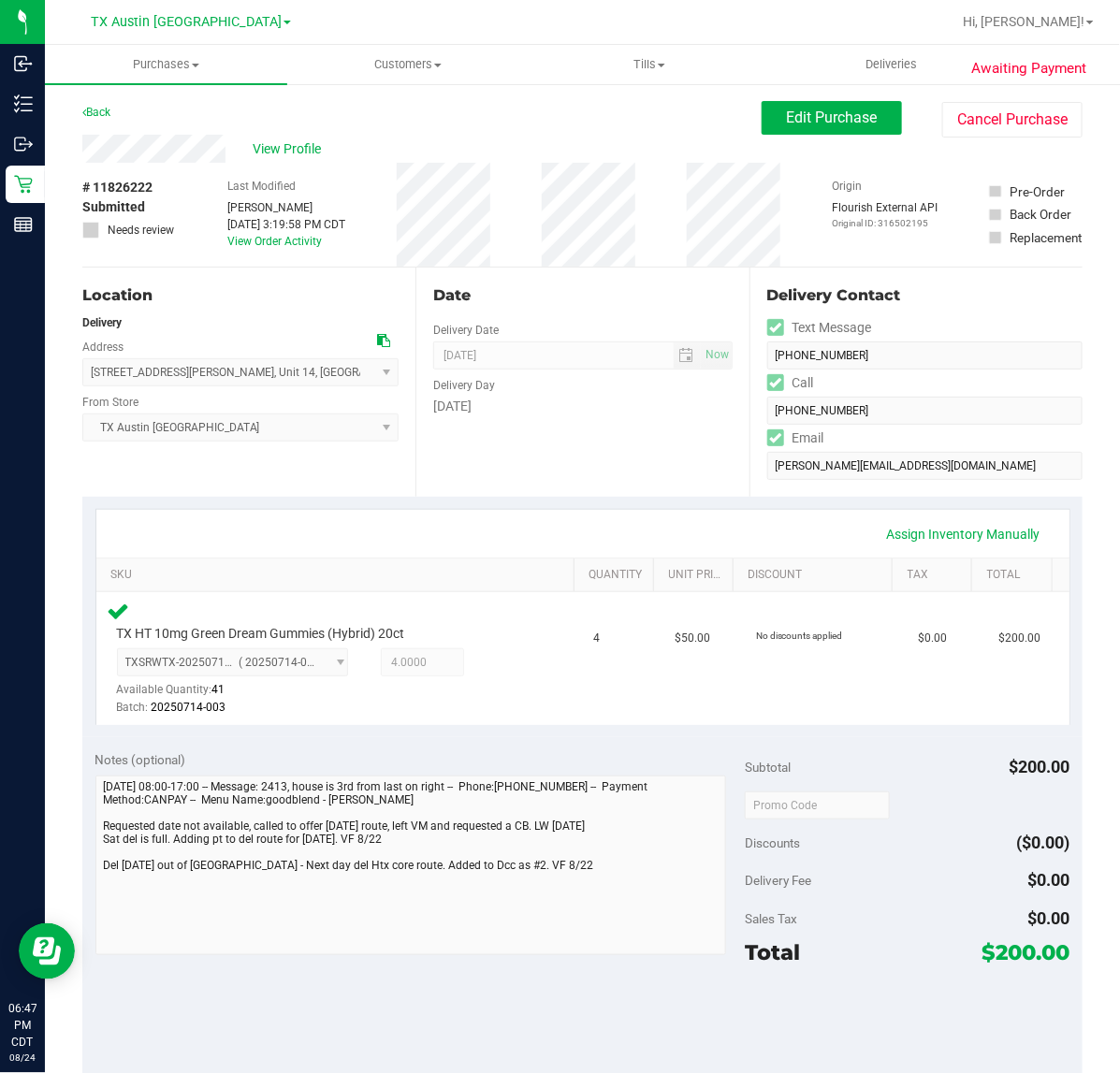
scroll to position [117, 0]
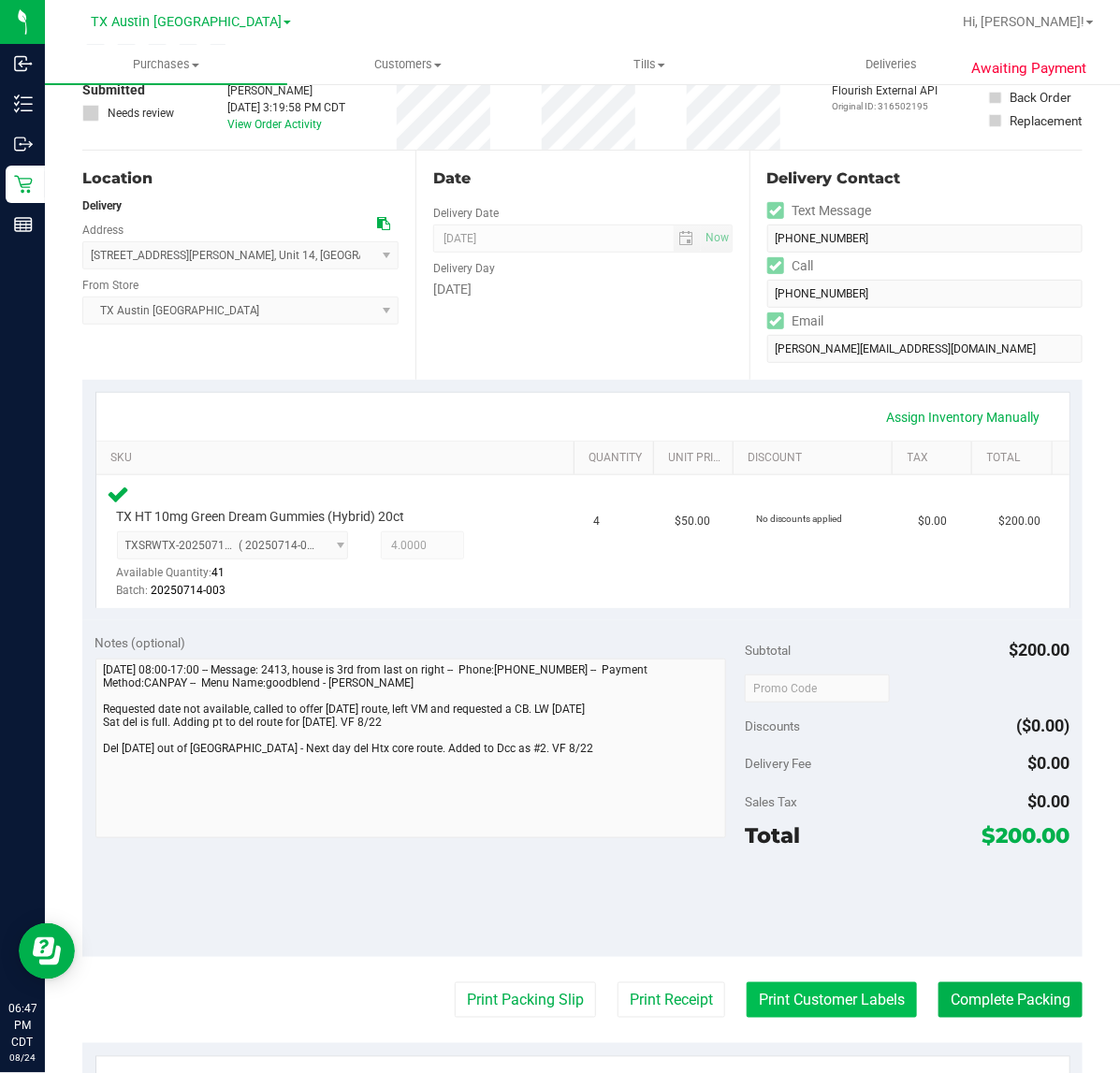
click at [834, 997] on button "Print Customer Labels" at bounding box center [831, 1000] width 170 height 35
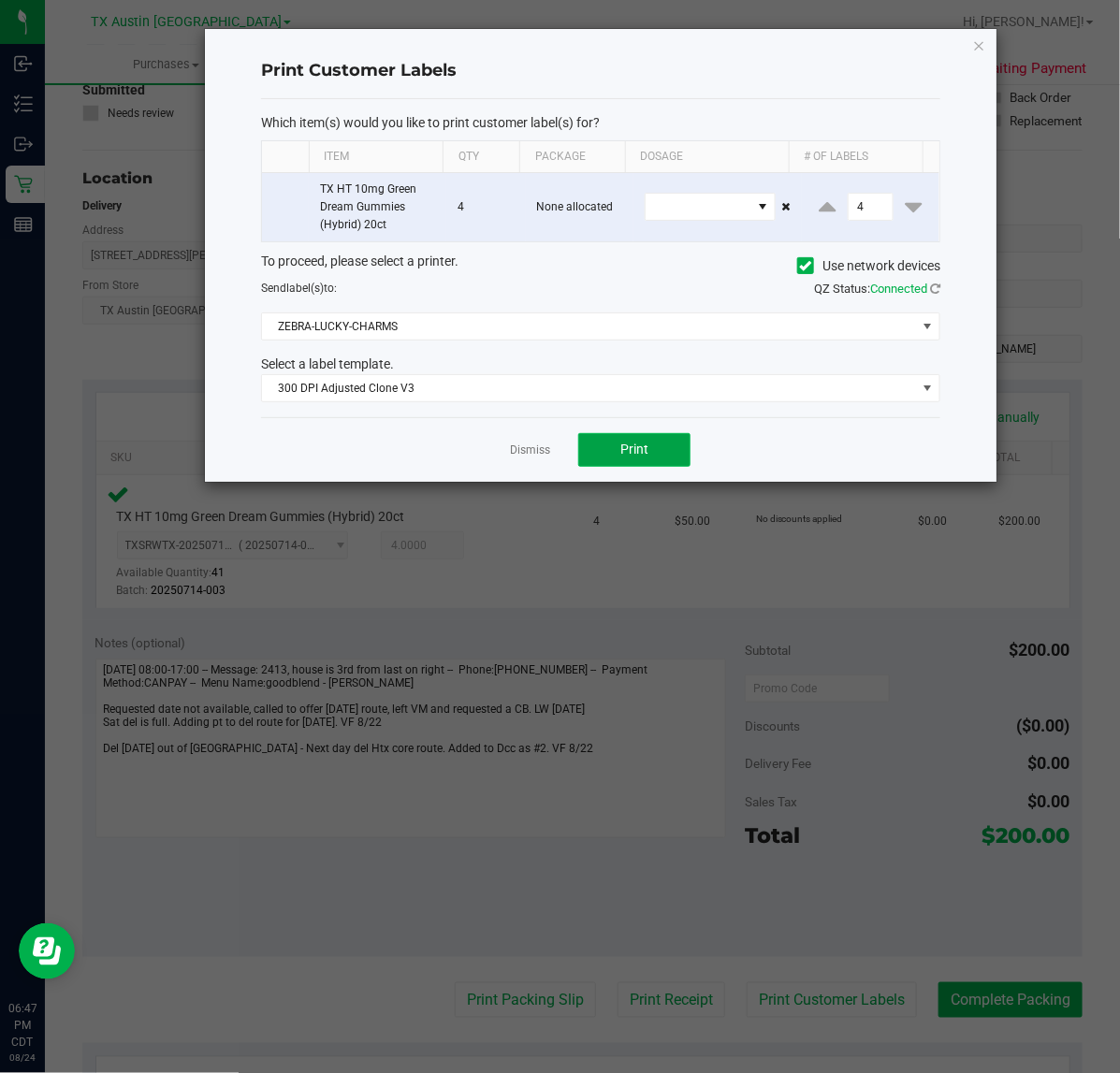
click at [632, 456] on span "Print" at bounding box center [634, 448] width 29 height 15
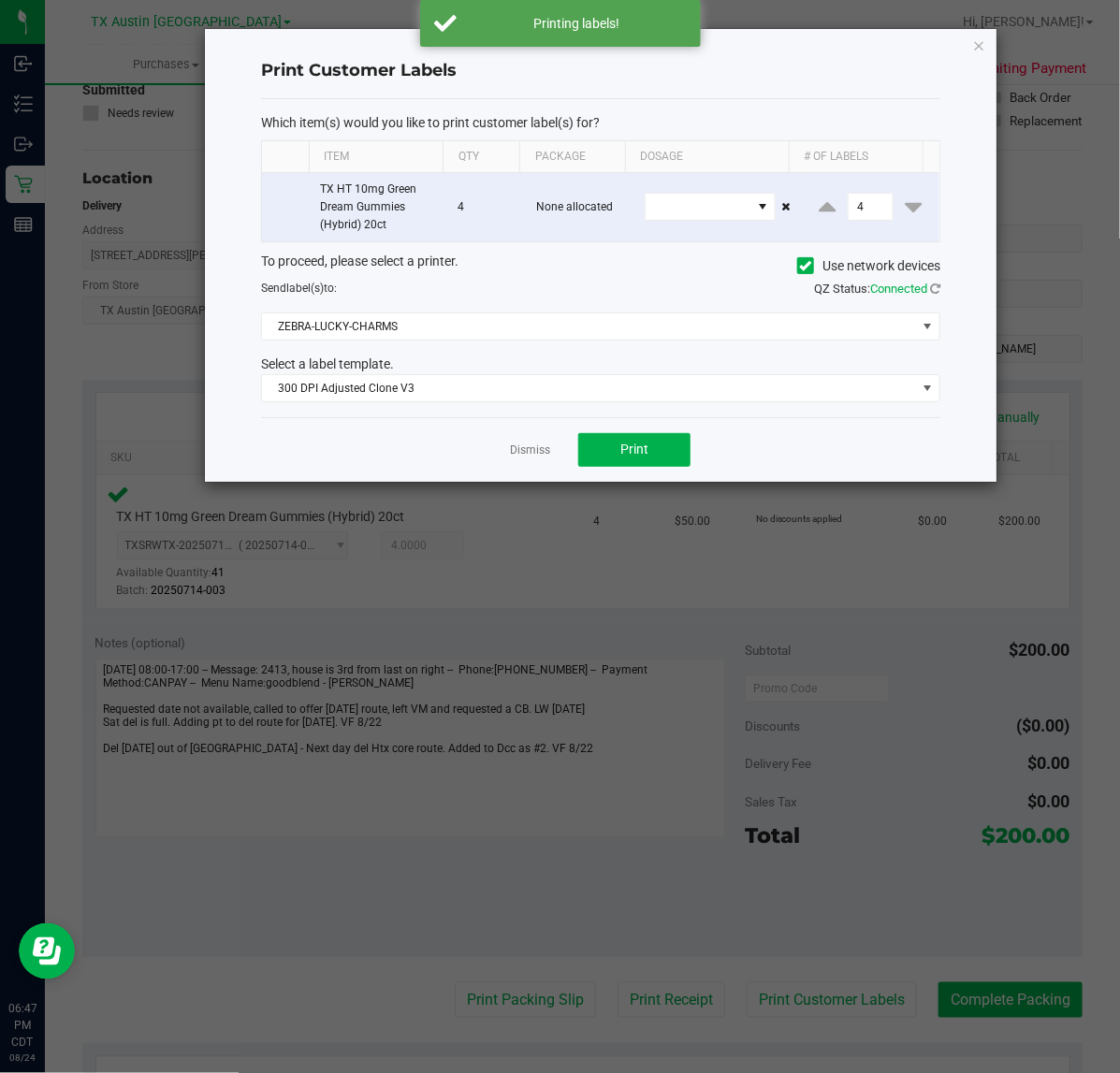
click at [557, 450] on div "Dismiss Print" at bounding box center [600, 449] width 679 height 65
click at [526, 450] on link "Dismiss" at bounding box center [529, 450] width 40 height 16
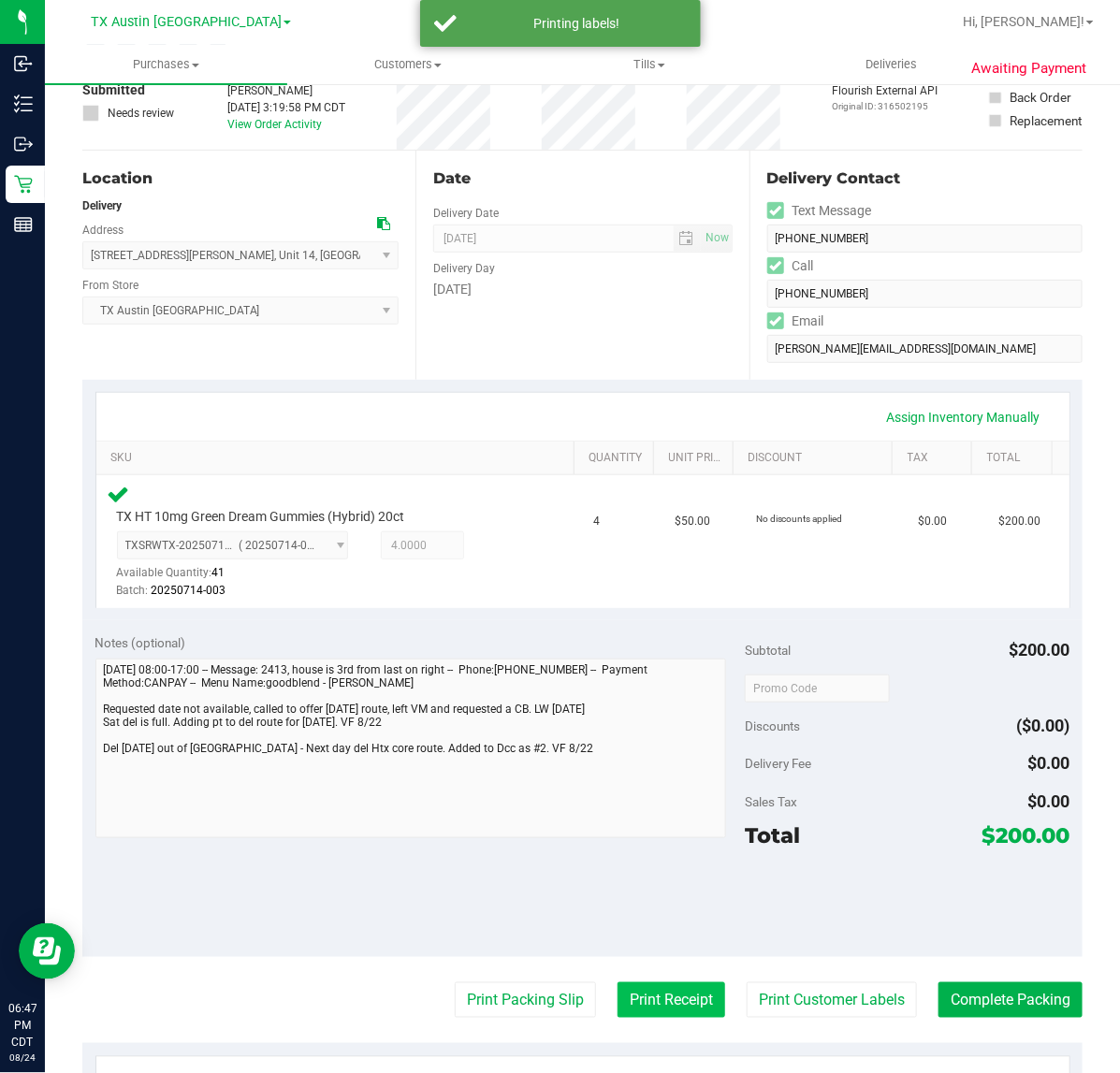
click at [661, 1008] on button "Print Receipt" at bounding box center [671, 1000] width 107 height 35
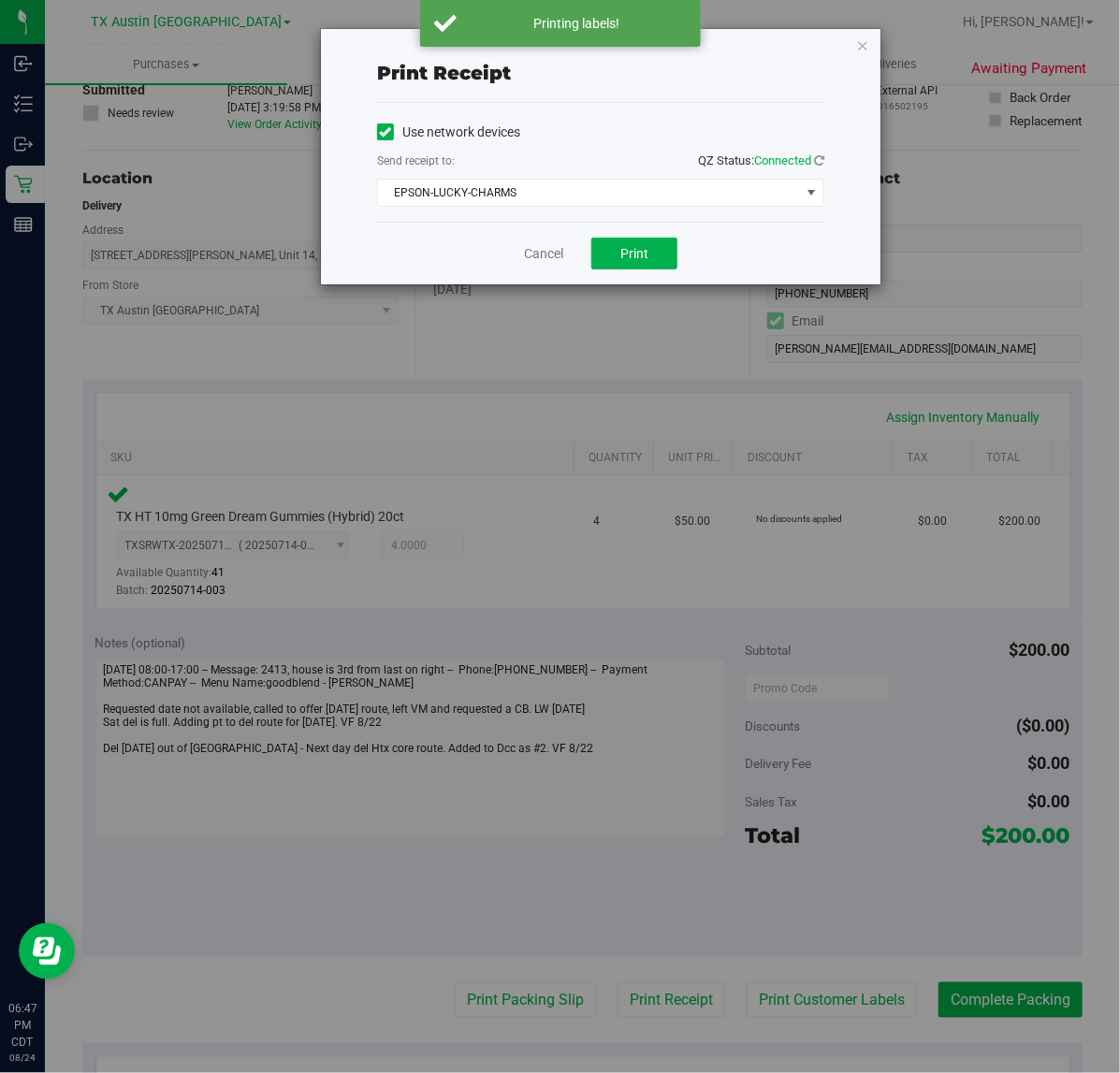
click at [642, 227] on div "Cancel Print" at bounding box center [600, 253] width 447 height 63
click at [638, 241] on button "Print" at bounding box center [634, 254] width 87 height 31
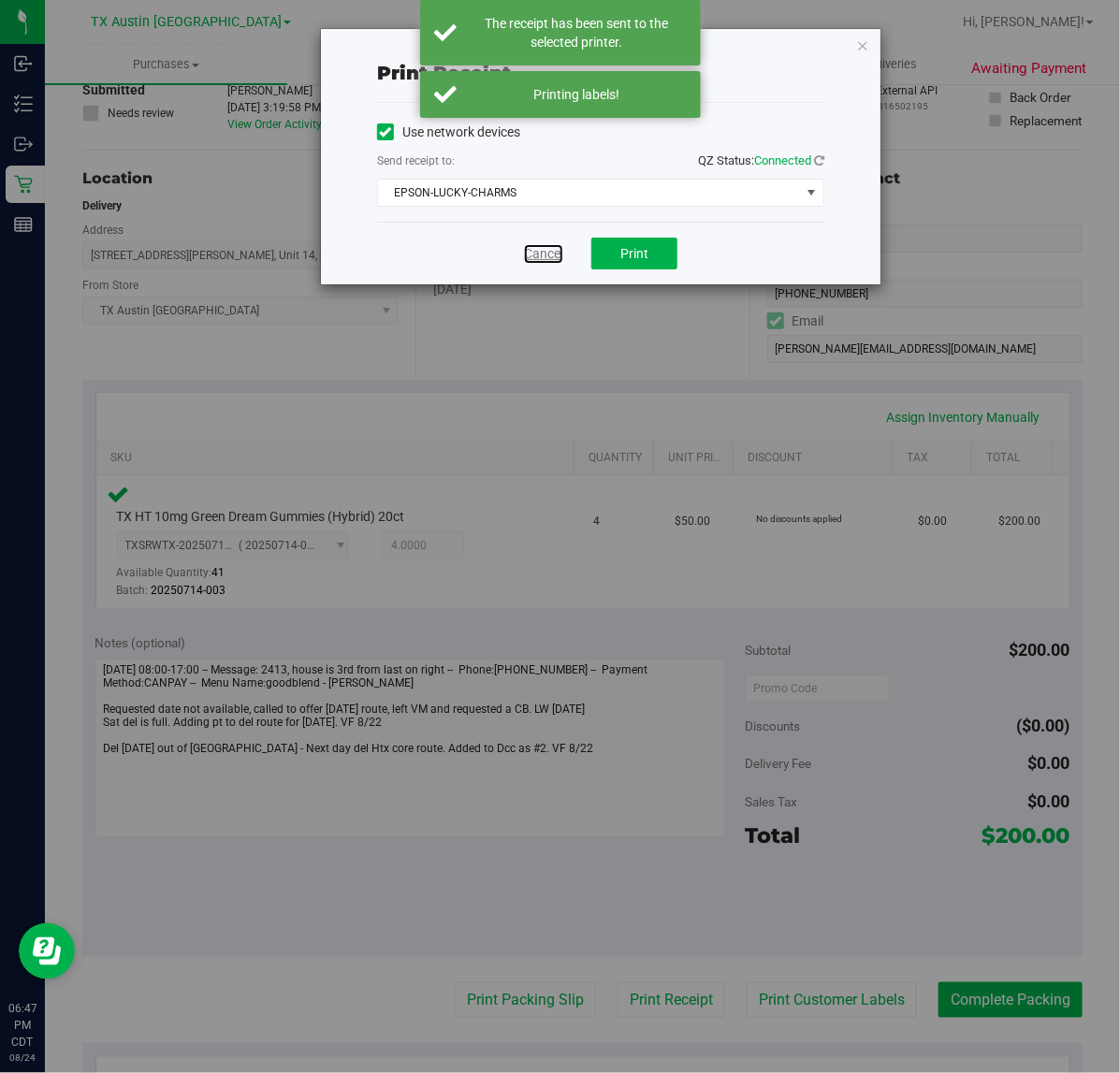
click at [562, 253] on link "Cancel" at bounding box center [544, 254] width 39 height 20
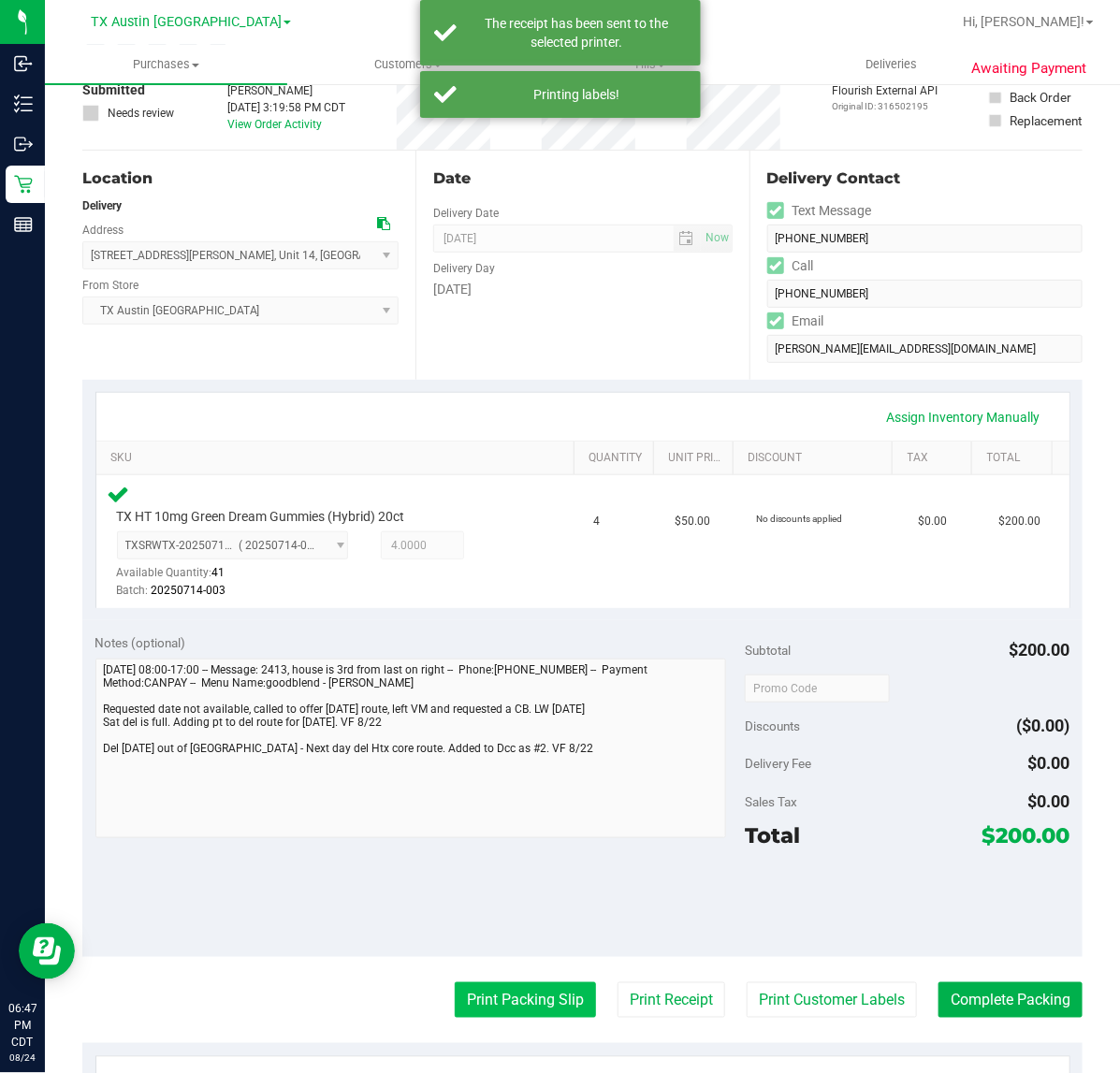
click at [547, 984] on button "Print Packing Slip" at bounding box center [525, 1000] width 142 height 35
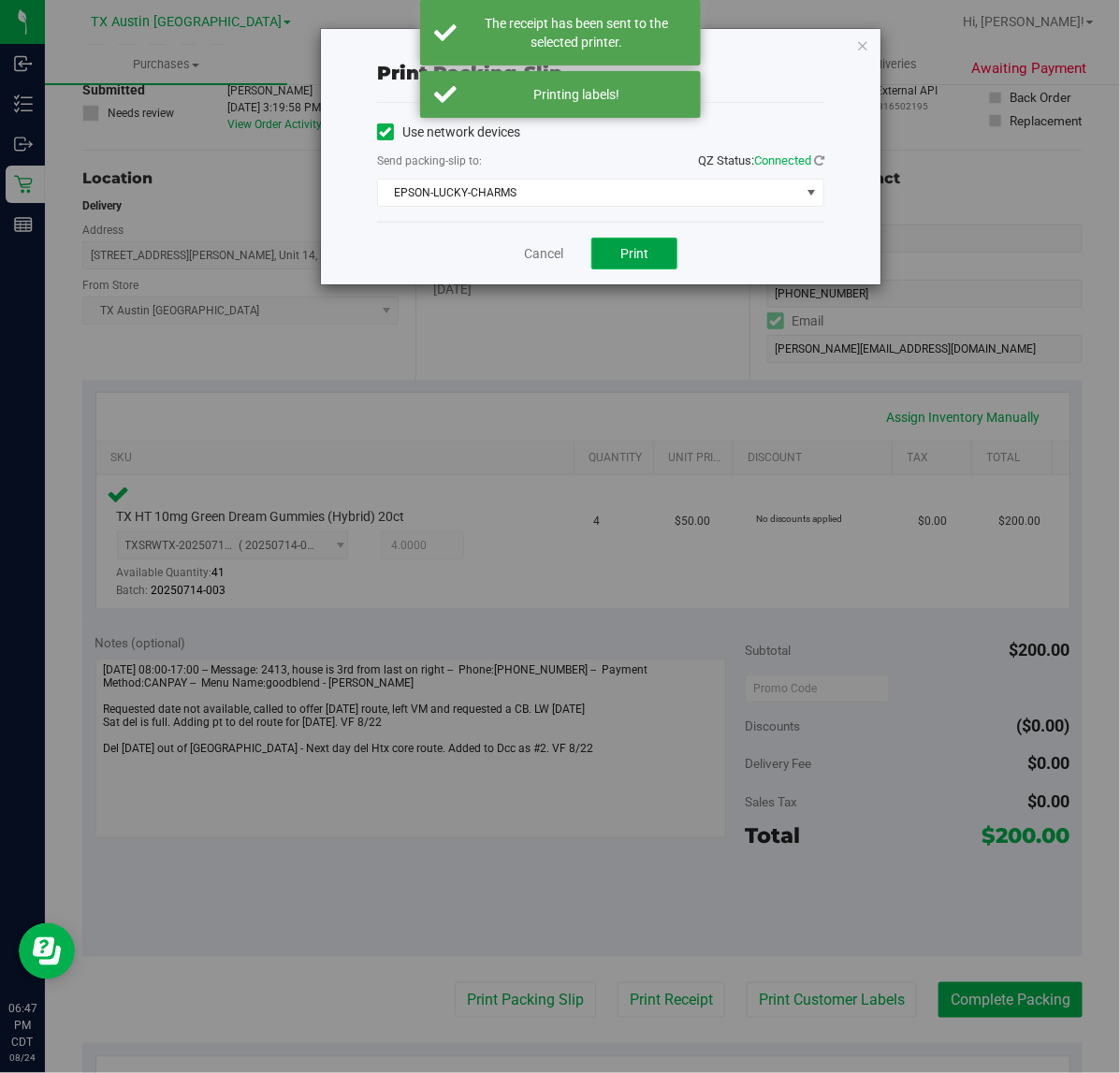
click at [602, 251] on button "Print" at bounding box center [634, 254] width 87 height 31
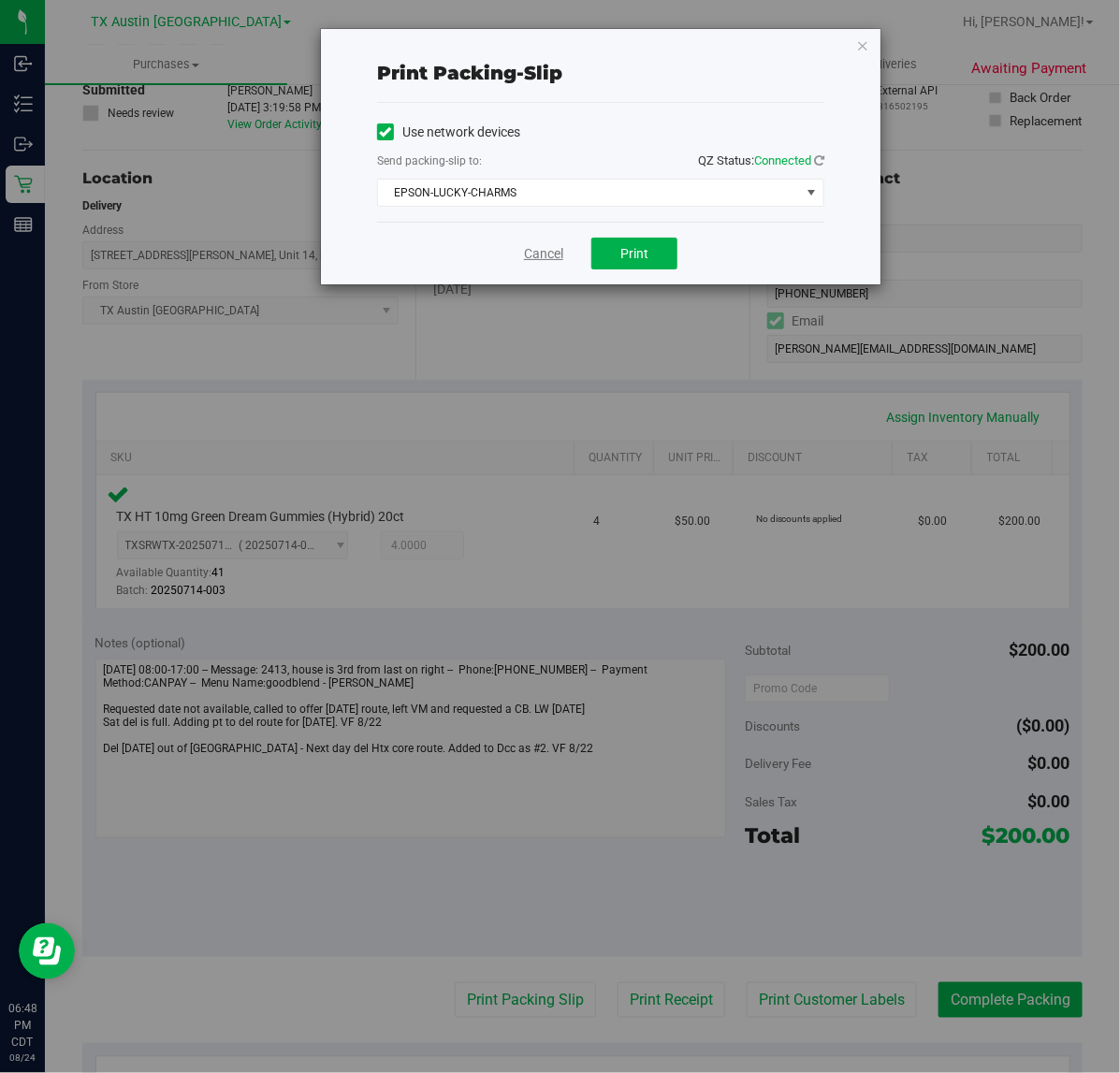
click at [528, 244] on link "Cancel" at bounding box center [544, 254] width 39 height 20
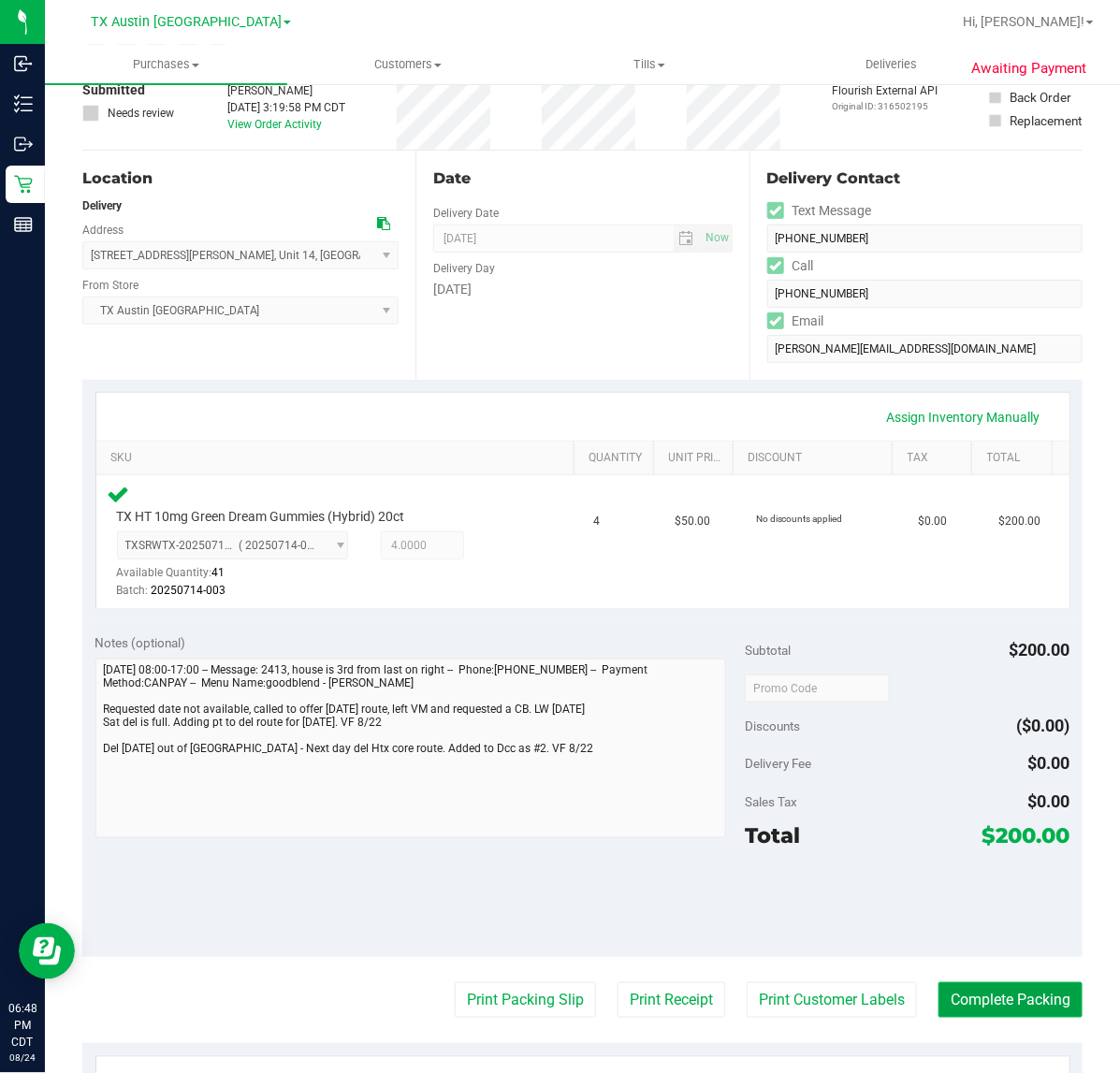
click at [1029, 987] on button "Complete Packing" at bounding box center [1010, 1000] width 144 height 35
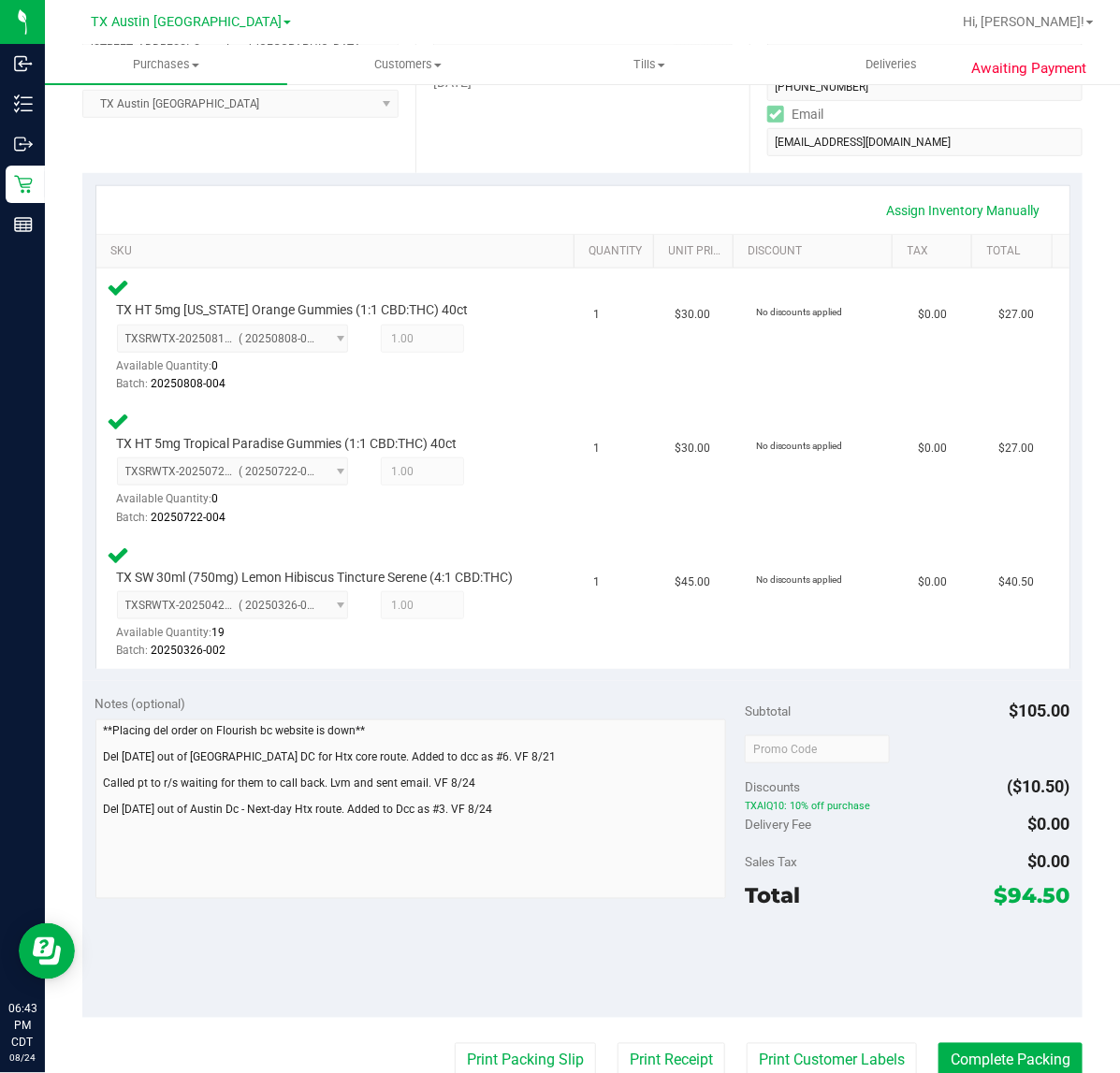
scroll to position [468, 0]
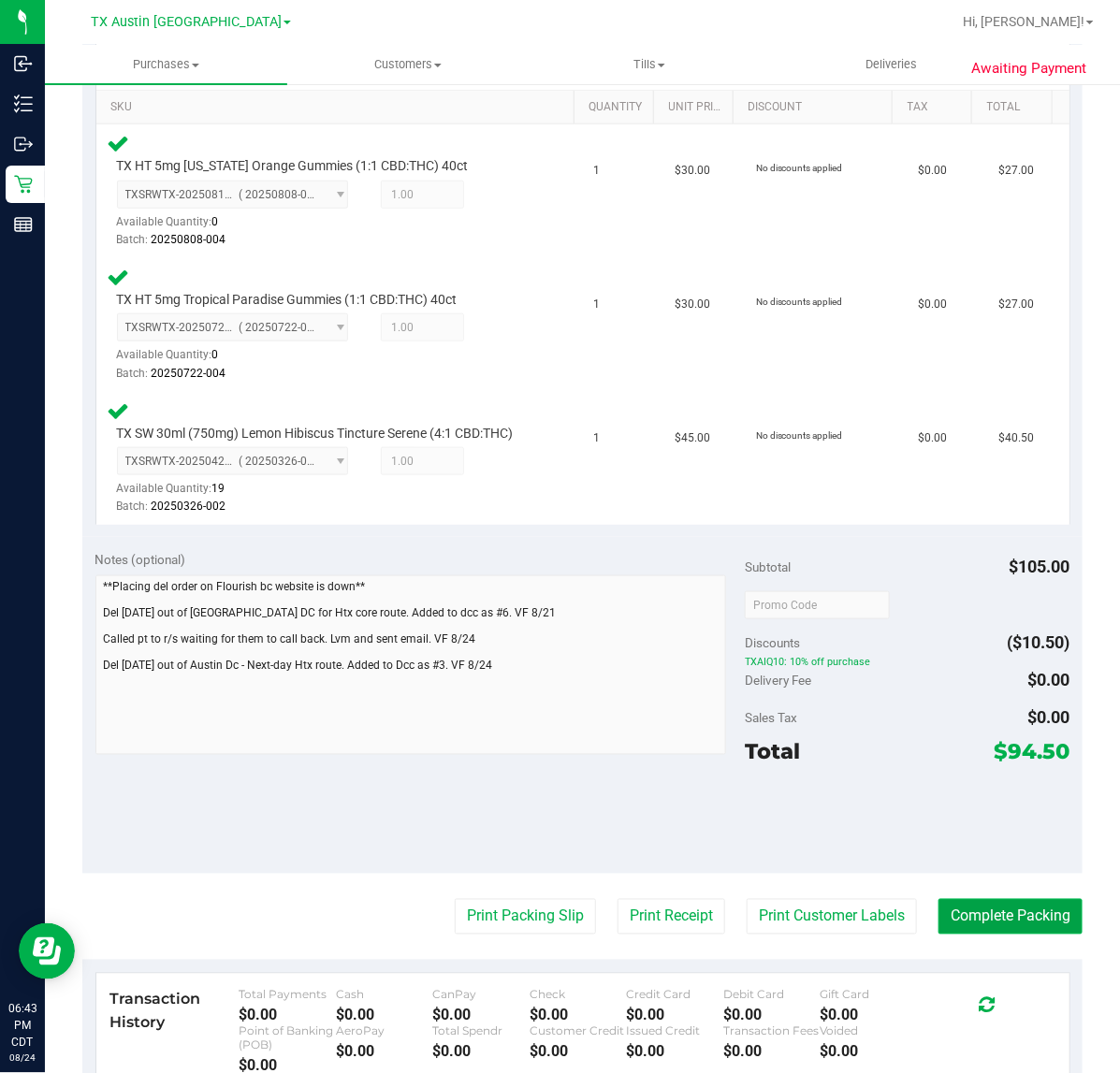
click at [938, 927] on button "Complete Packing" at bounding box center [1010, 917] width 144 height 35
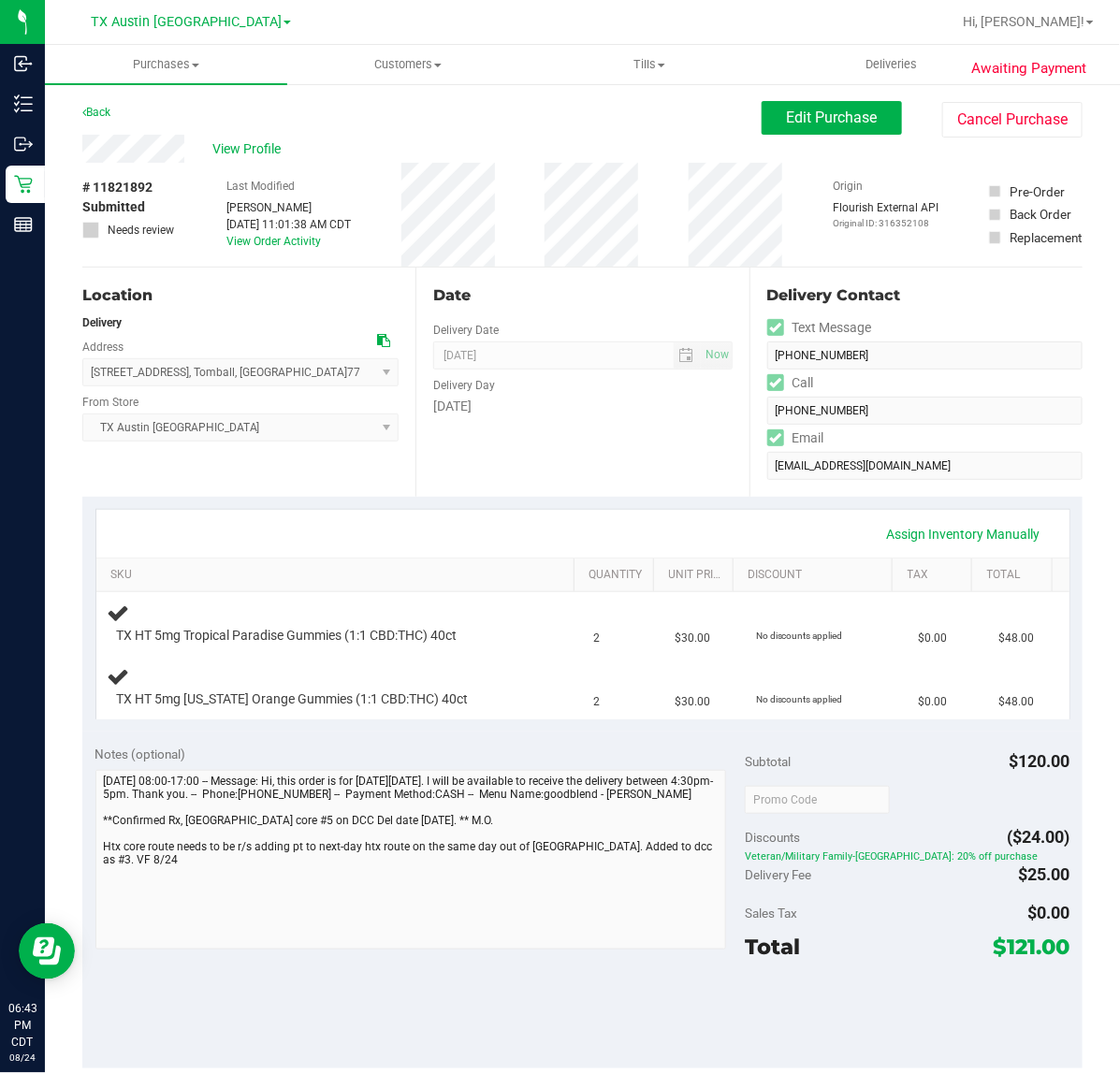
click at [435, 432] on div "Date Delivery Date [DATE] Now [DATE] 07:00 AM Now Delivery Day [DATE]" at bounding box center [581, 382] width 333 height 229
click at [610, 455] on div "Date Delivery Date [DATE] Now [DATE] 07:00 AM Now Delivery Day [DATE]" at bounding box center [581, 382] width 333 height 229
click at [600, 449] on div "Date Delivery Date [DATE] Now [DATE] 07:00 AM Now Delivery Day [DATE]" at bounding box center [581, 382] width 333 height 229
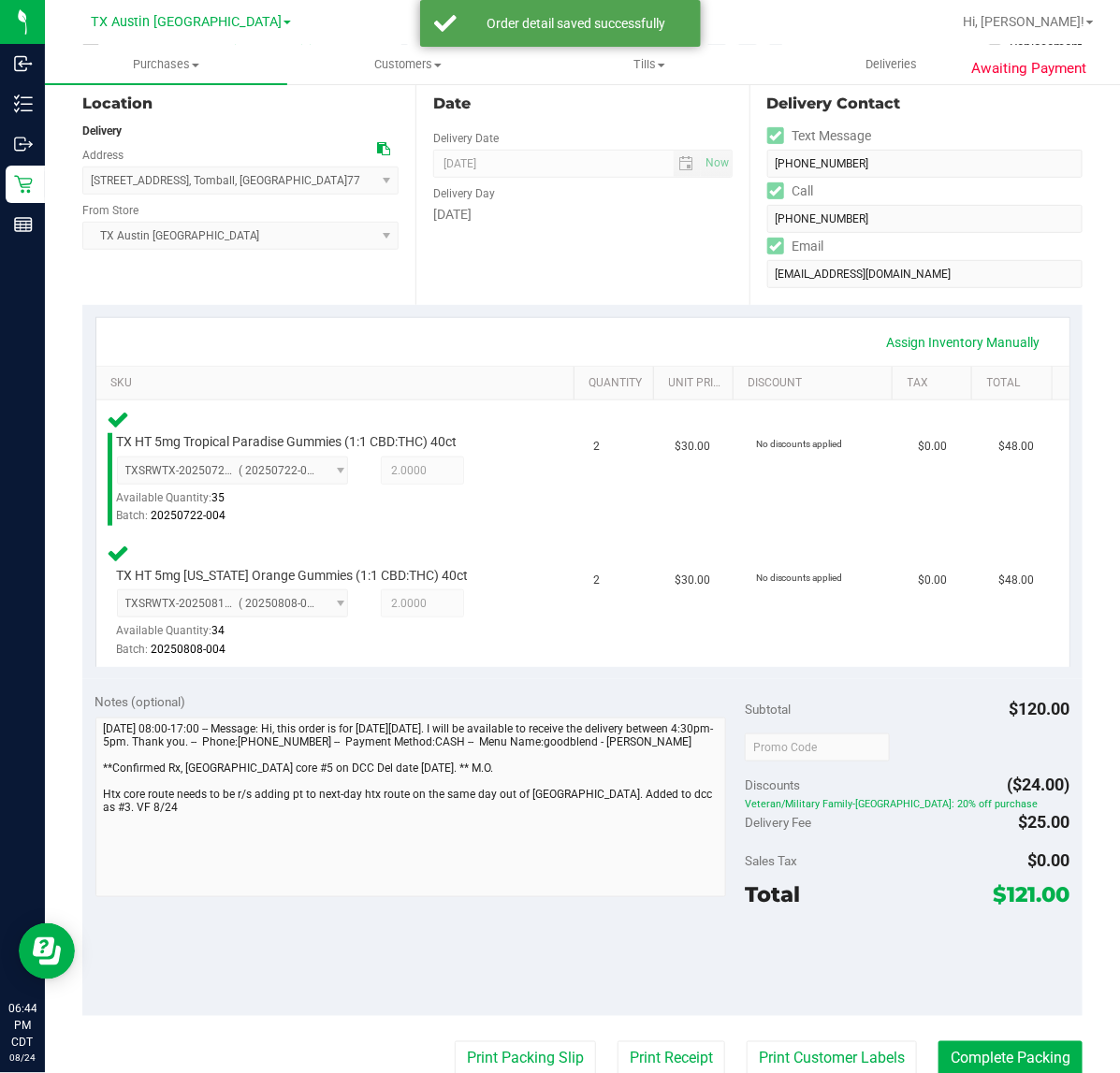
scroll to position [234, 0]
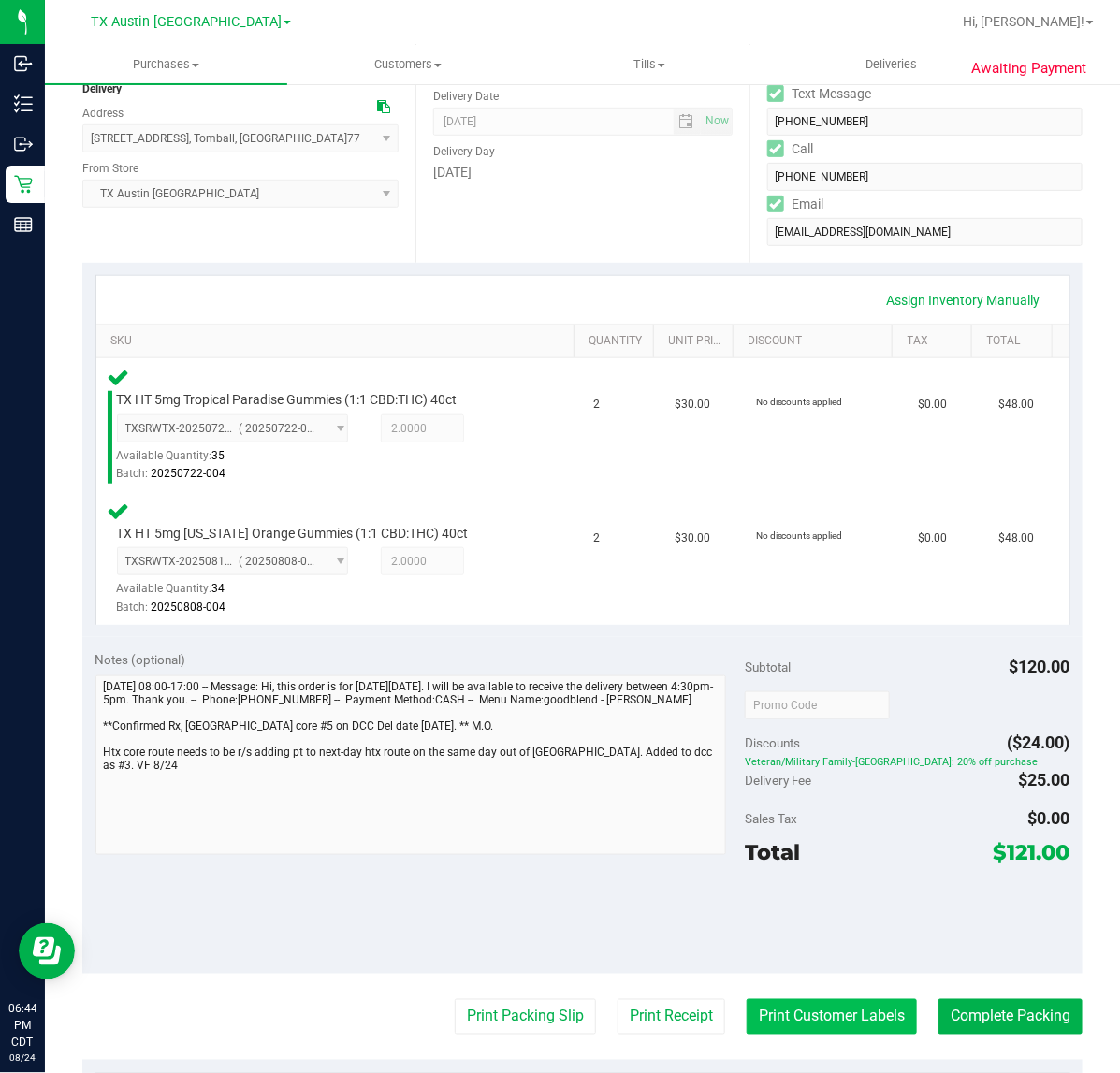
click at [769, 1007] on button "Print Customer Labels" at bounding box center [831, 1017] width 170 height 35
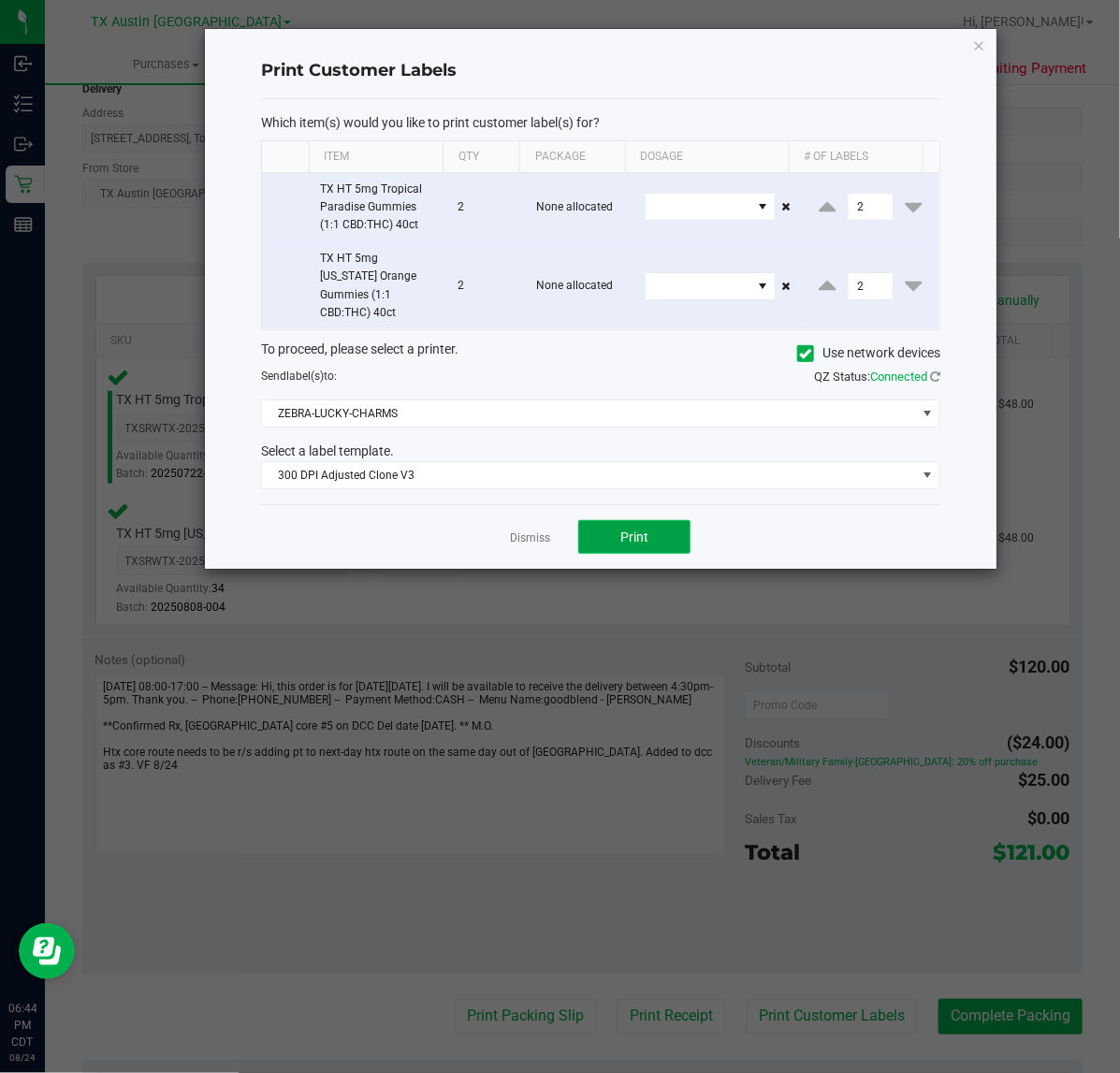
click at [643, 529] on span "Print" at bounding box center [634, 536] width 29 height 15
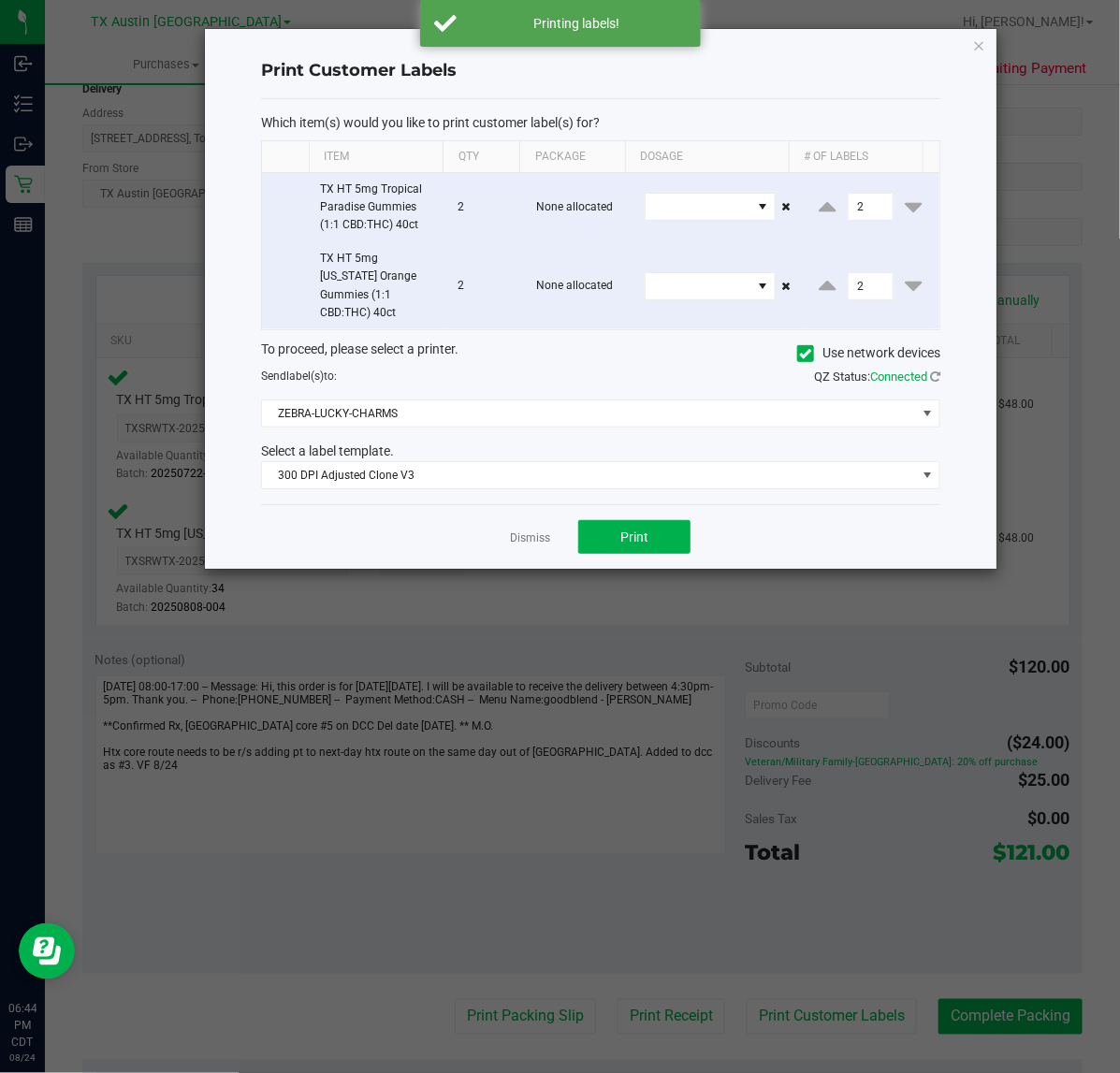
click at [548, 527] on app-cancel-button "Dismiss" at bounding box center [529, 537] width 40 height 20
click at [548, 530] on link "Dismiss" at bounding box center [529, 538] width 40 height 16
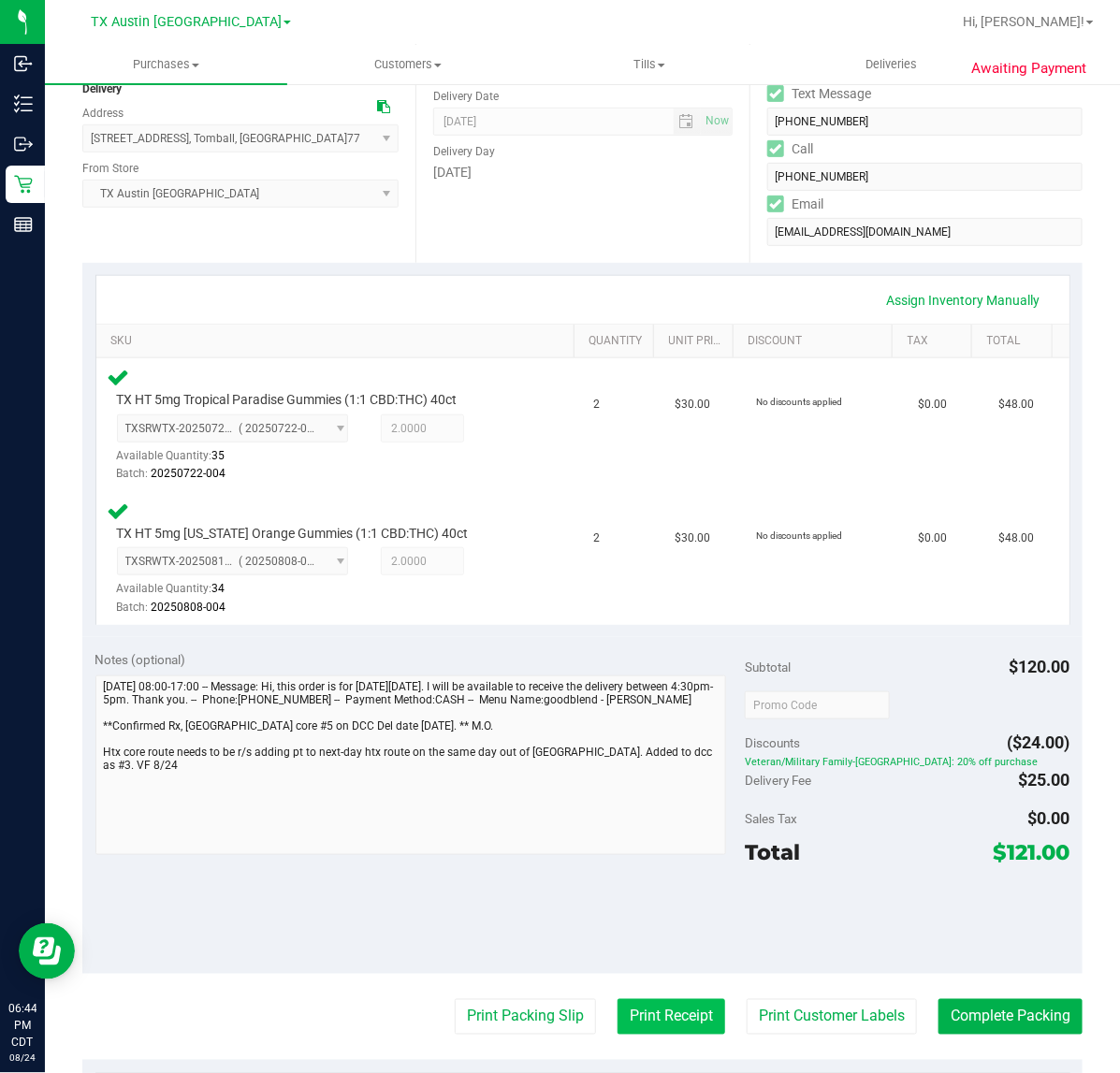
click at [618, 1008] on button "Print Receipt" at bounding box center [671, 1017] width 107 height 35
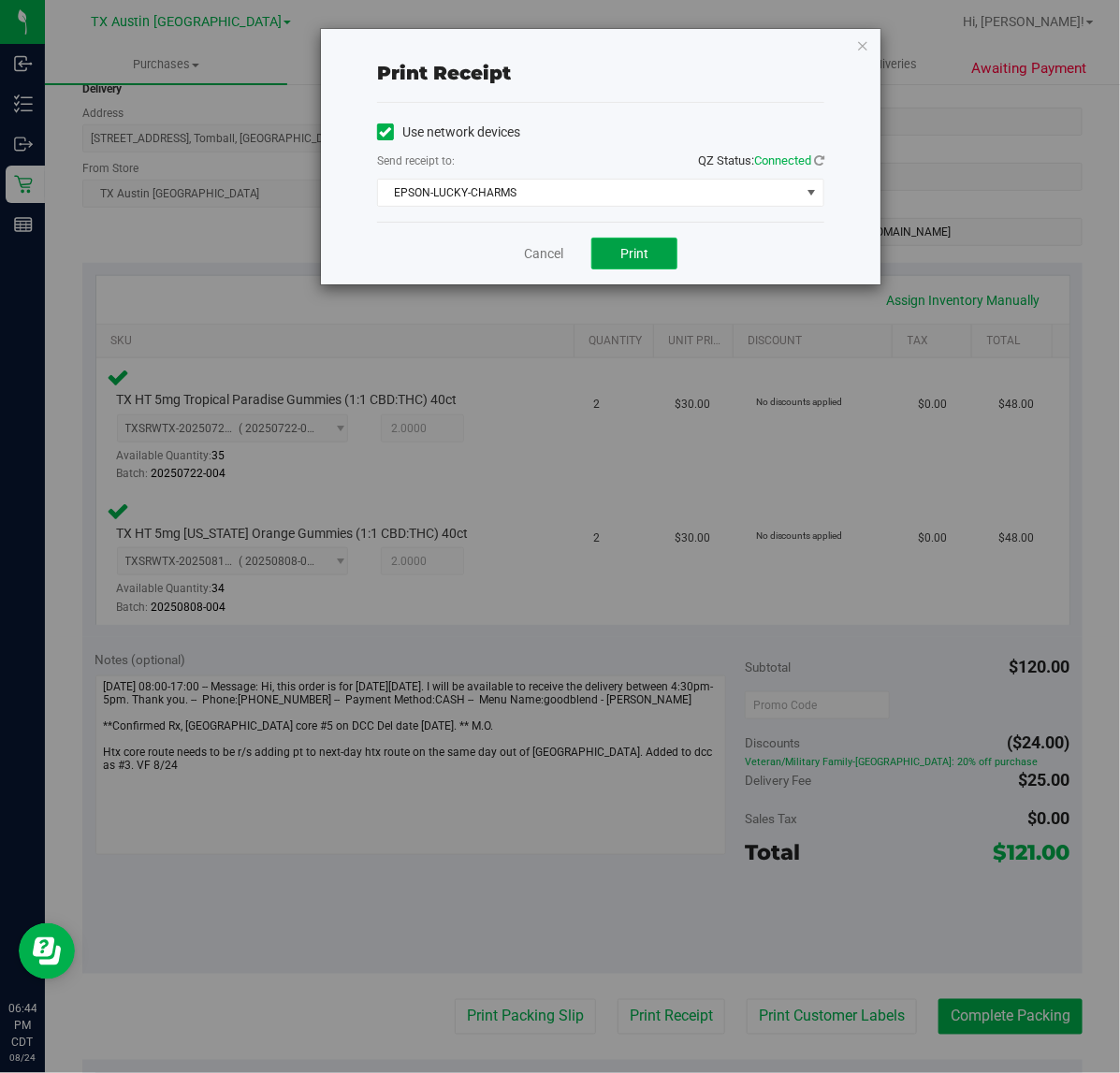
click at [608, 240] on button "Print" at bounding box center [634, 254] width 87 height 31
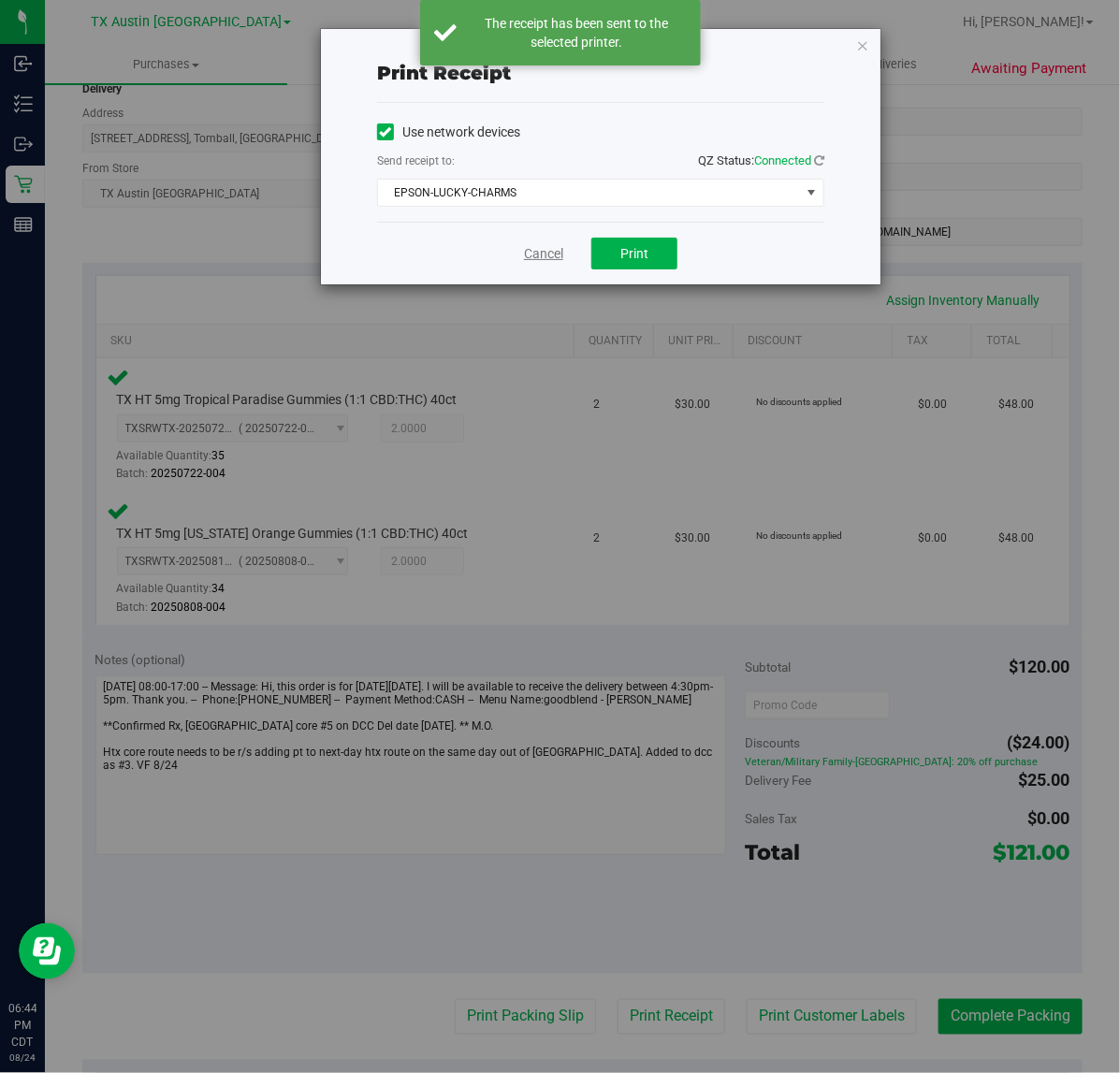
click at [539, 251] on link "Cancel" at bounding box center [544, 254] width 39 height 20
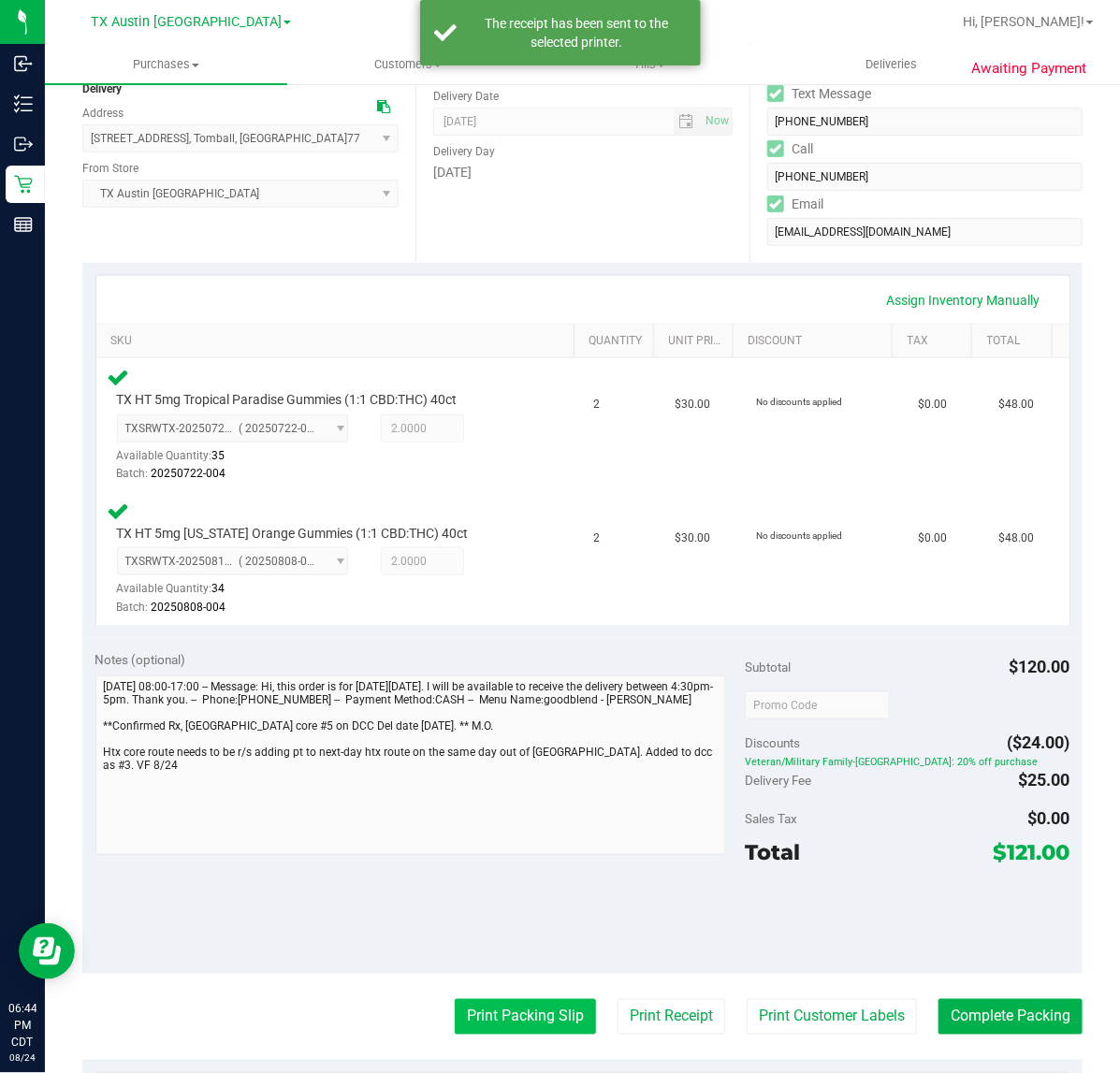
click at [535, 1026] on button "Print Packing Slip" at bounding box center [525, 1017] width 142 height 35
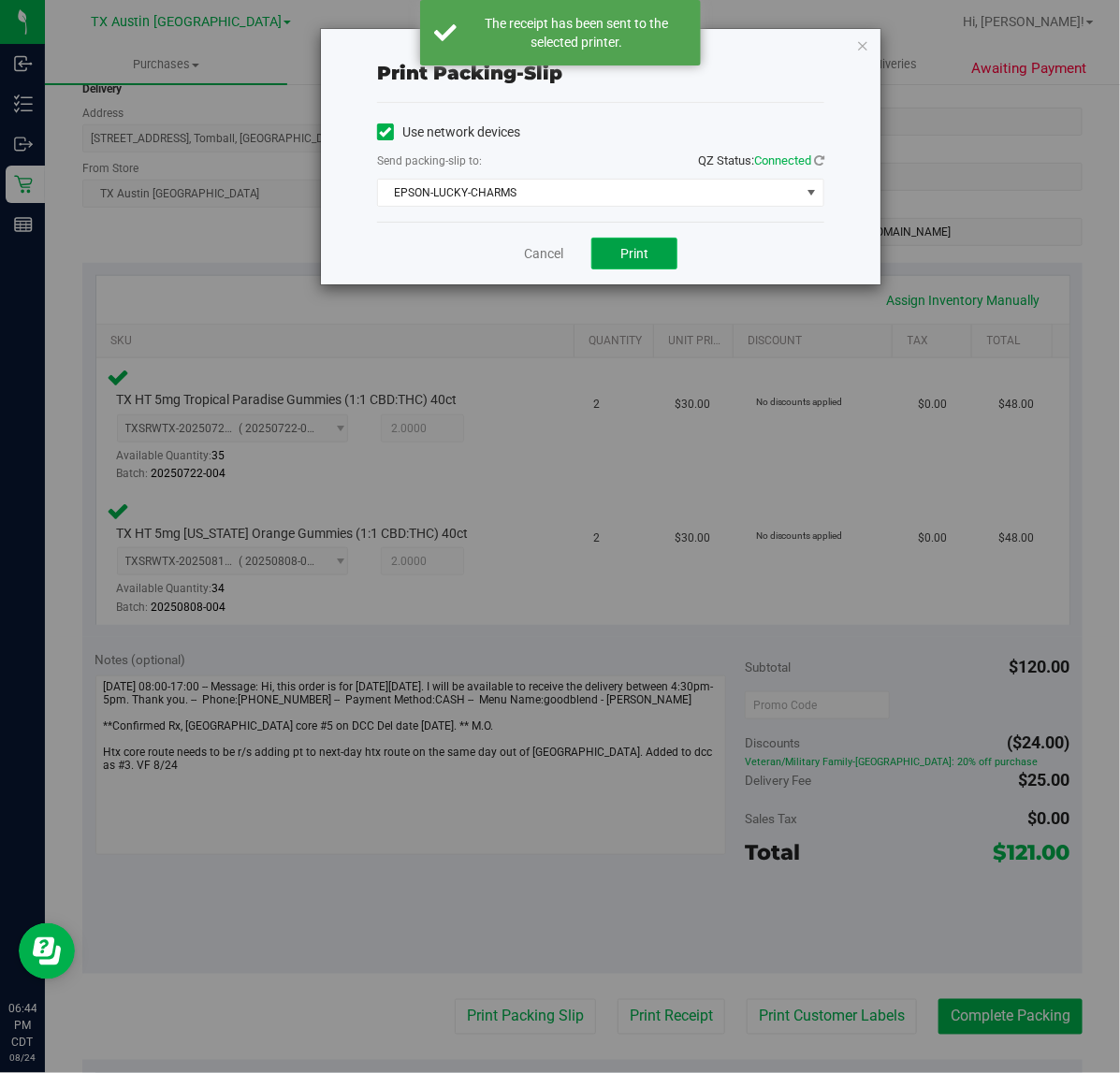
click at [652, 259] on button "Print" at bounding box center [634, 254] width 87 height 31
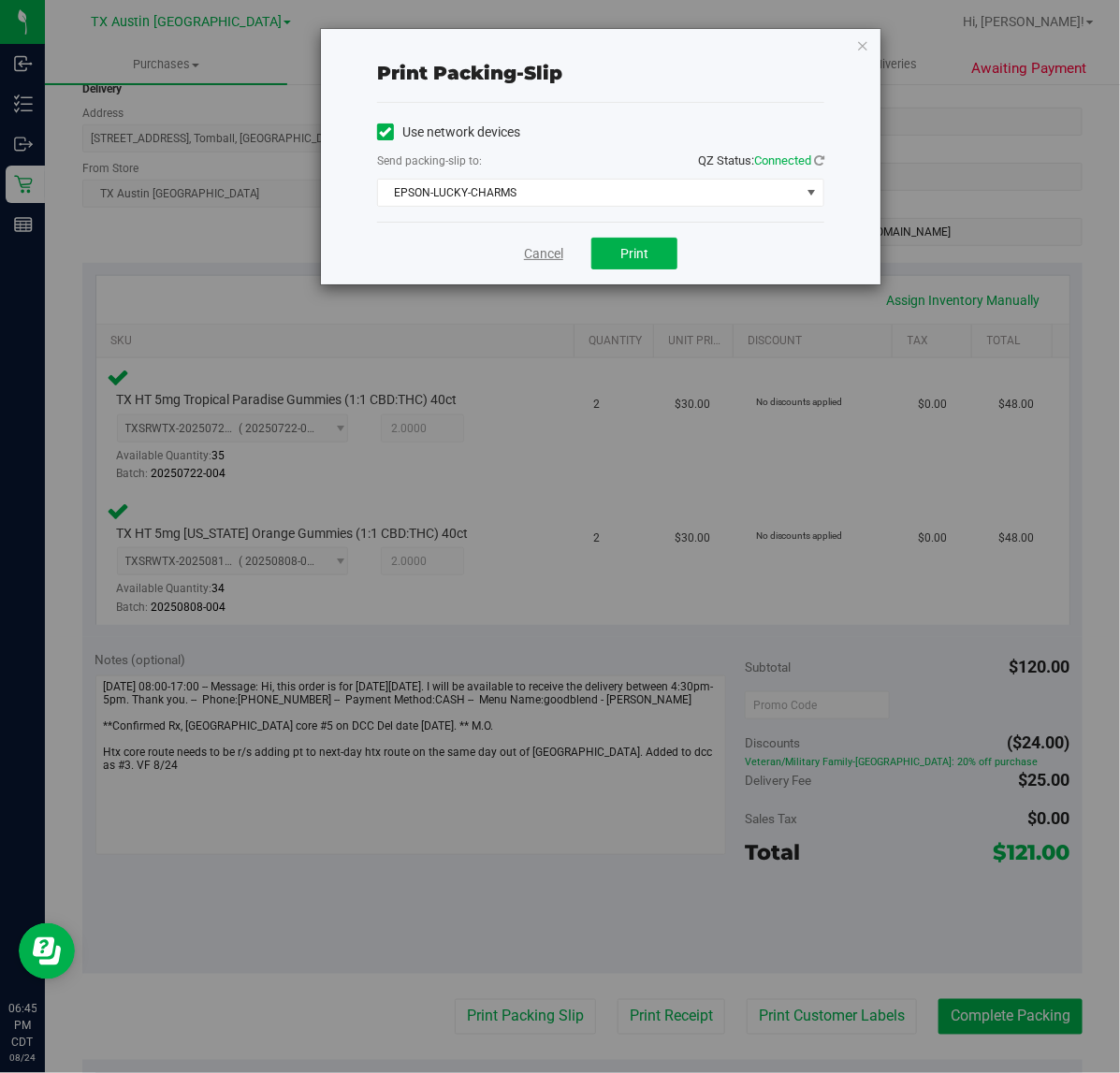
click at [557, 258] on link "Cancel" at bounding box center [544, 254] width 39 height 20
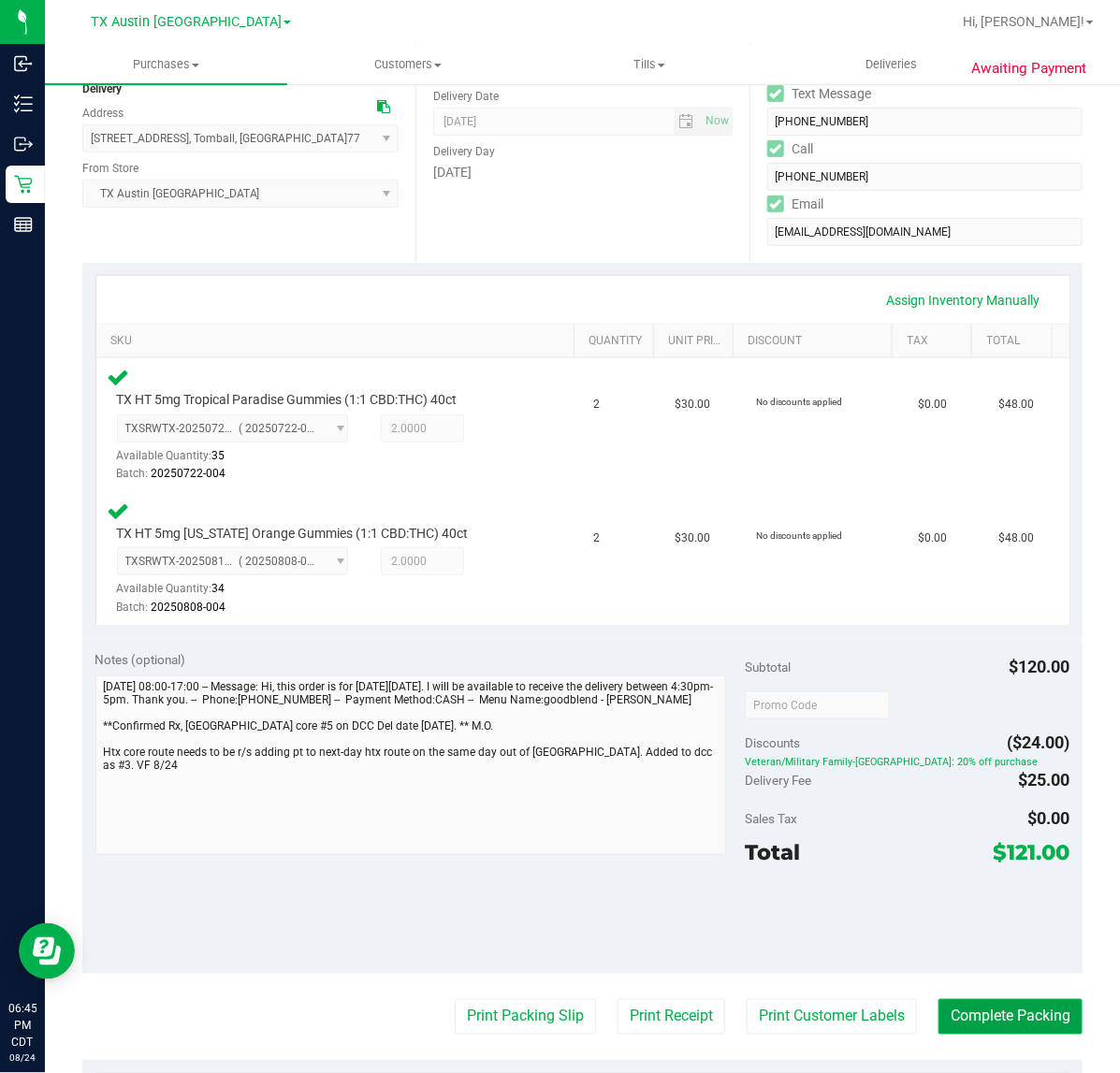
click at [966, 1026] on button "Complete Packing" at bounding box center [1010, 1017] width 144 height 35
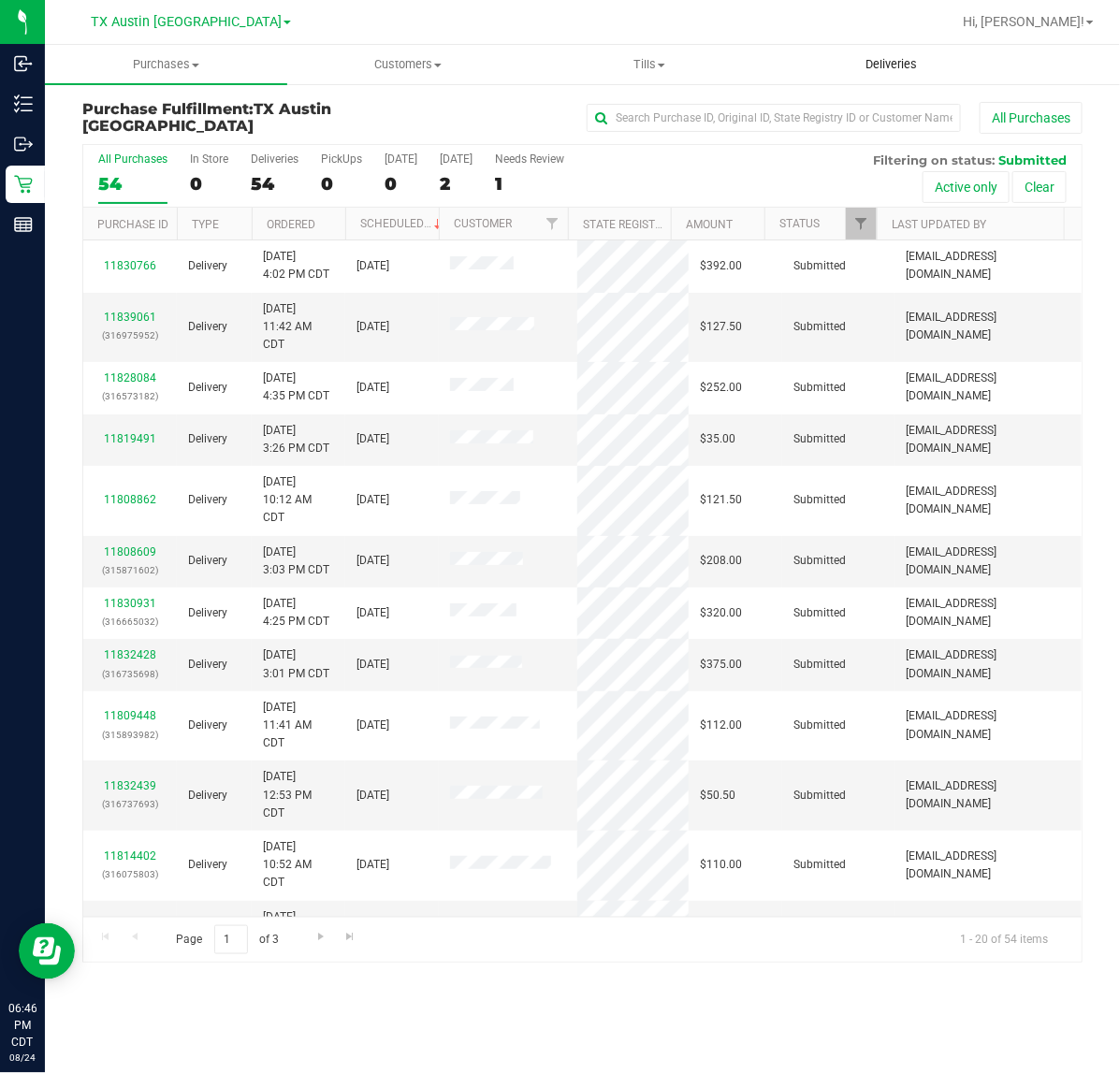
click at [879, 52] on uib-tab-heading "Deliveries" at bounding box center [892, 65] width 240 height 37
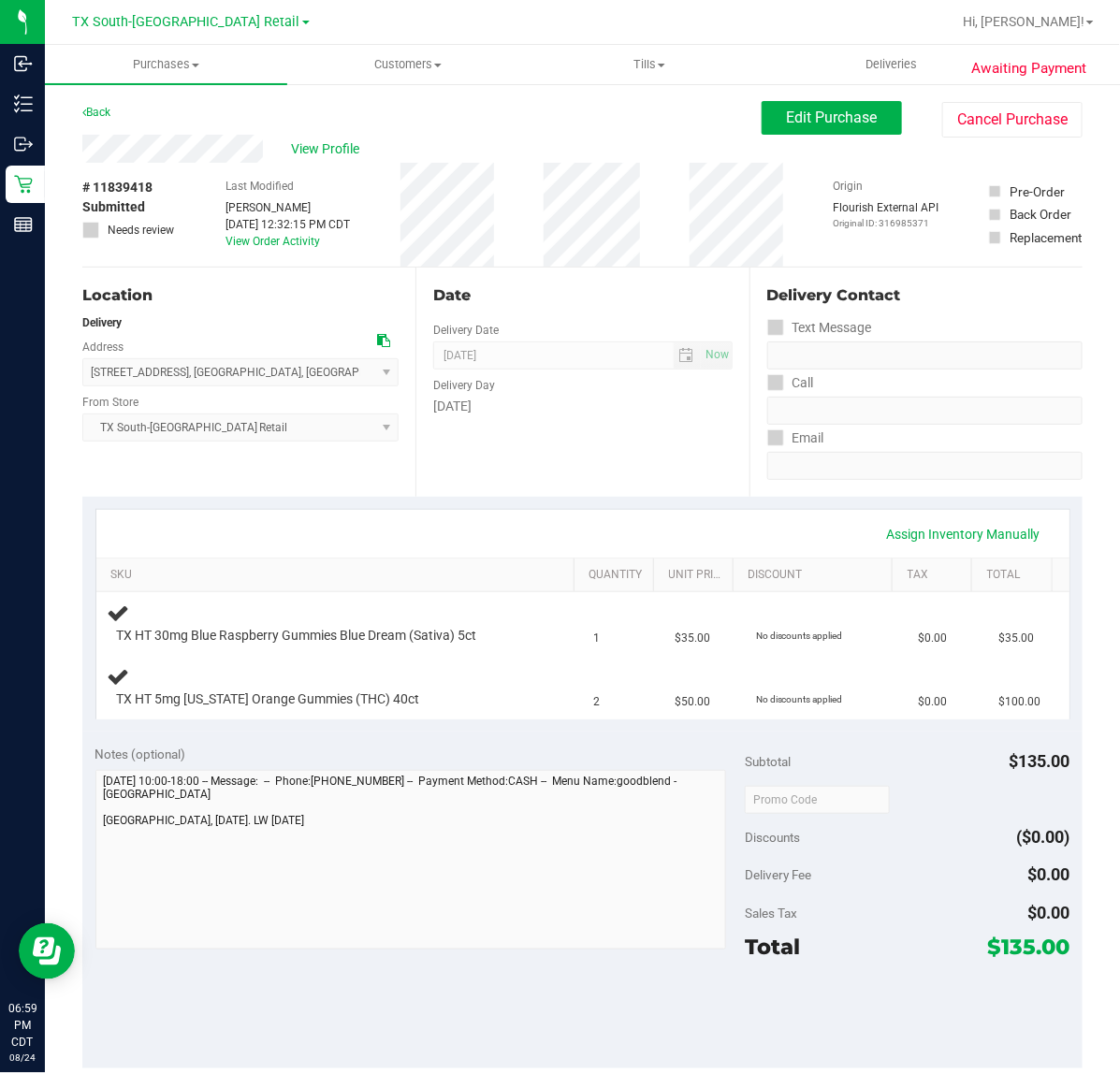
click at [576, 469] on div "Date Delivery Date 08/25/2025 Now 08/25/2025 07:00 AM Now Delivery Day Monday" at bounding box center [581, 382] width 333 height 229
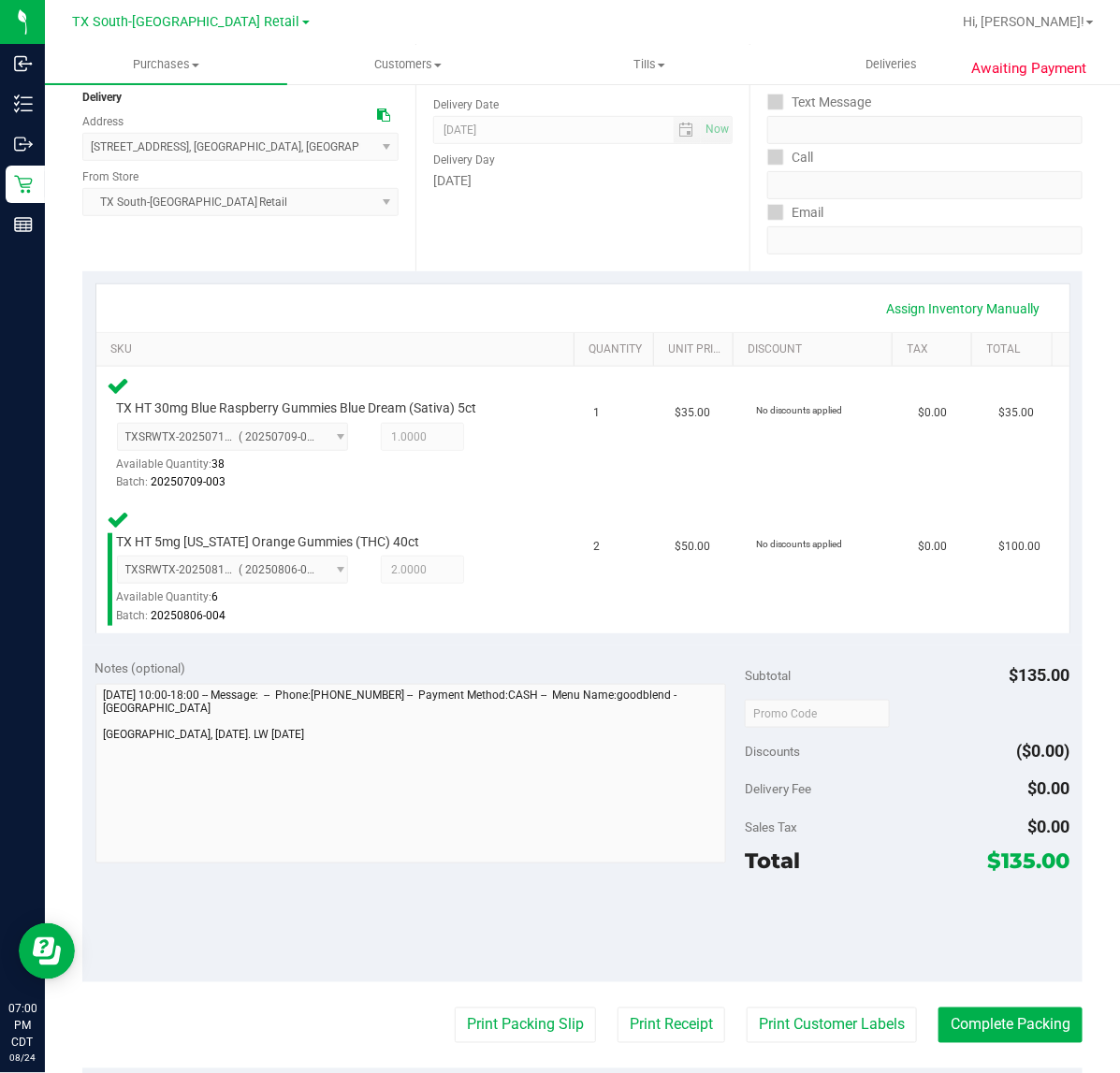
scroll to position [234, 0]
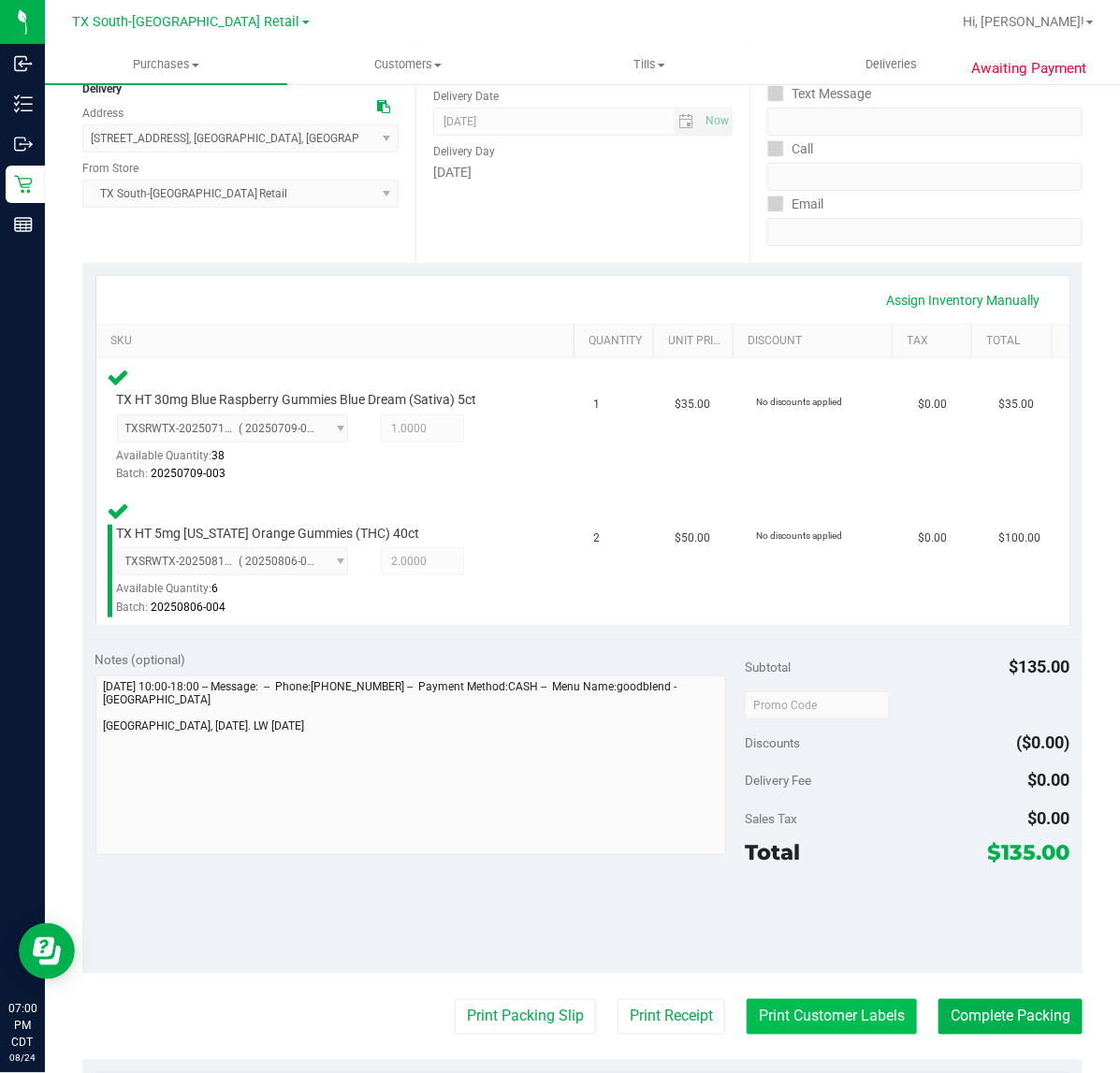
click at [837, 1032] on button "Print Customer Labels" at bounding box center [831, 1017] width 170 height 35
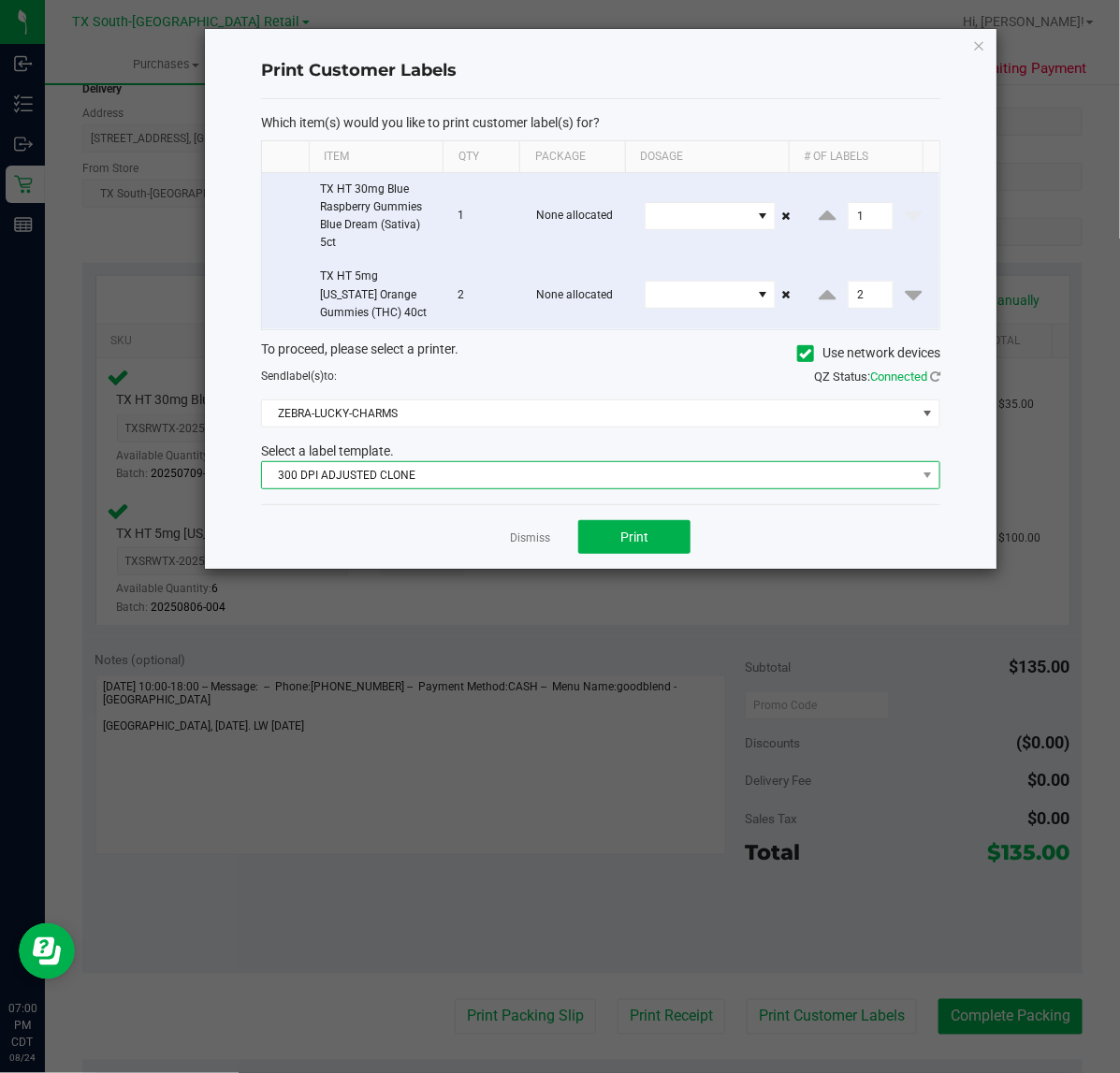
click at [576, 473] on span "300 DPI ADJUSTED CLONE" at bounding box center [588, 475] width 654 height 27
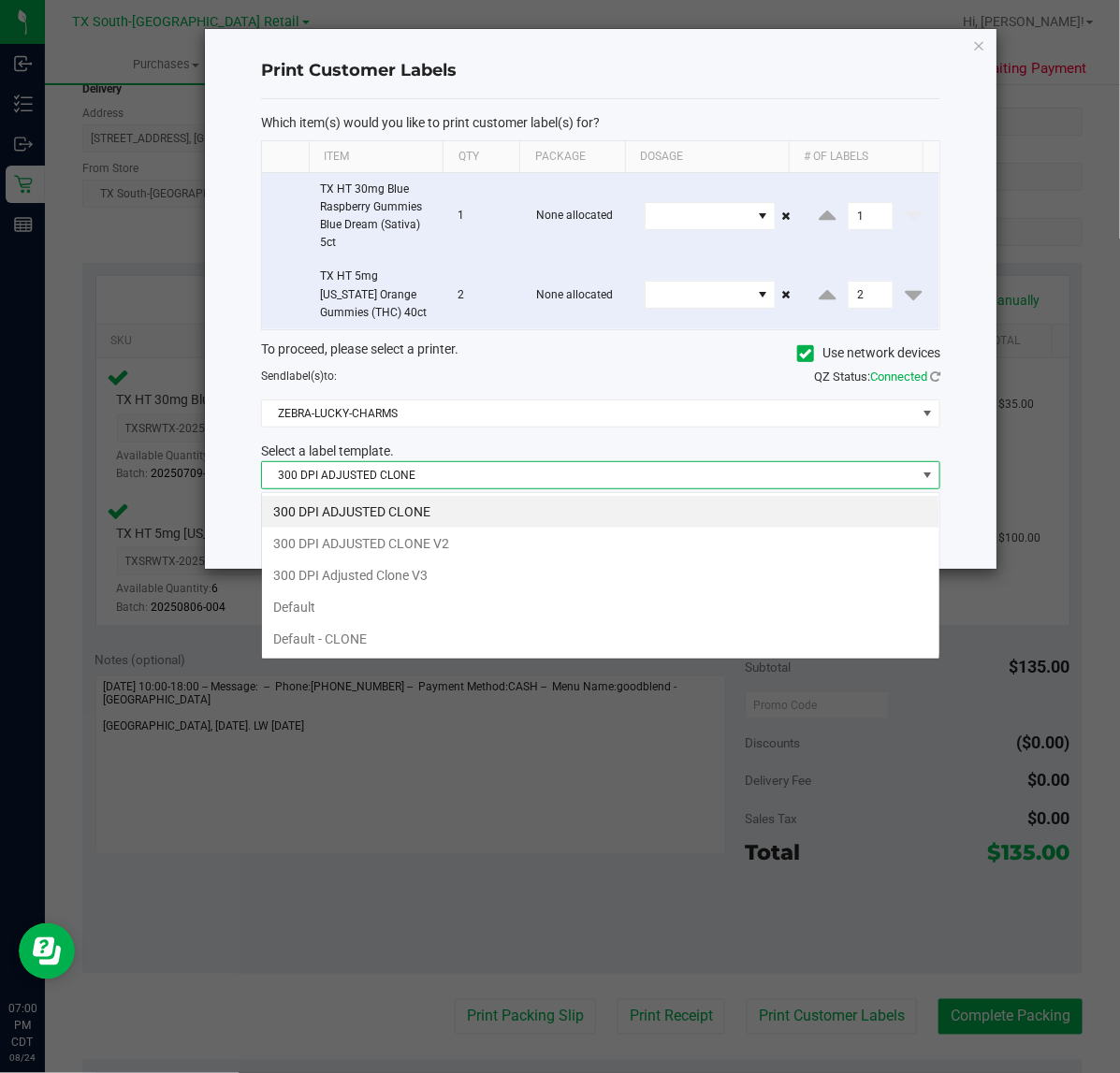
scroll to position [29, 679]
click at [502, 571] on li "300 DPI Adjusted Clone V3" at bounding box center [600, 575] width 678 height 31
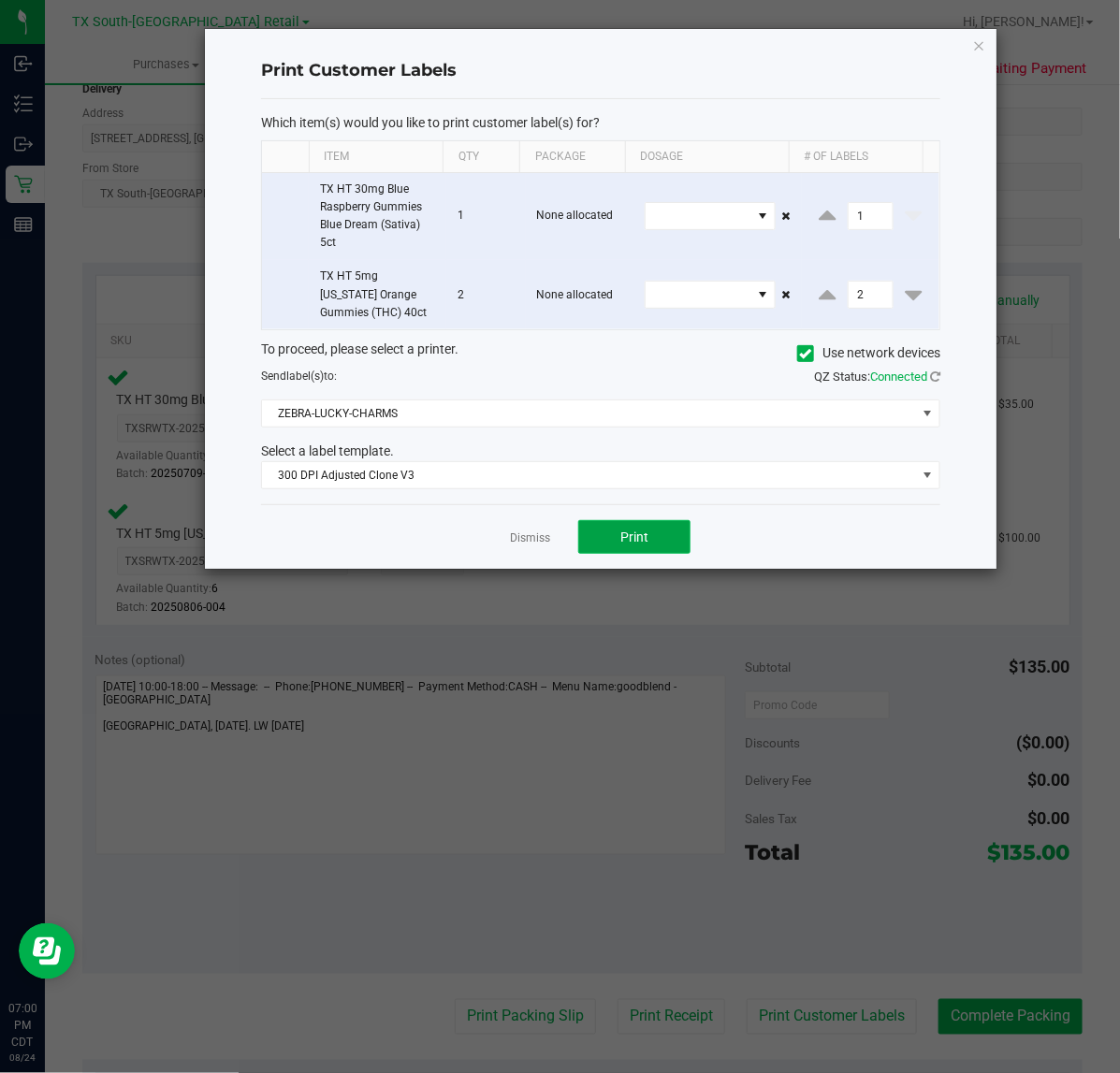
click at [581, 534] on button "Print" at bounding box center [634, 537] width 112 height 33
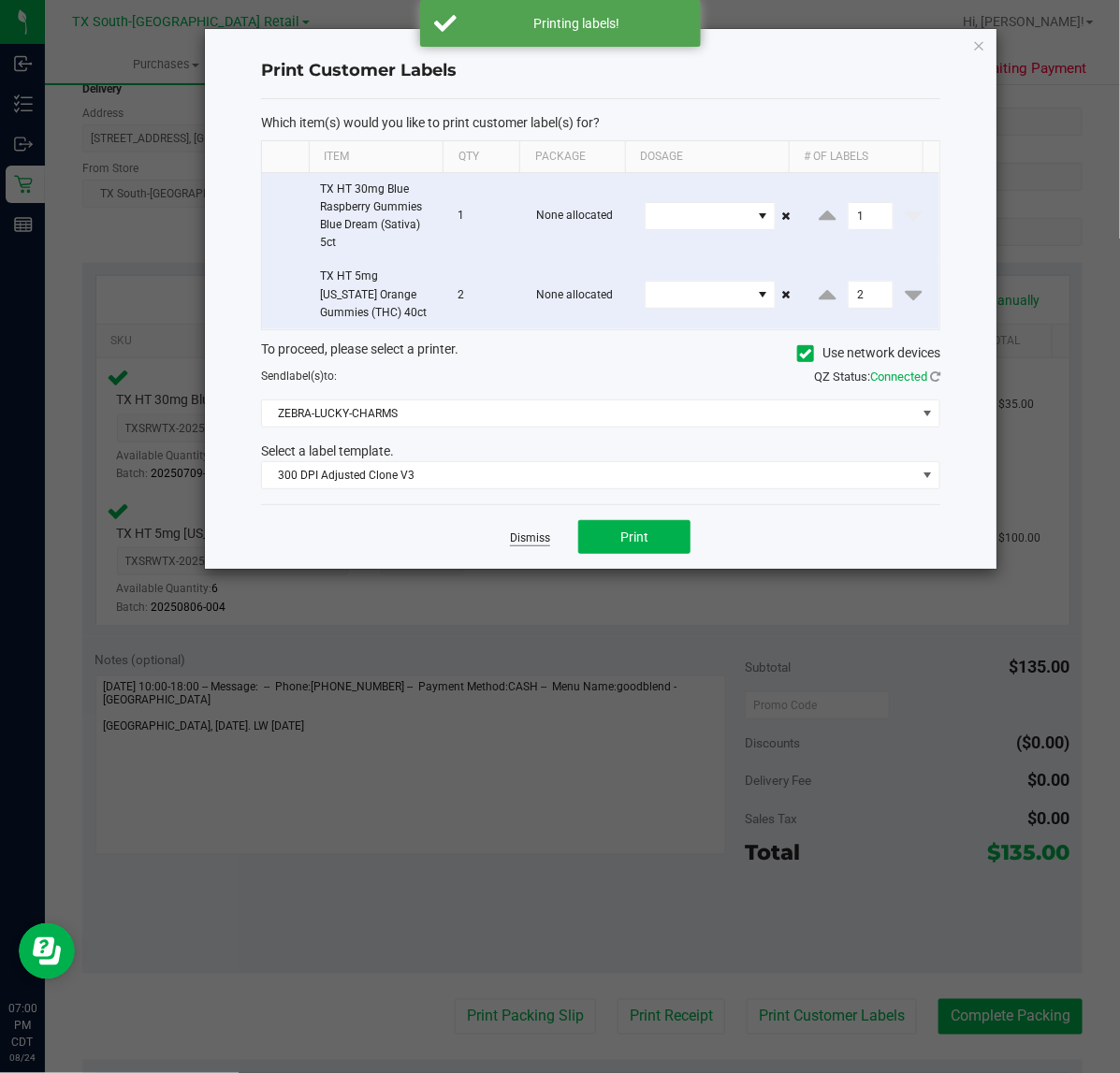
click at [516, 545] on link "Dismiss" at bounding box center [529, 538] width 40 height 16
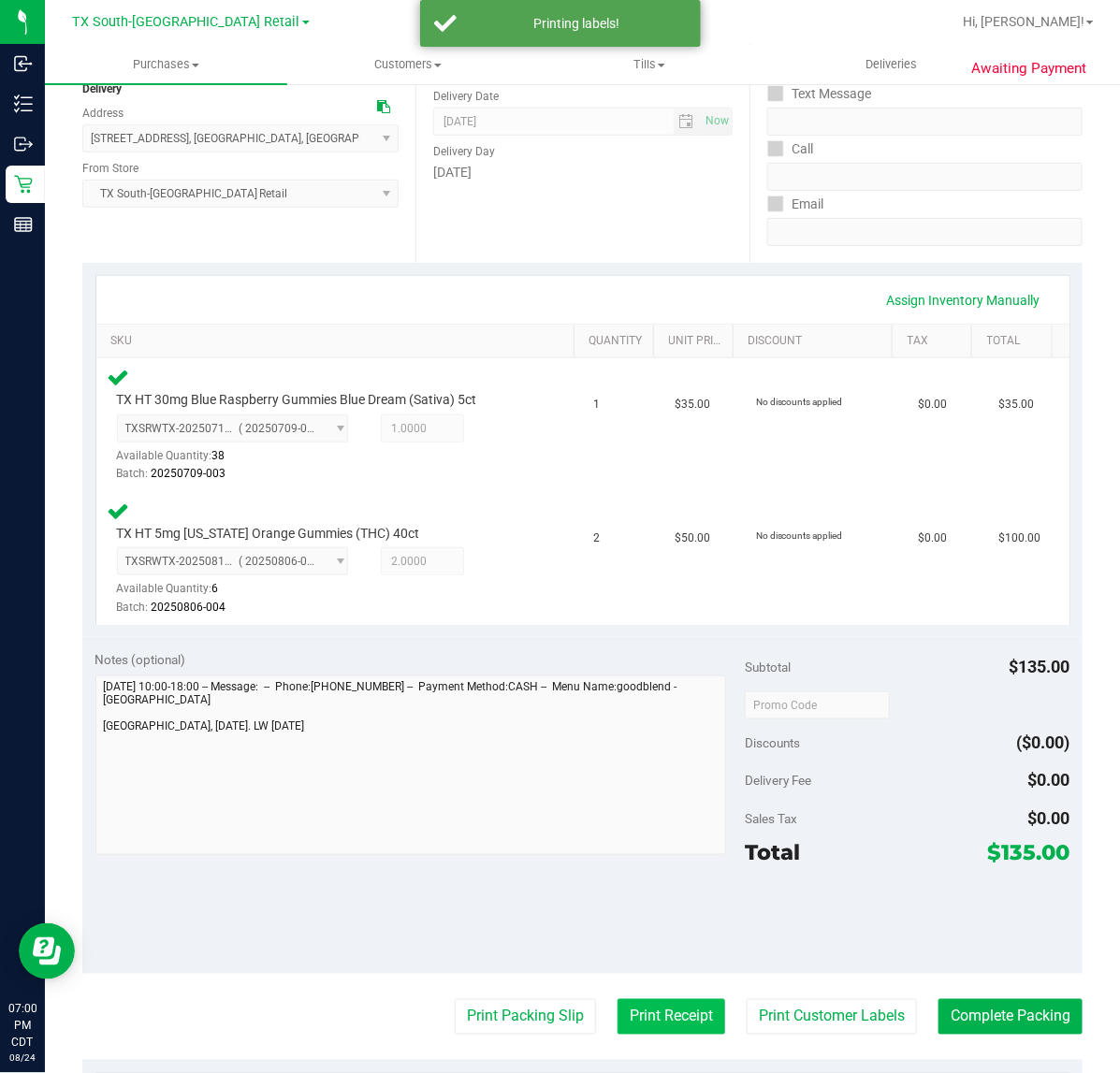
click at [651, 1027] on button "Print Receipt" at bounding box center [671, 1017] width 107 height 35
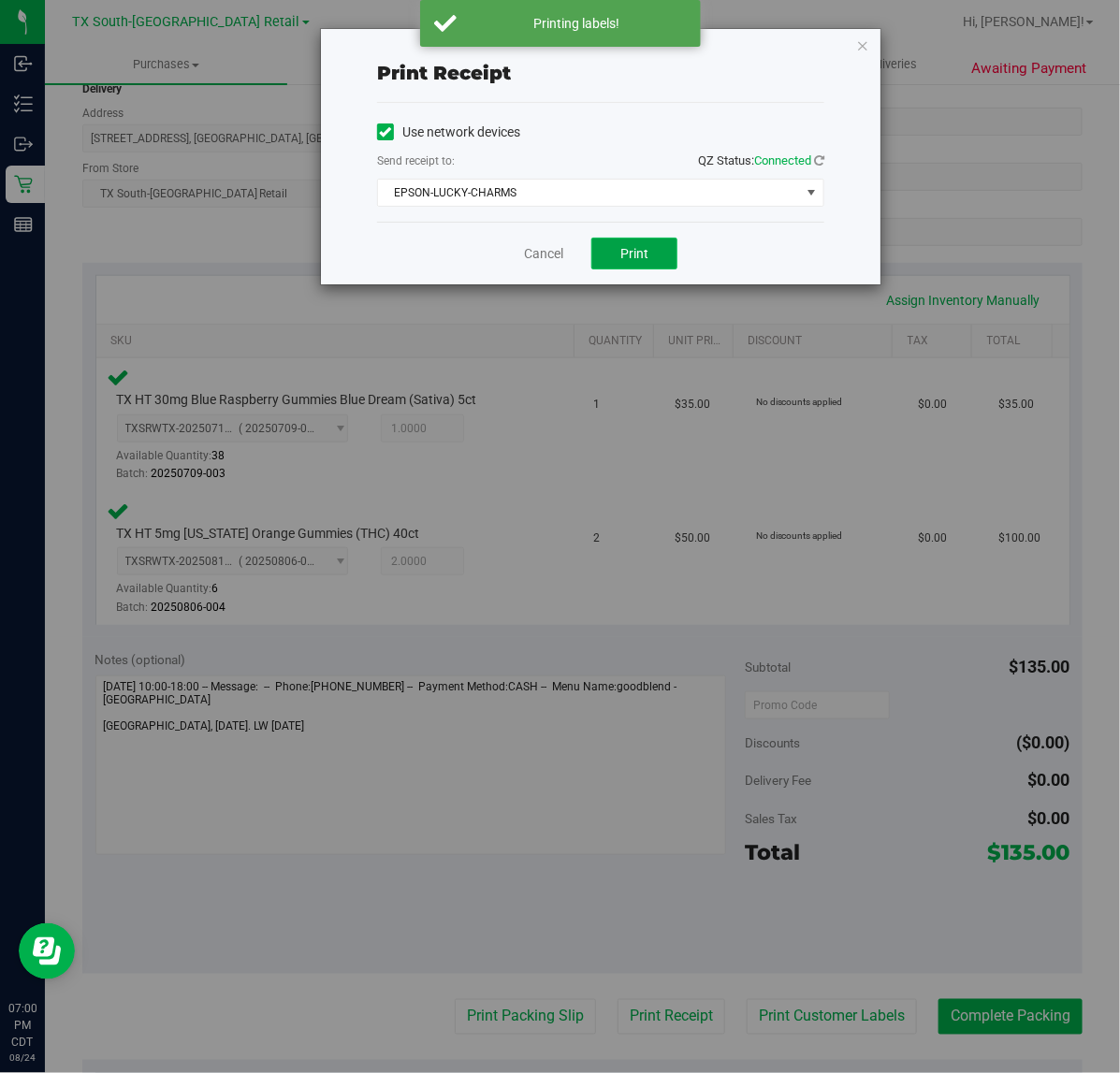
click at [627, 240] on button "Print" at bounding box center [634, 254] width 87 height 31
click at [541, 259] on link "Cancel" at bounding box center [536, 254] width 39 height 20
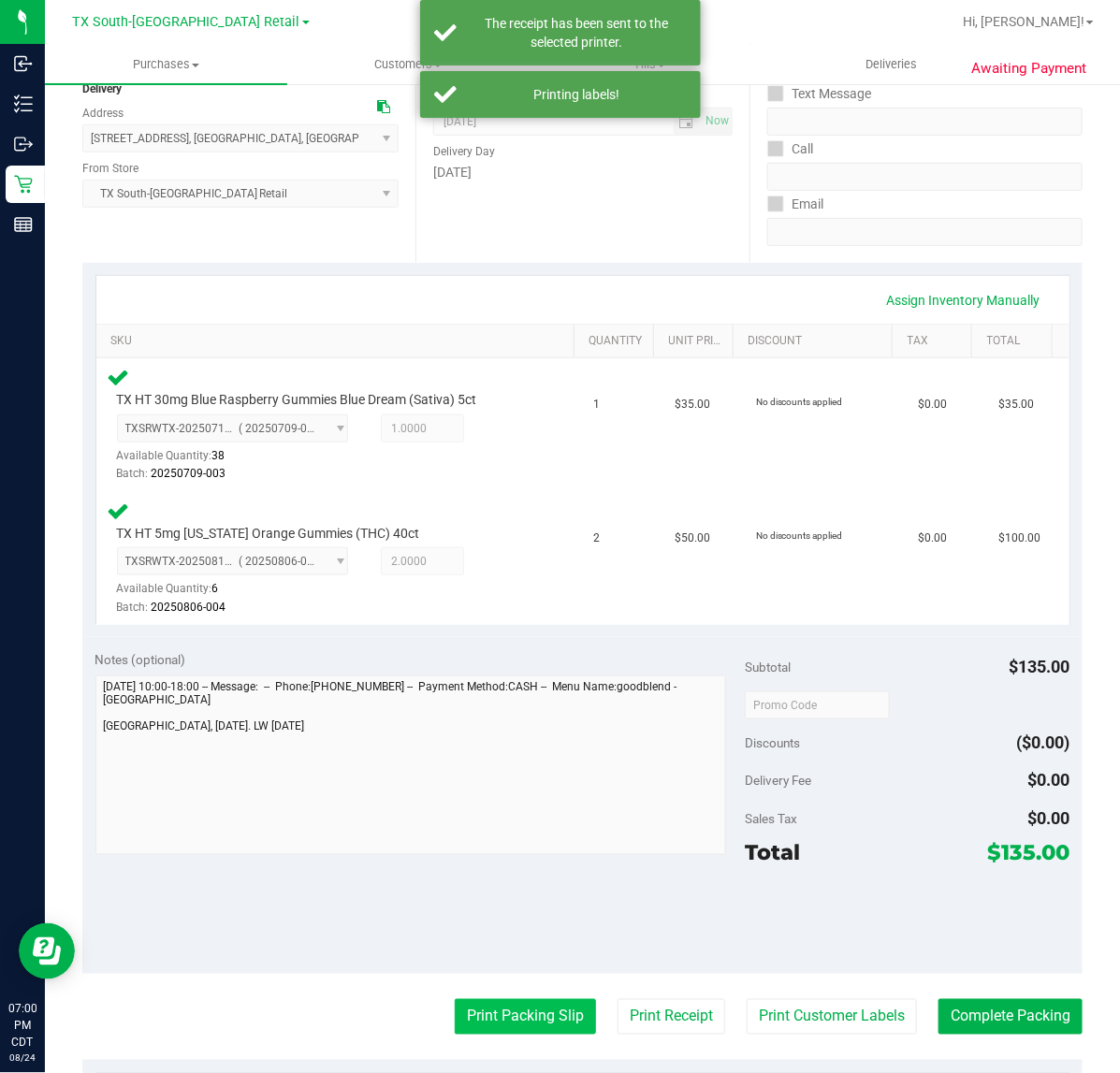
click at [464, 1022] on button "Print Packing Slip" at bounding box center [525, 1017] width 142 height 35
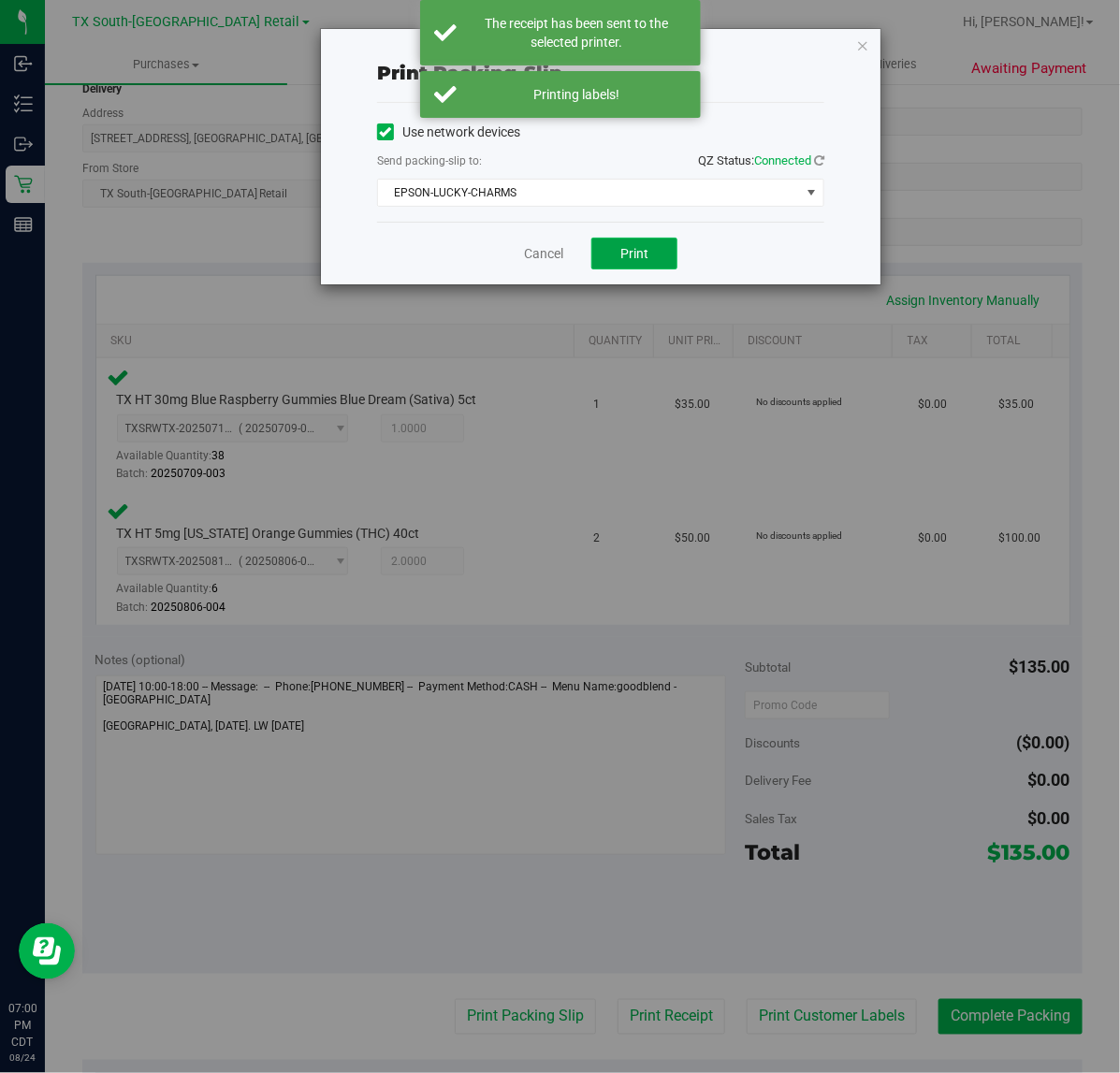
click at [627, 254] on span "Print" at bounding box center [634, 253] width 29 height 15
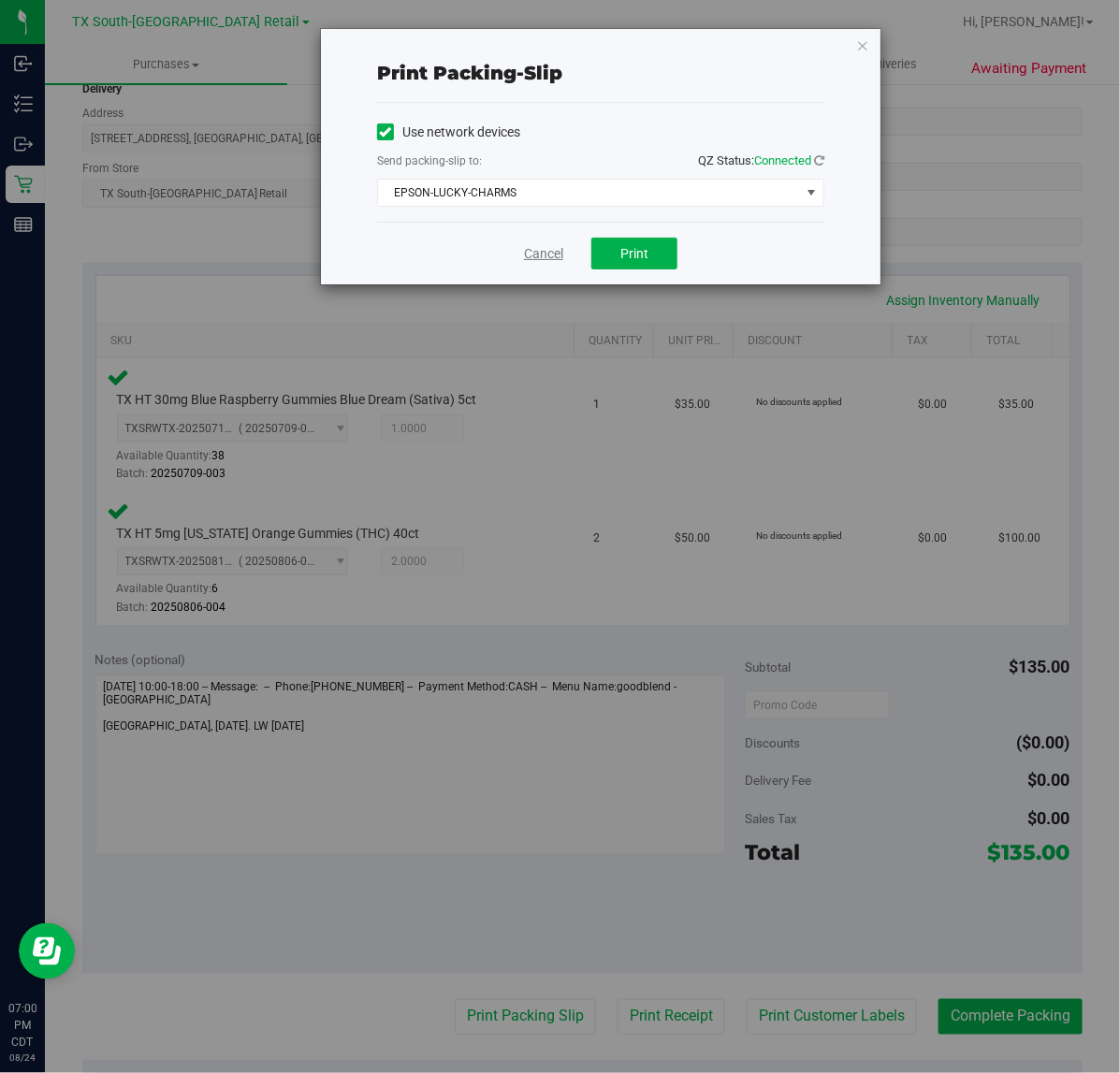
click at [533, 259] on link "Cancel" at bounding box center [544, 254] width 39 height 20
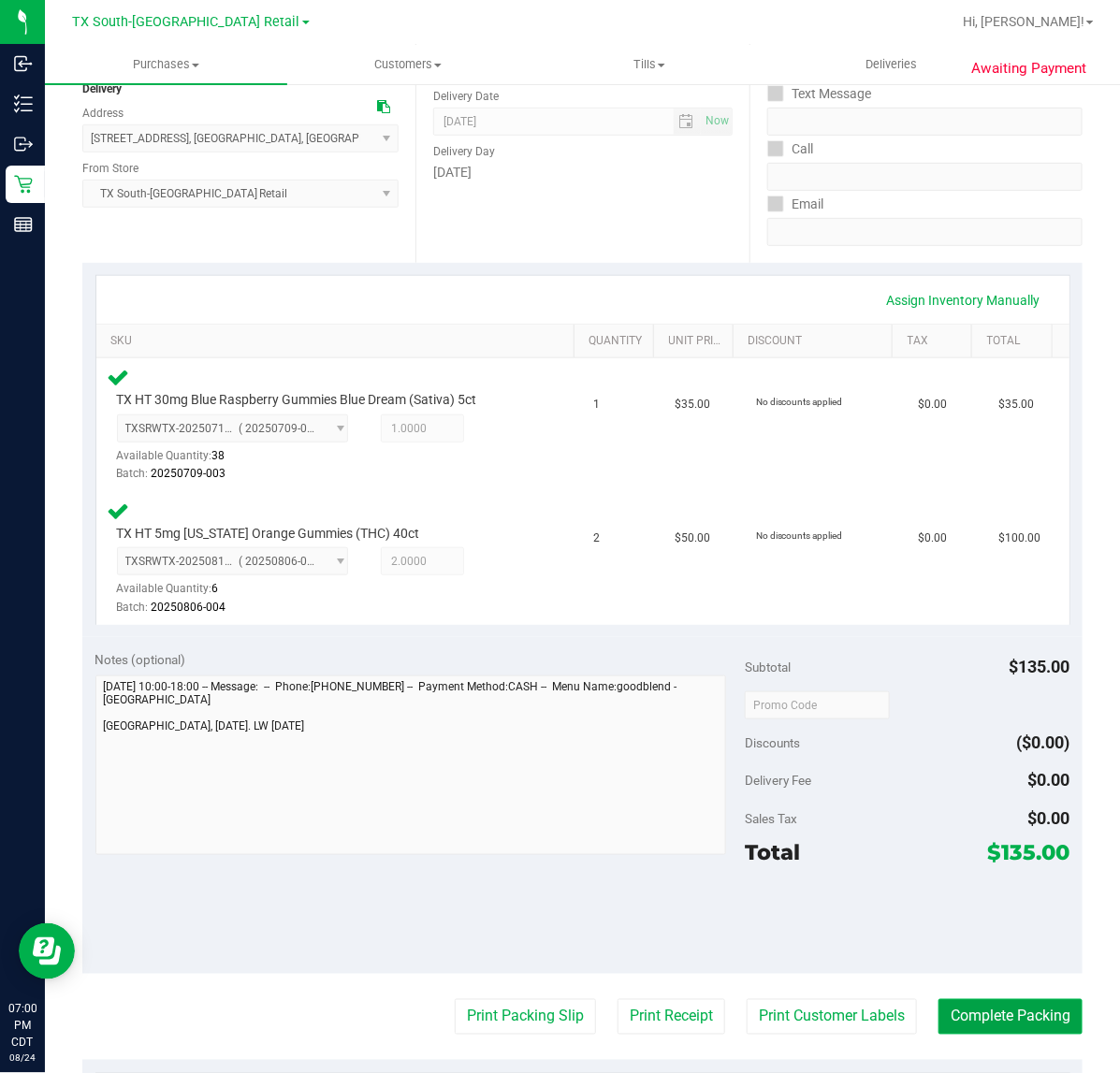
click at [1032, 1025] on button "Complete Packing" at bounding box center [1010, 1017] width 144 height 35
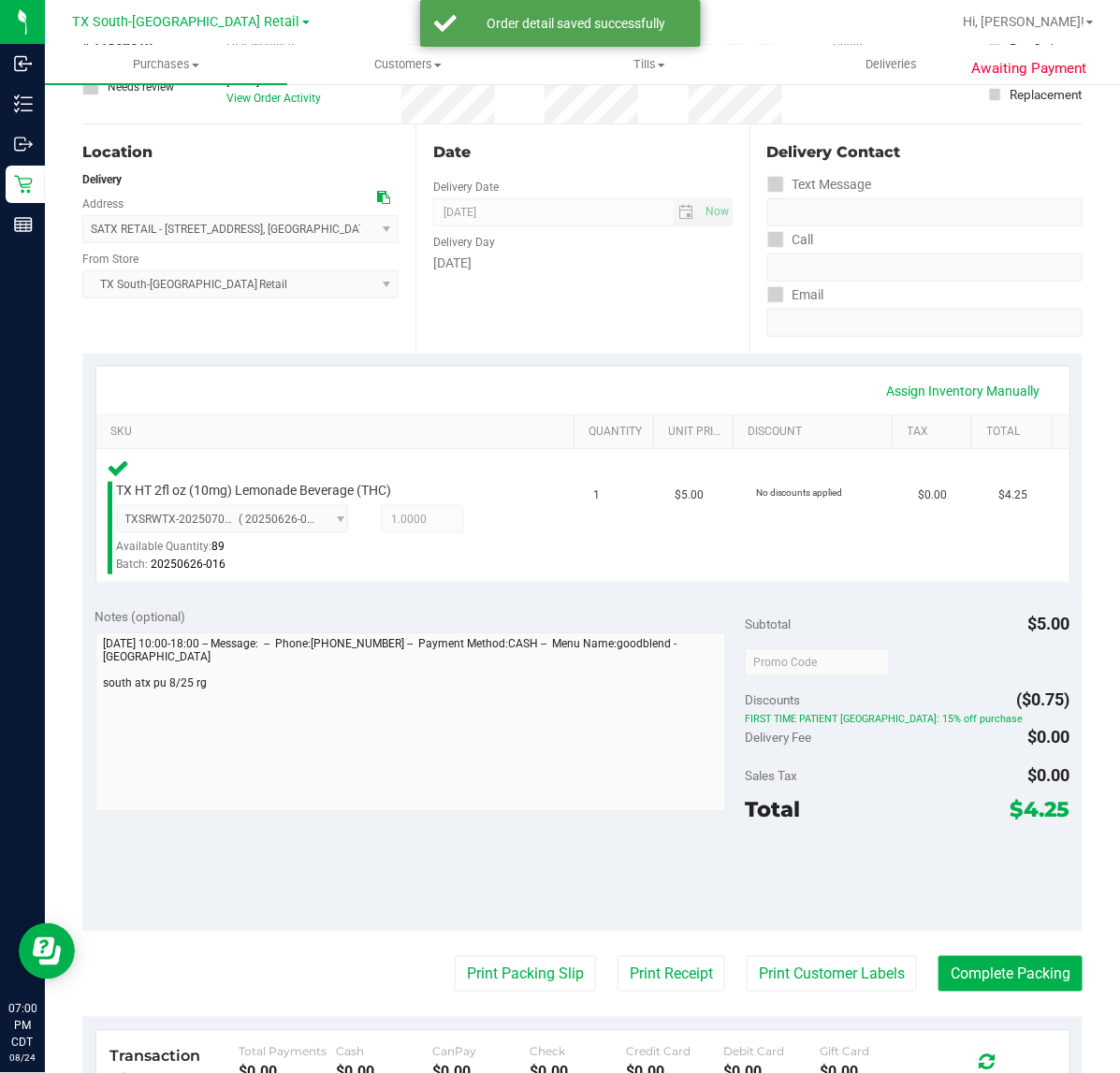
scroll to position [143, 0]
click at [838, 980] on button "Print Customer Labels" at bounding box center [831, 975] width 170 height 35
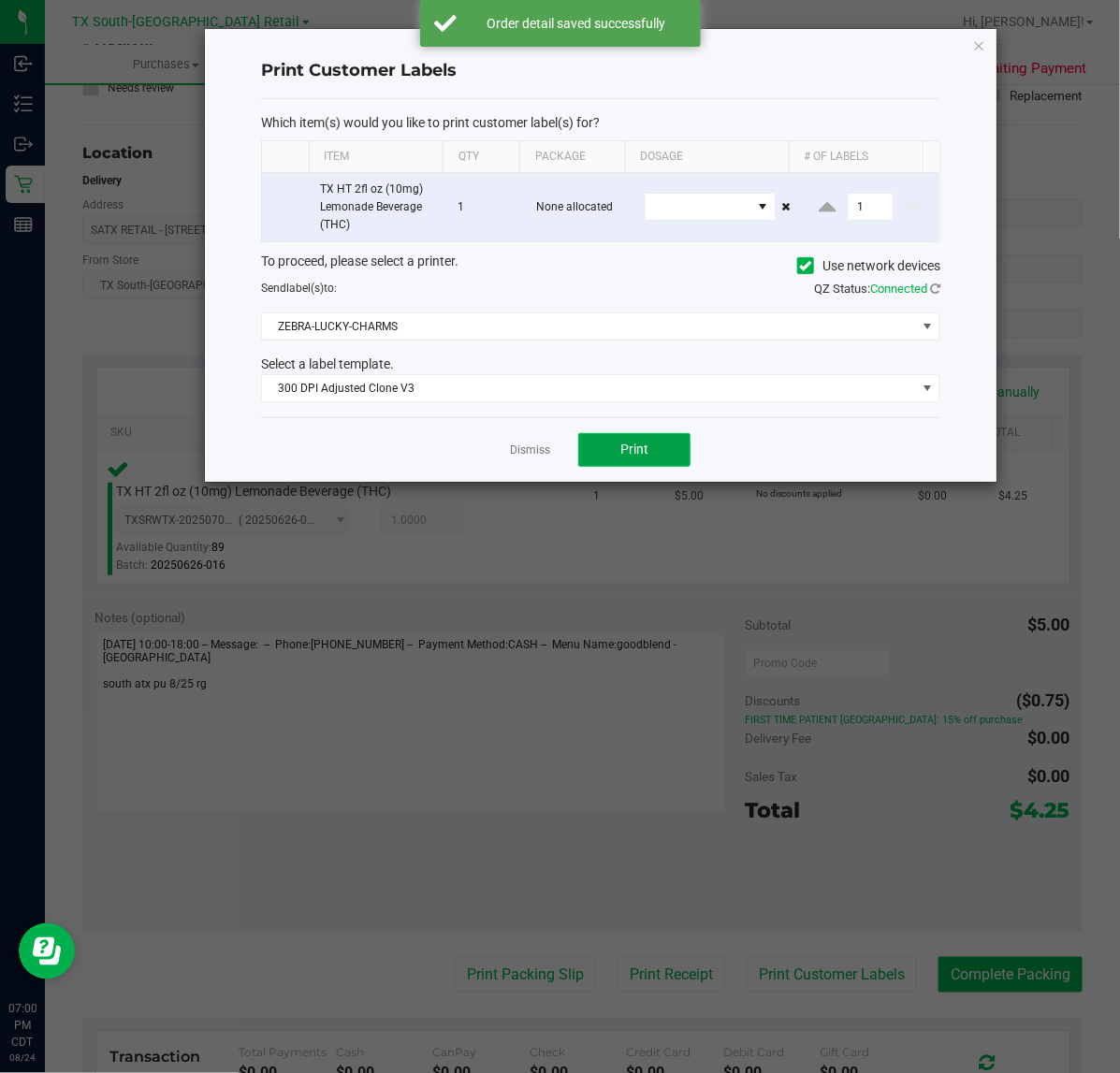
click at [666, 464] on button "Print" at bounding box center [634, 449] width 112 height 33
click at [530, 456] on link "Dismiss" at bounding box center [529, 450] width 40 height 16
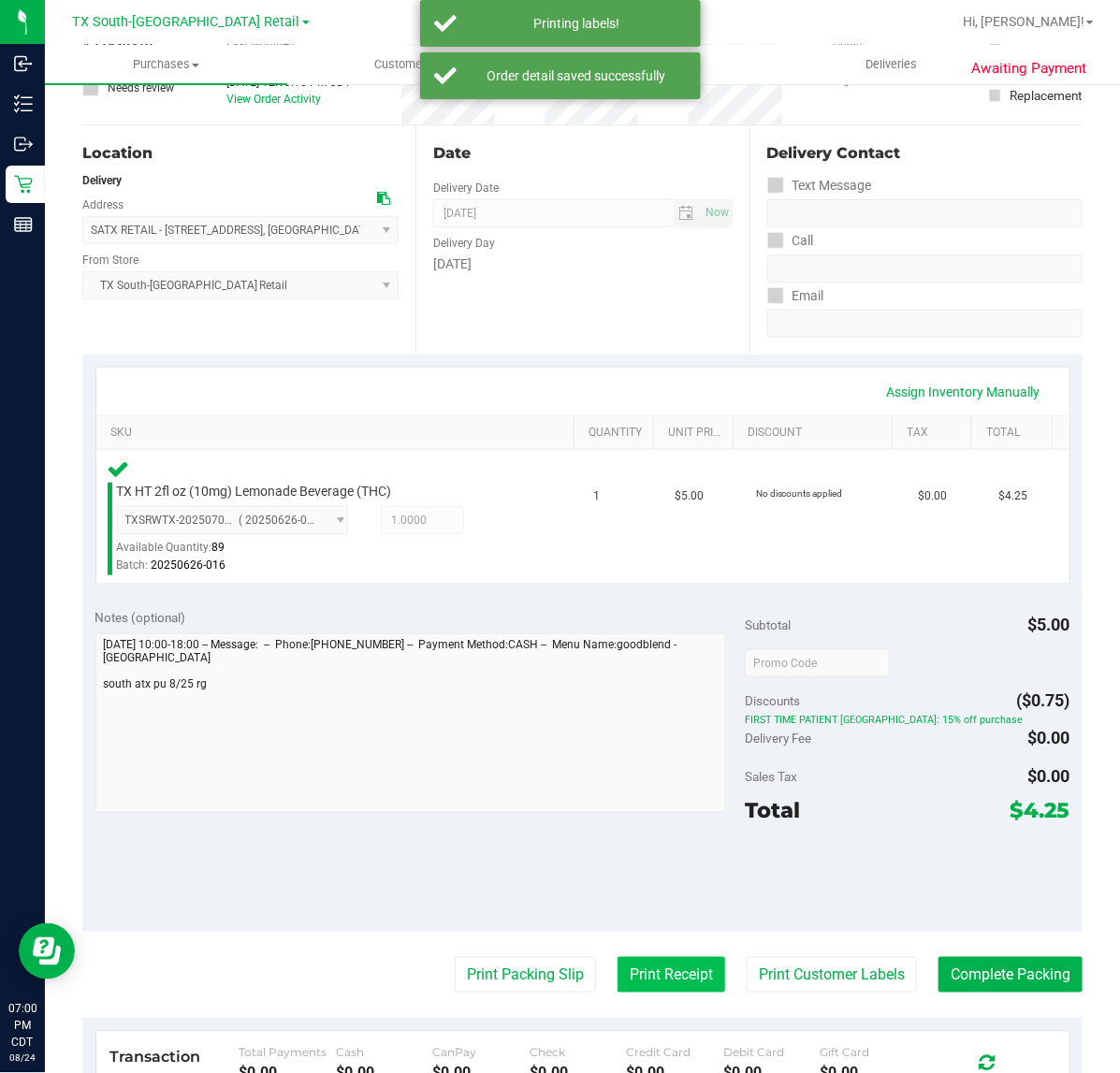
click at [643, 974] on button "Print Receipt" at bounding box center [671, 975] width 107 height 35
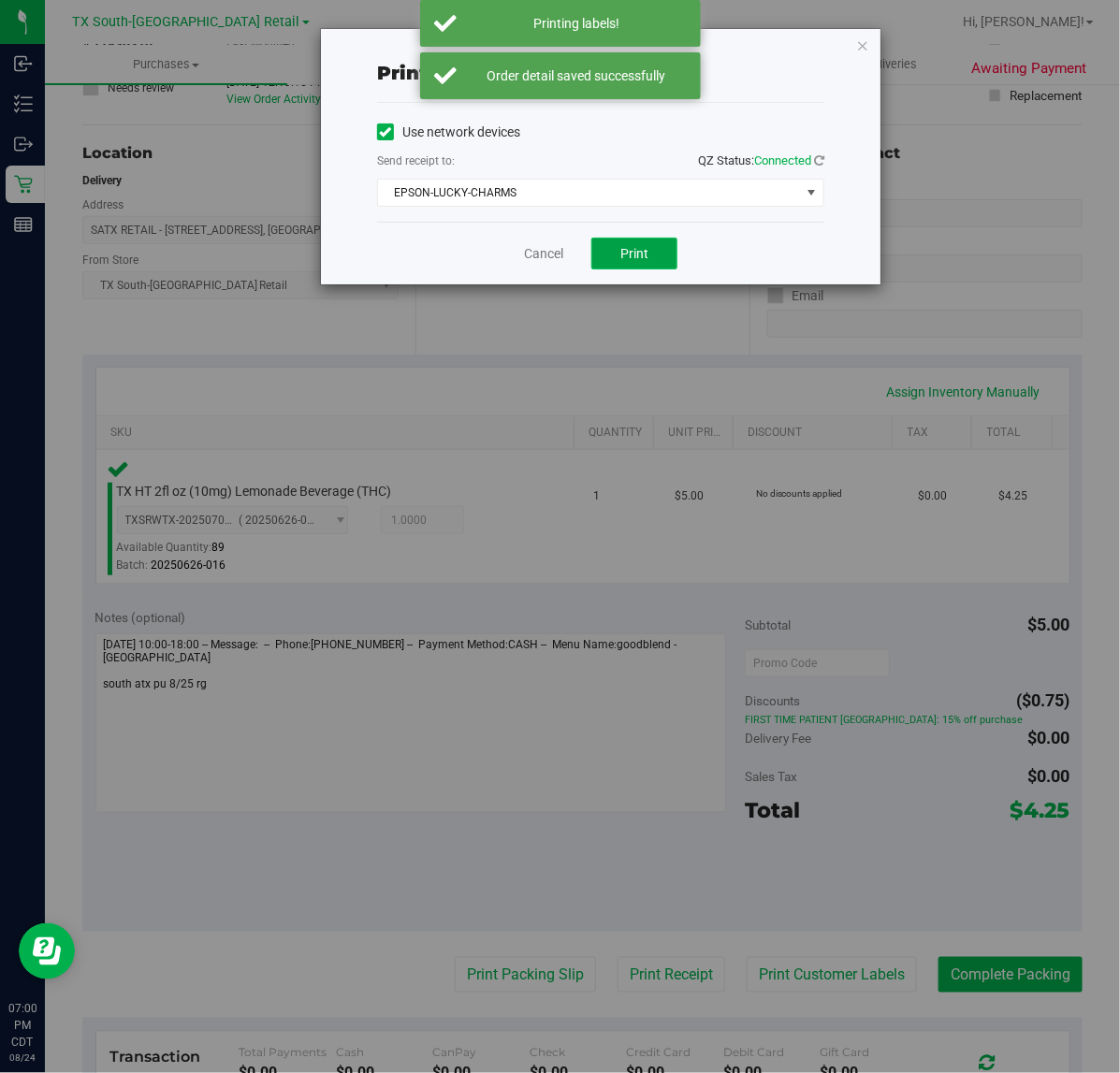
click at [643, 267] on button "Print" at bounding box center [634, 254] width 87 height 31
click at [549, 260] on link "Cancel" at bounding box center [536, 254] width 39 height 20
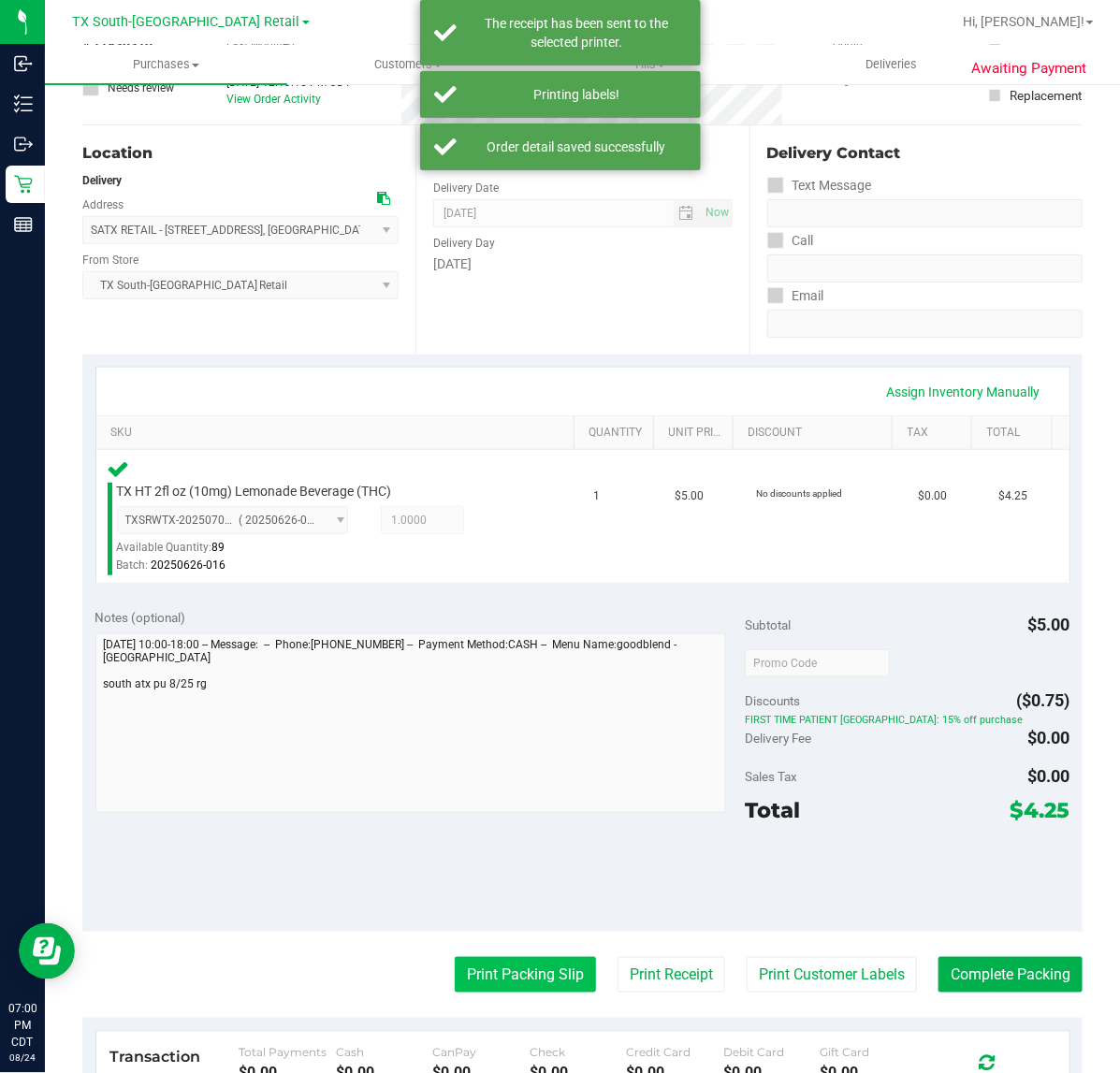
click at [499, 961] on button "Print Packing Slip" at bounding box center [525, 975] width 142 height 35
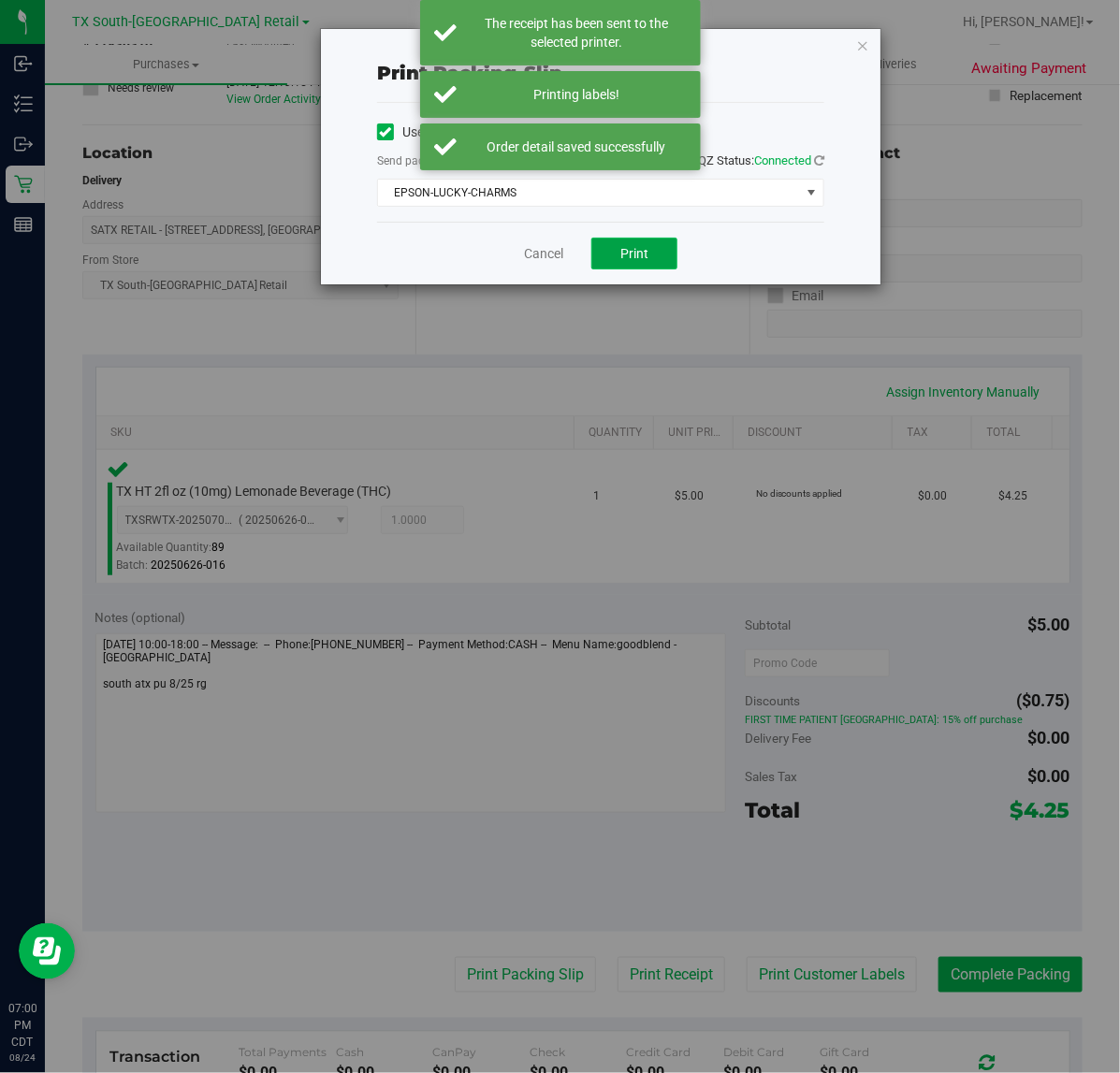
click at [655, 254] on button "Print" at bounding box center [634, 254] width 87 height 31
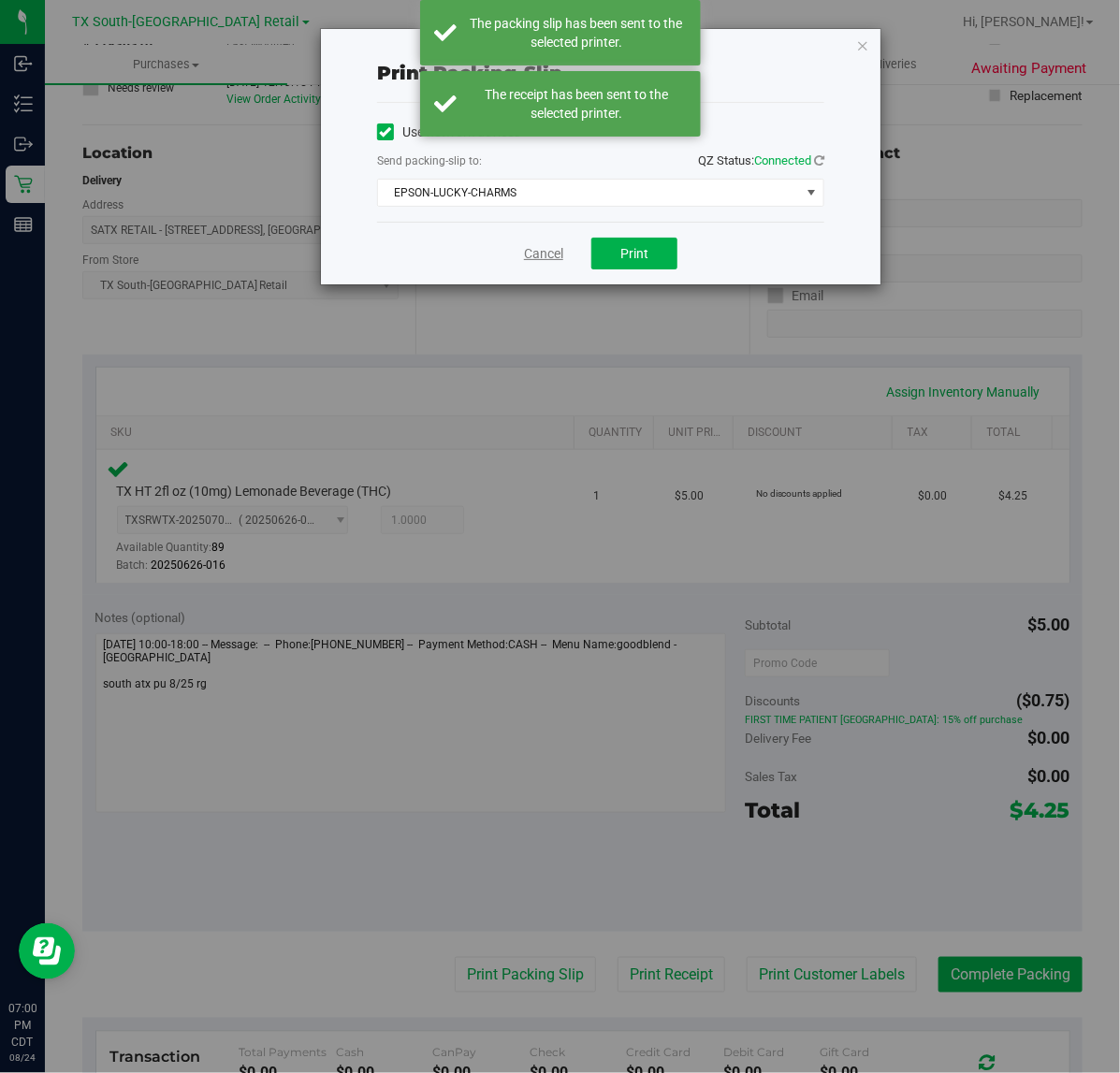
click at [536, 254] on link "Cancel" at bounding box center [544, 254] width 39 height 20
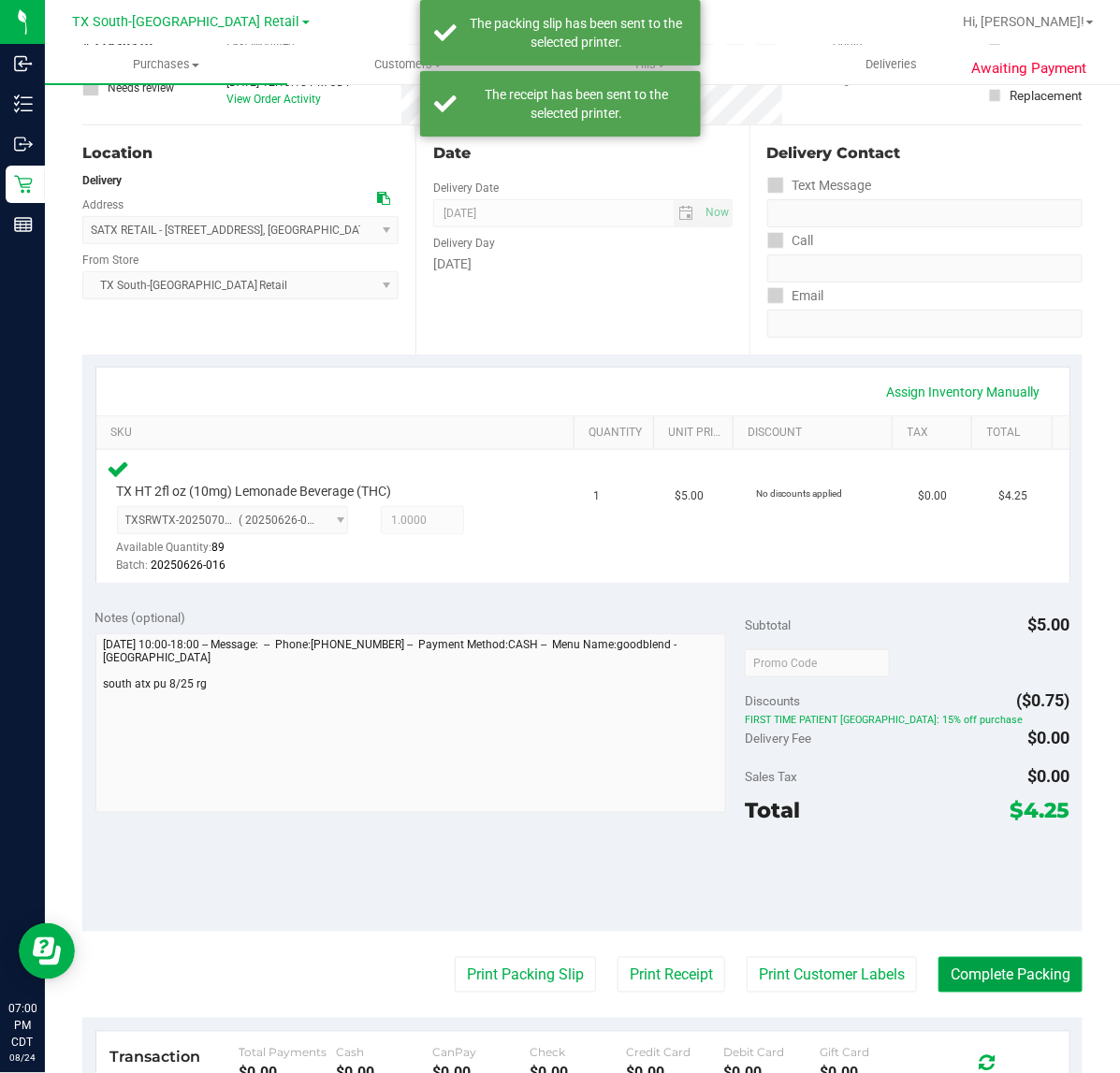
click at [975, 987] on button "Complete Packing" at bounding box center [1010, 975] width 144 height 35
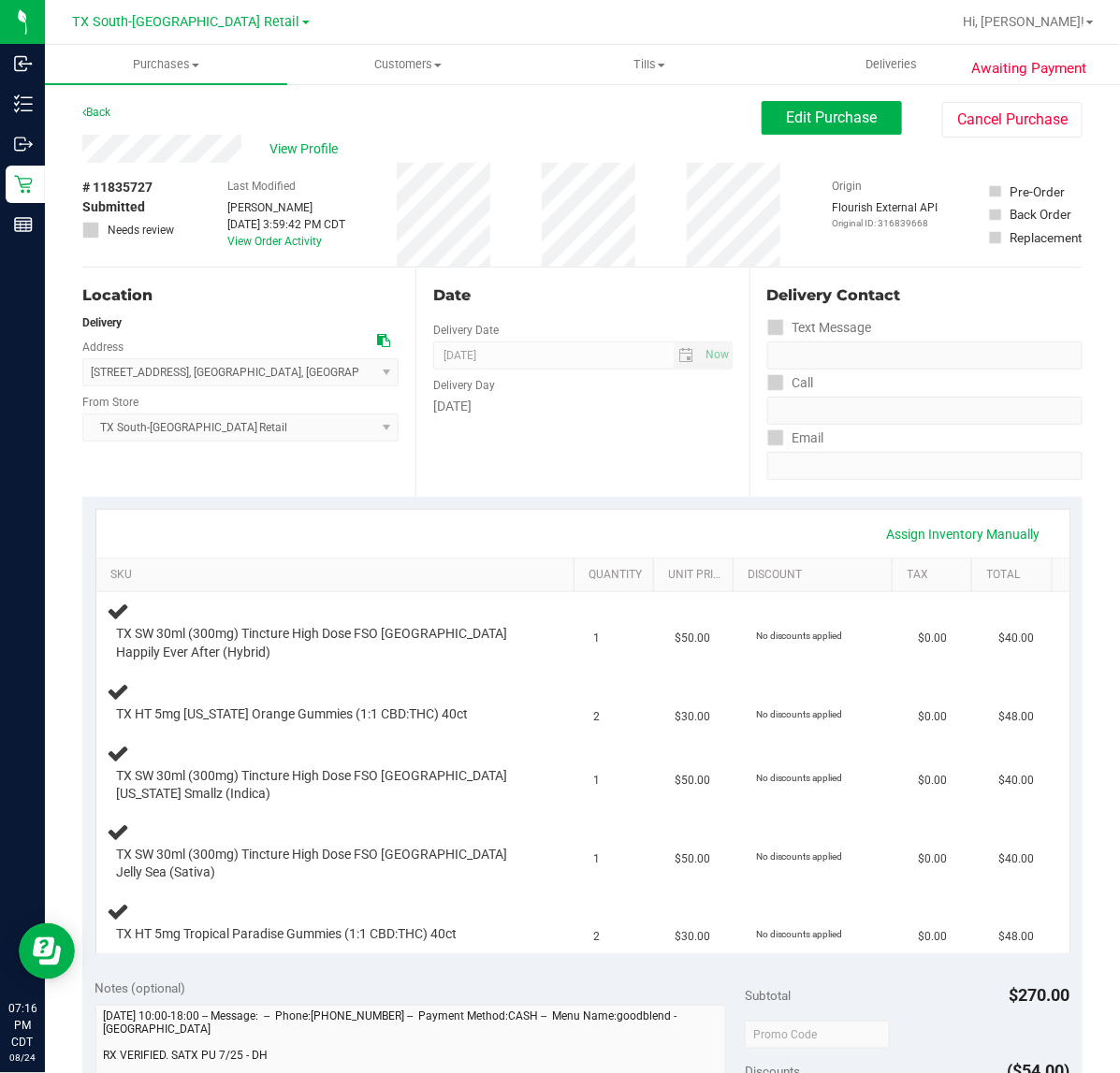
click at [479, 511] on div "Assign Inventory Manually" at bounding box center [582, 533] width 973 height 48
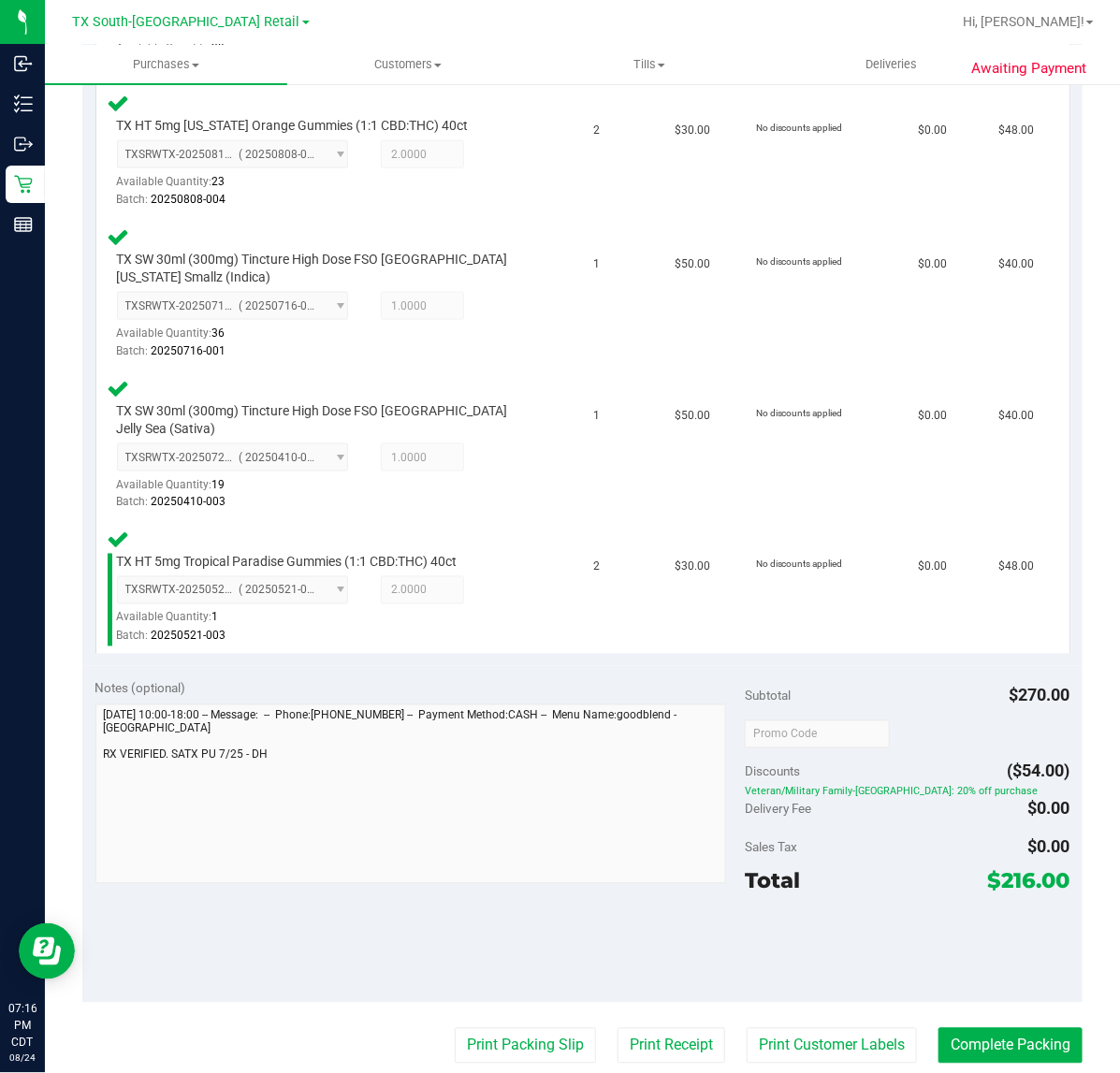
scroll to position [701, 0]
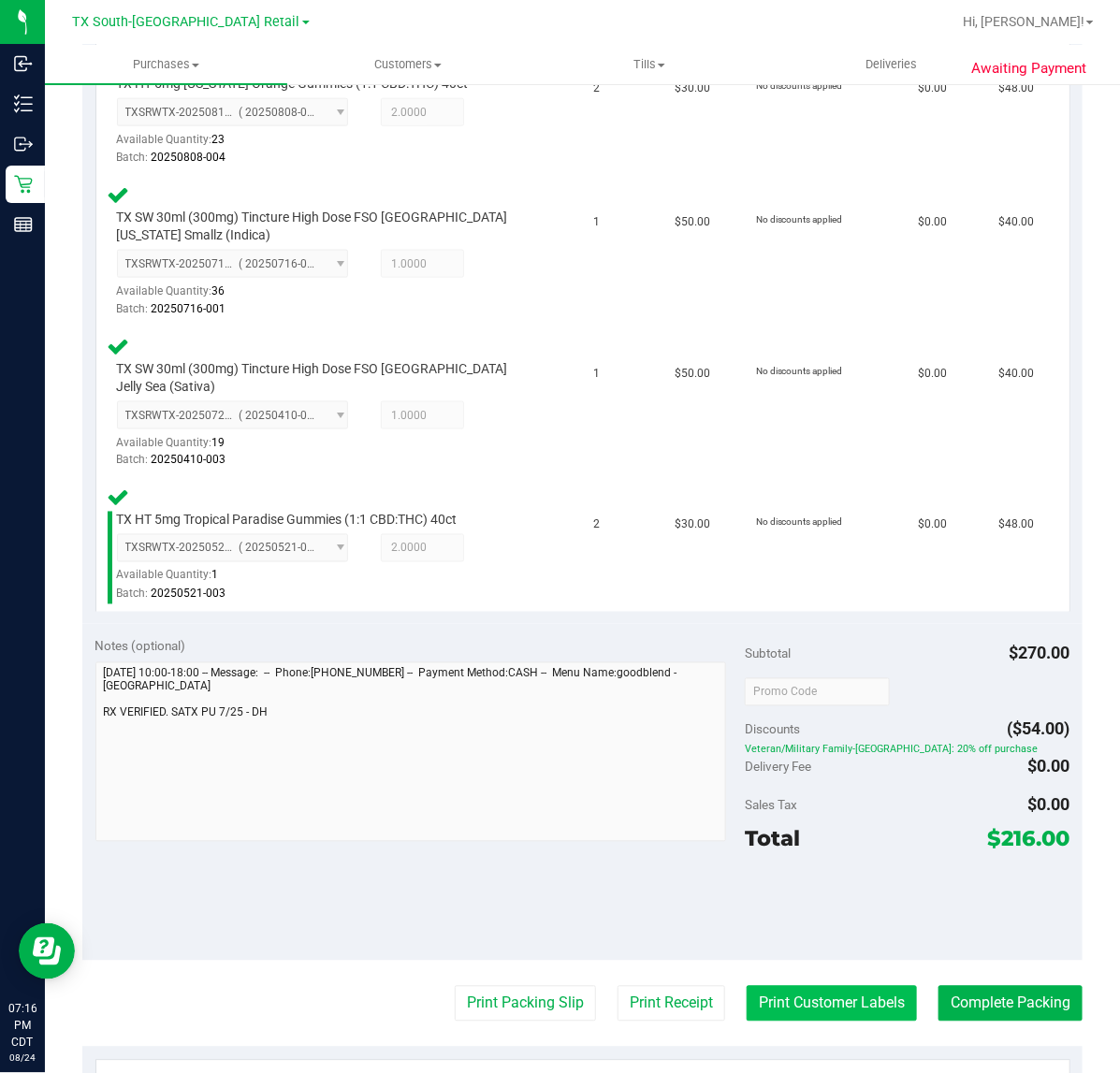
click at [764, 986] on button "Print Customer Labels" at bounding box center [831, 1004] width 170 height 35
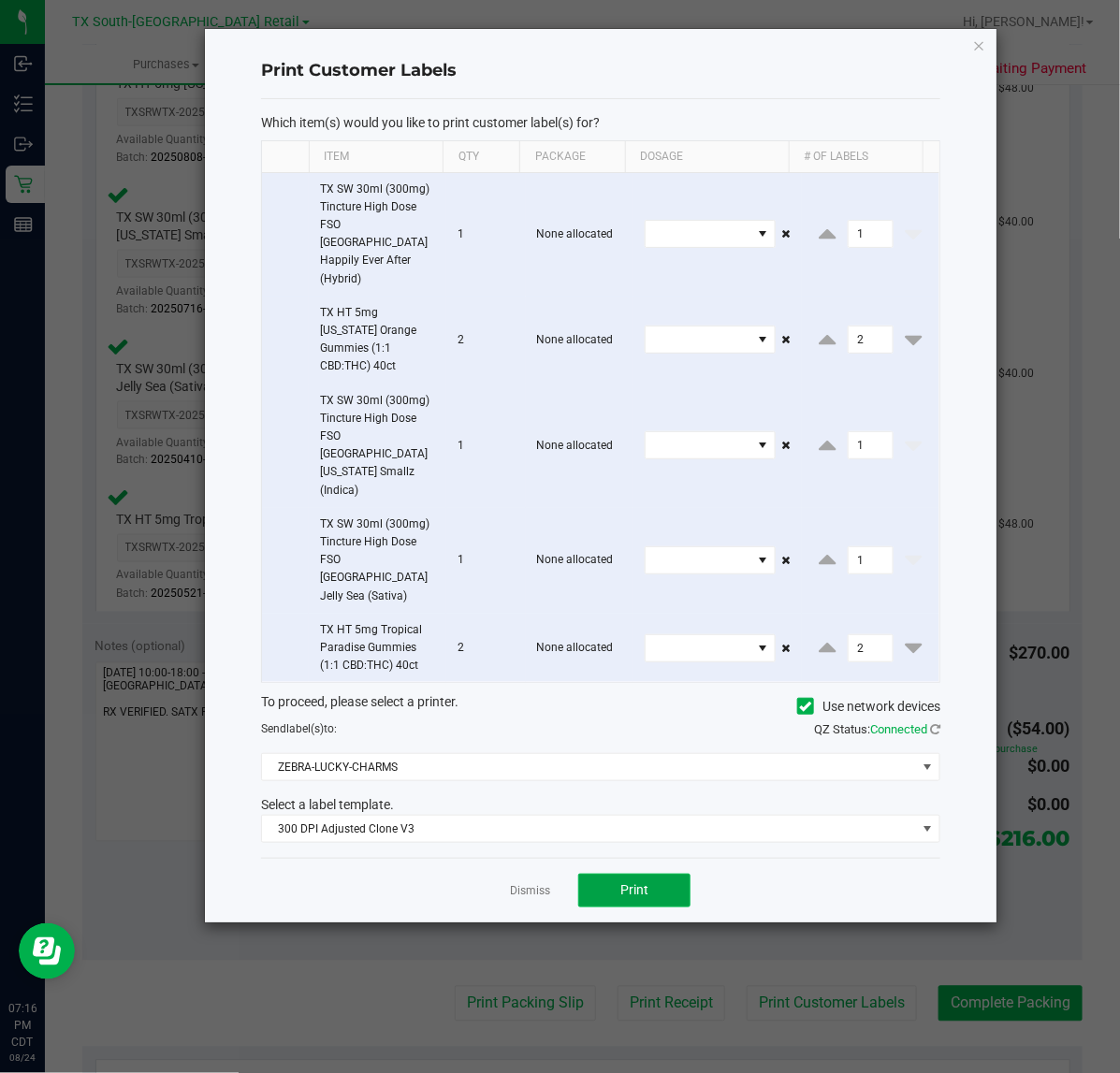
click at [658, 873] on button "Print" at bounding box center [634, 890] width 112 height 33
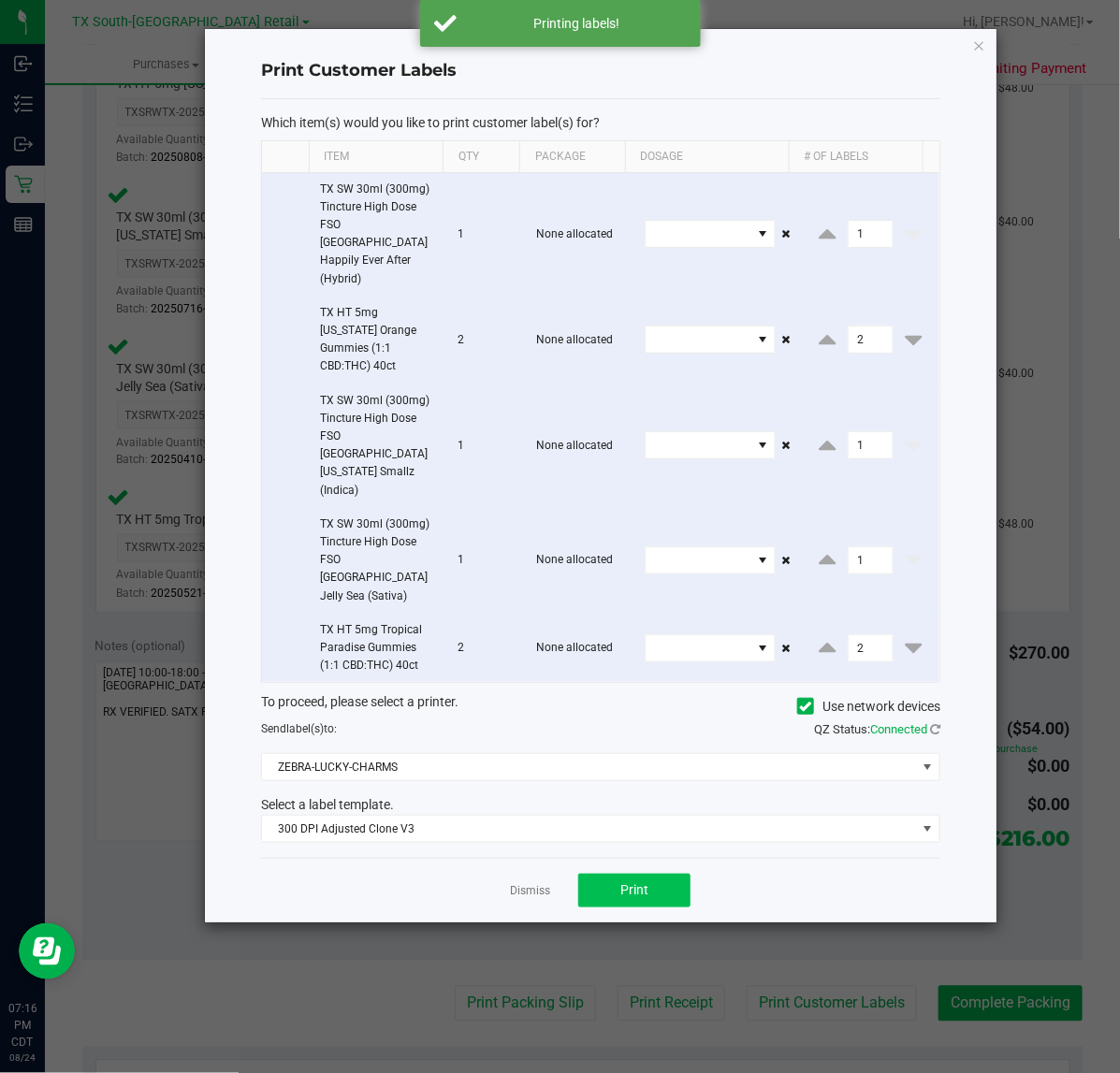
click at [527, 883] on link "Dismiss" at bounding box center [529, 891] width 40 height 16
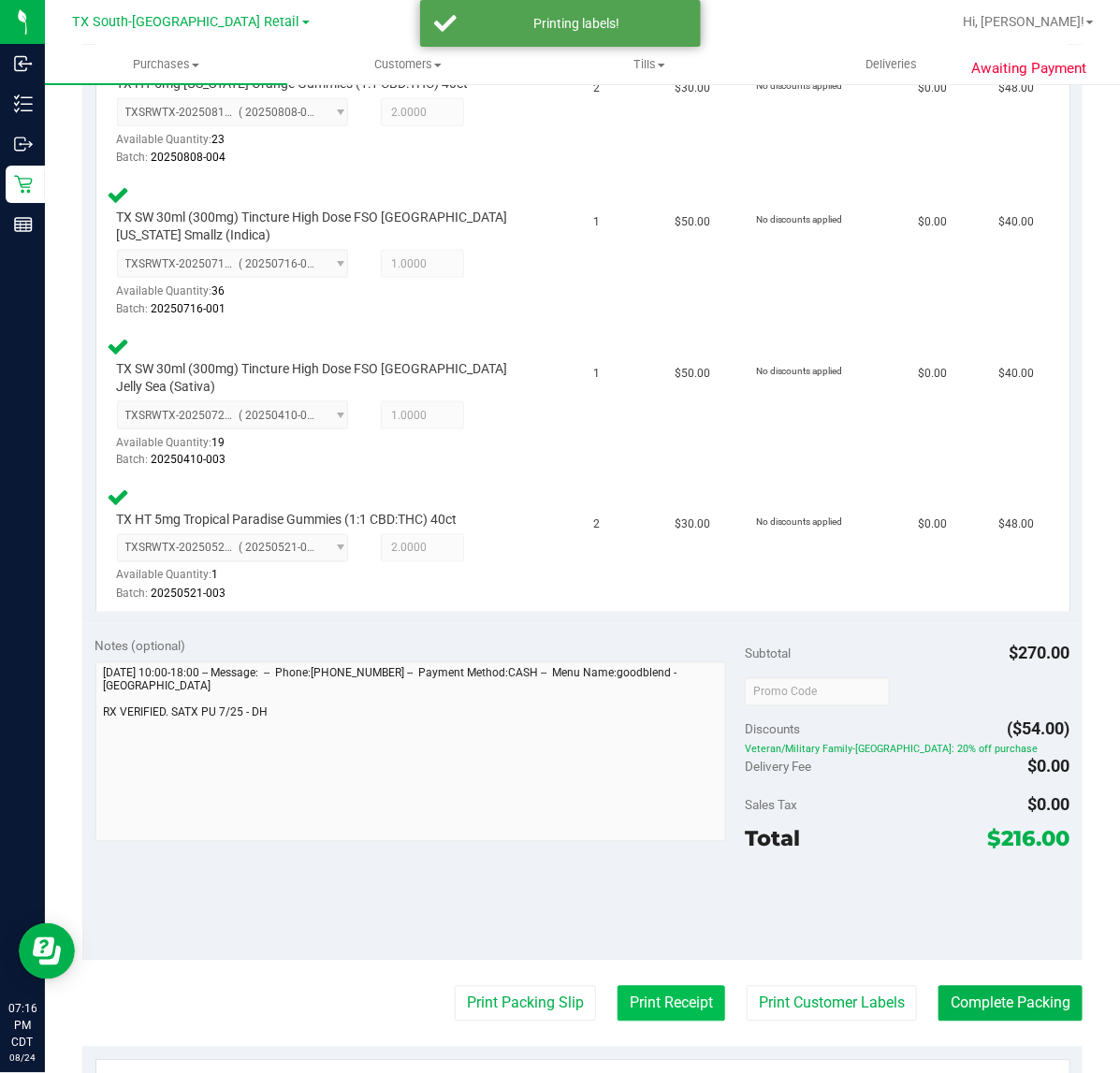
click at [618, 986] on button "Print Receipt" at bounding box center [671, 1004] width 107 height 35
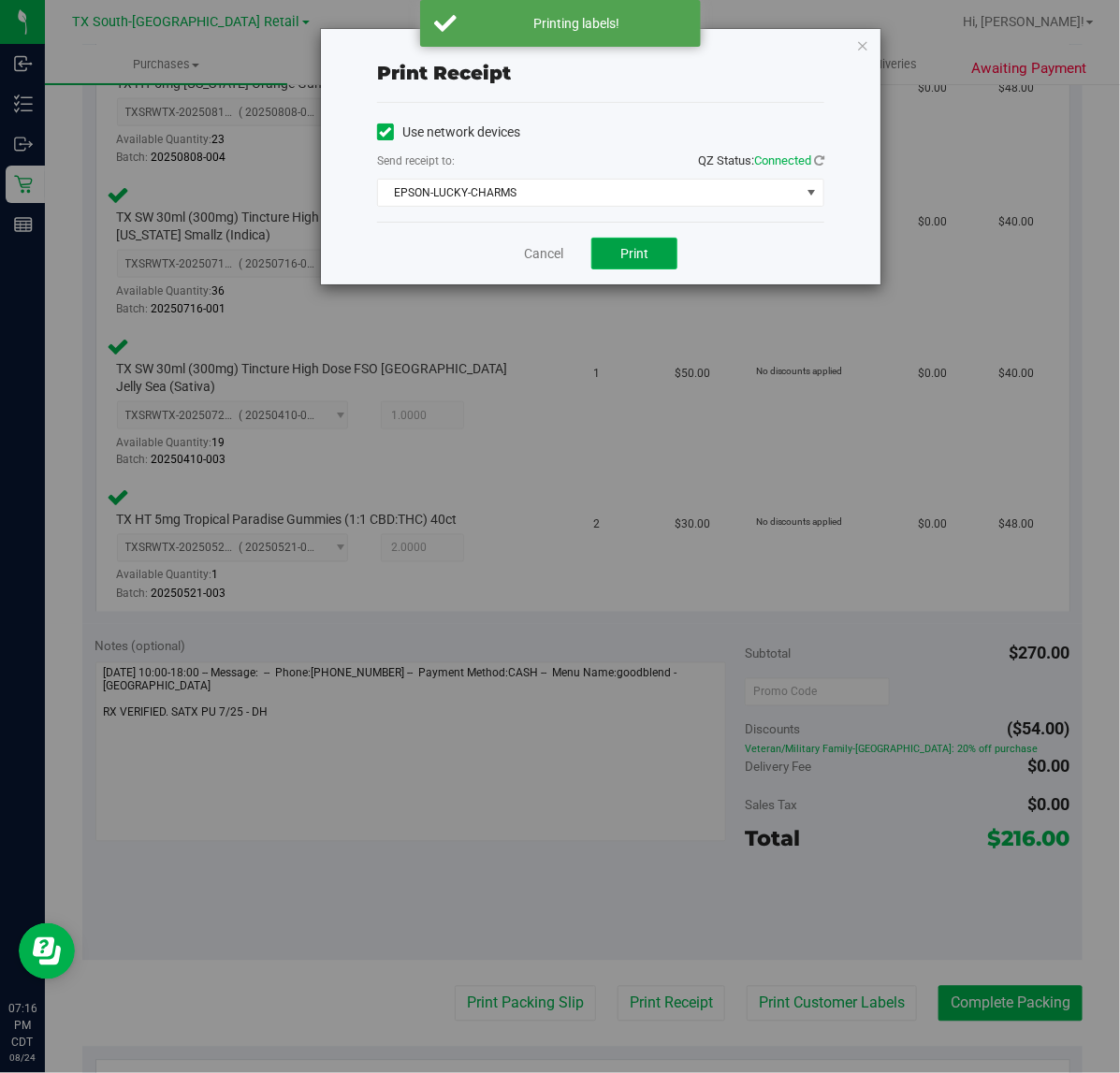
click at [634, 261] on span "Print" at bounding box center [634, 253] width 29 height 15
click at [553, 256] on link "Cancel" at bounding box center [536, 254] width 39 height 20
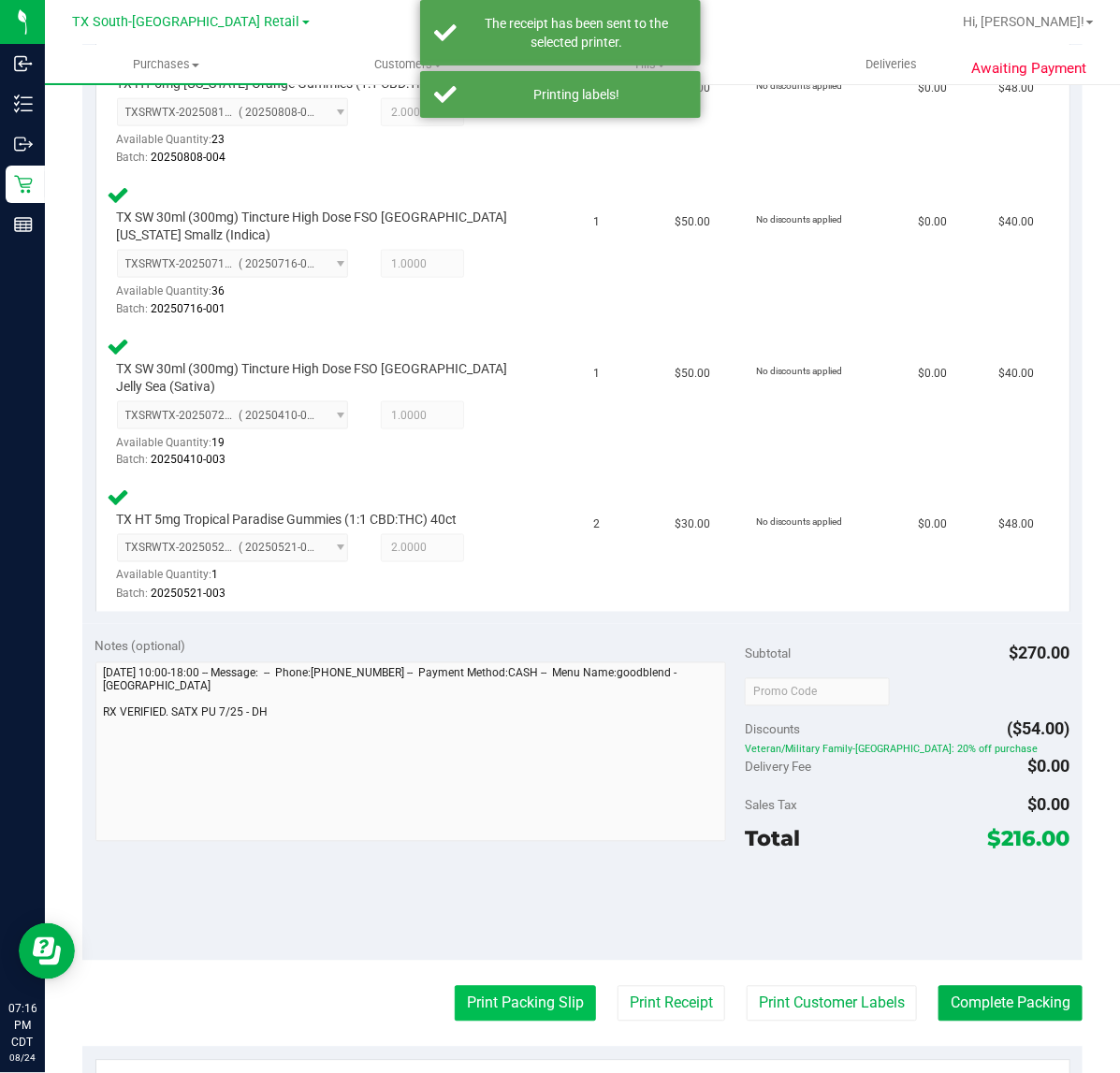
click at [541, 989] on button "Print Packing Slip" at bounding box center [525, 1004] width 142 height 35
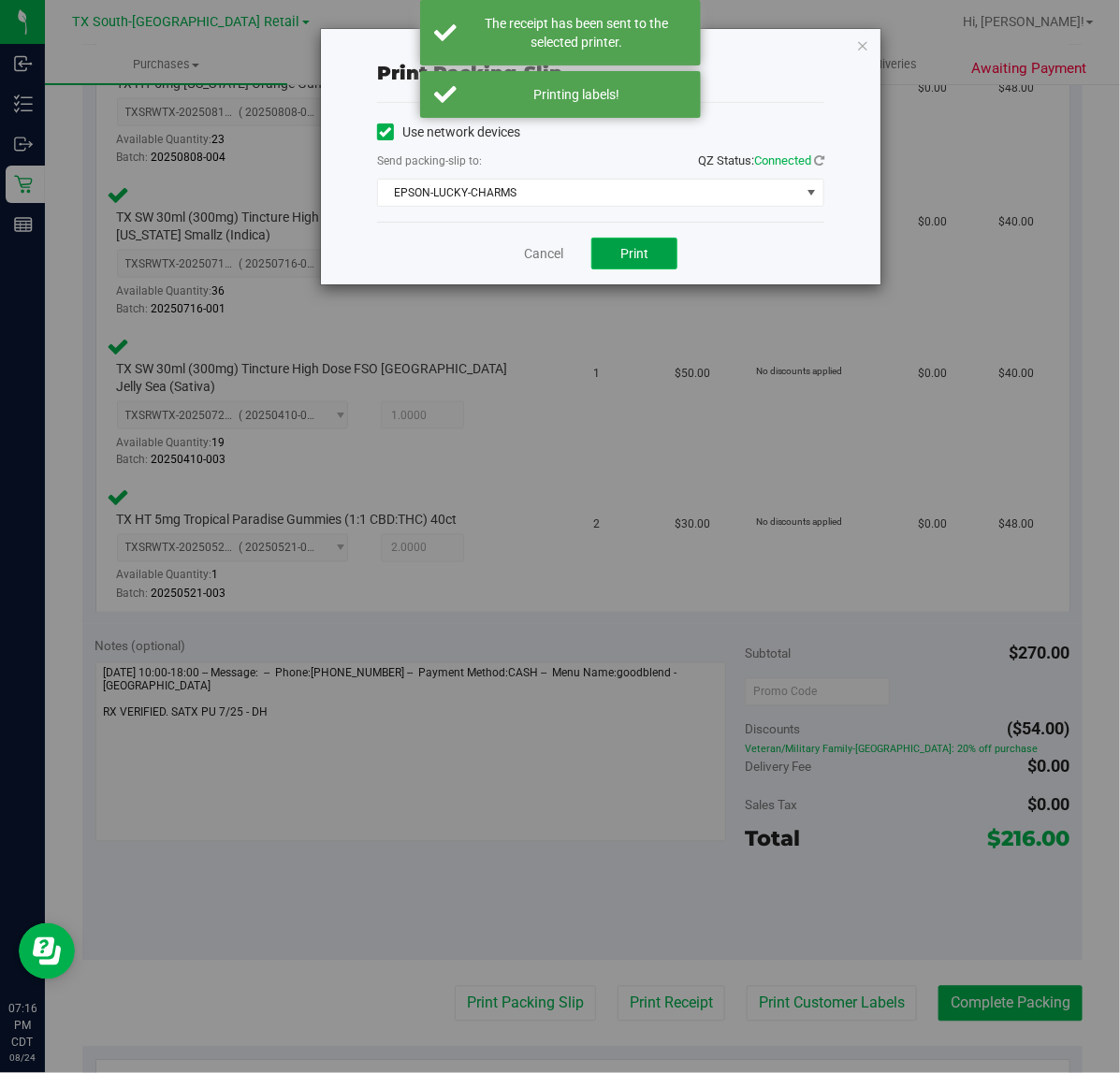
click at [661, 260] on button "Print" at bounding box center [634, 254] width 87 height 31
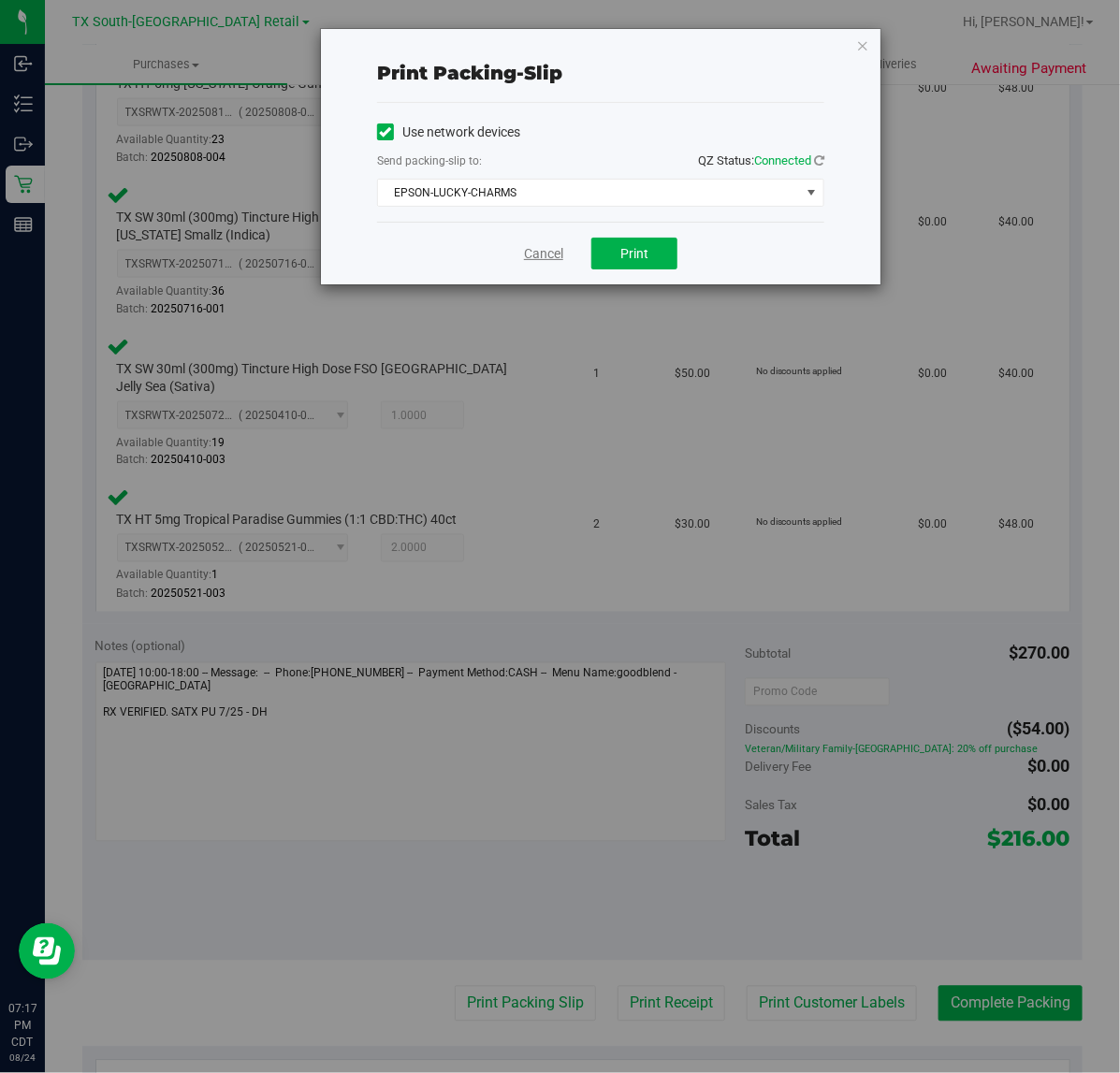
click at [525, 260] on link "Cancel" at bounding box center [544, 254] width 39 height 20
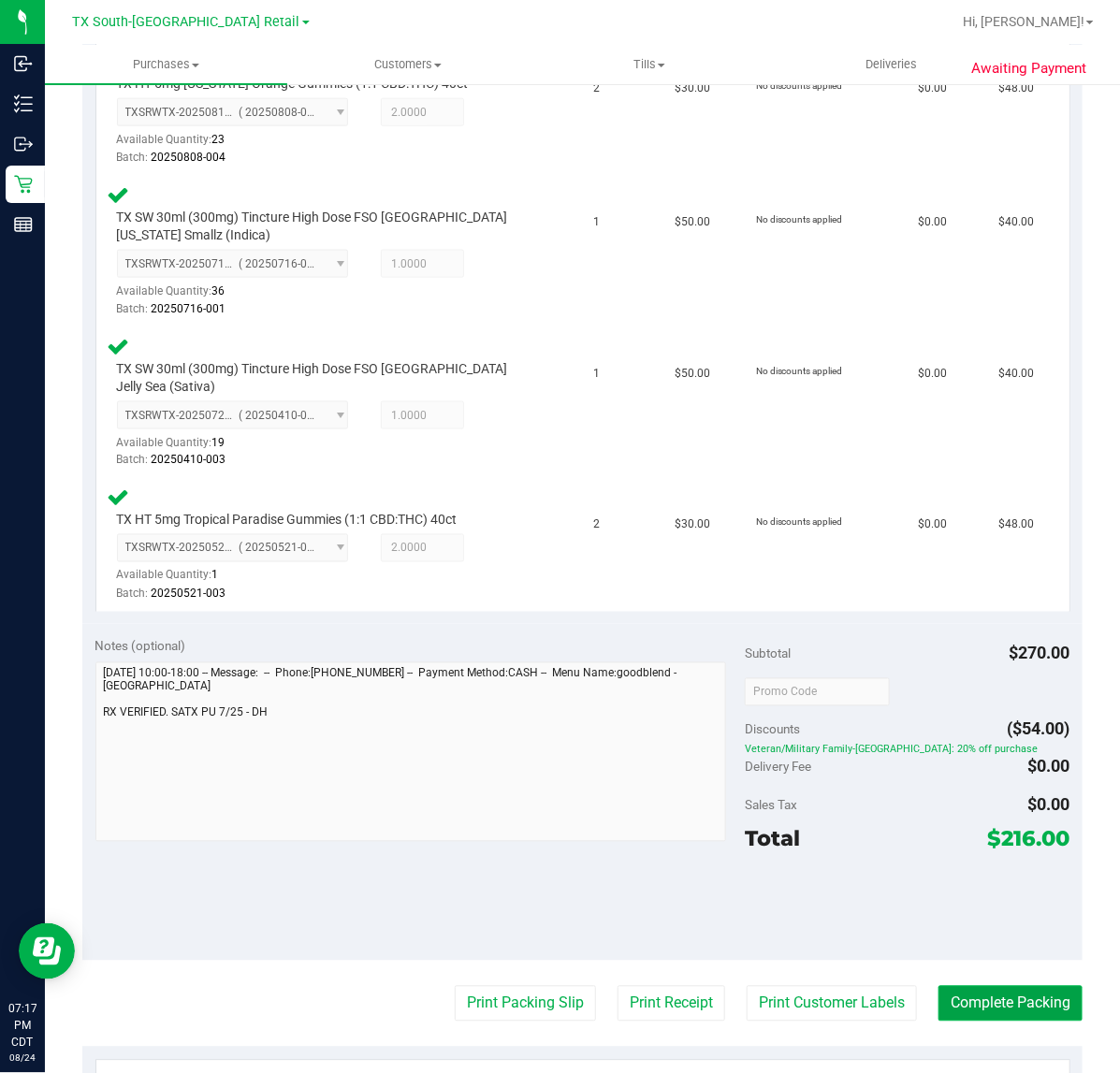
click at [979, 986] on button "Complete Packing" at bounding box center [1010, 1004] width 144 height 35
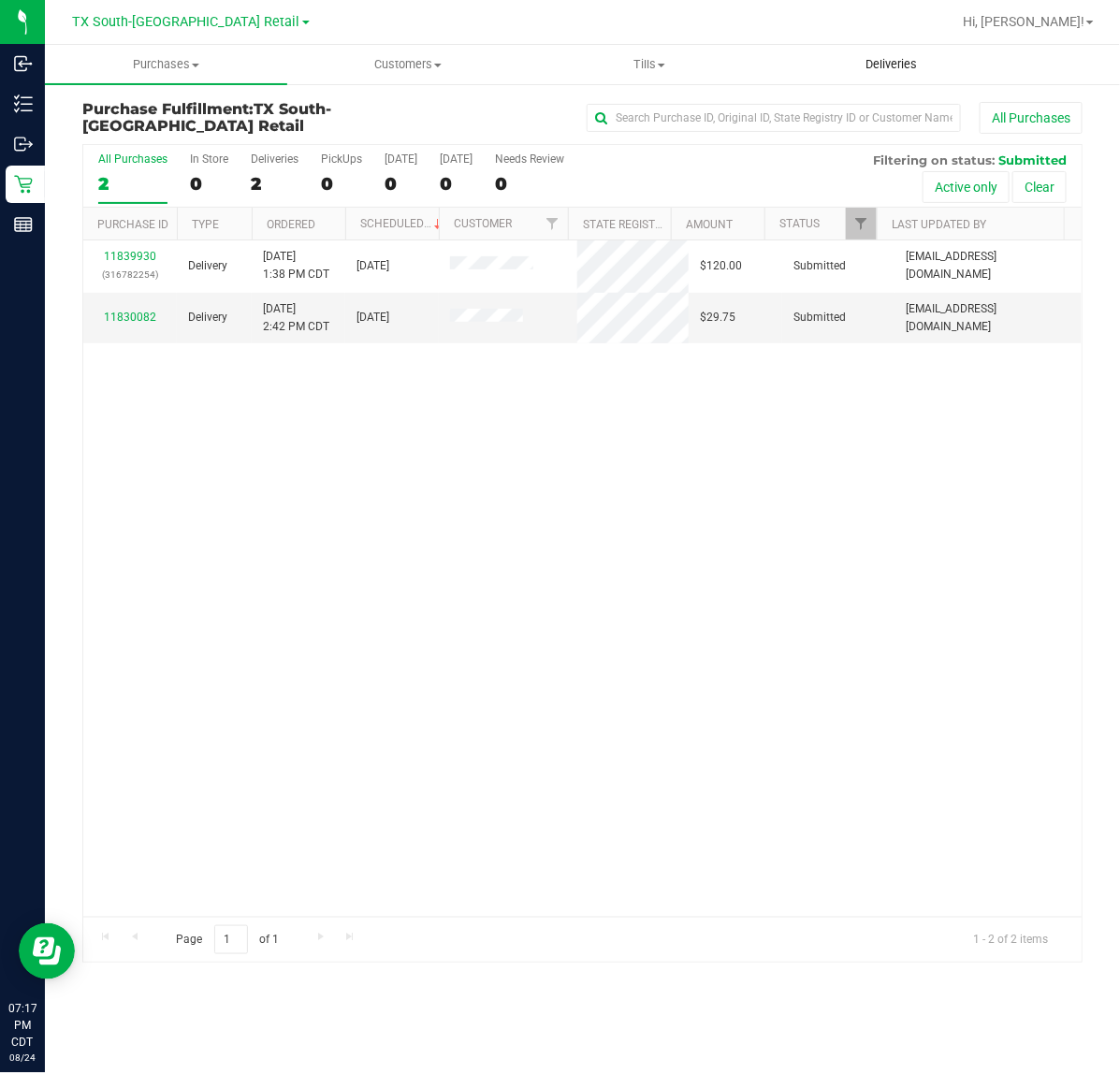
click at [903, 68] on span "Deliveries" at bounding box center [891, 64] width 102 height 17
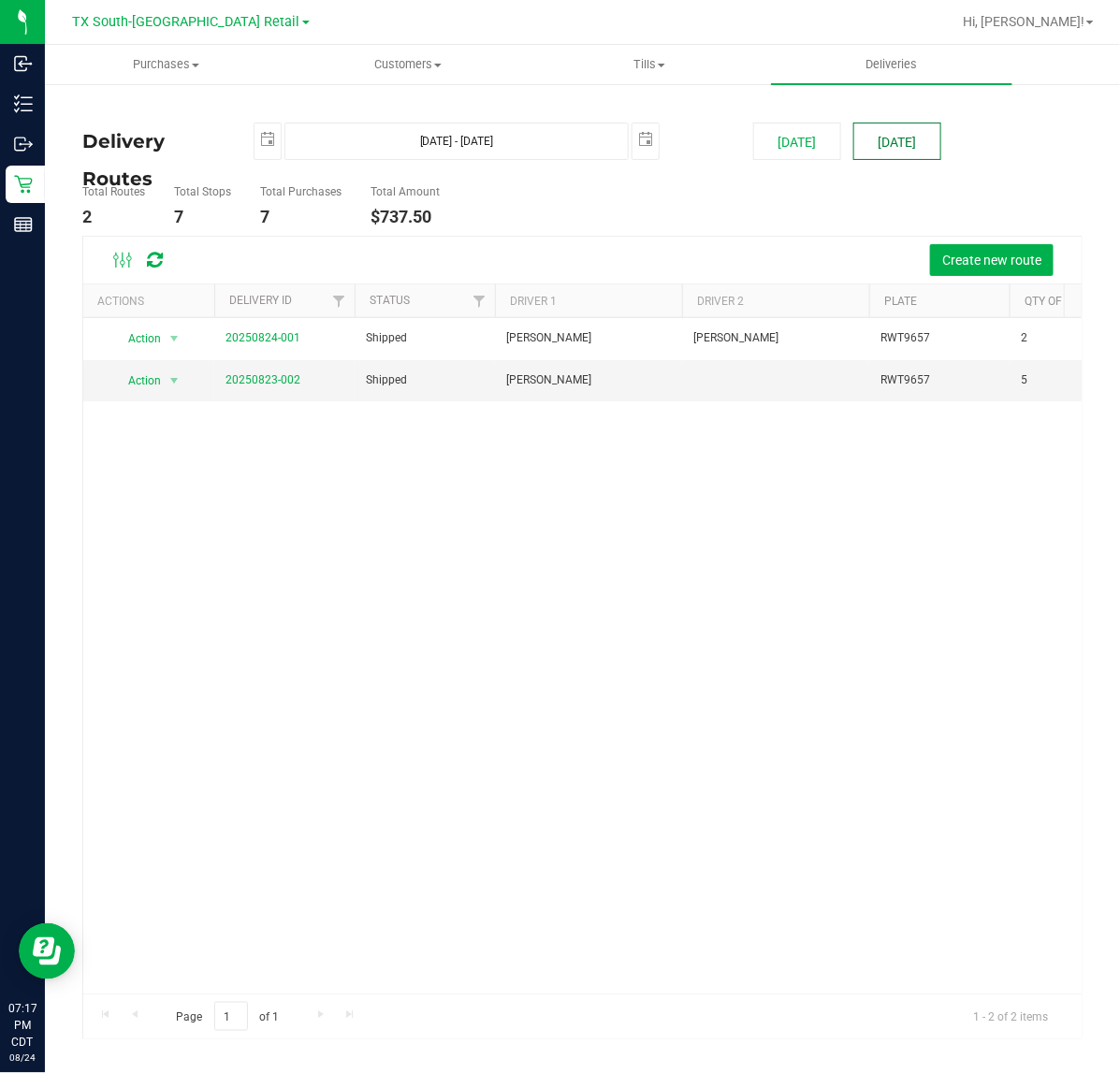
click at [913, 128] on button "[DATE]" at bounding box center [896, 142] width 88 height 37
type input "[DATE] - [DATE]"
type input "[DATE]"
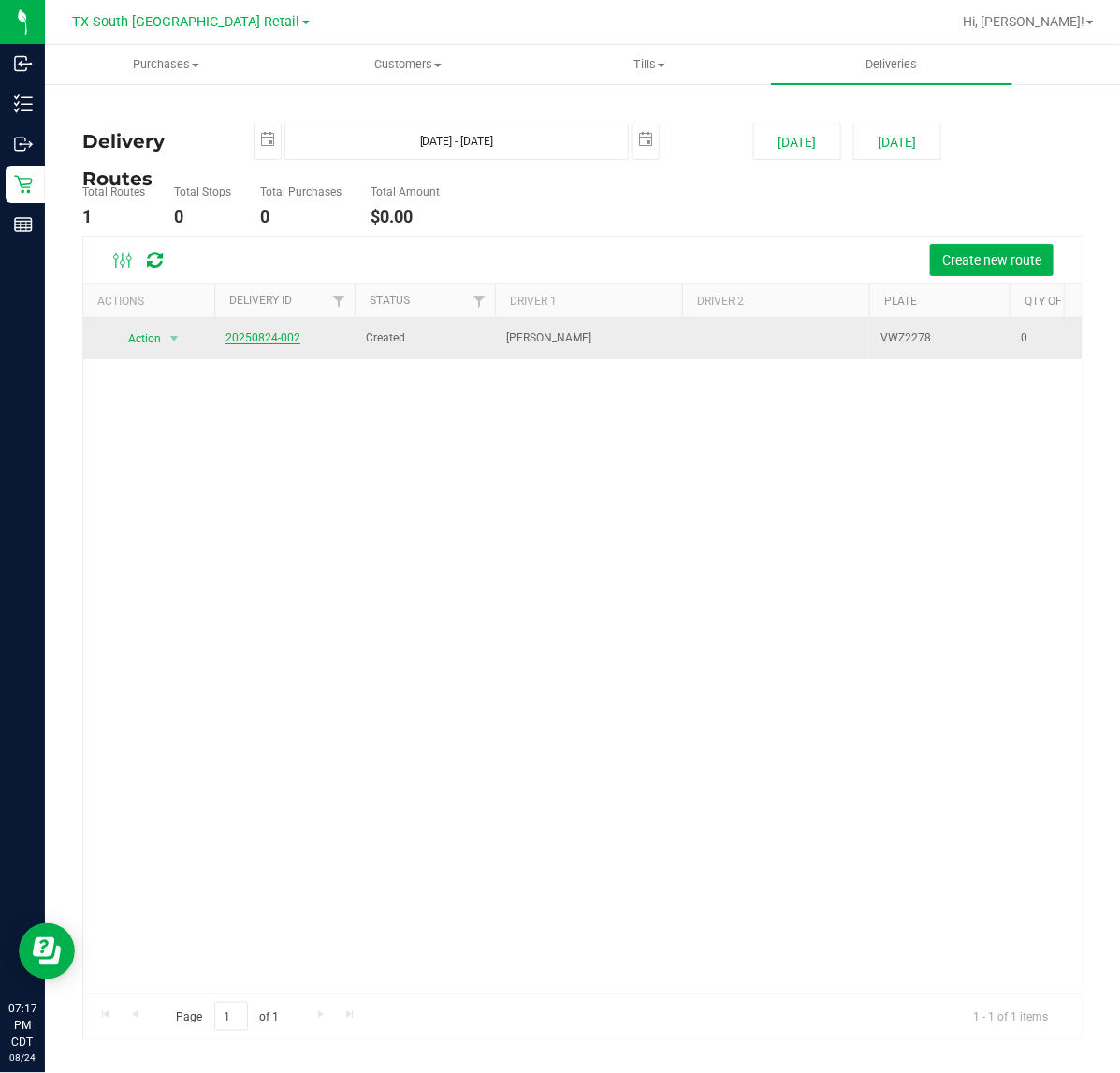
click at [256, 335] on link "20250824-002" at bounding box center [263, 337] width 75 height 13
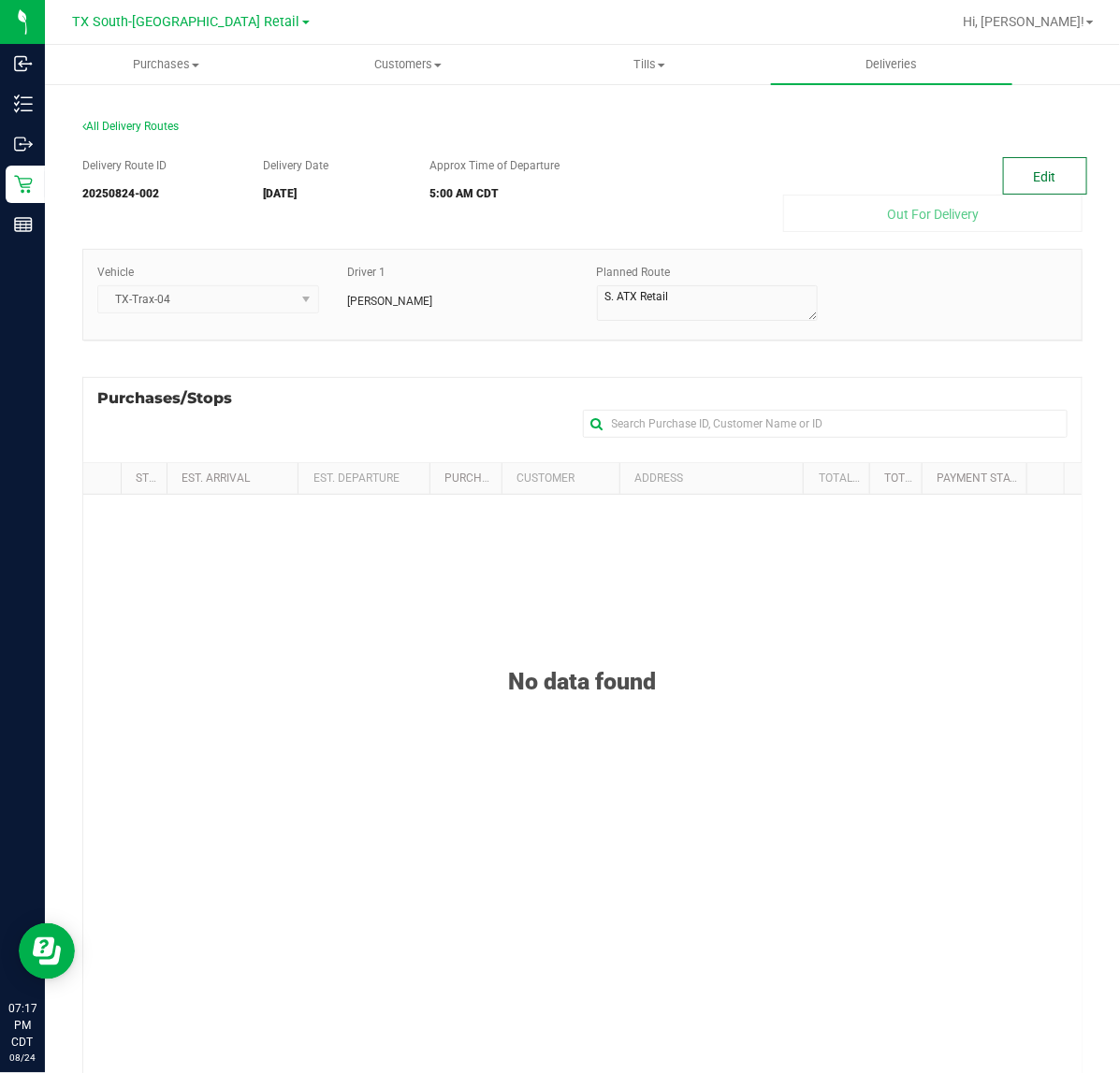
click at [1062, 164] on button "Edit" at bounding box center [1045, 176] width 85 height 37
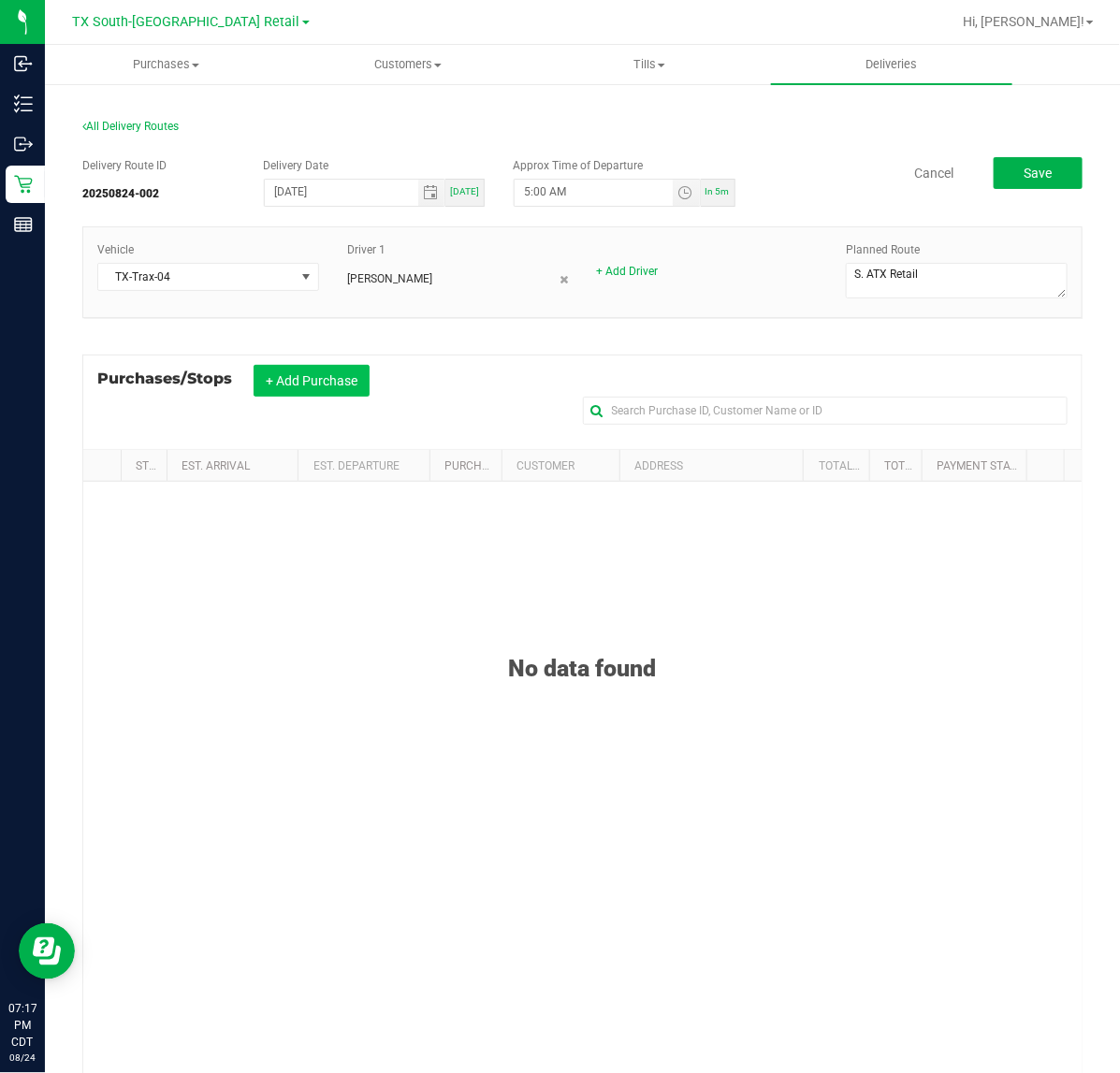
click at [306, 373] on button "+ Add Purchase" at bounding box center [312, 381] width 116 height 31
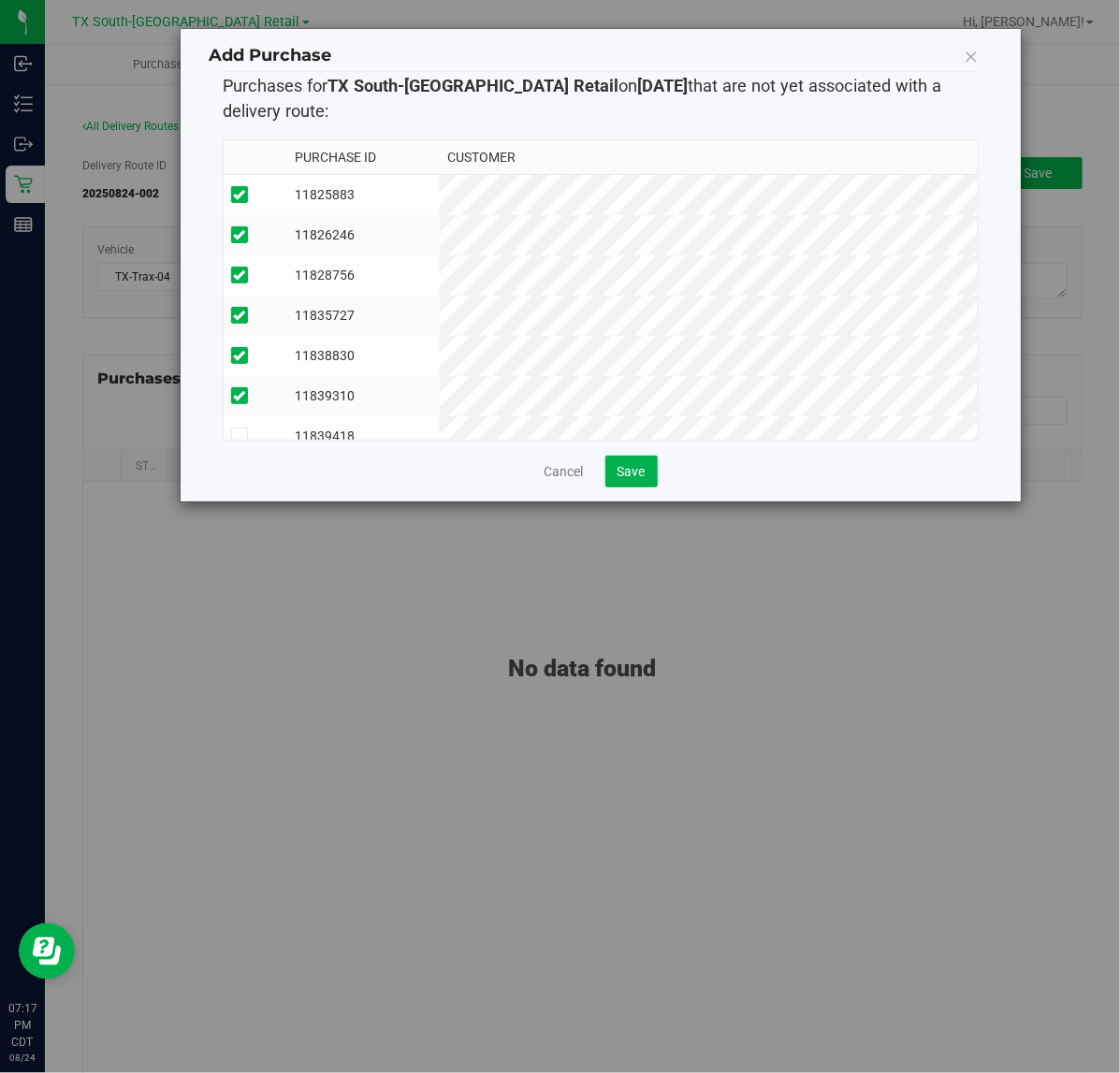
scroll to position [33, 0]
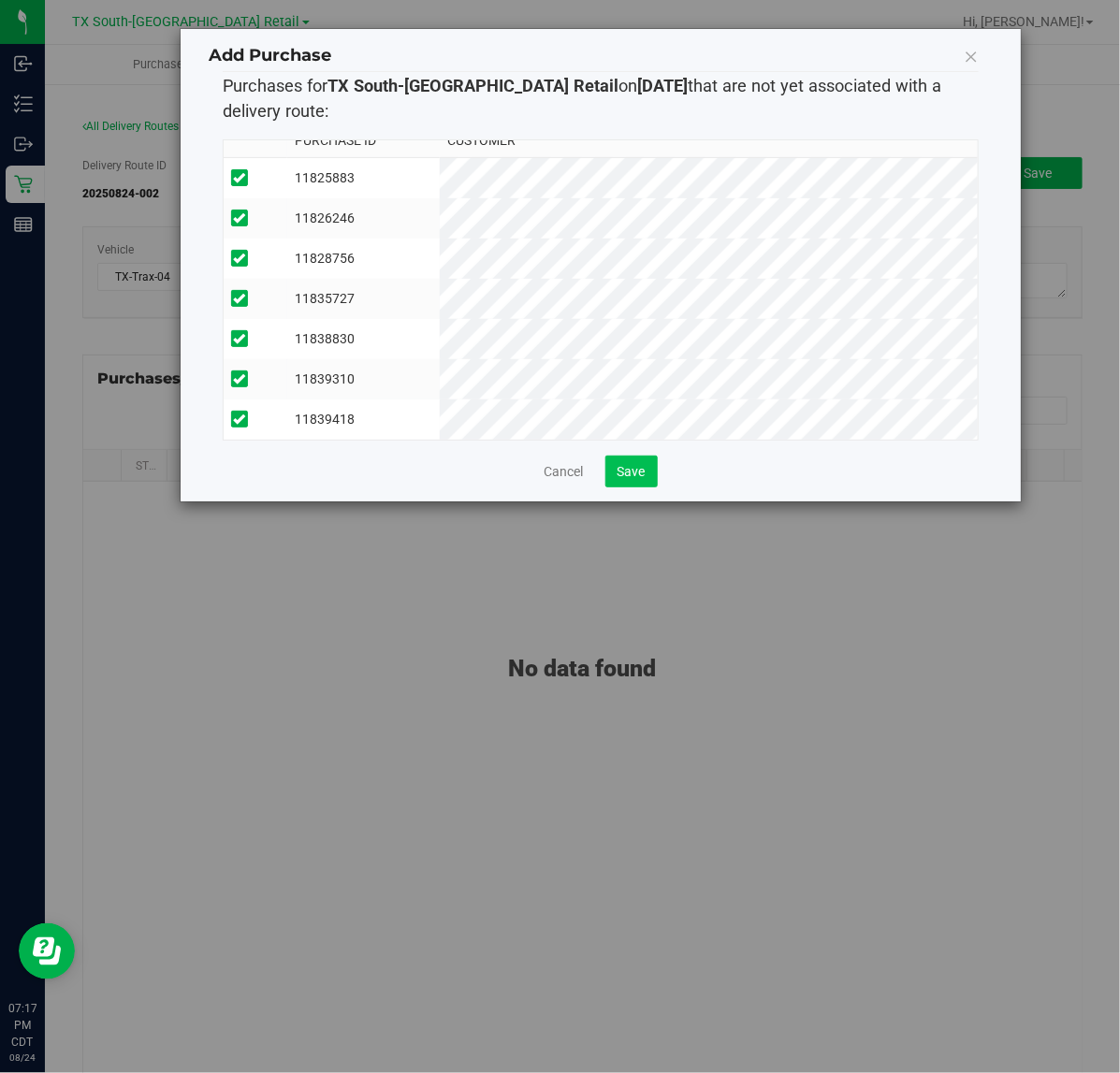
click at [637, 478] on span "Save" at bounding box center [631, 471] width 29 height 15
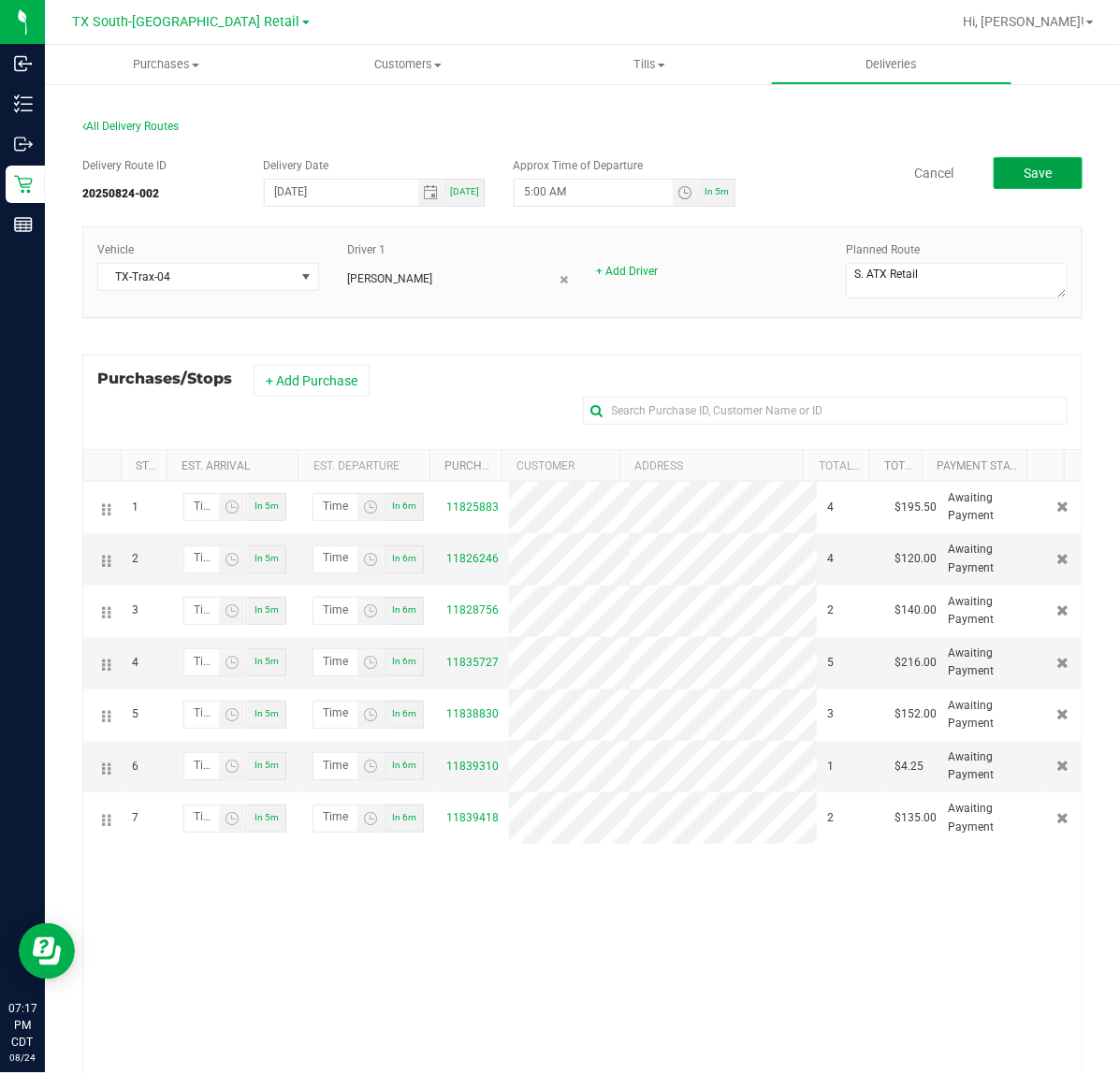
click at [1034, 181] on button "Save" at bounding box center [1037, 173] width 88 height 31
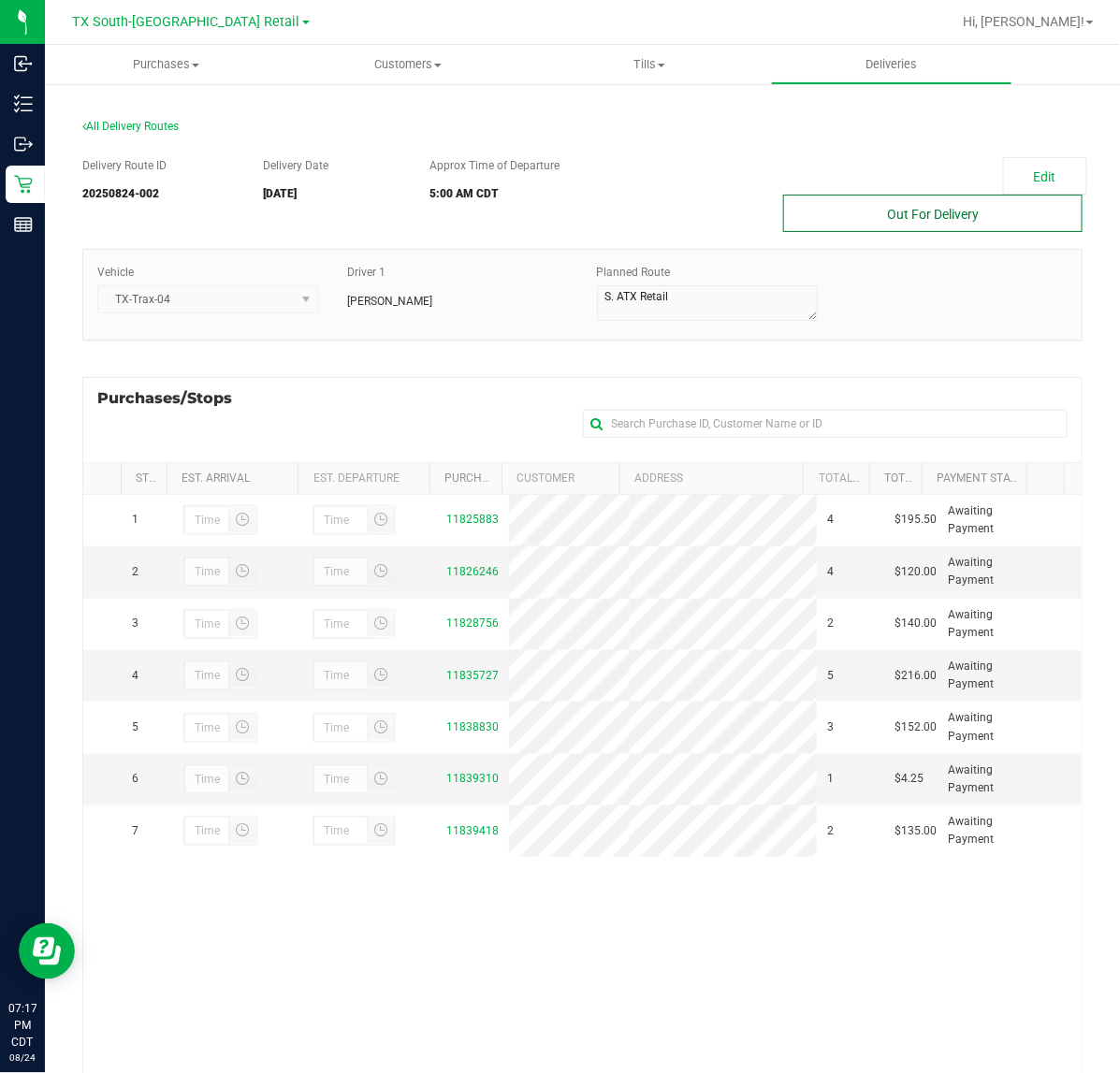
click at [924, 213] on button "Out For Delivery" at bounding box center [932, 213] width 299 height 37
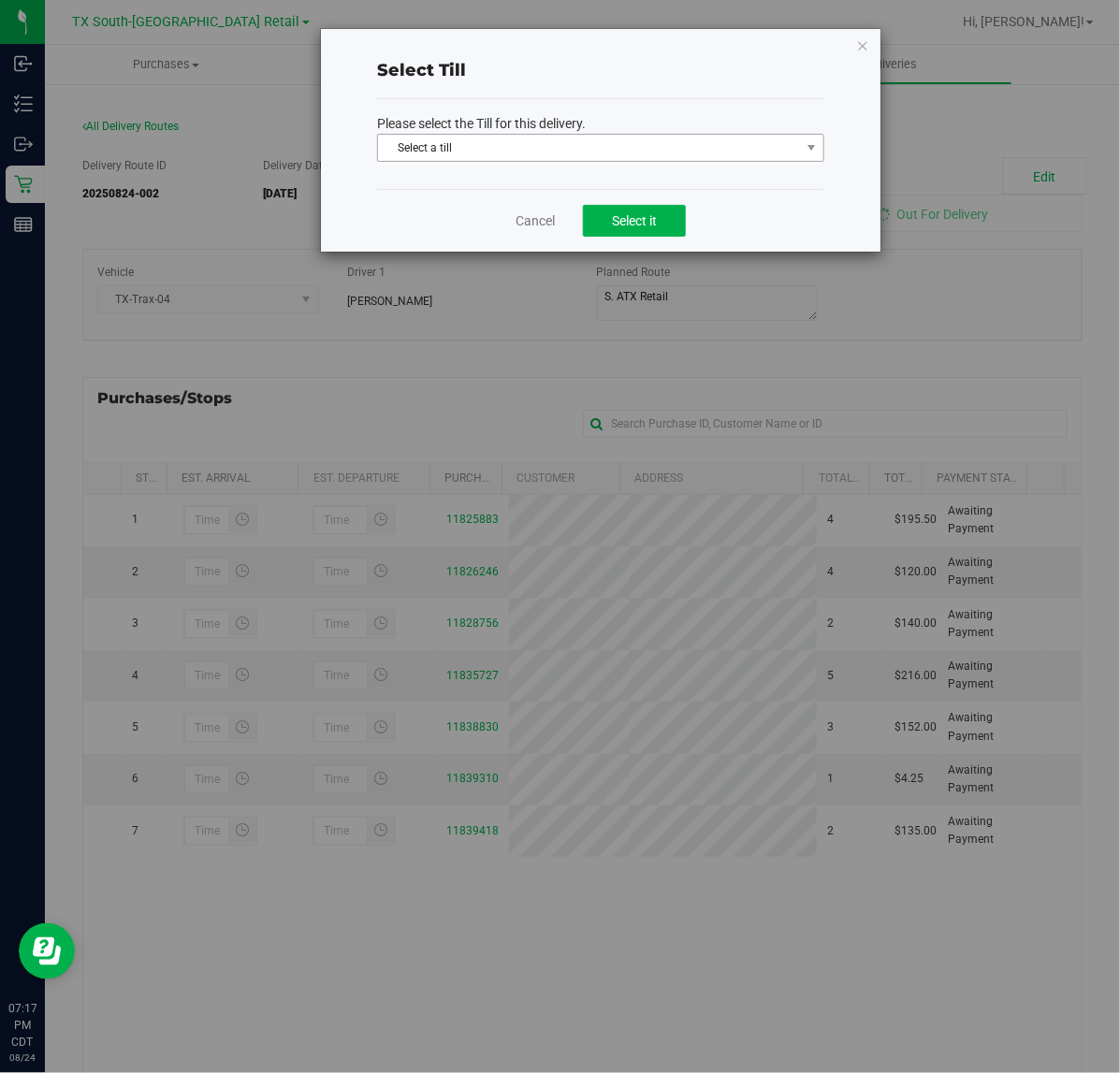
click at [688, 137] on span "Select a till" at bounding box center [588, 148] width 422 height 27
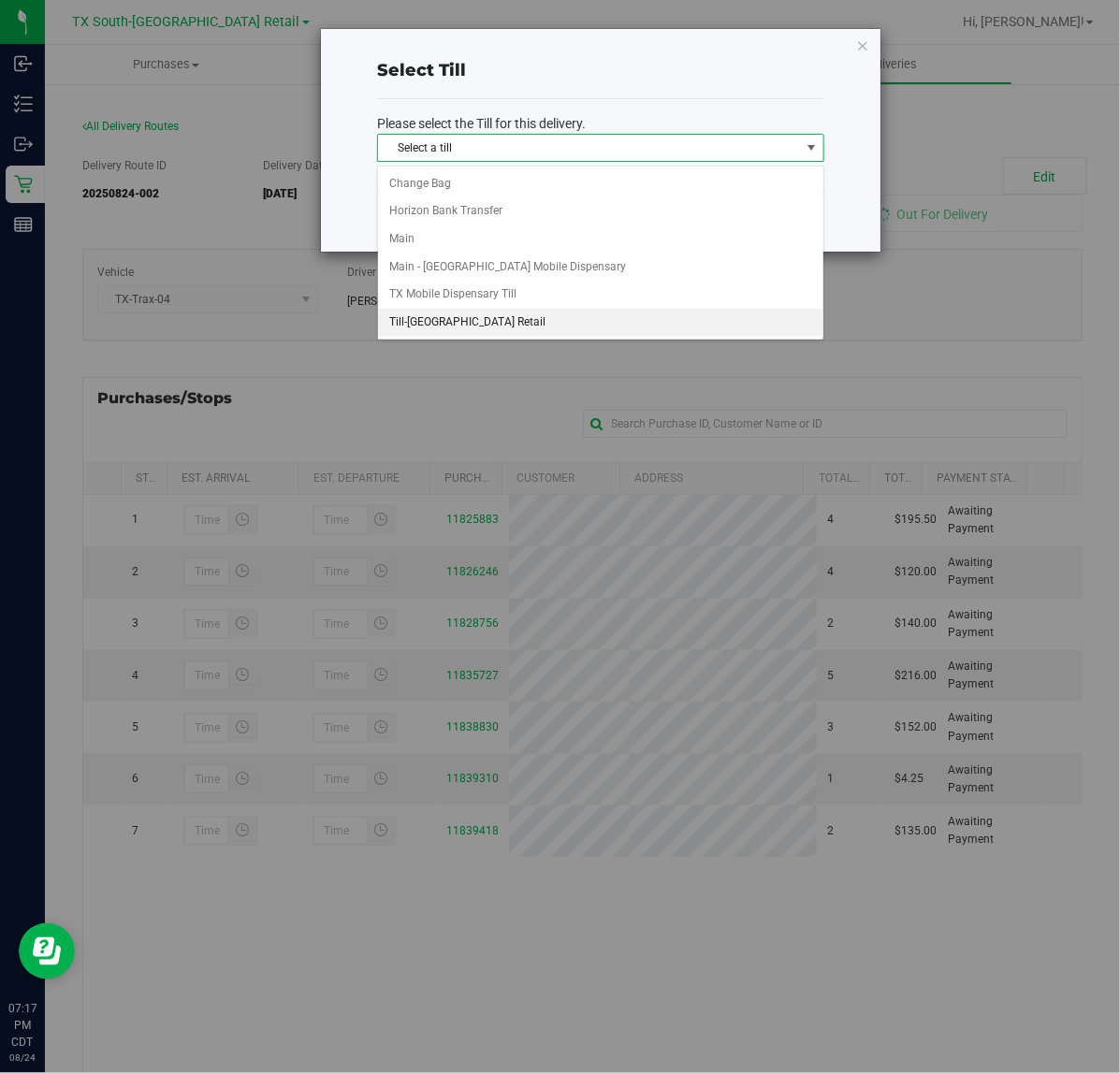
click at [533, 317] on li "Till-[GEOGRAPHIC_DATA] Retail" at bounding box center [600, 323] width 445 height 29
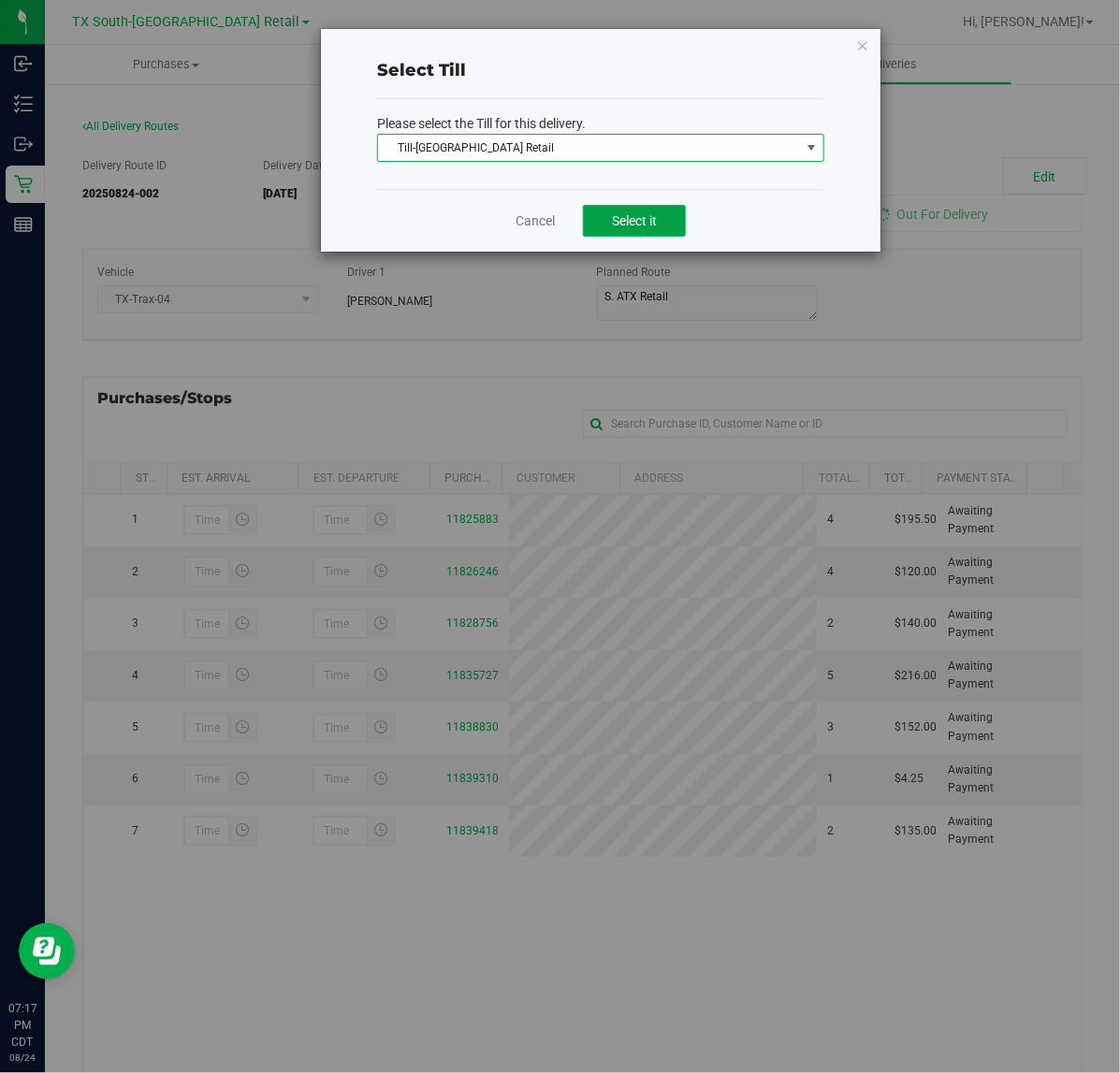
click at [647, 225] on span "Select it" at bounding box center [634, 220] width 45 height 15
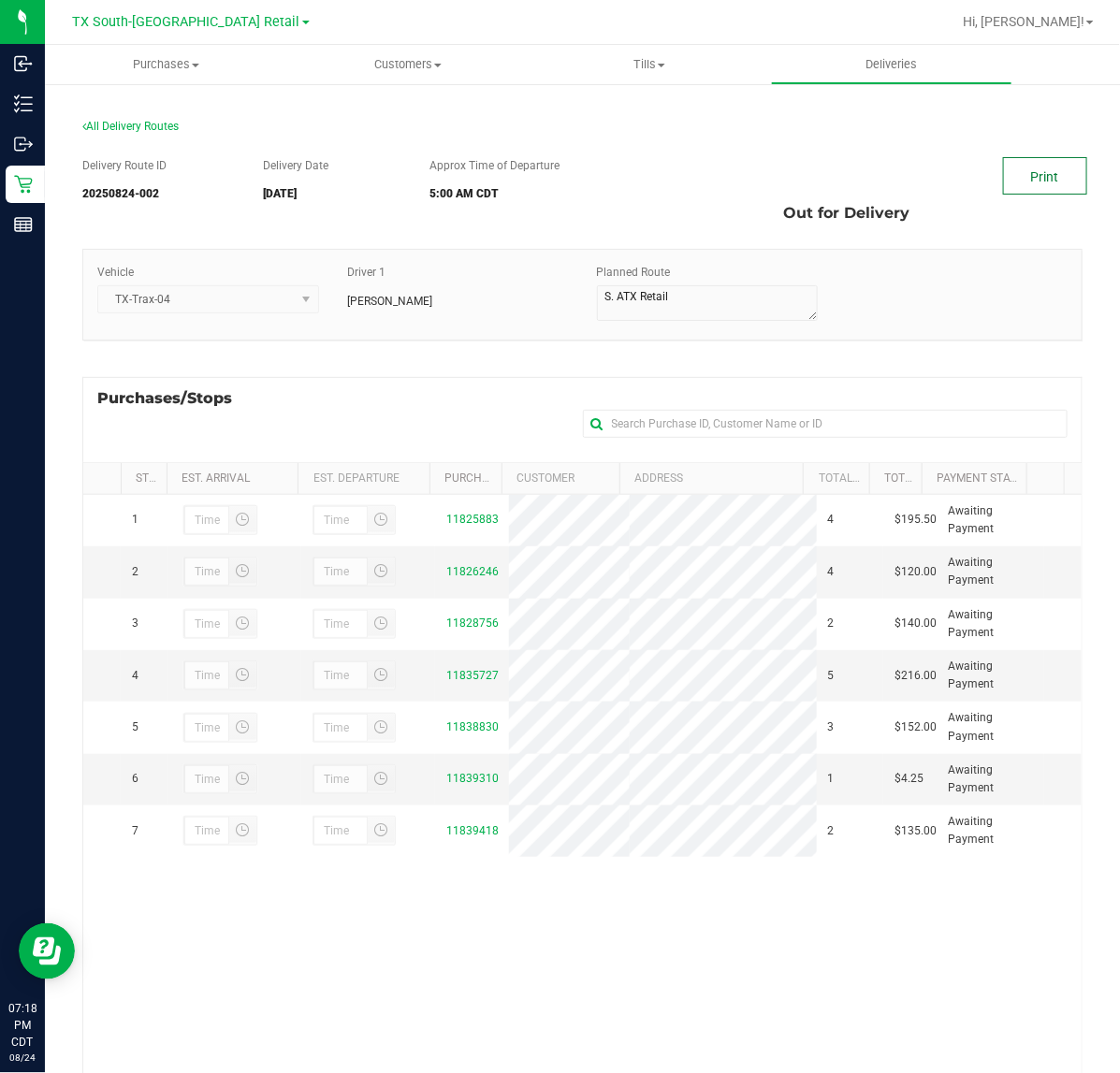
click at [1003, 183] on link "Print" at bounding box center [1045, 176] width 85 height 37
click at [930, 76] on uib-tab-heading "Deliveries" at bounding box center [892, 65] width 240 height 37
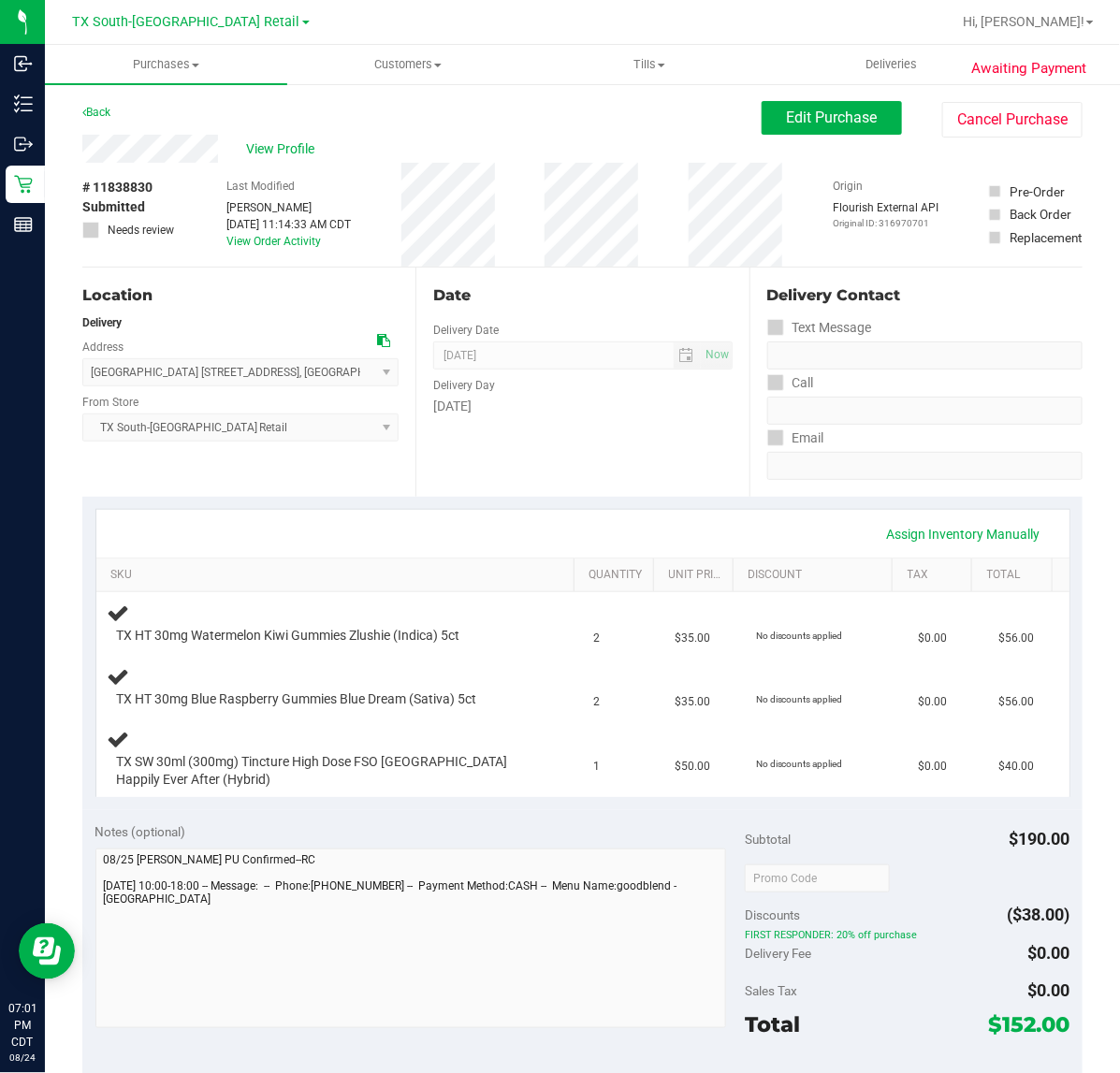
click at [470, 503] on div "Assign Inventory Manually SKU Quantity Unit Price Discount Tax Total TX HT 30mg…" at bounding box center [582, 653] width 1000 height 314
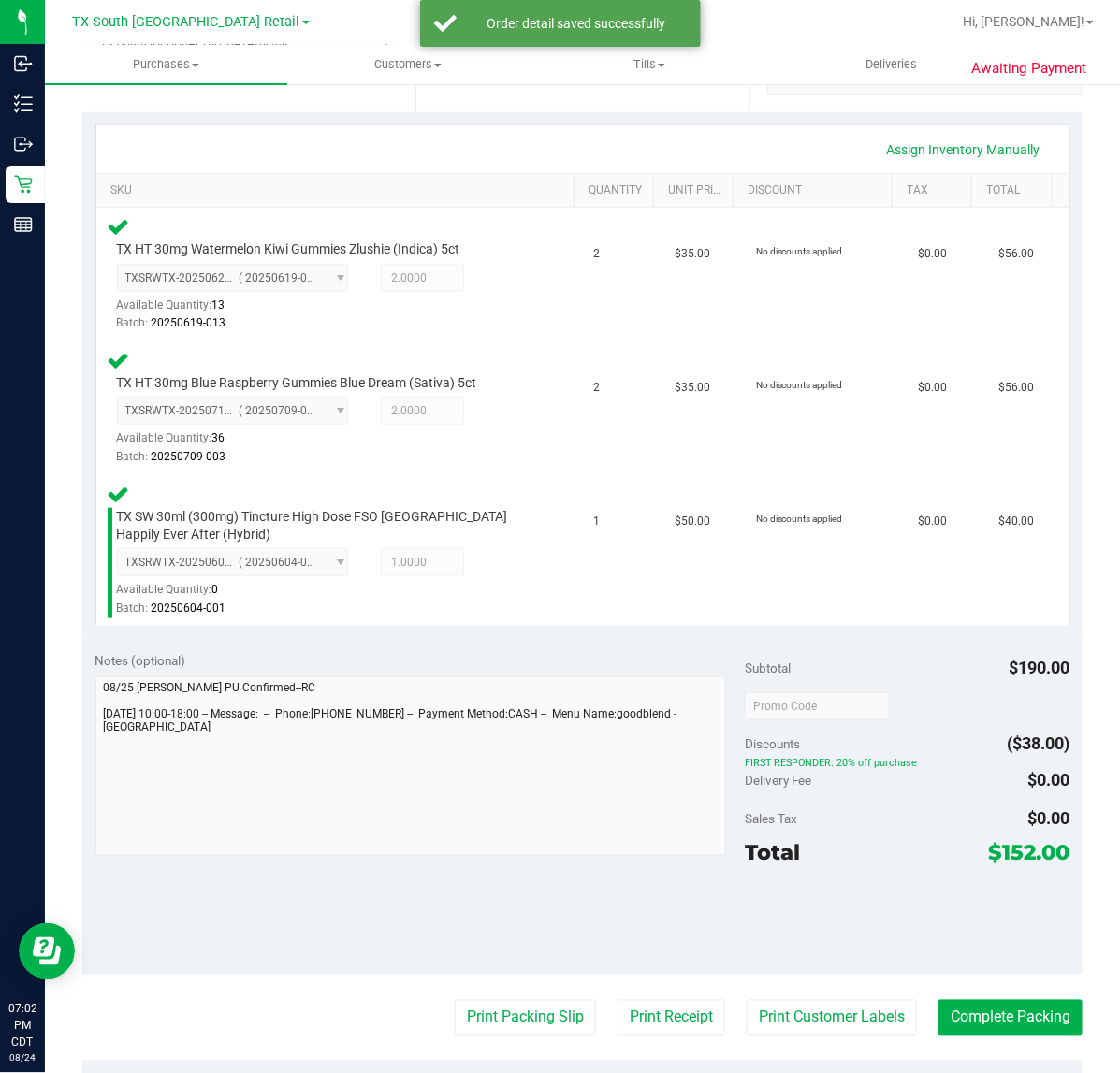
scroll to position [380, 0]
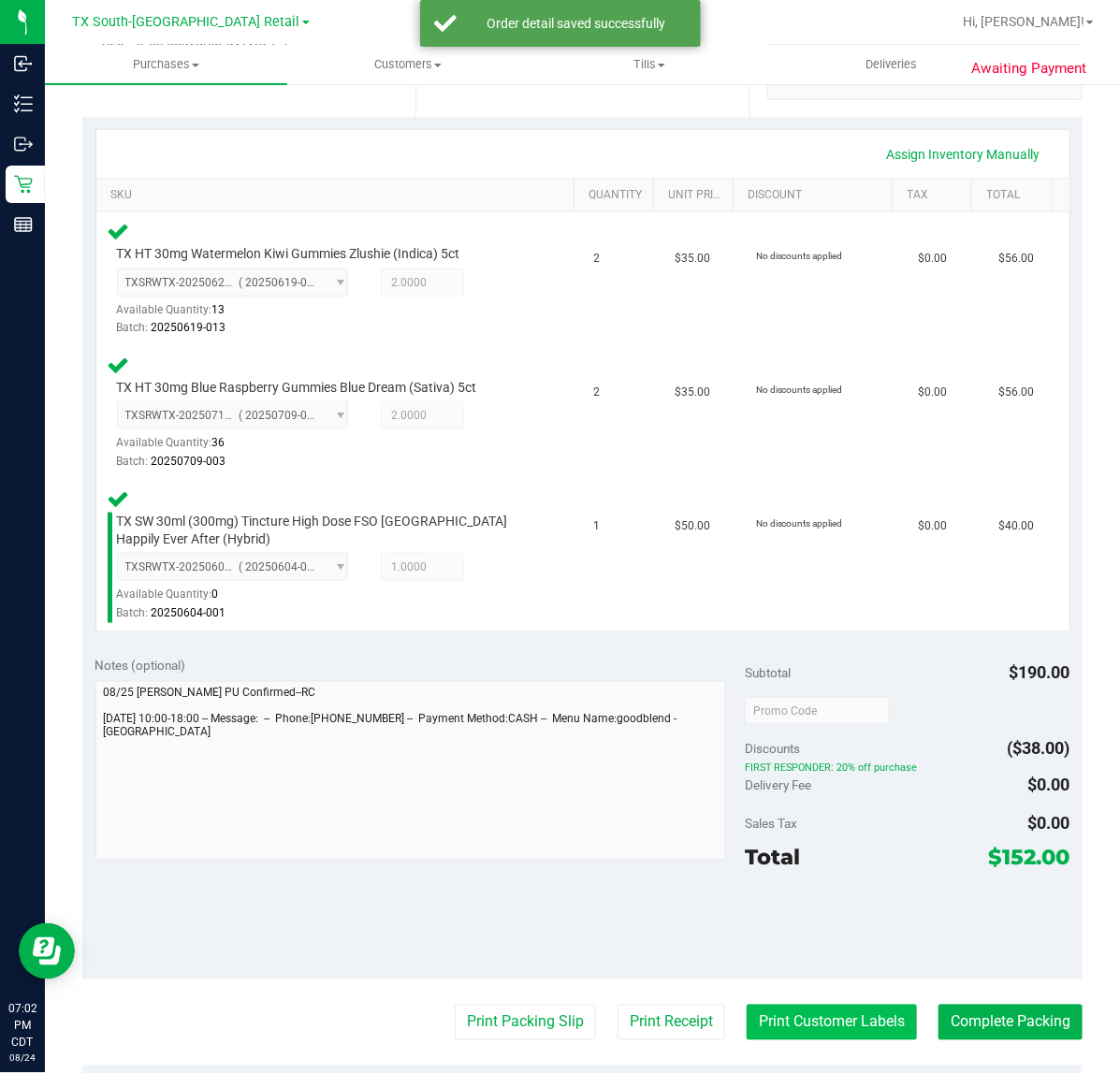
click at [839, 1020] on button "Print Customer Labels" at bounding box center [831, 1023] width 170 height 35
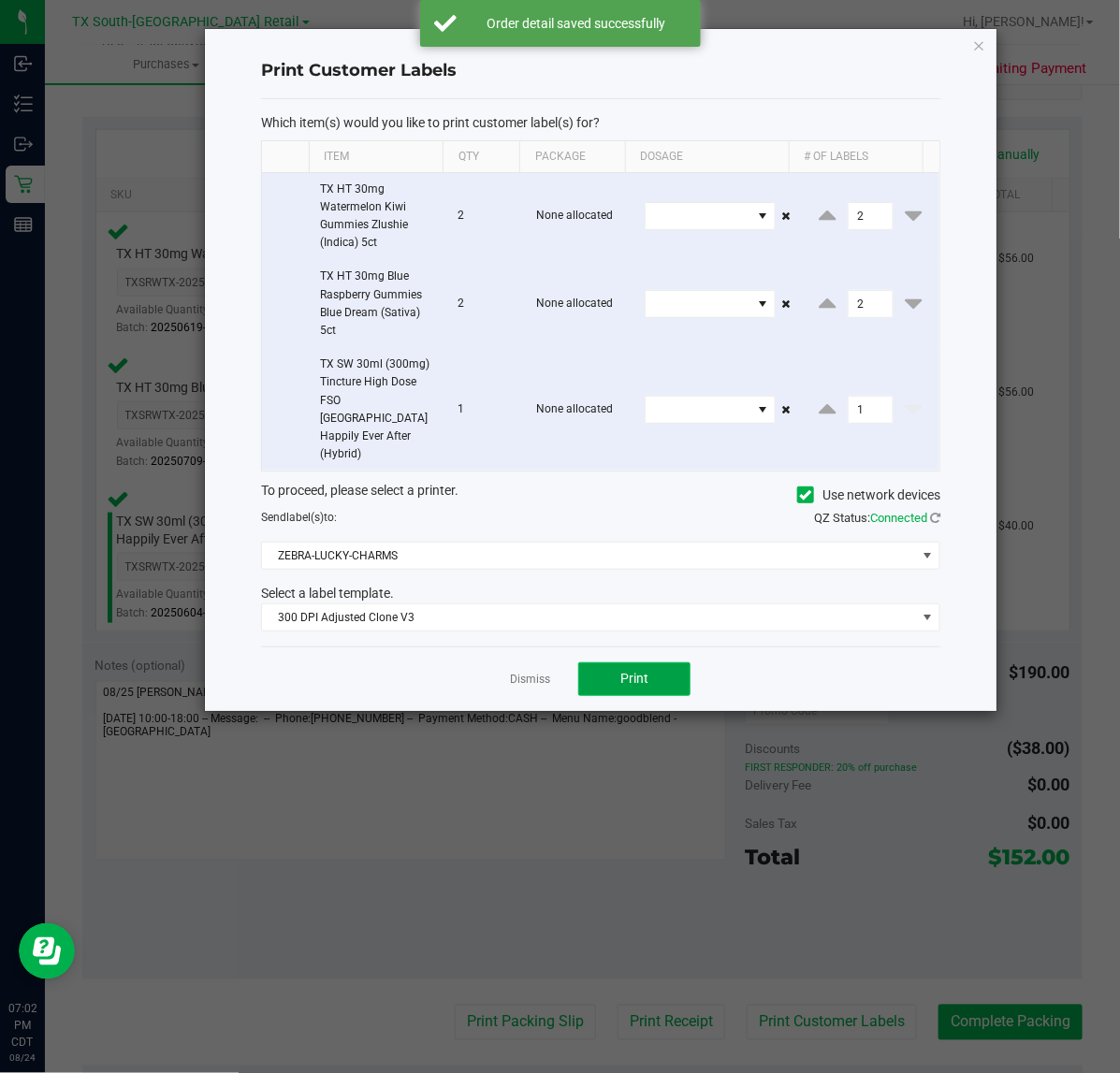
click at [657, 662] on button "Print" at bounding box center [634, 679] width 112 height 33
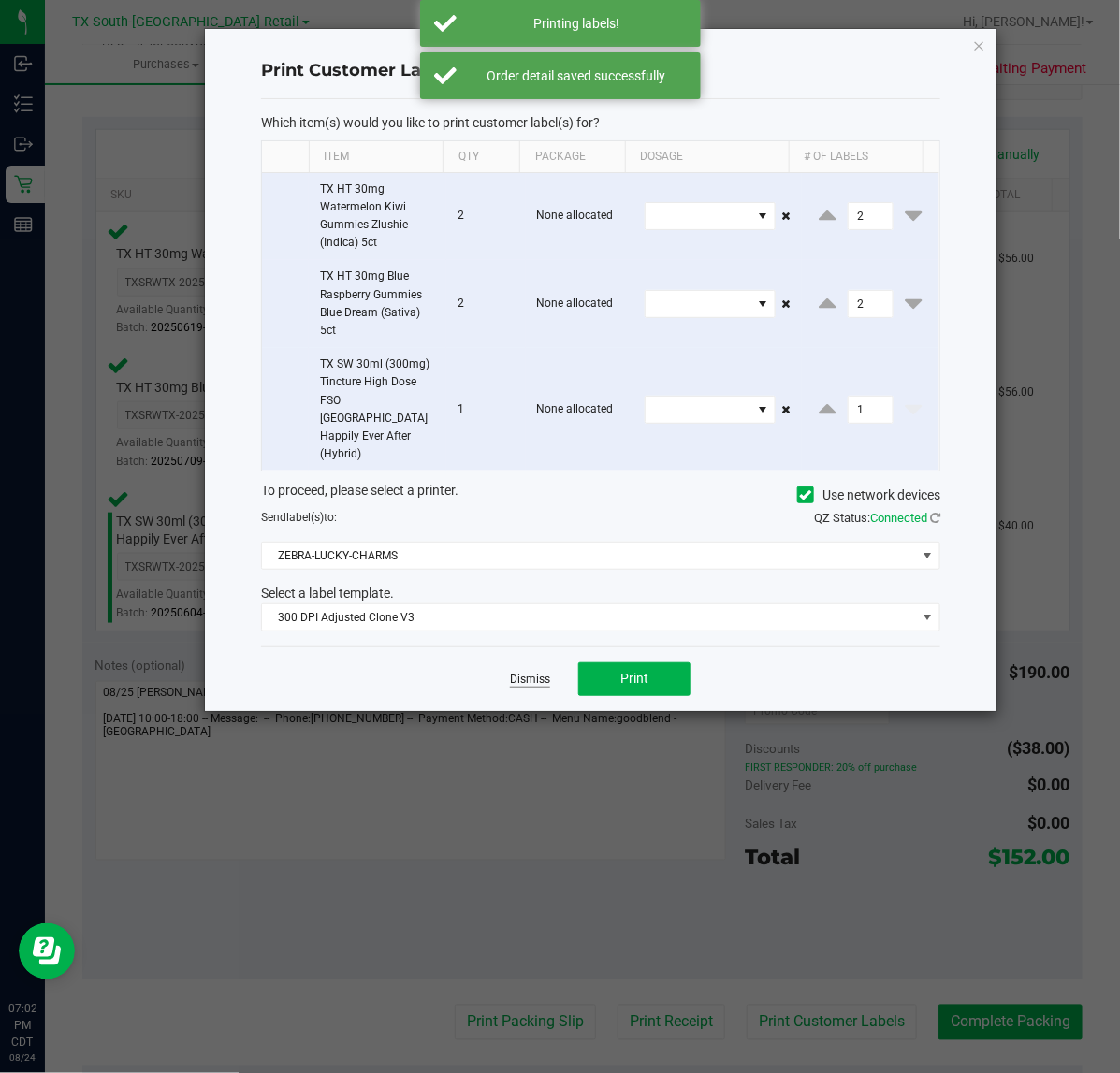
click at [517, 672] on link "Dismiss" at bounding box center [529, 680] width 40 height 16
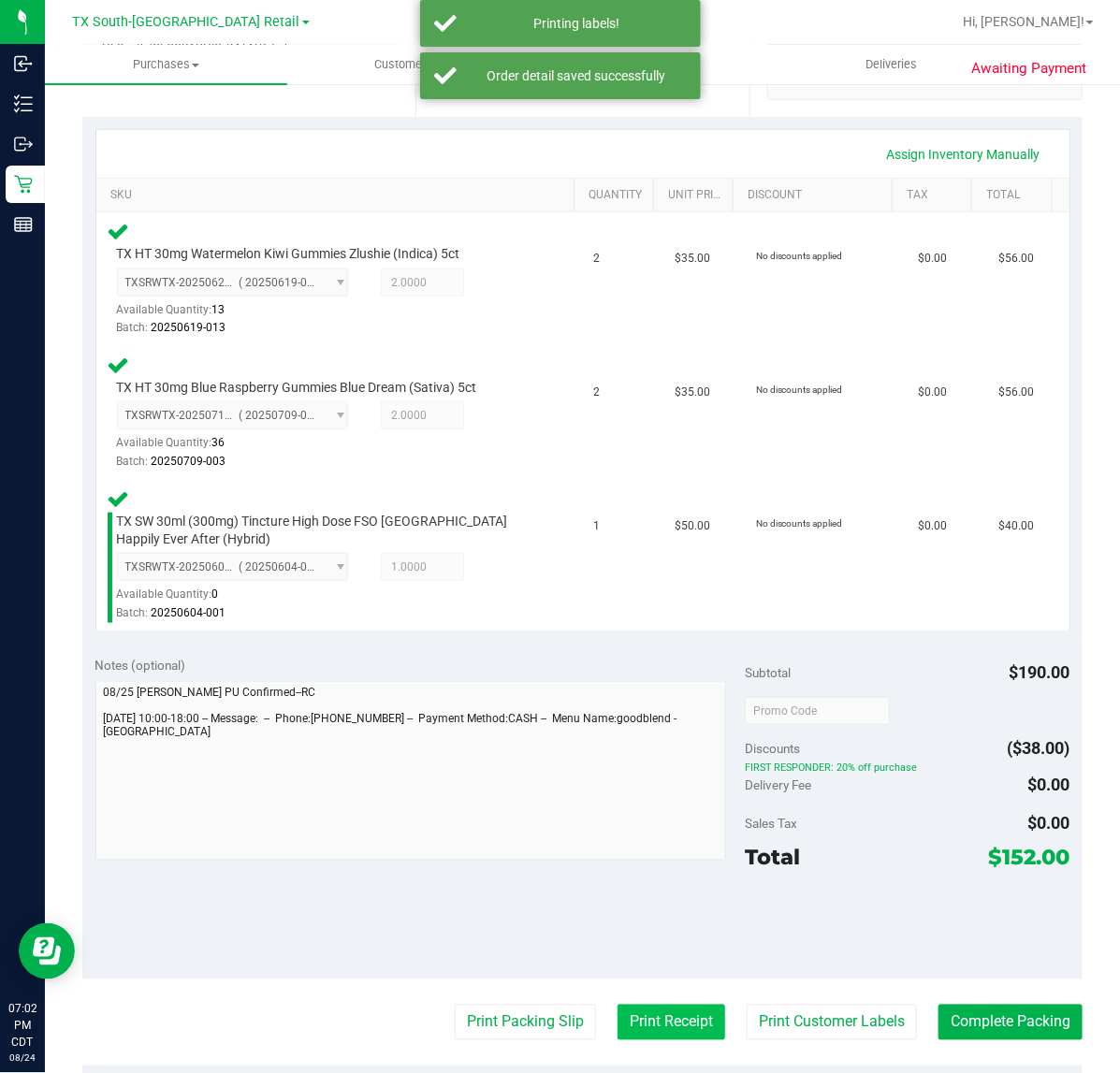
click at [676, 1017] on button "Print Receipt" at bounding box center [671, 1023] width 107 height 35
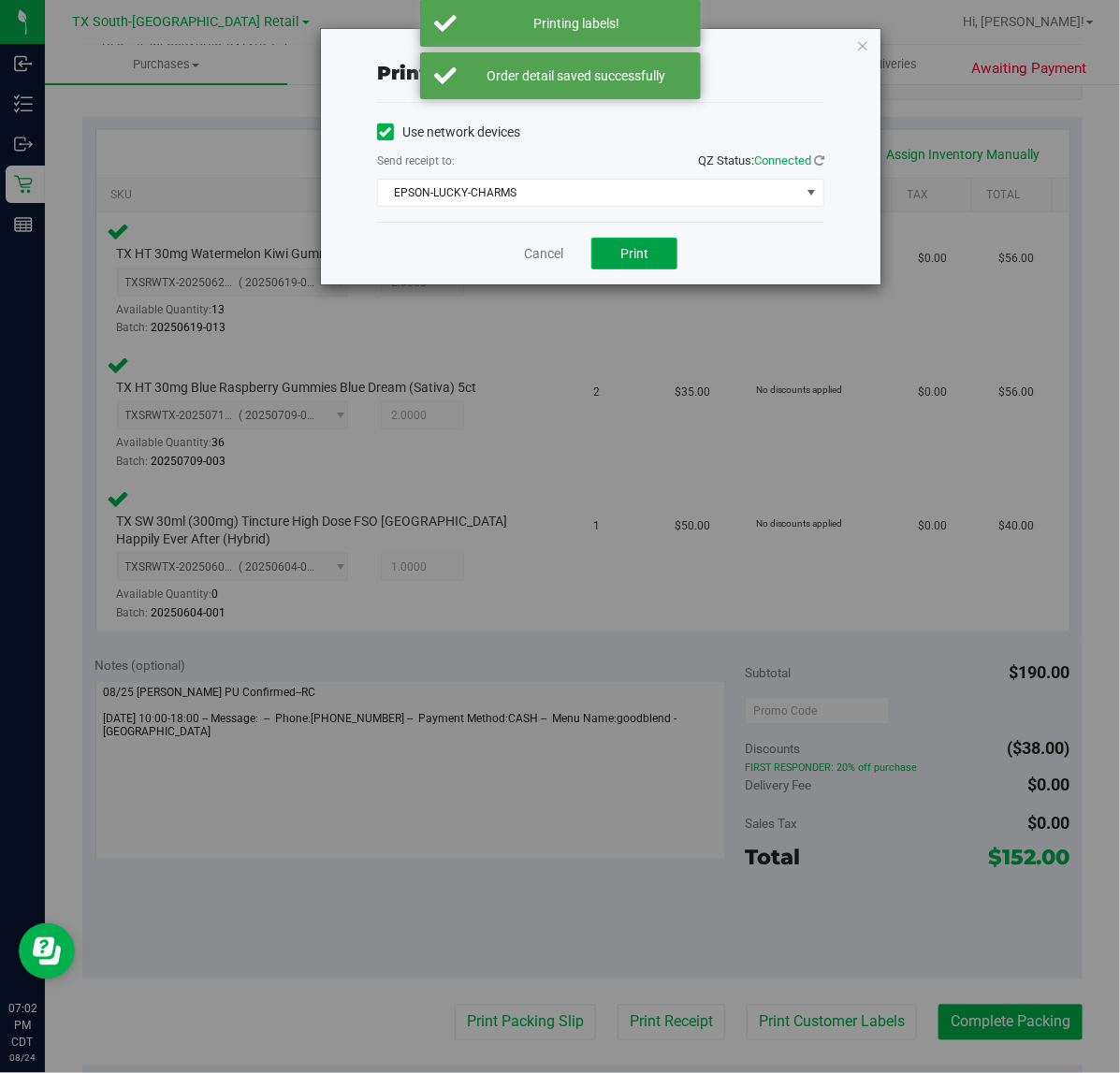
click at [634, 256] on span "Print" at bounding box center [634, 253] width 29 height 15
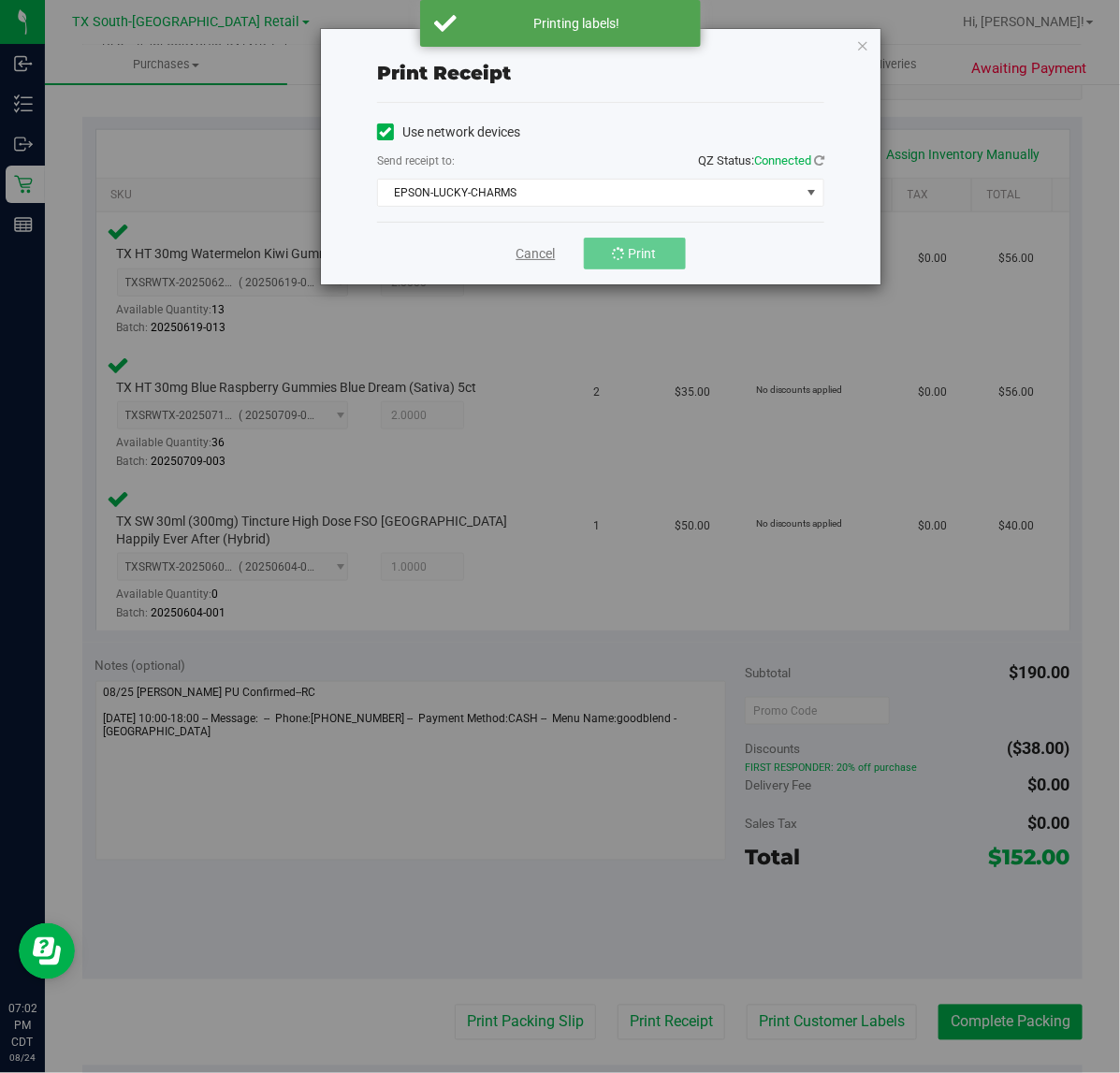
click at [529, 254] on link "Cancel" at bounding box center [536, 254] width 39 height 20
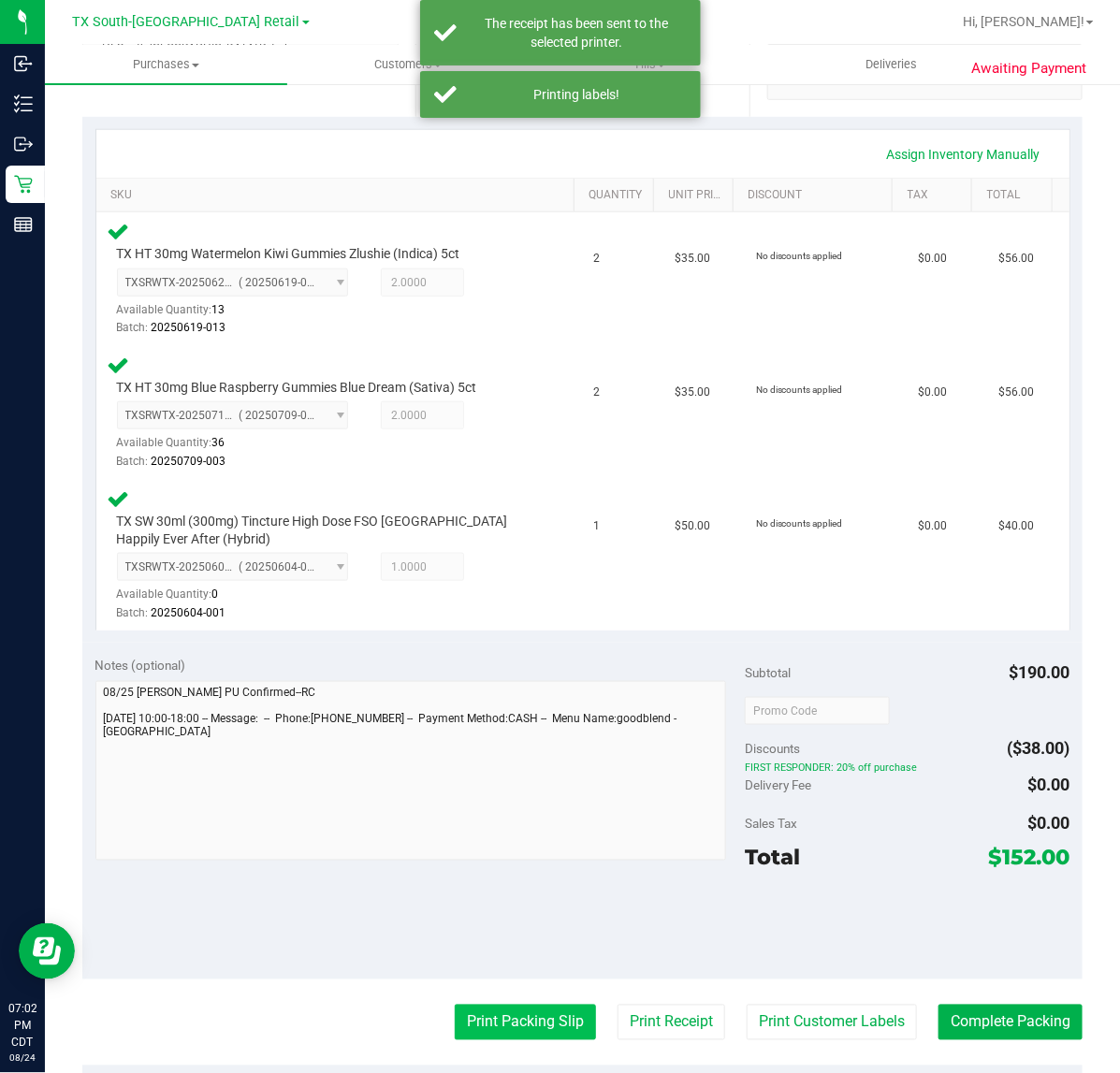
click at [483, 1010] on button "Print Packing Slip" at bounding box center [525, 1023] width 142 height 35
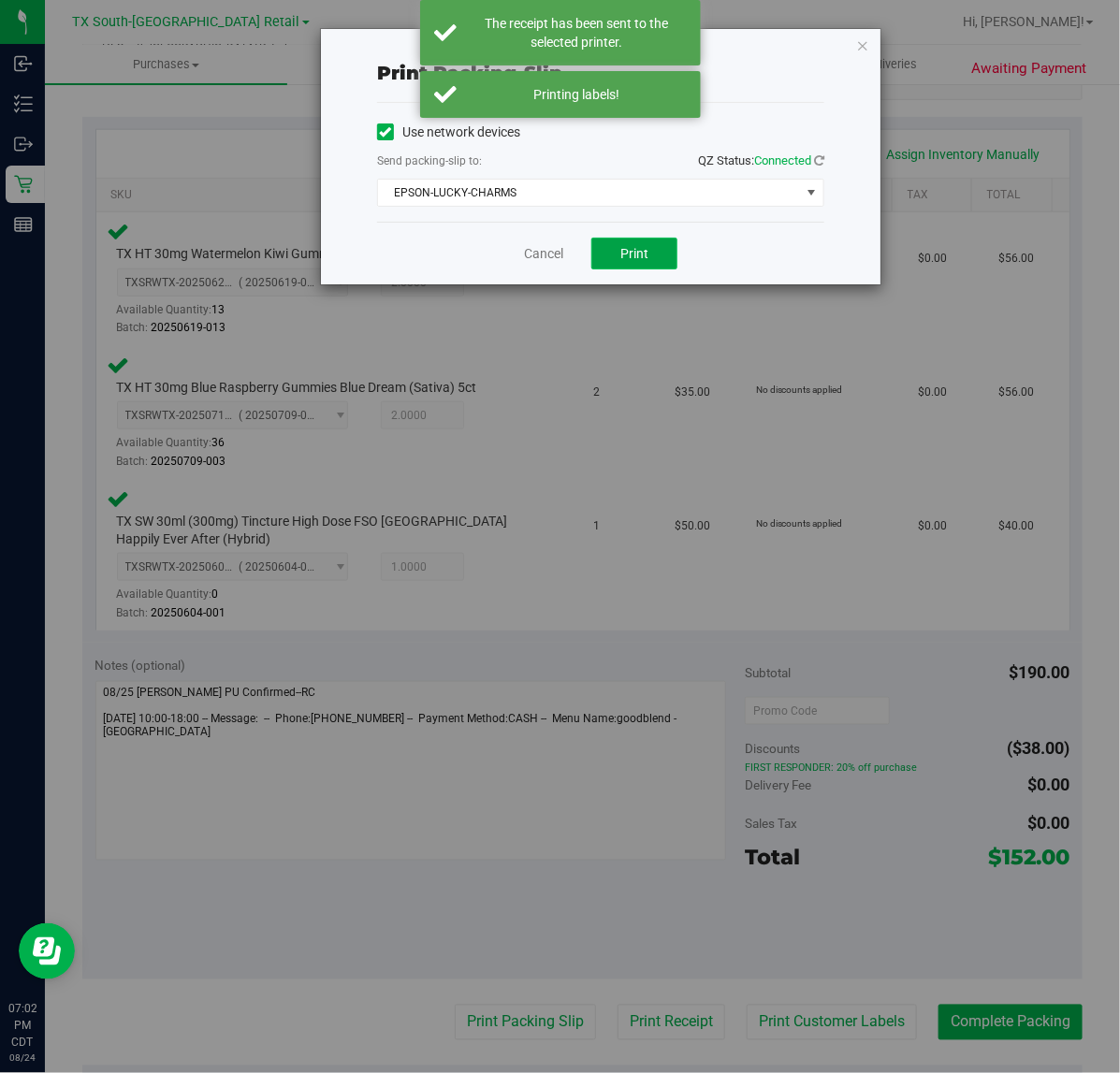
click at [647, 255] on span "Print" at bounding box center [634, 253] width 29 height 15
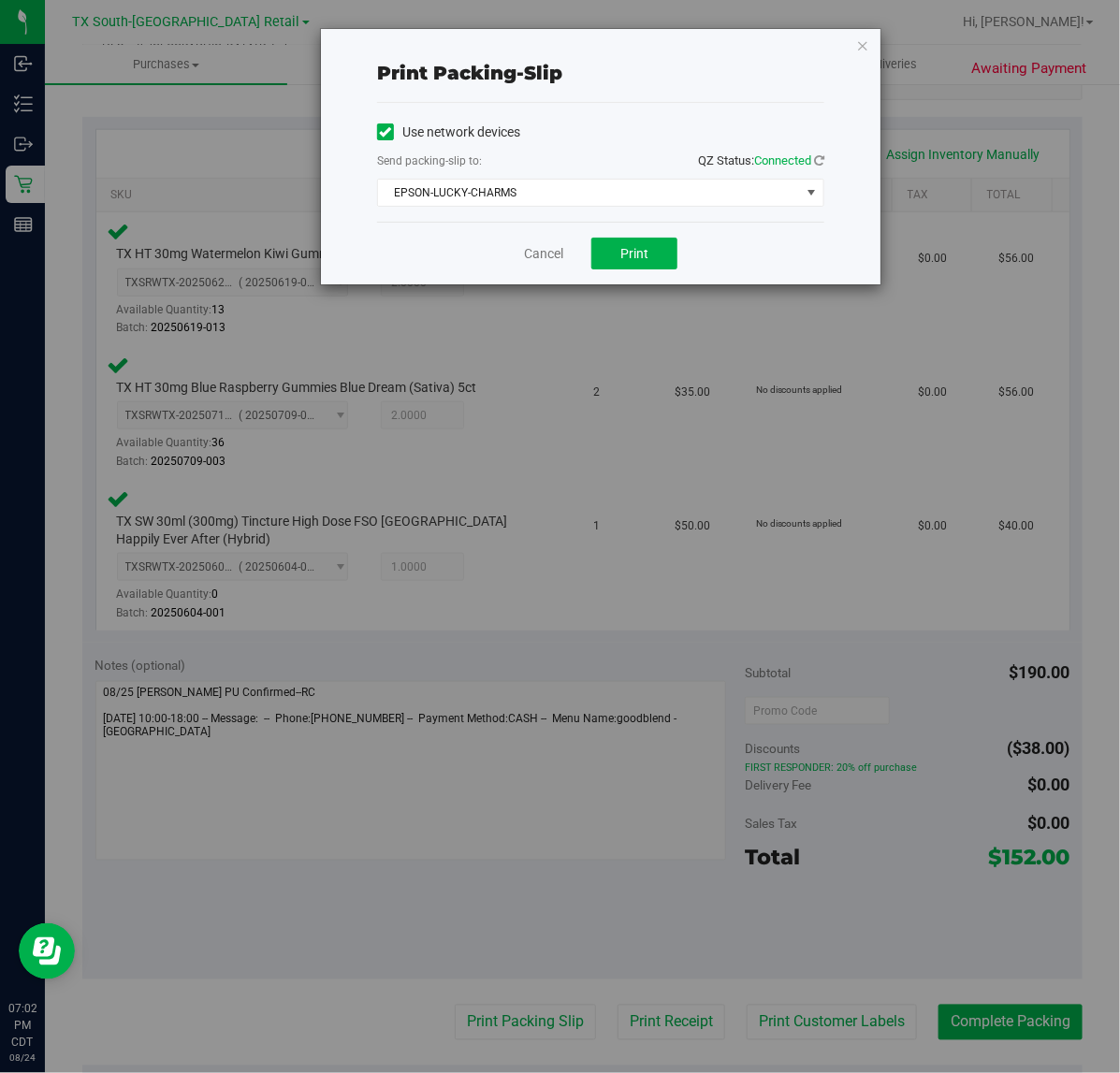
click at [533, 450] on div "Print packing-slip Use network devices Send packing-slip to: QZ Status: Connect…" at bounding box center [566, 536] width 1134 height 1073
click at [539, 255] on link "Cancel" at bounding box center [544, 254] width 39 height 20
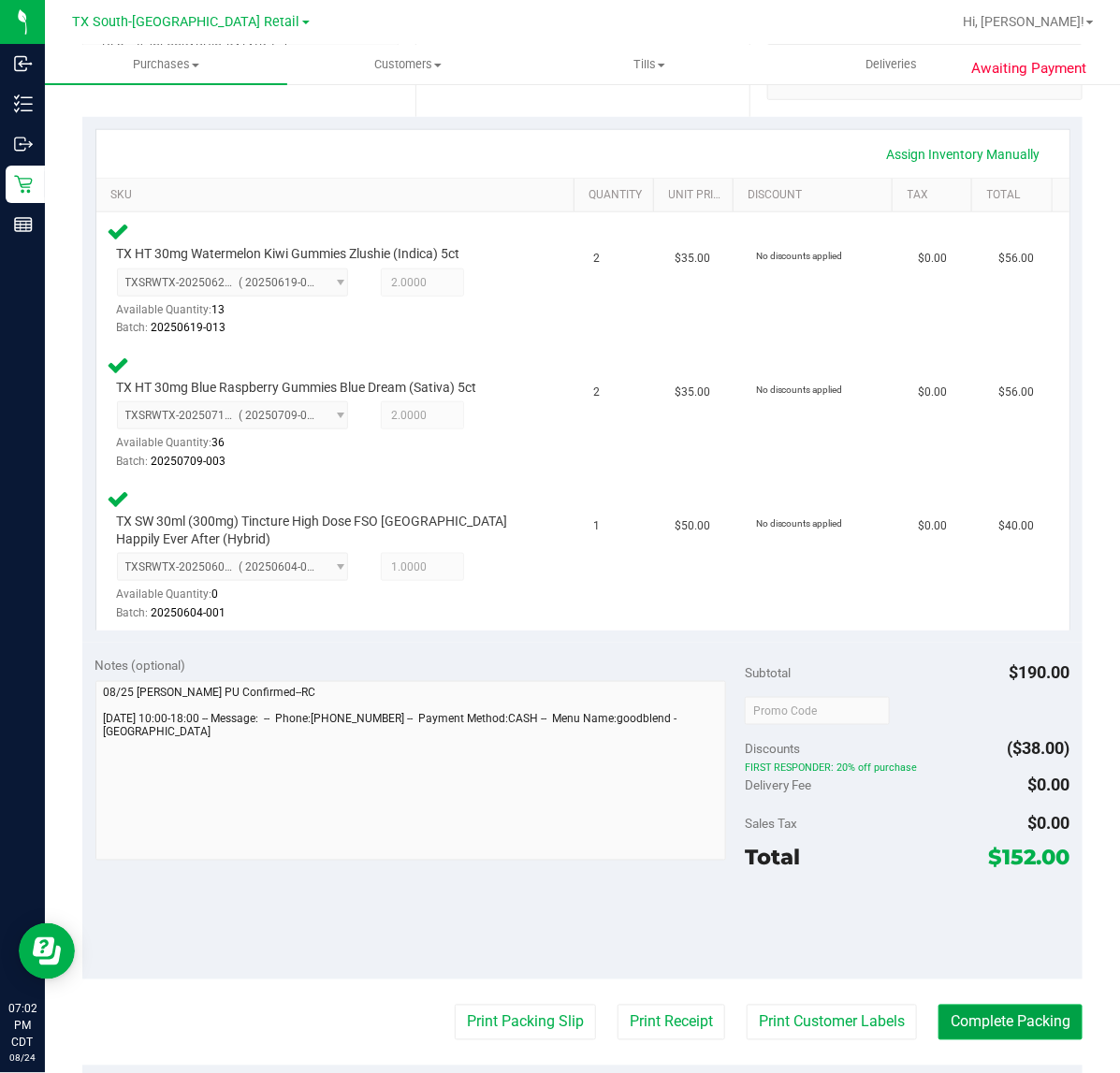
click at [987, 1016] on button "Complete Packing" at bounding box center [1010, 1023] width 144 height 35
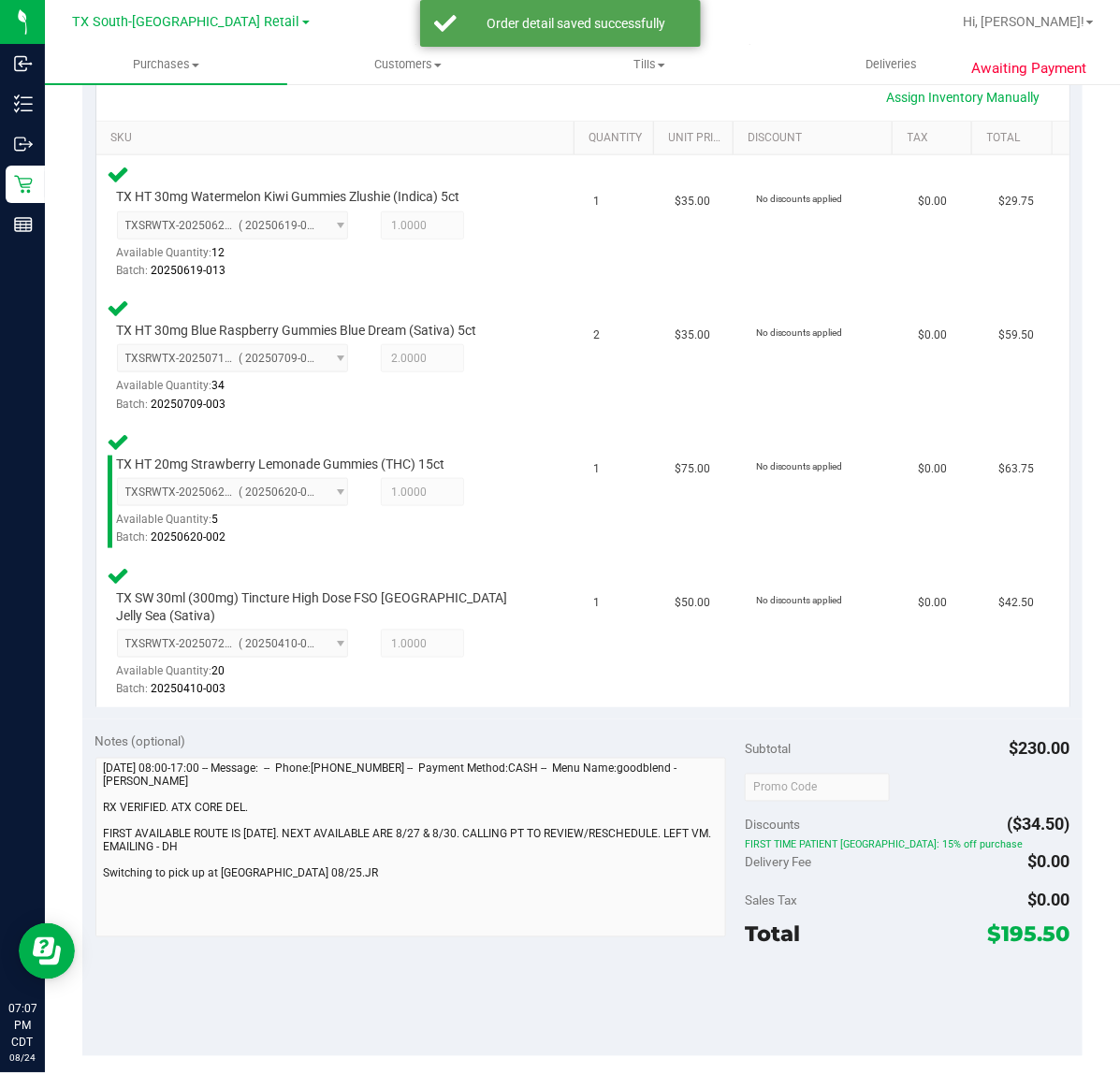
scroll to position [585, 0]
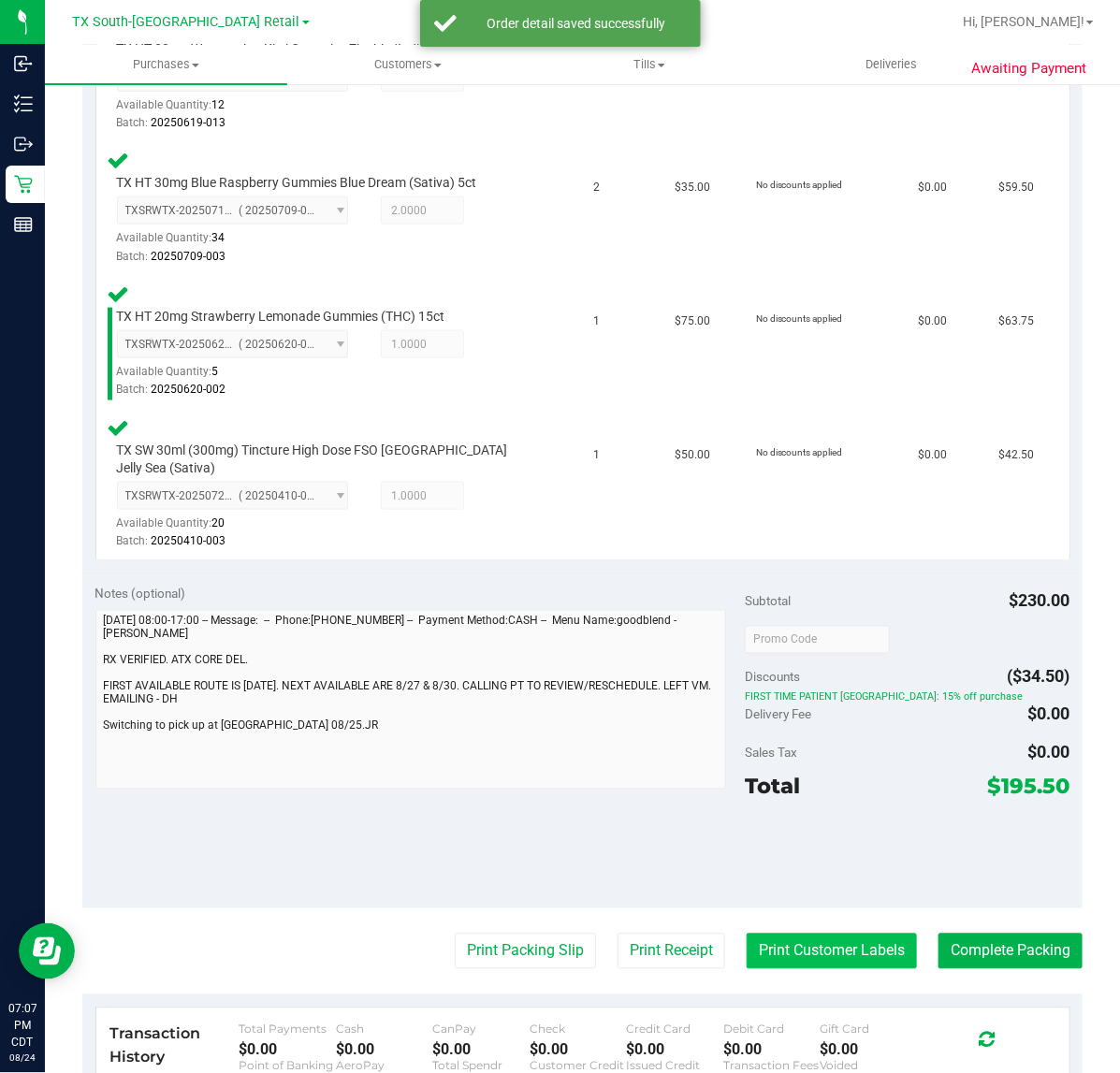
click at [784, 933] on button "Print Customer Labels" at bounding box center [831, 951] width 170 height 35
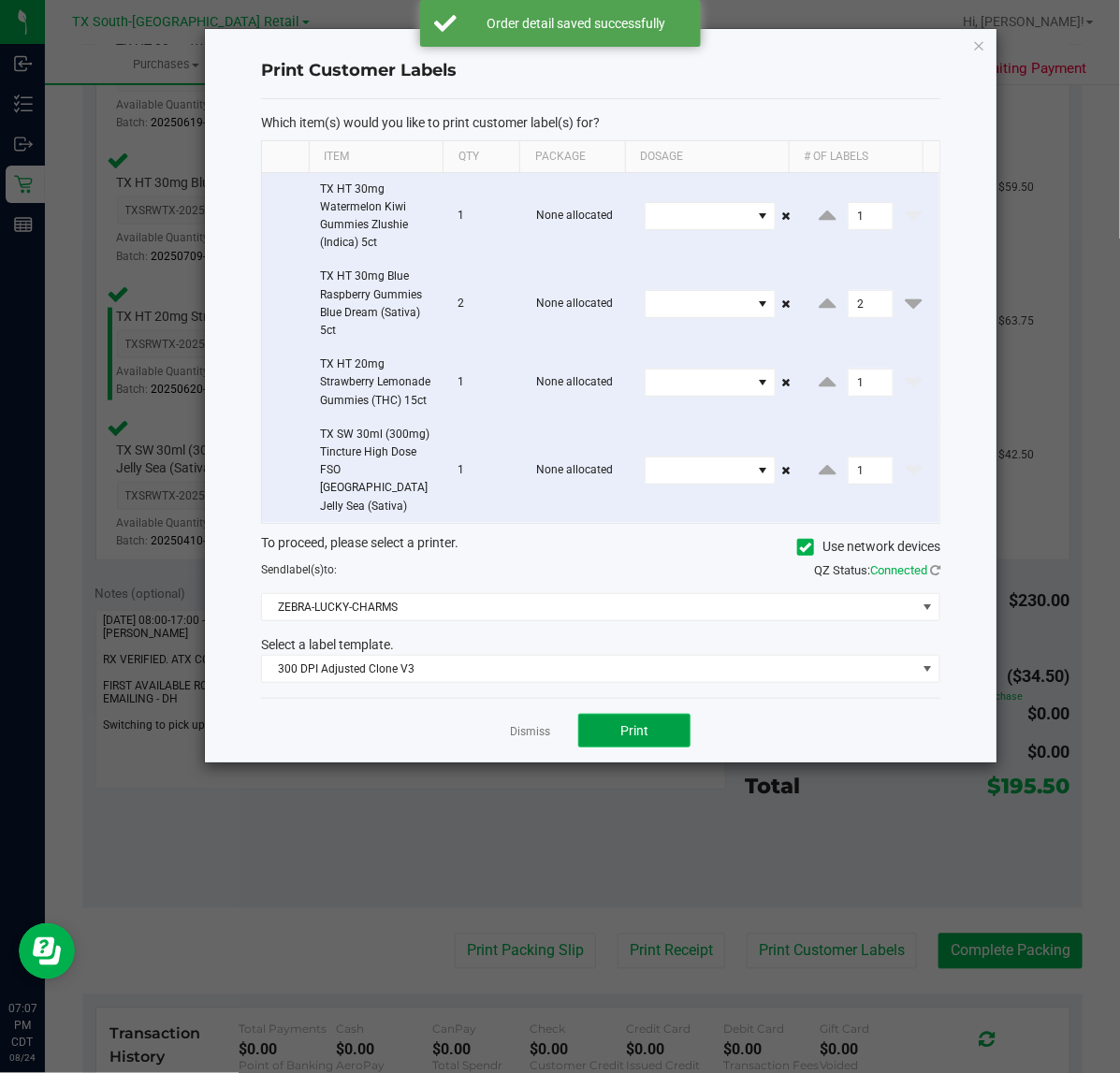
click at [578, 718] on button "Print" at bounding box center [634, 731] width 112 height 33
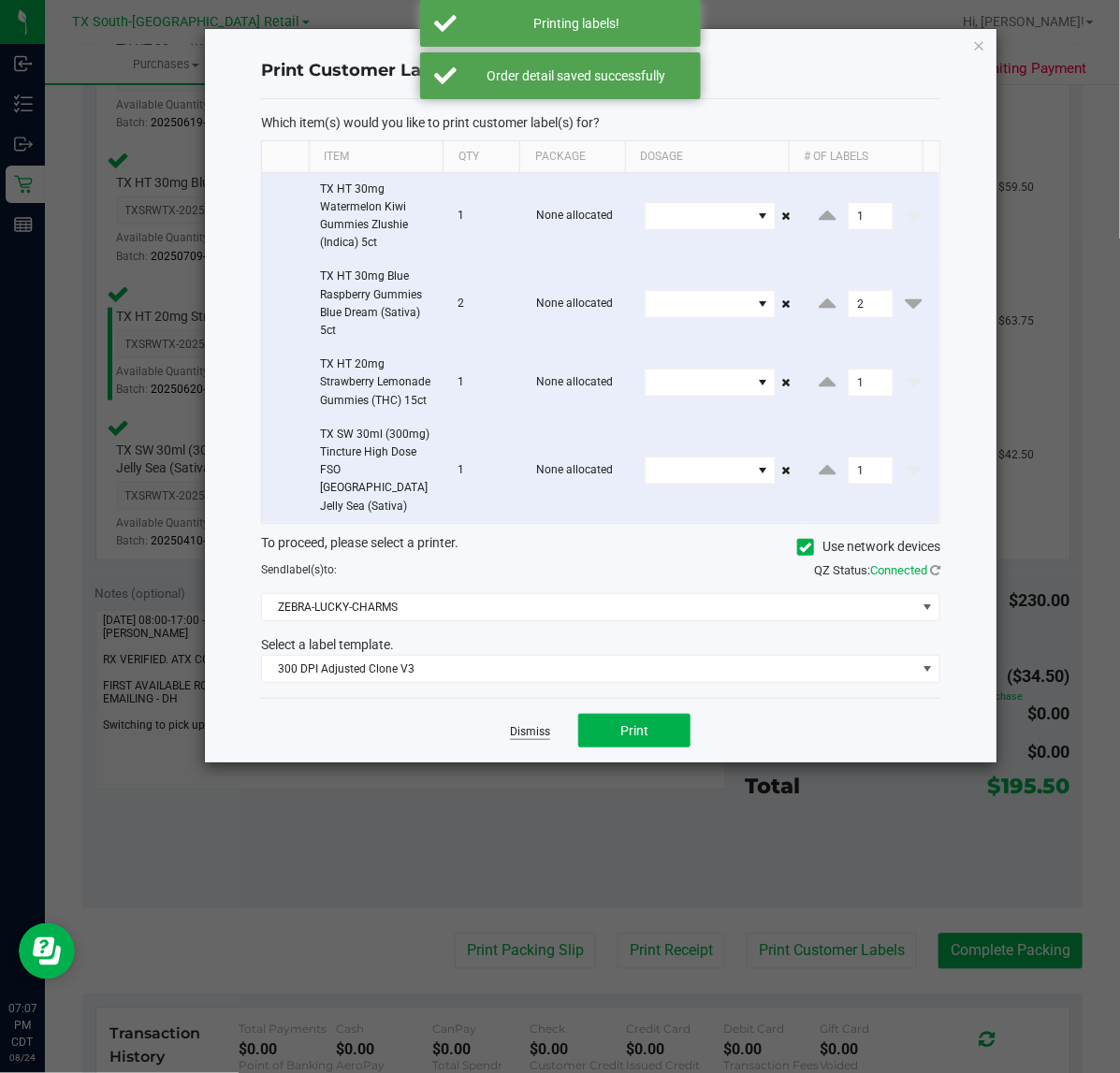
click at [540, 724] on link "Dismiss" at bounding box center [529, 732] width 40 height 16
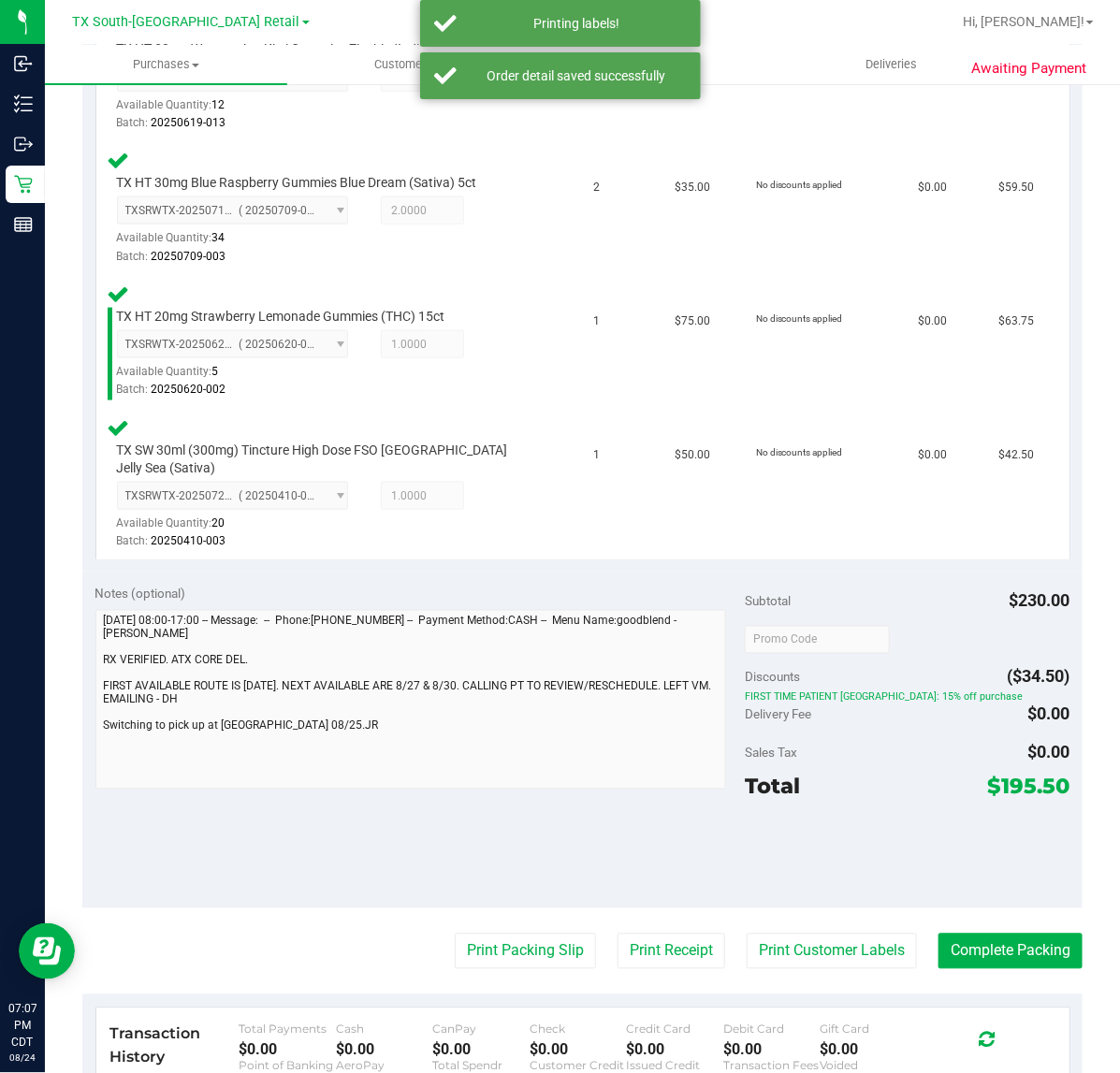
click at [611, 948] on purchase-details "Back Edit Purchase Cancel Purchase View Profile # 11825883 Submitted Needs revi…" at bounding box center [582, 437] width 1000 height 1842
click at [618, 943] on button "Print Receipt" at bounding box center [671, 951] width 107 height 35
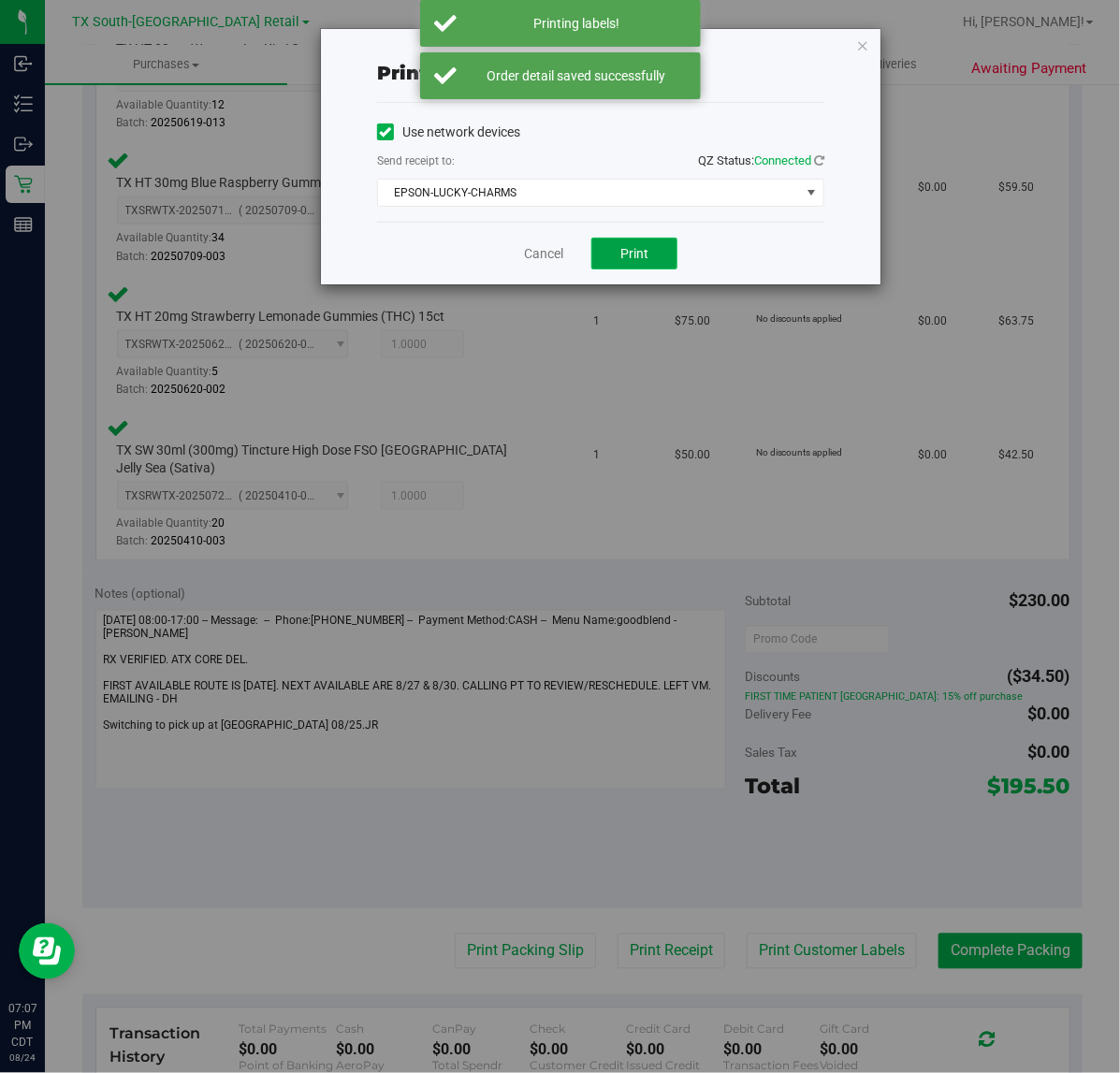
click at [608, 246] on button "Print" at bounding box center [634, 254] width 87 height 31
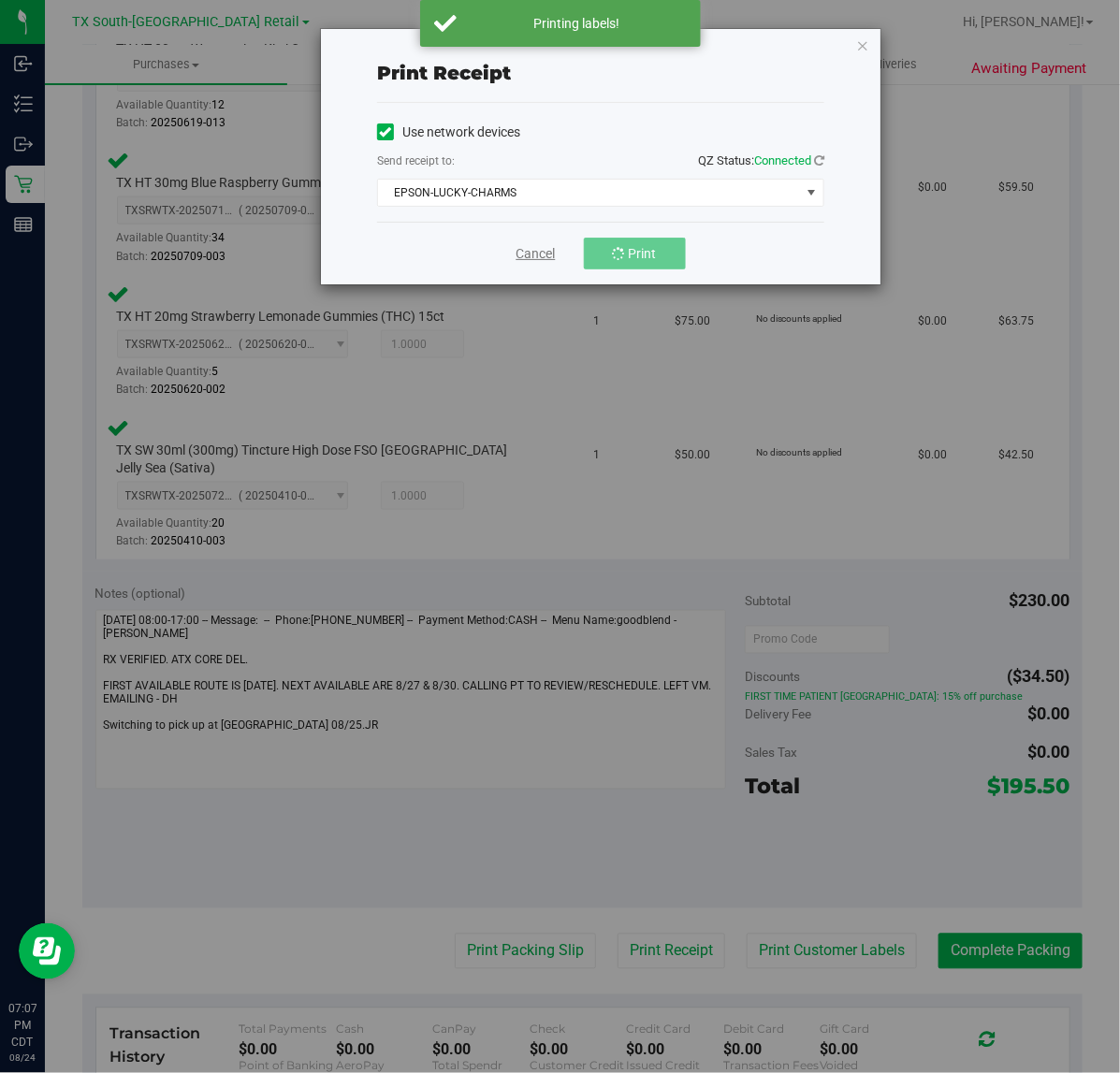
click at [547, 246] on link "Cancel" at bounding box center [536, 254] width 39 height 20
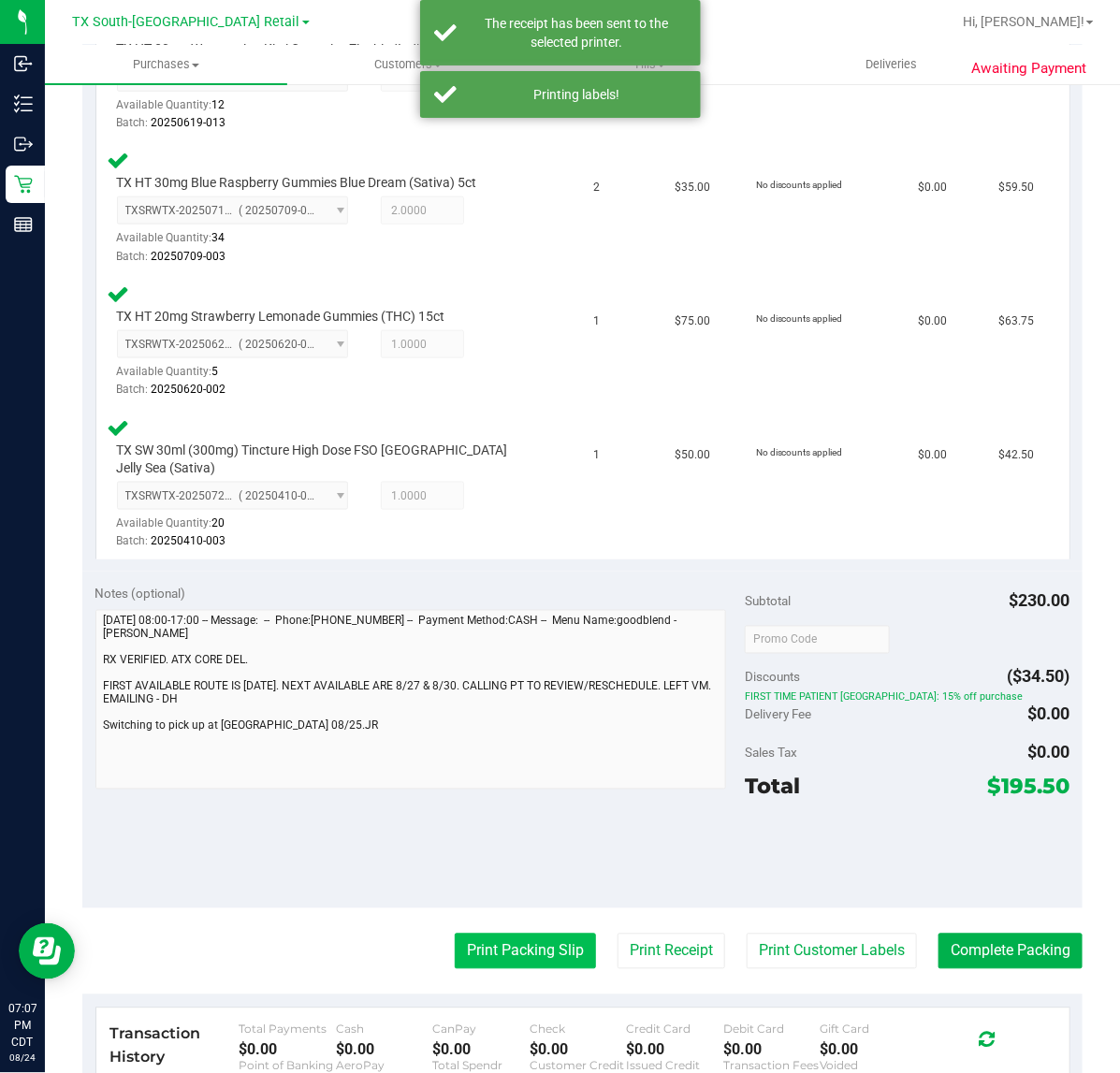
click at [474, 933] on button "Print Packing Slip" at bounding box center [525, 951] width 142 height 35
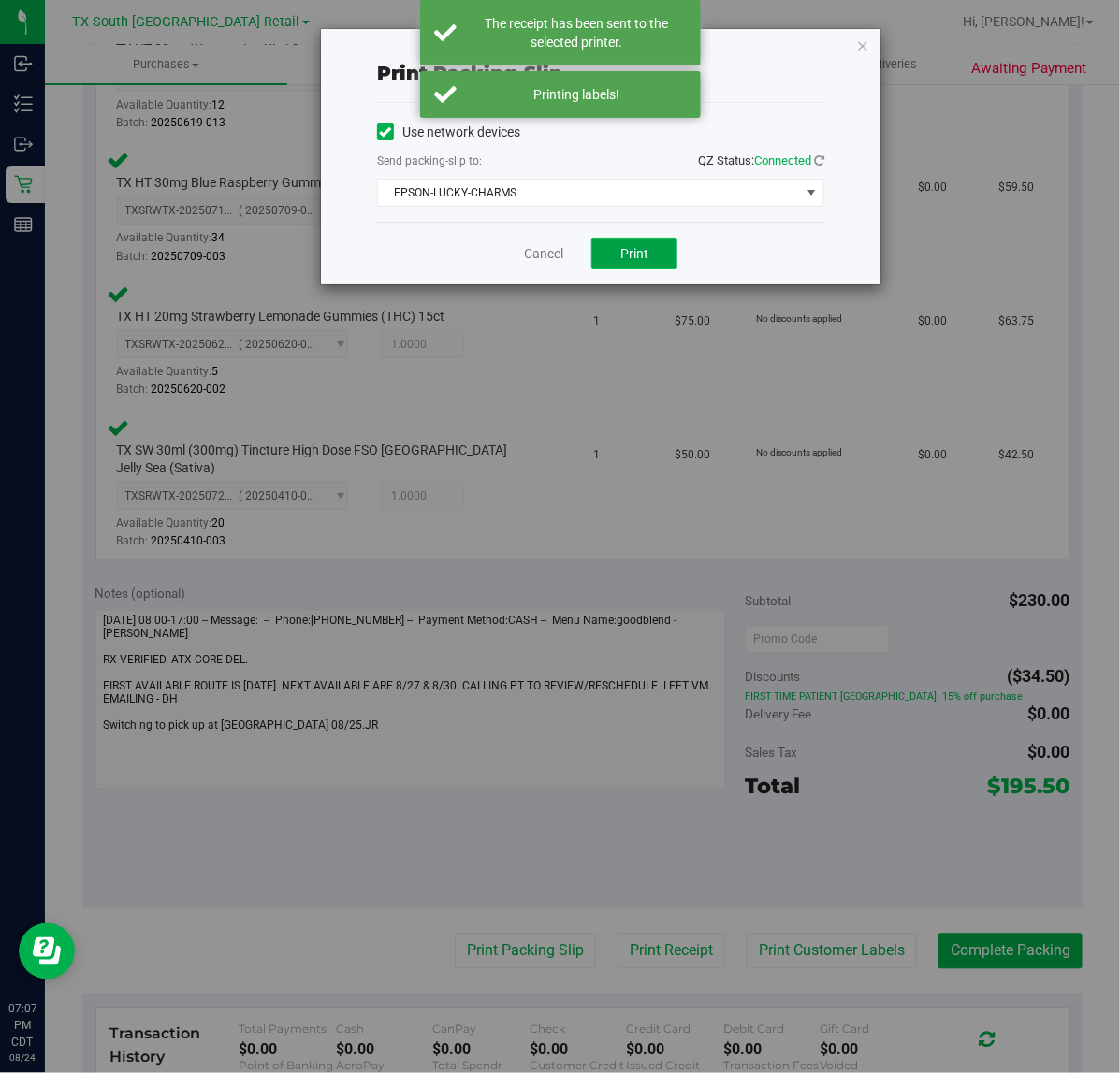
click at [650, 254] on button "Print" at bounding box center [634, 254] width 87 height 31
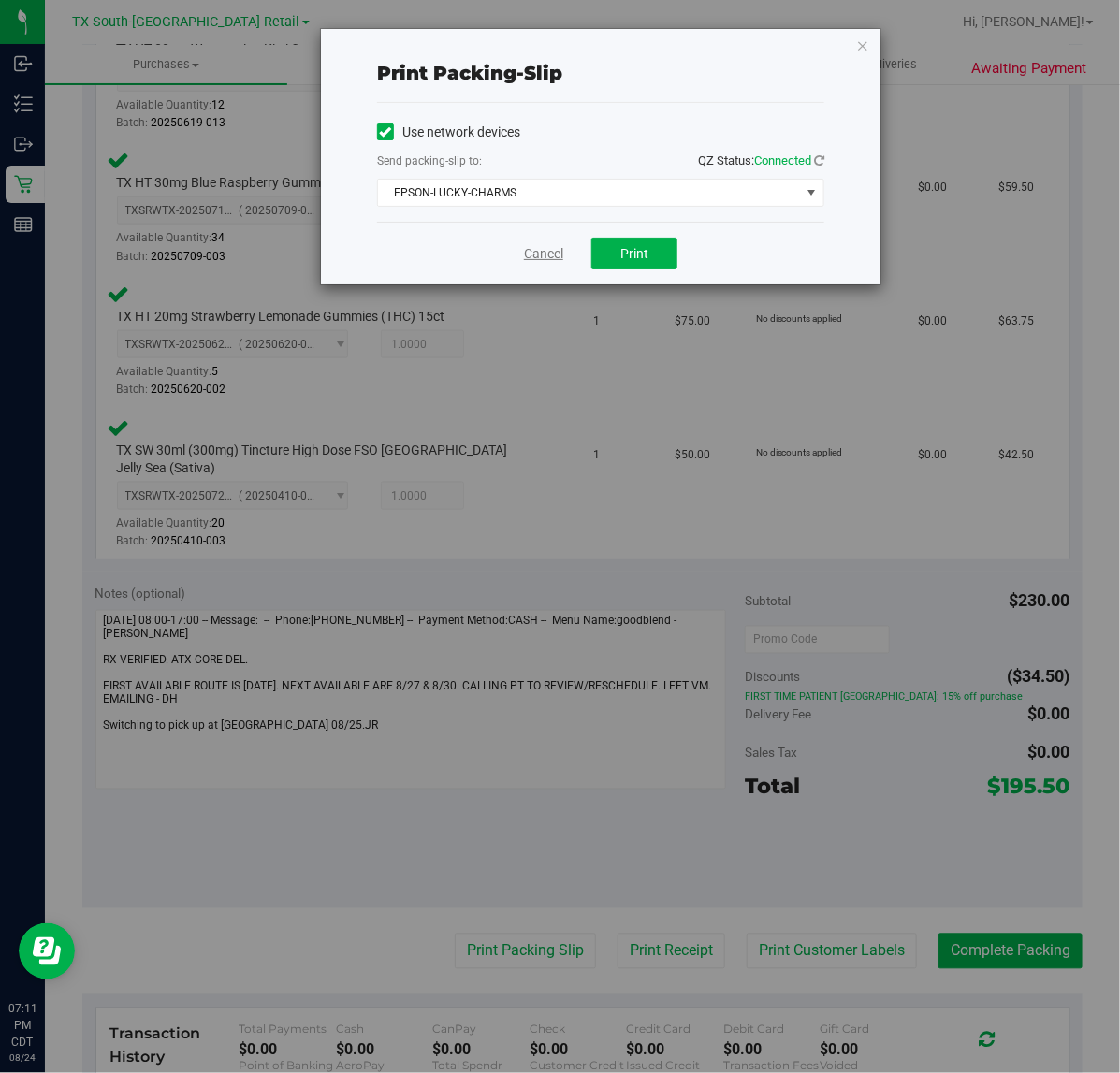
click at [544, 258] on link "Cancel" at bounding box center [544, 254] width 39 height 20
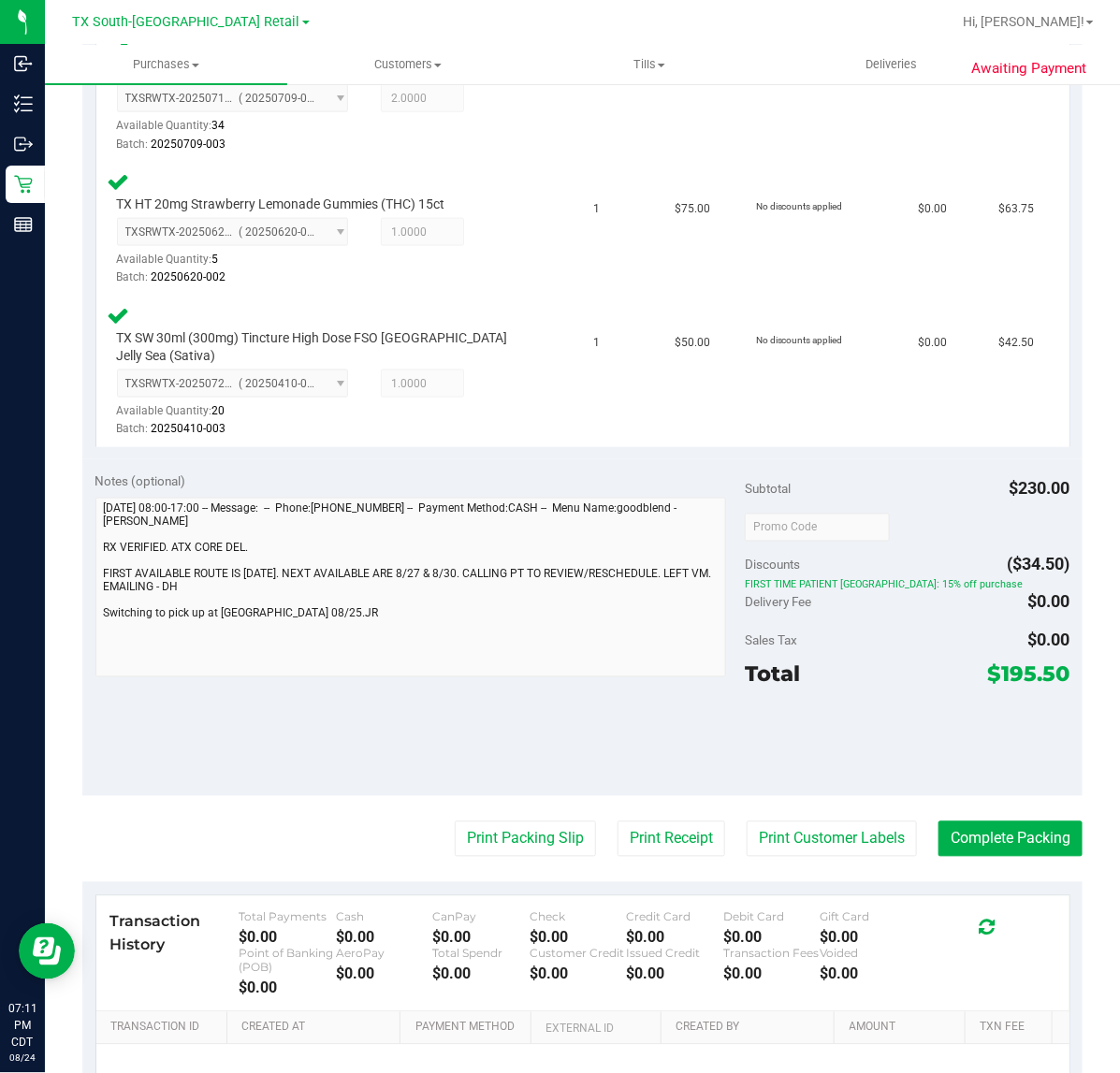
scroll to position [675, 0]
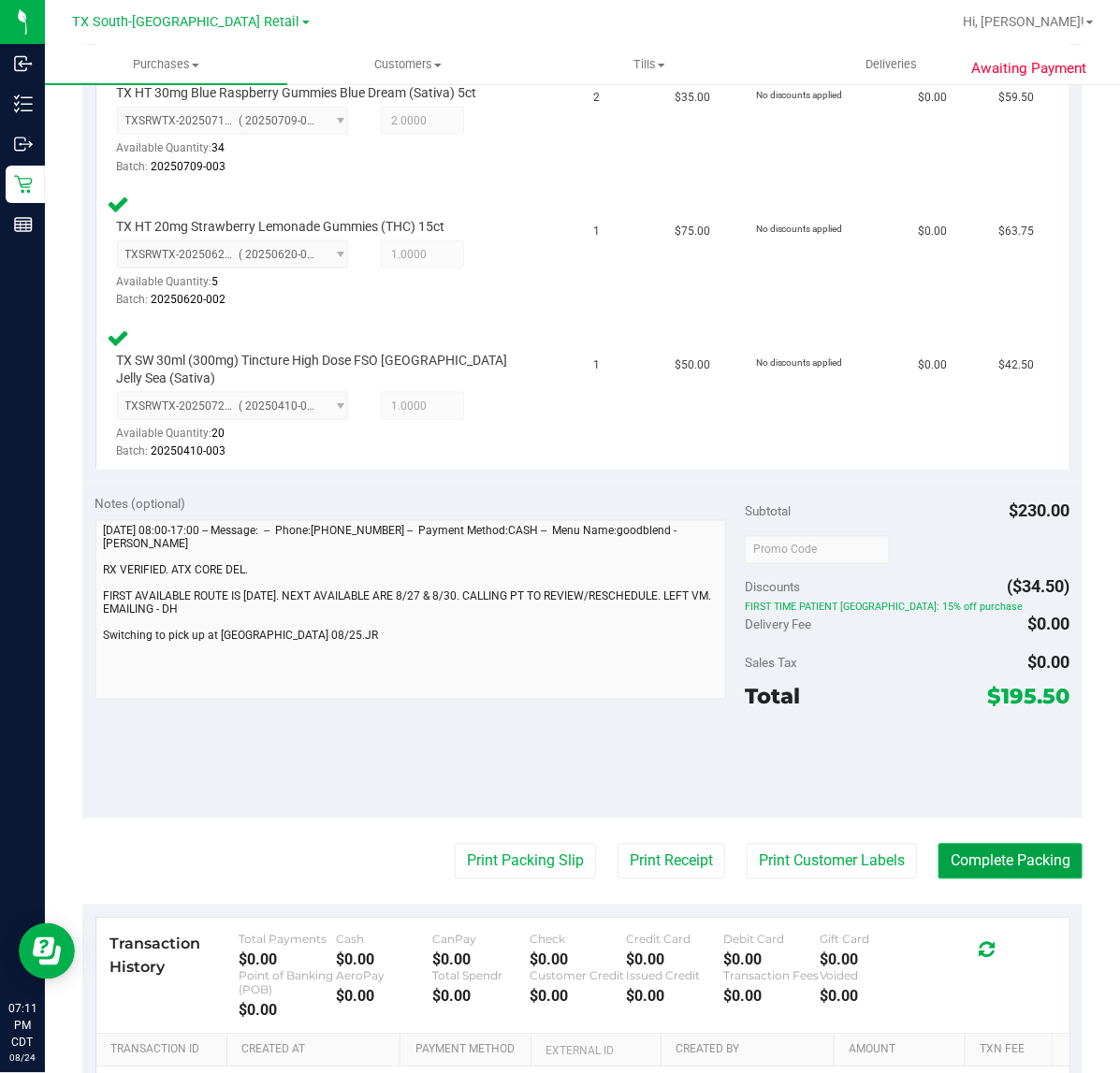
click at [1025, 844] on button "Complete Packing" at bounding box center [1010, 862] width 144 height 35
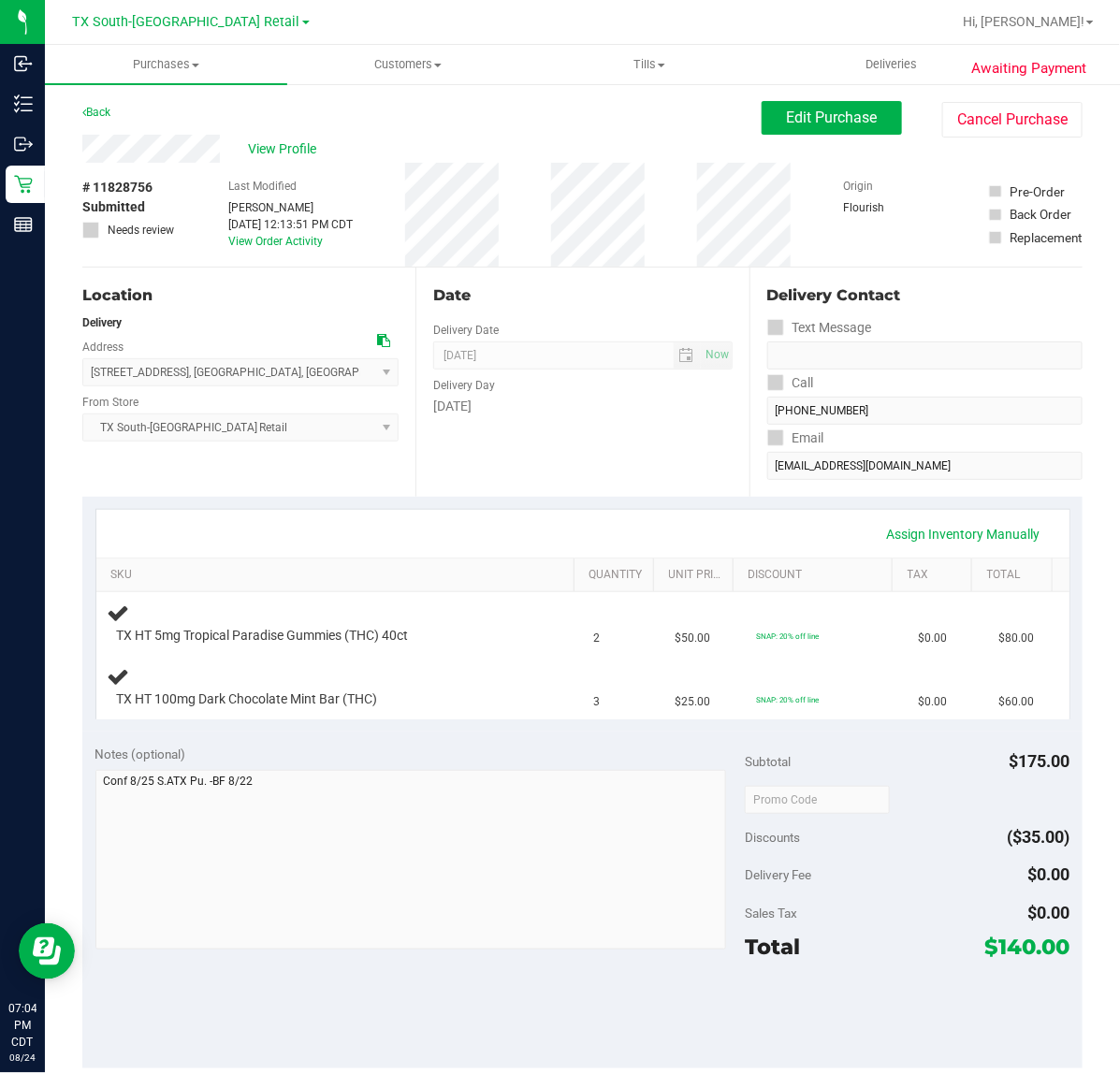
click at [522, 501] on div "Assign Inventory Manually SKU Quantity Unit Price Discount Tax Total TX HT 5mg …" at bounding box center [582, 614] width 1000 height 235
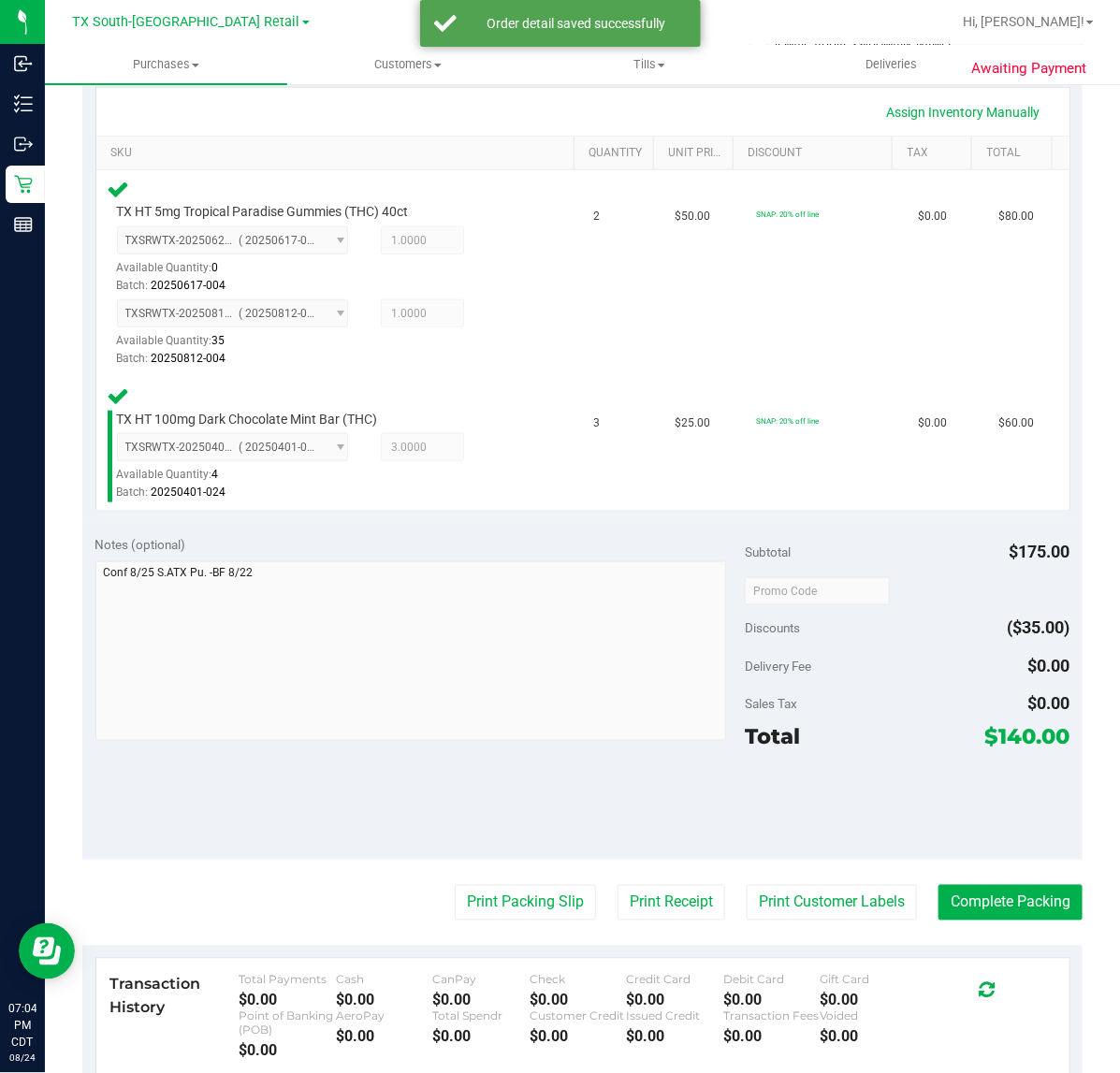
scroll to position [468, 0]
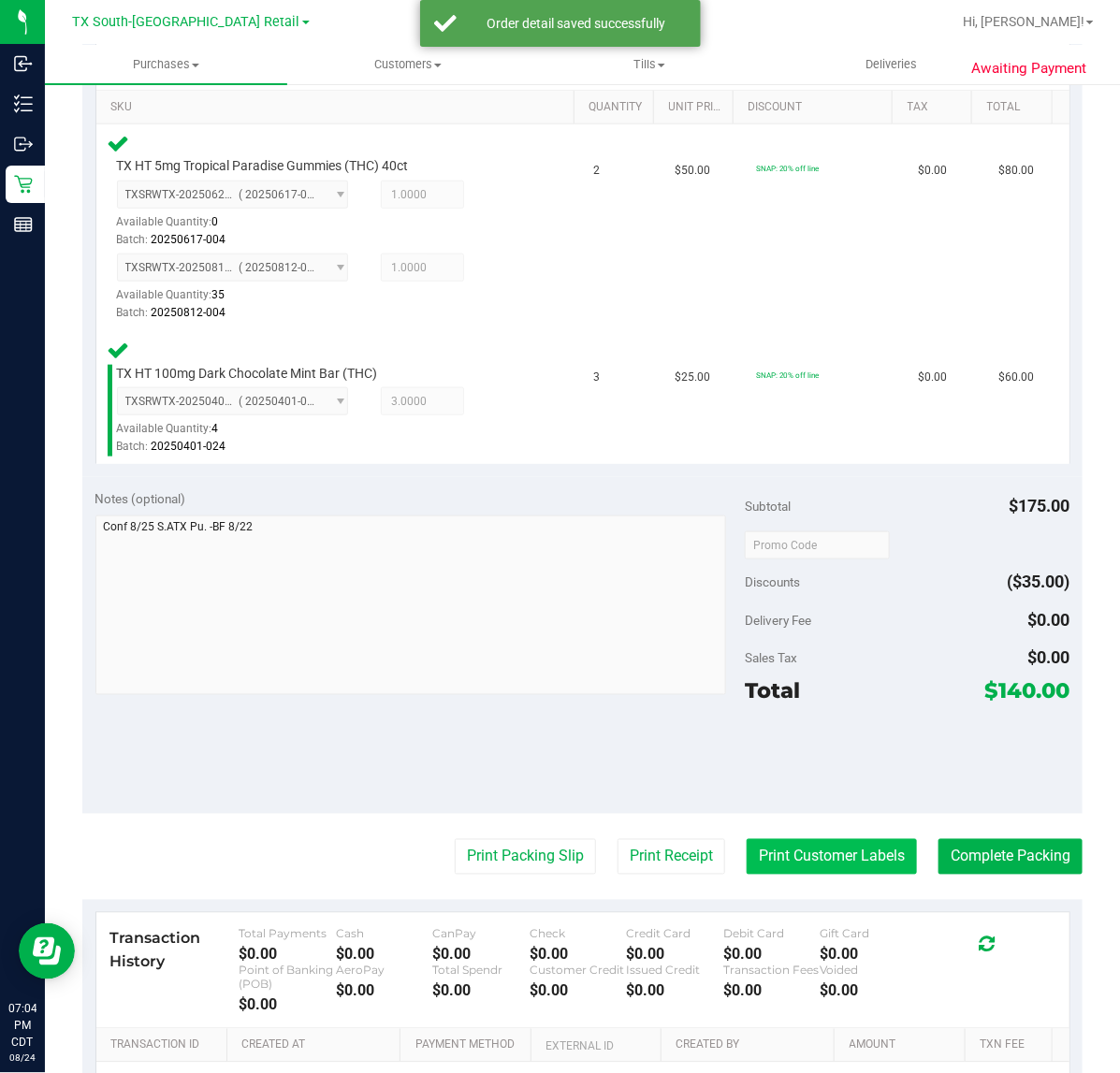
click at [788, 871] on button "Print Customer Labels" at bounding box center [831, 857] width 170 height 35
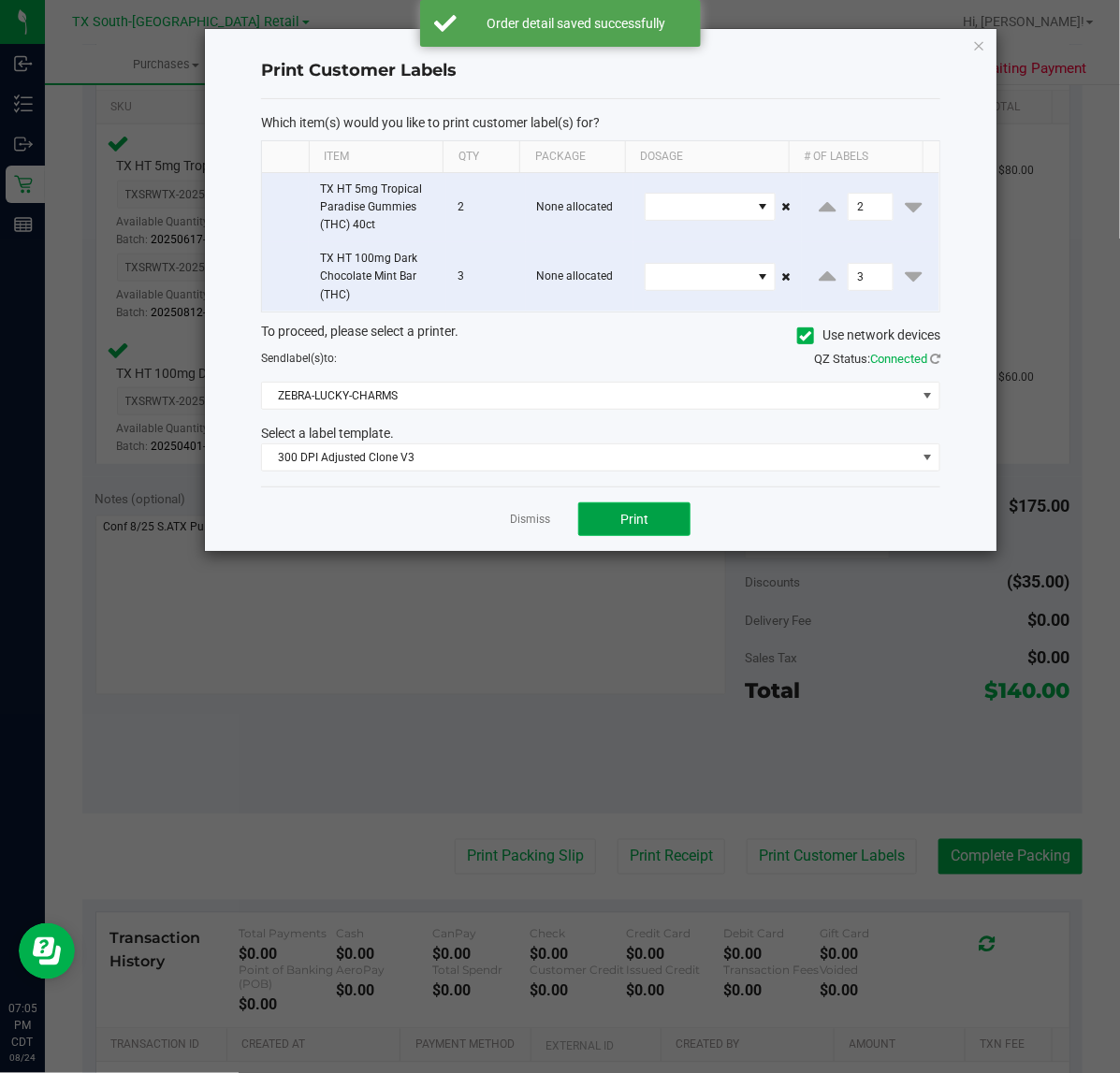
click at [634, 530] on button "Print" at bounding box center [634, 519] width 112 height 33
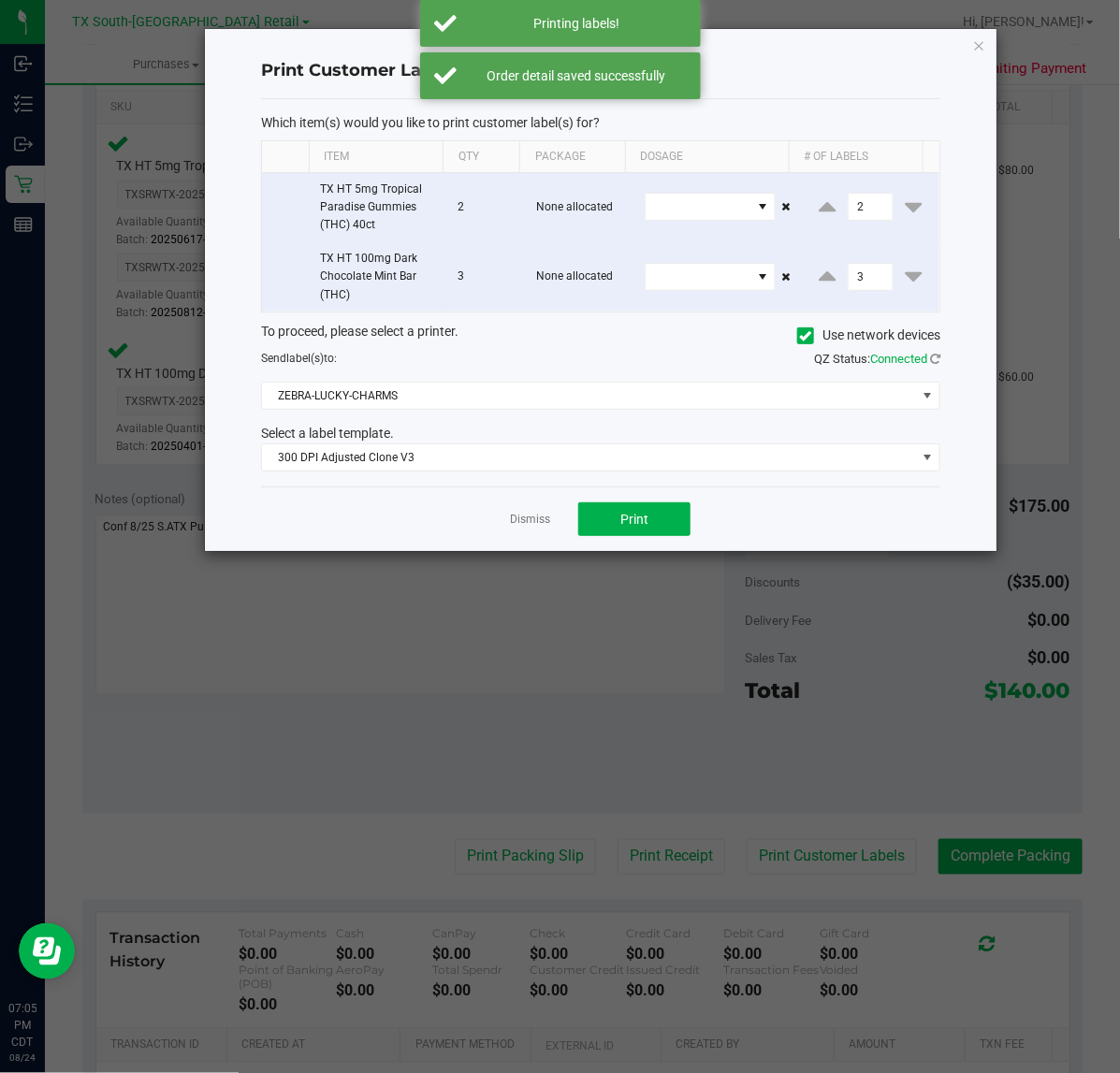
click at [510, 511] on app-cancel-button "Dismiss" at bounding box center [529, 519] width 40 height 20
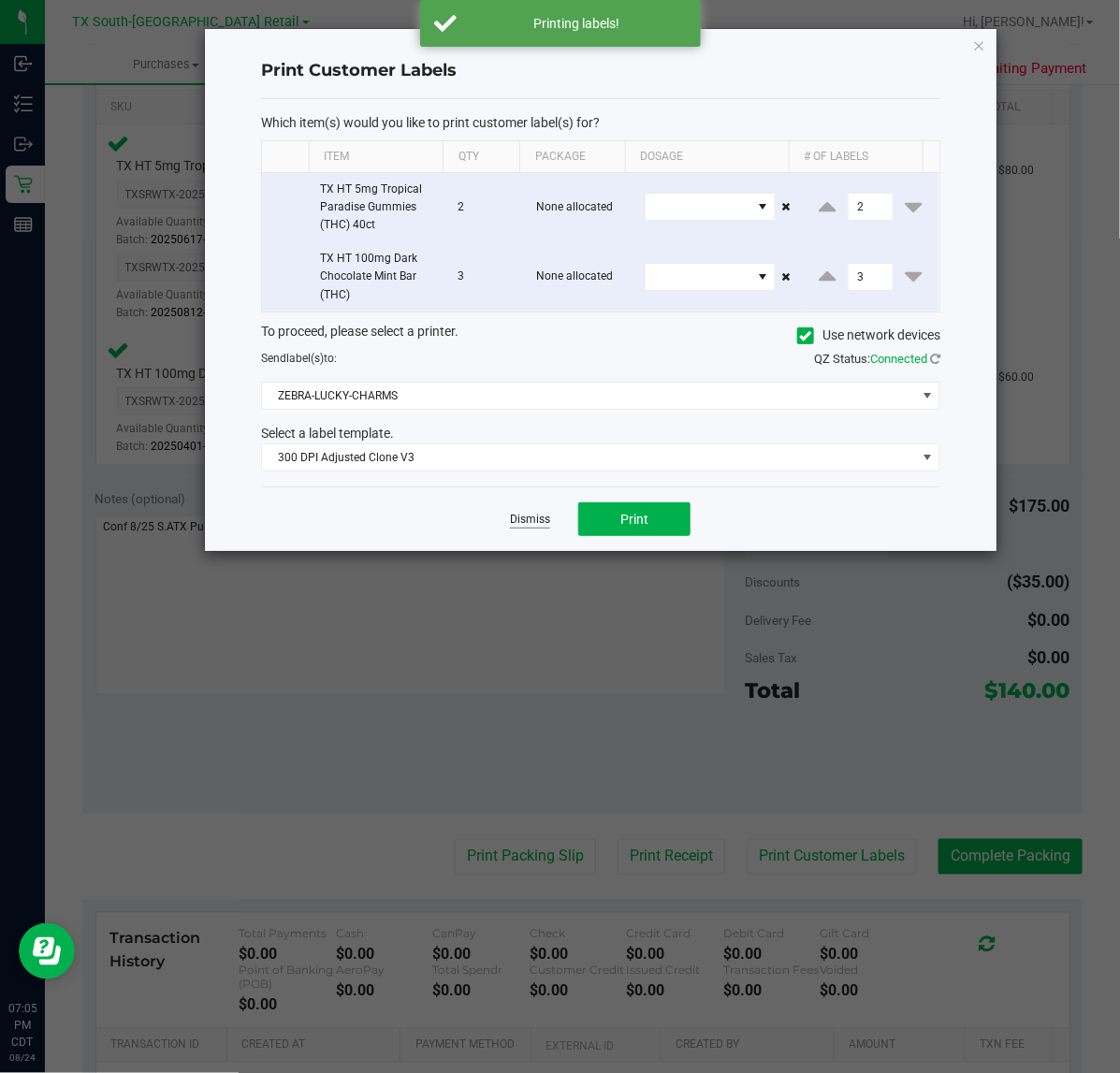
click at [515, 521] on link "Dismiss" at bounding box center [529, 519] width 40 height 16
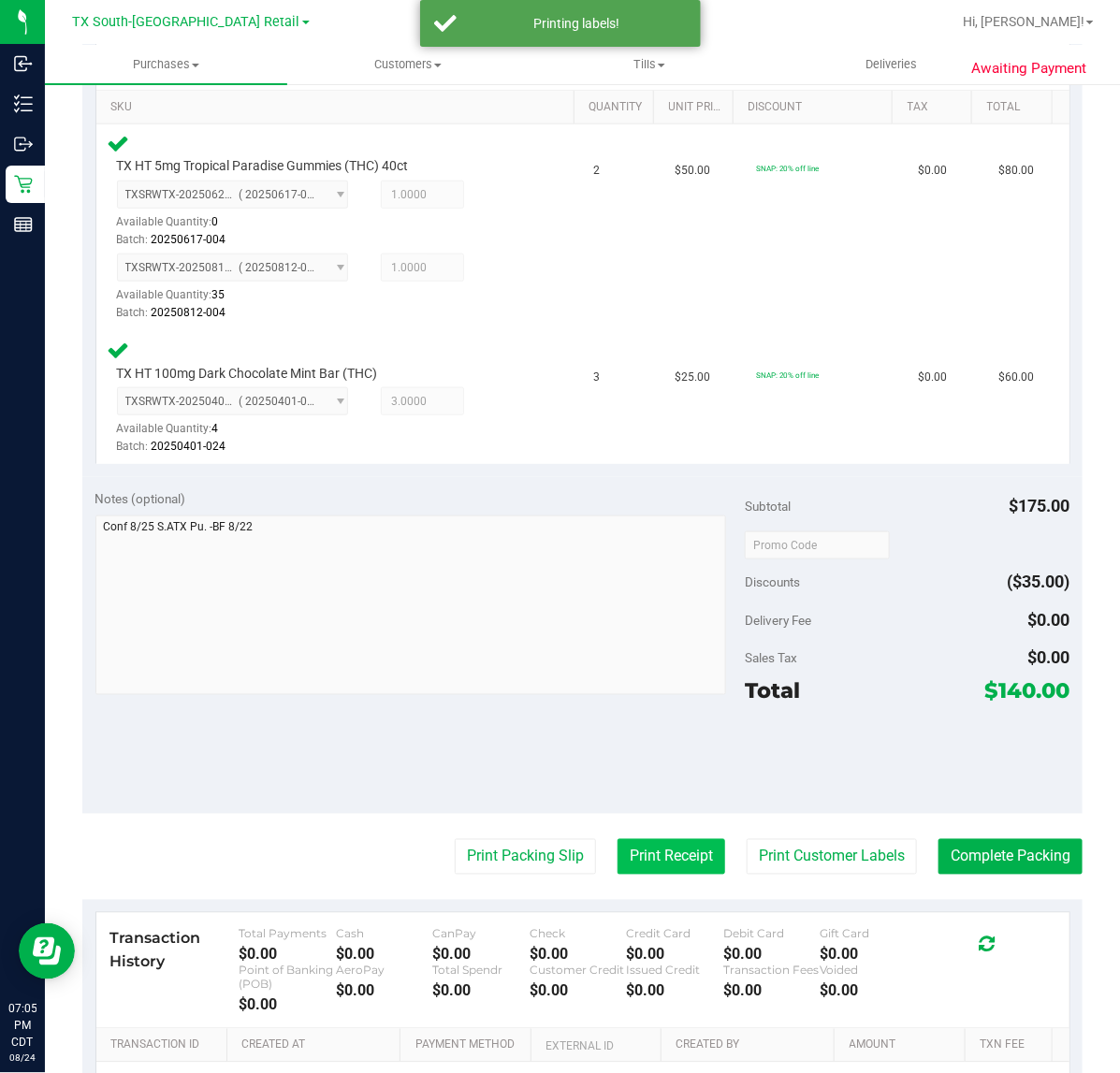
drag, startPoint x: 619, startPoint y: 833, endPoint x: 618, endPoint y: 864, distance: 31.0
click at [619, 856] on purchase-details "Back Edit Purchase Cancel Purchase View Profile # 11828756 Submitted Needs revi…" at bounding box center [582, 447] width 1000 height 1630
click at [618, 864] on button "Print Receipt" at bounding box center [671, 857] width 107 height 35
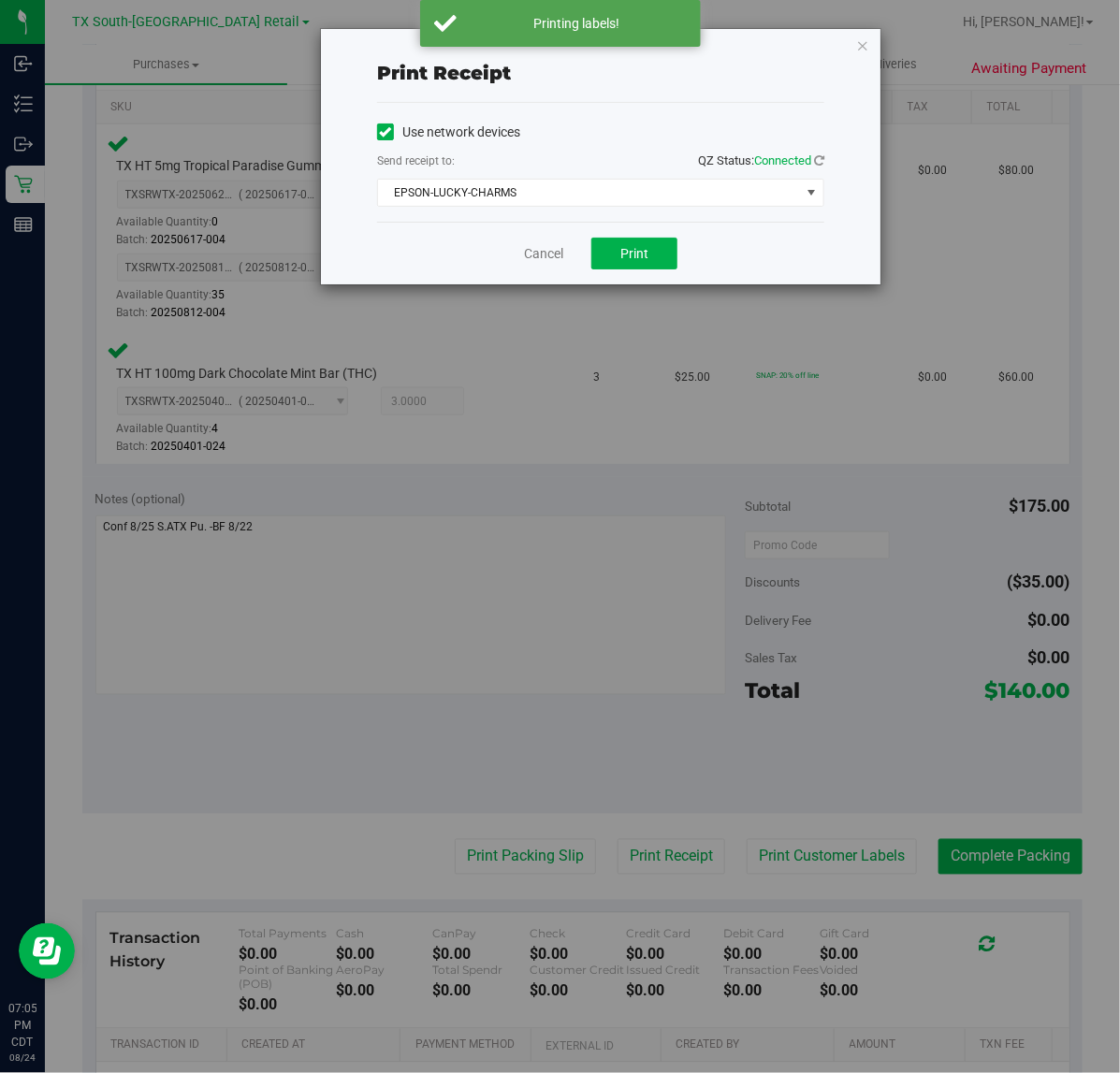
click at [856, 643] on div "Print receipt Use network devices Send receipt to: QZ Status: Connected EPSON-L…" at bounding box center [566, 536] width 1134 height 1073
click at [623, 255] on span "Print" at bounding box center [634, 253] width 29 height 15
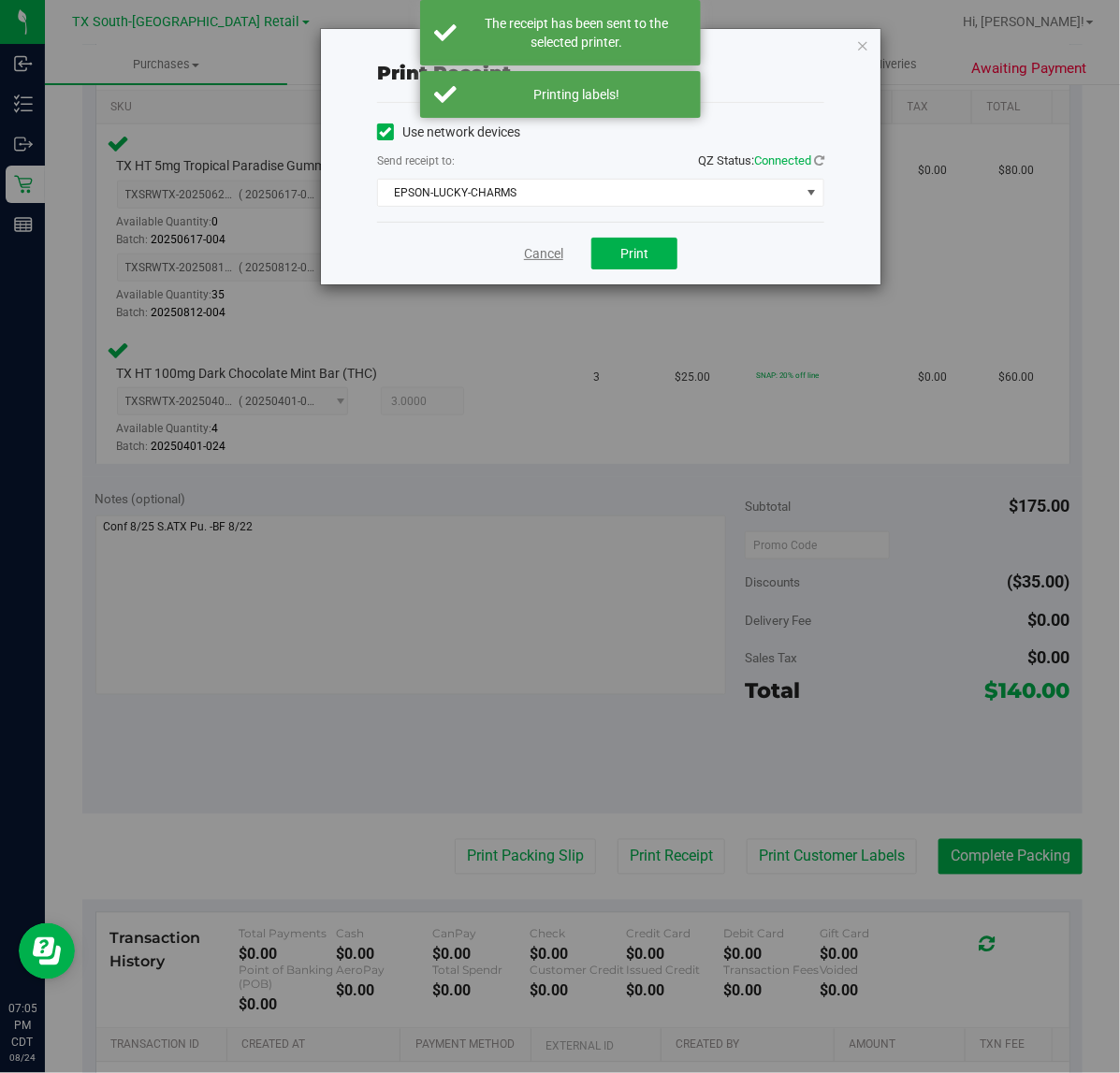
click at [550, 254] on link "Cancel" at bounding box center [544, 254] width 39 height 20
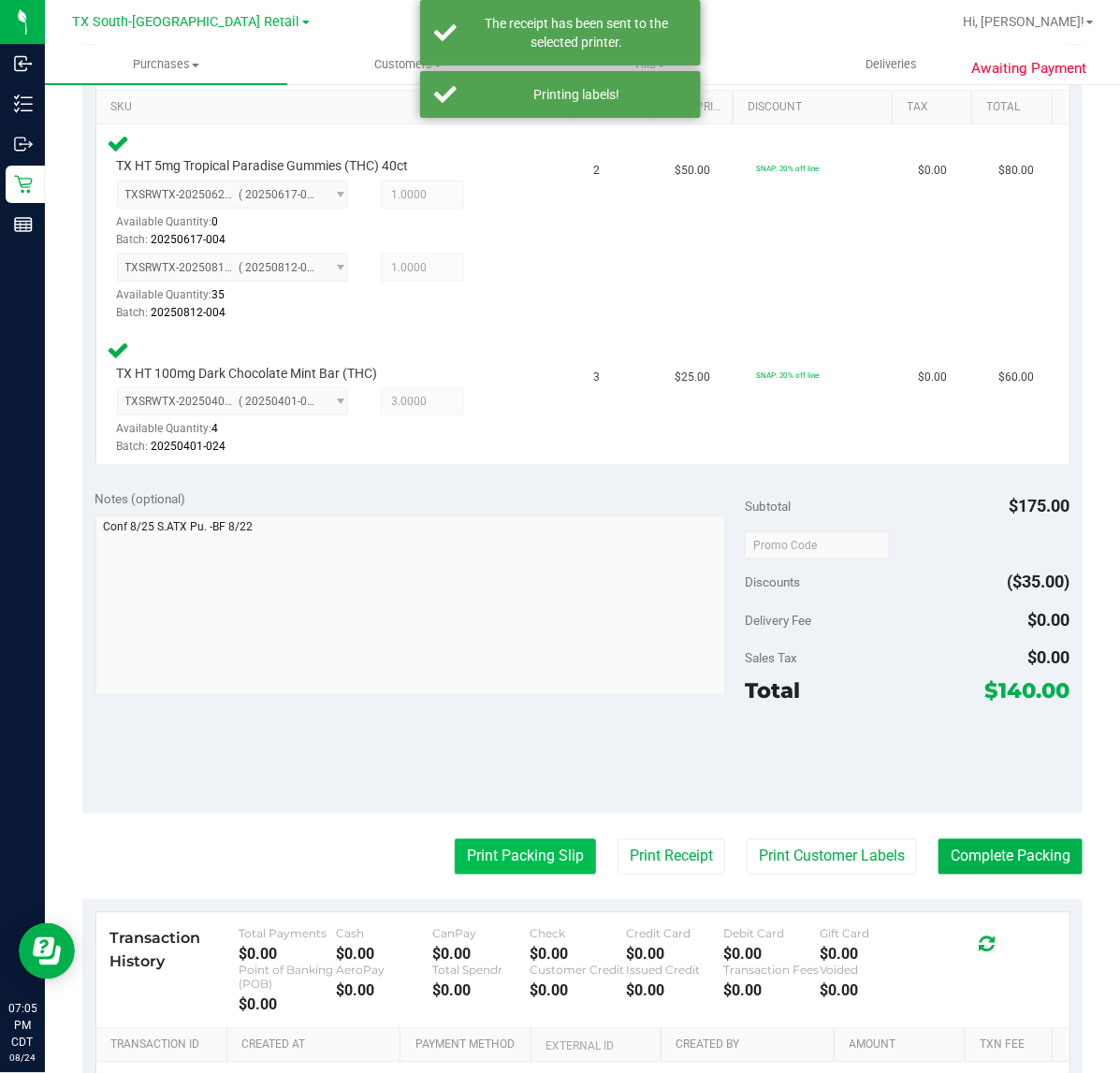
click at [493, 856] on button "Print Packing Slip" at bounding box center [525, 857] width 142 height 35
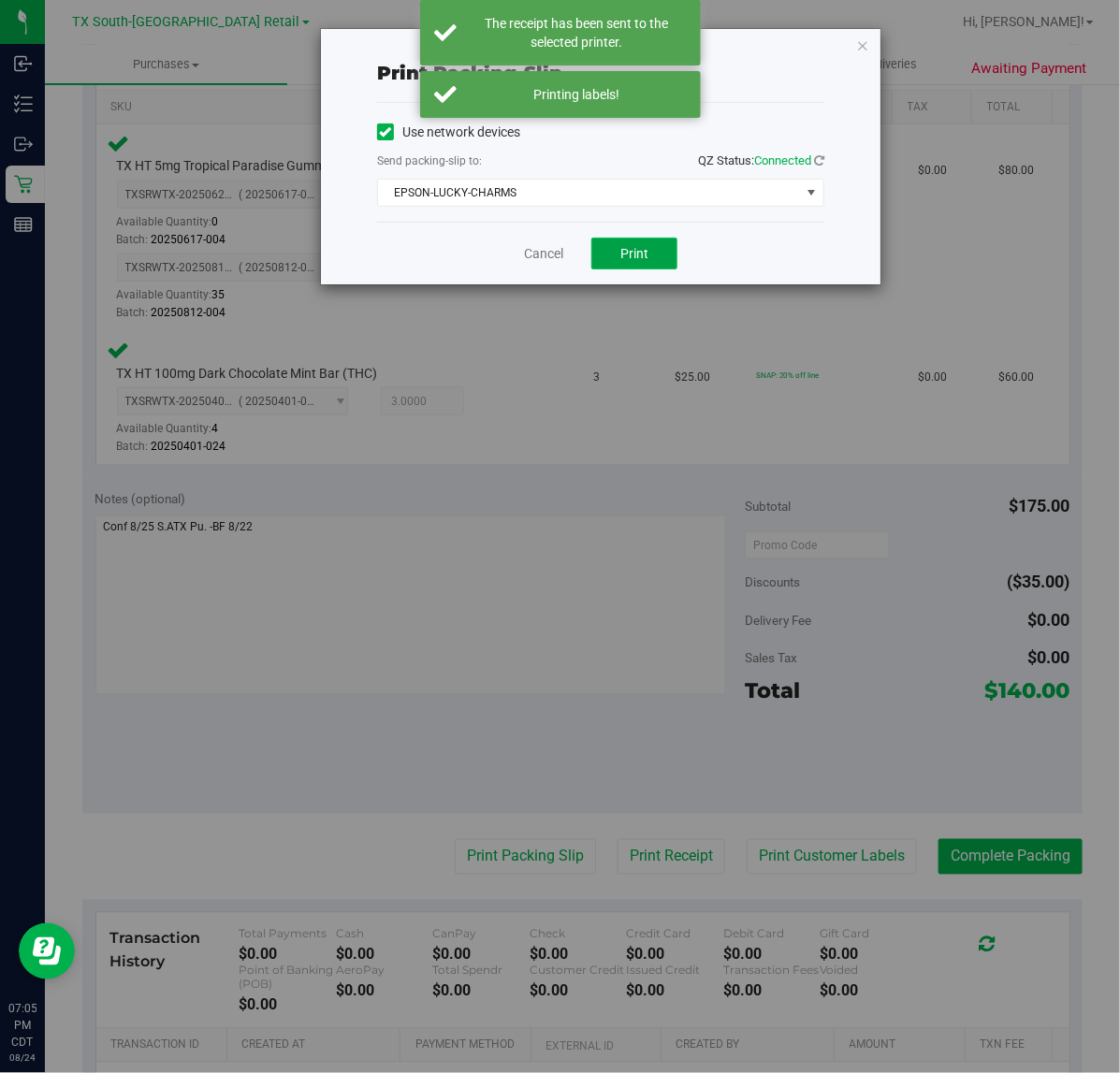
click at [648, 246] on button "Print" at bounding box center [634, 254] width 87 height 31
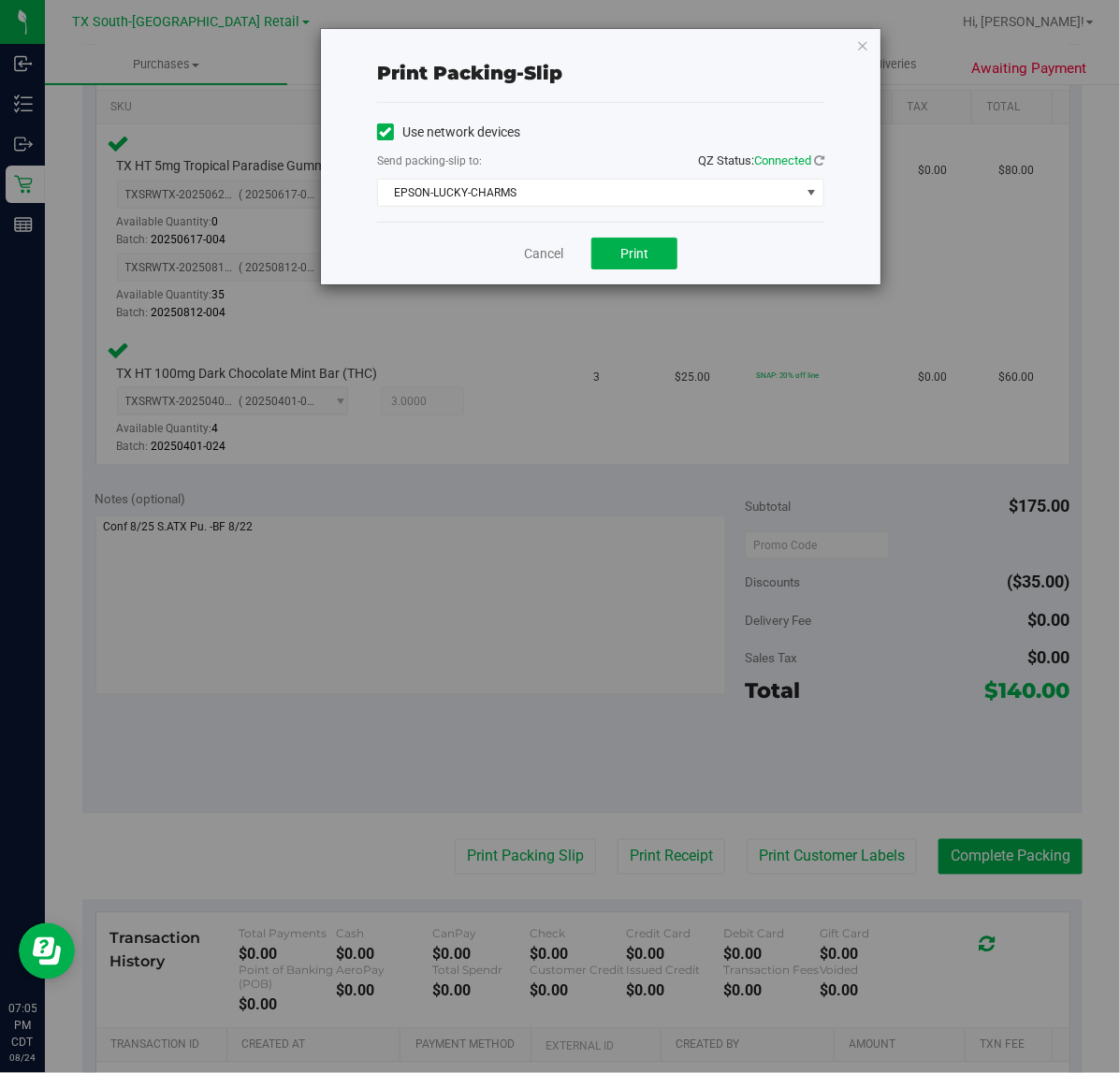
click at [577, 263] on div "Cancel Print" at bounding box center [600, 253] width 447 height 63
click at [554, 246] on link "Cancel" at bounding box center [544, 254] width 39 height 20
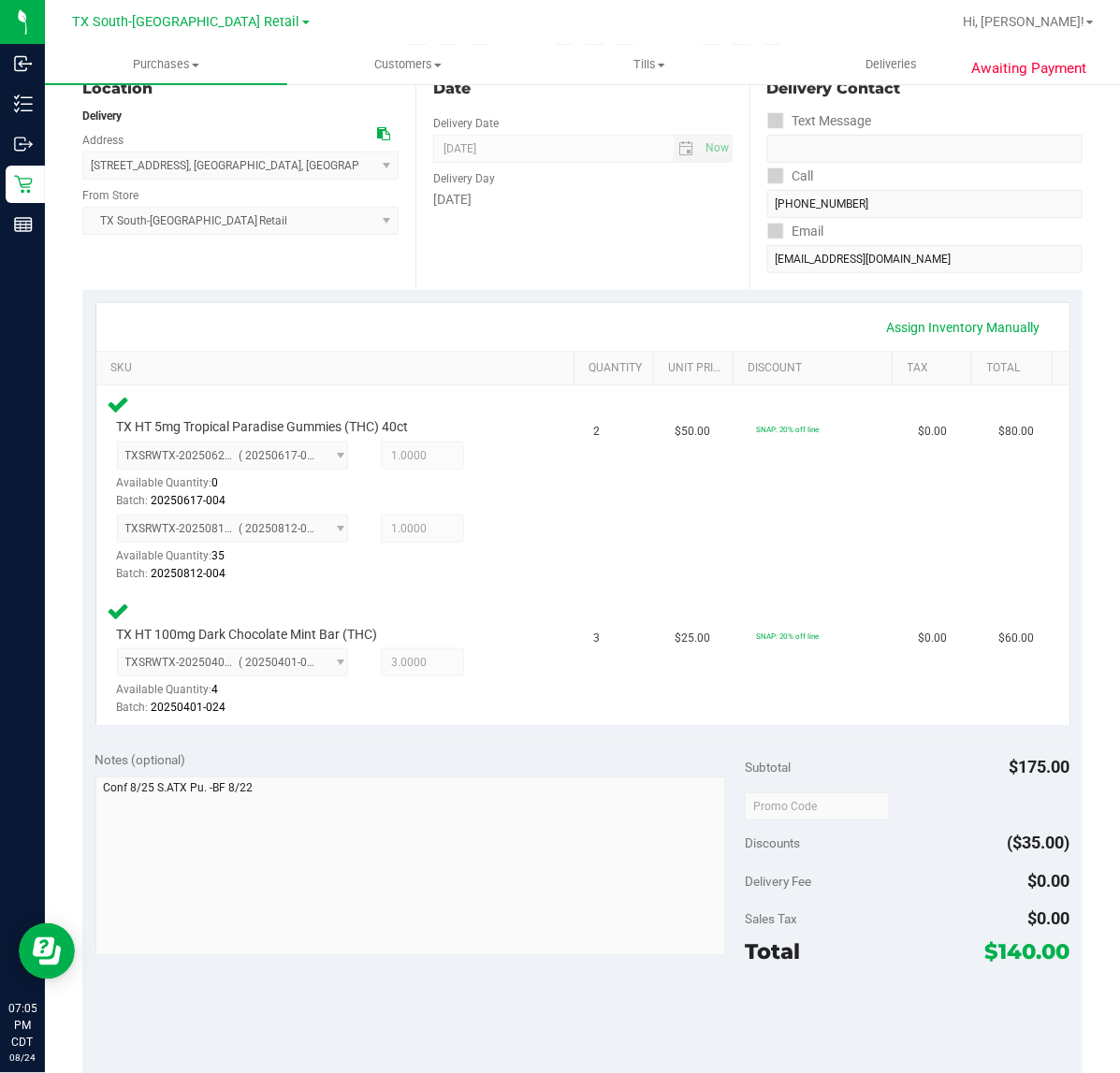
scroll to position [351, 0]
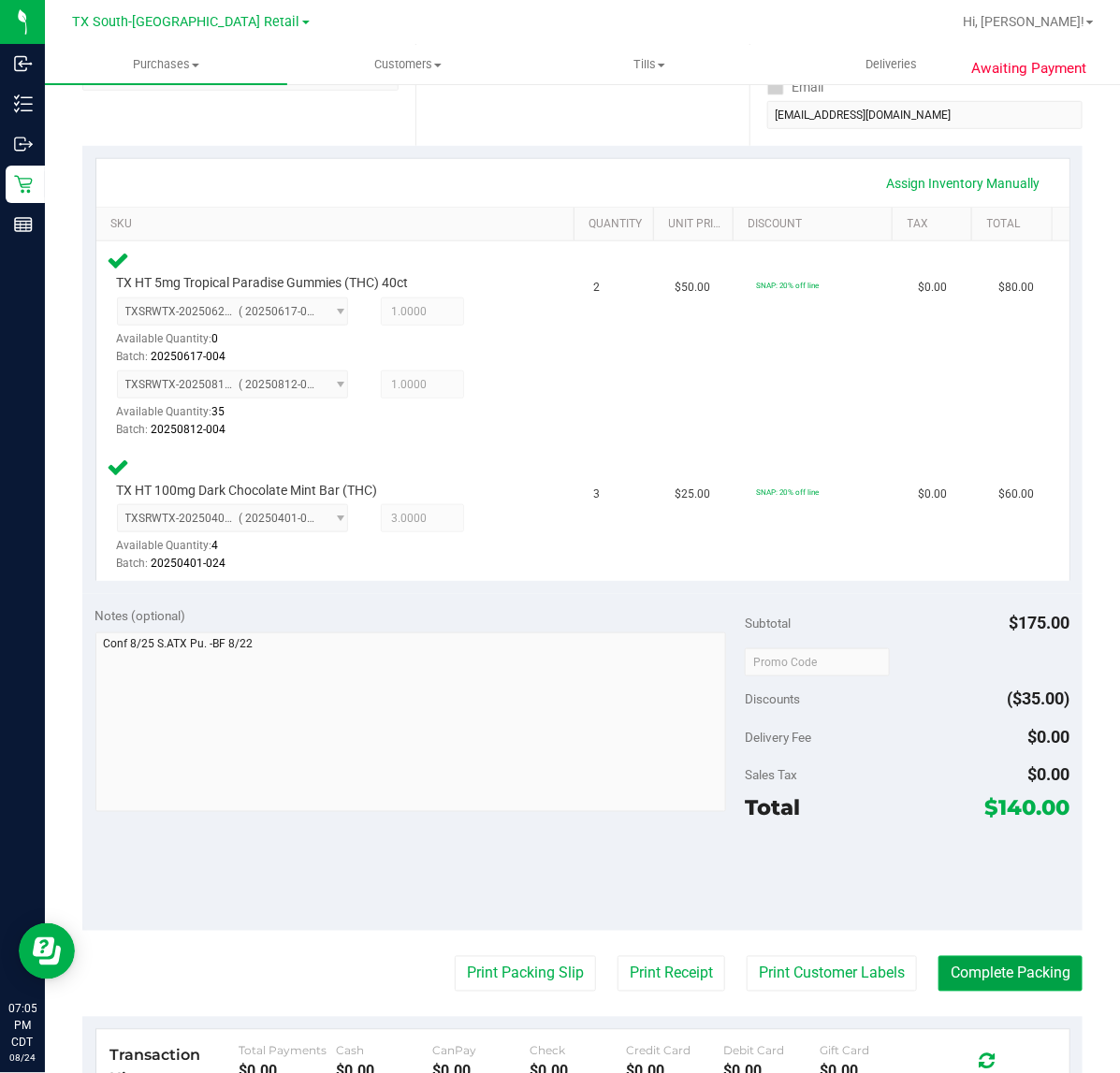
click at [998, 957] on button "Complete Packing" at bounding box center [1010, 974] width 144 height 35
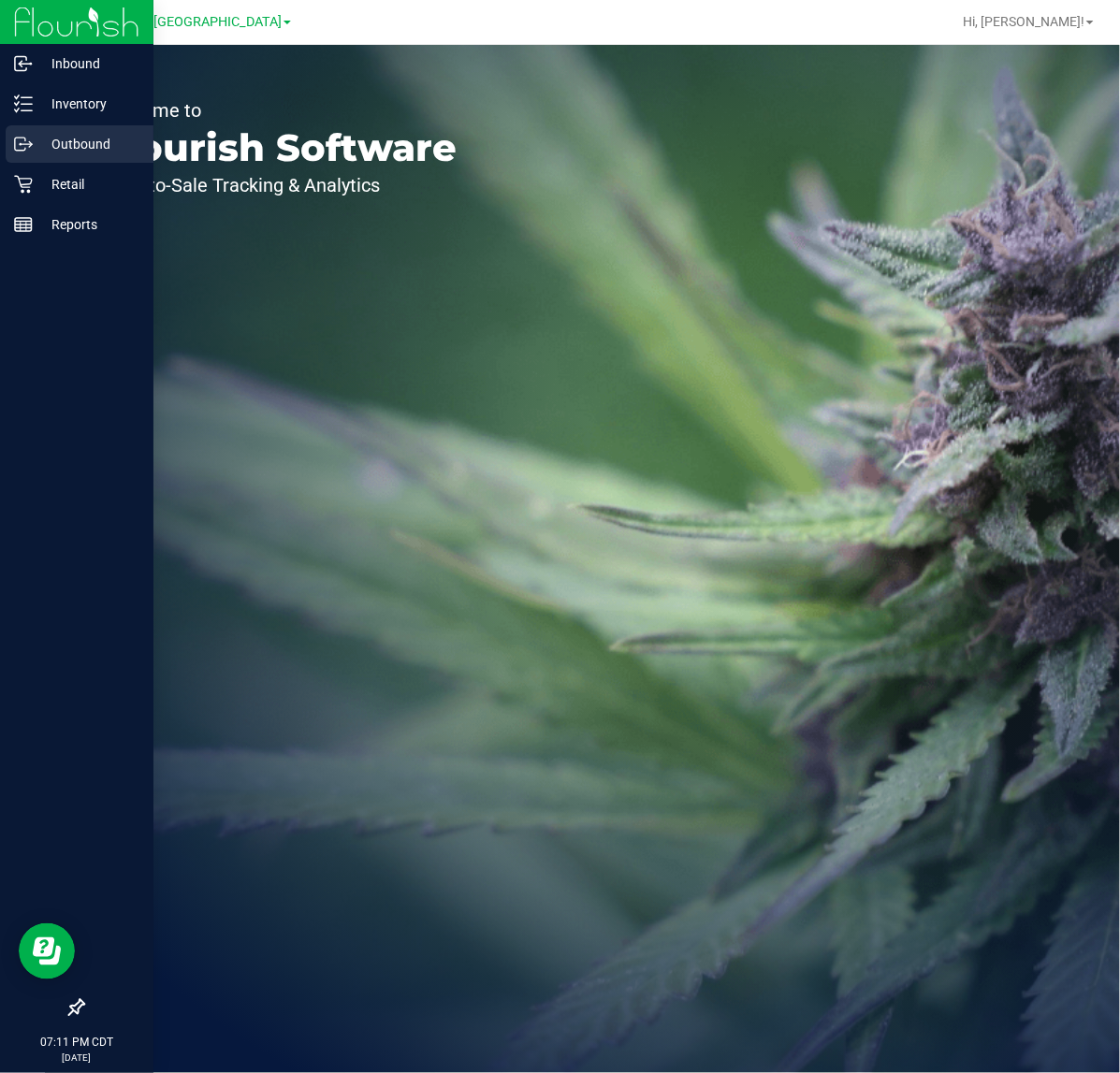
click at [37, 129] on div "Outbound" at bounding box center [80, 144] width 147 height 37
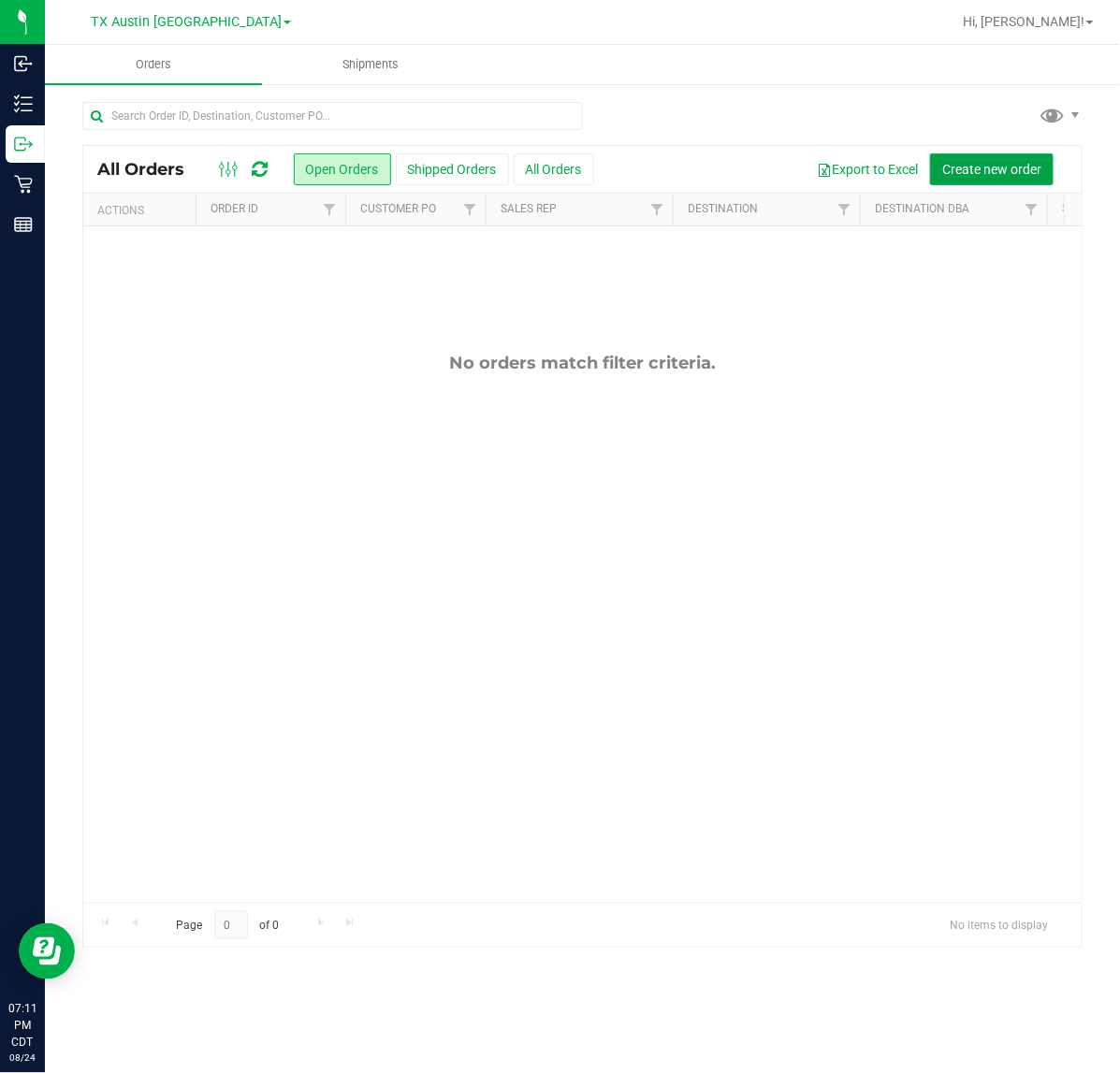
click at [1029, 164] on span "Create new order" at bounding box center [991, 169] width 99 height 15
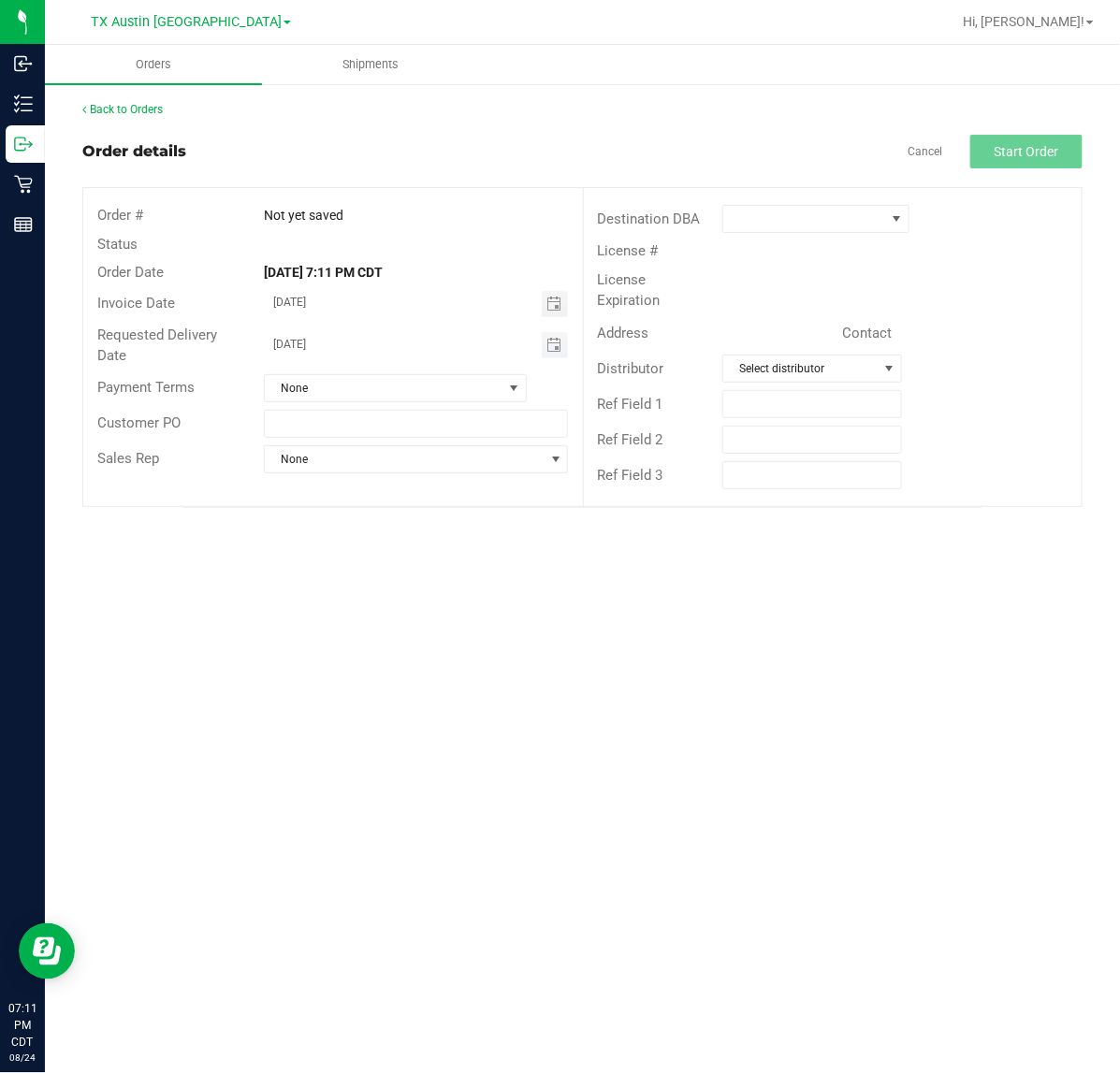
click at [542, 332] on span "Toggle calendar" at bounding box center [556, 345] width 28 height 27
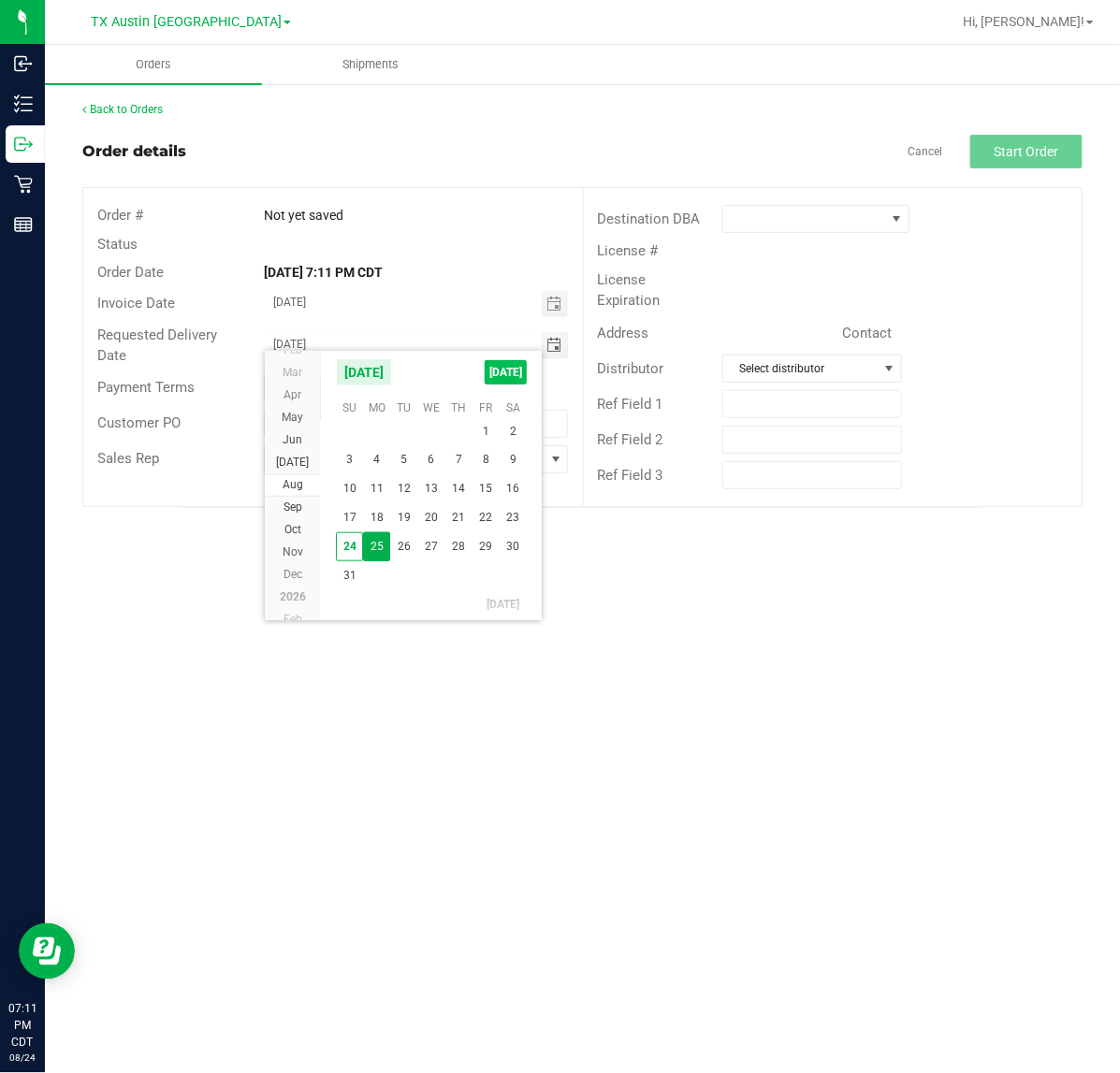
click at [501, 362] on span "[DATE]" at bounding box center [505, 372] width 42 height 25
type input "[DATE]"
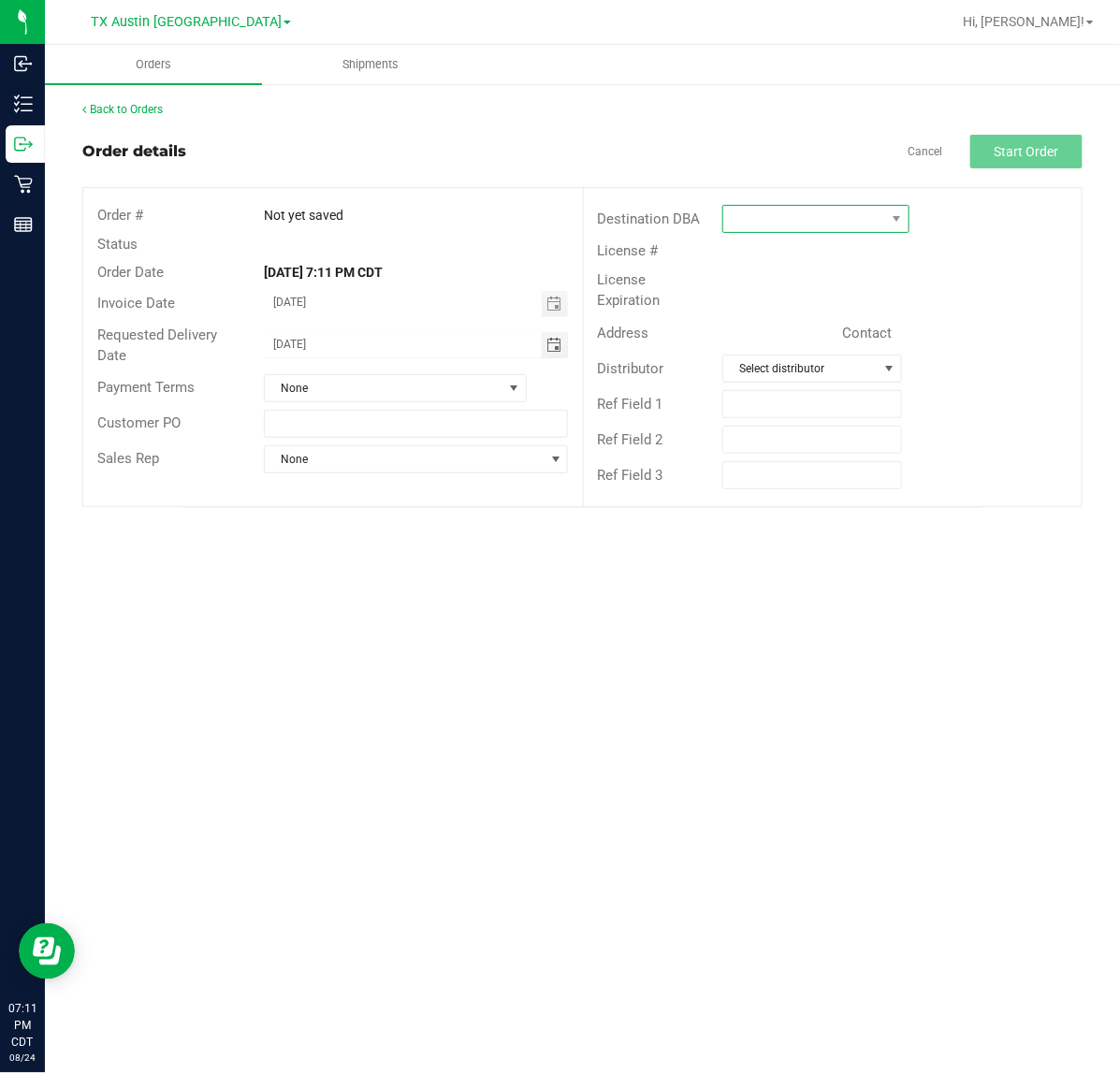
click at [910, 207] on span at bounding box center [815, 218] width 188 height 29
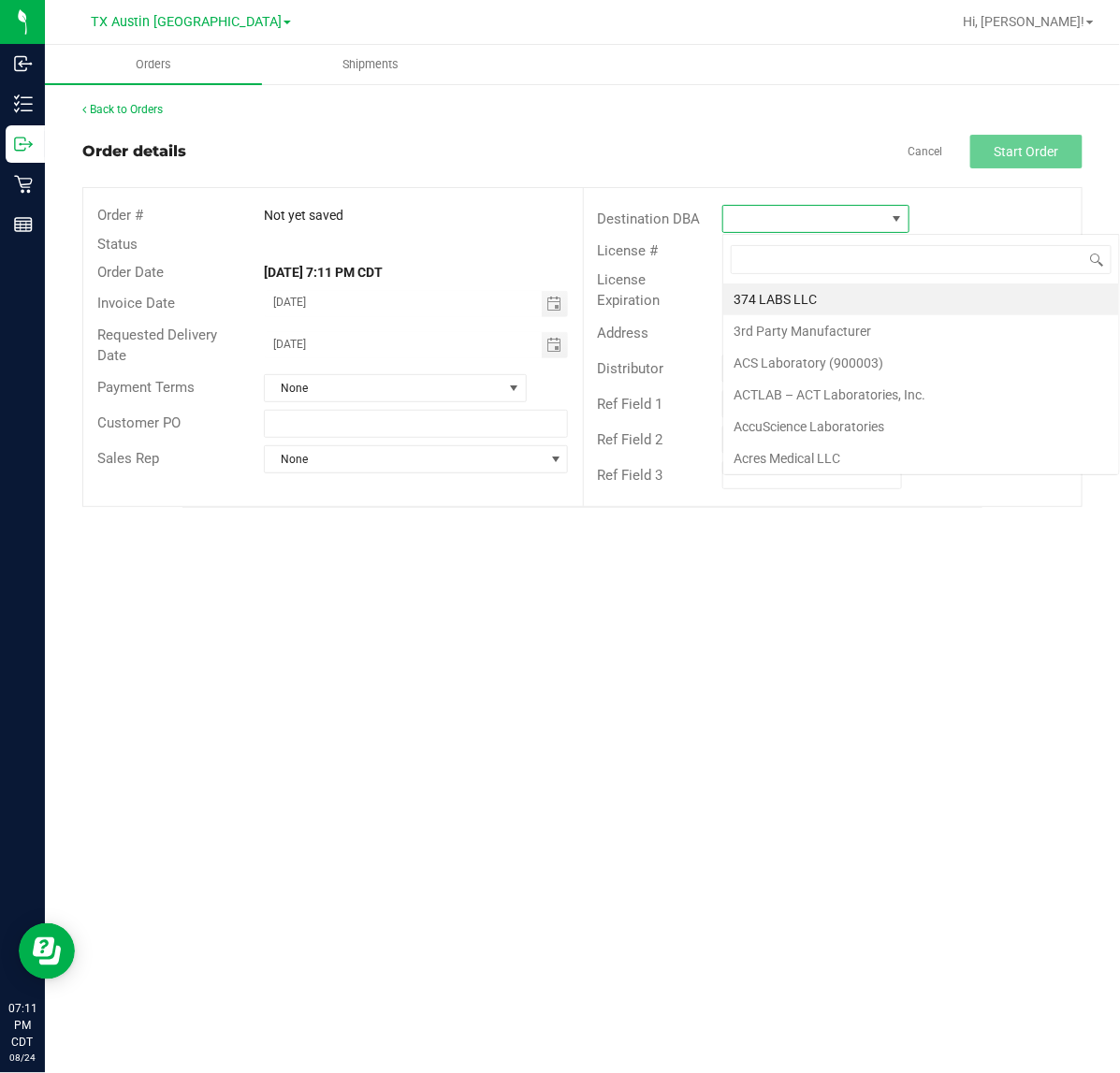
scroll to position [29, 187]
type input "tx"
click at [797, 358] on li "TX South-[GEOGRAPHIC_DATA] Retail" at bounding box center [843, 363] width 241 height 31
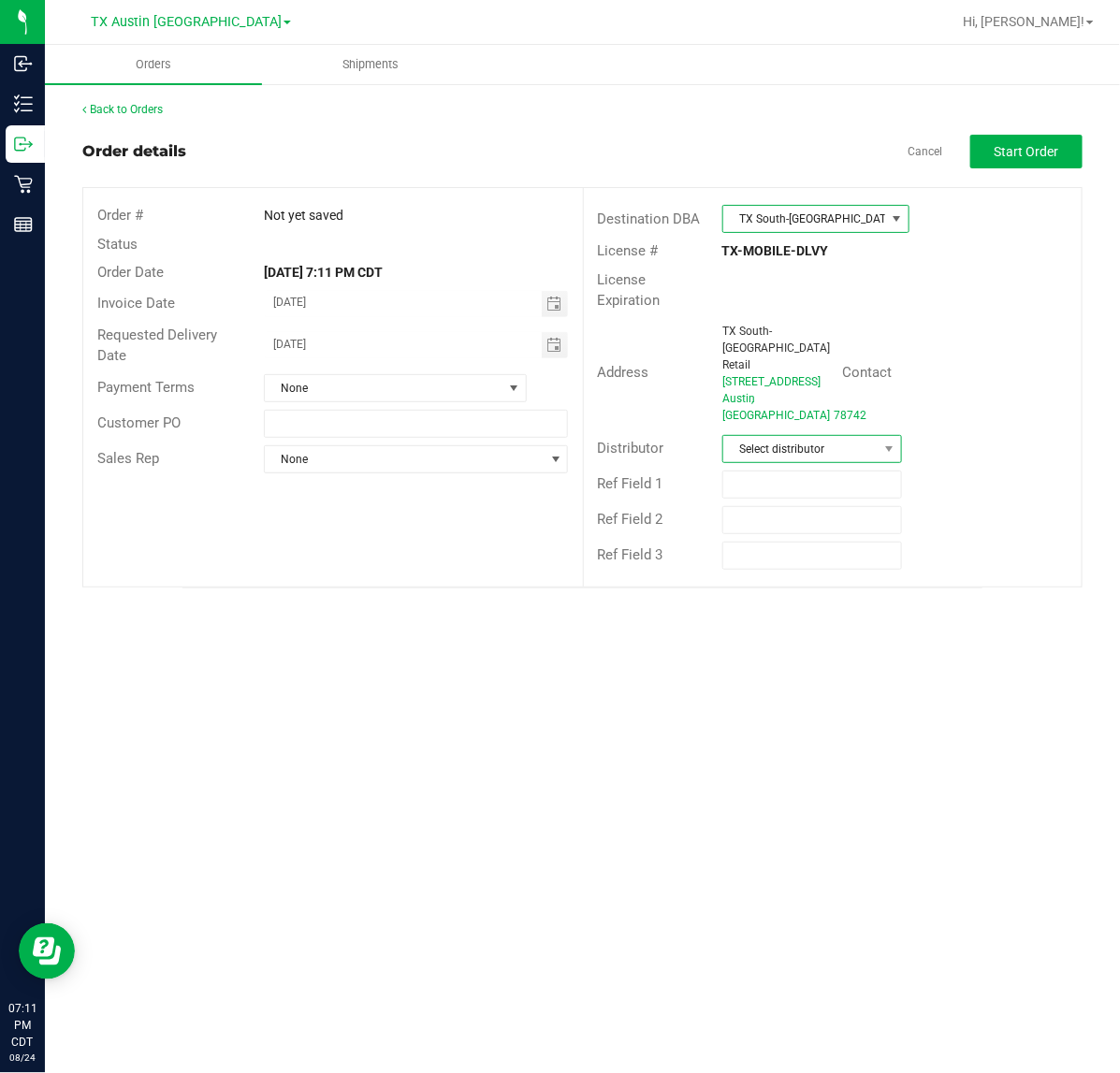
click at [849, 436] on span "Select distributor" at bounding box center [799, 448] width 154 height 27
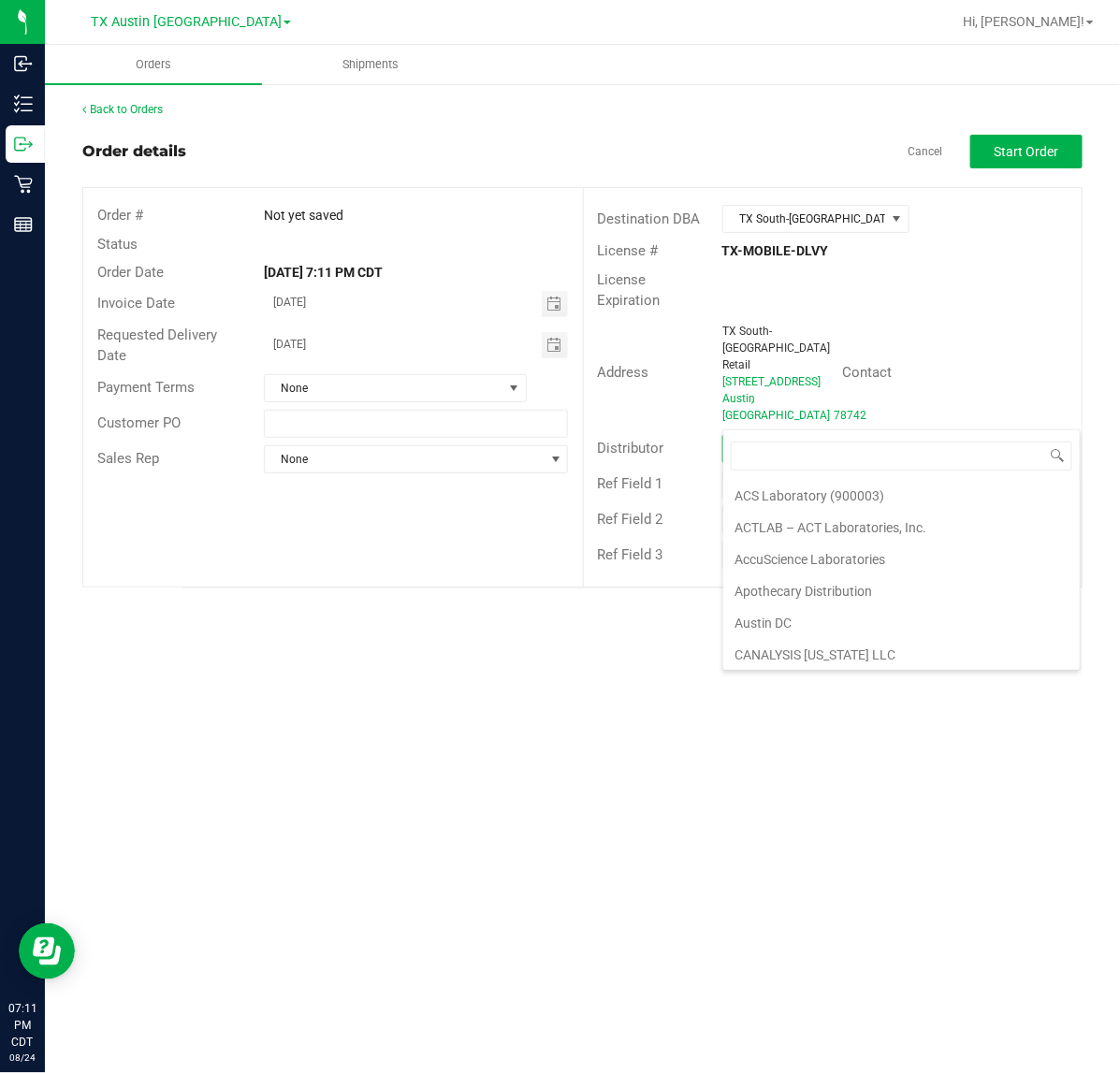
scroll to position [117, 0]
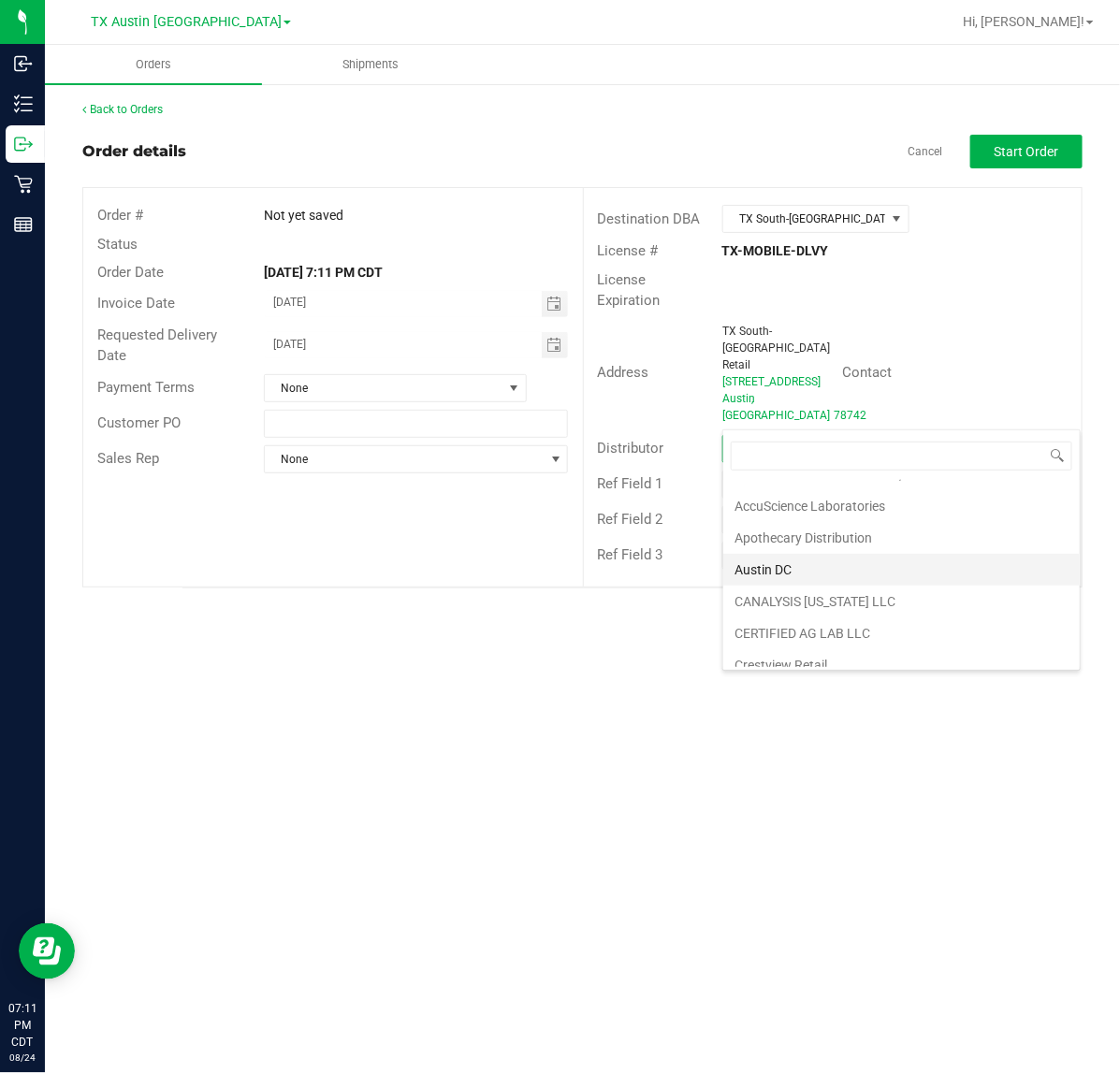
click at [789, 562] on li "Austin DC" at bounding box center [901, 569] width 356 height 31
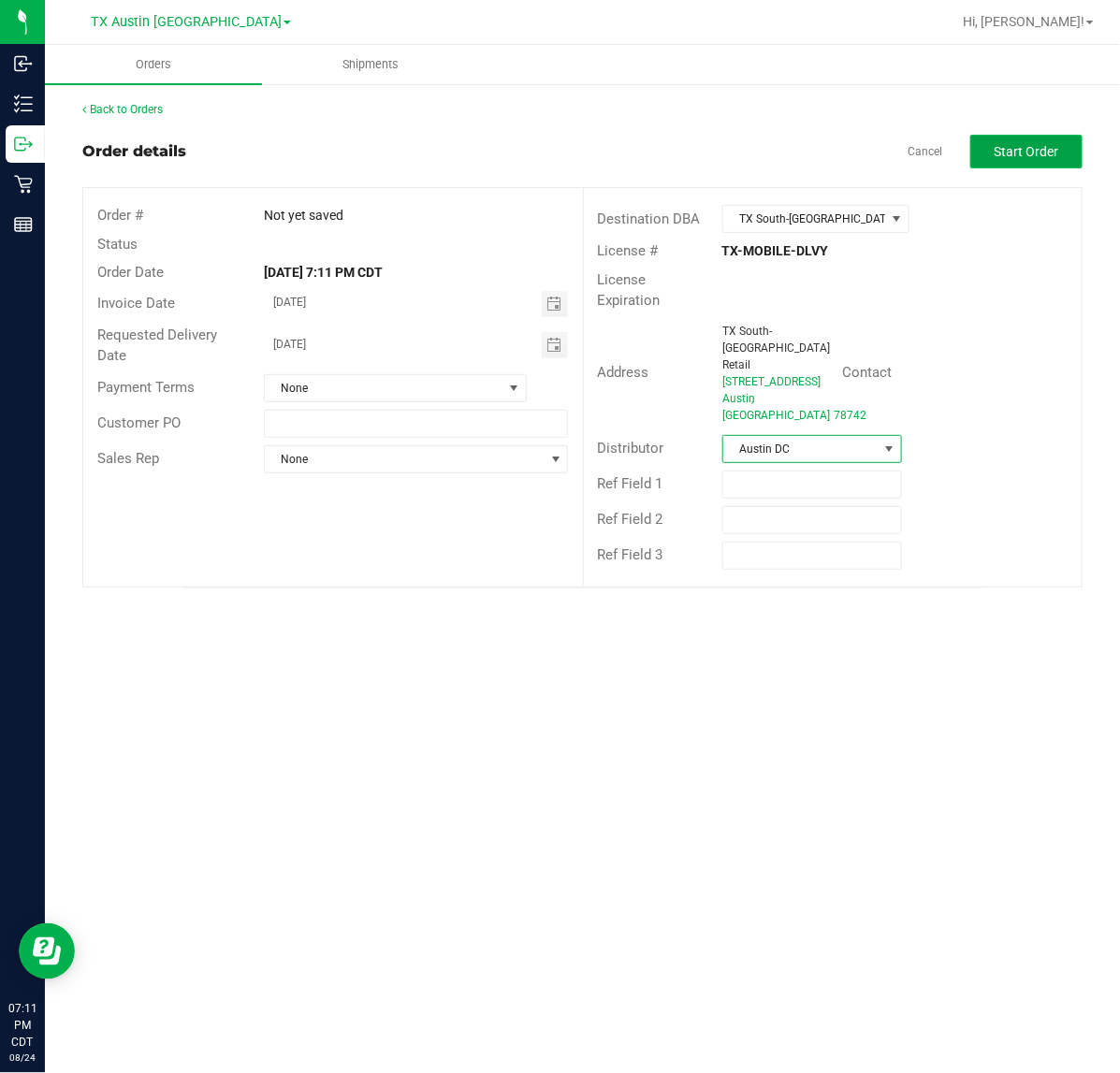
click at [1047, 149] on span "Start Order" at bounding box center [1027, 150] width 65 height 15
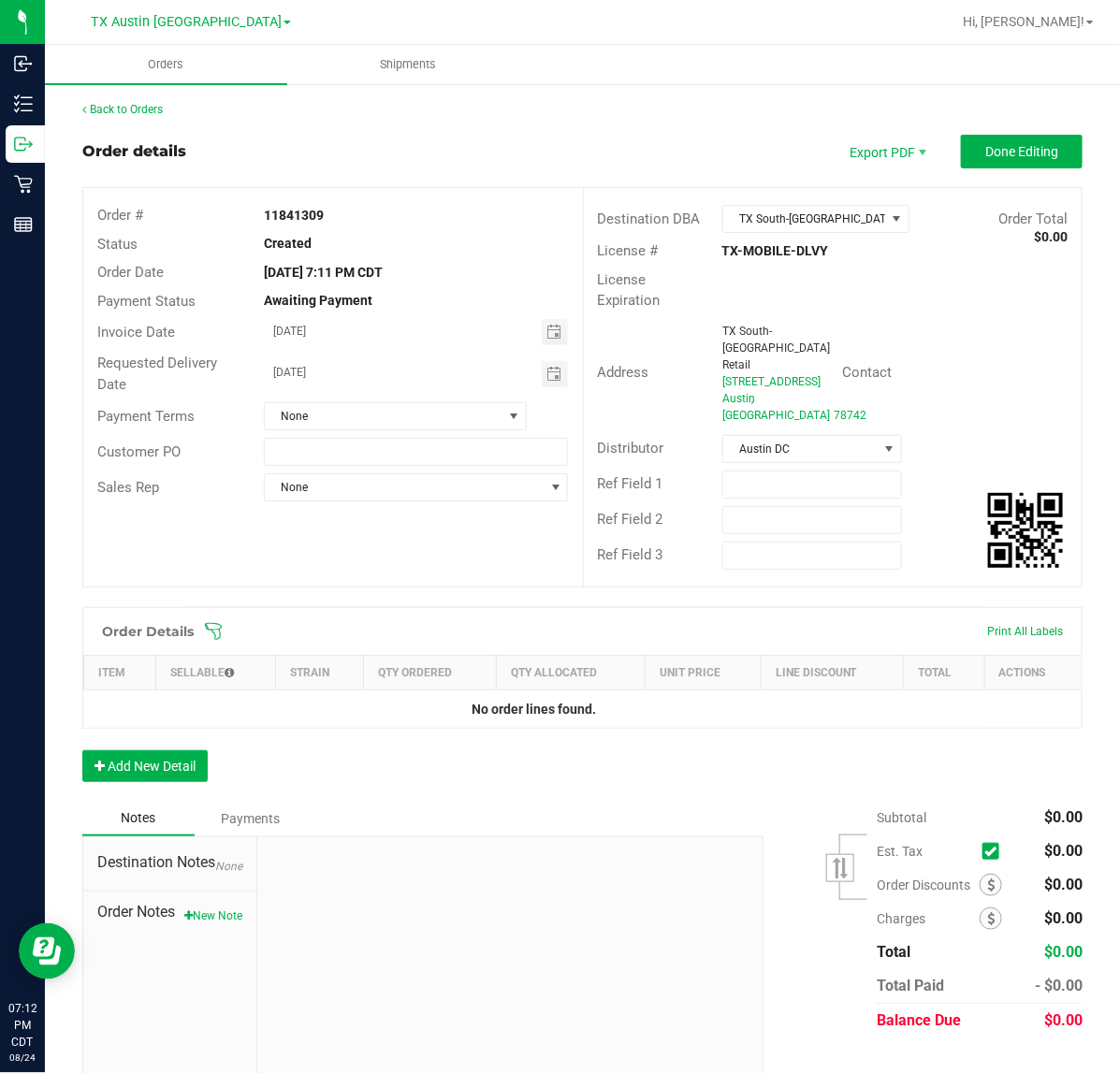
click at [211, 624] on icon at bounding box center [212, 631] width 17 height 17
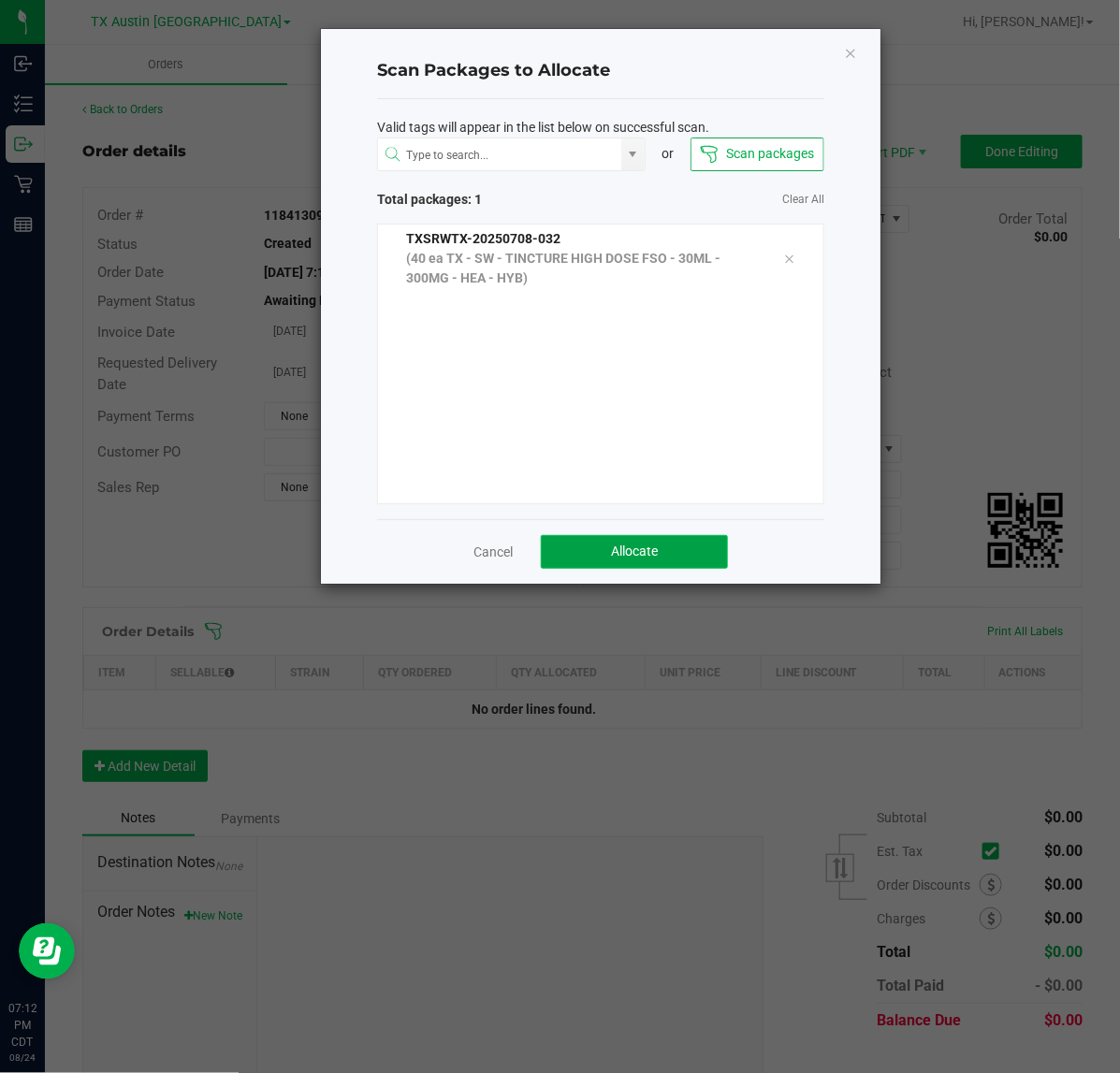
click at [656, 541] on button "Allocate" at bounding box center [634, 552] width 187 height 33
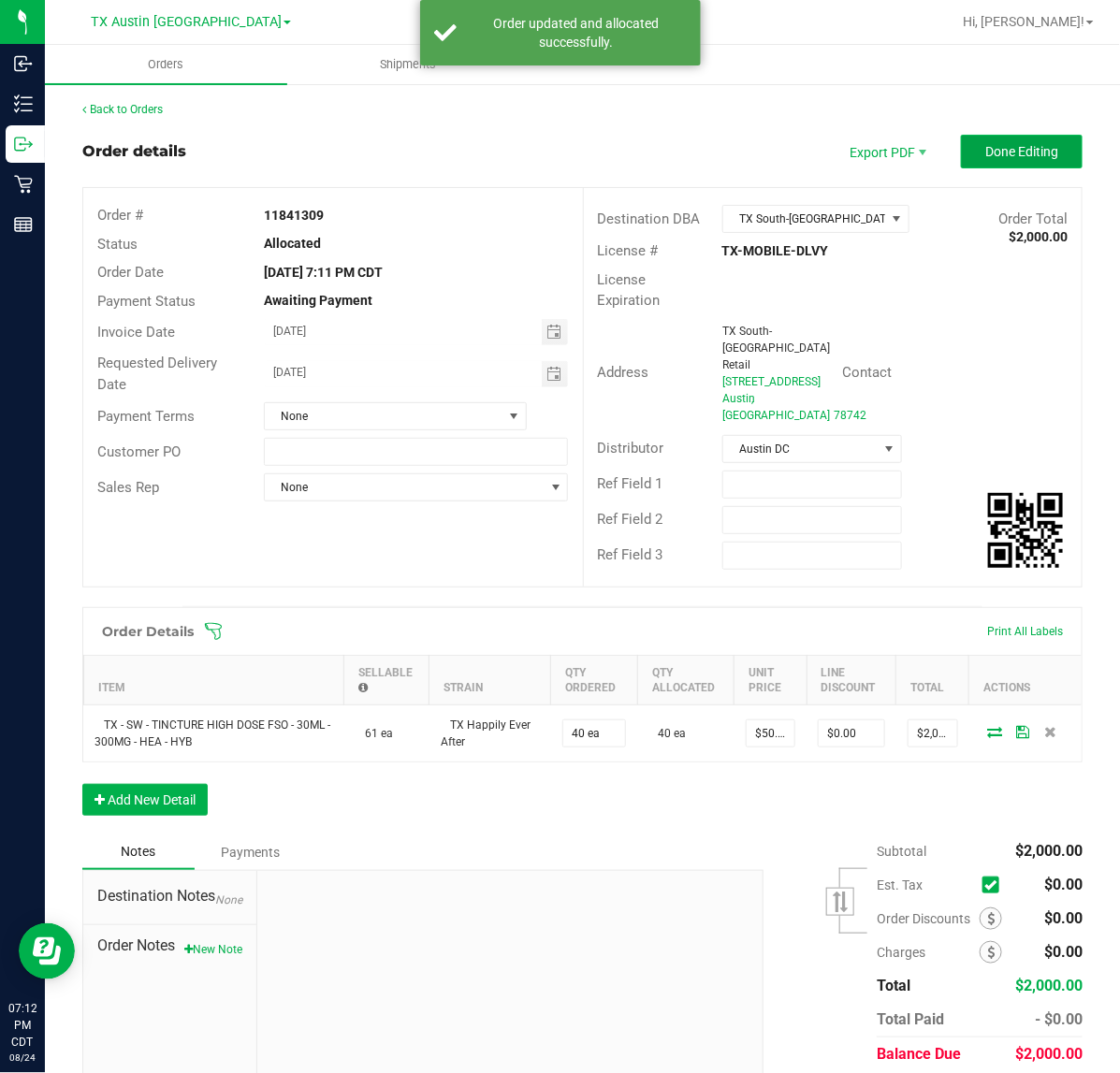
click at [992, 151] on span "Done Editing" at bounding box center [1022, 150] width 73 height 15
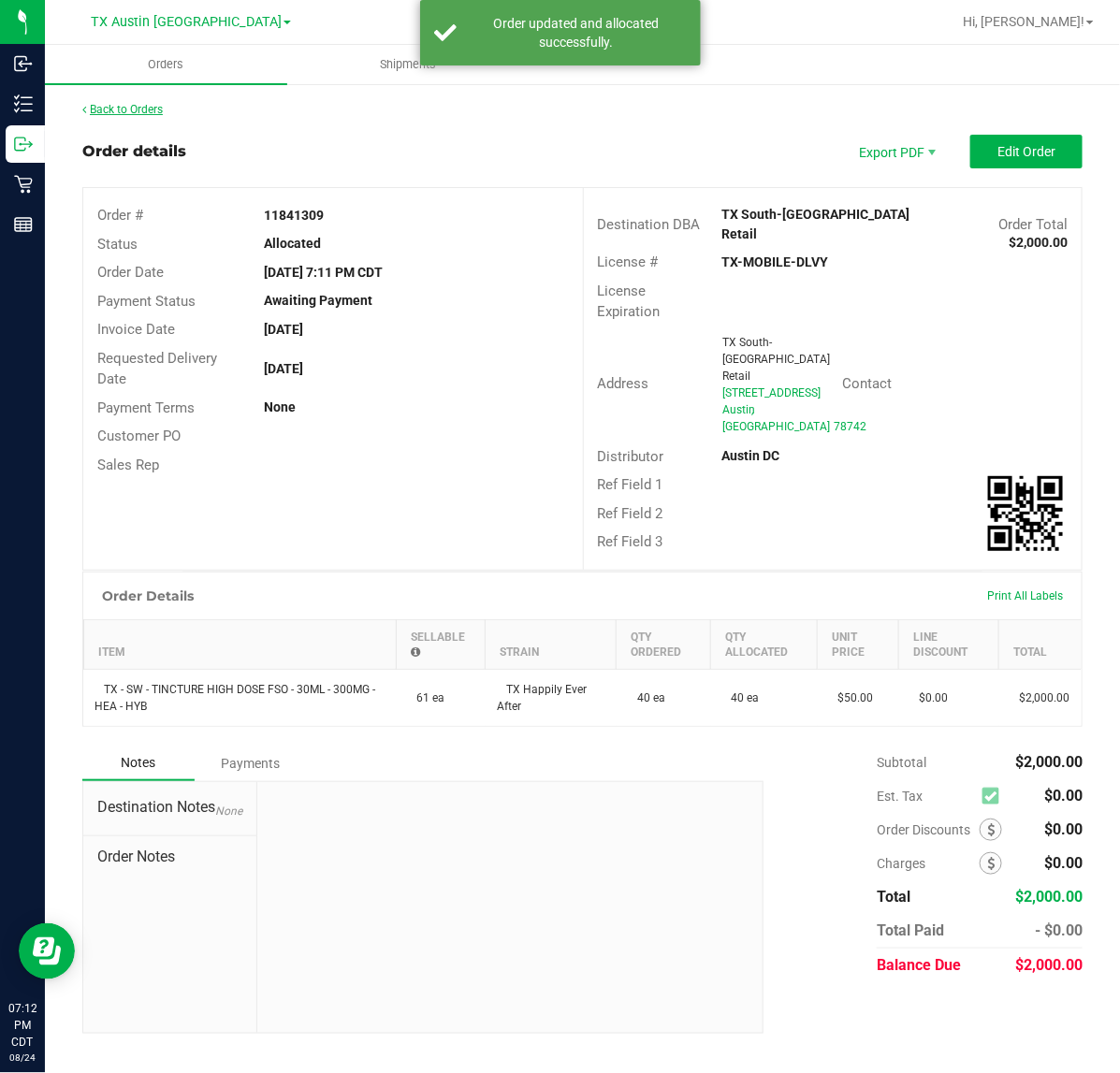
click at [147, 109] on link "Back to Orders" at bounding box center [123, 109] width 81 height 13
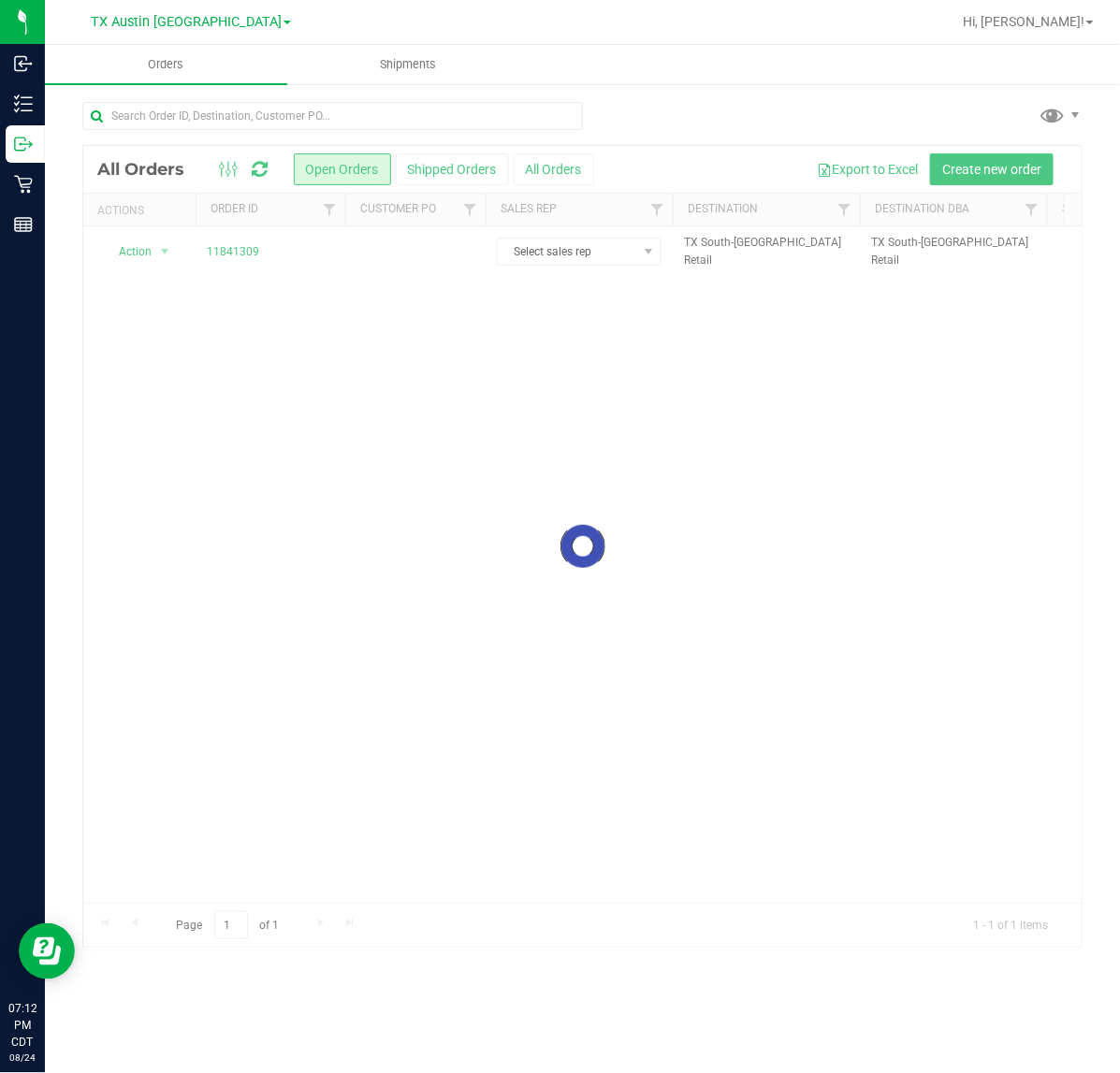
click at [393, 258] on div at bounding box center [582, 546] width 998 height 802
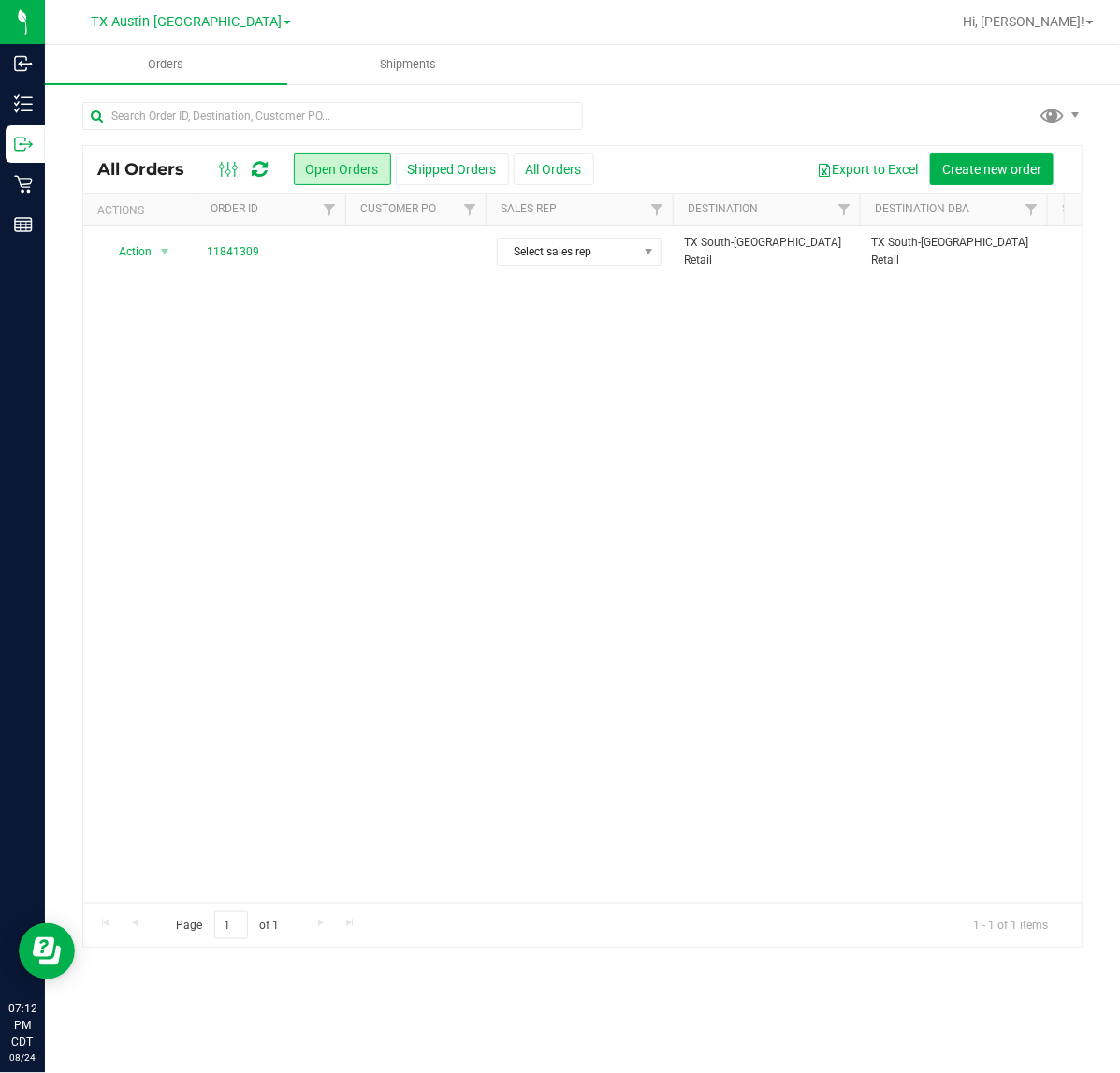
click at [393, 258] on td at bounding box center [415, 251] width 141 height 50
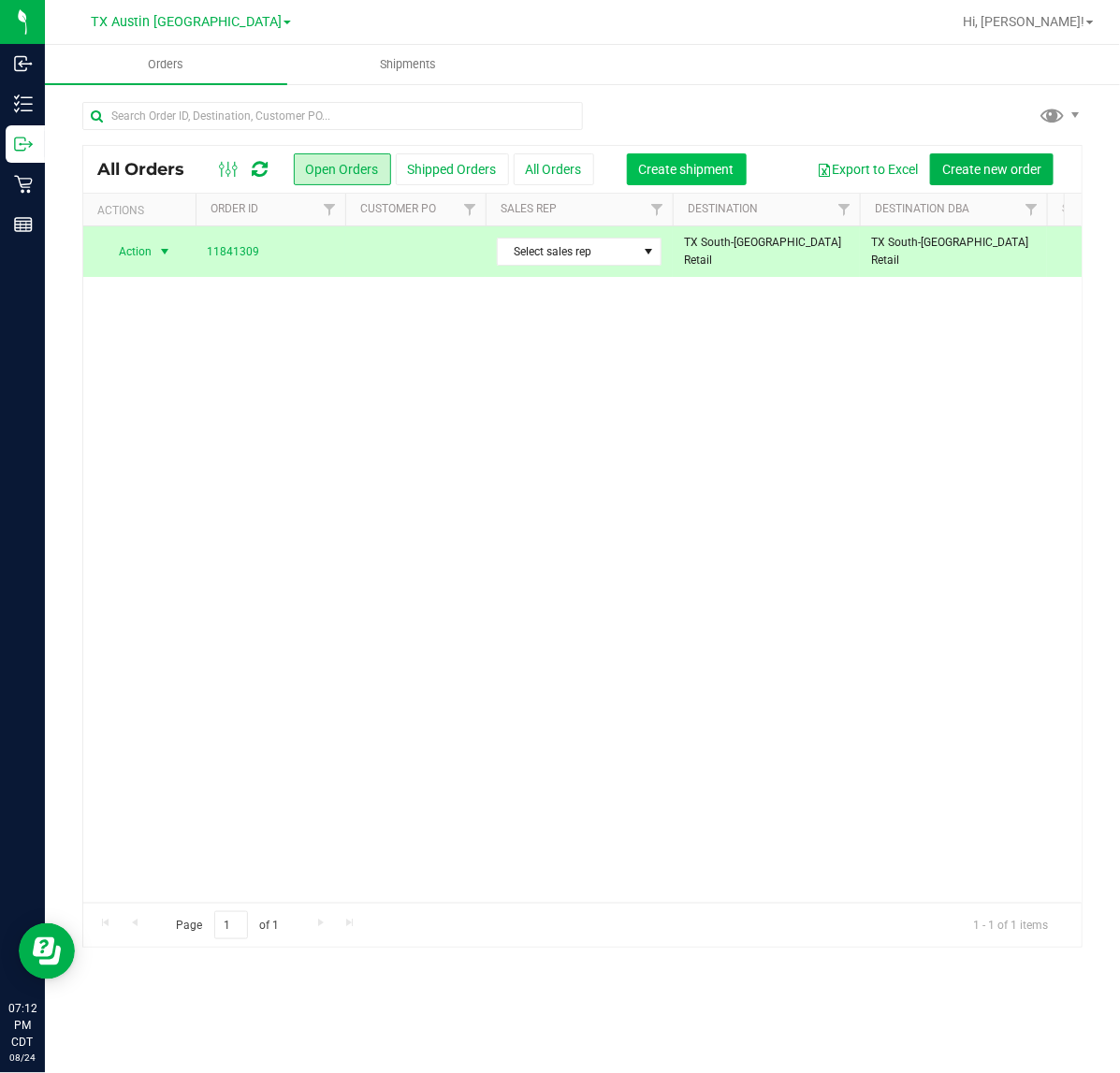
click at [706, 168] on span "Create shipment" at bounding box center [686, 169] width 95 height 15
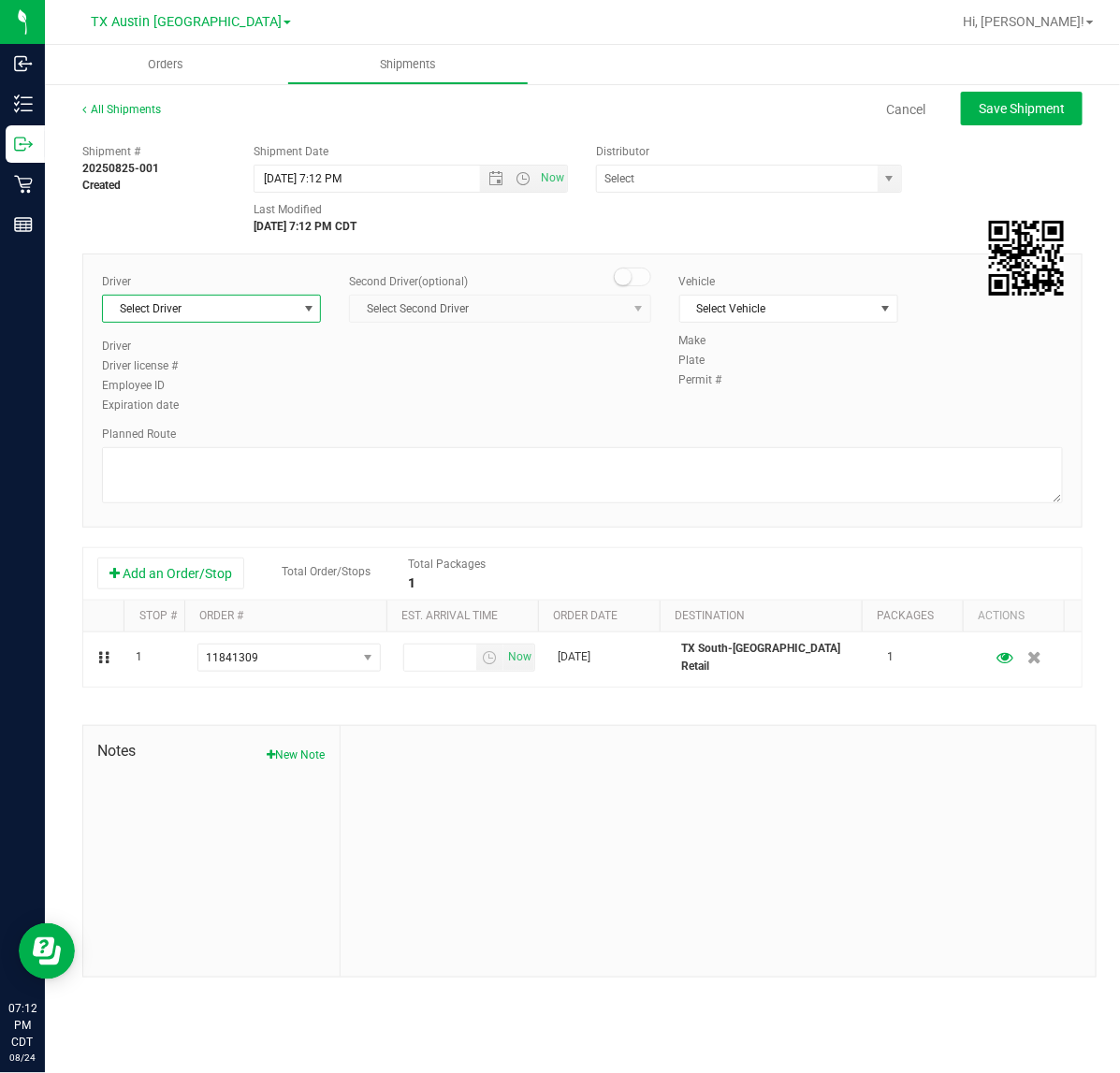
click at [301, 307] on span "select" at bounding box center [308, 308] width 15 height 15
drag, startPoint x: 266, startPoint y: 381, endPoint x: 506, endPoint y: 251, distance: 272.9
click at [267, 380] on li "Lindsey Sherman" at bounding box center [211, 387] width 217 height 29
type input "sherm"
click at [548, 183] on span "Now" at bounding box center [553, 178] width 31 height 28
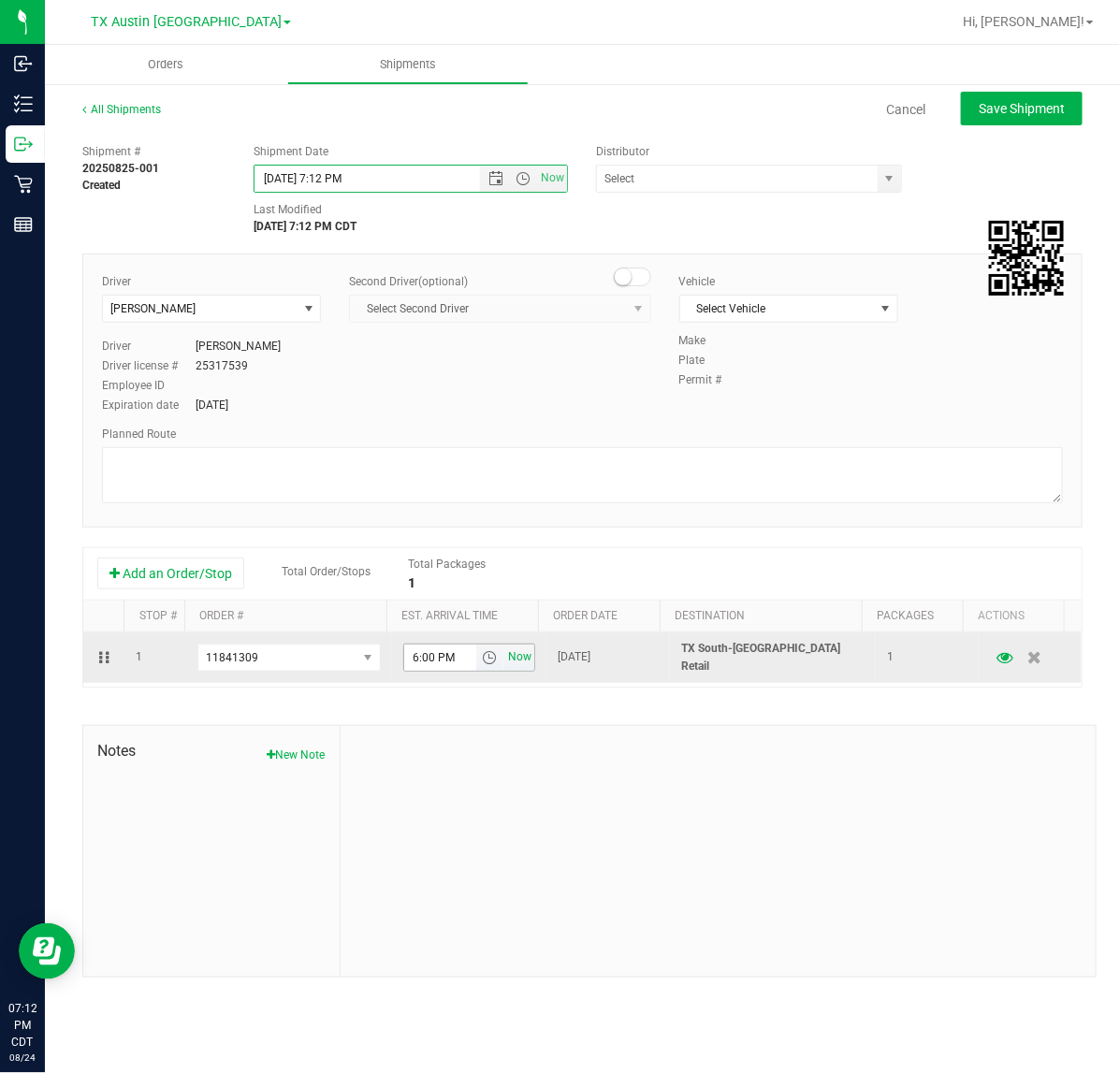
click at [519, 666] on span "Now" at bounding box center [520, 657] width 31 height 28
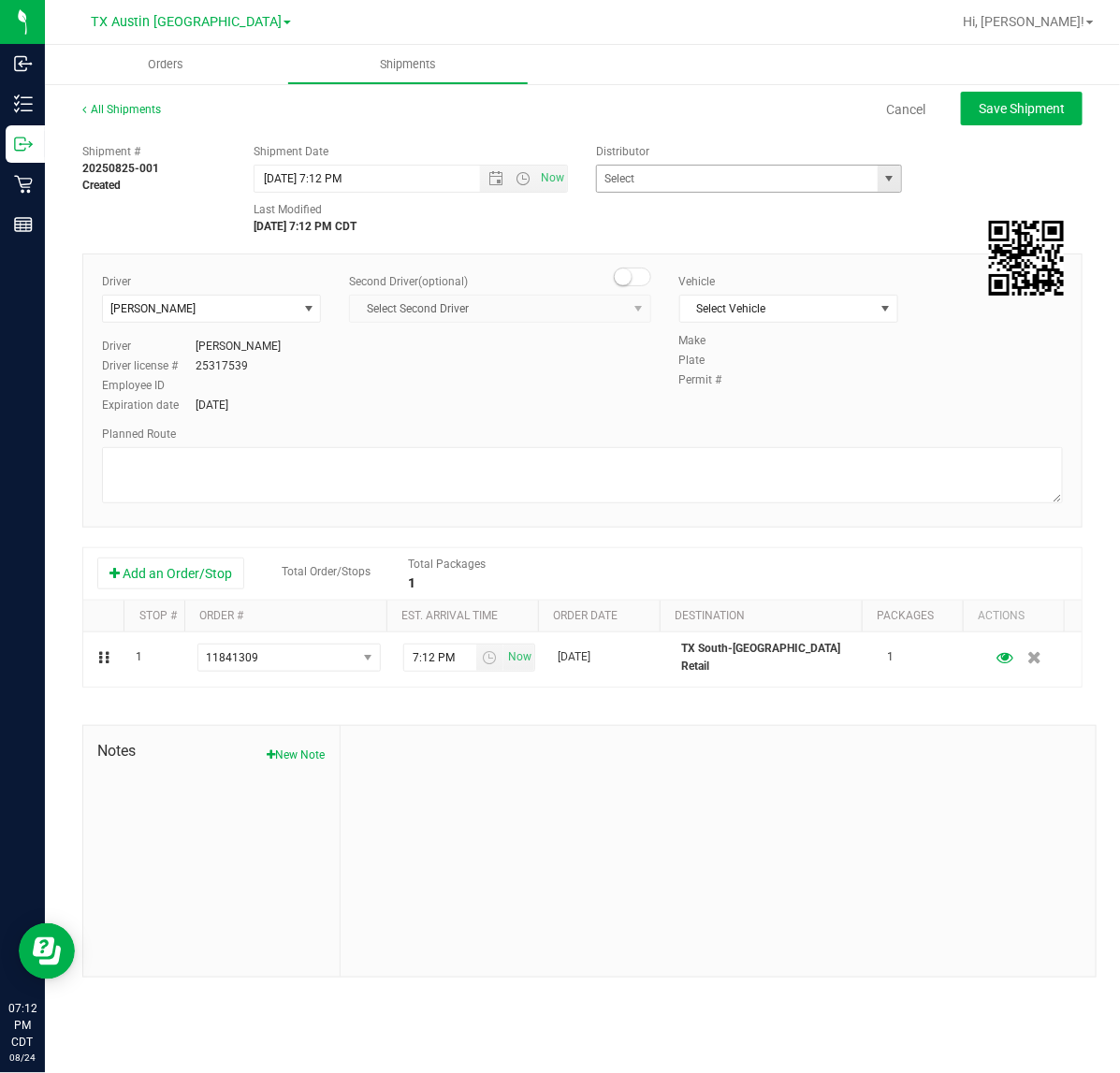
click at [884, 188] on span "select" at bounding box center [889, 178] width 24 height 27
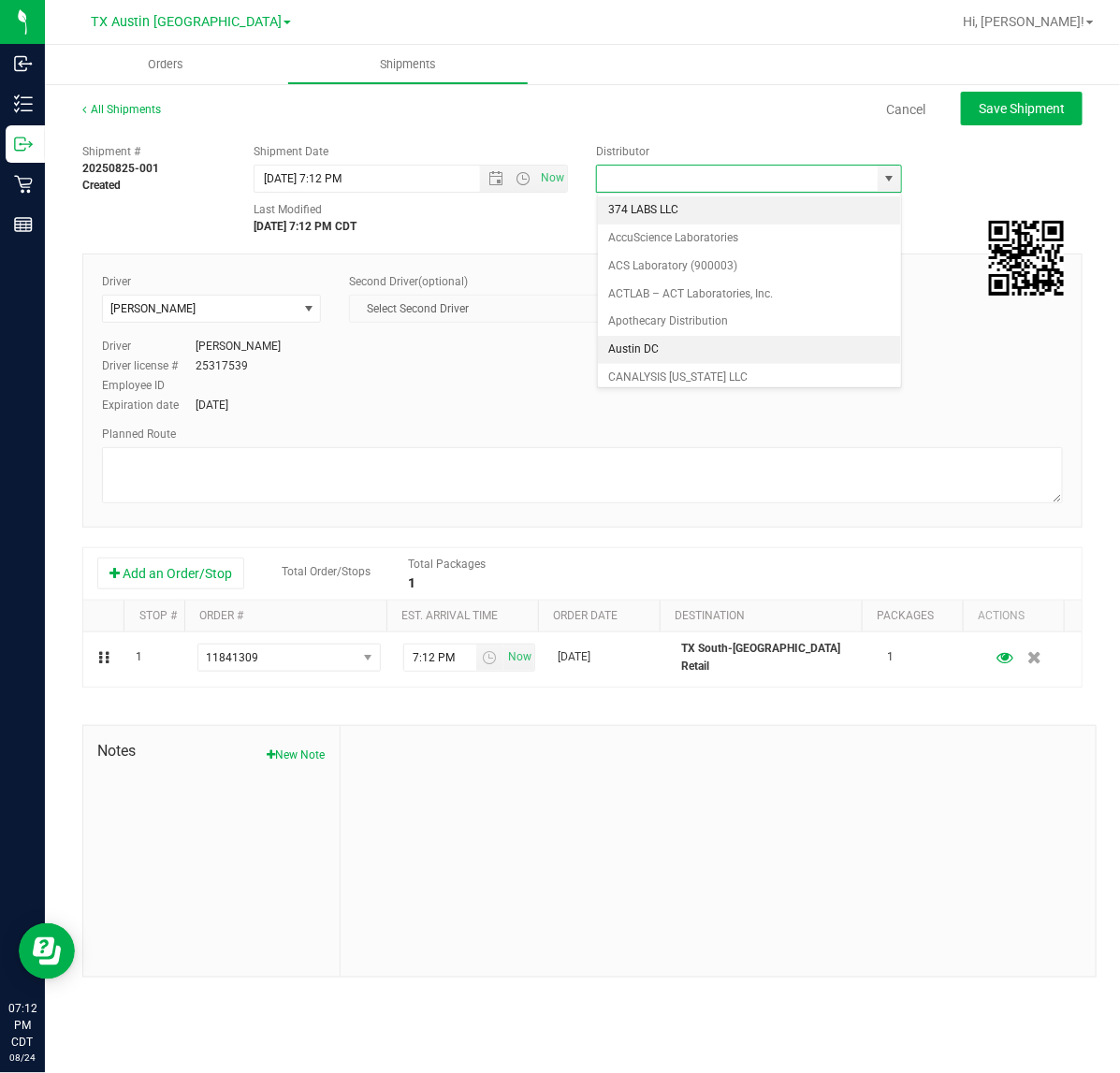
click at [738, 353] on li "Austin DC" at bounding box center [749, 349] width 303 height 29
type input "Austin DC"
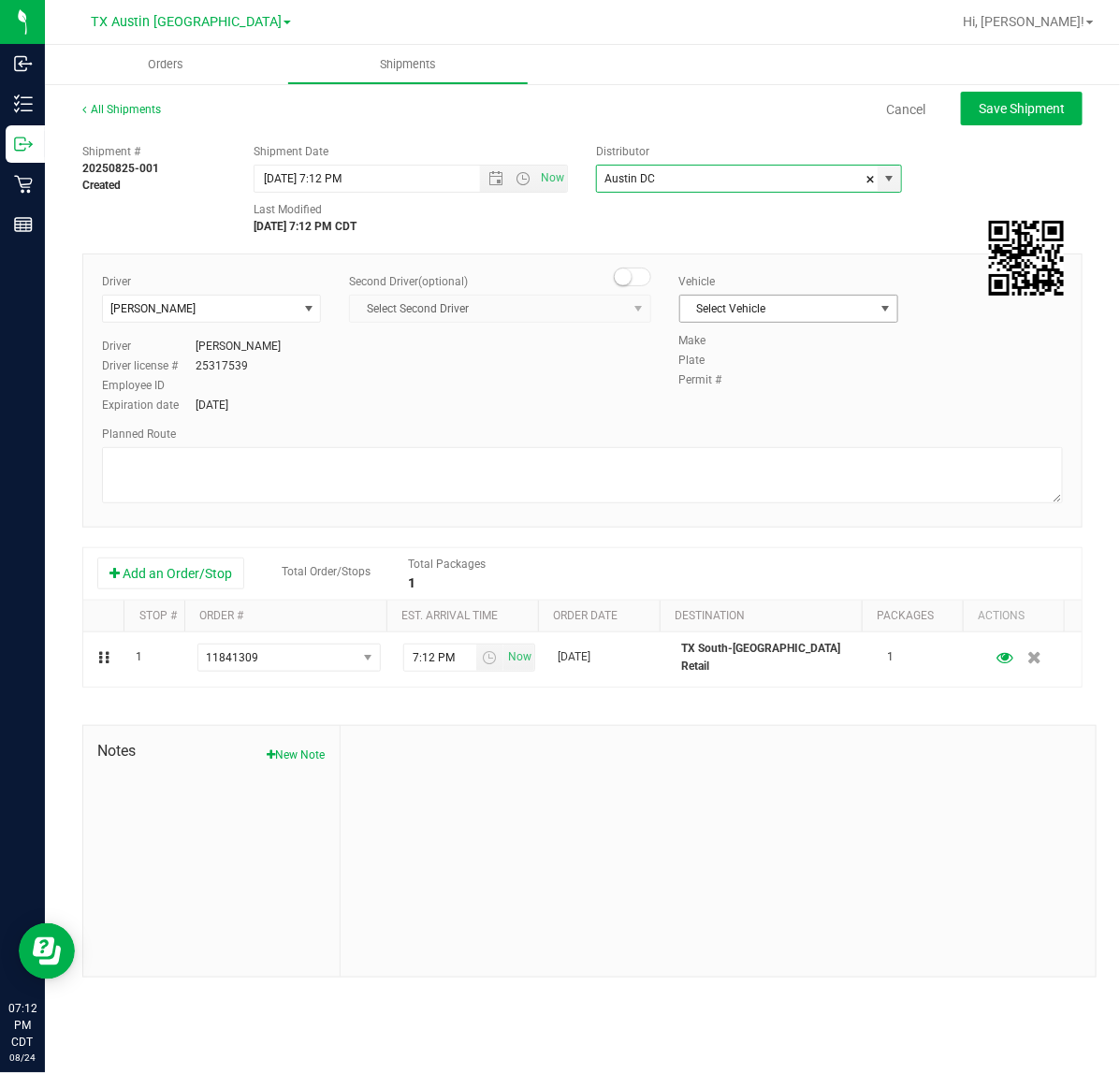
click at [826, 311] on span "Select Vehicle" at bounding box center [777, 309] width 194 height 27
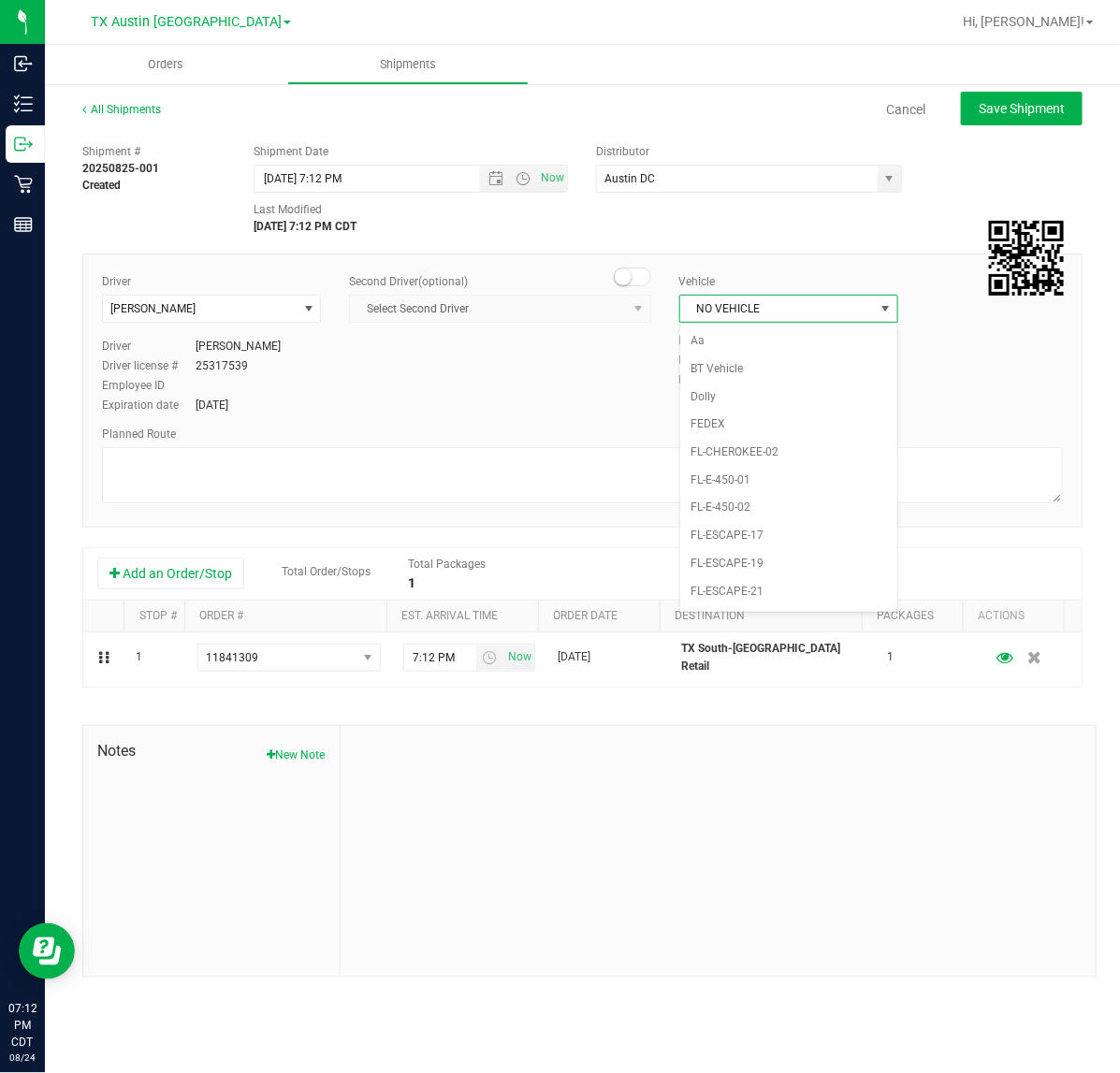
scroll to position [1245, 0]
click at [759, 584] on li "NO VEHICLE" at bounding box center [789, 569] width 217 height 29
click at [980, 105] on span "Save Shipment" at bounding box center [1022, 108] width 87 height 15
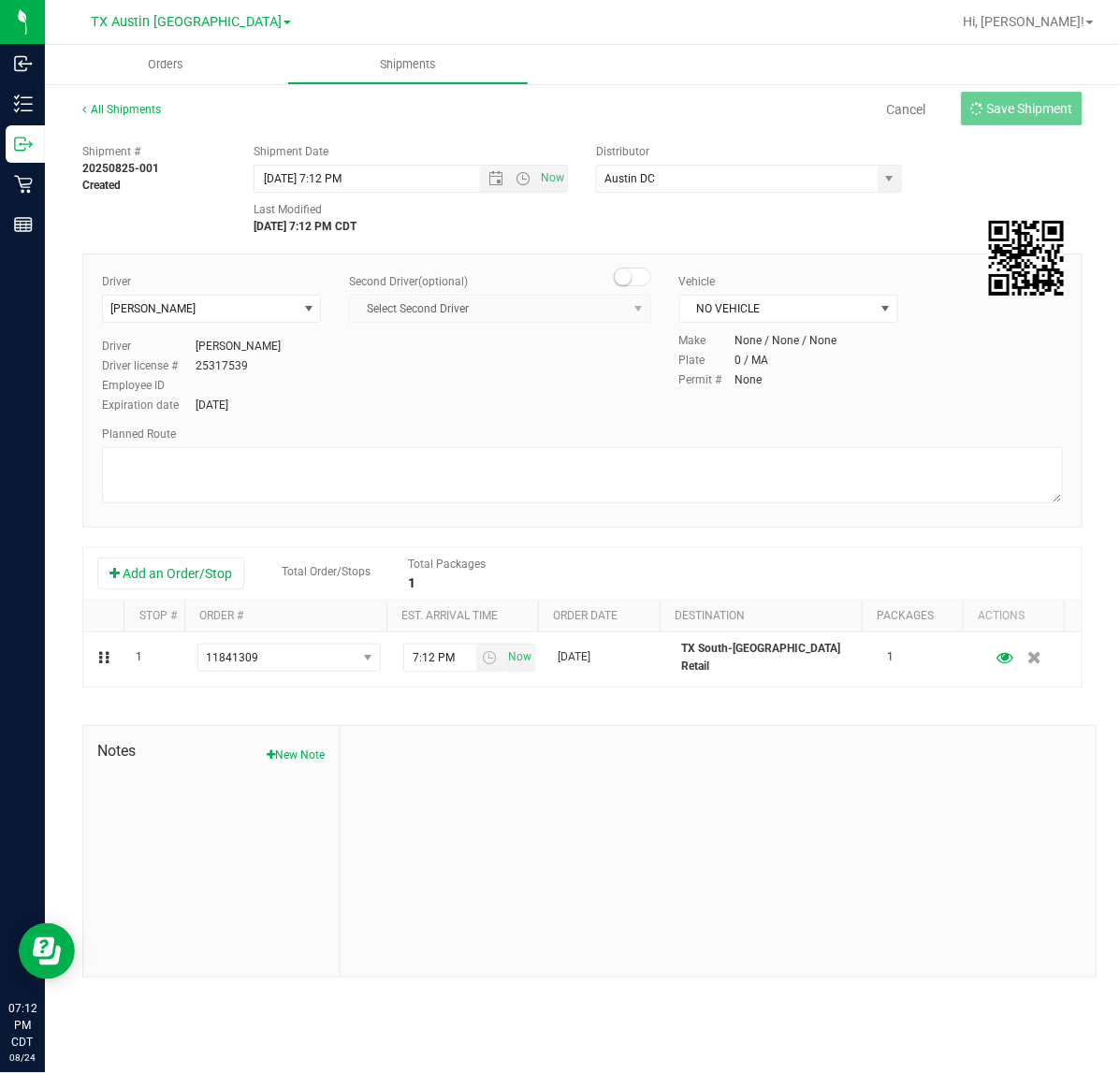
type input "8/25/2025 12:12 AM"
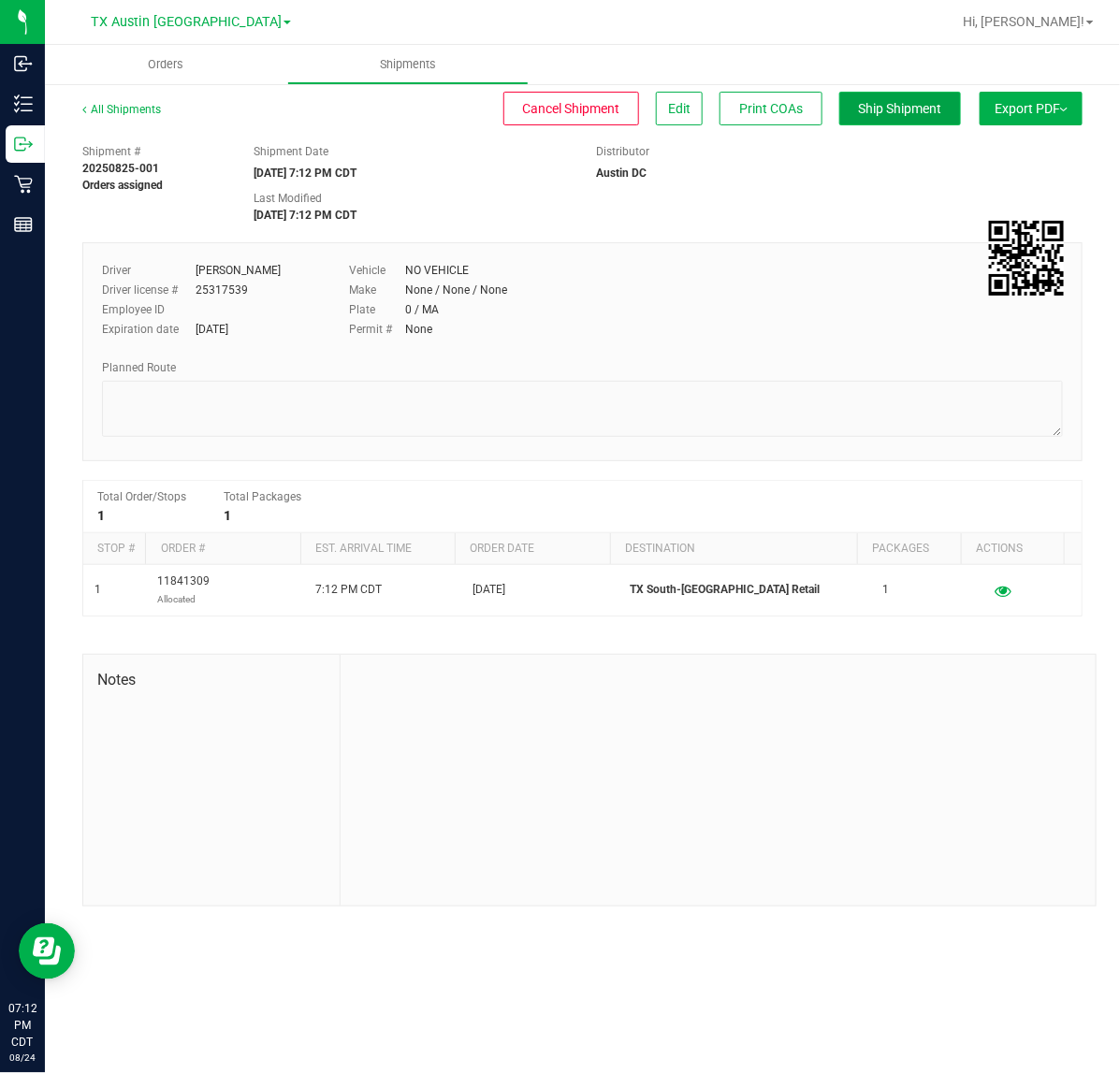
click at [945, 114] on button "Ship Shipment" at bounding box center [900, 108] width 122 height 33
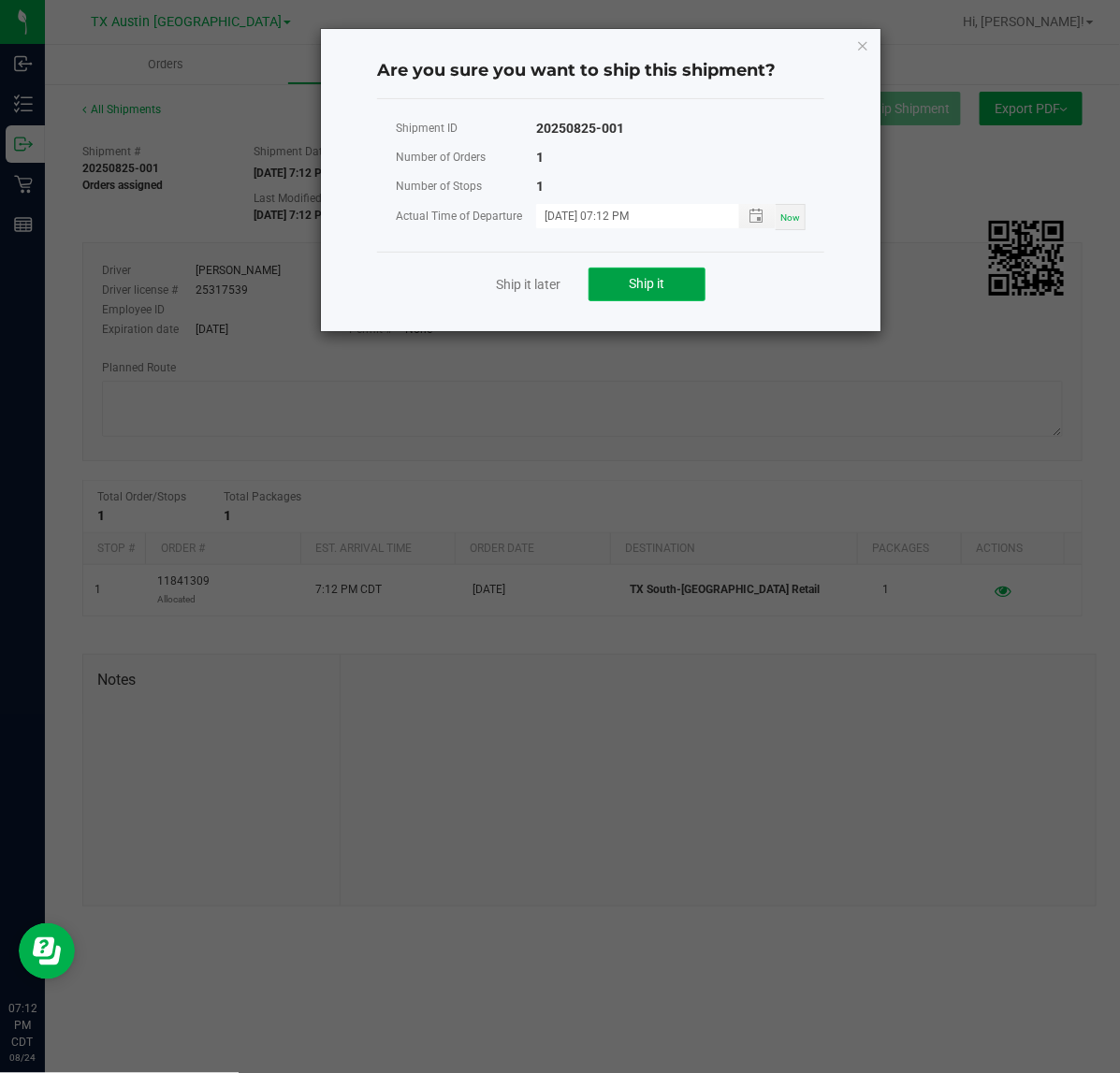
click at [645, 277] on span "Ship it" at bounding box center [647, 283] width 35 height 15
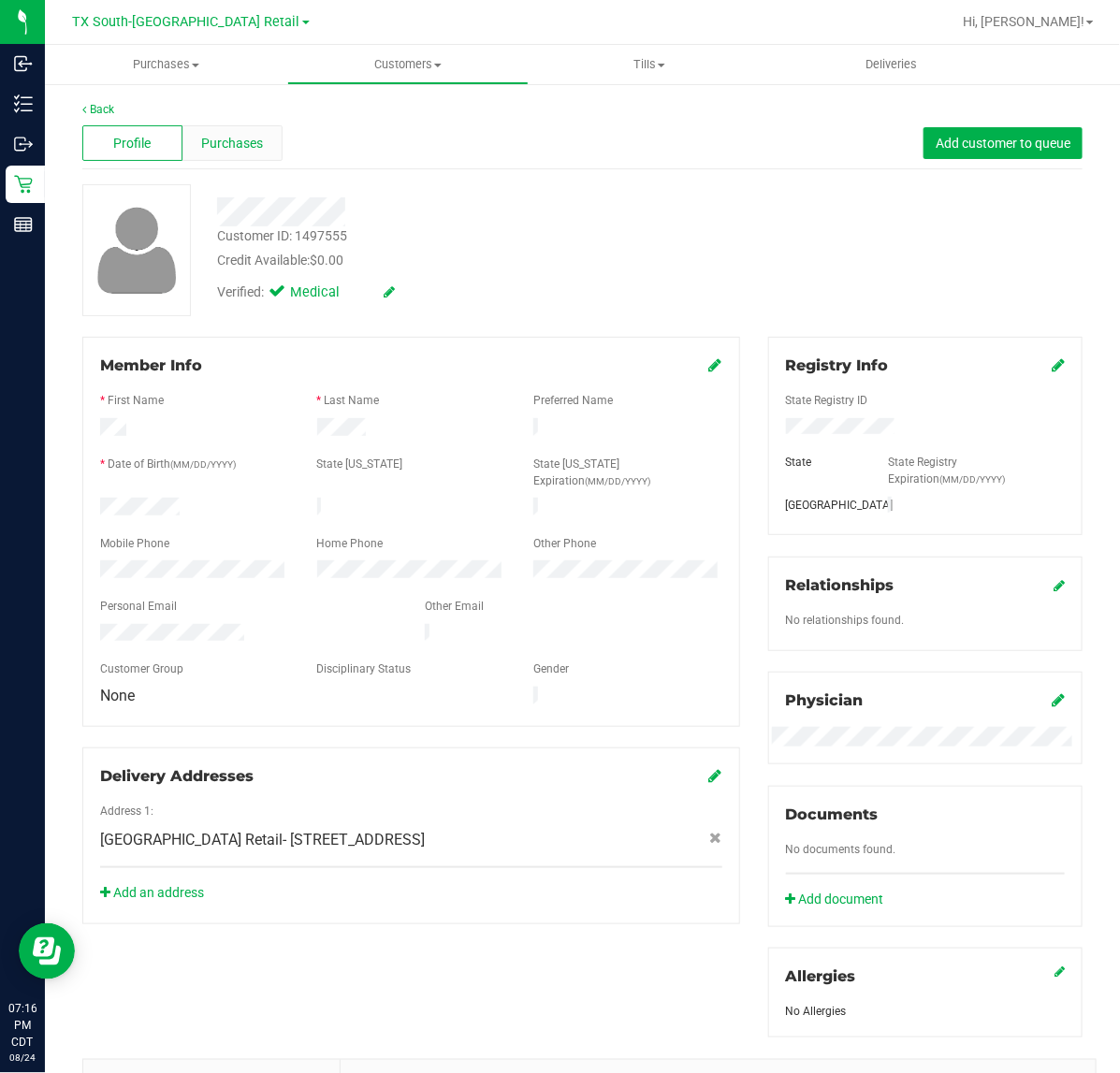
click at [240, 143] on span "Purchases" at bounding box center [232, 144] width 62 height 20
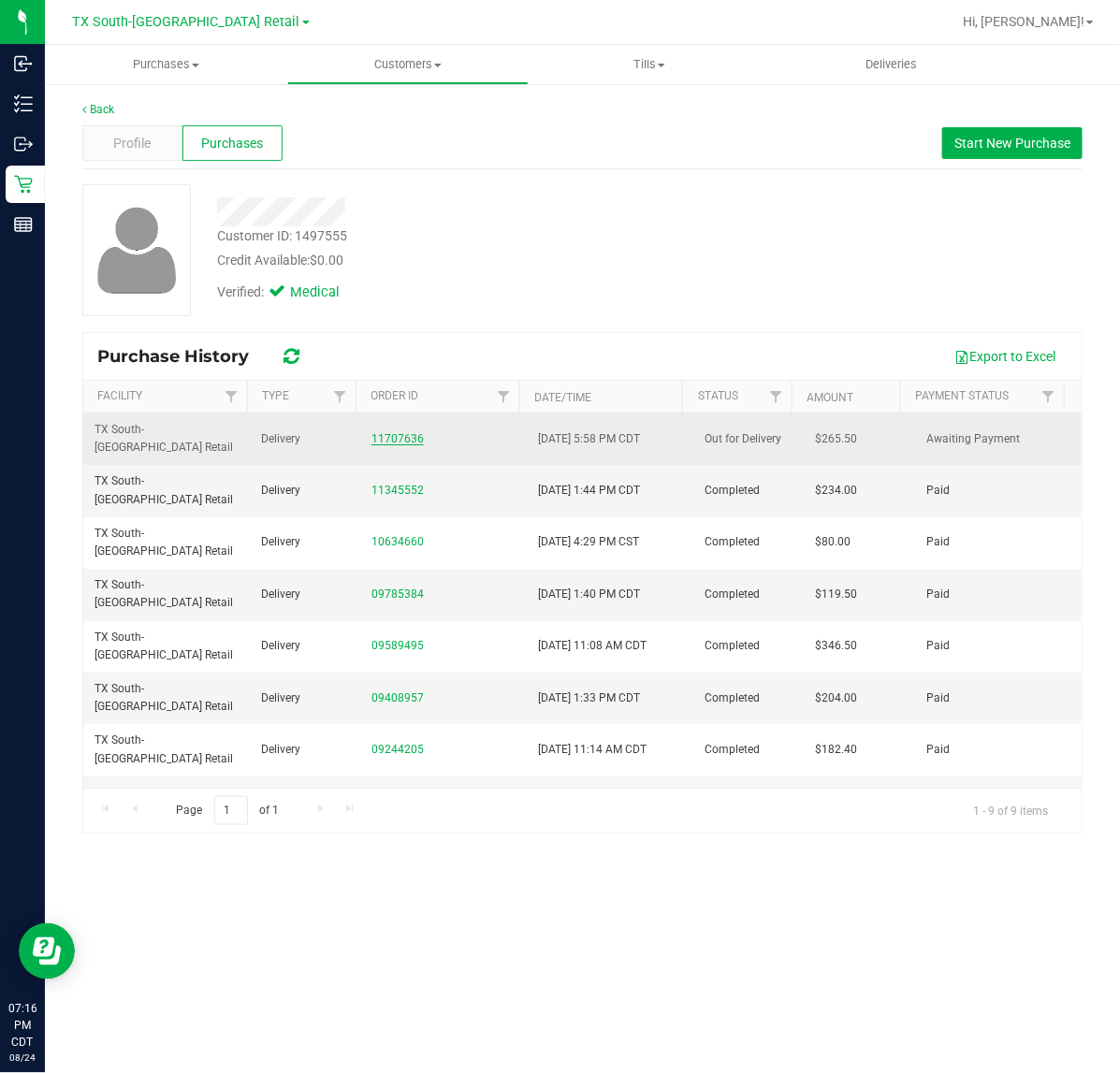
click at [412, 432] on link "11707636" at bounding box center [397, 438] width 52 height 13
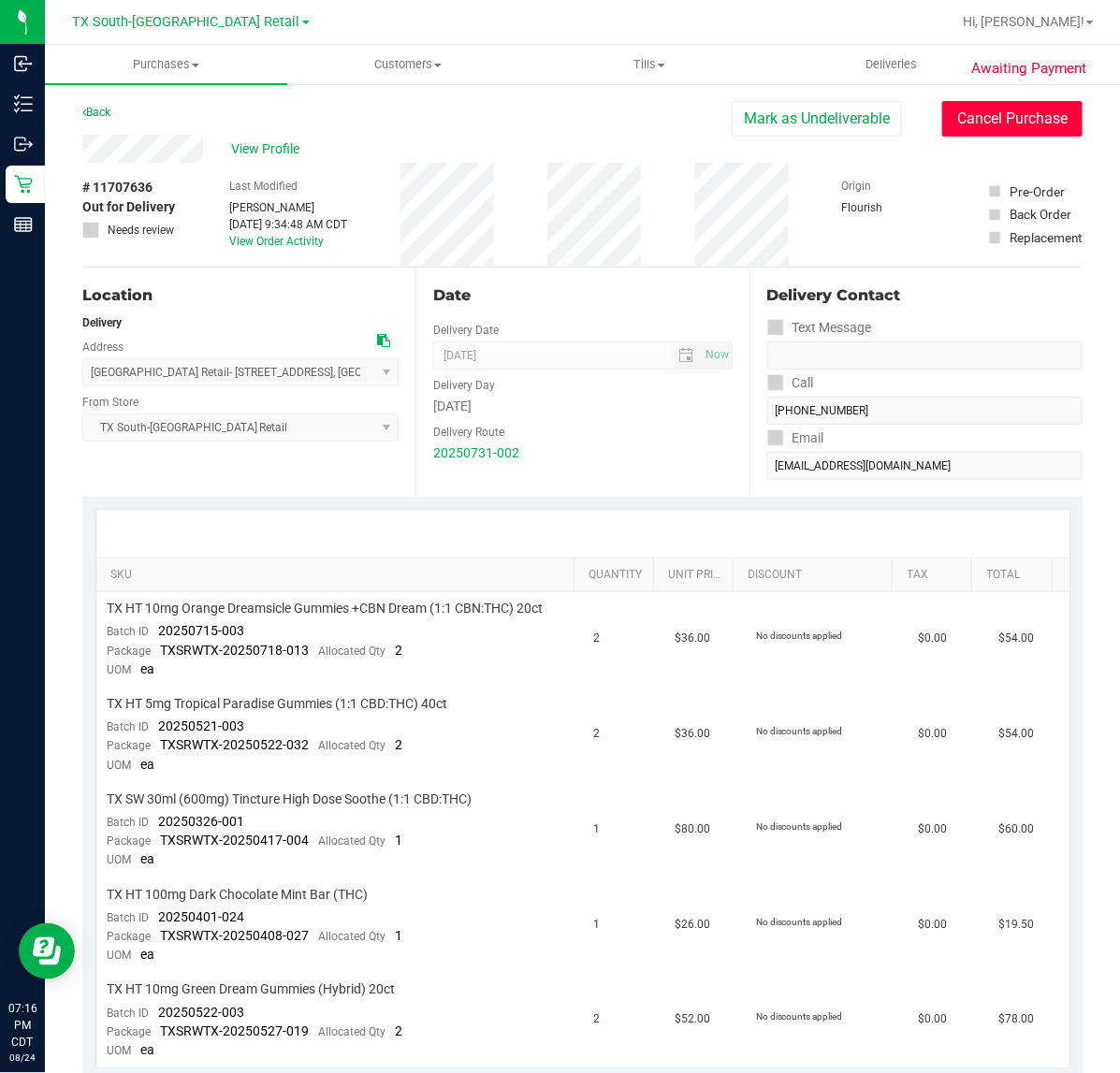
click at [968, 126] on button "Cancel Purchase" at bounding box center [1012, 119] width 141 height 35
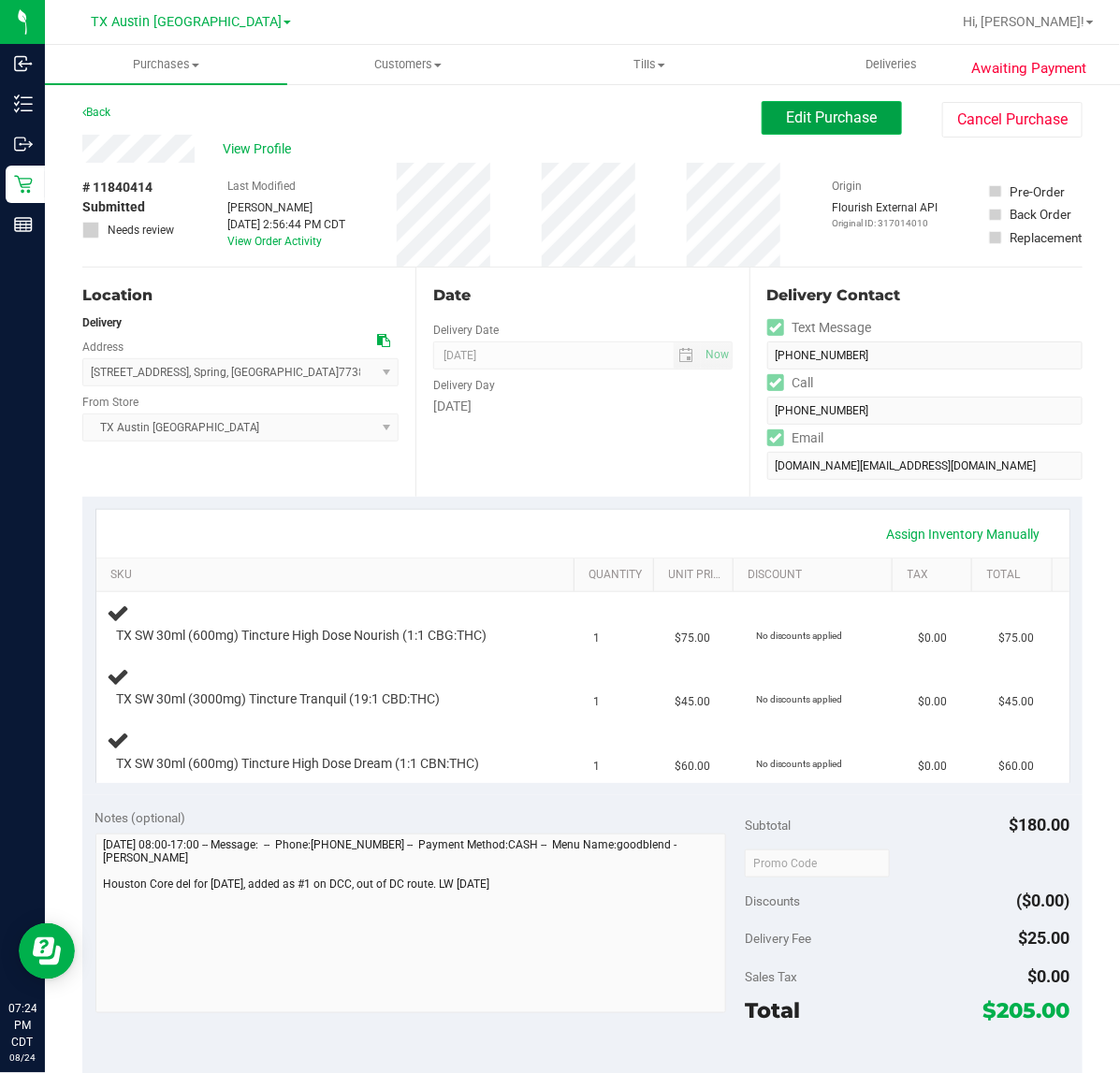
click at [819, 122] on span "Edit Purchase" at bounding box center [832, 117] width 90 height 18
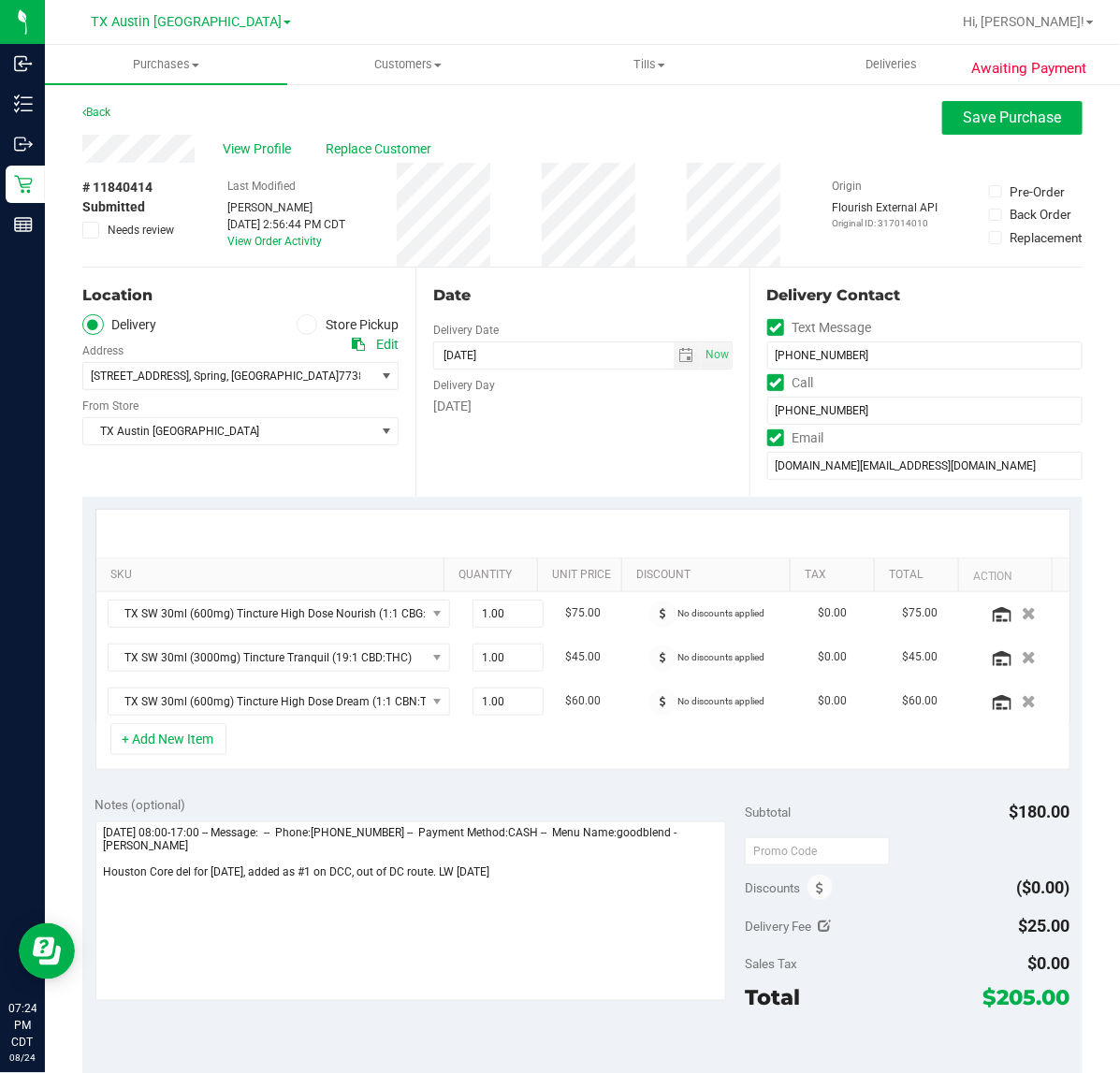
click at [99, 227] on label "Needs review" at bounding box center [129, 229] width 93 height 17
click at [0, 0] on input "Needs review" at bounding box center [0, 0] width 0 height 0
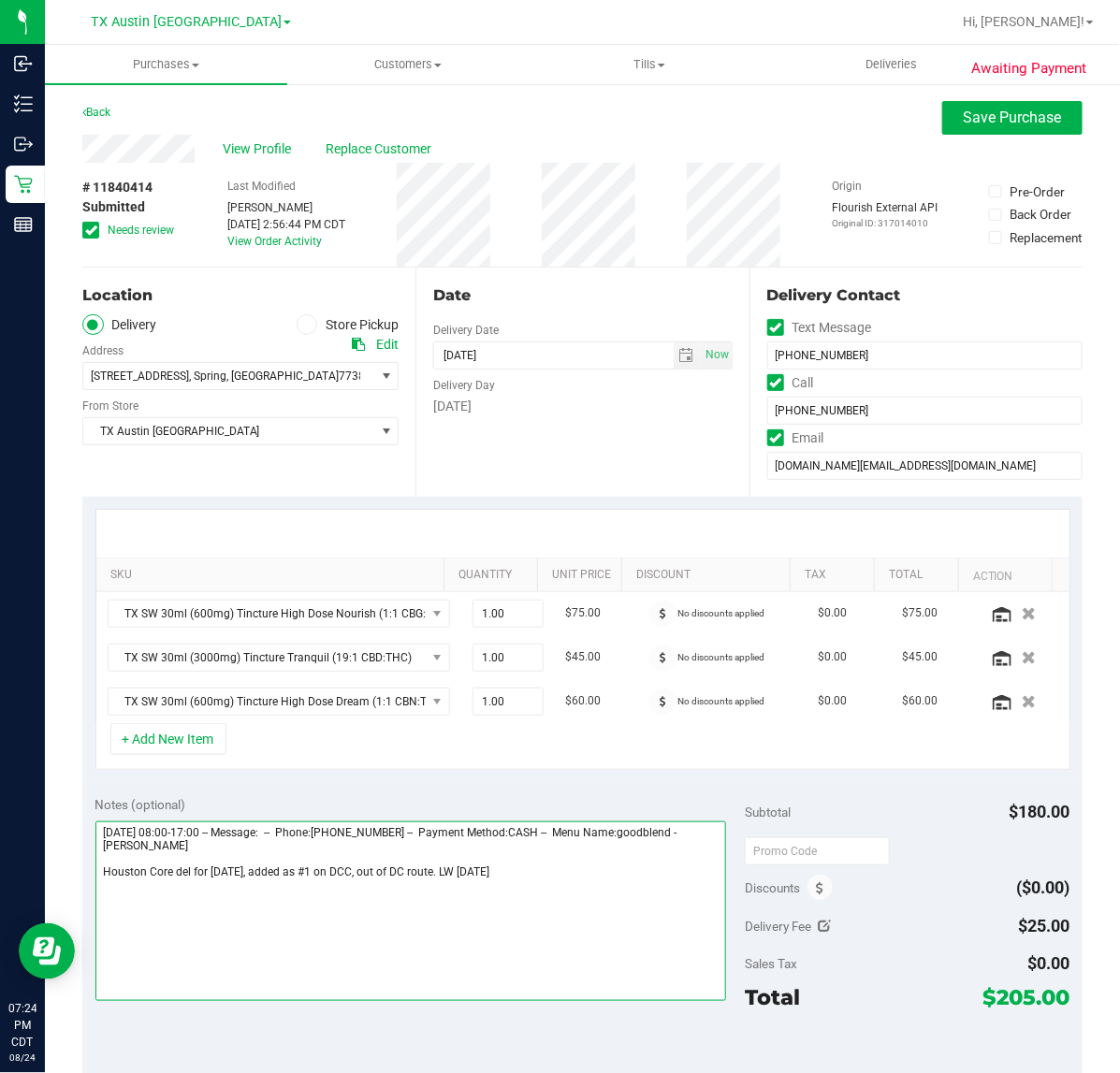
click at [608, 858] on textarea at bounding box center [411, 911] width 631 height 180
click at [608, 880] on textarea at bounding box center [411, 911] width 631 height 180
type textarea "[DATE] 08:00-17:00 -- Message: -- Phone:[PHONE_NUMBER] -- Payment Method:CASH -…"
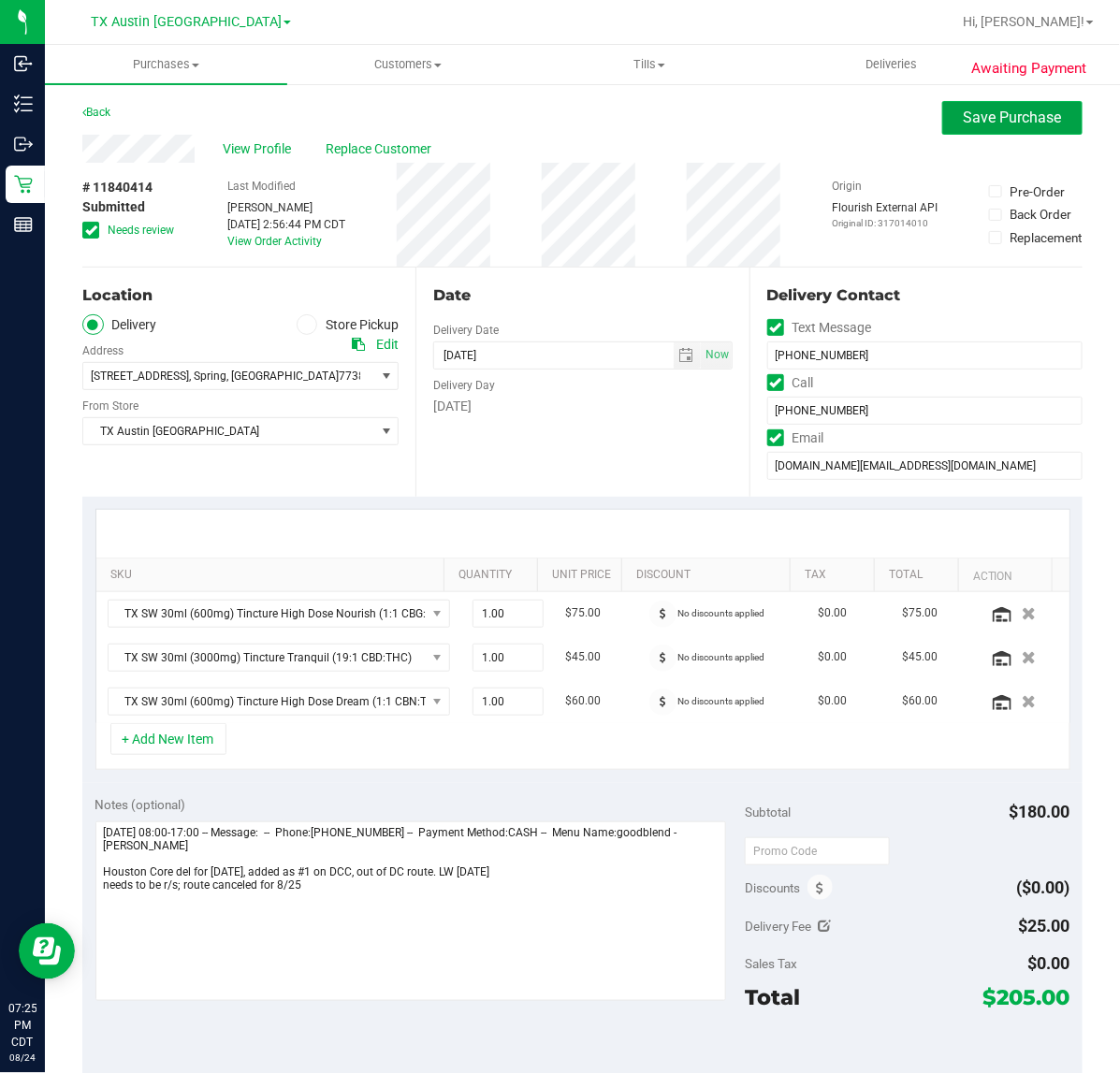
click at [945, 105] on button "Save Purchase" at bounding box center [1012, 118] width 141 height 33
